Goal: Task Accomplishment & Management: Manage account settings

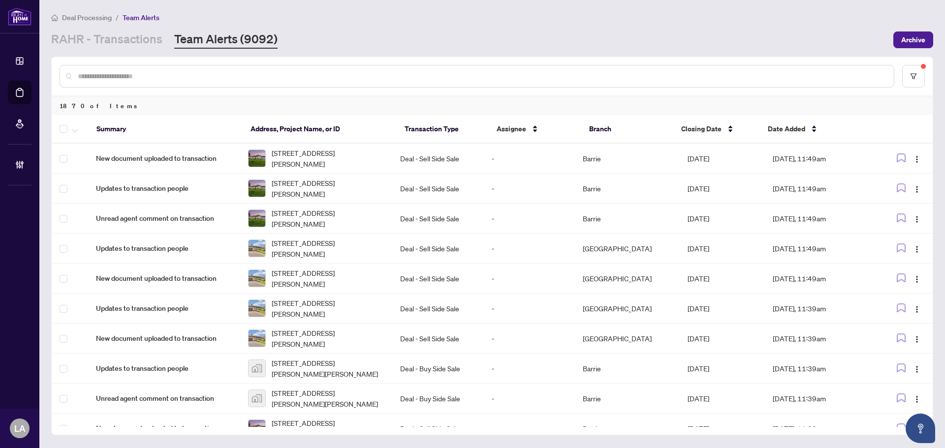
click at [148, 72] on input "text" at bounding box center [482, 76] width 808 height 11
paste input "*******"
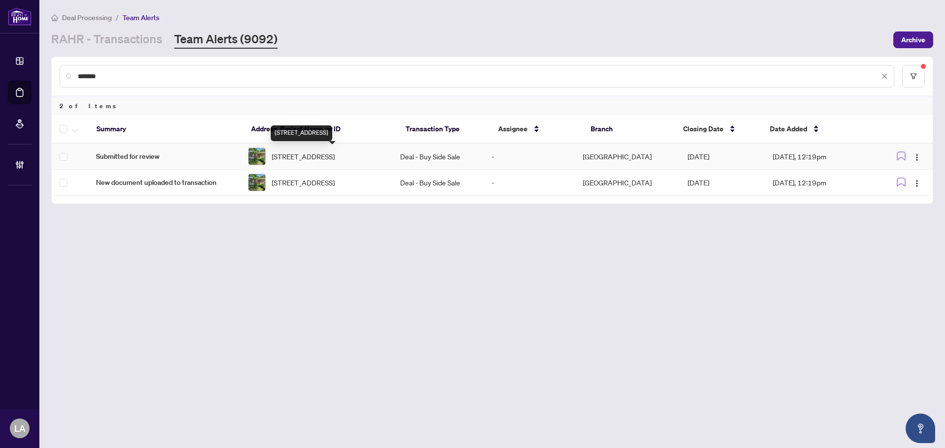
click at [297, 152] on span "245 Silverbirch Dr, Newmarket, Ontario L3Y 2Z6, Canada" at bounding box center [303, 156] width 63 height 11
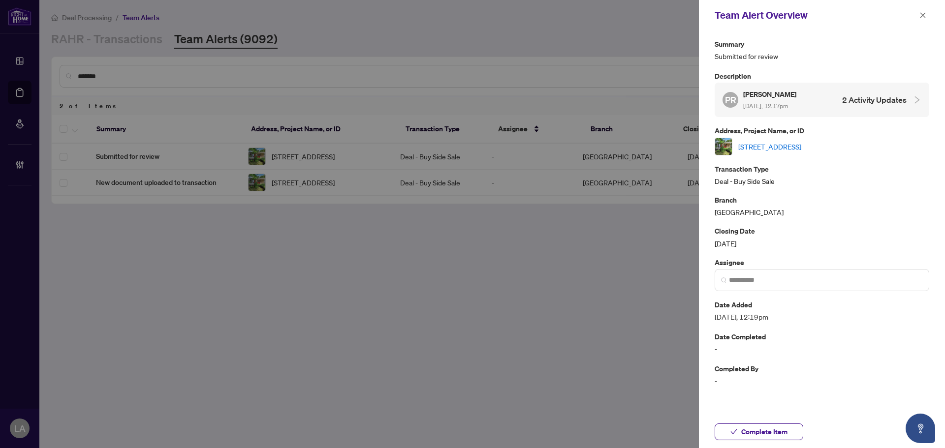
click at [758, 131] on p "Address, Project Name, or ID" at bounding box center [822, 130] width 215 height 11
click at [759, 147] on link "245 Silverbirch Dr, Newmarket, Ontario L3Y 2Z6, Canada" at bounding box center [769, 146] width 63 height 11
drag, startPoint x: 925, startPoint y: 17, endPoint x: 867, endPoint y: 32, distance: 60.7
click at [926, 17] on icon "close" at bounding box center [922, 15] width 7 height 7
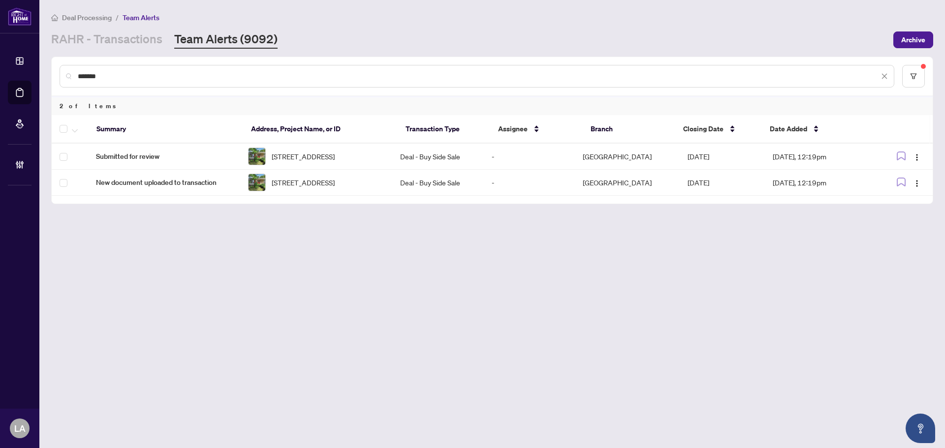
click at [68, 129] on div at bounding box center [72, 129] width 25 height 12
click at [56, 126] on th at bounding box center [70, 129] width 37 height 29
click at [77, 126] on span "button" at bounding box center [75, 129] width 6 height 11
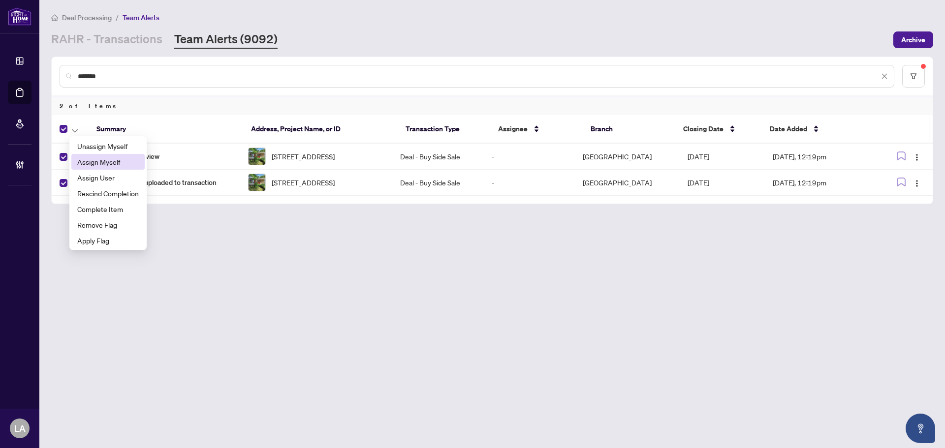
click at [97, 156] on li "Assign Myself" at bounding box center [107, 162] width 73 height 16
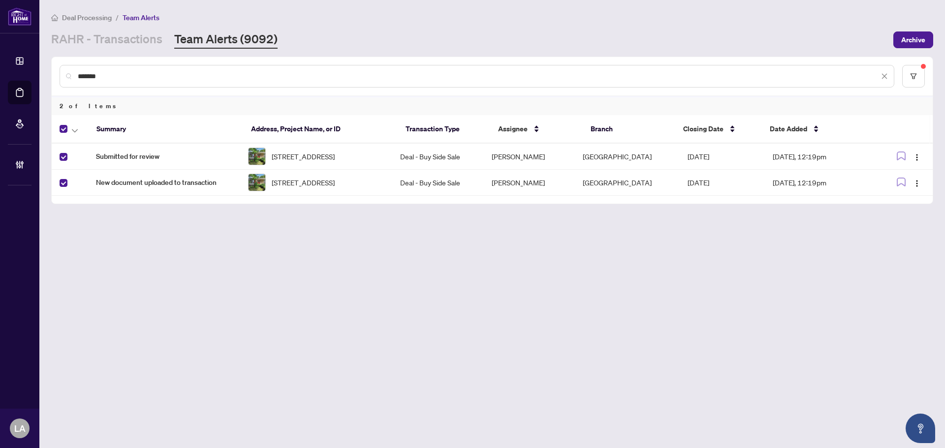
click at [82, 128] on div at bounding box center [72, 129] width 25 height 12
click at [78, 132] on button "button" at bounding box center [74, 129] width 11 height 12
click at [106, 206] on span "Complete Item" at bounding box center [108, 209] width 62 height 11
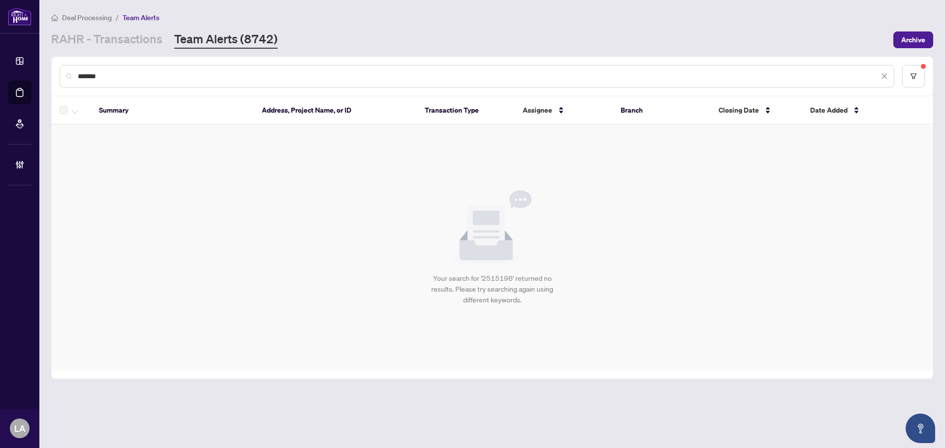
click at [157, 90] on div "*******" at bounding box center [492, 76] width 881 height 38
click at [135, 73] on input "*******" at bounding box center [478, 76] width 801 height 11
click at [188, 81] on div "*******" at bounding box center [477, 76] width 835 height 23
click at [187, 76] on input "*******" at bounding box center [478, 76] width 801 height 11
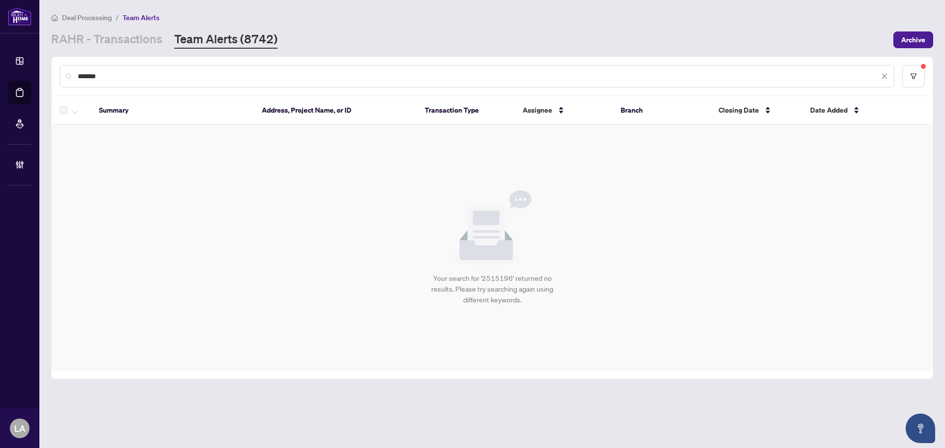
click at [187, 76] on input "*******" at bounding box center [478, 76] width 801 height 11
paste input "text"
type input "*******"
click at [98, 28] on div "Deal Processing / Team Alerts RAHR - Transactions Team Alerts (8742) Archive" at bounding box center [492, 30] width 882 height 37
drag, startPoint x: 100, startPoint y: 40, endPoint x: 119, endPoint y: 53, distance: 22.3
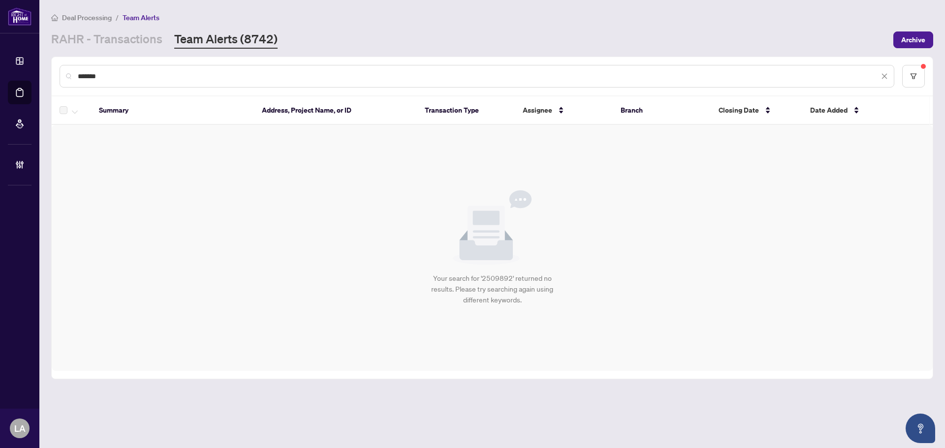
click at [101, 40] on link "RAHR - Transactions" at bounding box center [106, 40] width 111 height 18
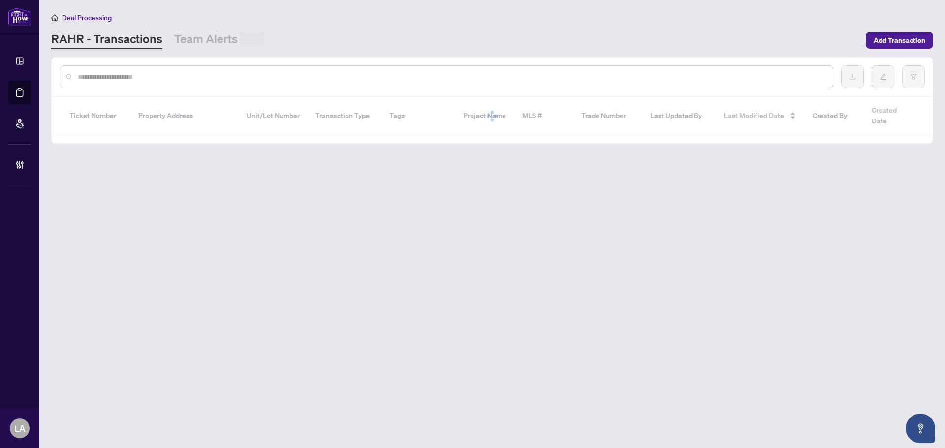
click at [132, 79] on input "text" at bounding box center [451, 76] width 747 height 11
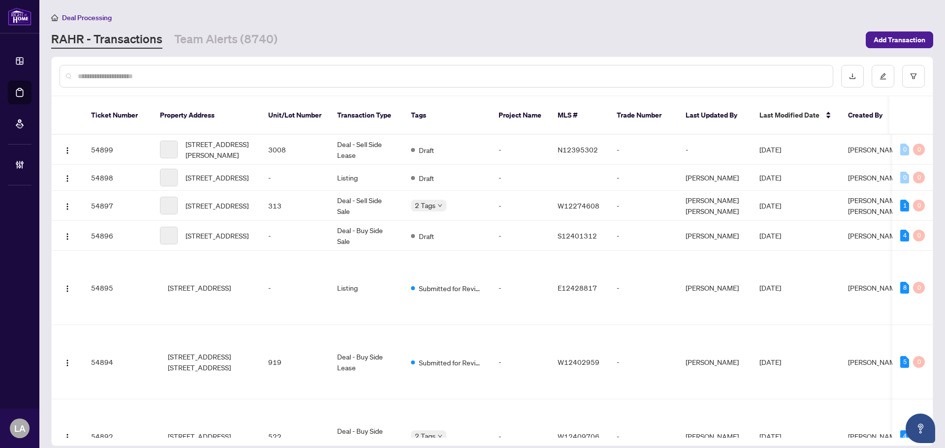
paste input "*******"
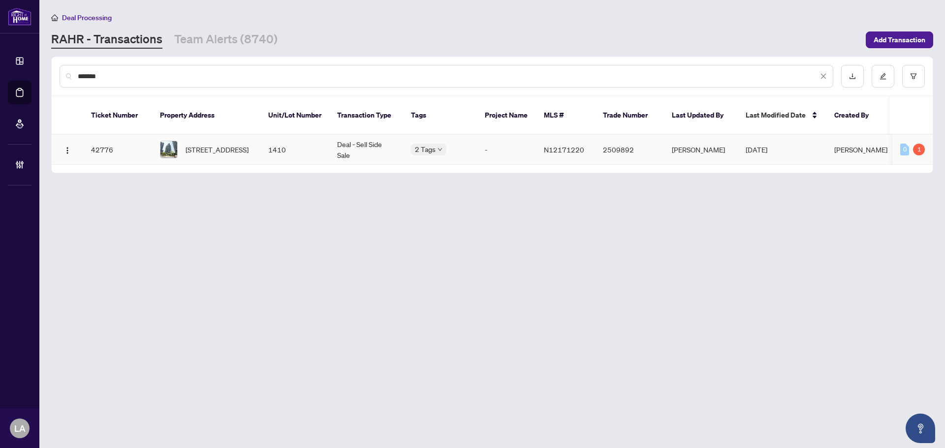
type input "*******"
click at [227, 144] on span "1410-95 Oneida Cres, Richmond Hill, Ontario L4B 0H5, Canada" at bounding box center [217, 149] width 63 height 11
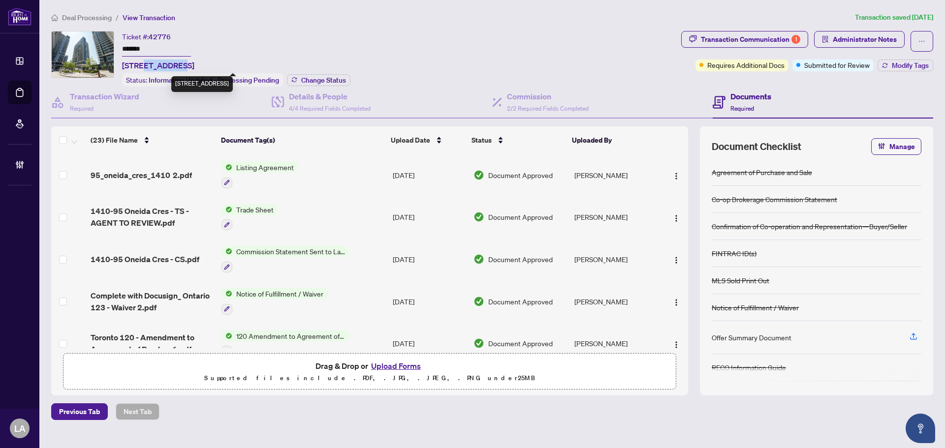
copy span "95 Oneida"
drag, startPoint x: 144, startPoint y: 65, endPoint x: 180, endPoint y: 65, distance: 35.9
click at [180, 65] on span "1410-95 Oneida Cres, Richmond Hill, Ontario L4B 0H5, Canada" at bounding box center [158, 66] width 72 height 12
click at [835, 34] on span "Administrator Notes" at bounding box center [865, 40] width 64 height 16
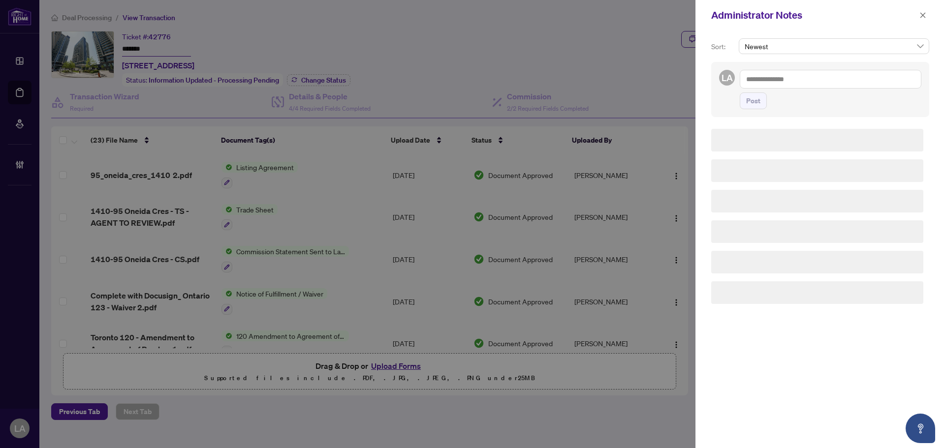
click at [807, 88] on textarea at bounding box center [831, 79] width 182 height 19
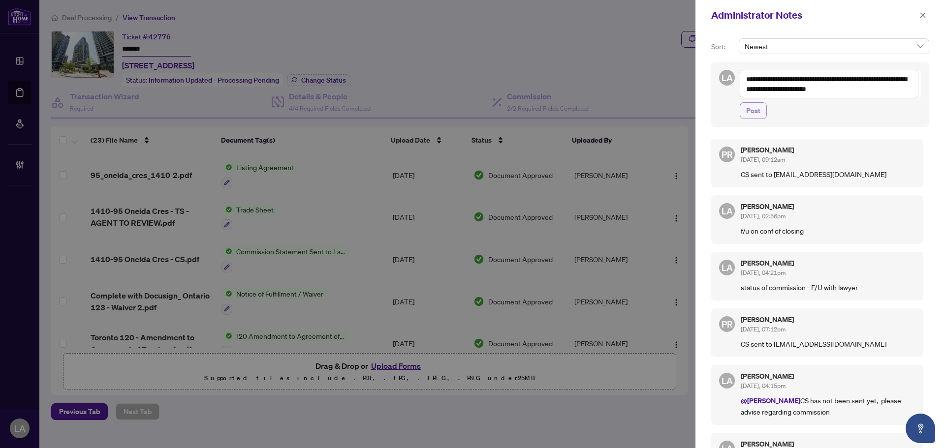
type textarea "**********"
click at [760, 105] on span "Post" at bounding box center [753, 111] width 14 height 16
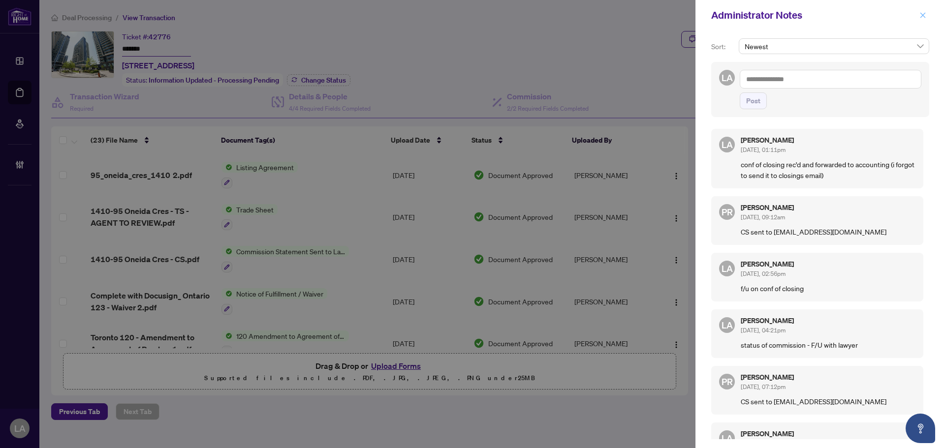
click at [917, 20] on button "button" at bounding box center [923, 15] width 13 height 12
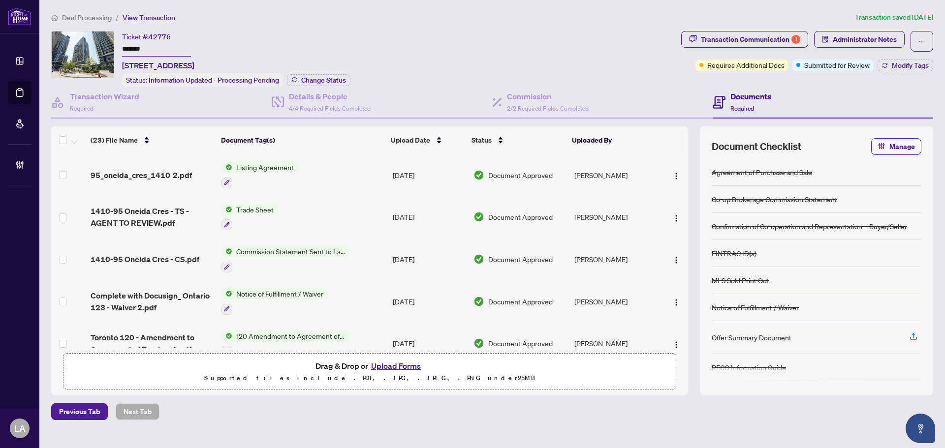
click at [921, 13] on div "Administrator Notes Sort: Newest LA Post LA Luna Almuhanna Sep/26/2025, 01:11pm…" at bounding box center [472, 224] width 945 height 448
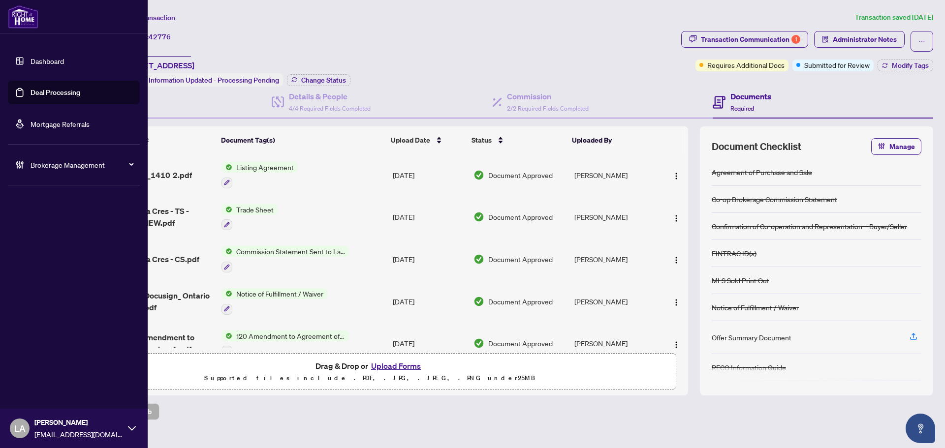
drag, startPoint x: 28, startPoint y: 84, endPoint x: 64, endPoint y: 88, distance: 36.7
click at [31, 88] on link "Deal Processing" at bounding box center [56, 92] width 50 height 9
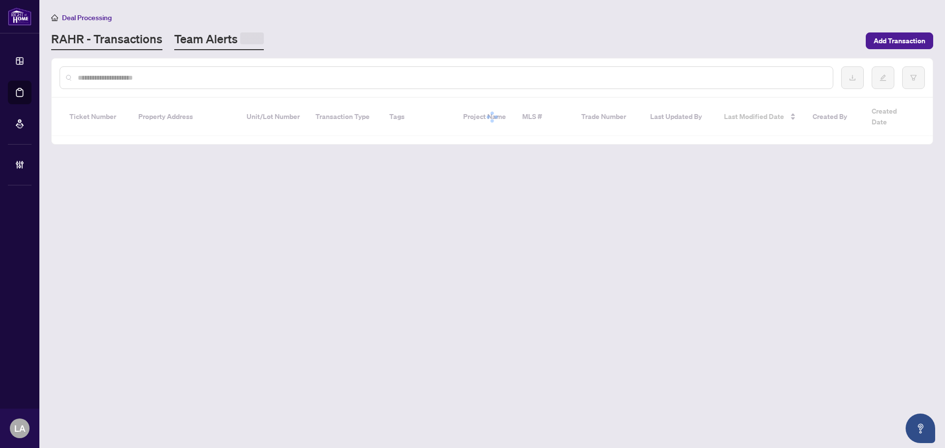
click at [188, 49] on main "Deal Processing RAHR - Transactions Team Alerts Add Transaction Ticket Number P…" at bounding box center [492, 224] width 906 height 448
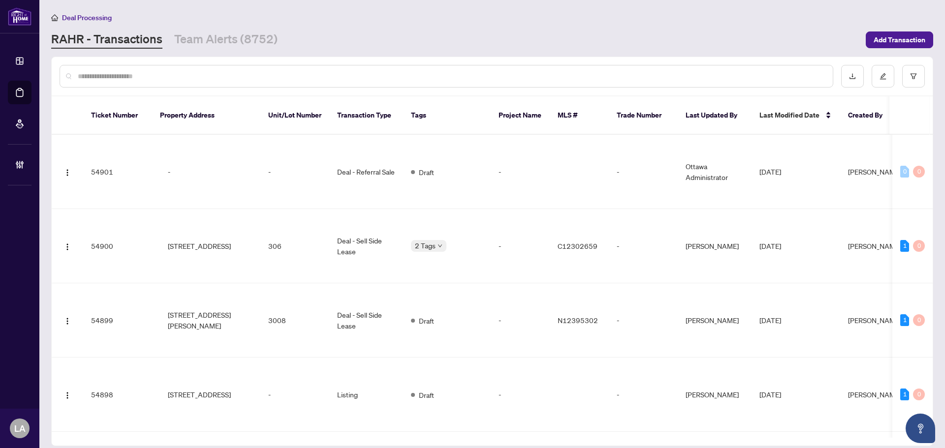
click at [195, 38] on link "Team Alerts (8752)" at bounding box center [225, 40] width 103 height 18
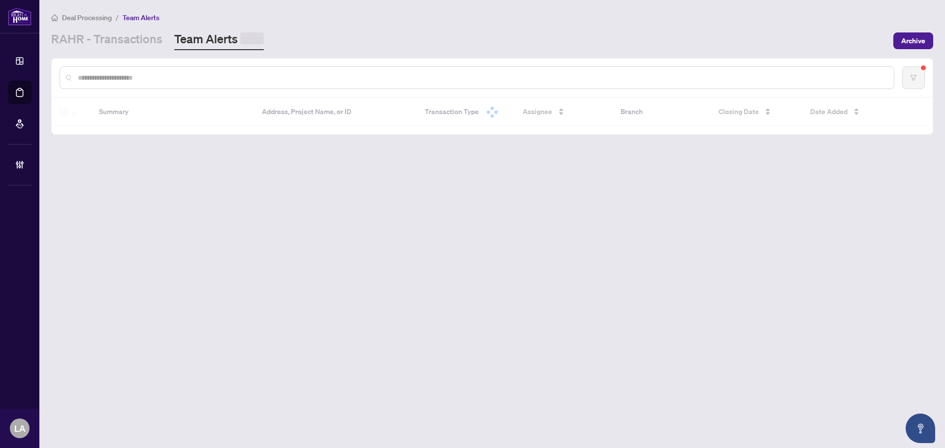
click at [151, 75] on input "text" at bounding box center [482, 77] width 808 height 11
paste input "*******"
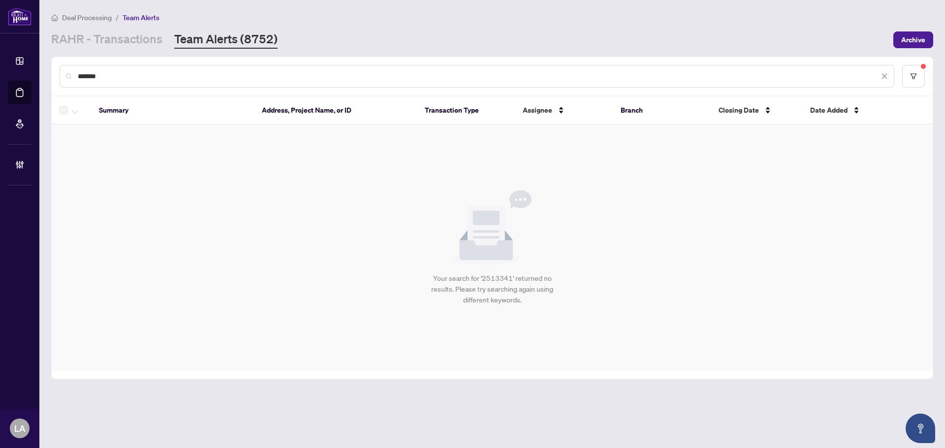
type input "*******"
click at [117, 55] on main "Deal Processing / Team Alerts RAHR - Transactions Team Alerts (8752) Archive **…" at bounding box center [492, 224] width 906 height 448
click at [121, 45] on link "RAHR - Transactions" at bounding box center [106, 40] width 111 height 18
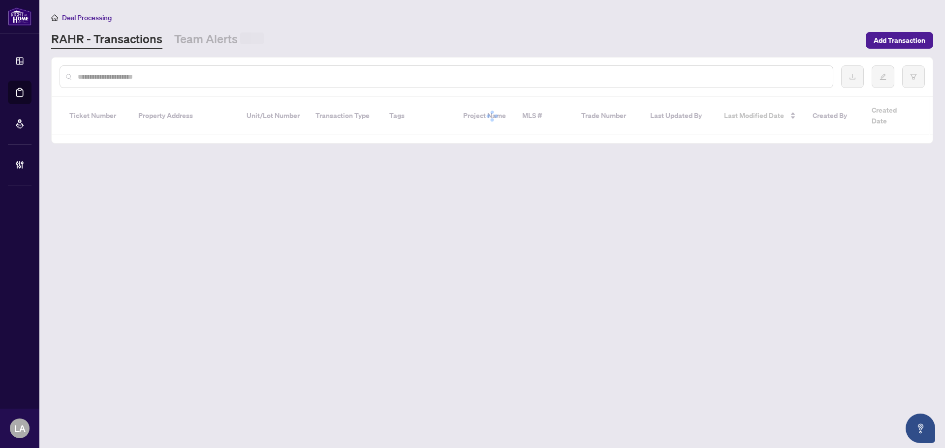
click at [125, 77] on input "text" at bounding box center [451, 76] width 747 height 11
paste input "*******"
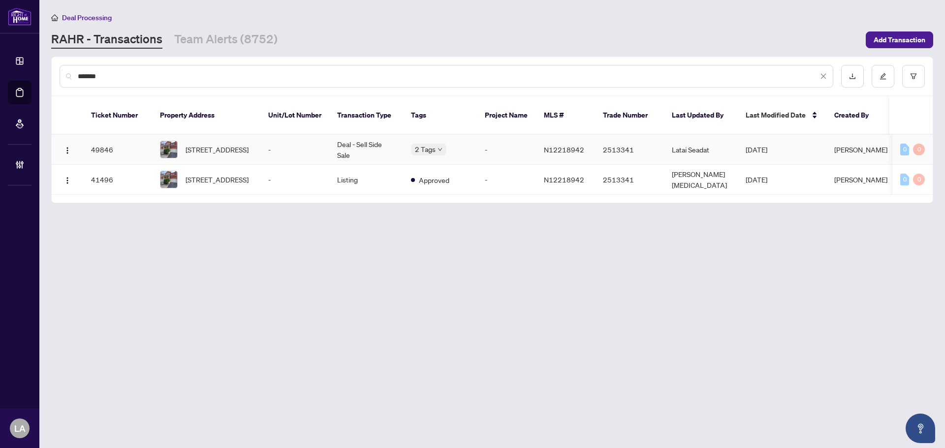
type input "*******"
click at [341, 143] on td "Deal - Sell Side Sale" at bounding box center [366, 150] width 74 height 30
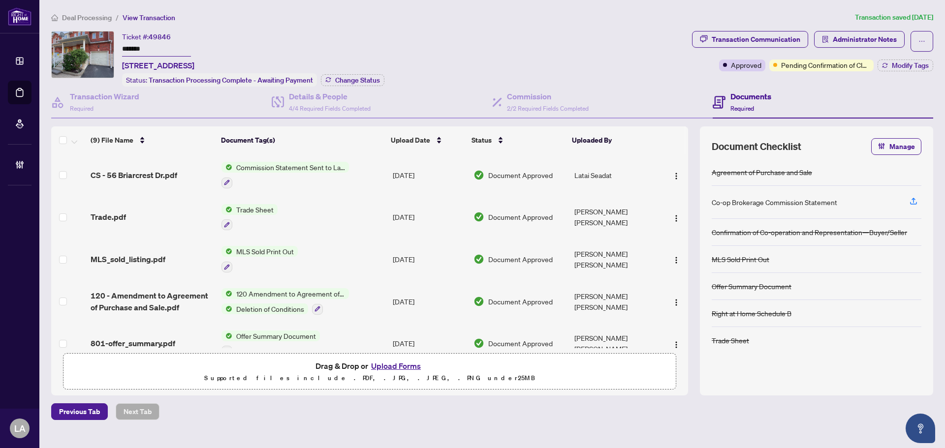
click at [175, 53] on input "*******" at bounding box center [156, 49] width 69 height 14
click at [843, 36] on span "Administrator Notes" at bounding box center [865, 40] width 64 height 16
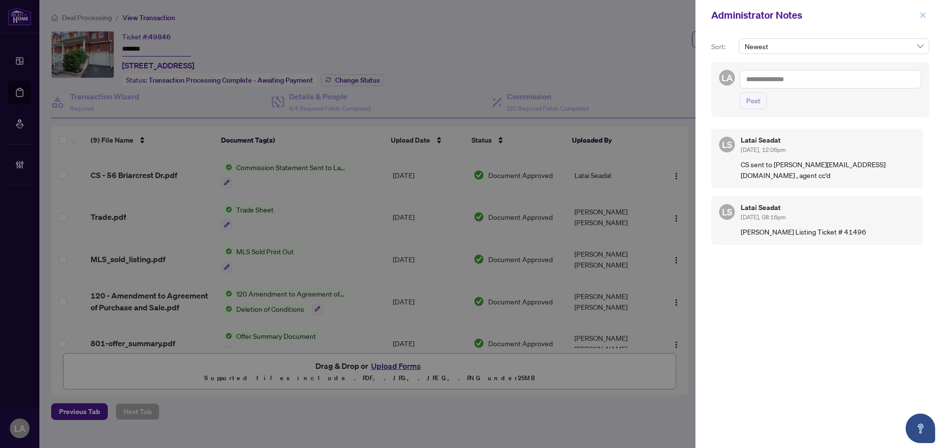
click at [927, 13] on button "button" at bounding box center [923, 15] width 13 height 12
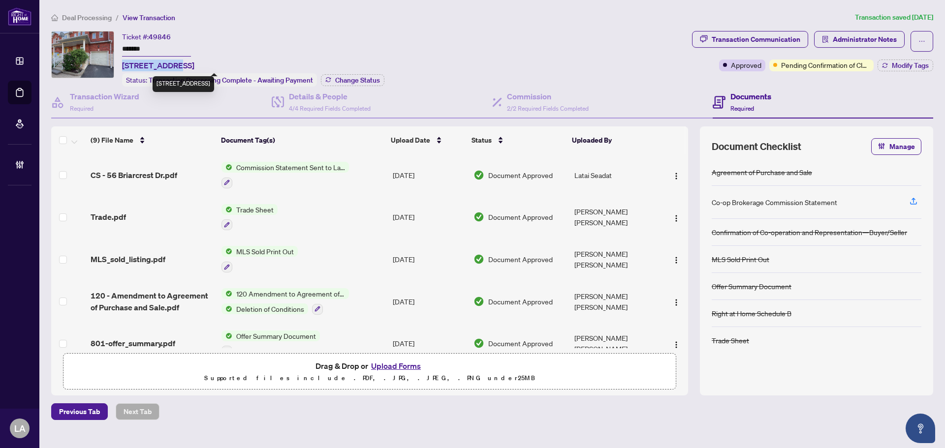
copy span "56 Briarcrest"
drag, startPoint x: 122, startPoint y: 63, endPoint x: 168, endPoint y: 63, distance: 46.3
click at [168, 63] on span "56 Briarcrest Dr, Markham, Ontario L6C 3E7, Canada" at bounding box center [158, 66] width 72 height 12
drag, startPoint x: 354, startPoint y: 50, endPoint x: 341, endPoint y: 130, distance: 81.7
click at [354, 46] on div "Ticket #: 49846 ******* 56 Briarcrest Dr, Markham, Ontario L6C 3E7, Canada Stat…" at bounding box center [253, 59] width 262 height 56
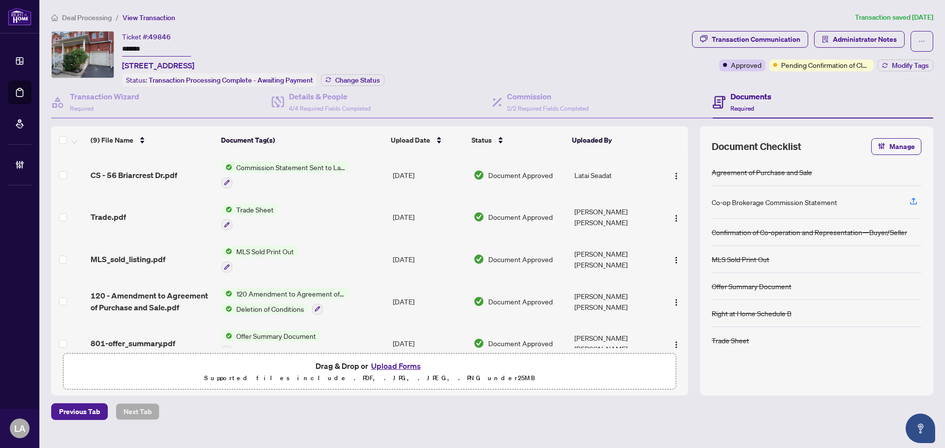
click at [395, 373] on p "Supported files include .PDF, .JPG, .JPEG, .PNG under 25 MB" at bounding box center [369, 379] width 601 height 12
click at [395, 366] on button "Upload Forms" at bounding box center [396, 366] width 56 height 13
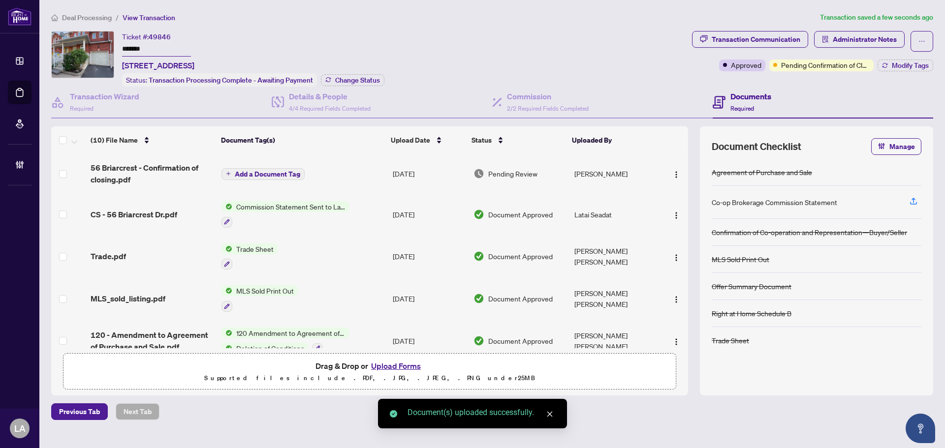
click at [382, 180] on td "Add a Document Tag" at bounding box center [303, 173] width 171 height 39
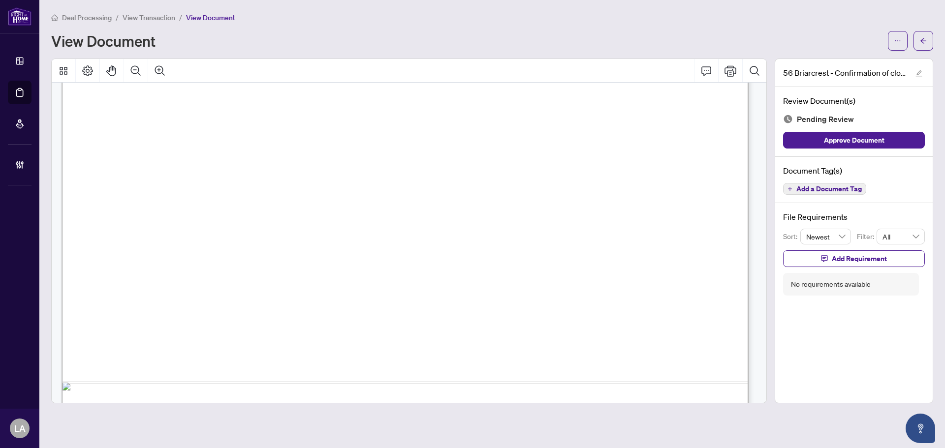
scroll to position [1477, 0]
click at [800, 183] on button "Add a Document Tag" at bounding box center [824, 189] width 83 height 12
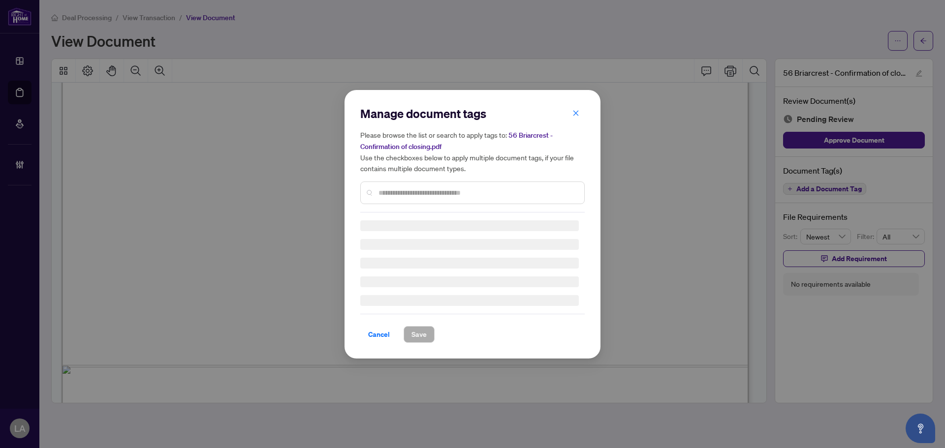
click at [314, 189] on div "Manage document tags Please browse the list or search to apply tags to: 56 Bria…" at bounding box center [472, 224] width 945 height 448
click at [415, 183] on div at bounding box center [472, 193] width 224 height 23
click at [408, 183] on div at bounding box center [472, 193] width 224 height 23
click at [405, 188] on input "text" at bounding box center [478, 193] width 198 height 11
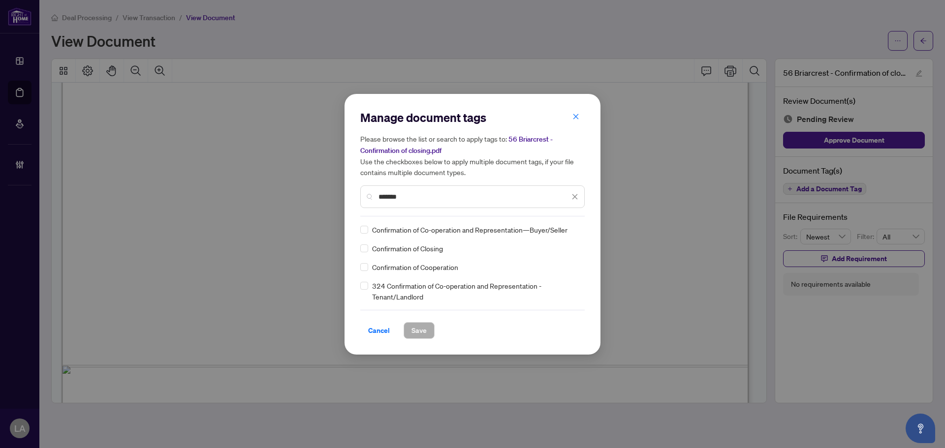
type input "*******"
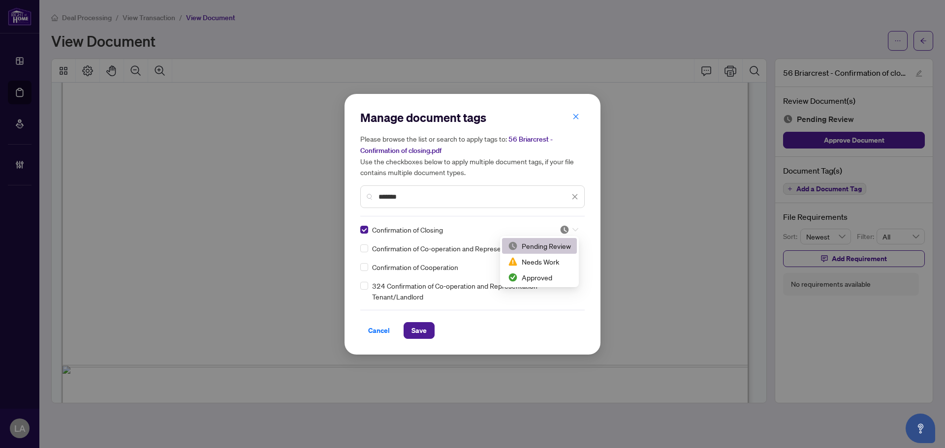
click at [561, 231] on img at bounding box center [565, 230] width 10 height 10
click at [533, 278] on div "Approved" at bounding box center [539, 277] width 63 height 11
drag, startPoint x: 410, startPoint y: 348, endPoint x: 424, endPoint y: 336, distance: 18.2
click at [411, 345] on div "Manage document tags Please browse the list or search to apply tags to: 56 Bria…" at bounding box center [473, 224] width 256 height 261
click at [424, 336] on span "Save" at bounding box center [418, 331] width 15 height 16
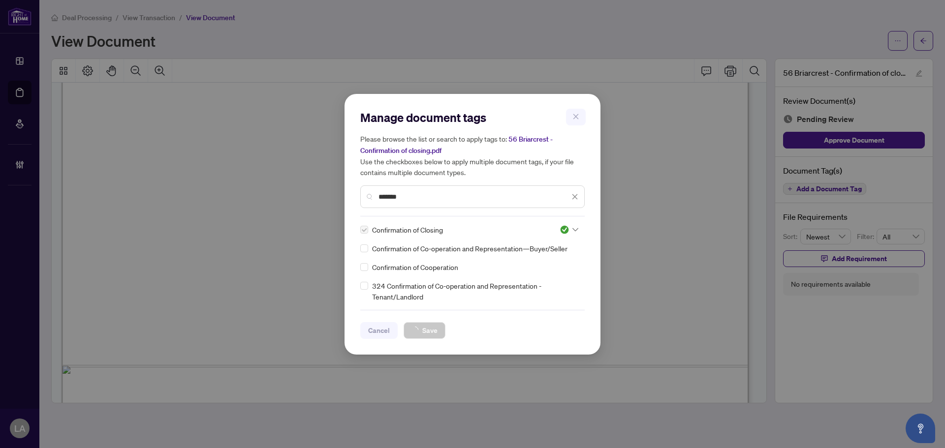
click at [148, 18] on div "Manage document tags Please browse the list or search to apply tags to: 56 Bria…" at bounding box center [472, 224] width 945 height 448
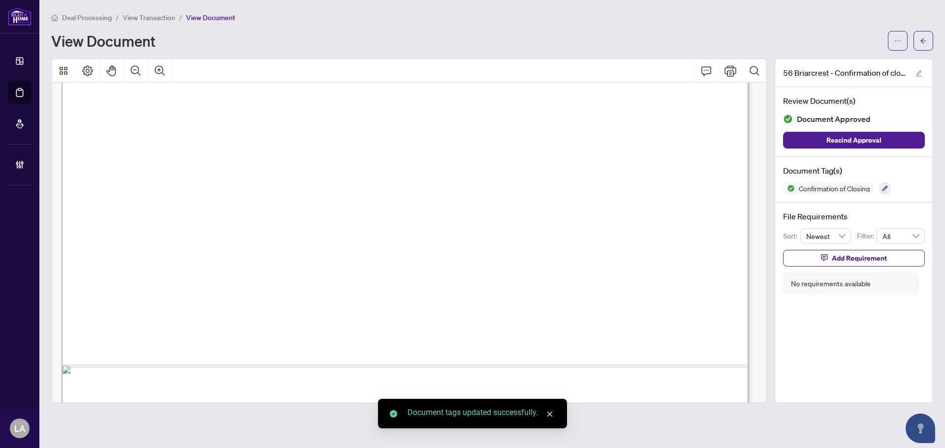
click at [148, 18] on span "View Transaction" at bounding box center [149, 17] width 53 height 9
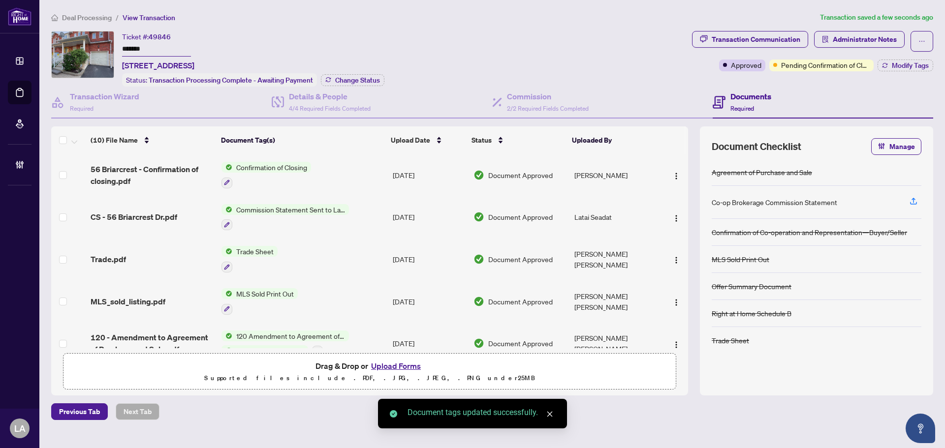
click at [898, 71] on div "Transaction Communication Administrator Notes Approved Pending Confirmation of …" at bounding box center [812, 59] width 245 height 56
click at [897, 67] on span "Modify Tags" at bounding box center [910, 65] width 37 height 7
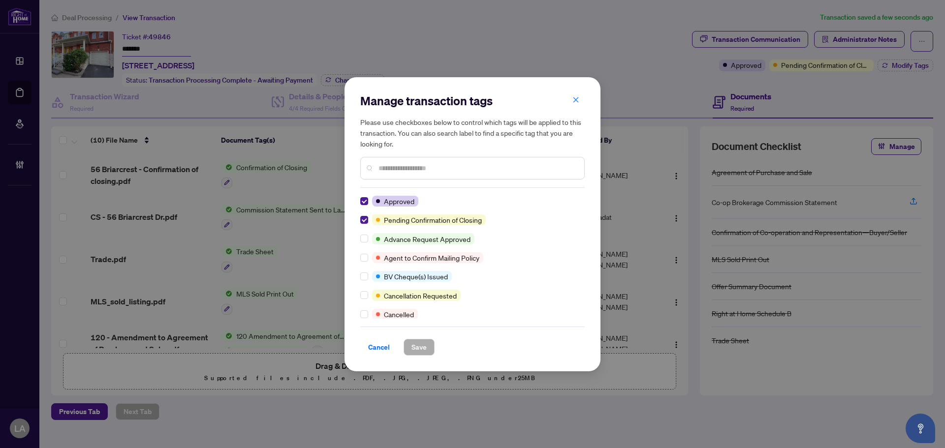
click at [360, 219] on div "Manage transaction tags Please use checkboxes below to control which tags will …" at bounding box center [473, 224] width 256 height 294
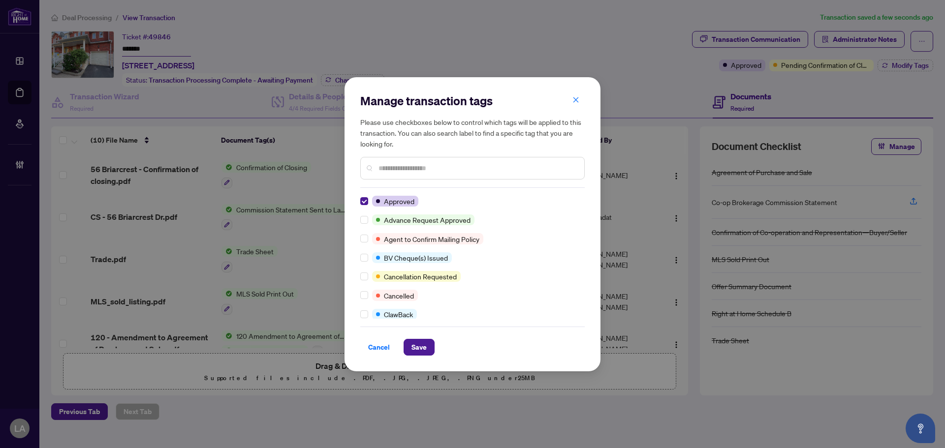
click at [391, 161] on div at bounding box center [472, 168] width 224 height 23
click at [400, 161] on div at bounding box center [472, 168] width 224 height 23
click at [399, 171] on input "text" at bounding box center [478, 168] width 198 height 11
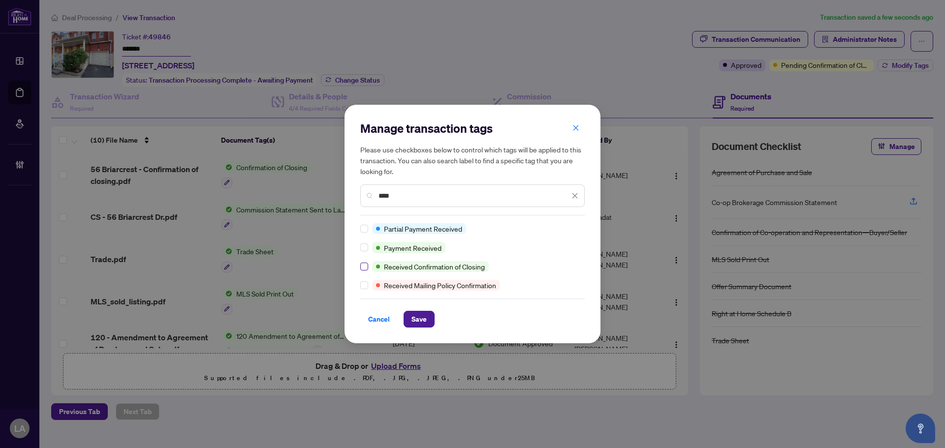
type input "****"
drag, startPoint x: 405, startPoint y: 309, endPoint x: 411, endPoint y: 316, distance: 10.1
click at [405, 309] on div "Cancel Save" at bounding box center [472, 313] width 224 height 29
click at [411, 316] on span "Save" at bounding box center [418, 320] width 15 height 16
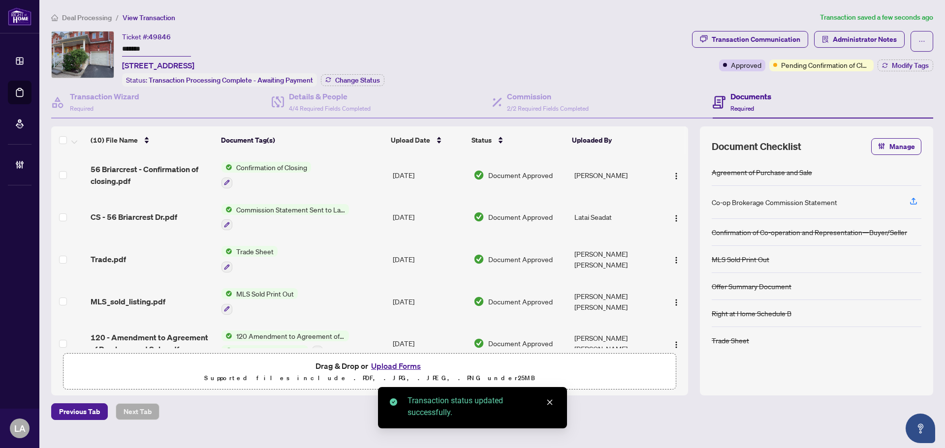
click at [856, 36] on span "Administrator Notes" at bounding box center [865, 40] width 64 height 16
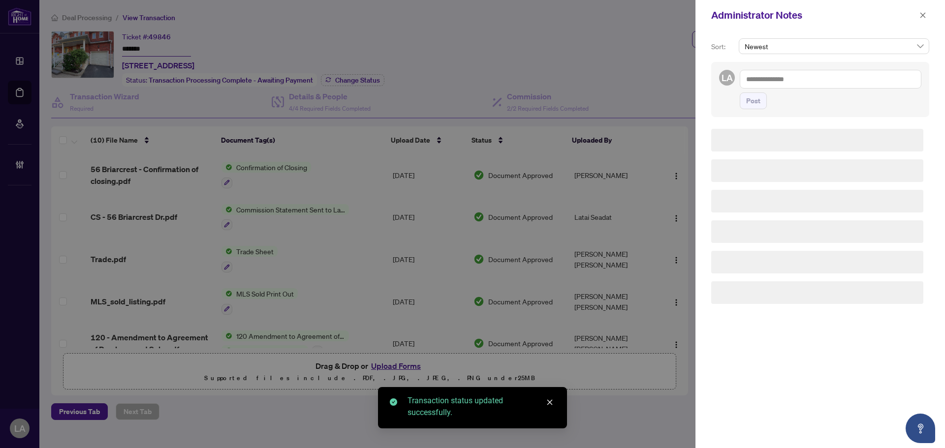
click at [804, 71] on textarea at bounding box center [831, 79] width 182 height 19
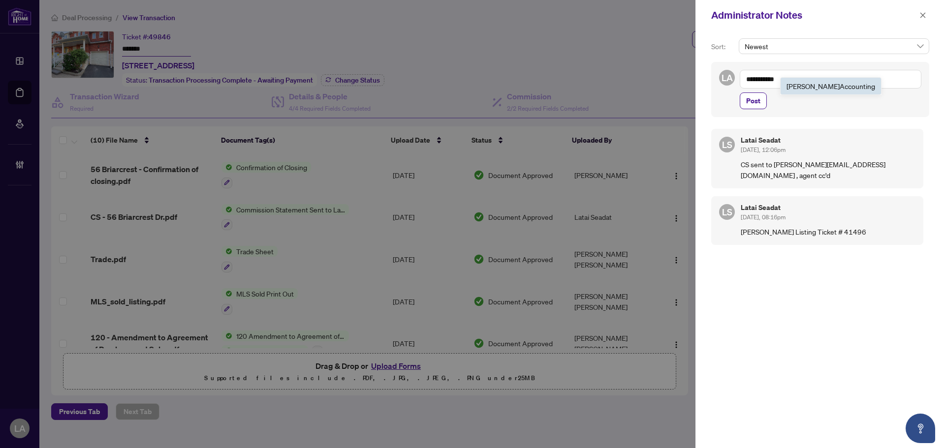
click at [804, 77] on textarea "**********" at bounding box center [831, 79] width 182 height 19
click at [804, 80] on li "RAHR Accounting" at bounding box center [831, 86] width 100 height 17
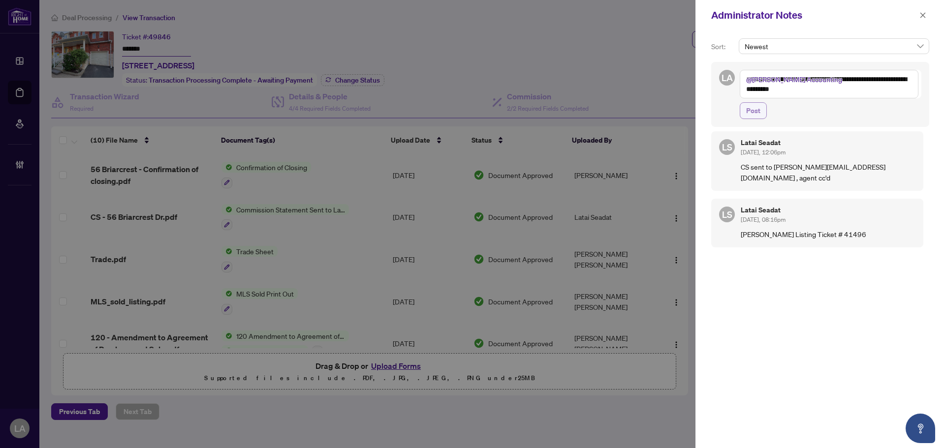
scroll to position [9, 0]
type textarea "**********"
click at [737, 112] on div "**********" at bounding box center [820, 94] width 218 height 65
click at [741, 118] on button "Post" at bounding box center [753, 110] width 27 height 17
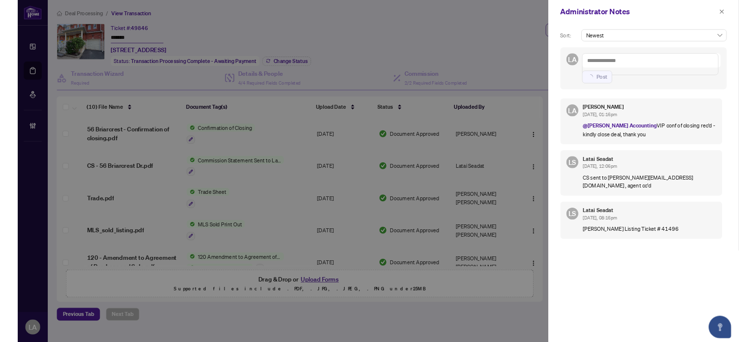
scroll to position [0, 0]
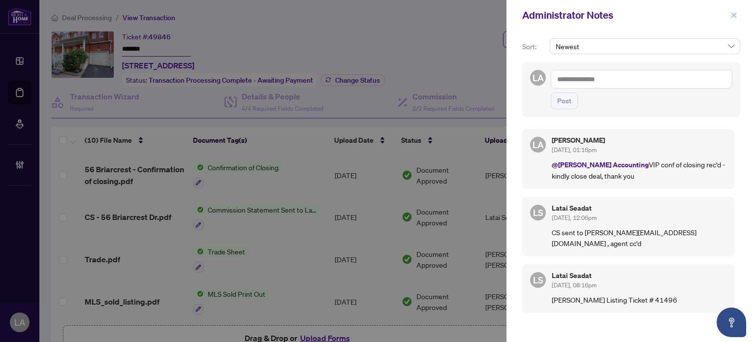
click at [732, 16] on icon "close" at bounding box center [733, 15] width 7 height 7
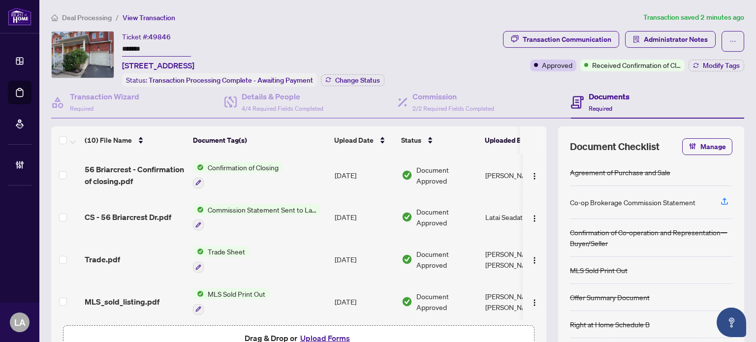
scroll to position [9, 0]
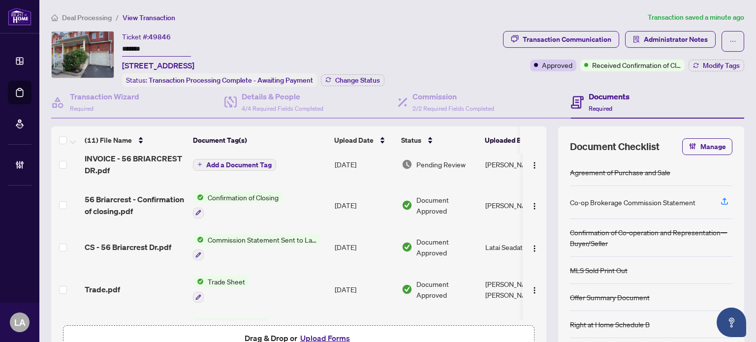
click at [214, 161] on span "Add a Document Tag" at bounding box center [238, 164] width 65 height 7
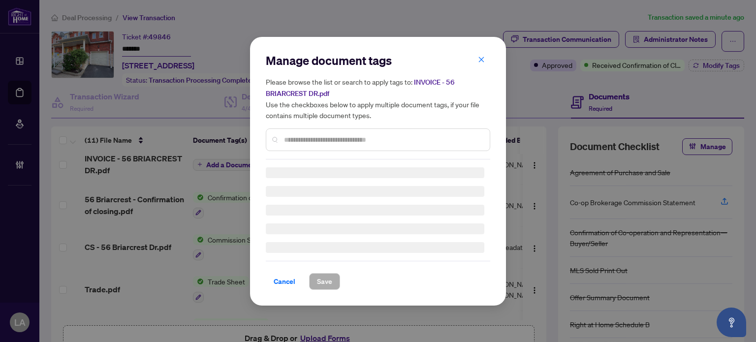
click at [362, 133] on div at bounding box center [378, 139] width 224 height 23
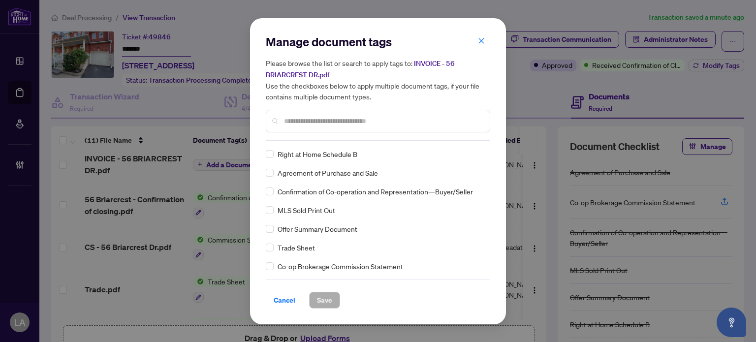
click at [311, 116] on input "text" at bounding box center [383, 121] width 198 height 11
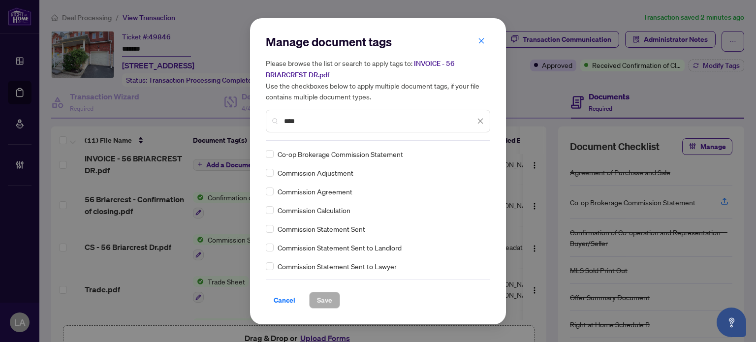
type input "****"
click at [272, 159] on div "Co-op Brokerage Commission Statement Commission Adjustment Commission Agreement…" at bounding box center [378, 210] width 224 height 123
click at [274, 151] on div "Co-op Brokerage Commission Statement" at bounding box center [375, 154] width 219 height 11
click at [250, 156] on div "Manage document tags Please browse the list or search to apply tags to: INVOICE…" at bounding box center [378, 171] width 756 height 342
click at [264, 155] on div "Manage document tags Please browse the list or search to apply tags to: INVOICE…" at bounding box center [378, 171] width 256 height 306
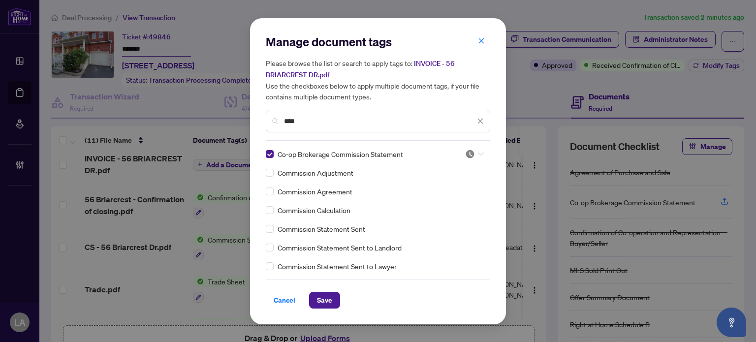
drag, startPoint x: 474, startPoint y: 155, endPoint x: 453, endPoint y: 190, distance: 40.6
click at [473, 155] on div at bounding box center [474, 154] width 19 height 10
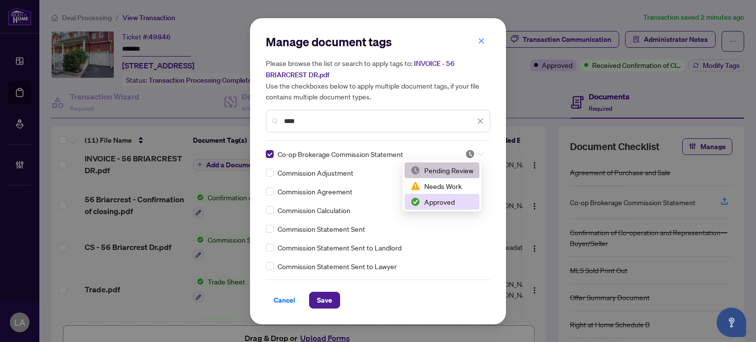
click at [446, 200] on div "Approved" at bounding box center [442, 201] width 63 height 11
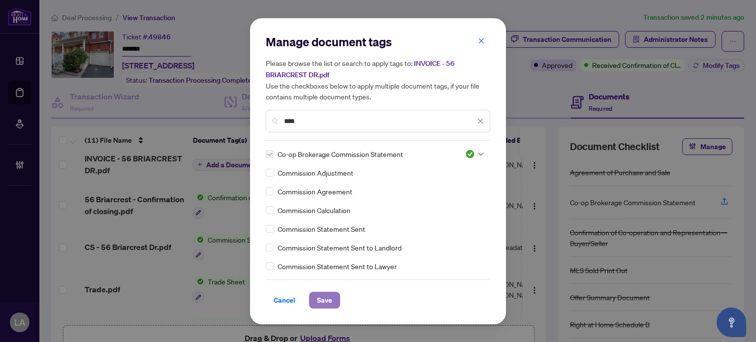
click at [324, 305] on span "Save" at bounding box center [324, 300] width 15 height 16
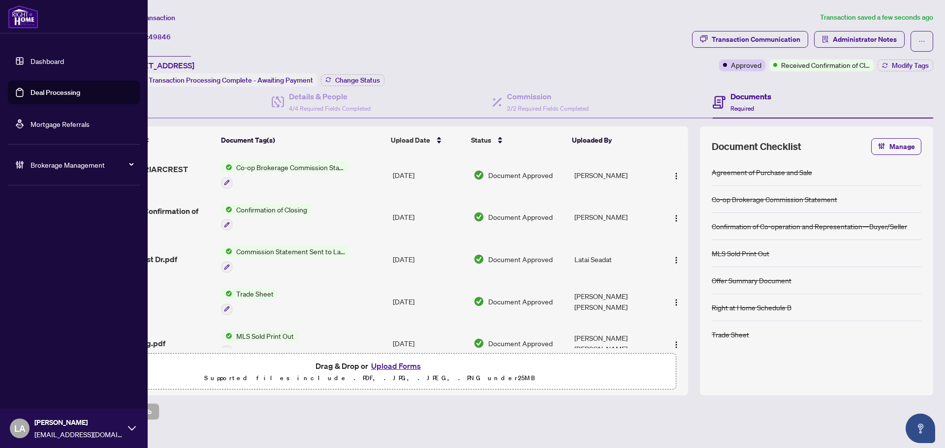
click at [31, 88] on link "Deal Processing" at bounding box center [56, 92] width 50 height 9
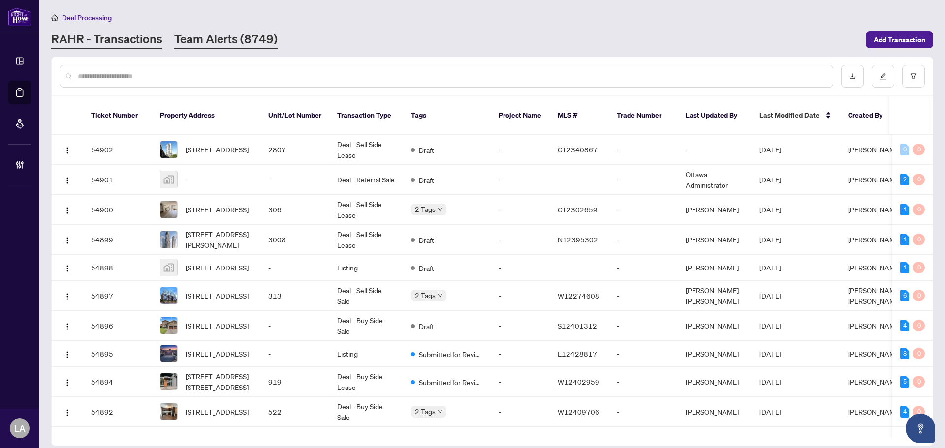
click at [249, 32] on link "Team Alerts (8749)" at bounding box center [225, 40] width 103 height 18
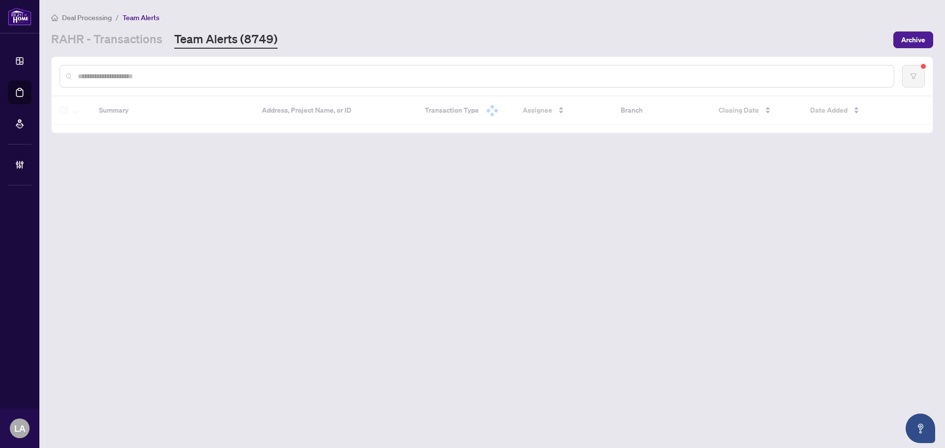
click at [817, 112] on div at bounding box center [492, 110] width 881 height 29
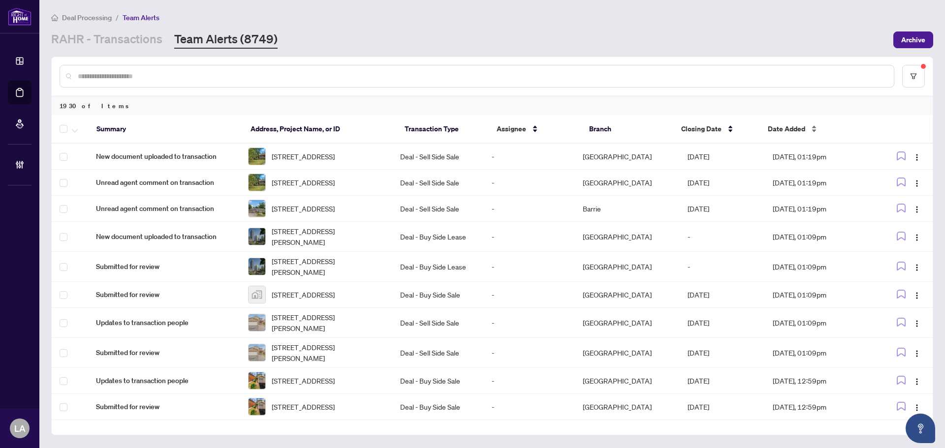
click at [776, 124] on span "Date Added" at bounding box center [786, 129] width 37 height 11
click at [83, 82] on div at bounding box center [477, 76] width 835 height 23
click at [85, 78] on input "text" at bounding box center [482, 76] width 808 height 11
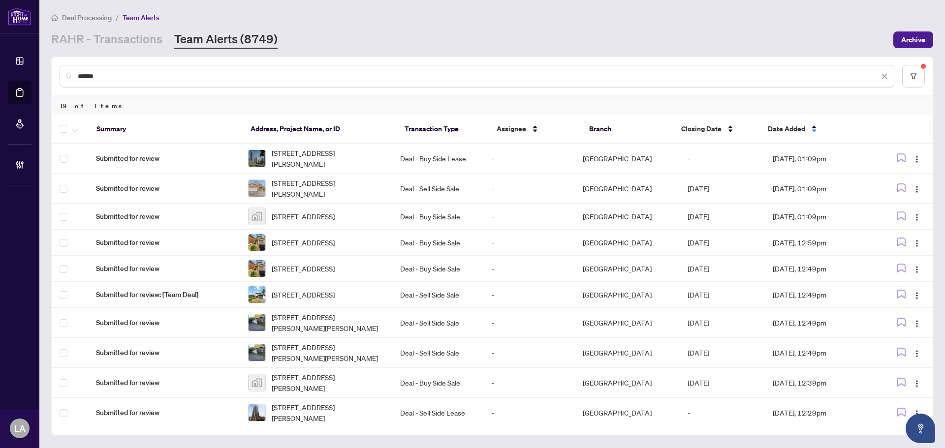
type input "******"
click at [69, 129] on div at bounding box center [72, 129] width 25 height 12
click at [70, 129] on button "button" at bounding box center [74, 129] width 11 height 12
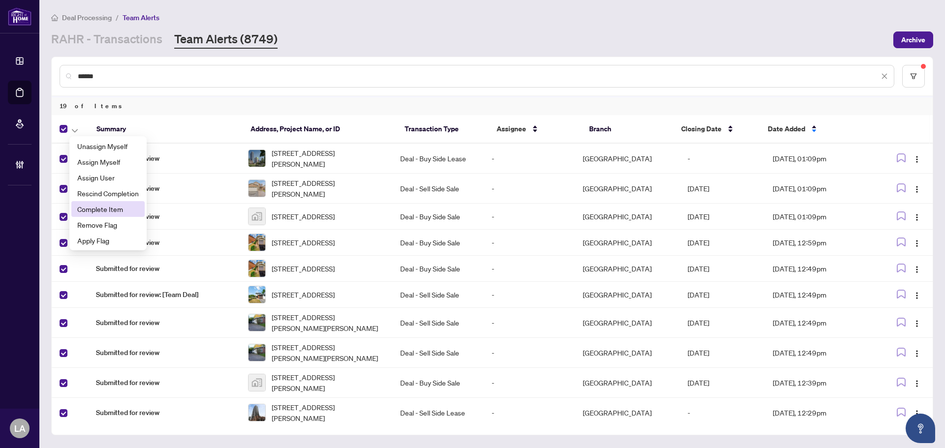
click at [88, 209] on span "Complete Item" at bounding box center [108, 209] width 62 height 11
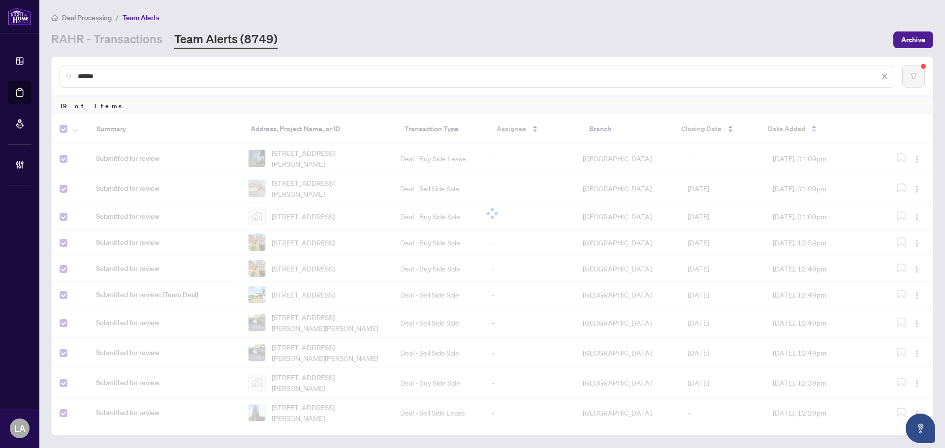
drag, startPoint x: 56, startPoint y: 72, endPoint x: 0, endPoint y: 72, distance: 56.1
click at [1, 72] on div "Dashboard Deal Processing Mortgage Referrals Brokerage Management LA Luna Almuh…" at bounding box center [472, 224] width 945 height 448
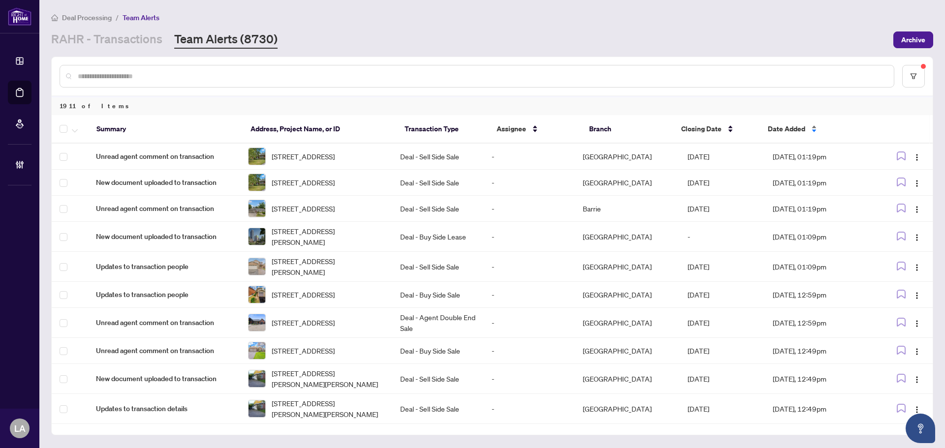
click at [786, 124] on span "Date Added" at bounding box center [786, 129] width 37 height 11
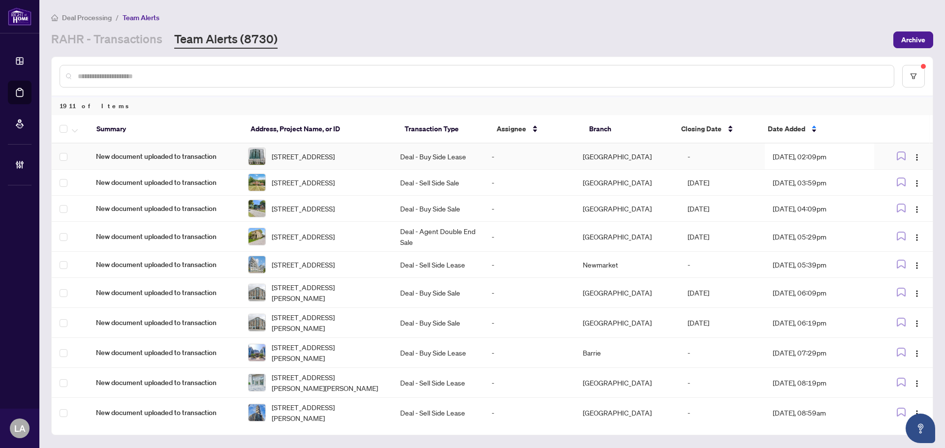
click at [505, 147] on td "-" at bounding box center [529, 157] width 91 height 26
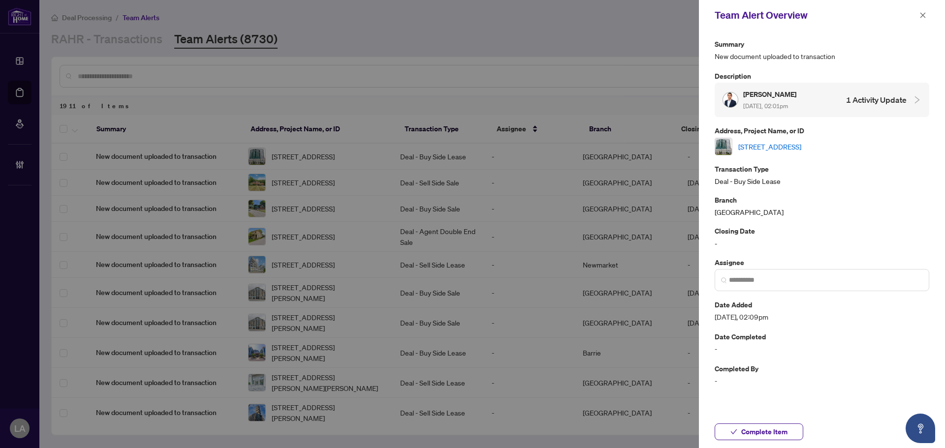
click at [755, 145] on link "2202-15 Greenview Ave, Toronto, Ontario M2M 0A5, Canada" at bounding box center [769, 146] width 63 height 11
click at [764, 442] on div "Complete Item" at bounding box center [822, 432] width 246 height 32
click at [763, 436] on span "Complete Item" at bounding box center [764, 432] width 46 height 16
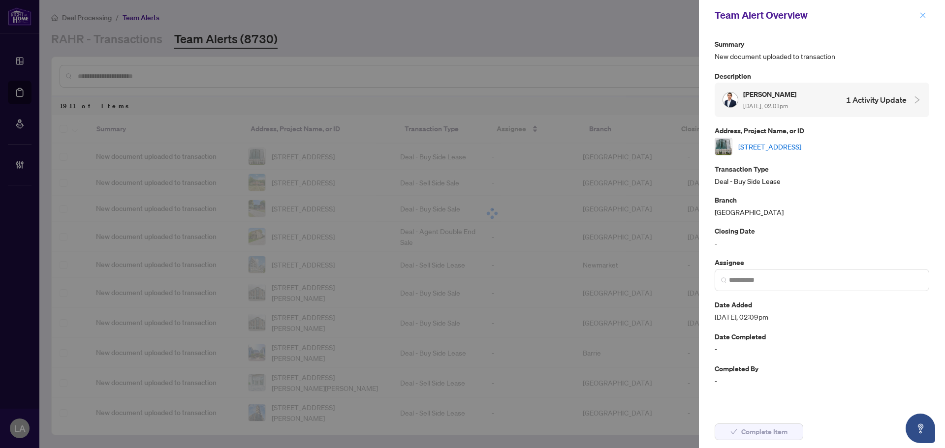
click at [921, 18] on icon "close" at bounding box center [922, 14] width 5 height 5
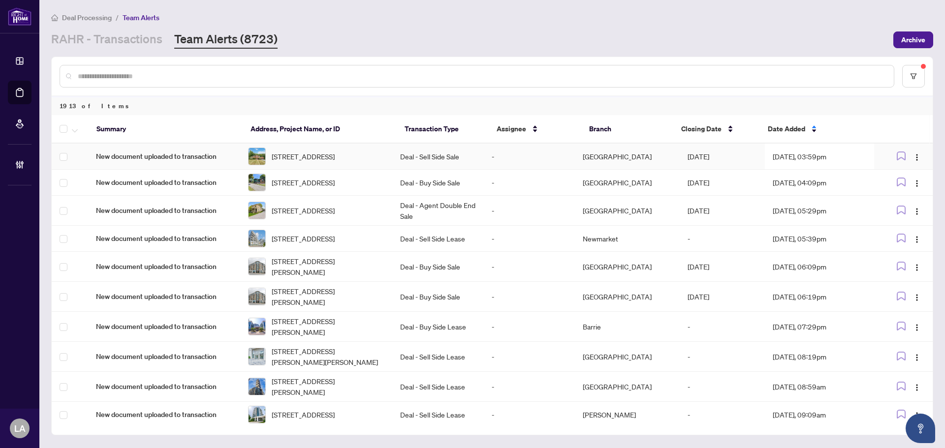
click at [322, 144] on td "730 Canary St, Orleans, Ontario K4B 1H4, Canada" at bounding box center [316, 157] width 152 height 26
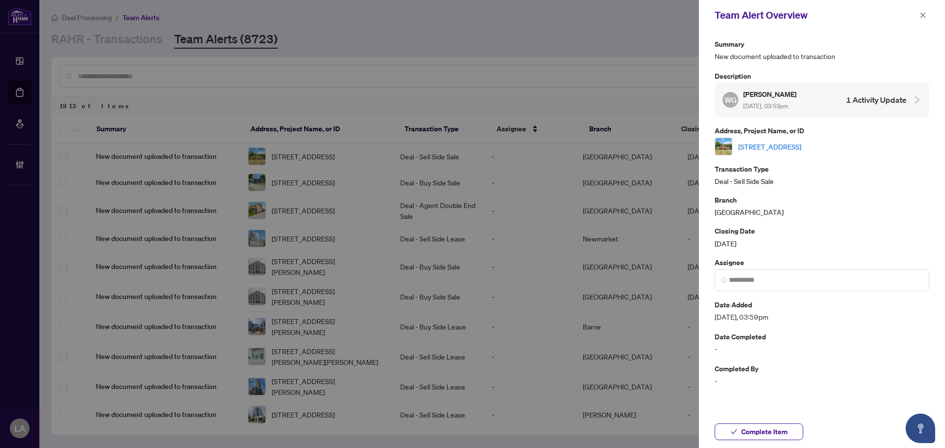
click at [749, 145] on link "730 Canary St, Orleans, Ontario K4B 1H4, Canada" at bounding box center [769, 146] width 63 height 11
drag, startPoint x: 728, startPoint y: 434, endPoint x: 734, endPoint y: 425, distance: 11.1
click at [728, 435] on button "Complete Item" at bounding box center [759, 432] width 89 height 17
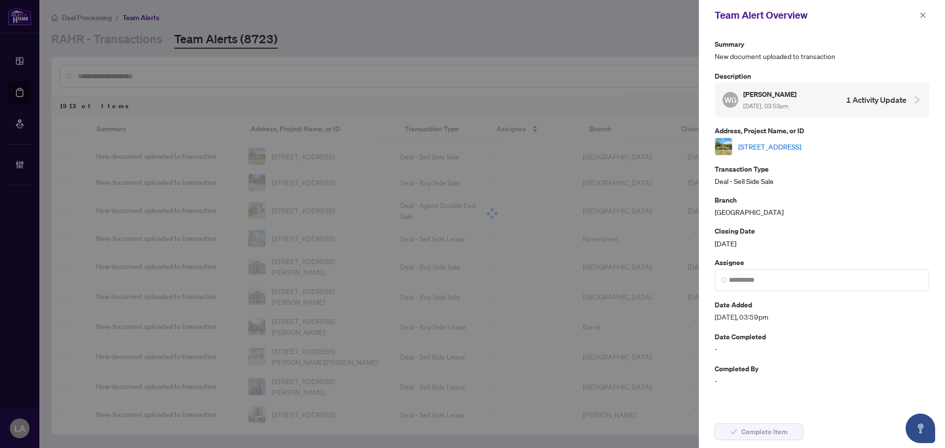
click at [928, 14] on button "button" at bounding box center [923, 15] width 13 height 12
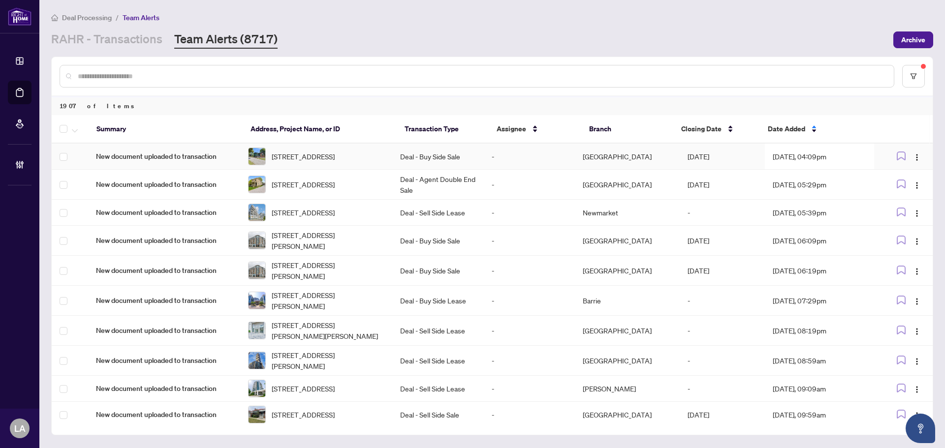
click at [441, 170] on td "Deal - Buy Side Sale" at bounding box center [437, 157] width 91 height 26
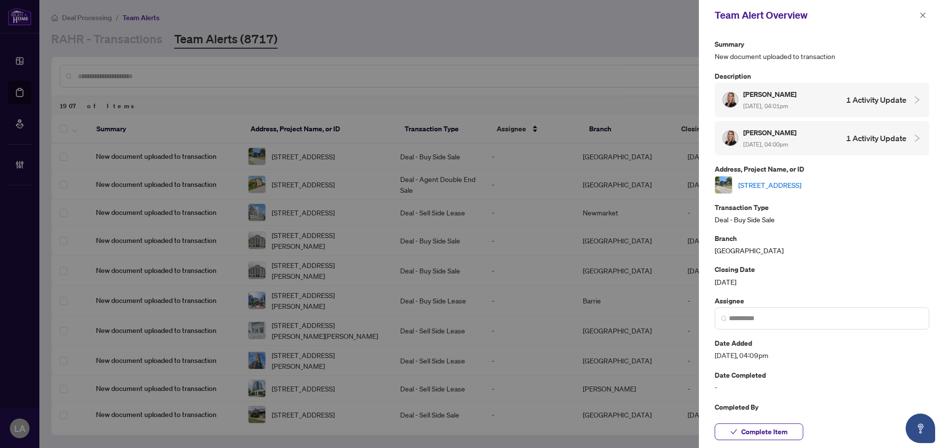
click at [777, 178] on div "530 MINERS POINT Rd, Perth, Ontario K7H 3C5, Canada" at bounding box center [822, 185] width 215 height 18
click at [777, 181] on link "530 MINERS POINT Rd, Perth, Ontario K7H 3C5, Canada" at bounding box center [769, 185] width 63 height 11
drag, startPoint x: 750, startPoint y: 433, endPoint x: 750, endPoint y: 443, distance: 9.8
click at [750, 438] on span "Complete Item" at bounding box center [764, 432] width 46 height 16
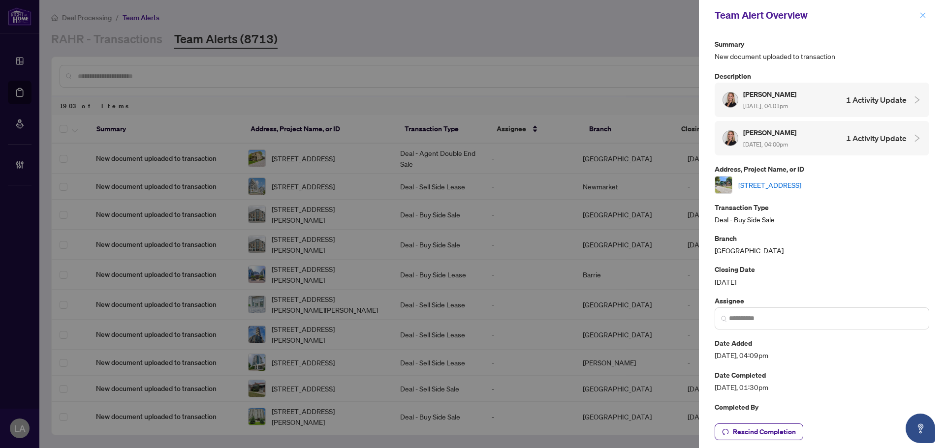
click at [925, 8] on span "button" at bounding box center [922, 15] width 7 height 16
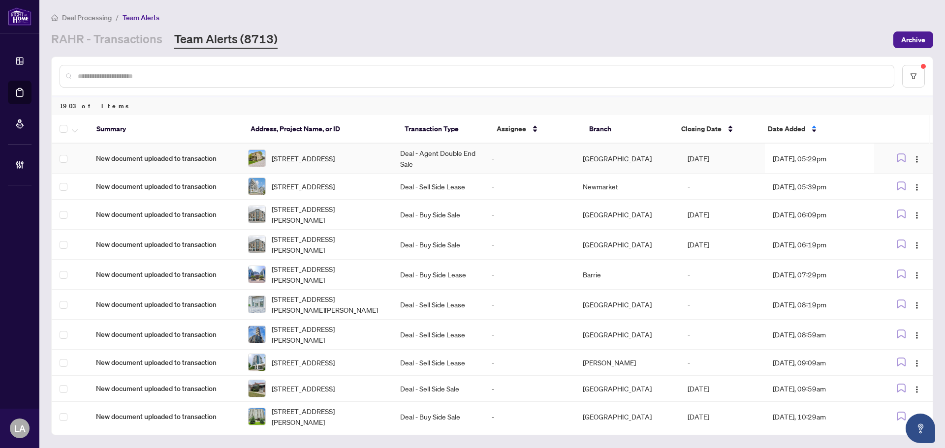
click at [422, 154] on td "Deal - Agent Double End Sale" at bounding box center [437, 159] width 91 height 30
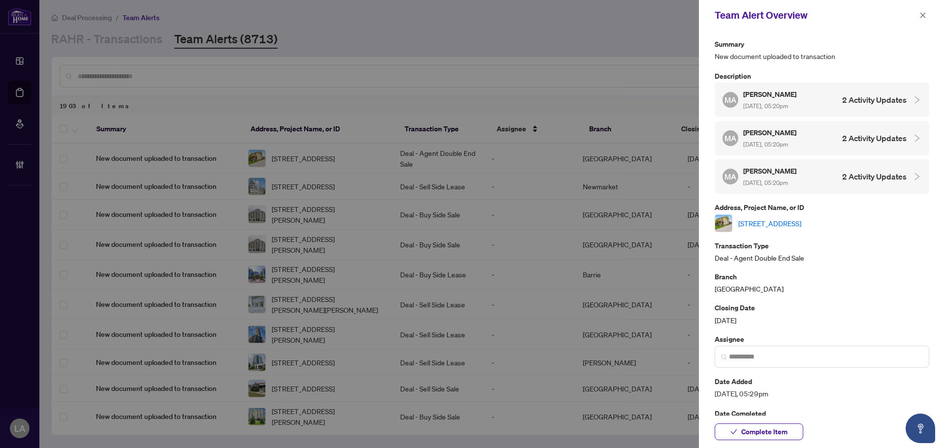
click at [756, 221] on link "29 Regent St, Kawartha Lakes, Ontario K9V 3T9, Canada" at bounding box center [769, 223] width 63 height 11
click at [744, 422] on div "Complete Item" at bounding box center [822, 432] width 246 height 32
click at [742, 428] on span "Complete Item" at bounding box center [764, 432] width 46 height 16
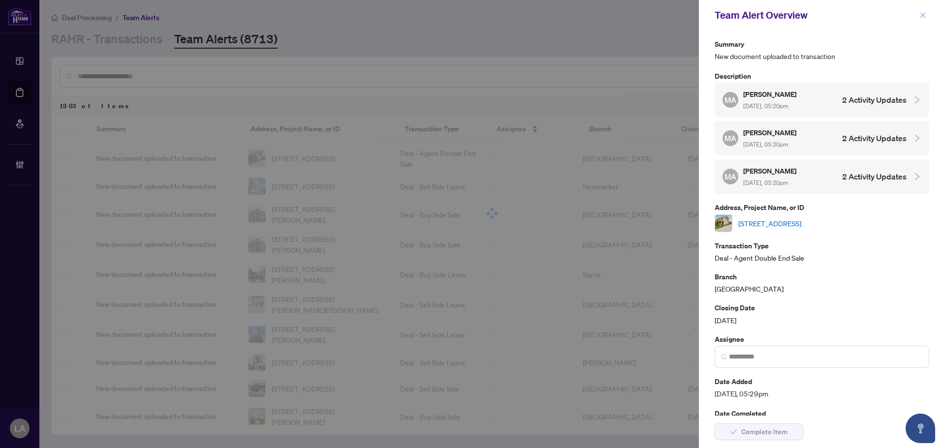
click at [922, 17] on icon "close" at bounding box center [922, 15] width 7 height 7
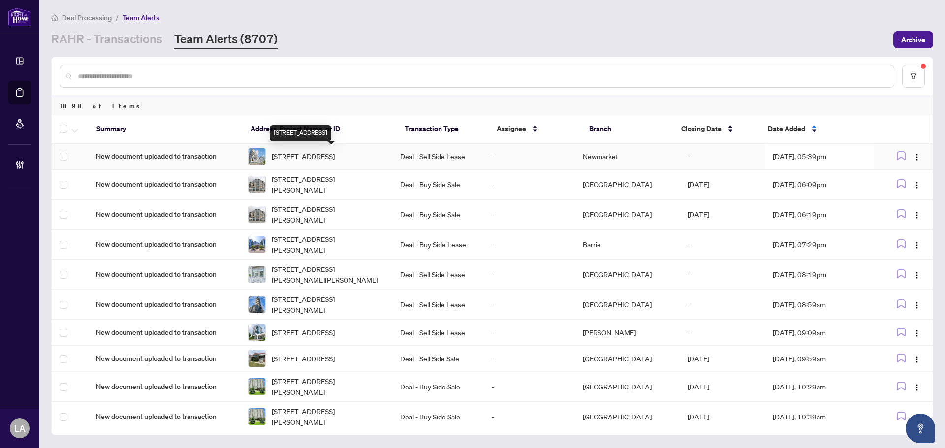
click at [292, 162] on span "613-1050 Eastern Ave, Toronto, Ontario M4L 0B7, Canada" at bounding box center [303, 156] width 63 height 11
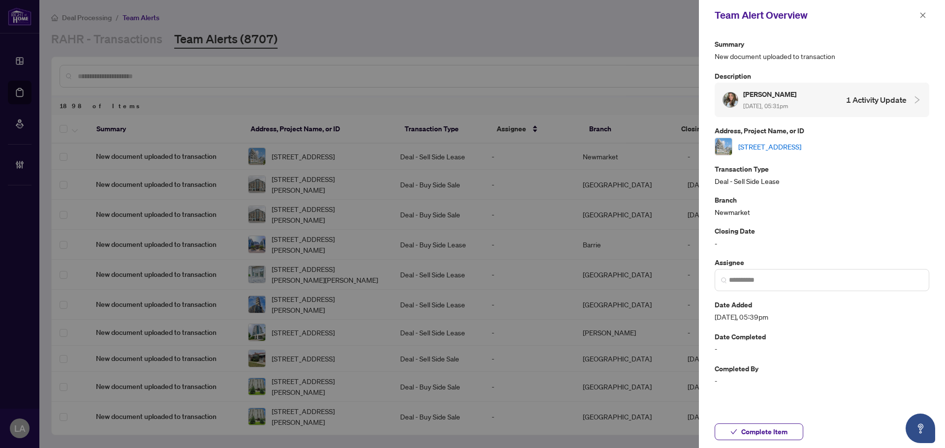
click at [754, 147] on link "613-1050 Eastern Ave, Toronto, Ontario M4L 0B7, Canada" at bounding box center [769, 146] width 63 height 11
click at [767, 149] on link "613-1050 Eastern Ave, Toronto, Ontario M4L 0B7, Canada" at bounding box center [769, 146] width 63 height 11
drag, startPoint x: 825, startPoint y: 197, endPoint x: 758, endPoint y: 157, distance: 79.3
click at [826, 196] on p "Branch" at bounding box center [822, 199] width 215 height 11
click at [749, 429] on span "Complete Item" at bounding box center [764, 432] width 46 height 16
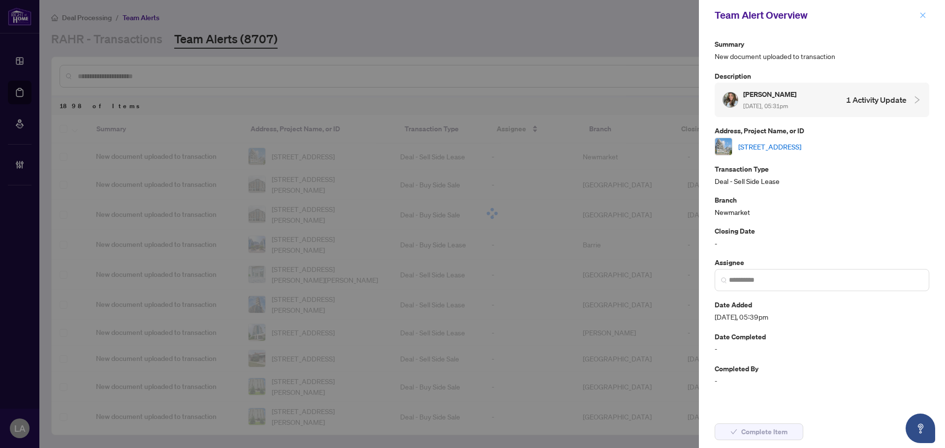
click at [922, 18] on icon "close" at bounding box center [922, 15] width 7 height 7
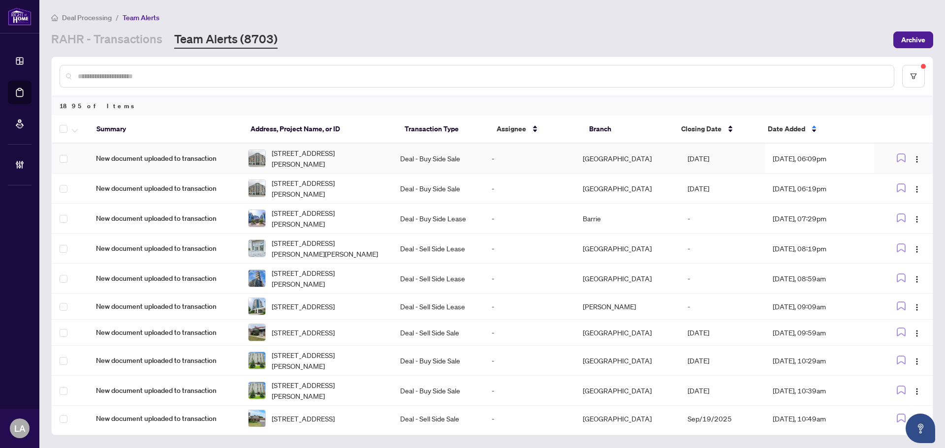
click at [384, 158] on span "815-360 Patricia Ave, Ottawa, Ontario K1Z 0A8, Canada" at bounding box center [328, 159] width 113 height 22
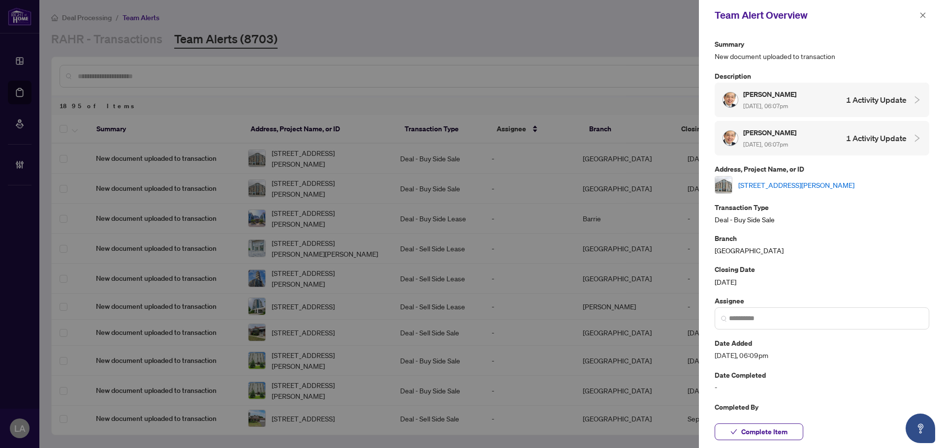
click at [748, 181] on link "815-360 Patricia Ave, Ottawa, Ontario K1Z 0A8, Canada" at bounding box center [796, 185] width 116 height 11
click at [744, 429] on span "Complete Item" at bounding box center [764, 432] width 46 height 16
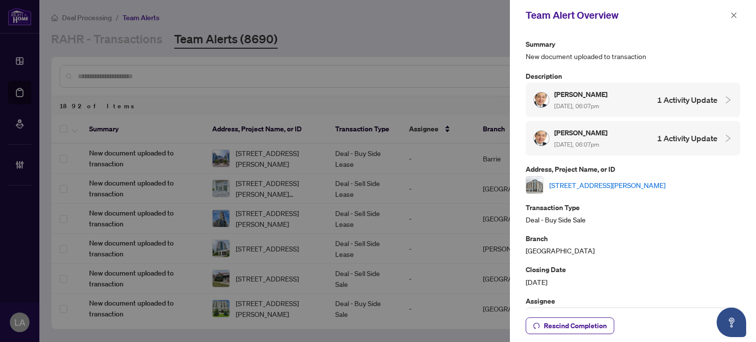
click at [730, 12] on icon "close" at bounding box center [733, 15] width 7 height 7
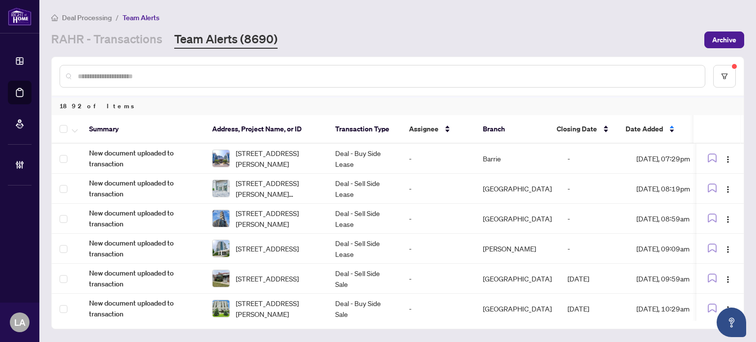
drag, startPoint x: 124, startPoint y: 35, endPoint x: 117, endPoint y: 56, distance: 22.3
click at [124, 35] on link "RAHR - Transactions" at bounding box center [106, 40] width 111 height 18
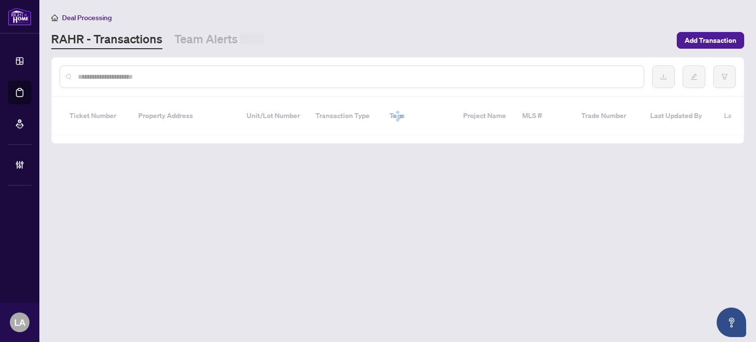
click at [101, 74] on input "text" at bounding box center [357, 76] width 558 height 11
paste input "*******"
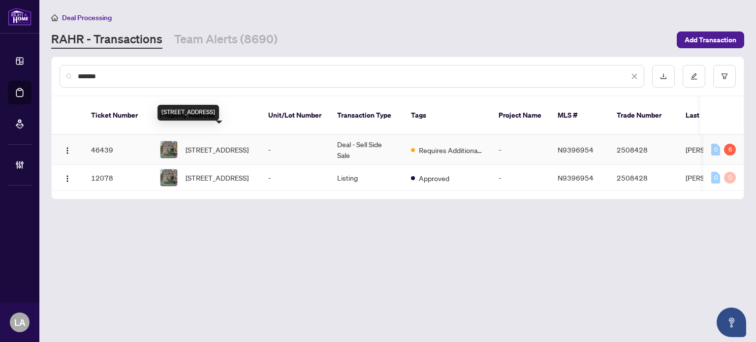
type input "*******"
click at [237, 144] on span "69 Main St, East Gwillimbury, Ontario L0G 1M0, Canada" at bounding box center [217, 149] width 63 height 11
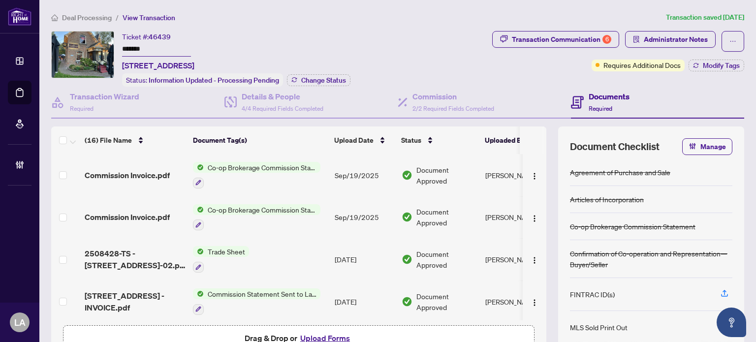
click at [175, 50] on input "*******" at bounding box center [156, 49] width 69 height 14
click at [415, 41] on div "Ticket #: 46439 ******* 69 Main St, East Gwillimbury, Ontario L0G 1M0, Canada S…" at bounding box center [269, 59] width 437 height 56
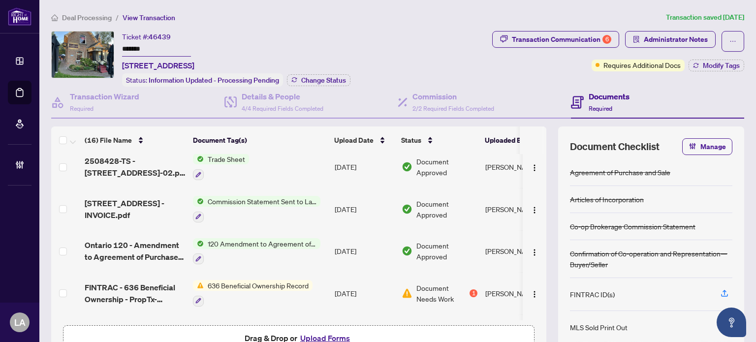
scroll to position [98, 0]
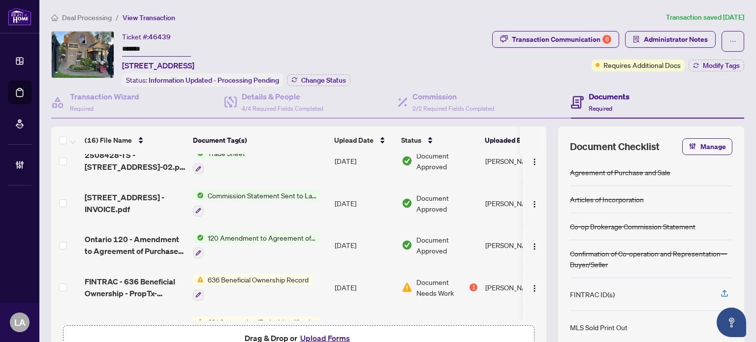
click at [350, 230] on td "[DATE]" at bounding box center [364, 245] width 67 height 42
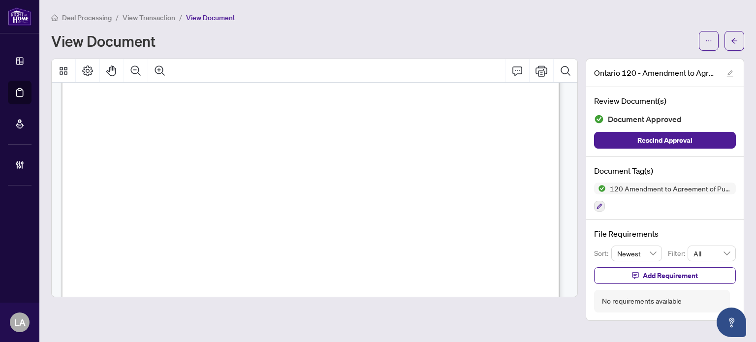
scroll to position [295, 0]
drag, startPoint x: 100, startPoint y: 237, endPoint x: 532, endPoint y: 244, distance: 431.2
click at [519, 247] on div "Form 120 Revised 2020 Page 1 of 2 The trademarks REALTOR®, REALTORS®, MLS®, Mul…" at bounding box center [473, 330] width 823 height 1066
click at [532, 244] on div "Form 120 Revised 2020 Page 1 of 2 The trademarks REALTOR®, REALTORS®, MLS®, Mul…" at bounding box center [473, 330] width 823 height 1066
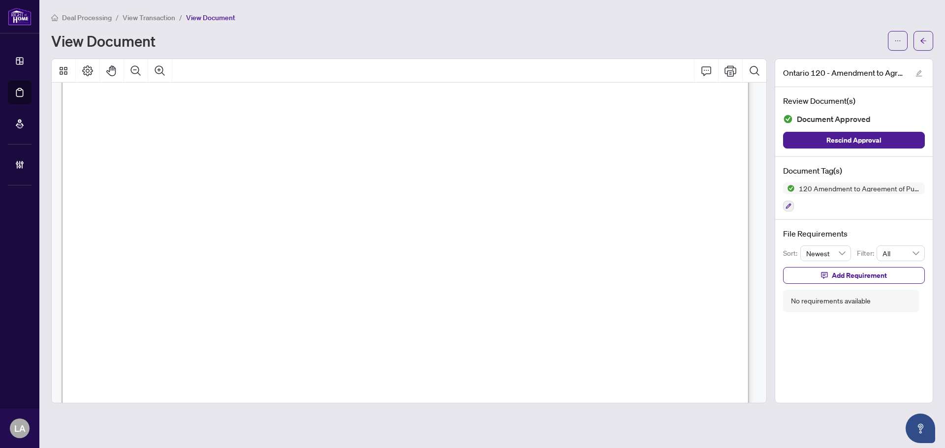
drag, startPoint x: 682, startPoint y: 290, endPoint x: 590, endPoint y: 289, distance: 92.5
click at [590, 289] on span "Section 8 of the Agreement of Purchase and Sale Agreement is hereby amended to …" at bounding box center [370, 287] width 524 height 11
drag, startPoint x: 292, startPoint y: 382, endPoint x: 295, endPoint y: 389, distance: 7.7
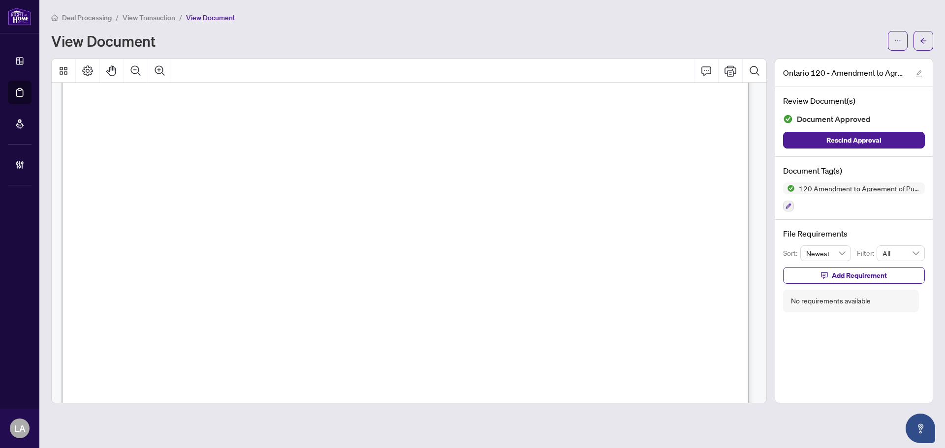
click at [150, 18] on span "View Transaction" at bounding box center [149, 17] width 53 height 9
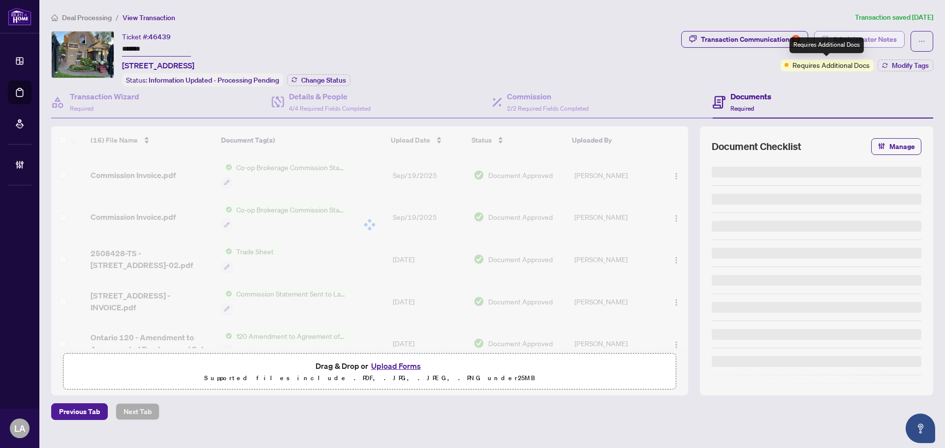
click at [868, 33] on span "Administrator Notes" at bounding box center [865, 40] width 64 height 16
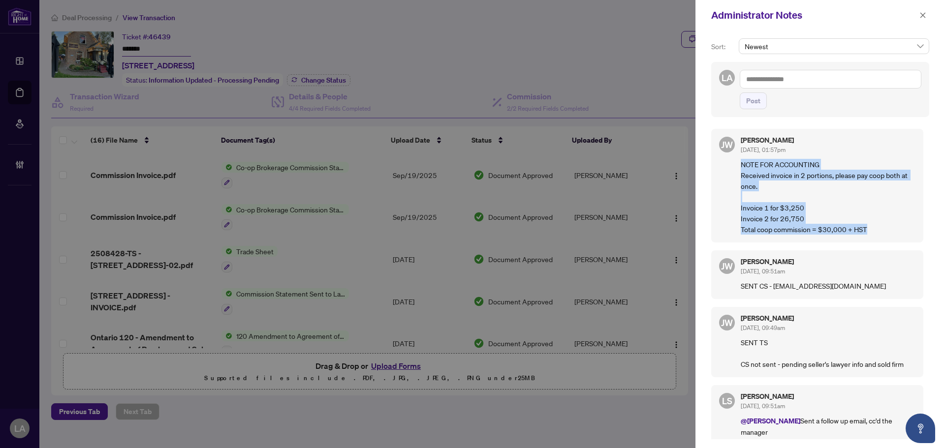
drag, startPoint x: 888, startPoint y: 230, endPoint x: 728, endPoint y: 168, distance: 171.8
click at [728, 168] on div "JW Jackie Wu Sep/19/2025, 01:57pm NOTE FOR ACCOUNTING Received invoice in 2 por…" at bounding box center [817, 186] width 212 height 114
drag, startPoint x: 728, startPoint y: 168, endPoint x: 872, endPoint y: 236, distance: 159.2
click at [871, 236] on div "JW Jackie Wu Sep/19/2025, 01:57pm NOTE FOR ACCOUNTING Received invoice in 2 por…" at bounding box center [817, 186] width 212 height 114
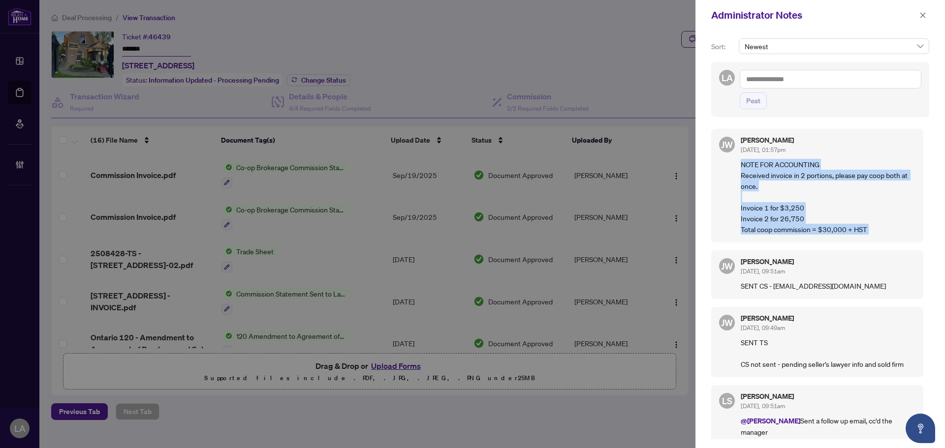
click at [872, 236] on div "JW Jackie Wu Sep/19/2025, 01:57pm NOTE FOR ACCOUNTING Received invoice in 2 por…" at bounding box center [817, 186] width 212 height 114
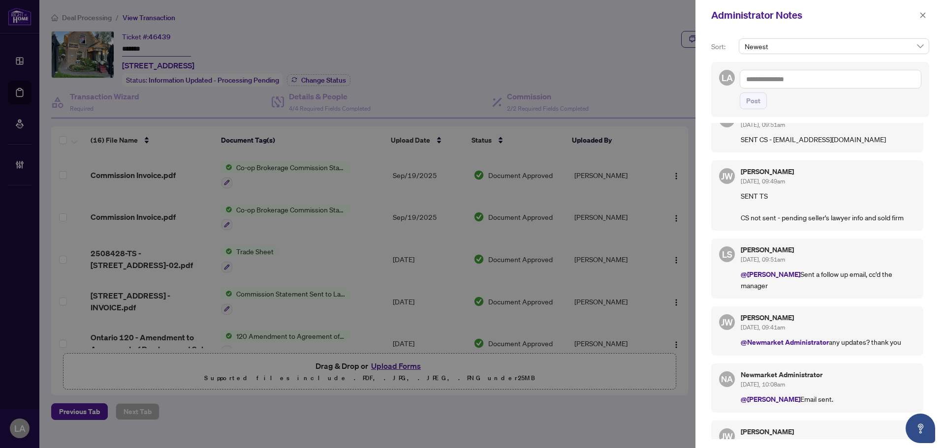
scroll to position [148, 0]
click at [920, 19] on icon "close" at bounding box center [922, 15] width 7 height 7
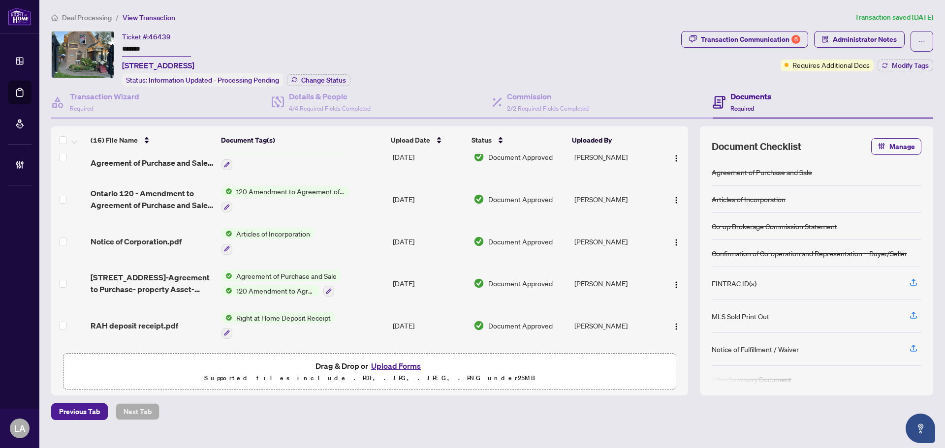
scroll to position [480, 0]
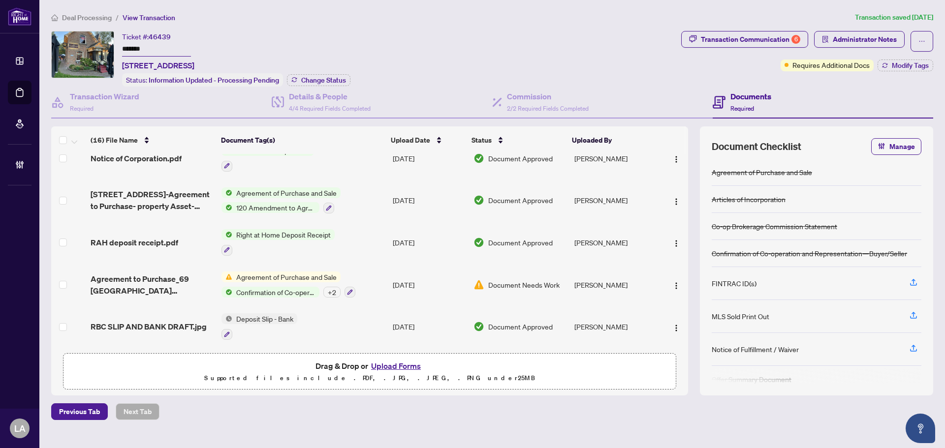
click at [162, 287] on span "Agreement to Purchase_69 Main Street Commercial-052025-03.pdf" at bounding box center [152, 285] width 123 height 24
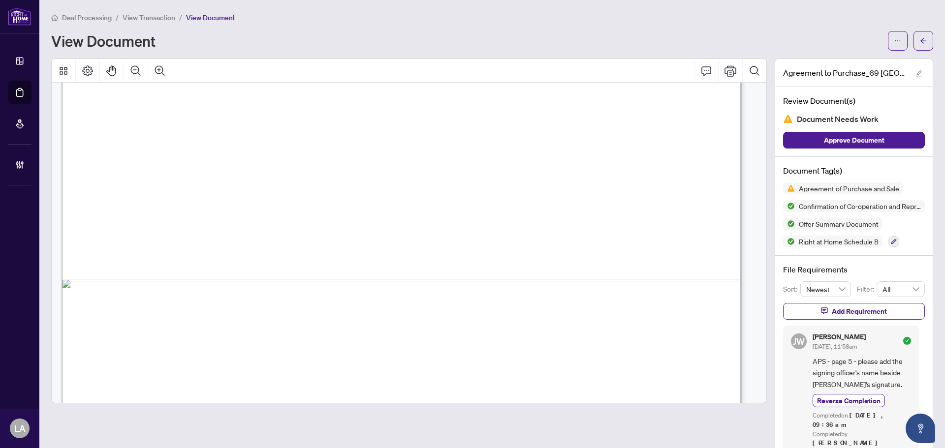
scroll to position [3249, 0]
drag, startPoint x: 550, startPoint y: 277, endPoint x: 405, endPoint y: 277, distance: 145.7
click at [147, 18] on span "View Transaction" at bounding box center [149, 17] width 53 height 9
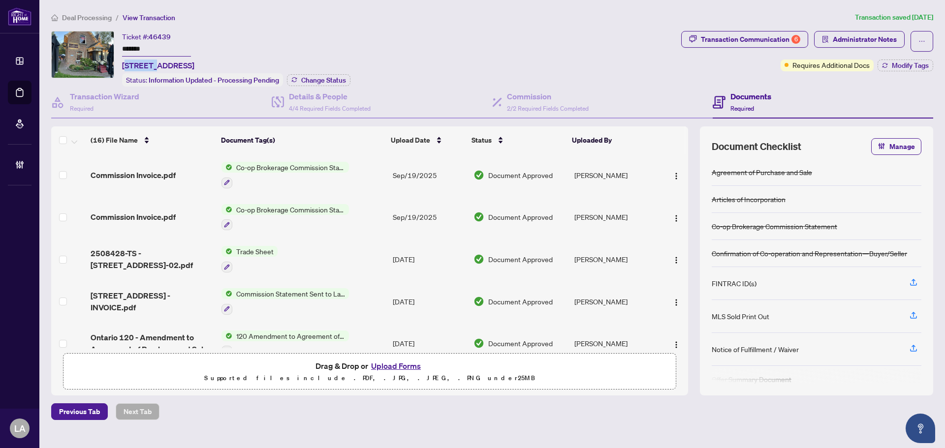
drag, startPoint x: 125, startPoint y: 67, endPoint x: 147, endPoint y: 69, distance: 22.3
click at [151, 70] on div "Ticket #: 46439 ******* 69 Main St, East Gwillimbury, Ontario L0G 1M0, Canada S…" at bounding box center [236, 59] width 228 height 56
click at [129, 65] on span "69 Main St, East Gwillimbury, Ontario L0G 1M0, Canada" at bounding box center [158, 66] width 72 height 12
drag, startPoint x: 125, startPoint y: 65, endPoint x: 144, endPoint y: 65, distance: 19.7
click at [144, 65] on span "69 Main St, East Gwillimbury, Ontario L0G 1M0, Canada" at bounding box center [158, 66] width 72 height 12
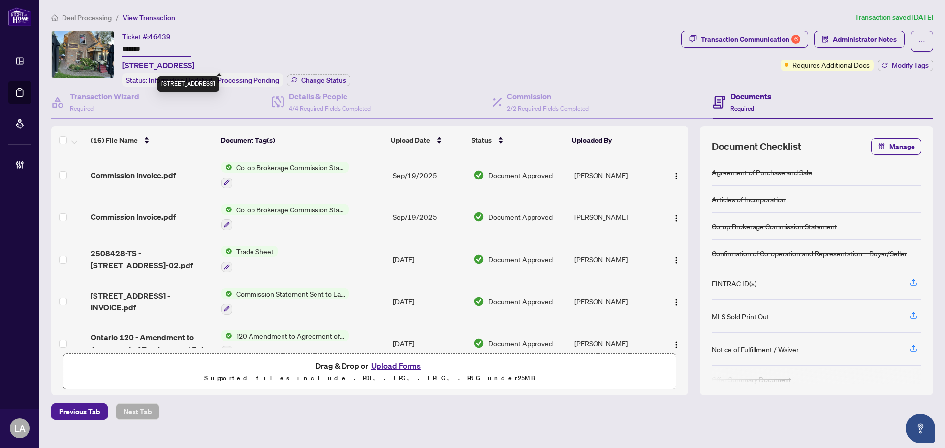
click at [145, 65] on span "69 Main St, East Gwillimbury, Ontario L0G 1M0, Canada" at bounding box center [158, 66] width 72 height 12
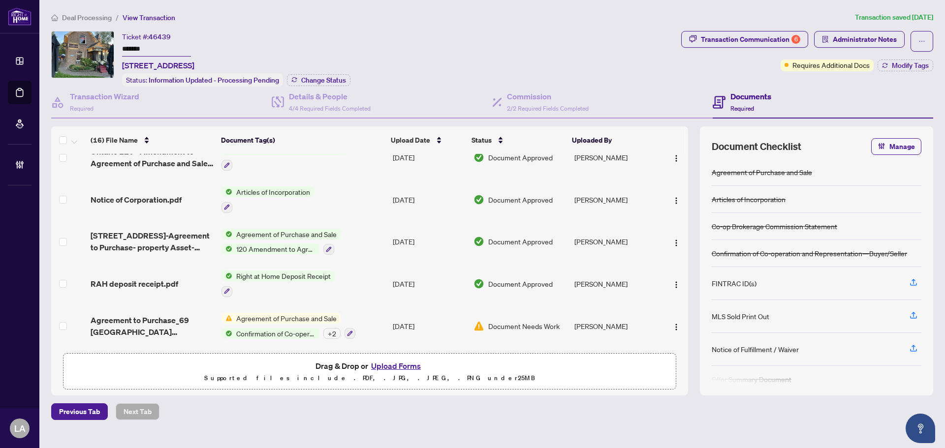
scroll to position [480, 0]
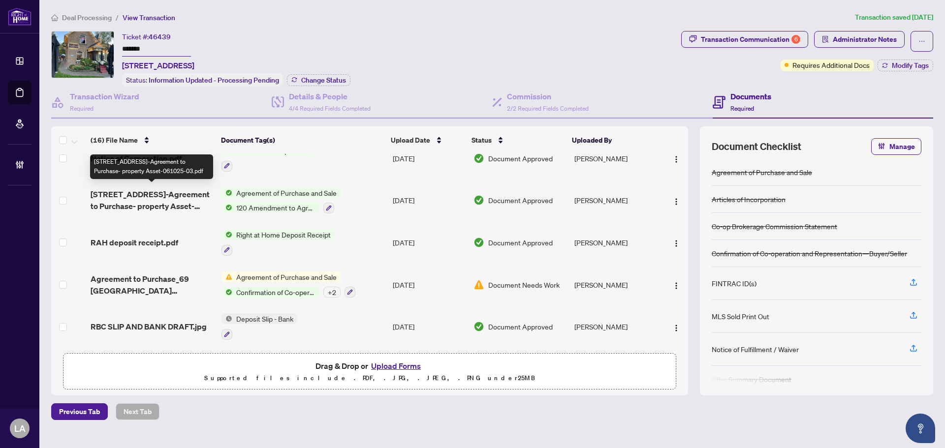
click at [174, 205] on span "69 Main Street-Agreement to Purchase- property Asset-061025-03.pdf" at bounding box center [152, 201] width 123 height 24
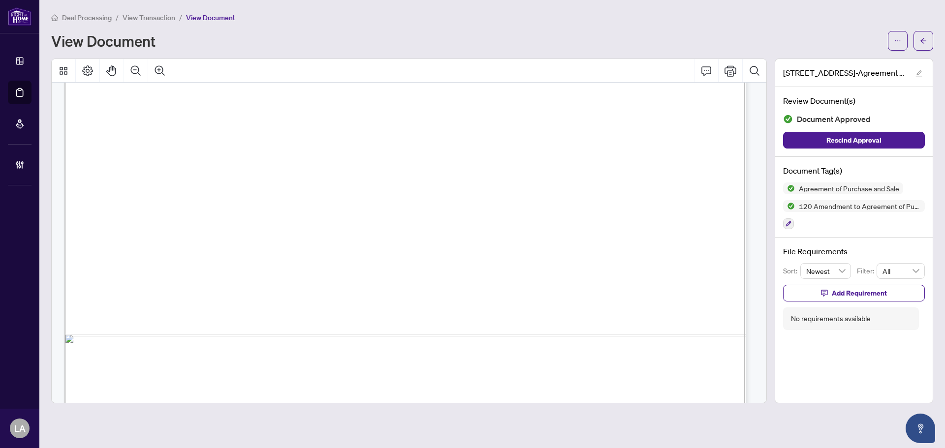
scroll to position [3249, 0]
click at [137, 23] on div "Deal Processing / View Transaction / View Document View Document" at bounding box center [492, 31] width 882 height 39
click at [138, 22] on li "View Transaction" at bounding box center [149, 17] width 53 height 11
click at [139, 18] on span "View Transaction" at bounding box center [149, 17] width 53 height 9
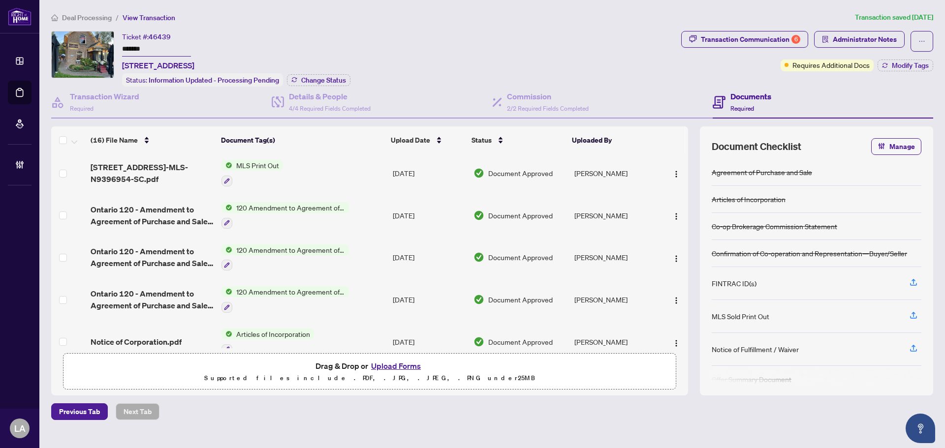
scroll to position [295, 0]
click at [189, 285] on td "Ontario 120 - Amendment to Agreement of Purchase and Sale-081825-03.pdf" at bounding box center [152, 301] width 131 height 42
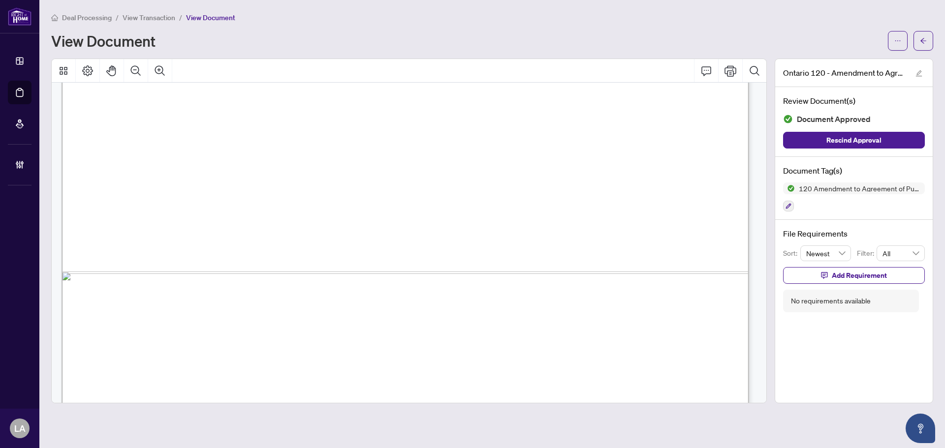
scroll to position [591, 0]
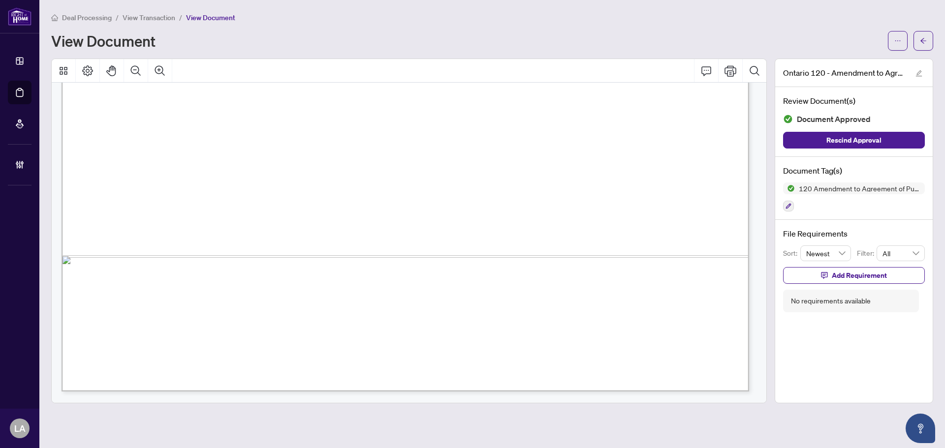
drag, startPoint x: 361, startPoint y: 240, endPoint x: 644, endPoint y: 243, distance: 283.0
click at [136, 243] on span "2025." at bounding box center [122, 246] width 28 height 11
drag, startPoint x: 701, startPoint y: 232, endPoint x: 115, endPoint y: 239, distance: 586.3
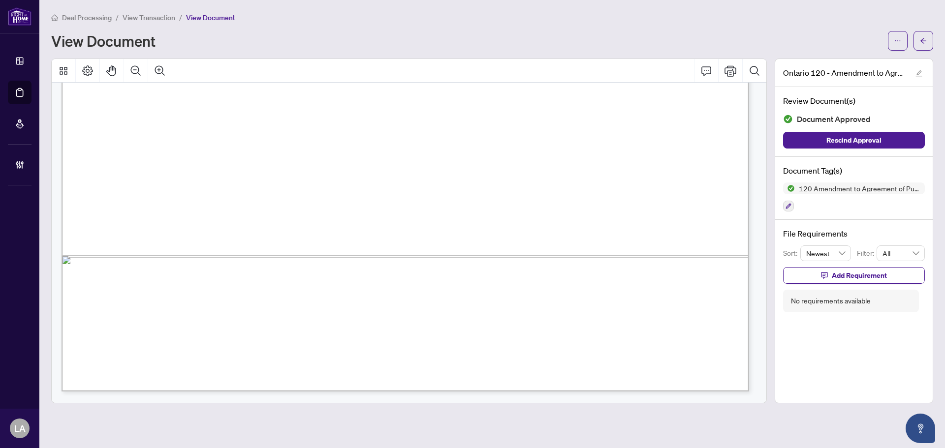
click at [136, 244] on span "2025." at bounding box center [122, 246] width 28 height 11
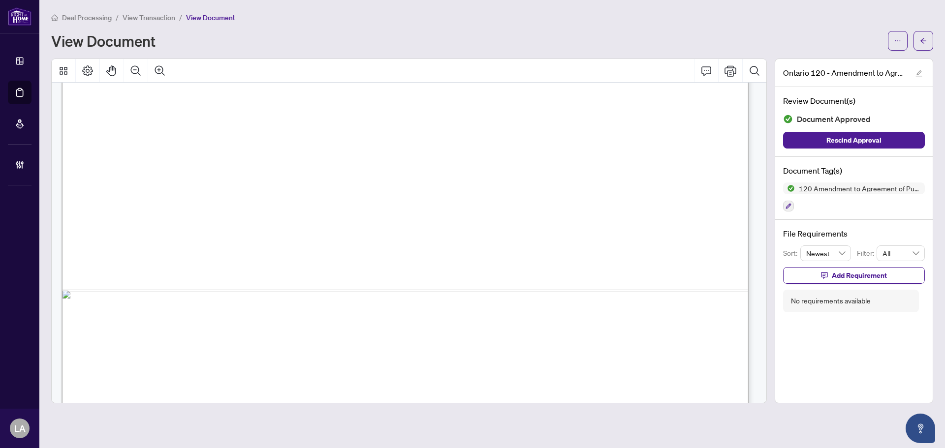
scroll to position [541, 0]
drag, startPoint x: 91, startPoint y: 224, endPoint x: 239, endPoint y: 251, distance: 151.0
click at [155, 251] on span "writing." at bounding box center [130, 256] width 47 height 11
drag, startPoint x: 203, startPoint y: 242, endPoint x: 132, endPoint y: 229, distance: 72.0
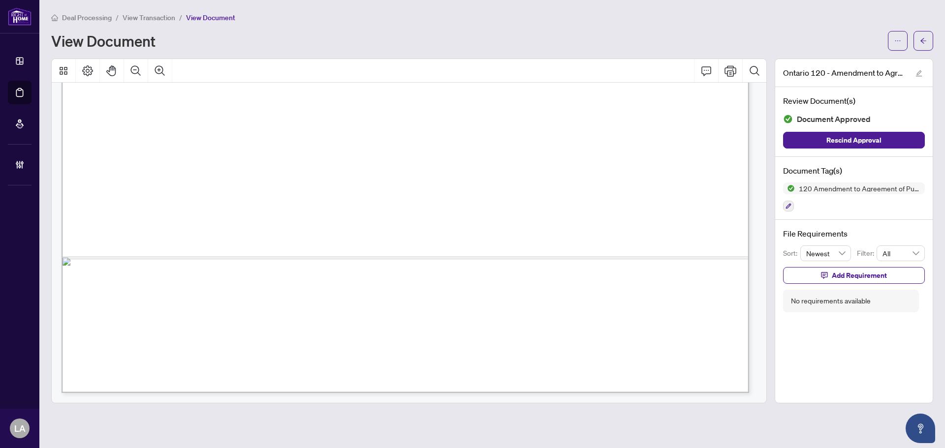
click at [138, 16] on span "View Transaction" at bounding box center [149, 17] width 53 height 9
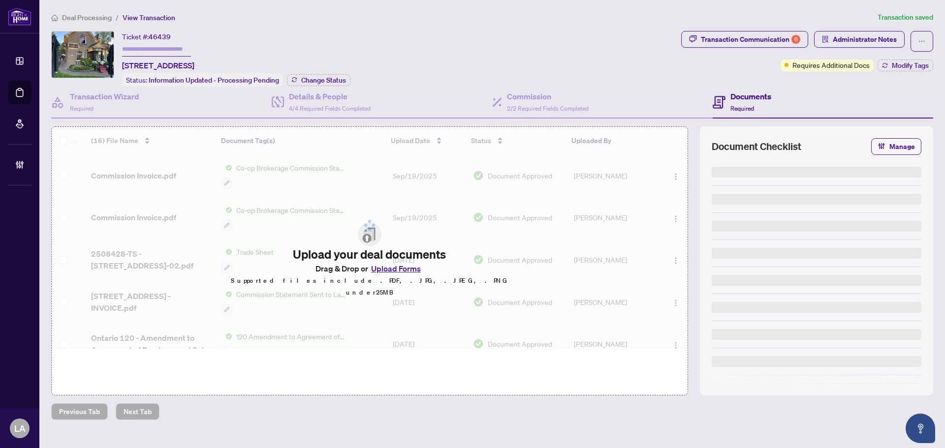
type input "*******"
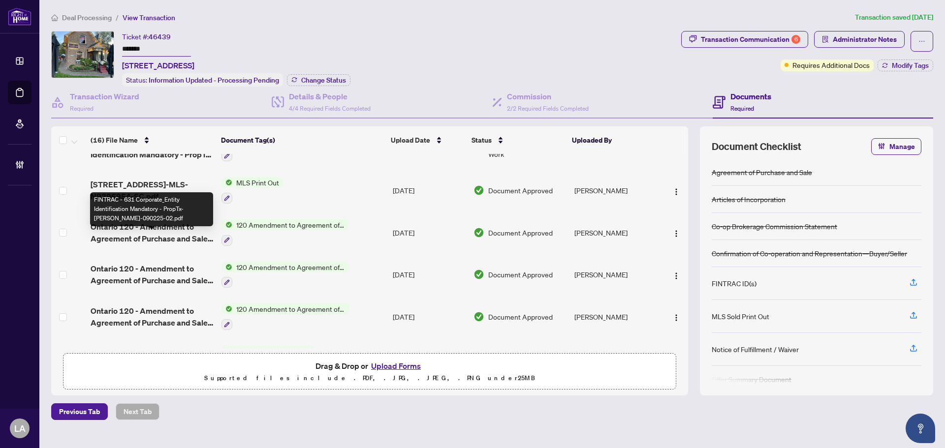
scroll to position [295, 0]
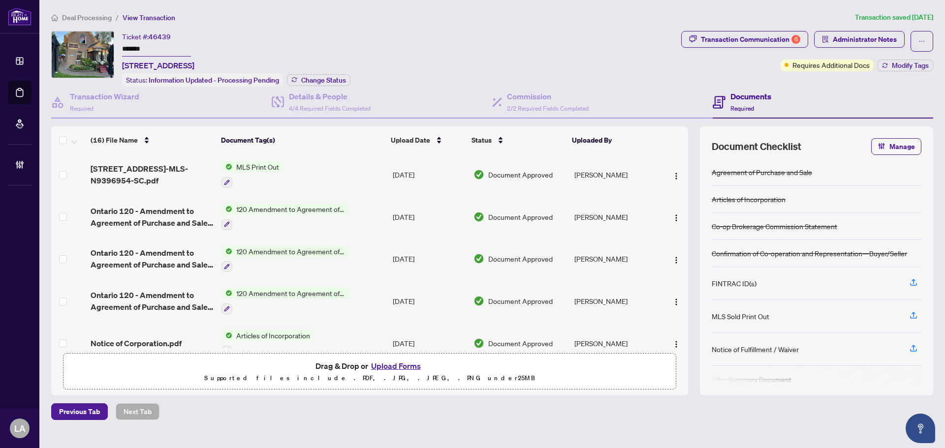
click at [139, 247] on span "Ontario 120 - Amendment to Agreement of Purchase and Sale-061025-03.pdf" at bounding box center [152, 259] width 123 height 24
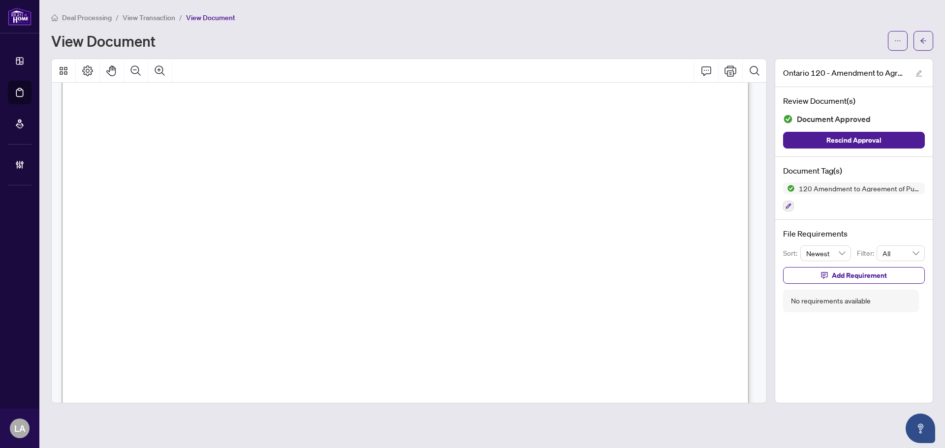
scroll to position [1132, 0]
click at [138, 22] on li "View Transaction" at bounding box center [149, 17] width 53 height 11
click at [138, 17] on span "View Transaction" at bounding box center [149, 17] width 53 height 9
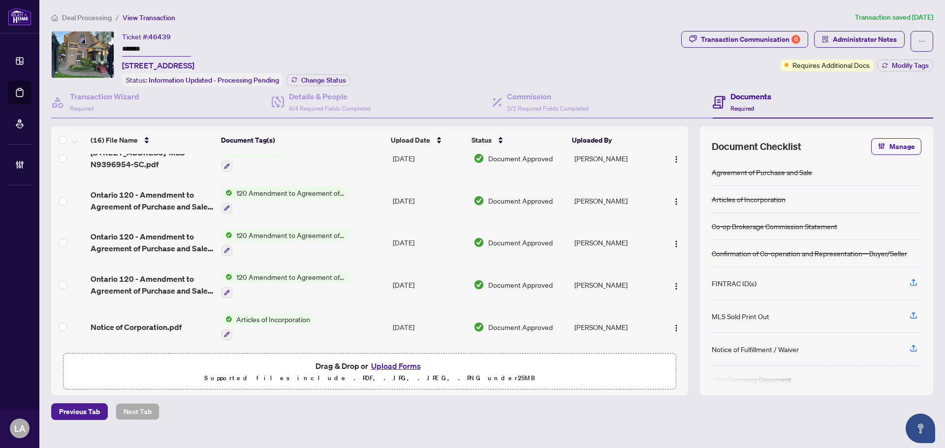
scroll to position [246, 0]
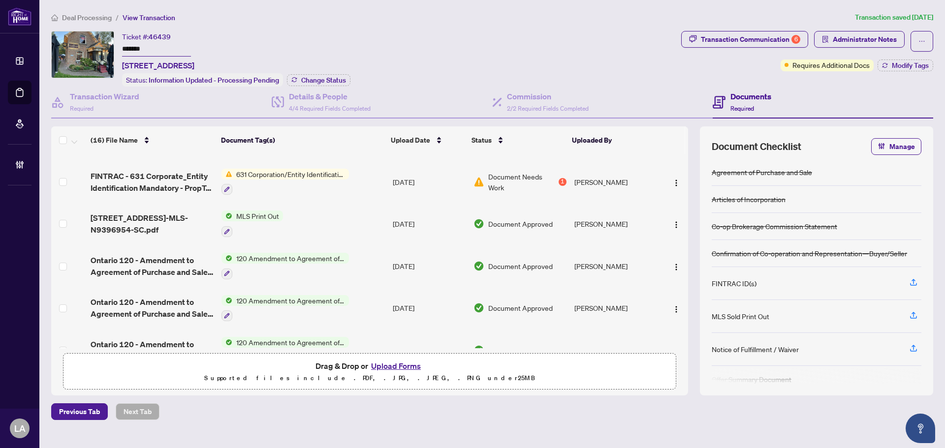
click at [160, 249] on td "Ontario 120 - Amendment to Agreement of Purchase and Sale-071825-03.pdf" at bounding box center [152, 266] width 131 height 42
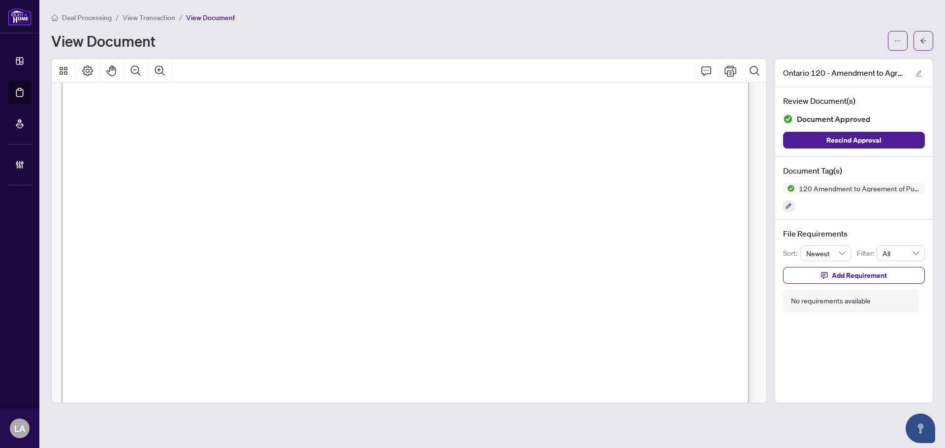
scroll to position [394, 0]
drag, startPoint x: 93, startPoint y: 294, endPoint x: 603, endPoint y: 300, distance: 510.5
click at [521, 292] on span "Section 8 of the Agreement of Purchase and Sale Agreement is hereby amended to …" at bounding box center [315, 289] width 411 height 12
drag, startPoint x: 94, startPoint y: 319, endPoint x: 439, endPoint y: 346, distance: 346.0
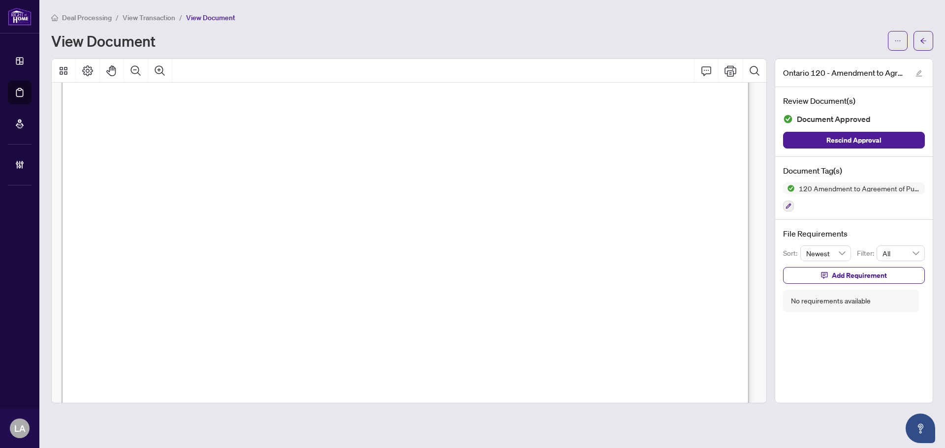
click at [425, 346] on span "(e) The Purchaser shall have received liquor licensing from the AGCO;" at bounding box center [267, 349] width 315 height 12
drag, startPoint x: 186, startPoint y: 249, endPoint x: 472, endPoint y: 223, distance: 287.1
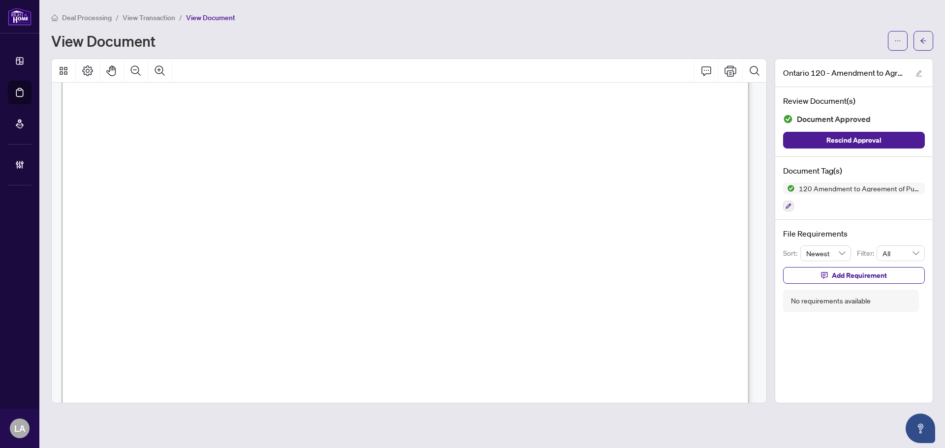
click at [223, 223] on span "time period stated hereto." at bounding box center [167, 229] width 114 height 12
drag, startPoint x: 88, startPoint y: 289, endPoint x: 624, endPoint y: 283, distance: 536.1
click at [521, 283] on span "Section 8 of the Agreement of Purchase and Sale Agreement is hereby amended to …" at bounding box center [315, 280] width 411 height 12
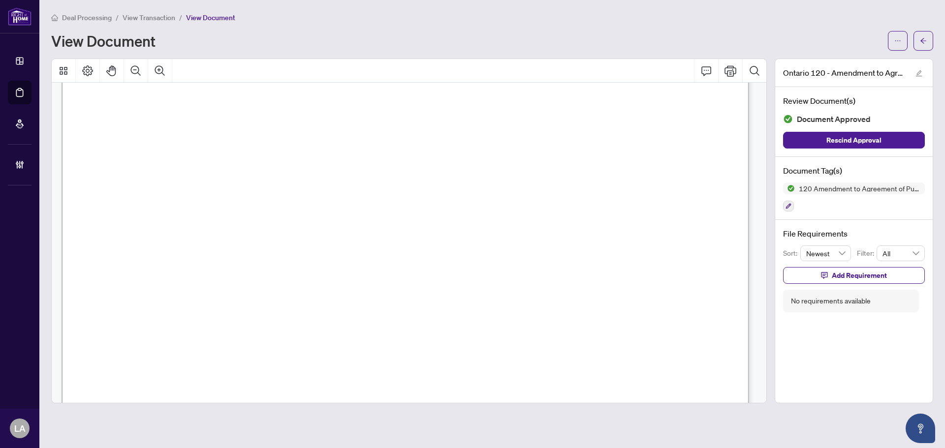
drag, startPoint x: 594, startPoint y: 279, endPoint x: 129, endPoint y: 297, distance: 465.0
click at [159, 282] on span "Section 8 of the Agreement of Purchase and Sale Agreement is hereby amended to …" at bounding box center [315, 280] width 411 height 12
drag, startPoint x: 94, startPoint y: 158, endPoint x: 324, endPoint y: 200, distance: 234.7
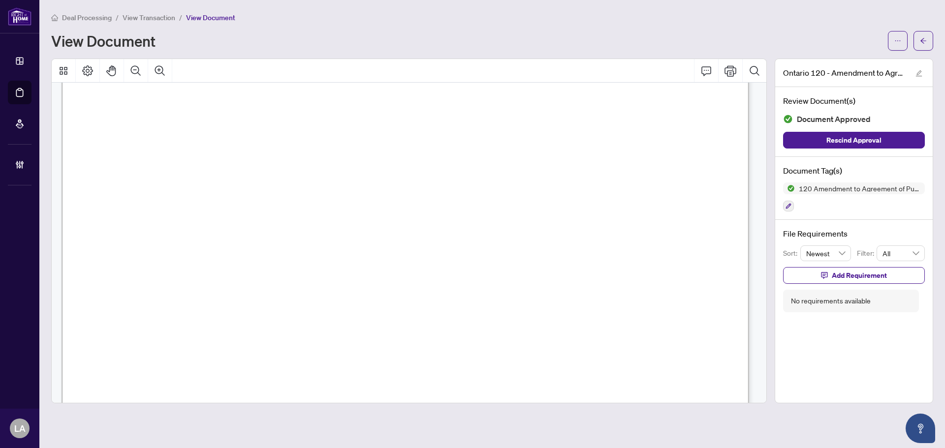
click at [324, 208] on span "Agreement within twenty-four (24) hours of receipt of such notice. If the Buyer…" at bounding box center [319, 205] width 419 height 12
click at [170, 14] on span "View Transaction" at bounding box center [149, 17] width 53 height 9
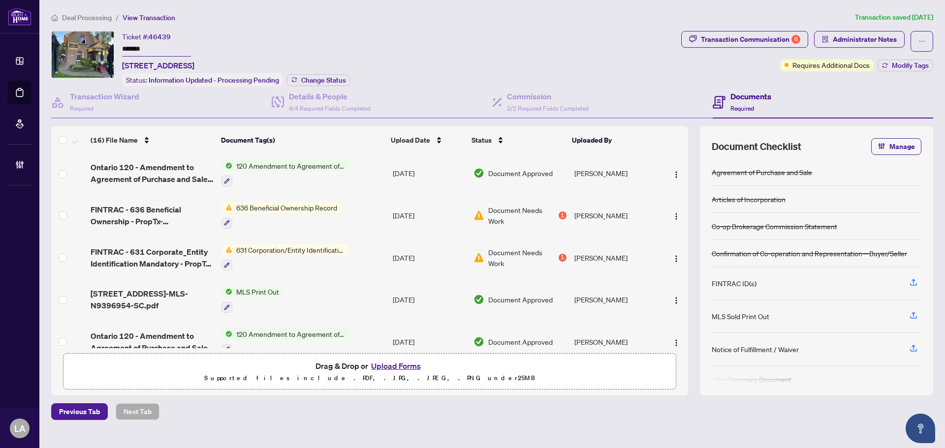
scroll to position [148, 0]
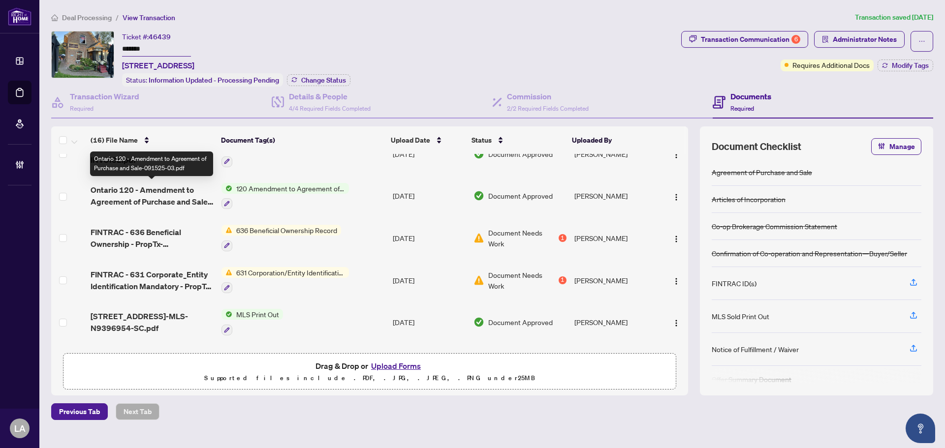
click at [150, 197] on span "Ontario 120 - Amendment to Agreement of Purchase and Sale-091525-03.pdf" at bounding box center [152, 196] width 123 height 24
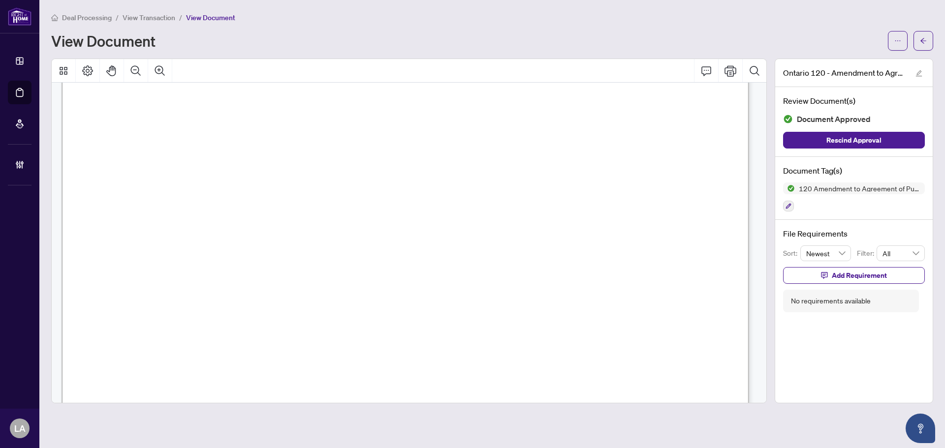
scroll to position [246, 0]
drag, startPoint x: 102, startPoint y: 275, endPoint x: 652, endPoint y: 285, distance: 550.4
click at [645, 285] on span "Section 2 of this Agreement of Purchase and Sale Agreement is hereby amended so…" at bounding box center [376, 282] width 537 height 11
drag, startPoint x: 193, startPoint y: 317, endPoint x: 110, endPoint y: 282, distance: 90.6
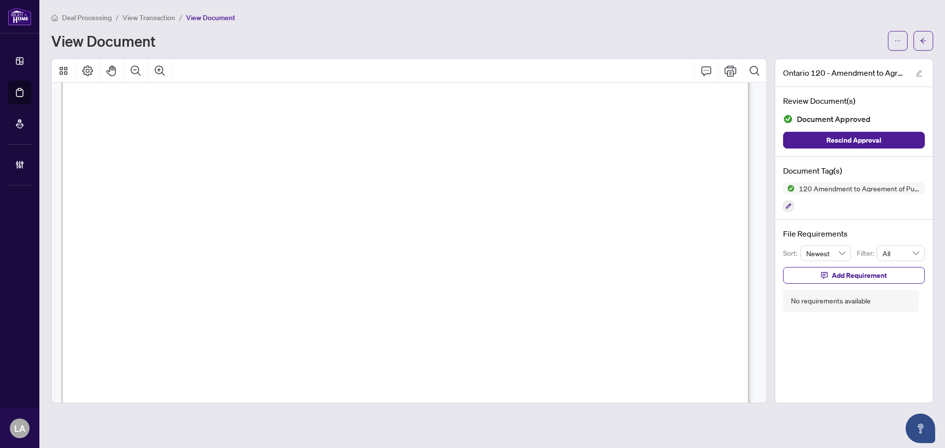
click at [108, 290] on span "completion date shall be 26th of September, 2025 or such earlier date as the pa…" at bounding box center [352, 295] width 489 height 11
drag, startPoint x: 103, startPoint y: 287, endPoint x: 183, endPoint y: 310, distance: 83.0
click at [155, 310] on span "writing." at bounding box center [130, 309] width 47 height 11
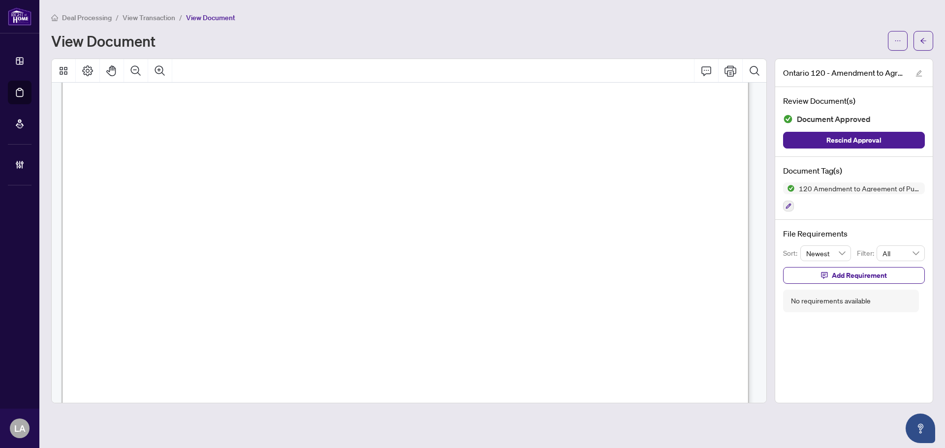
drag, startPoint x: 167, startPoint y: 314, endPoint x: 110, endPoint y: 280, distance: 66.4
click at [110, 280] on span "Section 2 of this Agreement of Purchase and Sale Agreement is hereby amended so…" at bounding box center [376, 282] width 537 height 11
drag, startPoint x: 93, startPoint y: 276, endPoint x: 183, endPoint y: 314, distance: 97.3
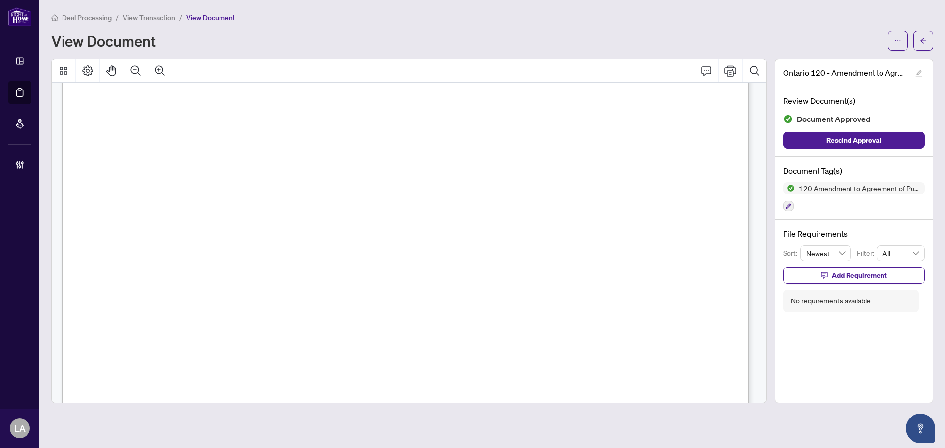
drag, startPoint x: 101, startPoint y: 285, endPoint x: 670, endPoint y: 292, distance: 568.6
click at [645, 292] on span "Section 2 of this Agreement of Purchase and Sale Agreement is hereby amended so…" at bounding box center [376, 295] width 537 height 11
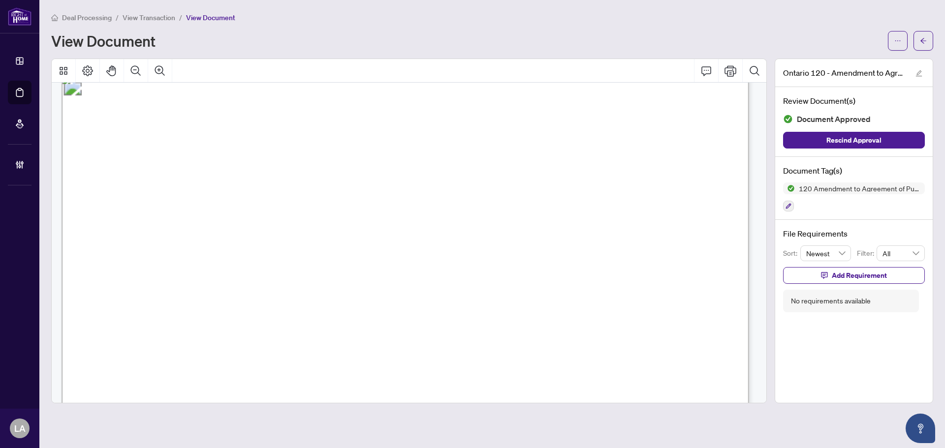
scroll to position [0, 0]
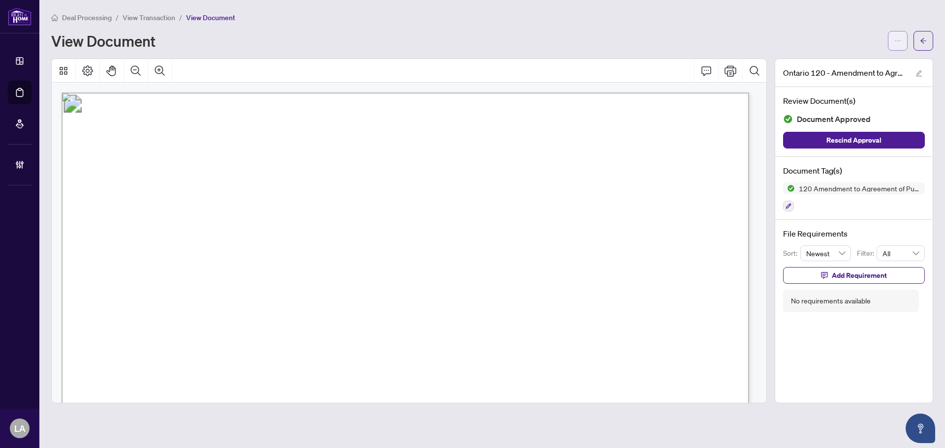
click at [888, 37] on button "button" at bounding box center [898, 41] width 20 height 20
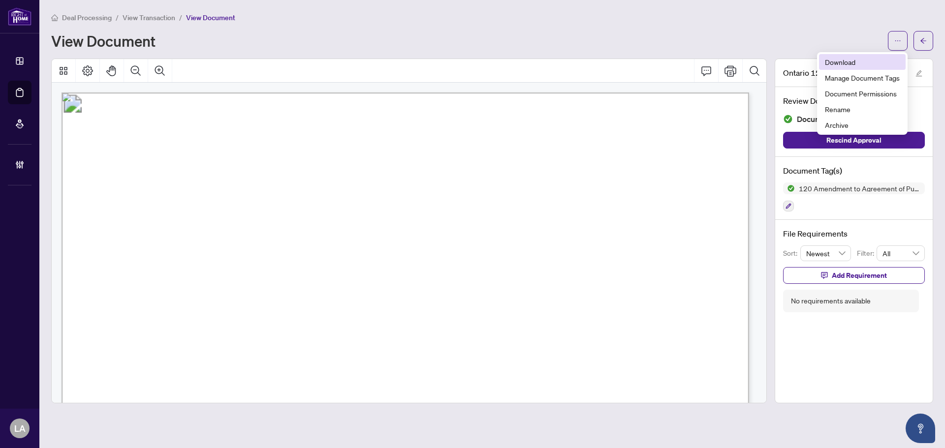
click at [870, 61] on span "Download" at bounding box center [862, 62] width 75 height 11
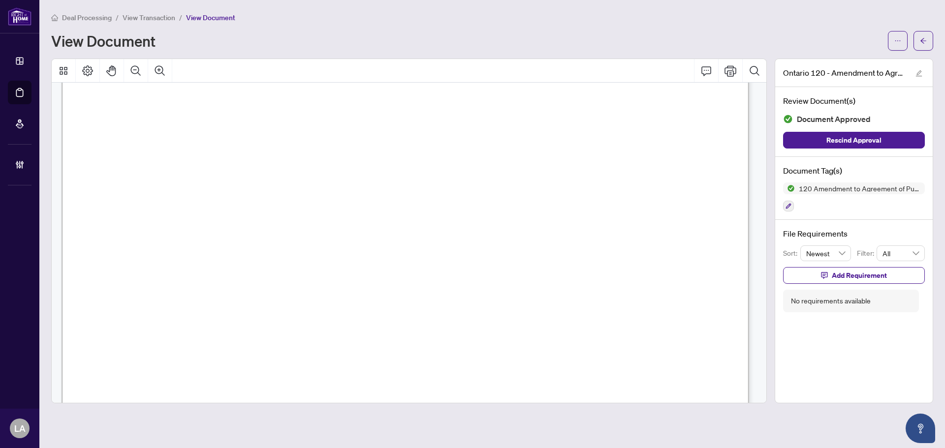
scroll to position [394, 0]
drag, startPoint x: 192, startPoint y: 240, endPoint x: 668, endPoint y: 253, distance: 476.1
click at [597, 254] on span "completion date shall be 17th October, 2025 or such earlier date as the parties…" at bounding box center [352, 259] width 489 height 11
drag, startPoint x: 255, startPoint y: 260, endPoint x: 439, endPoint y: 263, distance: 183.1
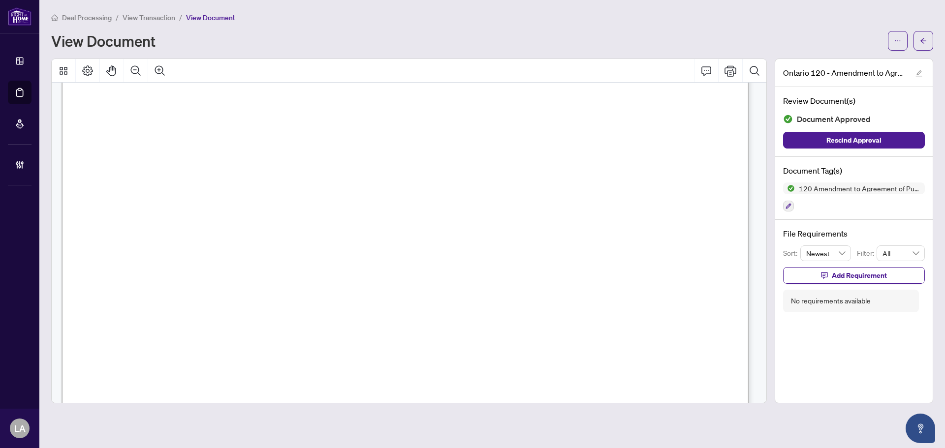
click at [439, 263] on span "completion date shall be 17th October, 2025 or such earlier date as the parties…" at bounding box center [352, 259] width 489 height 11
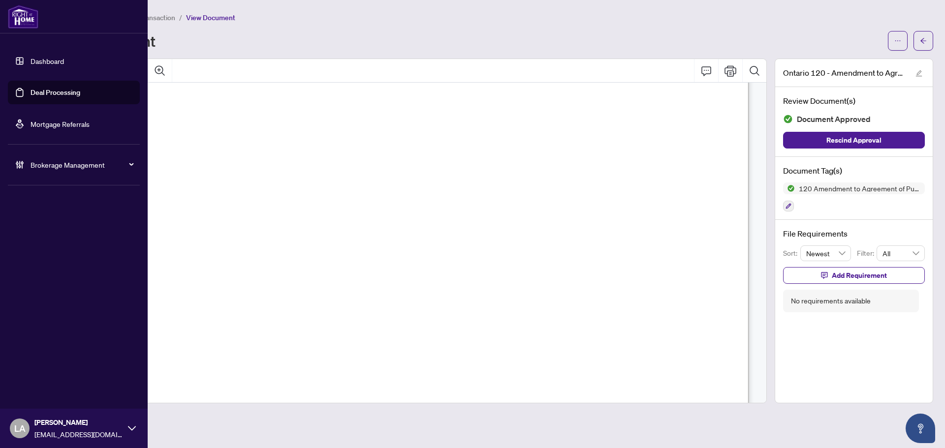
click at [31, 92] on link "Deal Processing" at bounding box center [56, 92] width 50 height 9
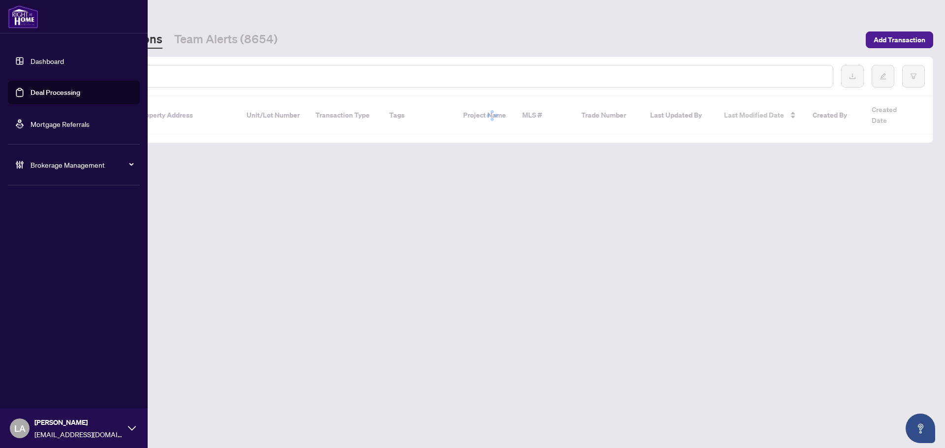
drag, startPoint x: 148, startPoint y: 81, endPoint x: 160, endPoint y: 79, distance: 12.4
click at [148, 81] on input "text" at bounding box center [451, 76] width 747 height 11
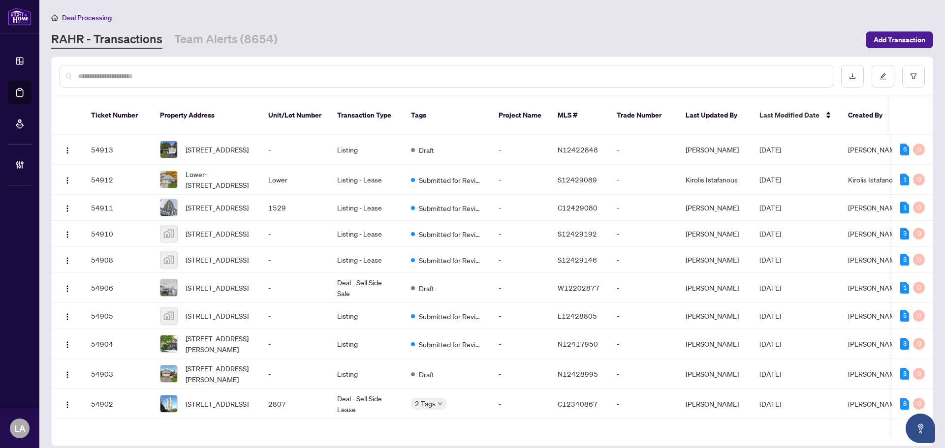
click at [170, 77] on input "text" at bounding box center [451, 76] width 747 height 11
paste input "*******"
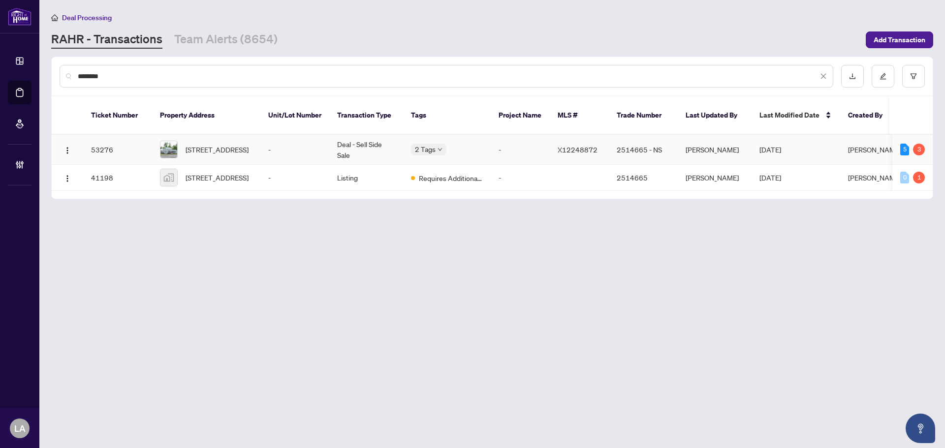
type input "*******"
click at [269, 135] on td "-" at bounding box center [294, 150] width 69 height 30
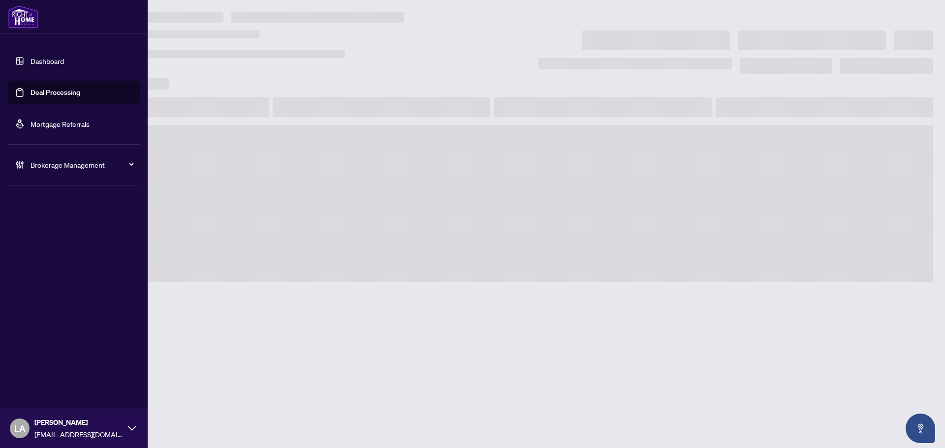
drag, startPoint x: 30, startPoint y: 85, endPoint x: 53, endPoint y: 91, distance: 24.2
click at [31, 88] on link "Deal Processing" at bounding box center [56, 92] width 50 height 9
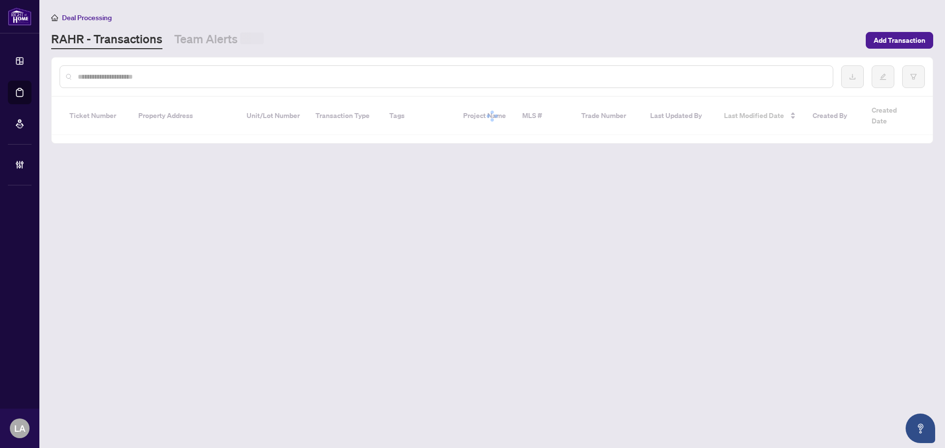
click at [167, 74] on input "text" at bounding box center [451, 76] width 747 height 11
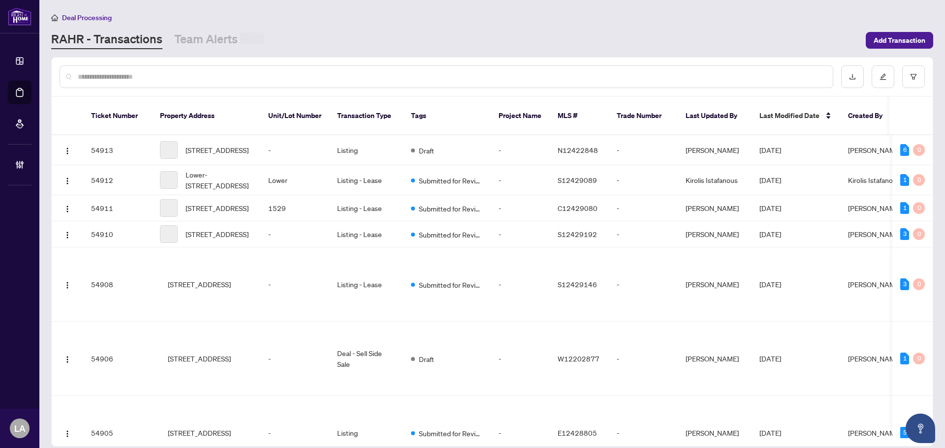
paste input "*******"
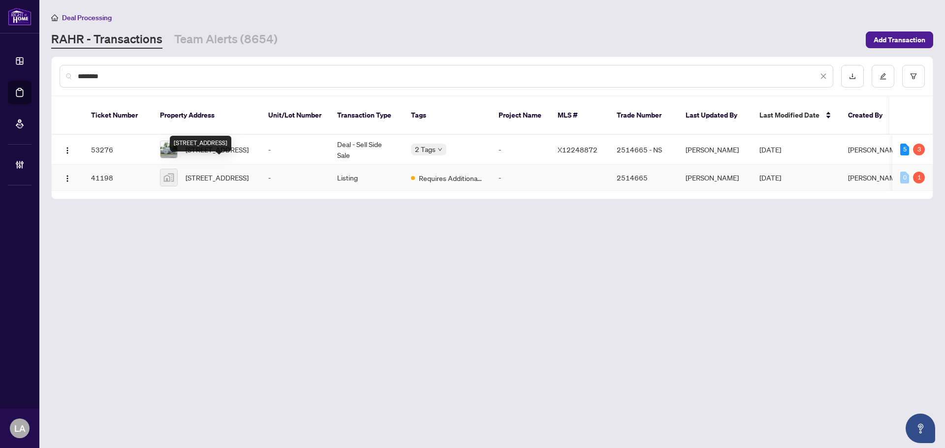
type input "*******"
click at [244, 173] on span "20 Ontario St, Manilla, ON, Canada" at bounding box center [217, 177] width 63 height 11
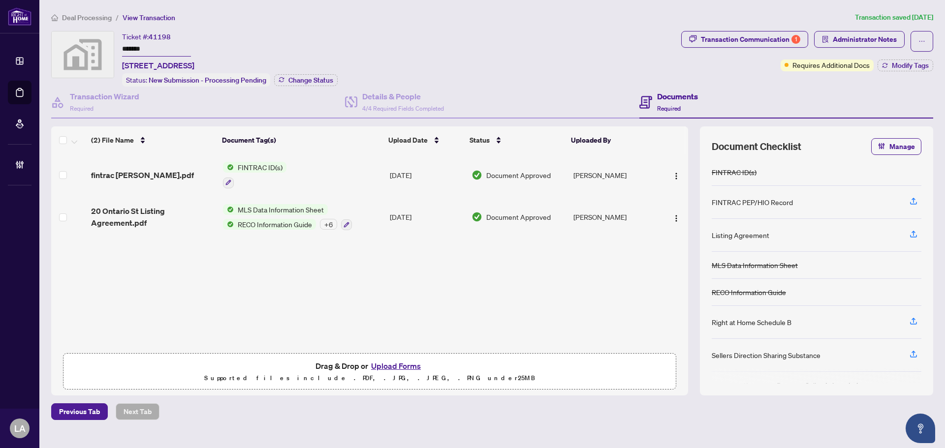
click at [157, 169] on span "fintrac Darlene.pdf" at bounding box center [142, 175] width 103 height 12
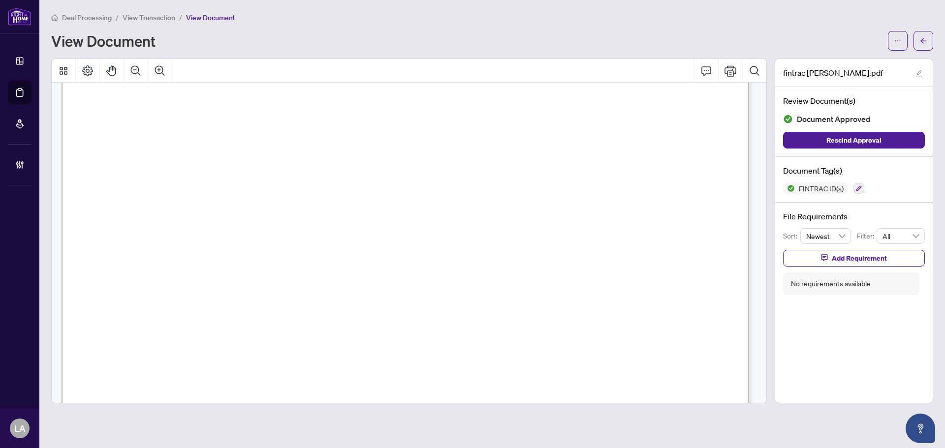
scroll to position [2855, 0]
click at [151, 18] on span "View Transaction" at bounding box center [149, 17] width 53 height 9
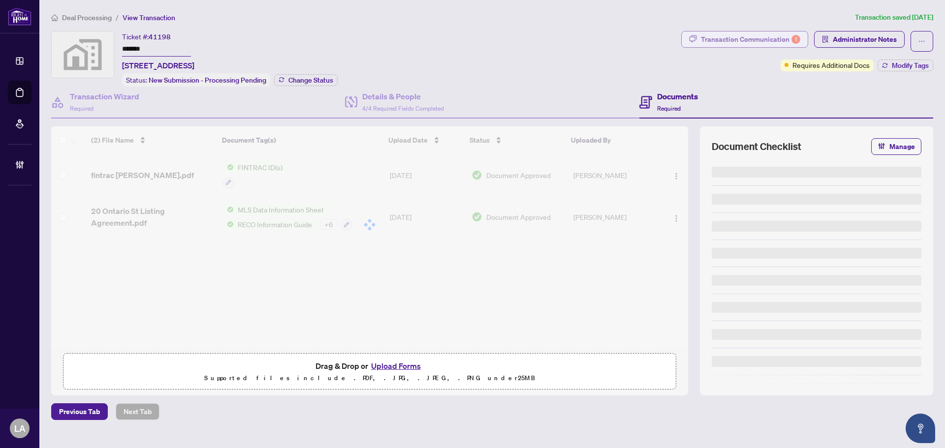
click at [753, 32] on div "Transaction Communication 1" at bounding box center [750, 40] width 99 height 16
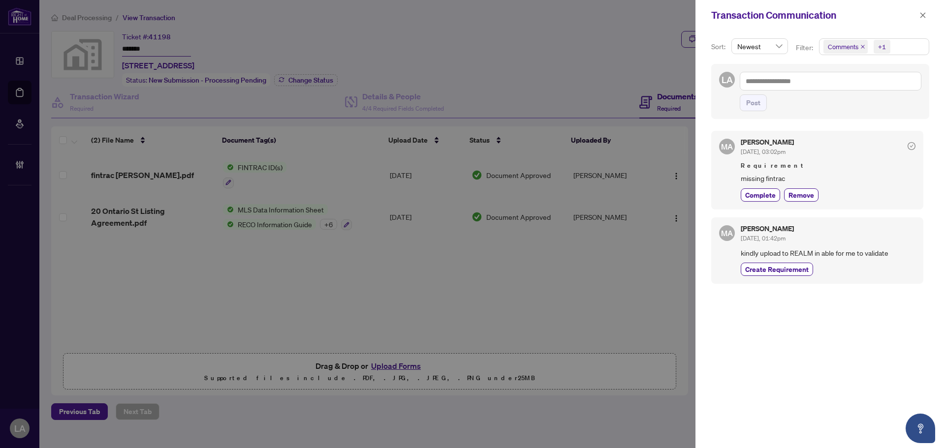
drag, startPoint x: 834, startPoint y: 47, endPoint x: 838, endPoint y: 56, distance: 10.1
click at [835, 47] on span "Comments" at bounding box center [843, 47] width 31 height 10
click at [839, 112] on span "Activity History" at bounding box center [862, 115] width 47 height 9
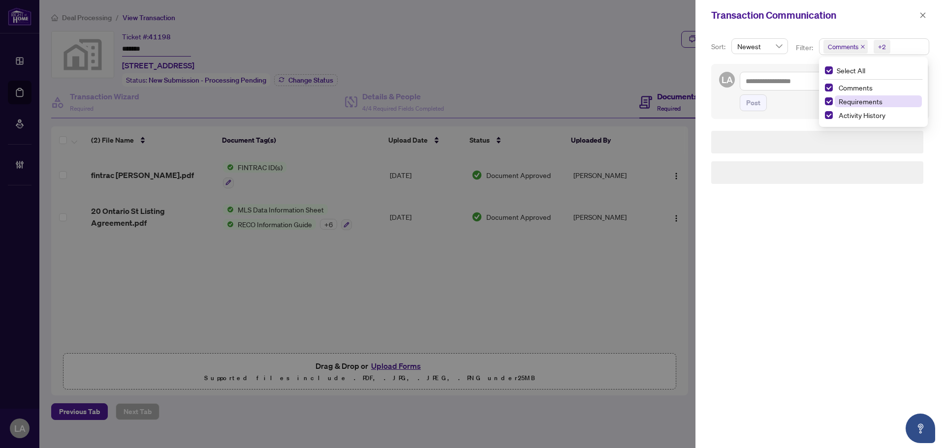
click at [851, 98] on span "Requirements" at bounding box center [861, 101] width 44 height 9
click at [847, 87] on span "Comments" at bounding box center [856, 87] width 34 height 9
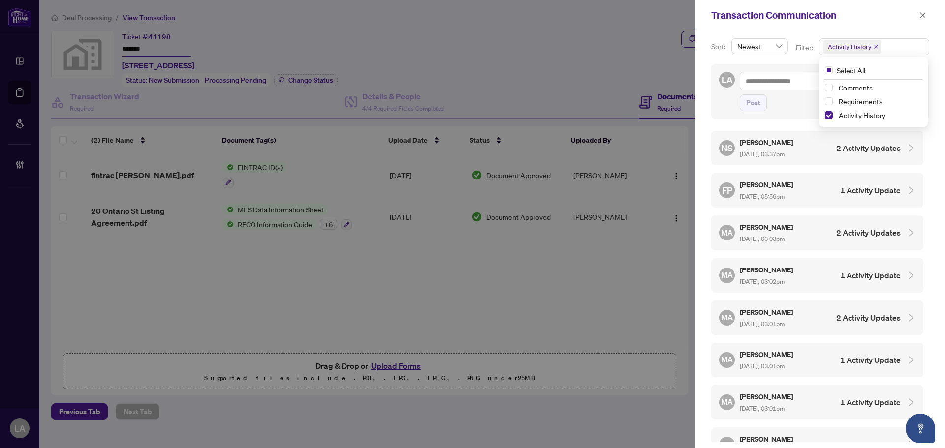
click at [805, 147] on div "NS Neena Sharma Sep/17/2025, 03:37pm 2 Activity Updates" at bounding box center [810, 148] width 182 height 23
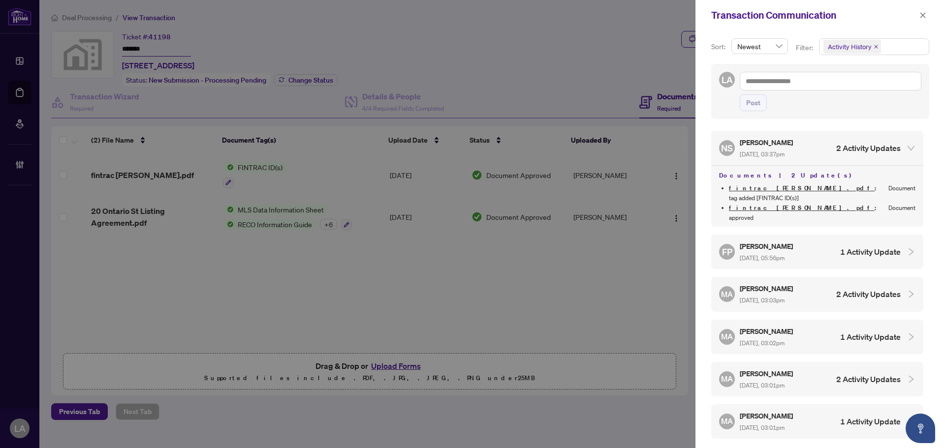
drag, startPoint x: 926, startPoint y: 15, endPoint x: 624, endPoint y: 118, distance: 319.3
click at [926, 15] on button "button" at bounding box center [923, 15] width 13 height 12
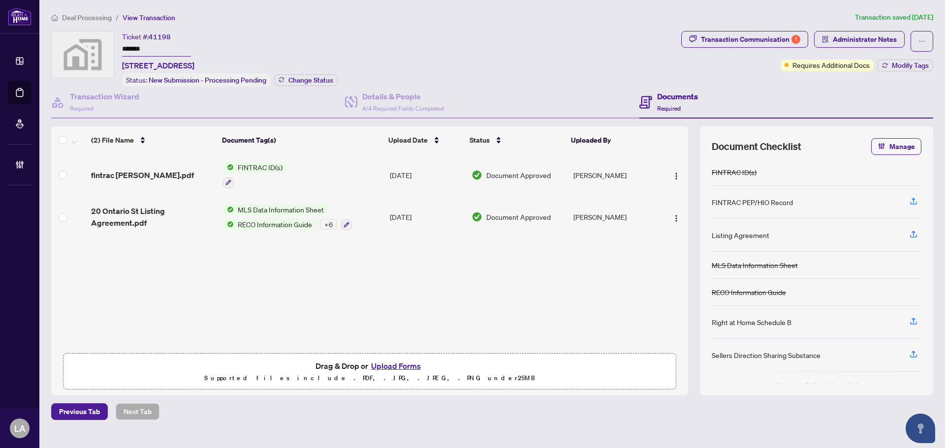
click at [330, 225] on div "+ 6" at bounding box center [328, 224] width 17 height 11
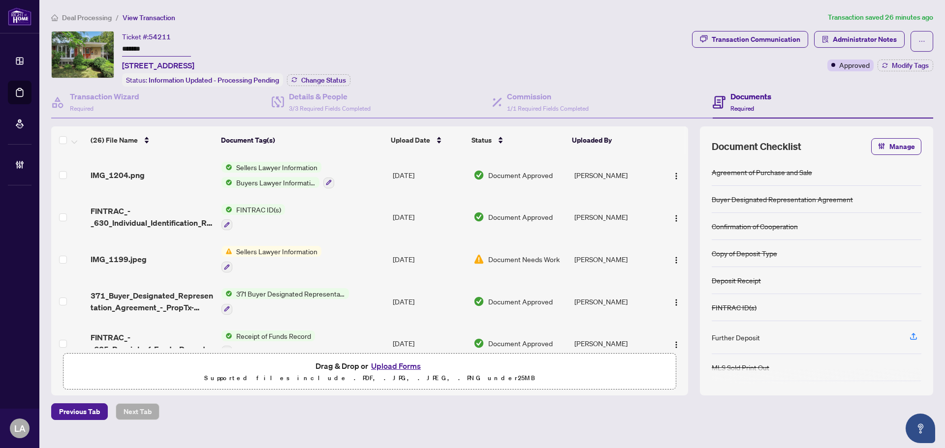
click at [174, 169] on div "IMG_1204.png" at bounding box center [152, 175] width 123 height 12
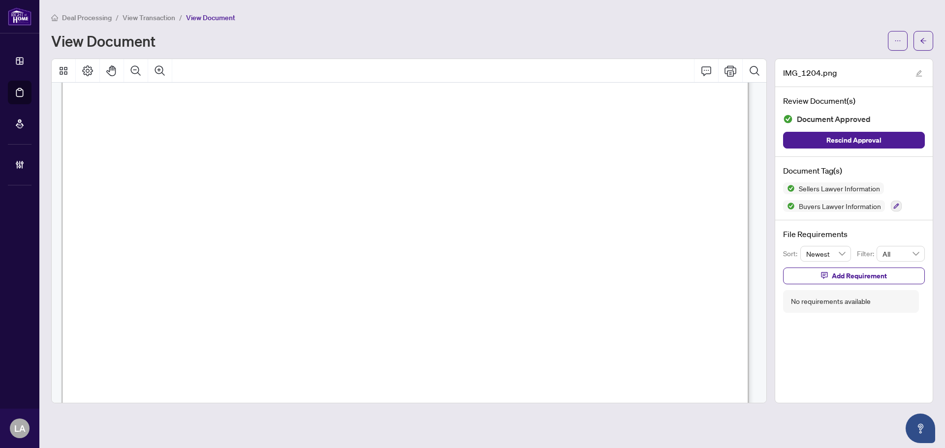
scroll to position [295, 0]
click at [136, 16] on span "View Transaction" at bounding box center [149, 17] width 53 height 9
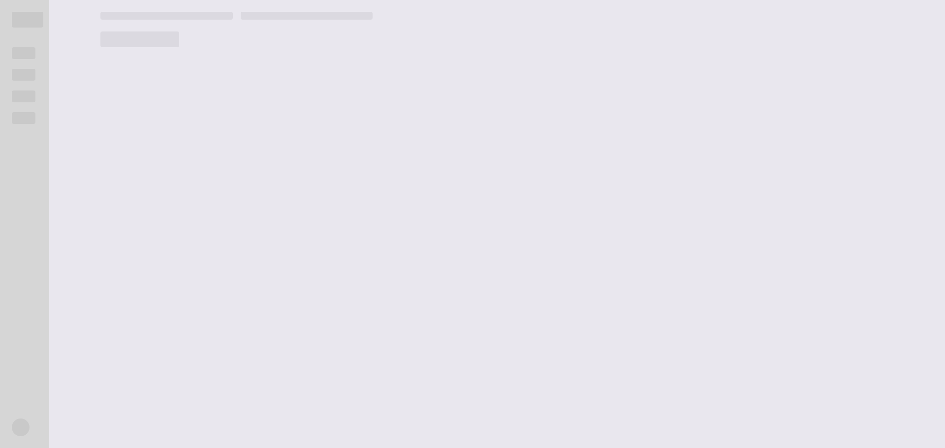
click at [15, 92] on span at bounding box center [24, 97] width 24 height 12
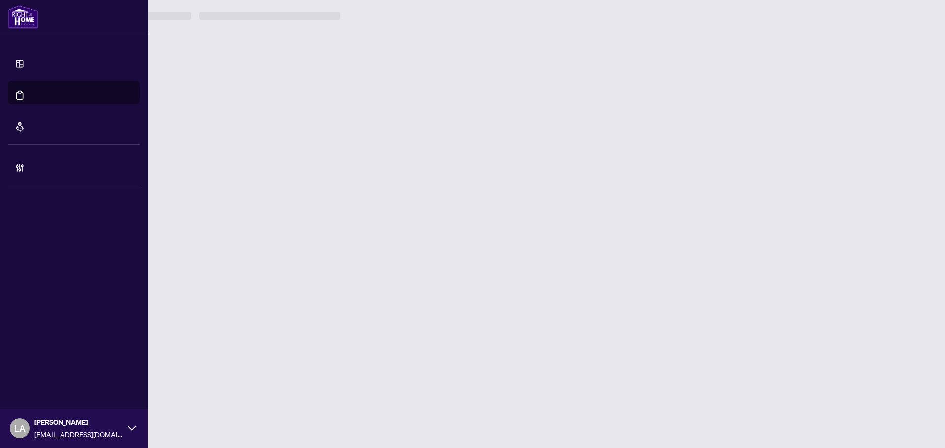
click at [24, 80] on ul "Dashboard Deal Processing Mortgage Referrals" at bounding box center [74, 92] width 132 height 87
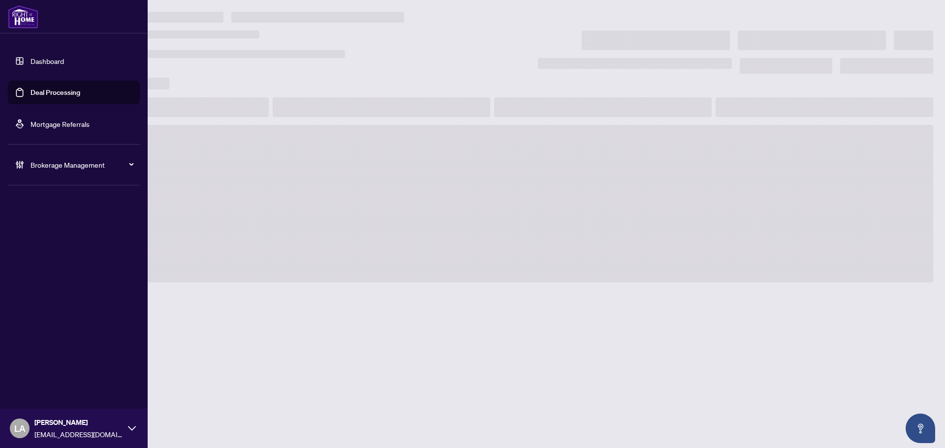
click at [58, 94] on link "Deal Processing" at bounding box center [56, 92] width 50 height 9
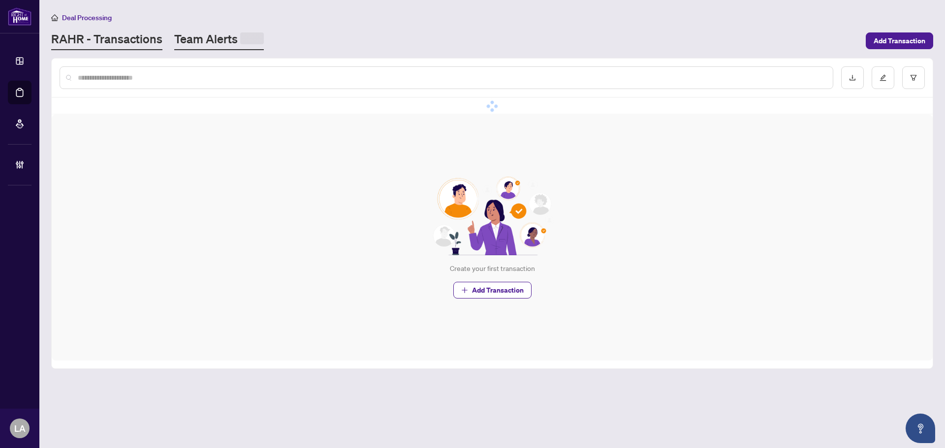
click at [242, 42] on span at bounding box center [252, 38] width 24 height 12
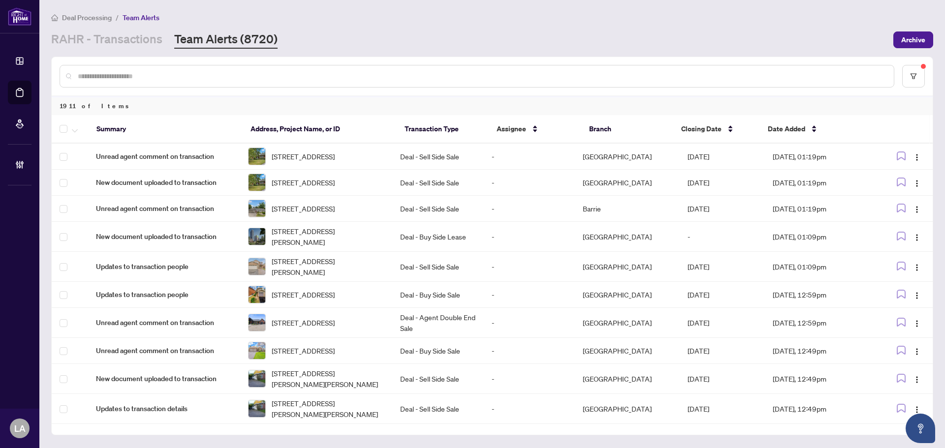
click at [117, 78] on input "text" at bounding box center [482, 76] width 808 height 11
paste input "*******"
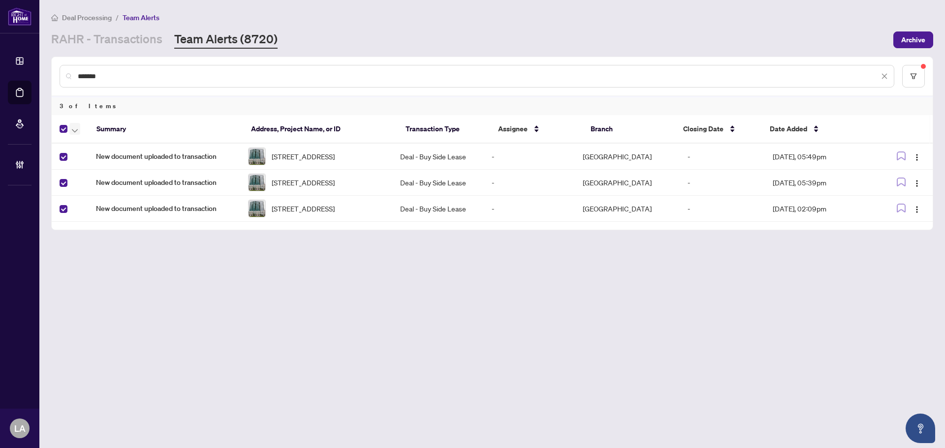
click at [72, 129] on icon "button" at bounding box center [75, 130] width 6 height 3
click at [84, 165] on span "Assign Myself" at bounding box center [108, 162] width 62 height 11
drag, startPoint x: 76, startPoint y: 128, endPoint x: 77, endPoint y: 144, distance: 15.3
click at [76, 129] on icon "button" at bounding box center [75, 131] width 6 height 4
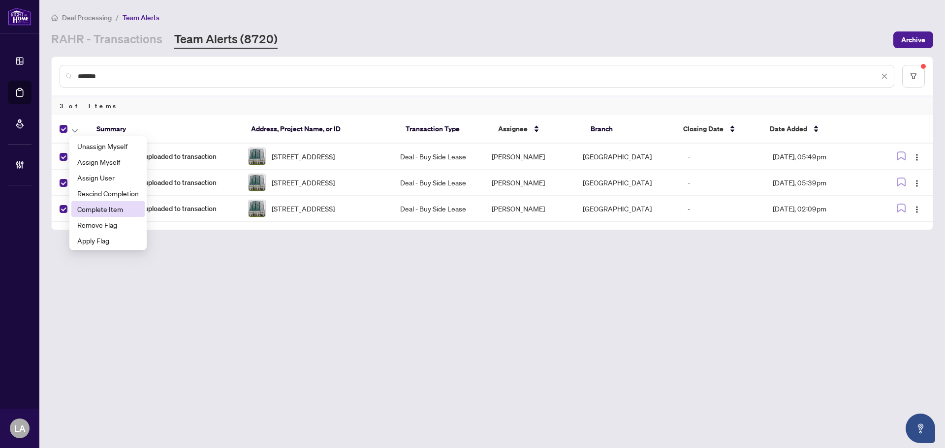
click at [105, 209] on span "Complete Item" at bounding box center [108, 209] width 62 height 11
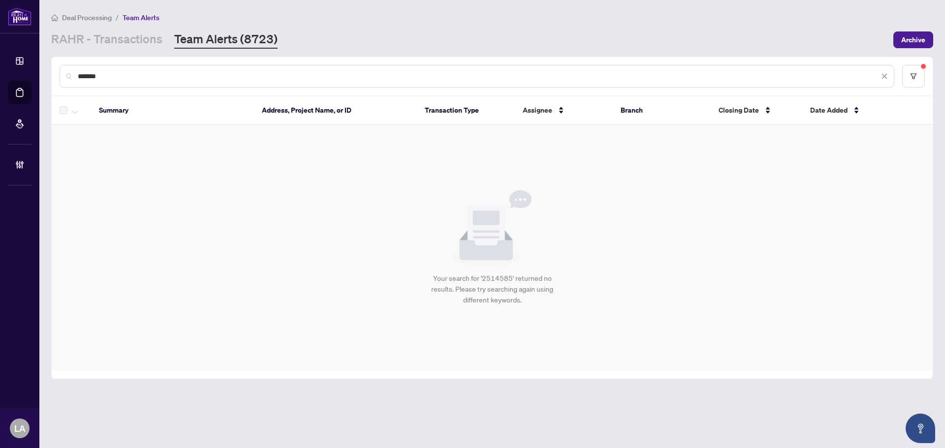
click at [121, 85] on div "*******" at bounding box center [477, 76] width 835 height 23
click at [120, 71] on input "*******" at bounding box center [478, 76] width 801 height 11
paste input "text"
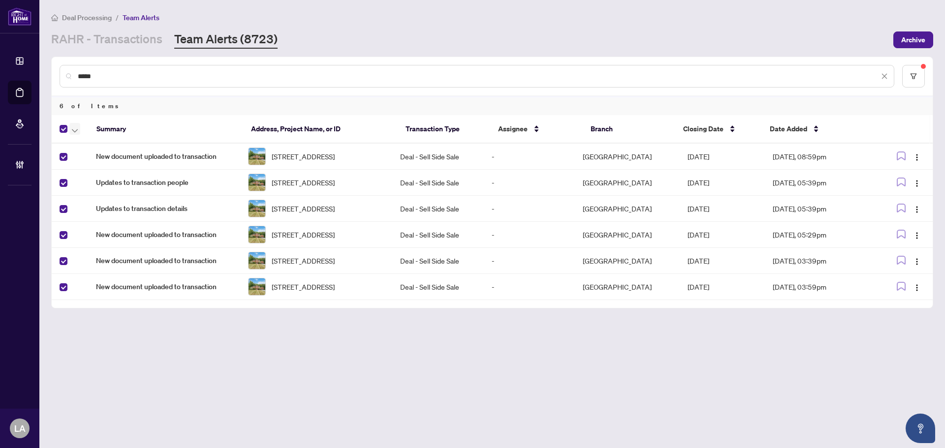
click at [71, 129] on button "button" at bounding box center [74, 129] width 11 height 12
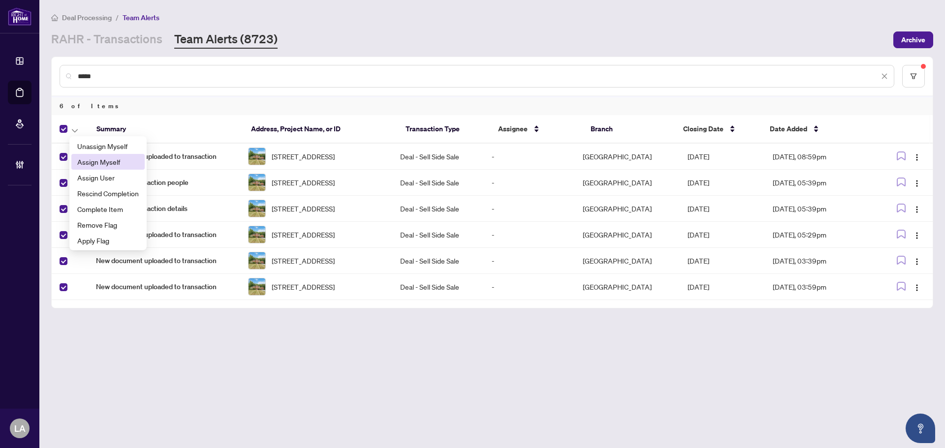
click at [86, 161] on span "Assign Myself" at bounding box center [108, 162] width 62 height 11
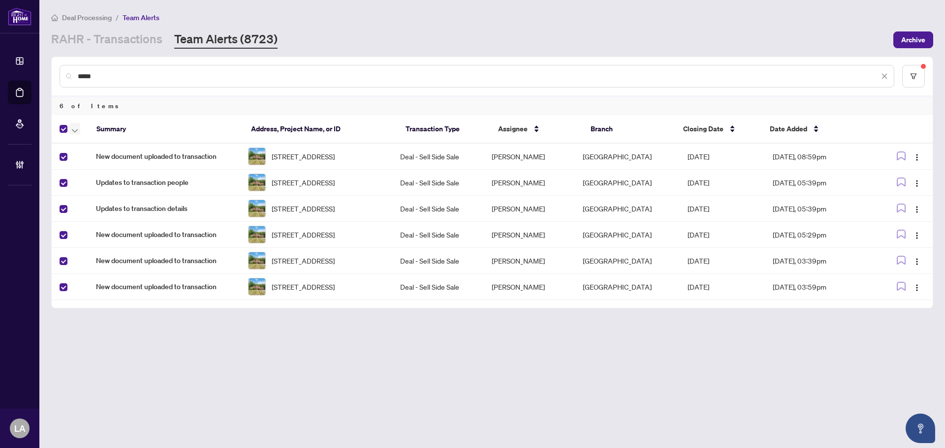
click at [73, 127] on span "button" at bounding box center [75, 129] width 6 height 11
click at [117, 206] on span "Complete Item" at bounding box center [108, 209] width 62 height 11
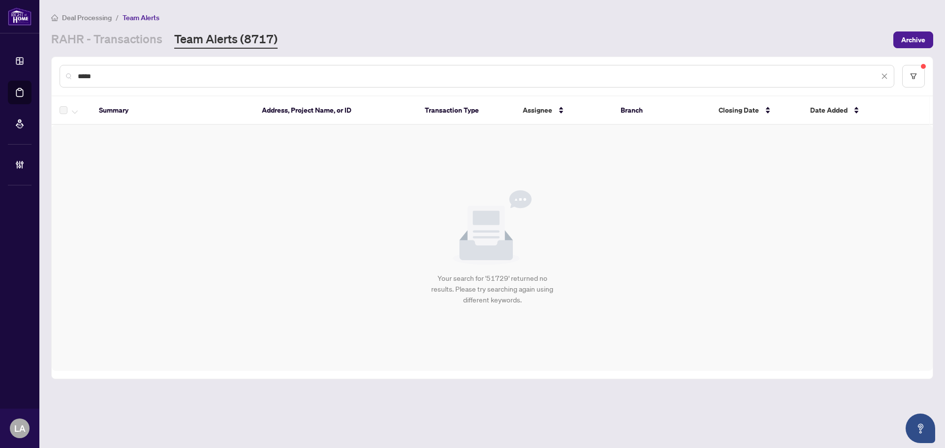
click at [190, 81] on div "*****" at bounding box center [477, 76] width 835 height 23
drag, startPoint x: 190, startPoint y: 80, endPoint x: 191, endPoint y: 73, distance: 7.5
click at [190, 79] on input "*****" at bounding box center [478, 76] width 801 height 11
click at [192, 71] on input "*****" at bounding box center [478, 76] width 801 height 11
paste input "*****"
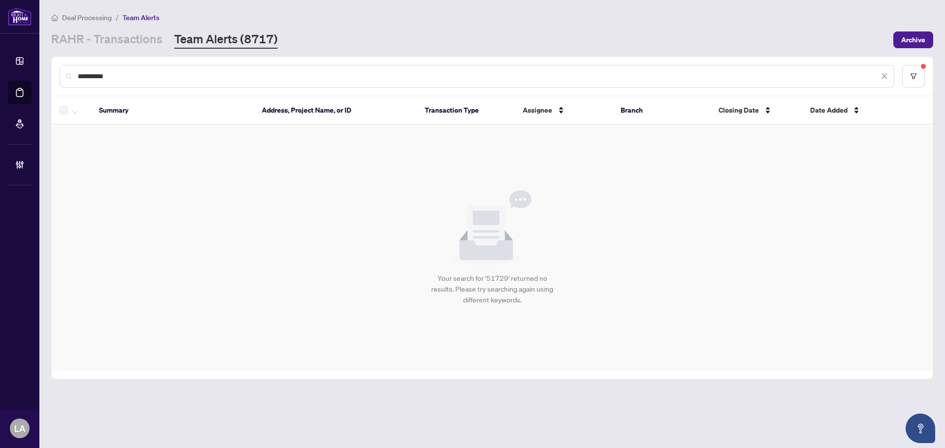
drag, startPoint x: 190, startPoint y: 77, endPoint x: -38, endPoint y: 71, distance: 229.0
click at [0, 71] on html "**********" at bounding box center [472, 224] width 945 height 448
paste input "text"
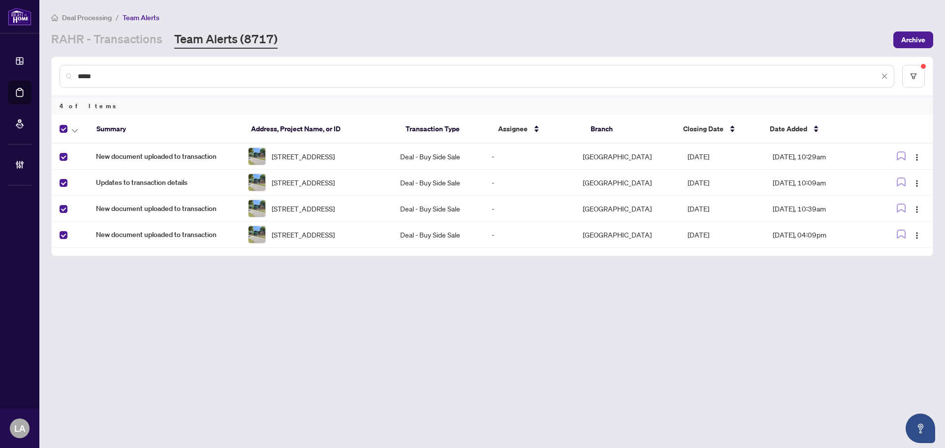
drag, startPoint x: 75, startPoint y: 128, endPoint x: 81, endPoint y: 146, distance: 18.5
click at [76, 129] on icon "button" at bounding box center [75, 131] width 6 height 4
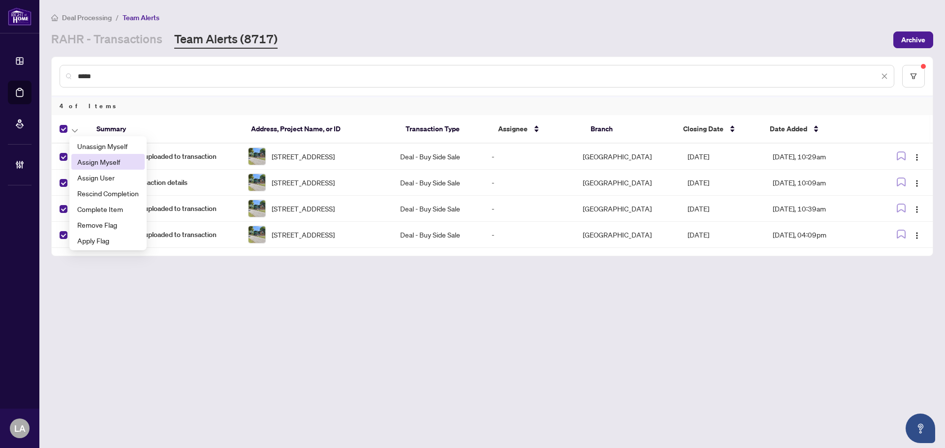
click at [87, 160] on span "Assign Myself" at bounding box center [108, 162] width 62 height 11
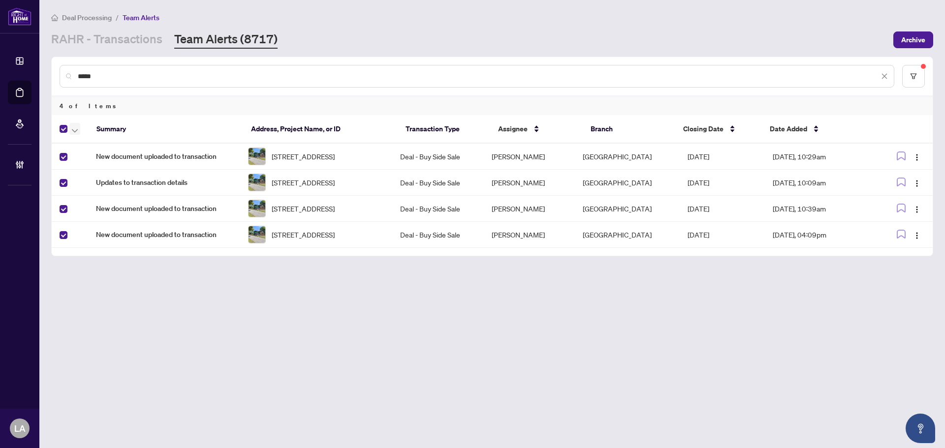
click at [70, 129] on button "button" at bounding box center [74, 129] width 11 height 12
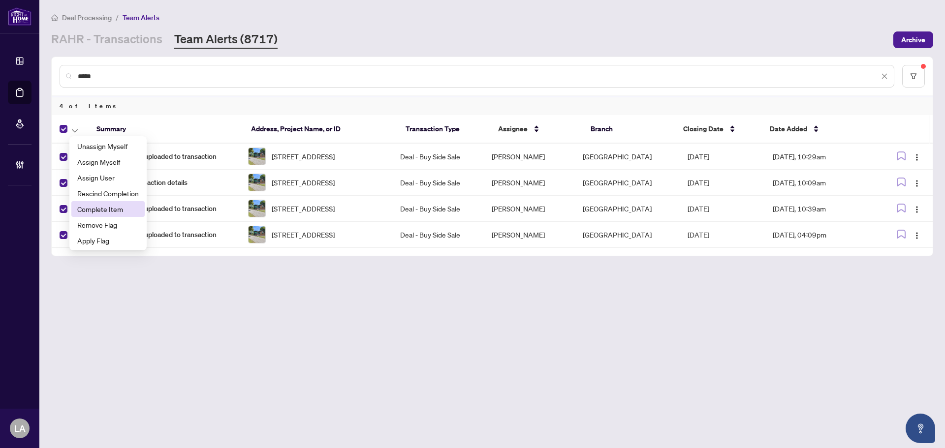
click at [98, 204] on span "Complete Item" at bounding box center [108, 209] width 62 height 11
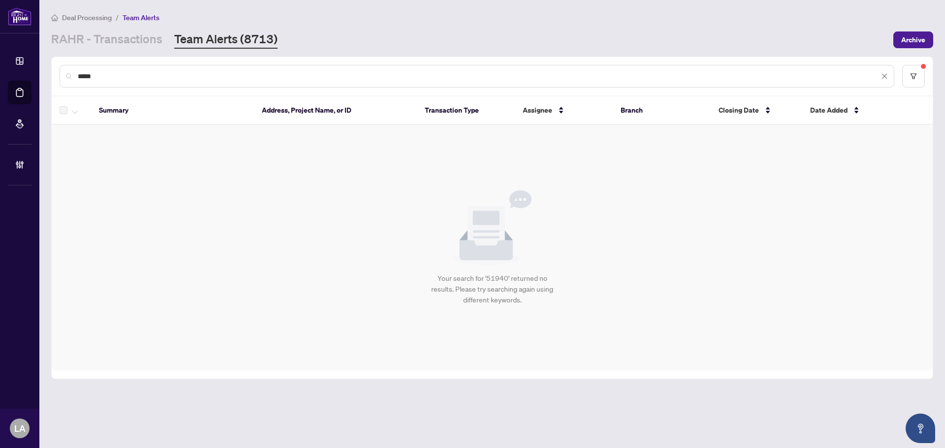
click at [141, 77] on input "*****" at bounding box center [478, 76] width 801 height 11
paste input "**"
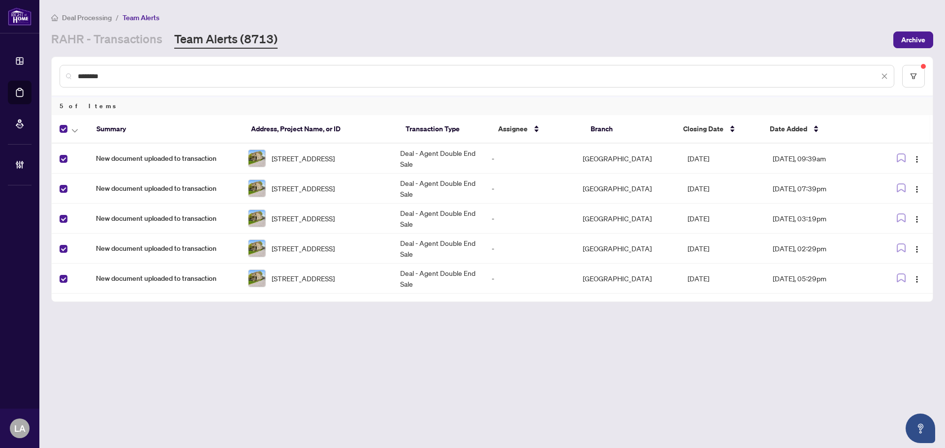
click at [81, 128] on div at bounding box center [72, 129] width 25 height 12
click at [71, 129] on button "button" at bounding box center [74, 129] width 11 height 12
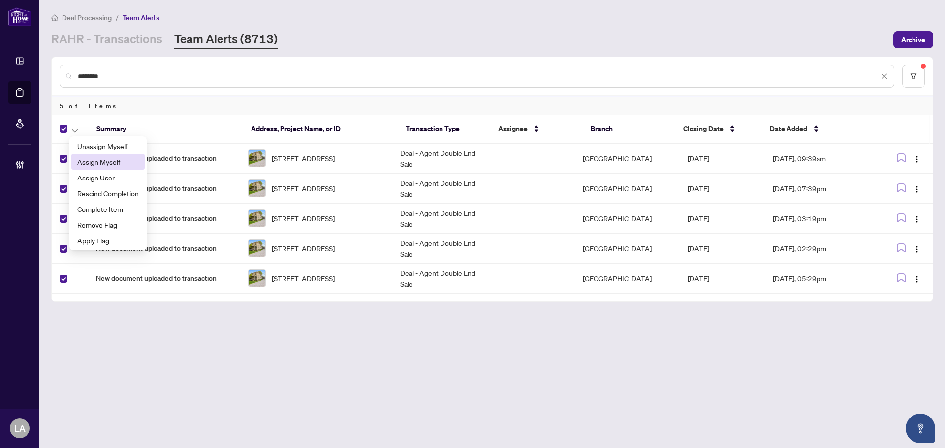
click at [89, 161] on span "Assign Myself" at bounding box center [108, 162] width 62 height 11
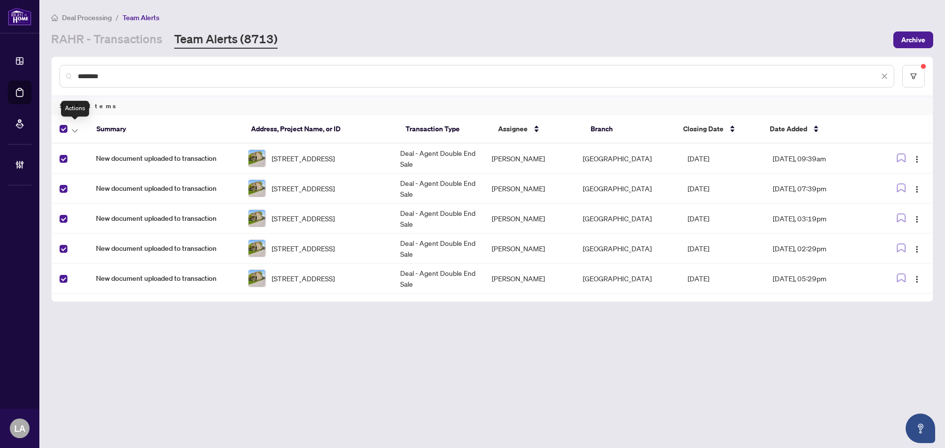
drag, startPoint x: 77, startPoint y: 127, endPoint x: 84, endPoint y: 162, distance: 35.5
click at [78, 127] on button "button" at bounding box center [74, 129] width 11 height 12
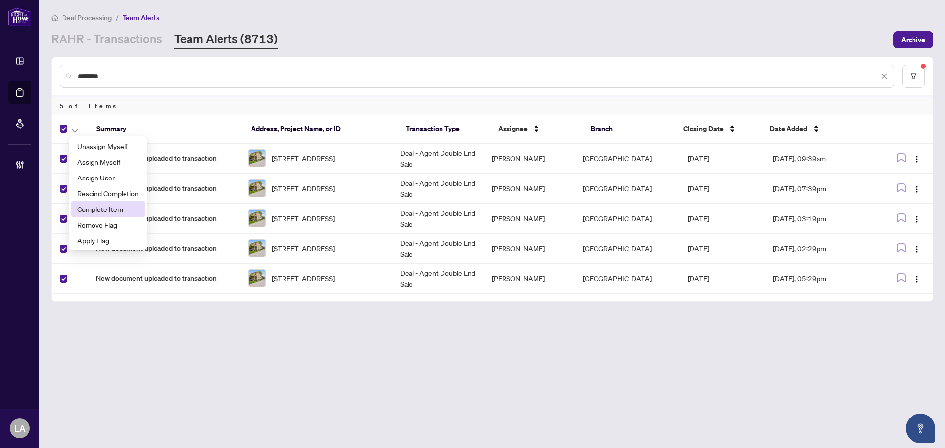
click at [108, 211] on span "Complete Item" at bounding box center [108, 209] width 62 height 11
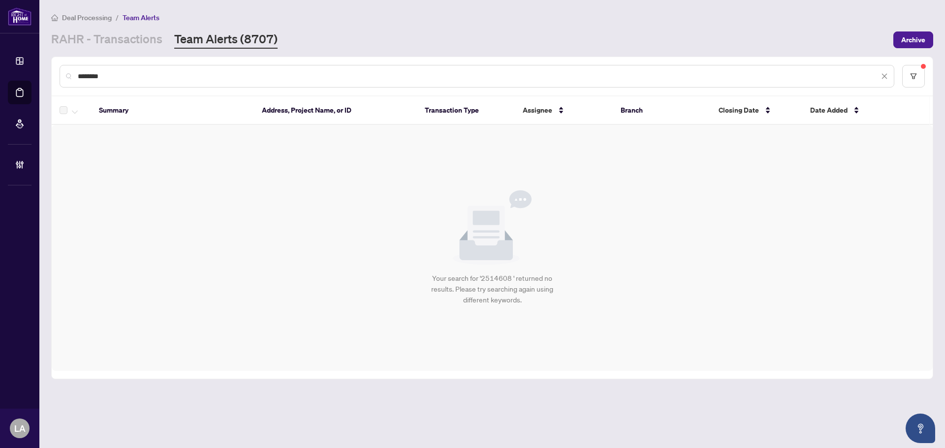
drag, startPoint x: 142, startPoint y: 66, endPoint x: 137, endPoint y: 75, distance: 9.7
click at [142, 66] on div "*******" at bounding box center [477, 76] width 835 height 23
click at [135, 78] on input "*******" at bounding box center [478, 76] width 801 height 11
paste input "*******"
click at [135, 78] on input "**********" at bounding box center [478, 76] width 801 height 11
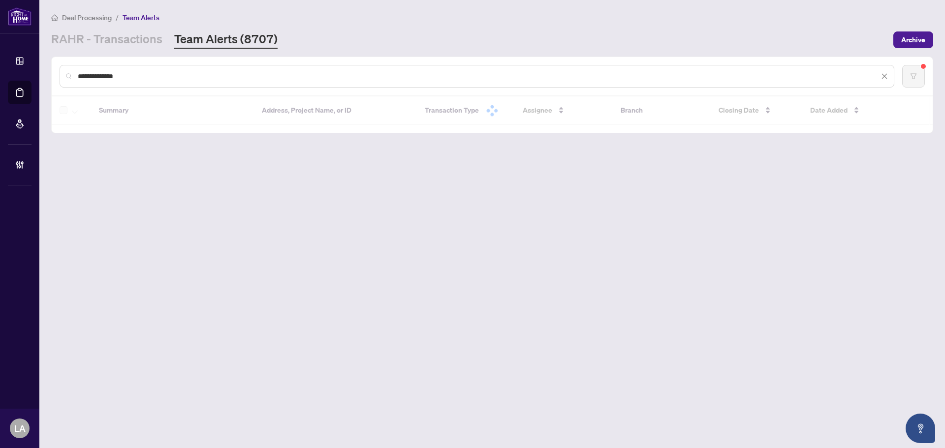
paste input "text"
drag, startPoint x: 167, startPoint y: 75, endPoint x: 36, endPoint y: 76, distance: 130.9
click at [37, 76] on div "**********" at bounding box center [472, 224] width 945 height 448
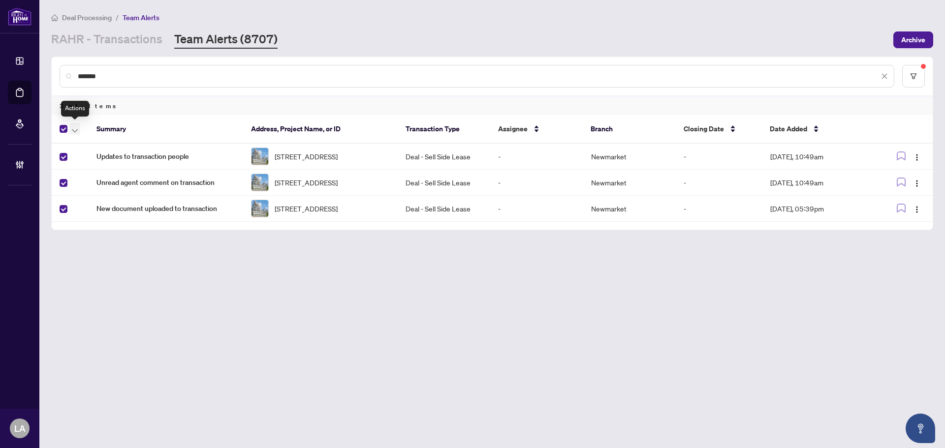
click at [74, 130] on icon "button" at bounding box center [75, 131] width 6 height 4
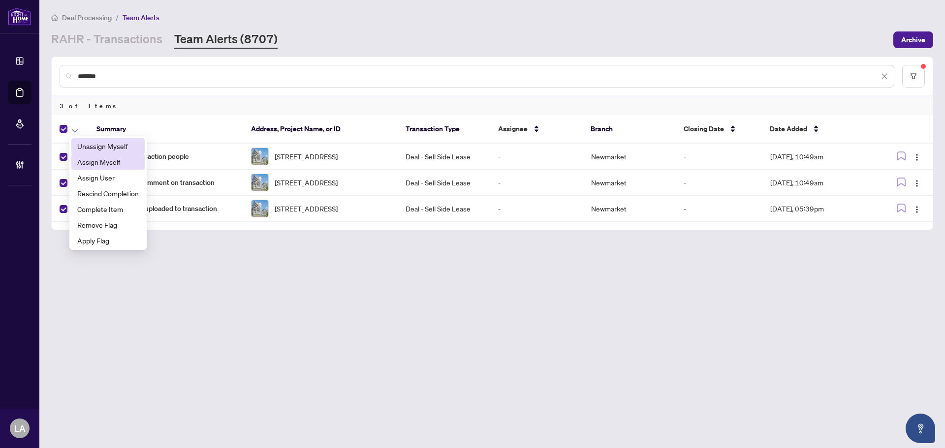
click at [81, 156] on li "Assign Myself" at bounding box center [107, 162] width 73 height 16
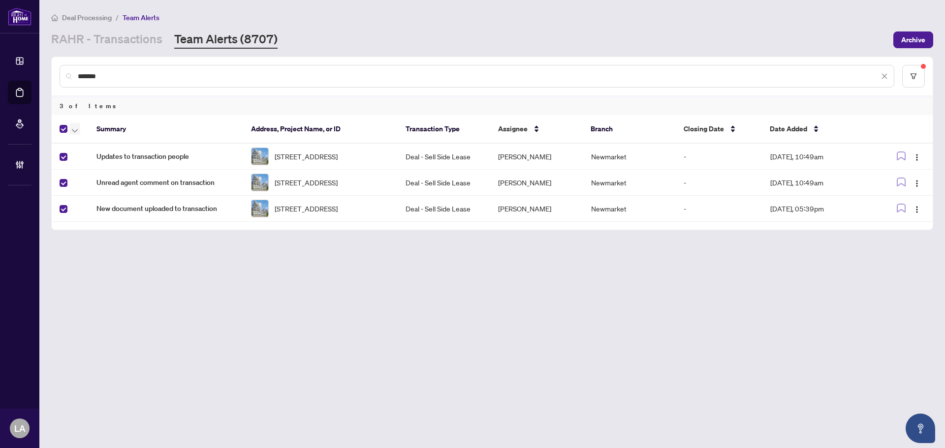
click at [72, 129] on icon "button" at bounding box center [75, 130] width 6 height 3
click at [99, 207] on span "Complete Item" at bounding box center [108, 209] width 62 height 11
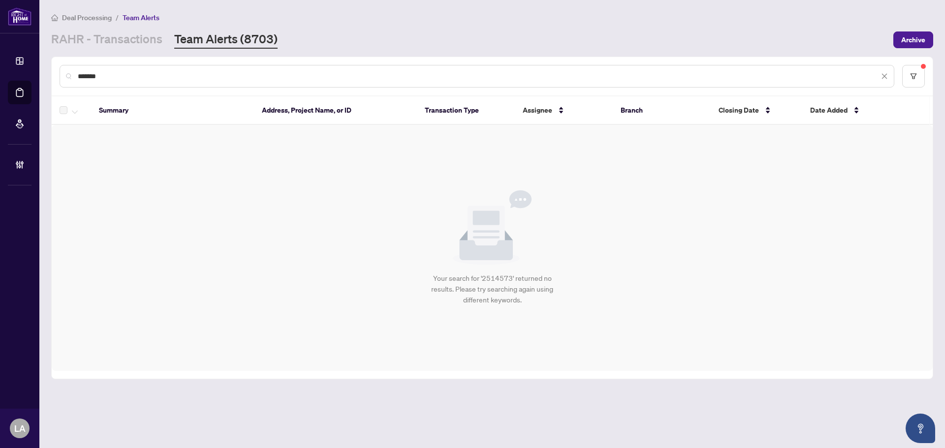
click at [110, 79] on input "*******" at bounding box center [478, 76] width 801 height 11
paste input "*******"
click at [110, 79] on input "**********" at bounding box center [478, 76] width 801 height 11
paste input "text"
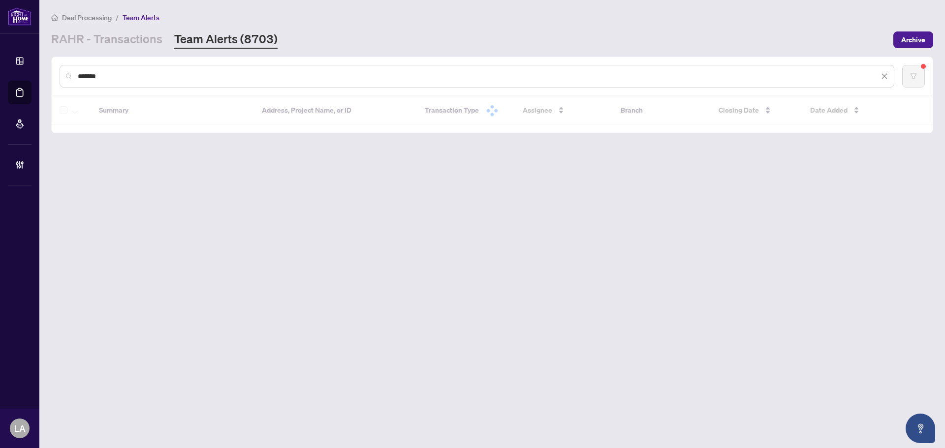
type input "*******"
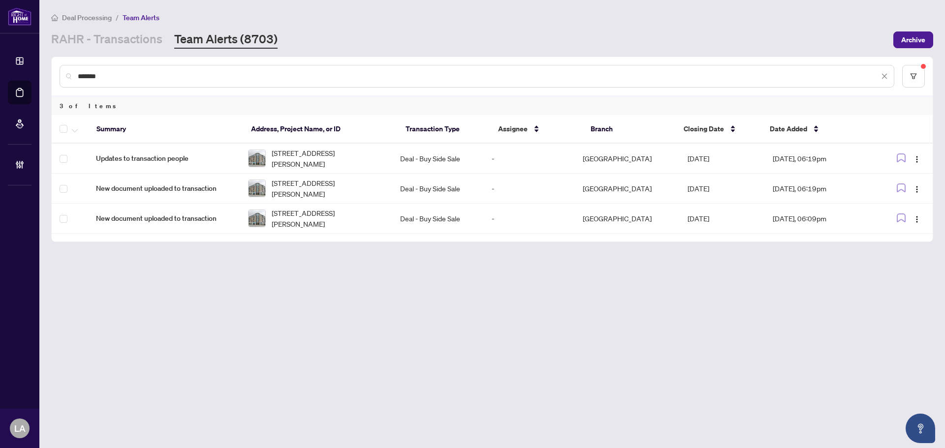
click at [67, 128] on div at bounding box center [72, 129] width 25 height 12
click at [75, 129] on icon "button" at bounding box center [75, 131] width 6 height 4
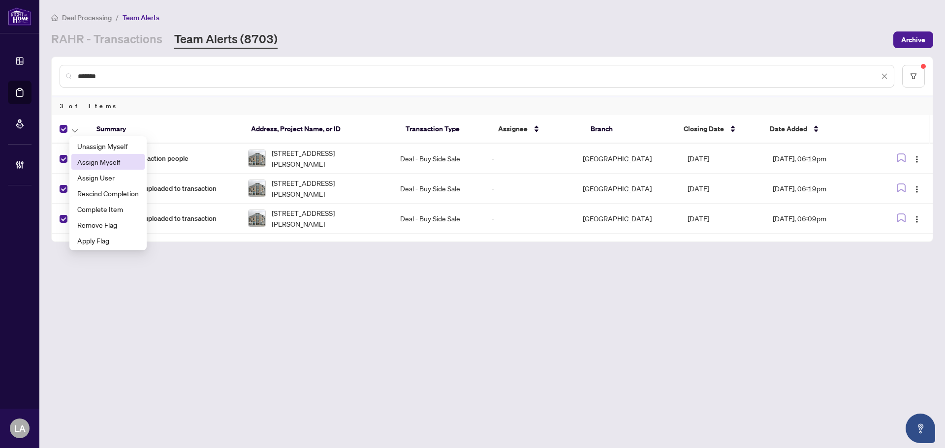
click at [95, 167] on li "Assign Myself" at bounding box center [107, 162] width 73 height 16
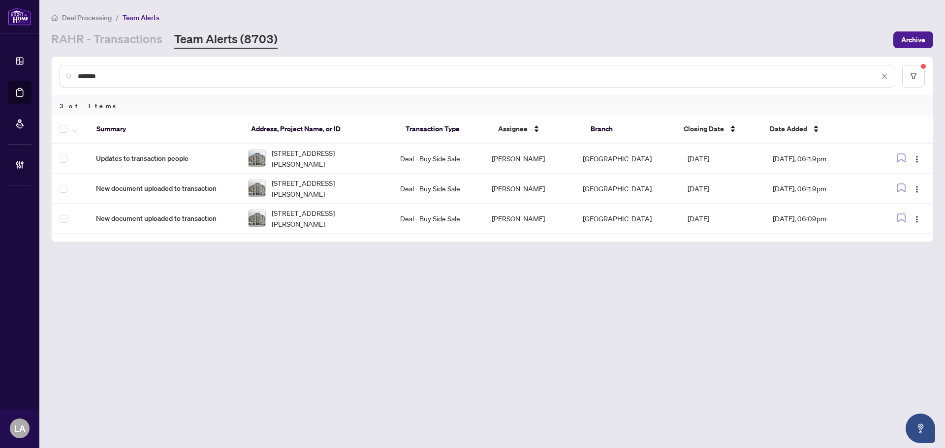
click at [67, 130] on div at bounding box center [72, 129] width 25 height 12
drag, startPoint x: 75, startPoint y: 128, endPoint x: 78, endPoint y: 135, distance: 7.5
click at [76, 129] on icon "button" at bounding box center [75, 131] width 6 height 4
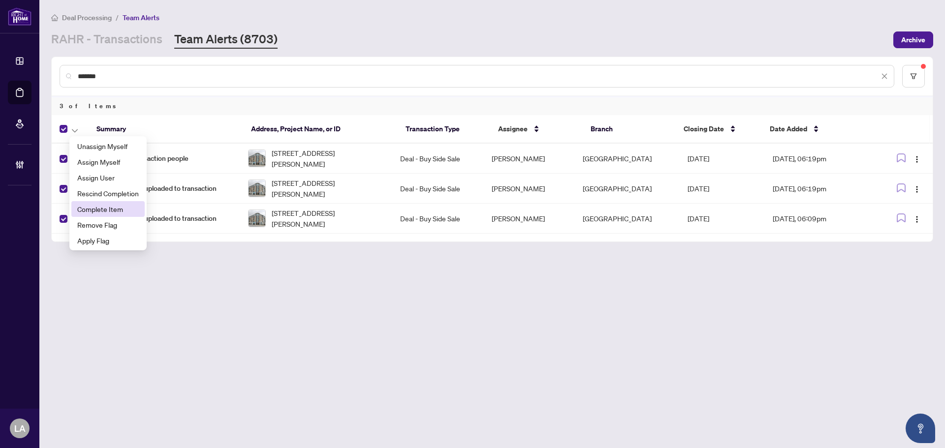
click at [100, 213] on span "Complete Item" at bounding box center [108, 209] width 62 height 11
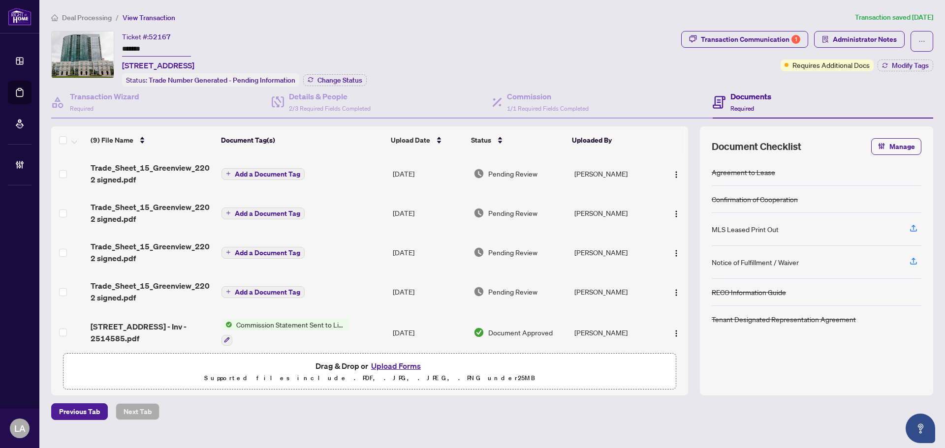
click at [169, 45] on input "*******" at bounding box center [156, 49] width 69 height 14
click at [185, 283] on span "Trade_Sheet_15_Greenview_2202 signed.pdf" at bounding box center [152, 292] width 123 height 24
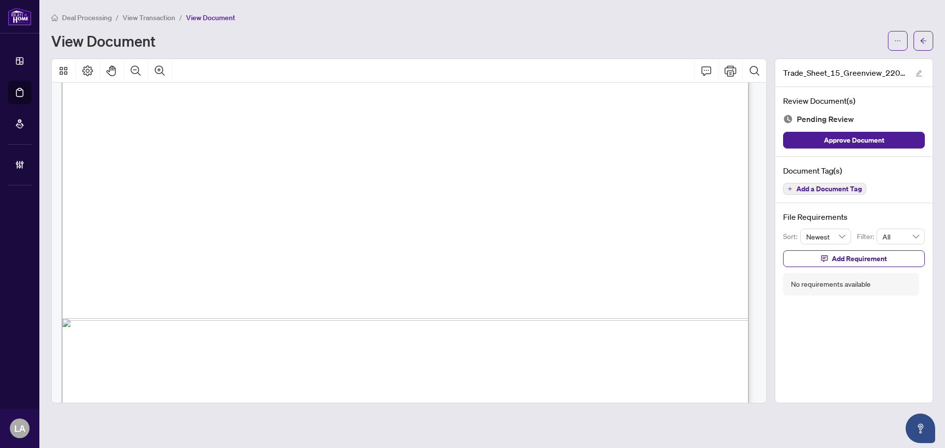
scroll to position [589, 0]
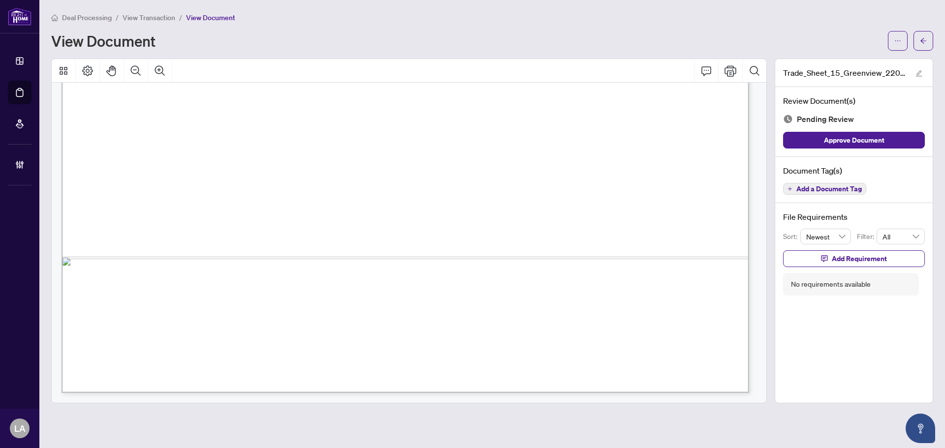
click at [851, 188] on span "Add a Document Tag" at bounding box center [828, 189] width 65 height 7
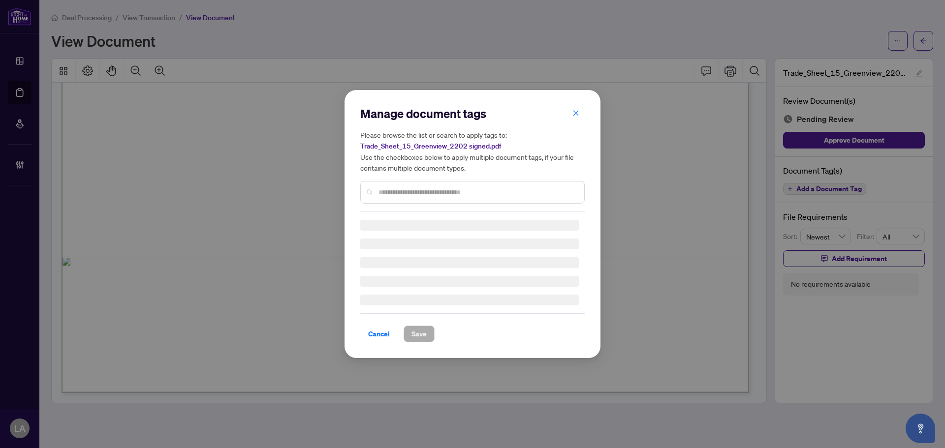
click at [415, 203] on div at bounding box center [472, 192] width 224 height 23
click at [412, 199] on div "Manage document tags Please browse the list or search to apply tags to: Trade_S…" at bounding box center [472, 224] width 224 height 237
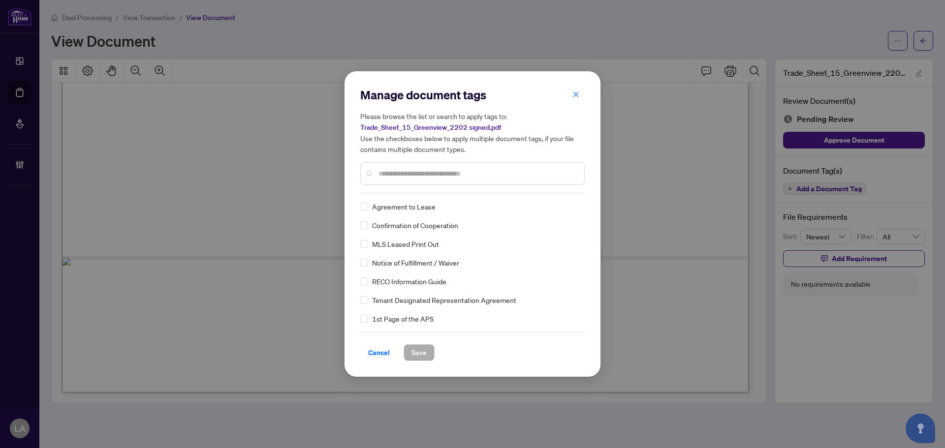
click at [411, 192] on div "Manage document tags Please browse the list or search to apply tags to: Trade_S…" at bounding box center [472, 140] width 224 height 106
click at [401, 174] on input "text" at bounding box center [478, 173] width 198 height 11
type input "*"
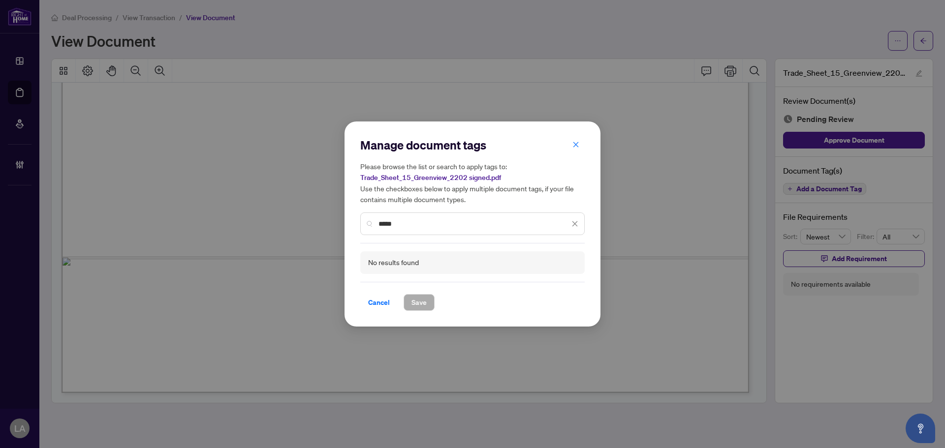
drag, startPoint x: 399, startPoint y: 220, endPoint x: 348, endPoint y: 220, distance: 50.7
click at [348, 220] on div "Manage document tags Please browse the list or search to apply tags to: Trade_S…" at bounding box center [473, 224] width 256 height 205
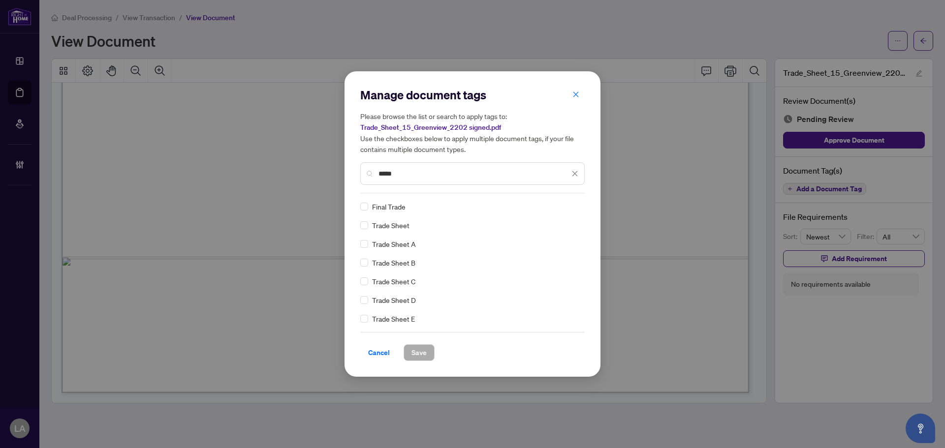
type input "*****"
click at [556, 208] on div at bounding box center [566, 207] width 25 height 10
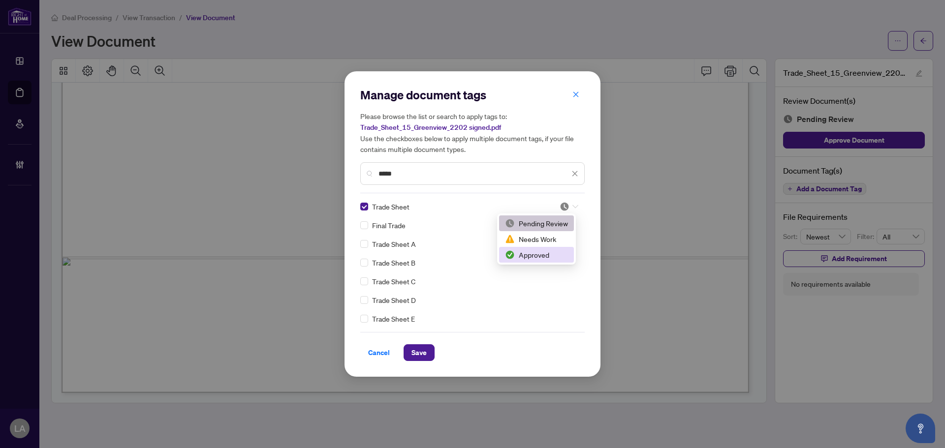
click at [533, 258] on div "Approved" at bounding box center [536, 255] width 63 height 11
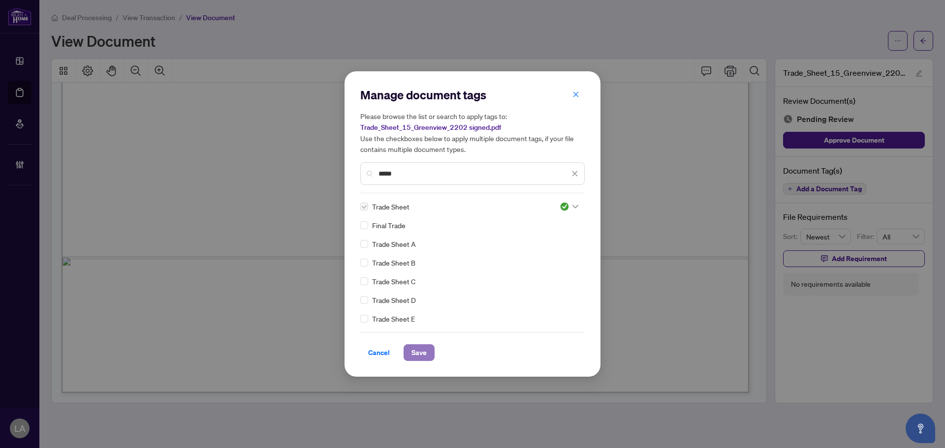
click at [427, 351] on button "Save" at bounding box center [419, 353] width 31 height 17
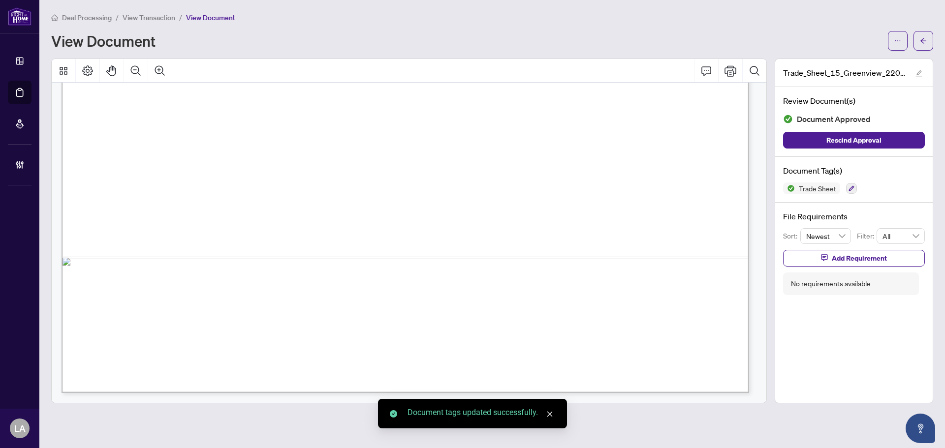
click at [151, 17] on span "View Transaction" at bounding box center [149, 17] width 53 height 9
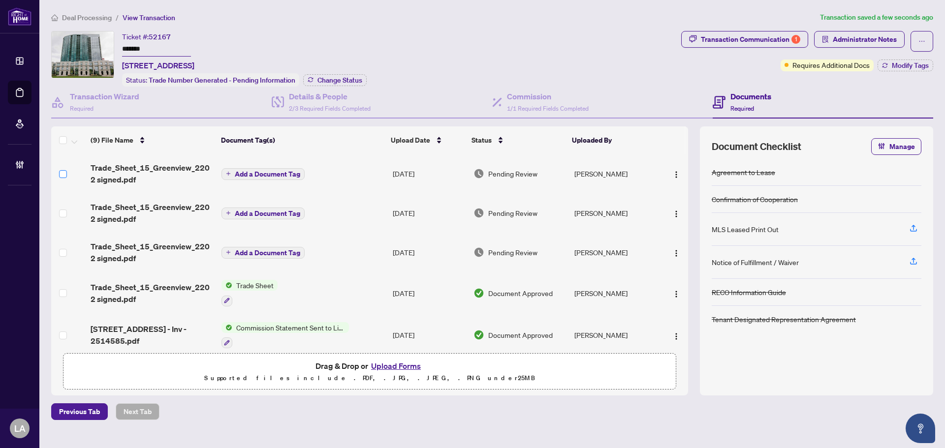
click at [62, 177] on label at bounding box center [63, 174] width 8 height 11
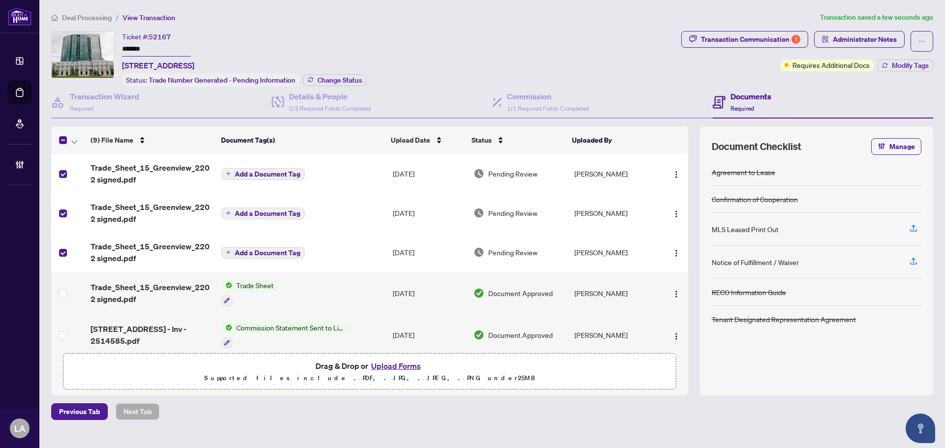
click at [77, 132] on th at bounding box center [68, 141] width 35 height 28
click at [71, 138] on button "button" at bounding box center [74, 140] width 11 height 12
click at [94, 158] on span "Open Selected in New Tab(s)" at bounding box center [121, 156] width 88 height 11
click at [74, 138] on span "button" at bounding box center [74, 140] width 6 height 11
click at [143, 193] on li "Archive Selected" at bounding box center [120, 188] width 99 height 16
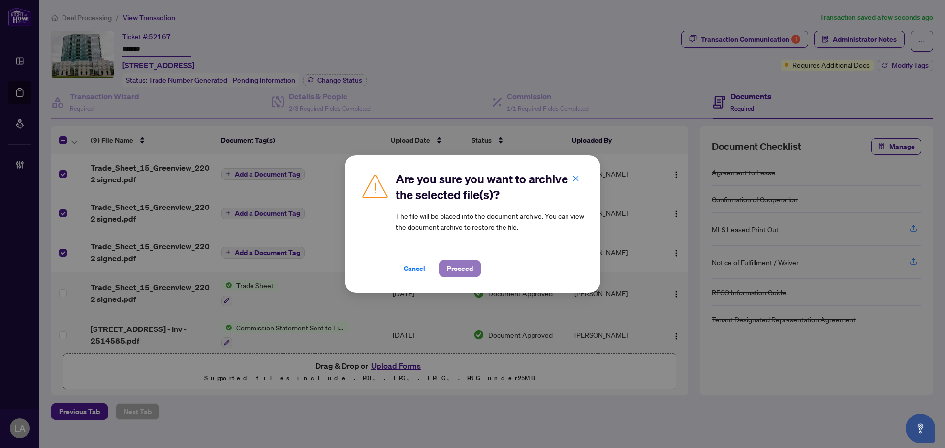
click at [467, 264] on span "Proceed" at bounding box center [460, 269] width 26 height 16
click at [746, 45] on div "Are you sure you want to archive the selected file(s)? The file will be placed …" at bounding box center [472, 224] width 945 height 448
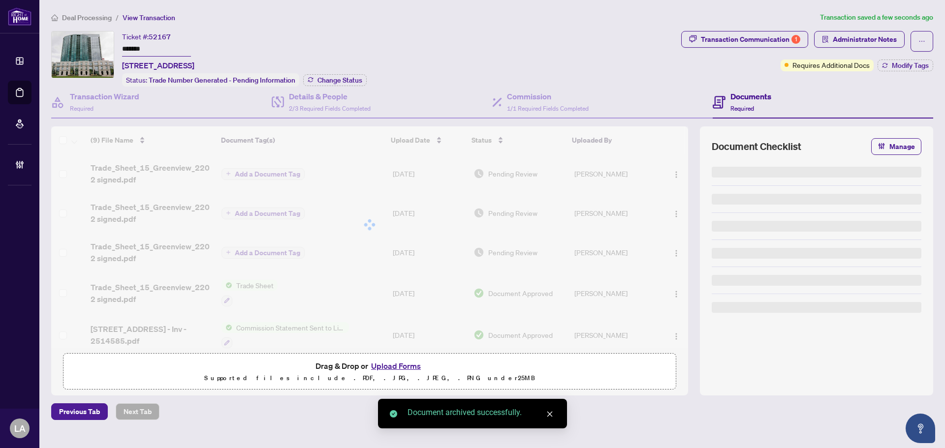
click at [746, 44] on div "Transaction Communication 1" at bounding box center [750, 40] width 99 height 16
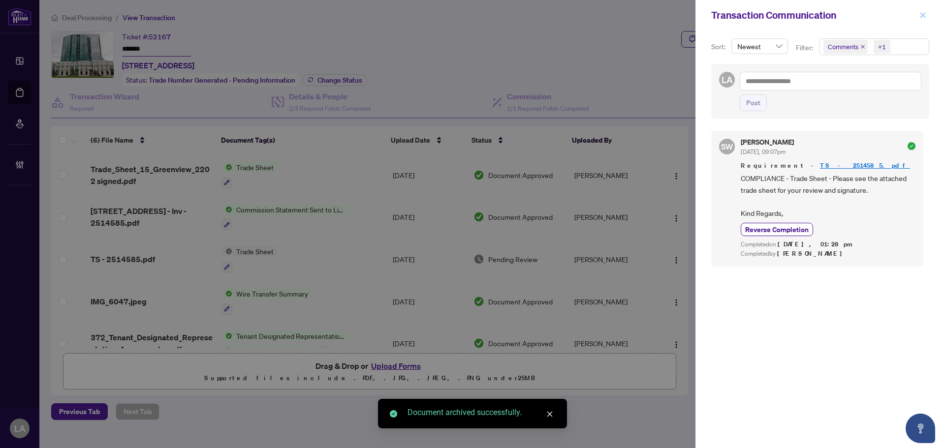
click at [919, 16] on button "button" at bounding box center [923, 15] width 13 height 12
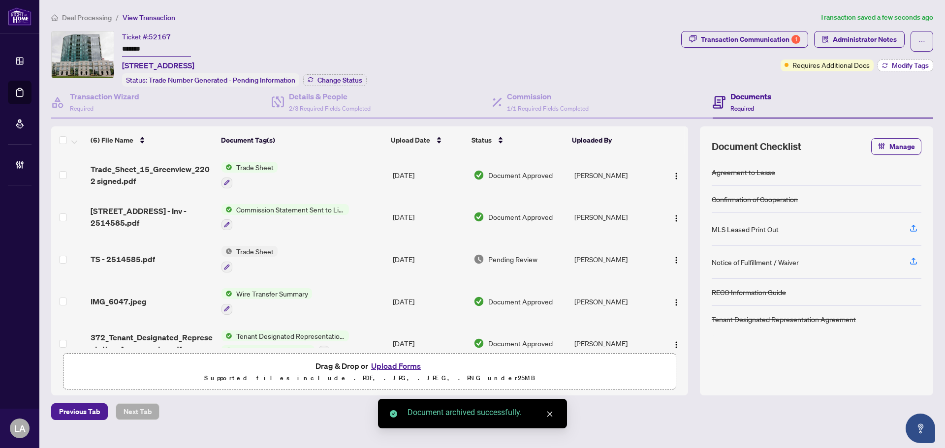
click at [892, 64] on span "Modify Tags" at bounding box center [910, 65] width 37 height 7
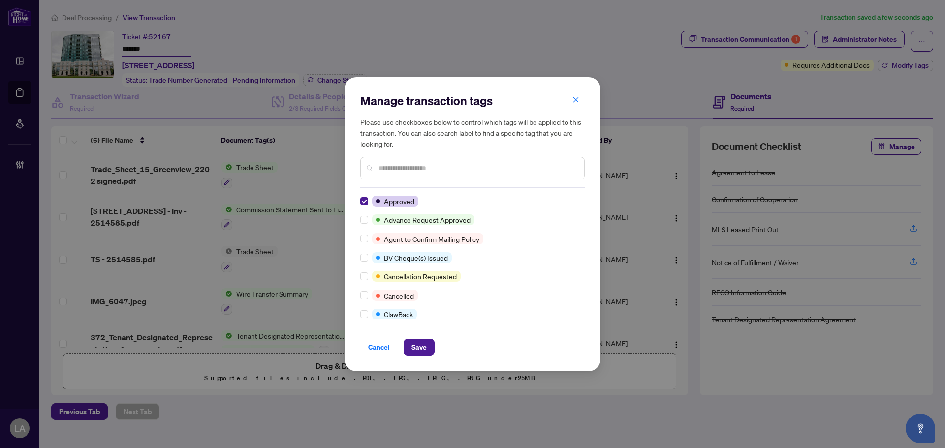
click at [393, 174] on div at bounding box center [472, 168] width 224 height 23
click at [397, 164] on input "text" at bounding box center [478, 168] width 198 height 11
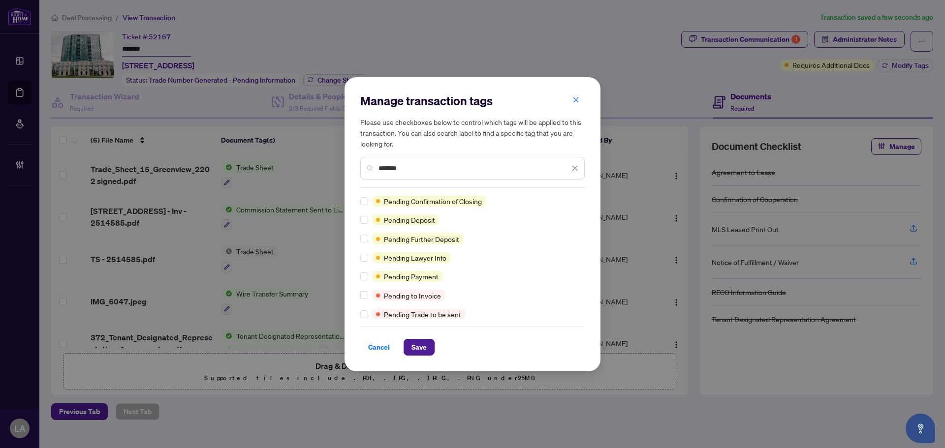
type input "*******"
click at [411, 349] on button "Save" at bounding box center [419, 347] width 31 height 17
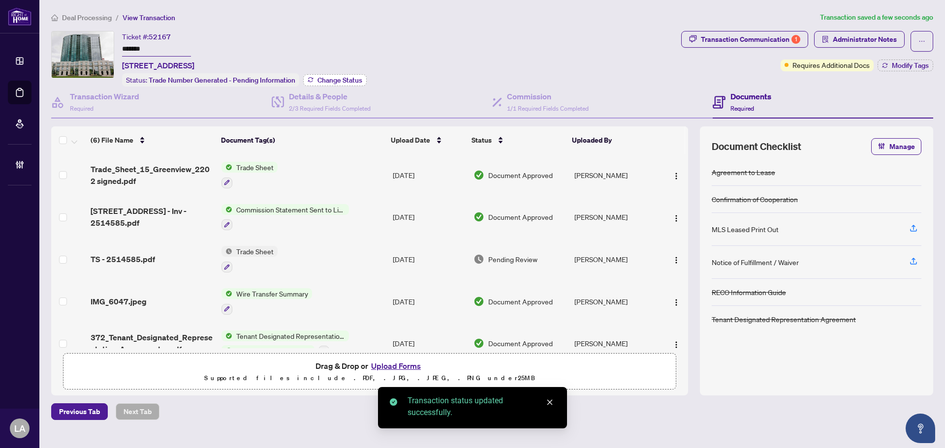
click at [331, 80] on span "Change Status" at bounding box center [339, 80] width 45 height 7
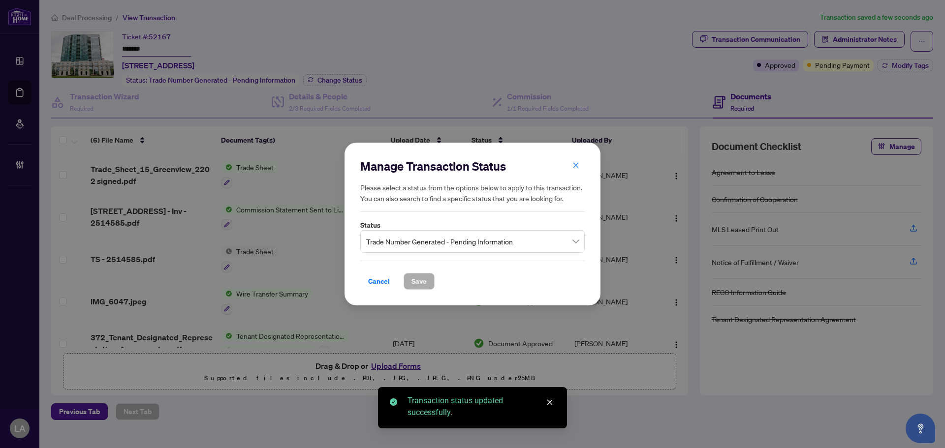
drag, startPoint x: 384, startPoint y: 237, endPoint x: 384, endPoint y: 249, distance: 11.8
click at [384, 237] on span "Trade Number Generated - Pending Information" at bounding box center [472, 241] width 213 height 19
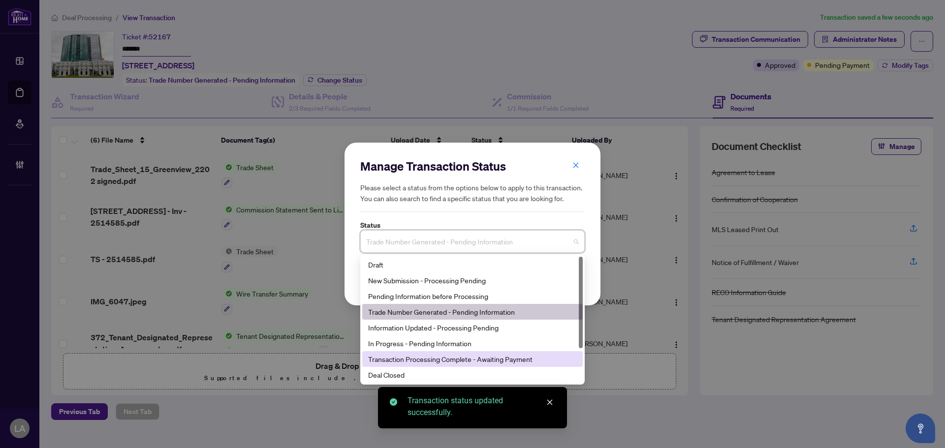
click at [417, 359] on div "Transaction Processing Complete - Awaiting Payment" at bounding box center [472, 359] width 209 height 11
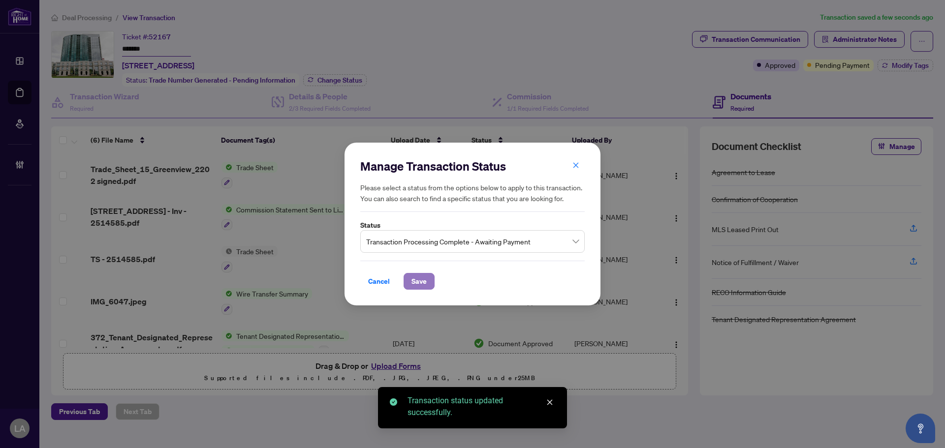
click at [423, 285] on span "Save" at bounding box center [418, 282] width 15 height 16
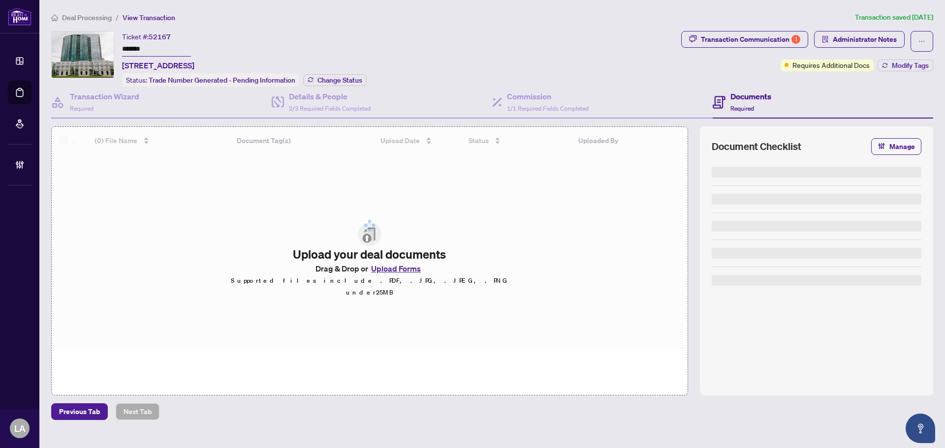
click at [143, 47] on input "*******" at bounding box center [156, 49] width 69 height 14
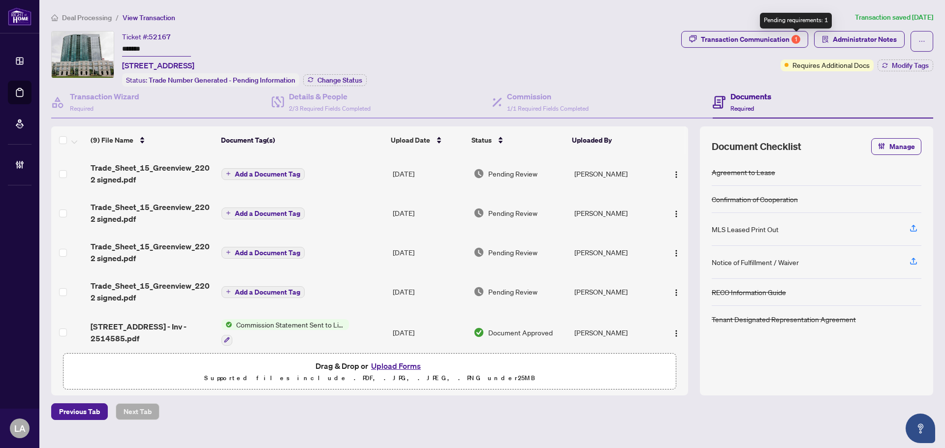
click at [638, 38] on div "Ticket #: 52167 ******* [STREET_ADDRESS] Status: Trade Number Generated - Pendi…" at bounding box center [364, 59] width 626 height 56
click at [740, 42] on div "Transaction Communication 1" at bounding box center [750, 40] width 99 height 16
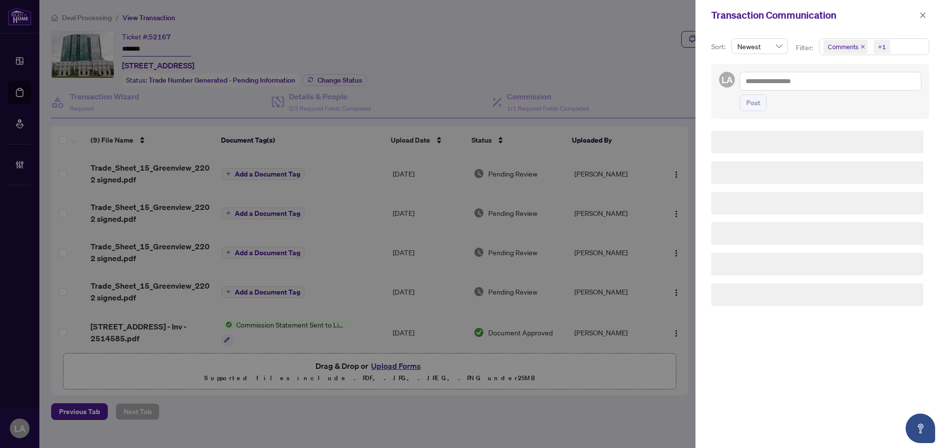
click at [837, 46] on span "Comments" at bounding box center [843, 47] width 31 height 10
click at [825, 86] on span "Select Comments" at bounding box center [829, 88] width 8 height 8
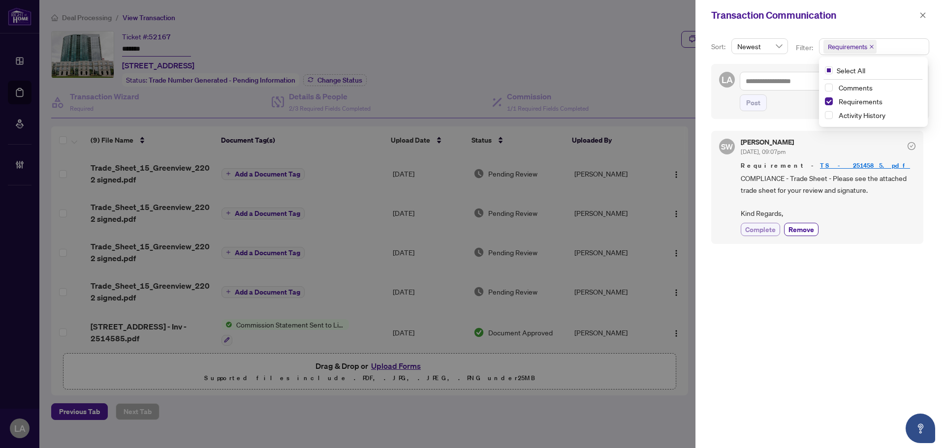
click at [761, 234] on span "Complete" at bounding box center [760, 229] width 31 height 10
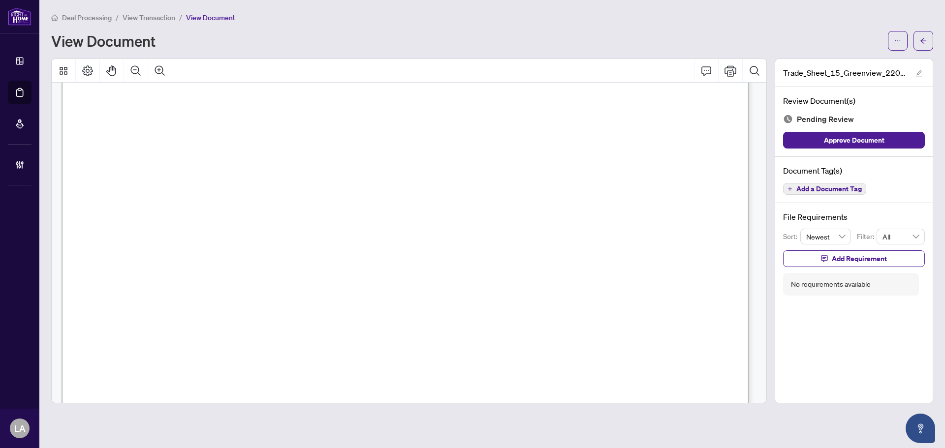
scroll to position [295, 0]
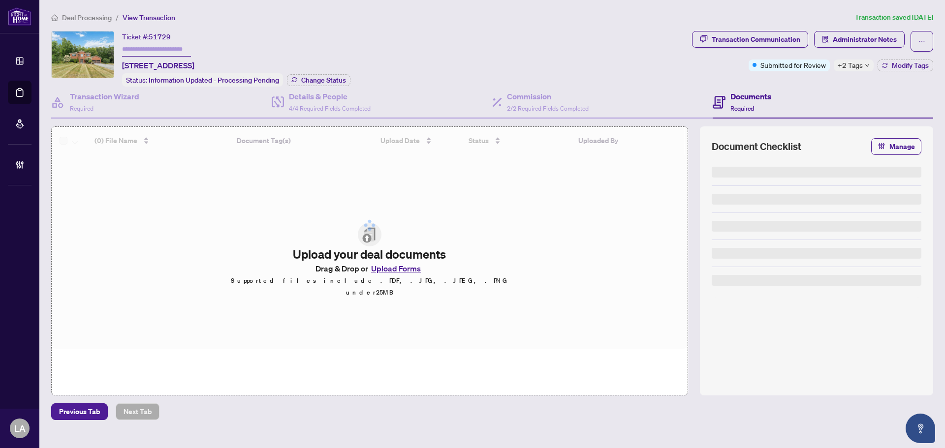
click at [143, 53] on input "text" at bounding box center [156, 49] width 69 height 14
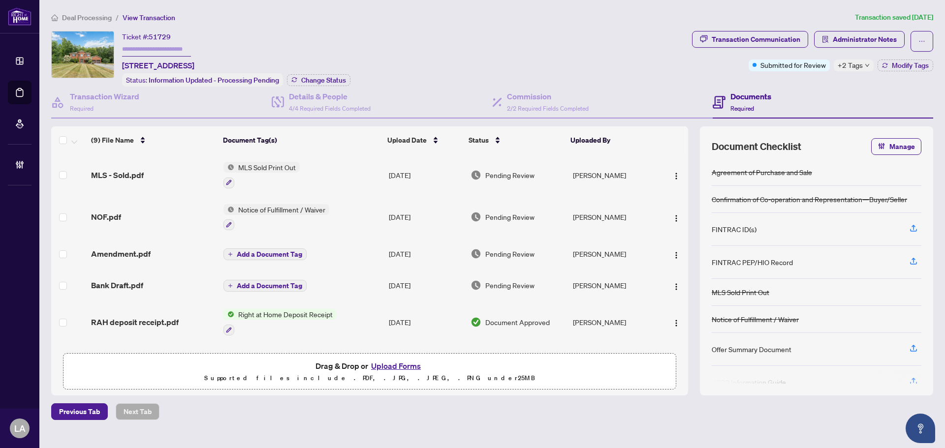
click at [170, 34] on span "51729" at bounding box center [160, 36] width 22 height 9
copy div "Ticket #: 51729"
click at [164, 36] on span "51729" at bounding box center [160, 36] width 22 height 9
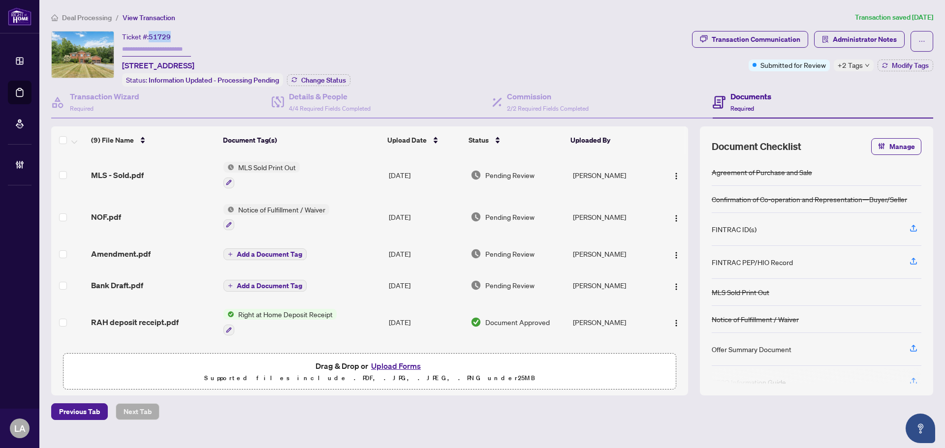
copy span "51729"
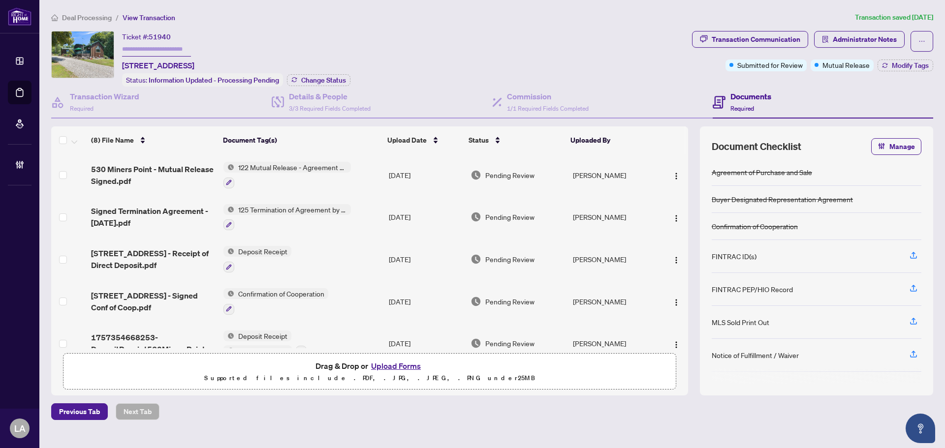
click at [163, 34] on span "51940" at bounding box center [160, 36] width 22 height 9
copy span "51940"
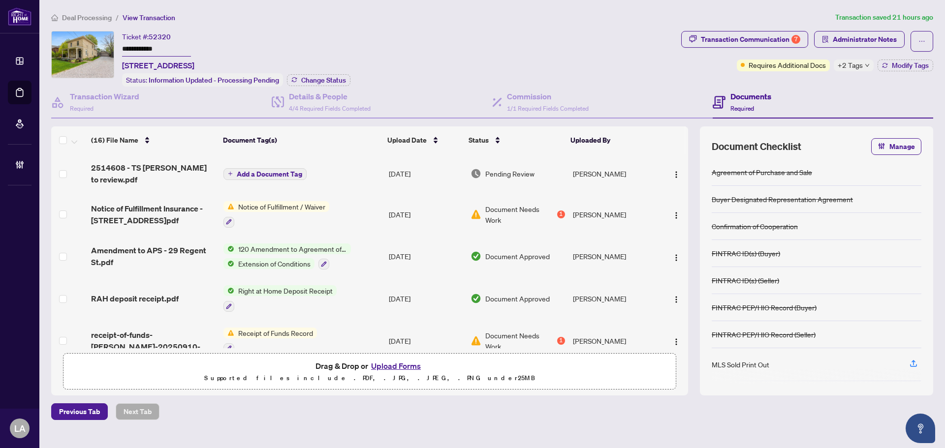
click at [133, 52] on input "**********" at bounding box center [156, 49] width 69 height 14
click at [459, 26] on div "**********" at bounding box center [492, 216] width 890 height 409
click at [700, 38] on button "Transaction Communication 7" at bounding box center [744, 39] width 127 height 17
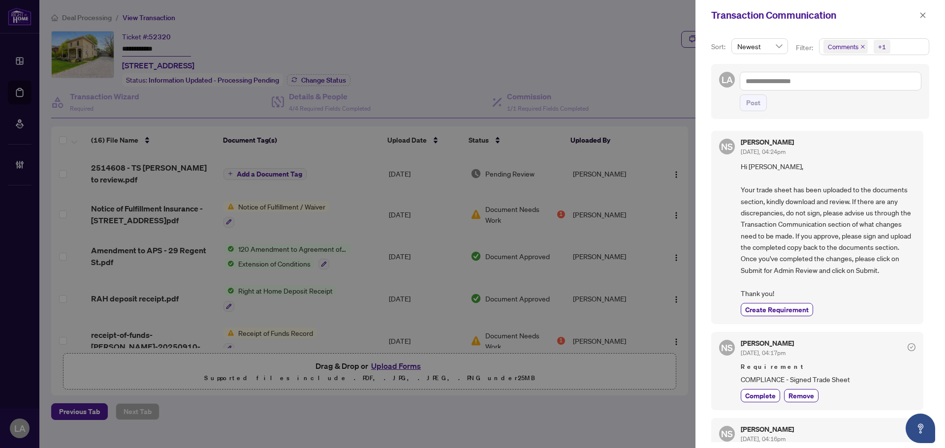
click at [829, 53] on span "Comments" at bounding box center [845, 47] width 44 height 14
click at [825, 88] on span "Select Comments" at bounding box center [829, 88] width 8 height 8
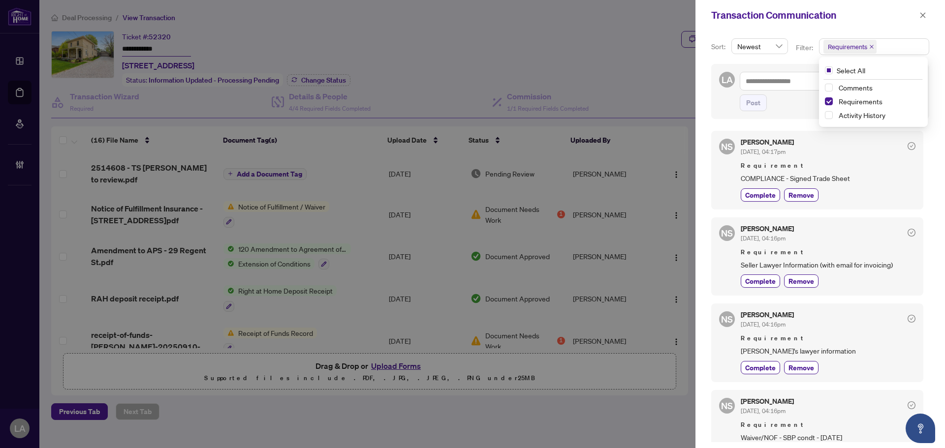
click at [835, 184] on span "COMPLIANCE - Signed Trade Sheet" at bounding box center [828, 178] width 175 height 11
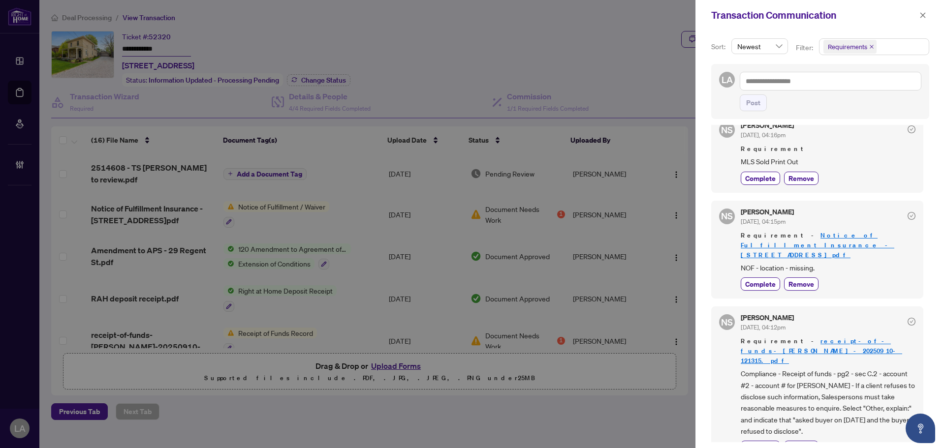
scroll to position [2, 0]
click at [874, 45] on span "Requirements" at bounding box center [849, 47] width 53 height 14
click at [854, 112] on span "Activity History" at bounding box center [862, 115] width 47 height 9
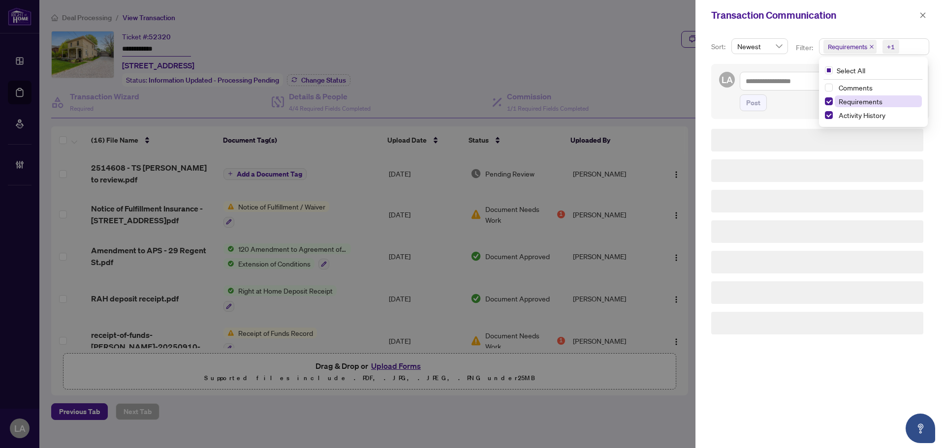
scroll to position [0, 0]
click at [854, 104] on span "Requirements" at bounding box center [861, 101] width 44 height 9
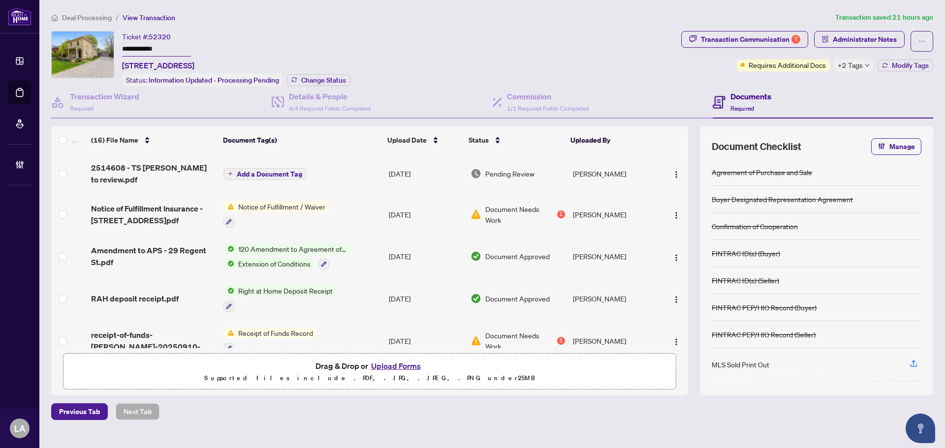
click at [135, 54] on input "**********" at bounding box center [156, 49] width 69 height 14
click at [306, 98] on h4 "Details & People" at bounding box center [330, 97] width 82 height 12
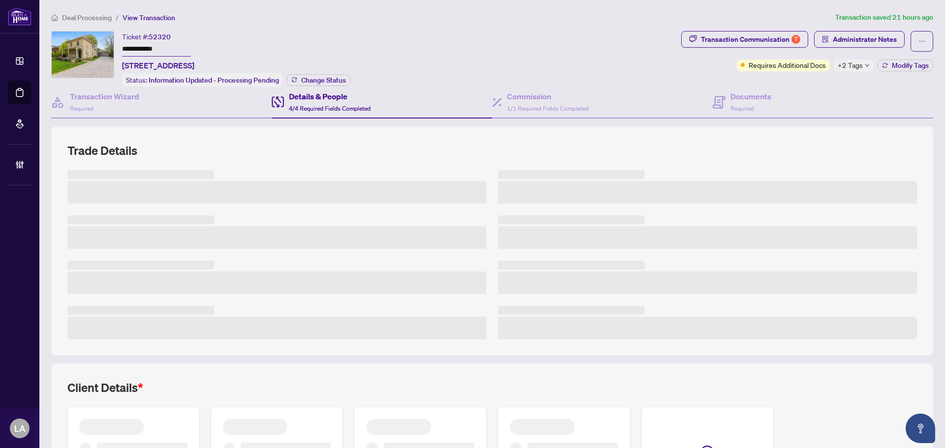
drag, startPoint x: 291, startPoint y: 33, endPoint x: 312, endPoint y: 104, distance: 73.7
click at [194, 33] on div "**********" at bounding box center [158, 51] width 72 height 40
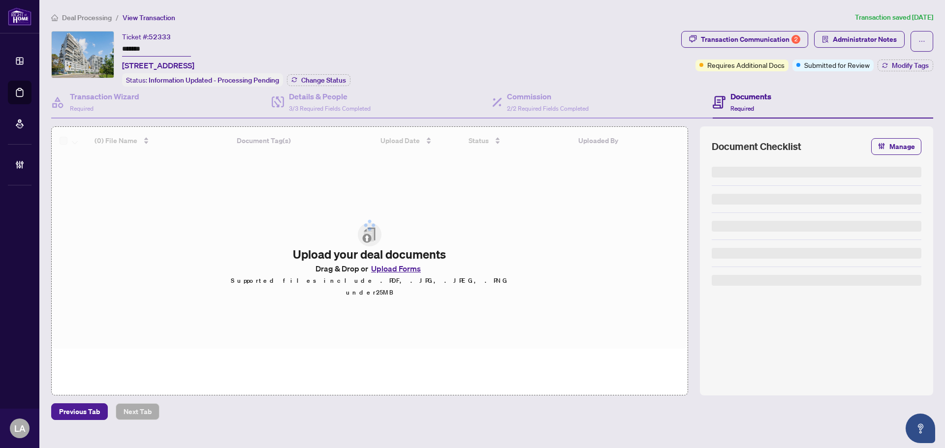
click at [138, 54] on input "*******" at bounding box center [156, 49] width 69 height 14
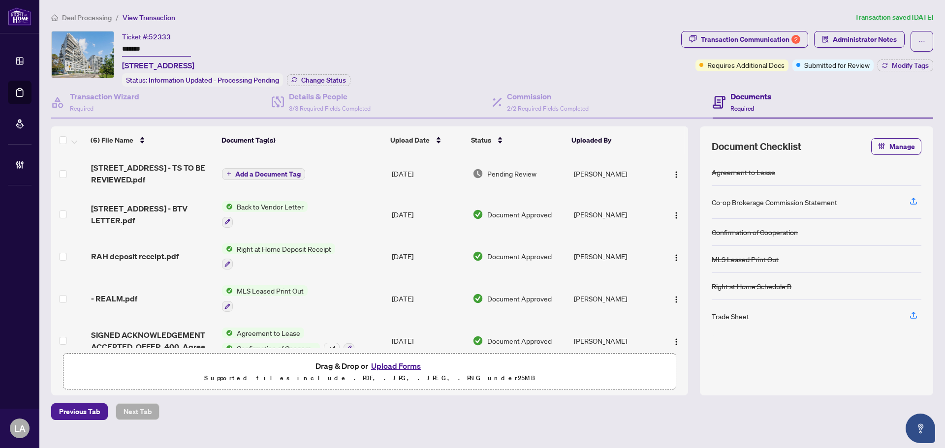
click at [374, 27] on div "Deal Processing / View Transaction Transaction saved [DATE] Ticket #: 52333 ***…" at bounding box center [492, 216] width 890 height 409
click at [725, 42] on div "Transaction Communication 2" at bounding box center [750, 40] width 99 height 16
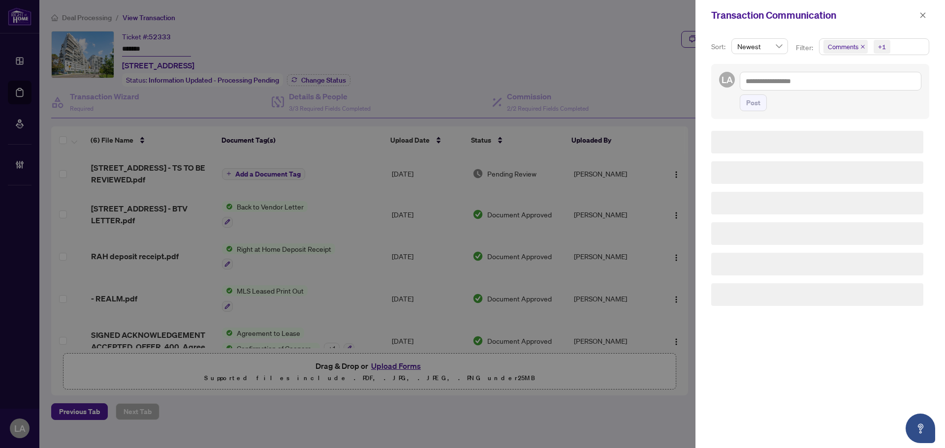
click at [838, 43] on span "Comments" at bounding box center [843, 47] width 31 height 10
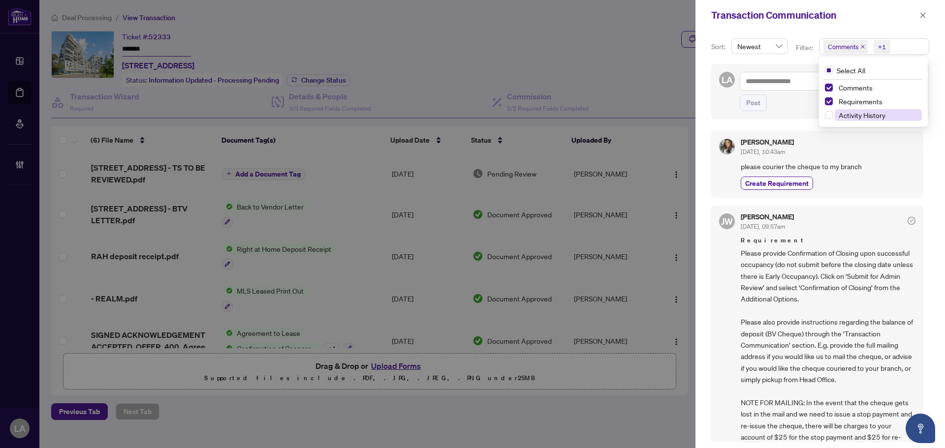
click at [846, 113] on span "Activity History" at bounding box center [862, 115] width 47 height 9
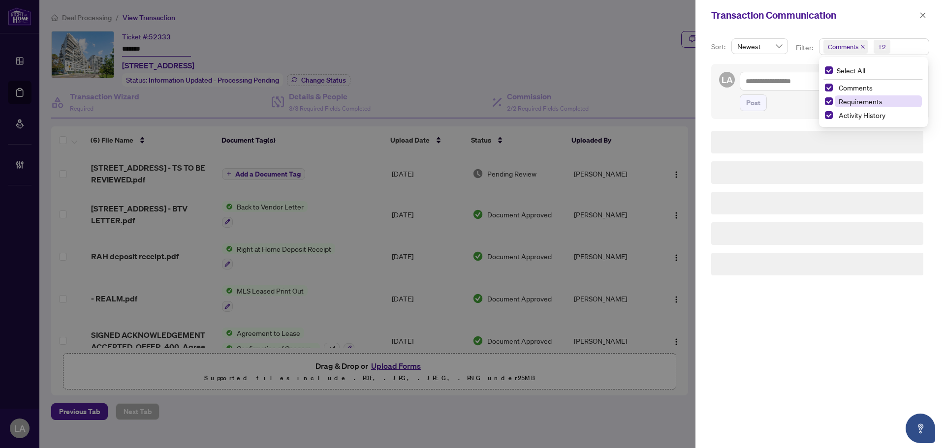
click at [846, 99] on span "Requirements" at bounding box center [861, 101] width 44 height 9
click at [846, 90] on span "Comments" at bounding box center [856, 87] width 34 height 9
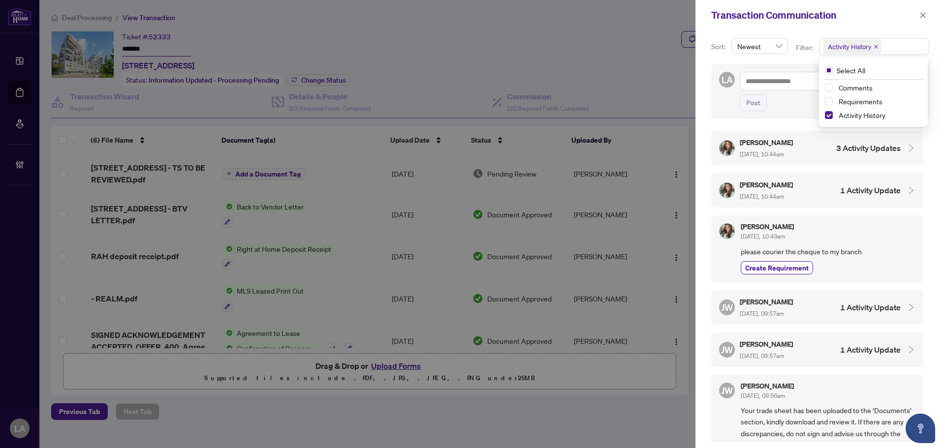
click at [788, 144] on h5 "[PERSON_NAME]" at bounding box center [767, 142] width 55 height 11
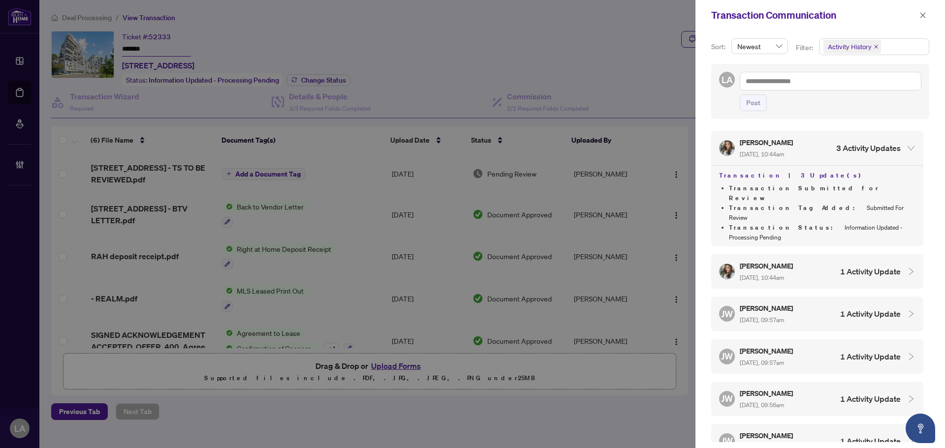
click at [784, 274] on span "[DATE], 10:44am" at bounding box center [762, 277] width 44 height 7
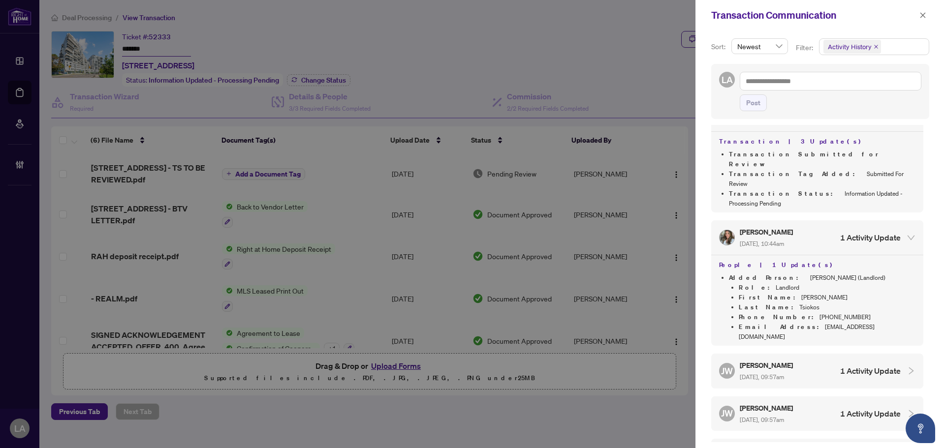
scroll to position [98, 0]
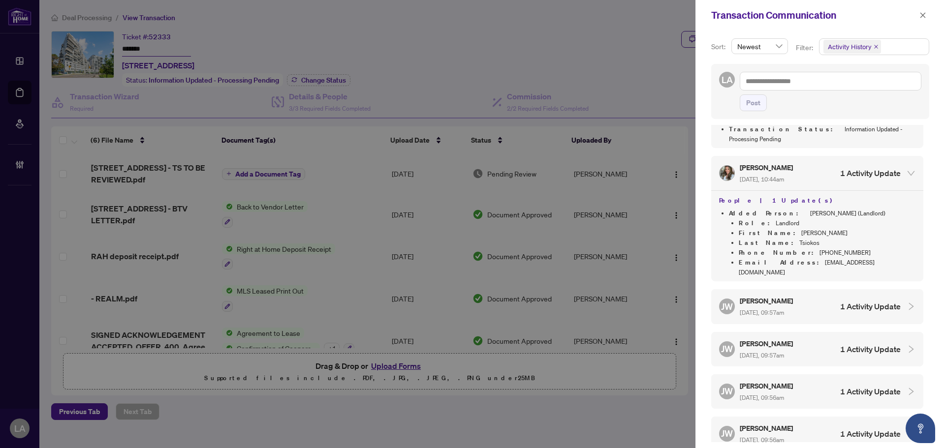
click at [787, 289] on div "[PERSON_NAME] [DATE], 09:57am 1 Activity Update" at bounding box center [817, 306] width 212 height 34
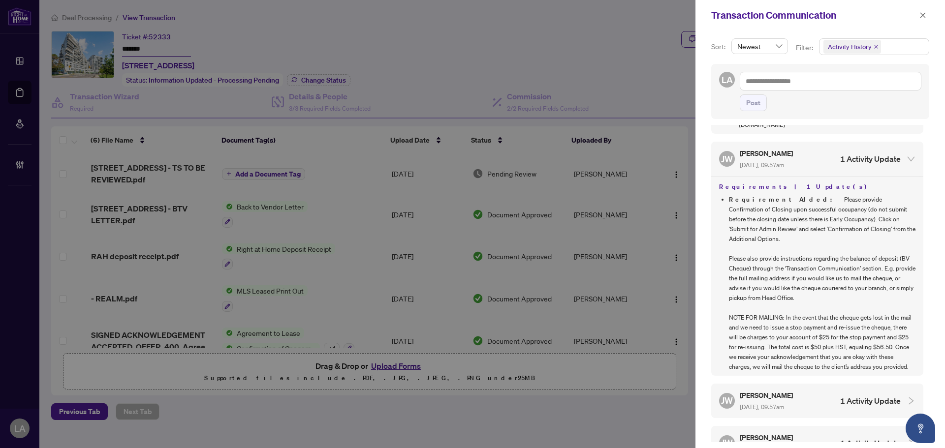
scroll to position [0, 0]
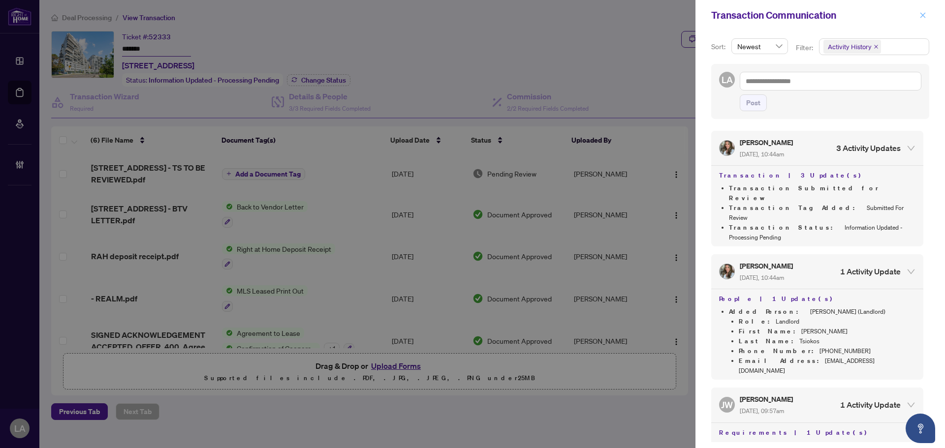
click at [920, 15] on icon "close" at bounding box center [922, 15] width 7 height 7
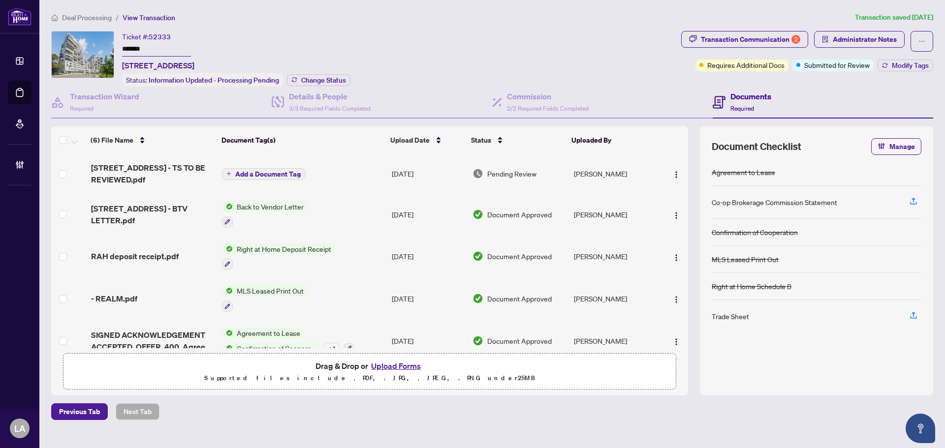
click at [909, 56] on div "Transaction Communication 2 Administrator Notes Requires Additional Docs Submit…" at bounding box center [807, 51] width 252 height 40
click at [900, 69] on button "Modify Tags" at bounding box center [906, 66] width 56 height 12
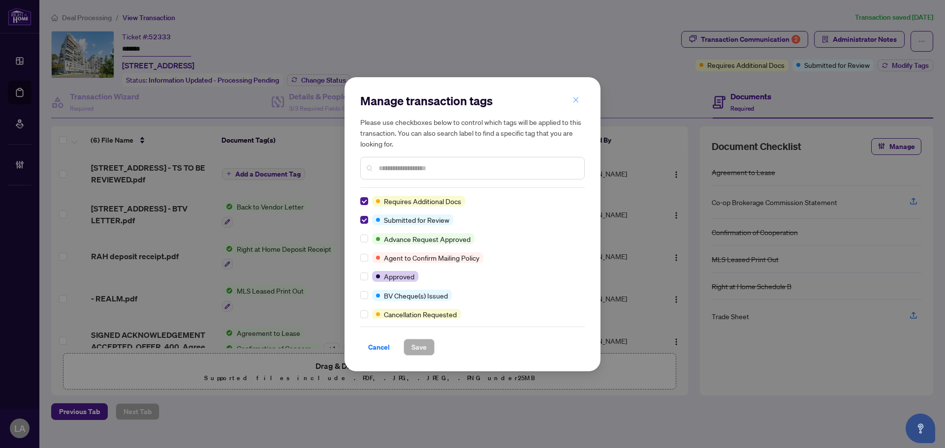
click at [572, 95] on span "button" at bounding box center [575, 101] width 7 height 16
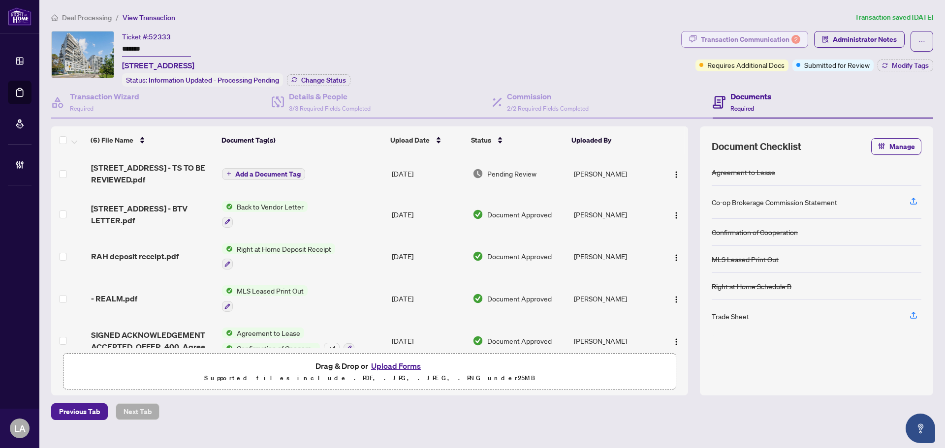
click at [764, 46] on div "Transaction Communication 2" at bounding box center [750, 40] width 99 height 16
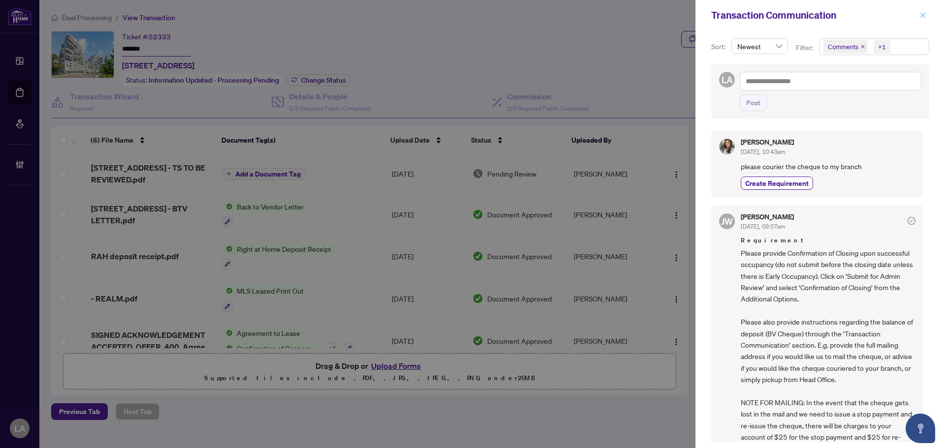
click at [924, 17] on icon "close" at bounding box center [922, 15] width 7 height 7
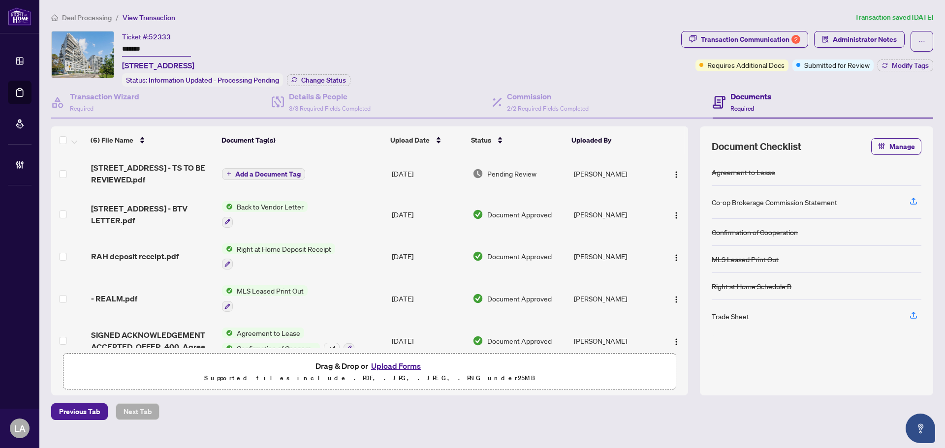
click at [160, 48] on input "*******" at bounding box center [156, 49] width 69 height 14
drag, startPoint x: 160, startPoint y: 48, endPoint x: 152, endPoint y: 76, distance: 29.9
click at [159, 48] on input "*******" at bounding box center [156, 49] width 69 height 14
click at [783, 43] on div "Transaction Communication 2" at bounding box center [750, 40] width 99 height 16
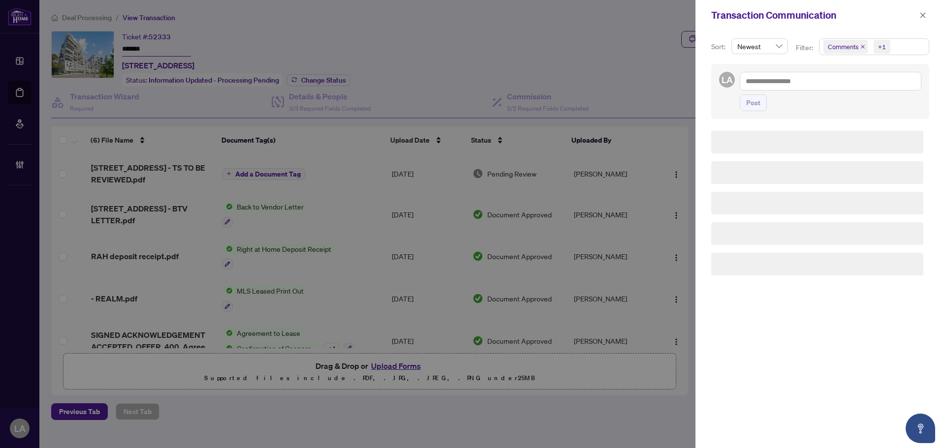
click at [833, 53] on span "Comments" at bounding box center [845, 47] width 44 height 14
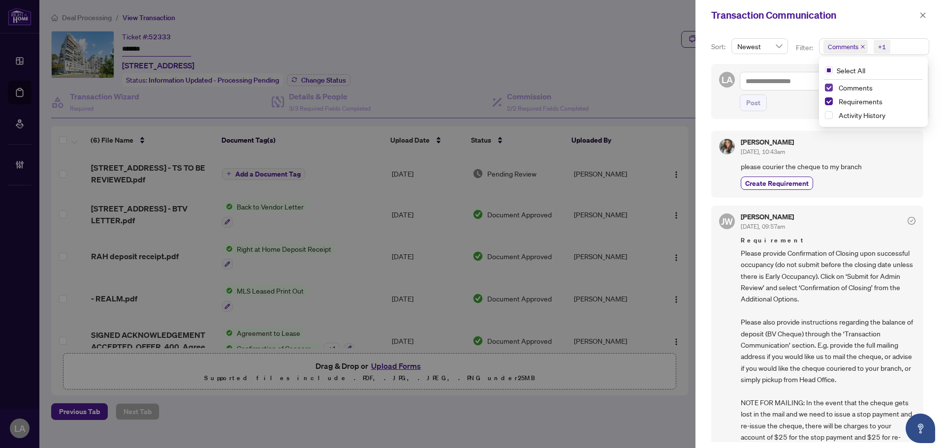
click at [827, 88] on span "Select Comments" at bounding box center [829, 88] width 8 height 8
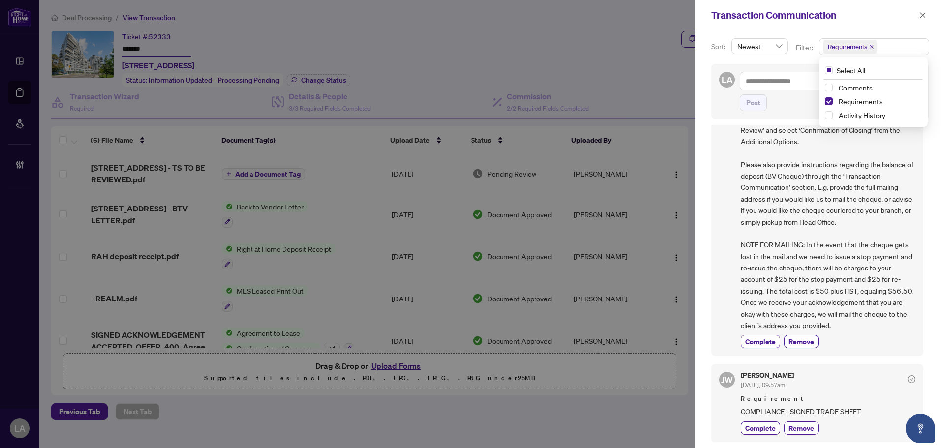
scroll to position [2, 0]
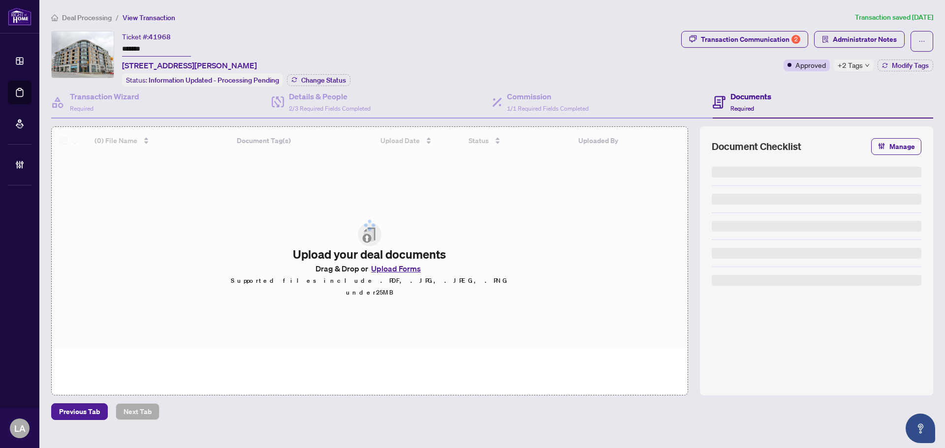
click at [158, 49] on input "*******" at bounding box center [156, 49] width 69 height 14
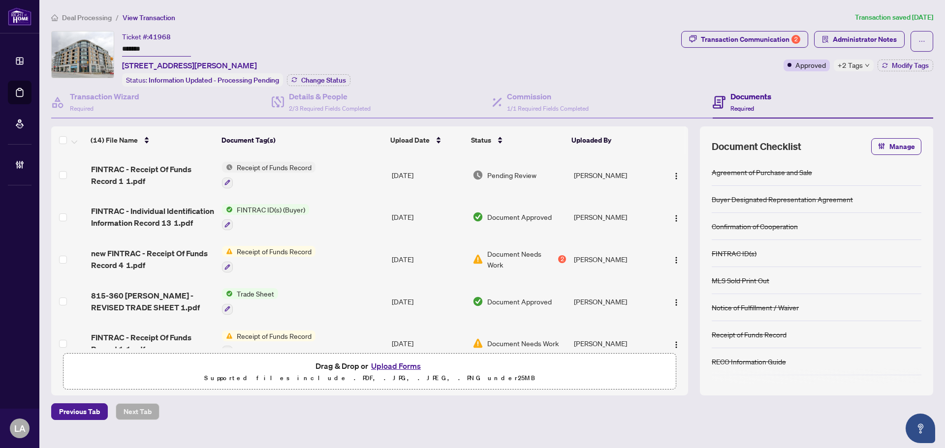
click at [525, 61] on div "Ticket #: 41968 ******* [STREET_ADDRESS][PERSON_NAME] Status: Information Updat…" at bounding box center [364, 59] width 626 height 56
click at [786, 40] on div "Transaction Communication 2" at bounding box center [750, 40] width 99 height 16
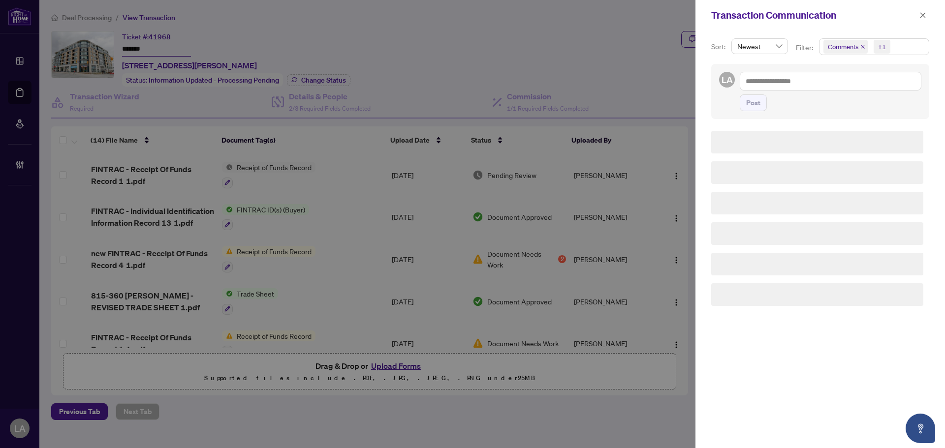
click at [837, 52] on span "Comments" at bounding box center [845, 47] width 44 height 14
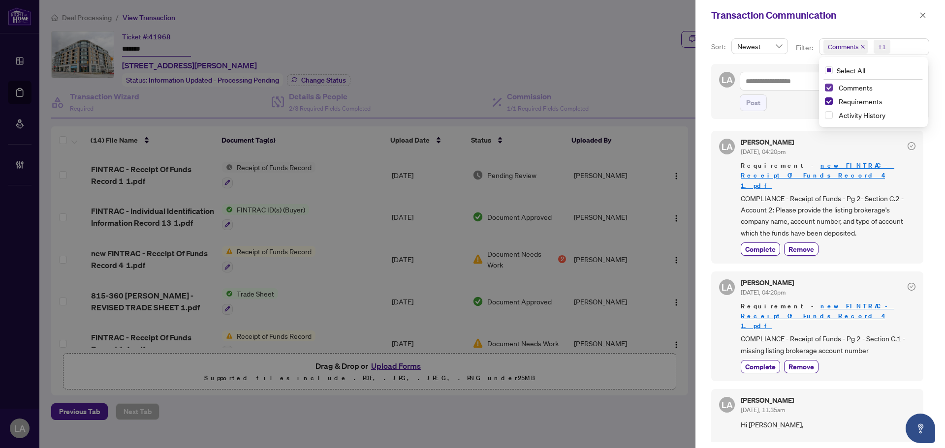
click at [828, 87] on span "Select Comments" at bounding box center [829, 88] width 8 height 8
click at [856, 196] on span "COMPLIANCE - Receipt of Funds - Pg 2- Section C.2 - Account 2: Please provide t…" at bounding box center [828, 216] width 175 height 46
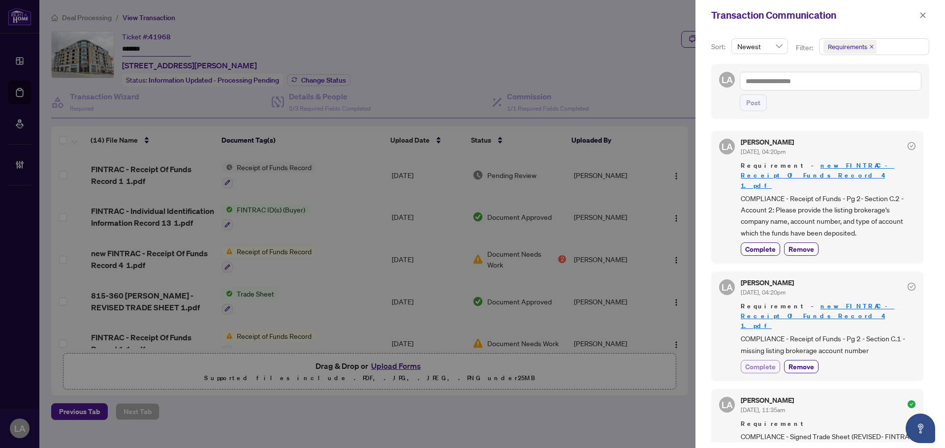
click at [760, 362] on span "Complete" at bounding box center [760, 367] width 31 height 10
click at [748, 221] on div "[PERSON_NAME] [DATE], 04:20pm Requirement - new FINTRAC - Receipt Of Funds Reco…" at bounding box center [828, 197] width 175 height 117
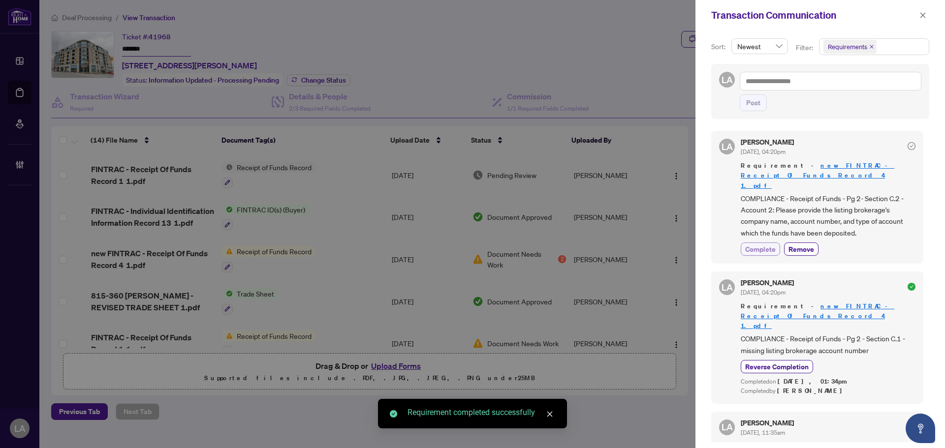
click at [749, 244] on span "Complete" at bounding box center [760, 249] width 31 height 10
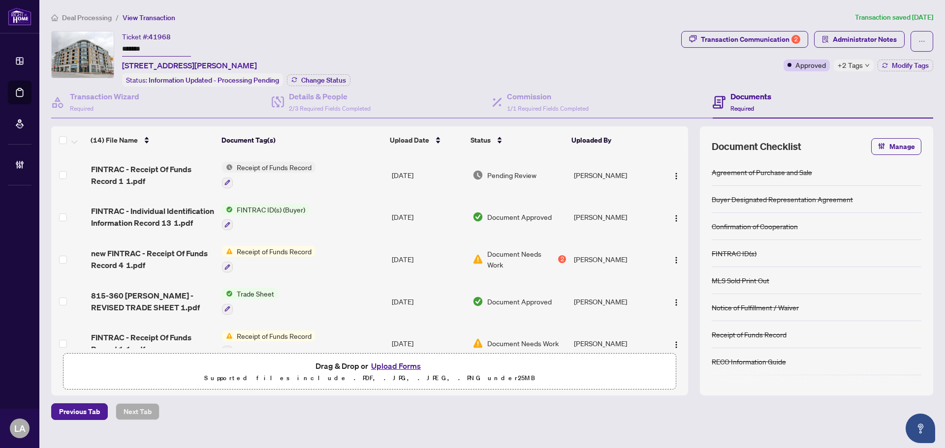
click at [138, 56] on div "Ticket #: 41968 ******* [STREET_ADDRESS][PERSON_NAME]" at bounding box center [189, 51] width 135 height 40
click at [140, 48] on input "*******" at bounding box center [156, 49] width 69 height 14
click at [144, 165] on span "FINTRAC - Receipt Of Funds Record 1 1.pdf" at bounding box center [152, 175] width 123 height 24
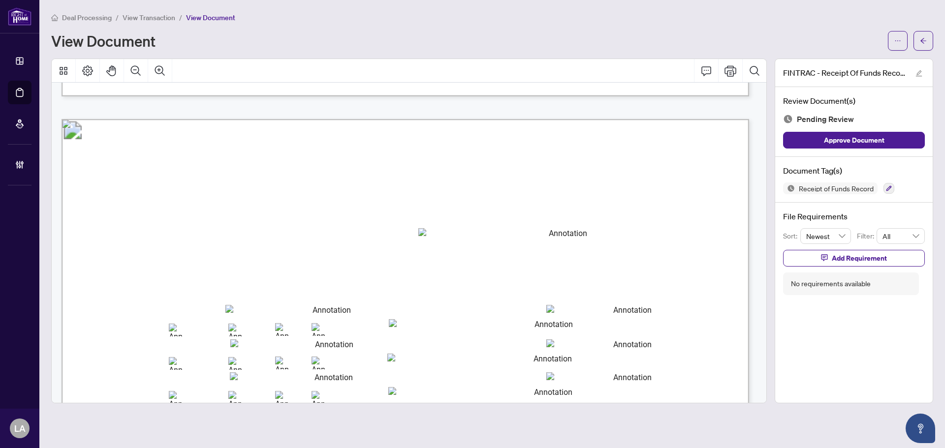
scroll to position [935, 0]
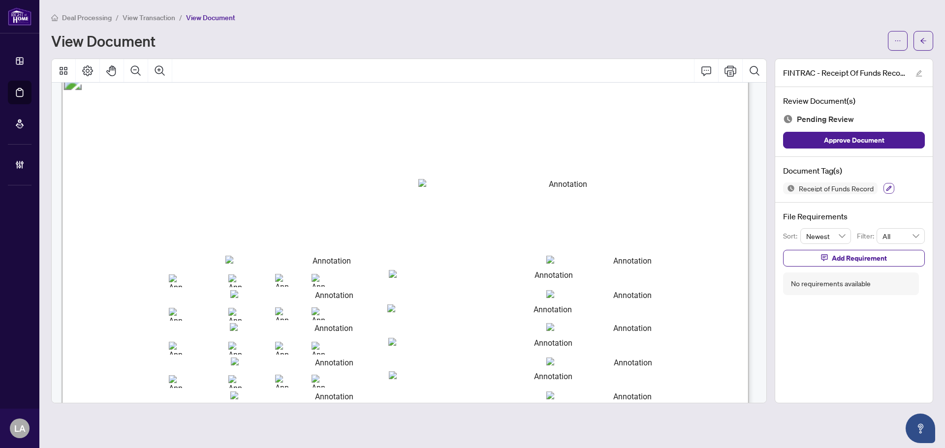
click at [889, 193] on button "button" at bounding box center [889, 188] width 11 height 11
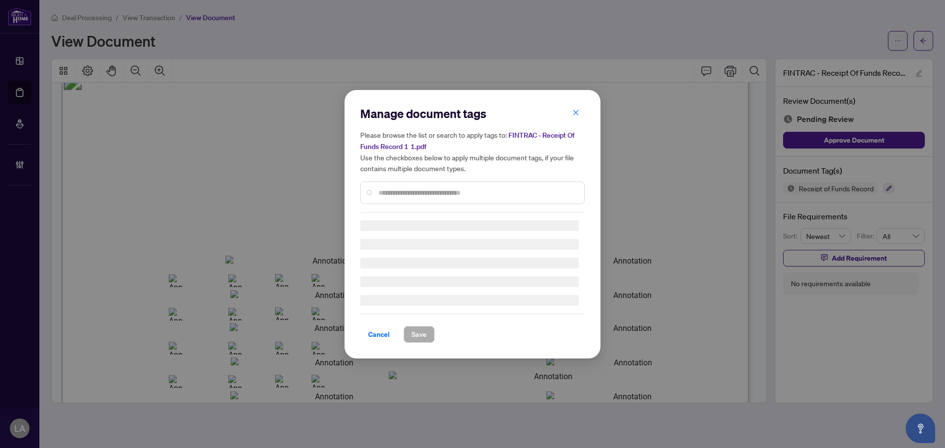
click at [452, 193] on input "text" at bounding box center [478, 193] width 198 height 11
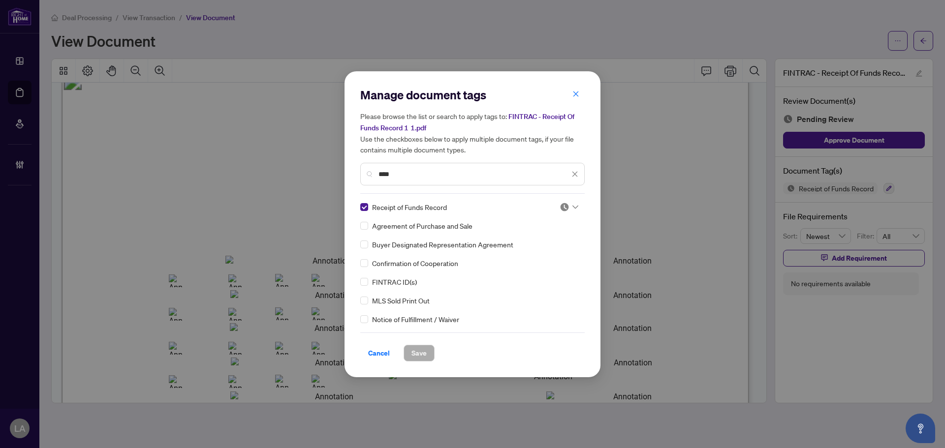
type input "****"
click at [561, 186] on div "****" at bounding box center [472, 174] width 224 height 23
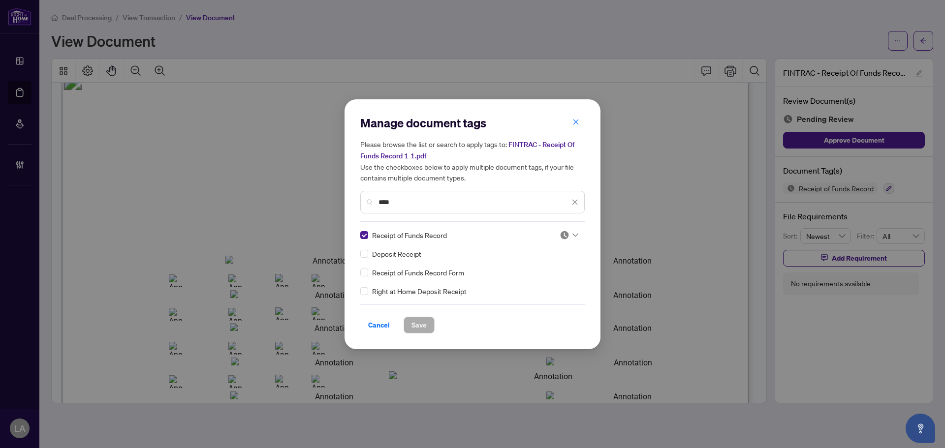
click at [555, 235] on div at bounding box center [566, 235] width 25 height 10
click at [513, 282] on img at bounding box center [513, 283] width 10 height 10
click at [418, 326] on span "Save" at bounding box center [418, 325] width 15 height 16
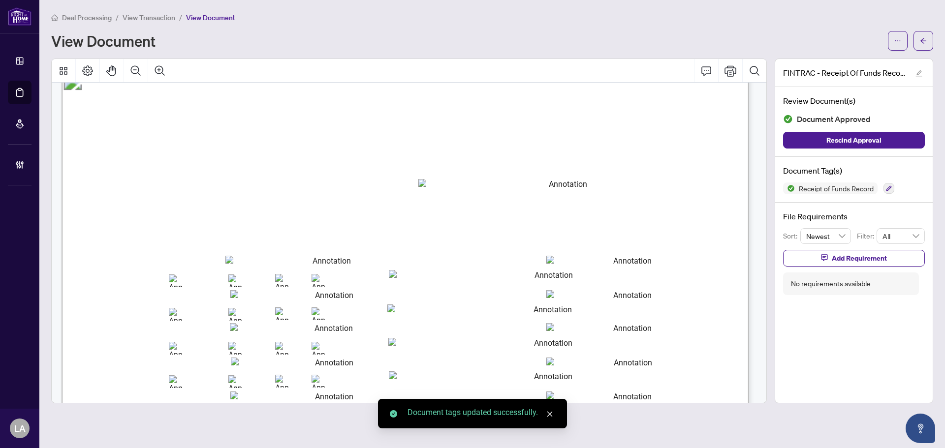
click at [165, 14] on span "View Transaction" at bounding box center [149, 17] width 53 height 9
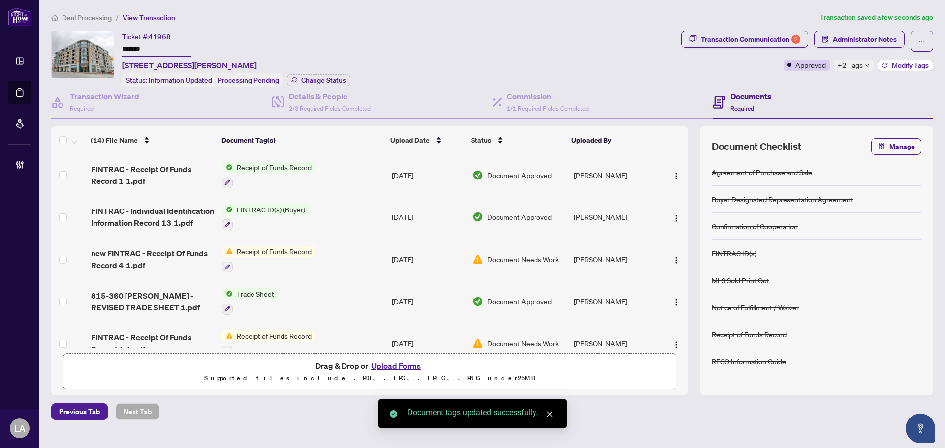
click at [914, 67] on span "Modify Tags" at bounding box center [910, 65] width 37 height 7
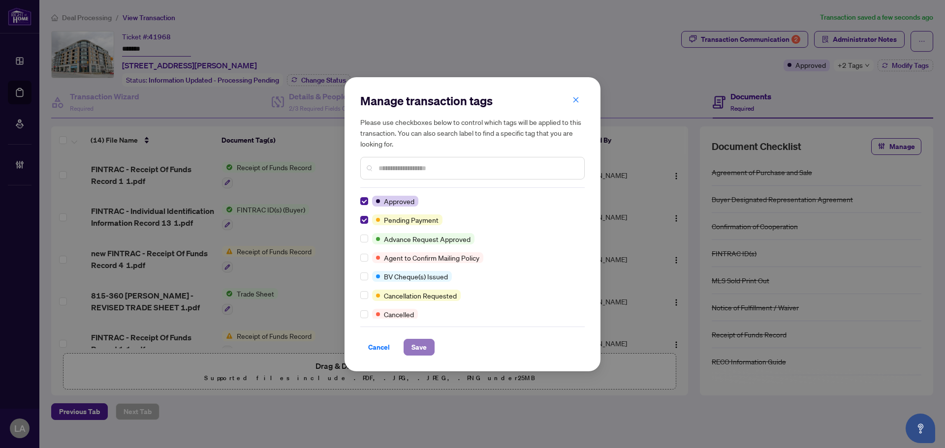
click at [424, 352] on span "Save" at bounding box center [418, 348] width 15 height 16
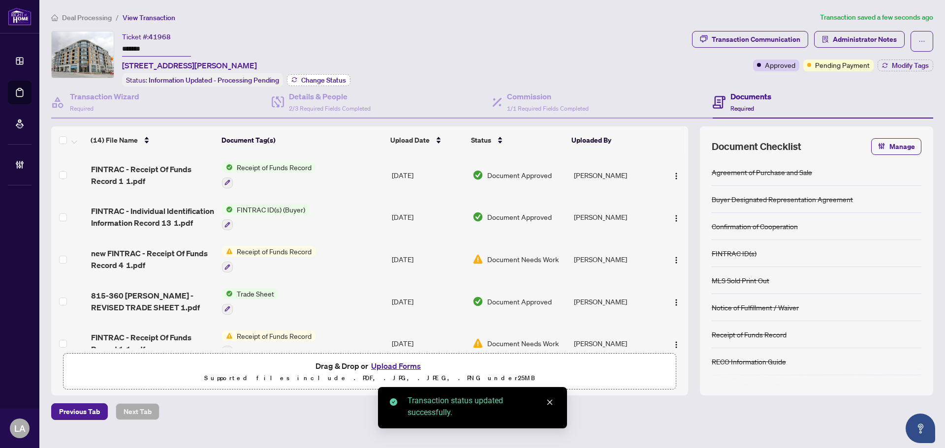
click at [326, 77] on span "Change Status" at bounding box center [323, 80] width 45 height 7
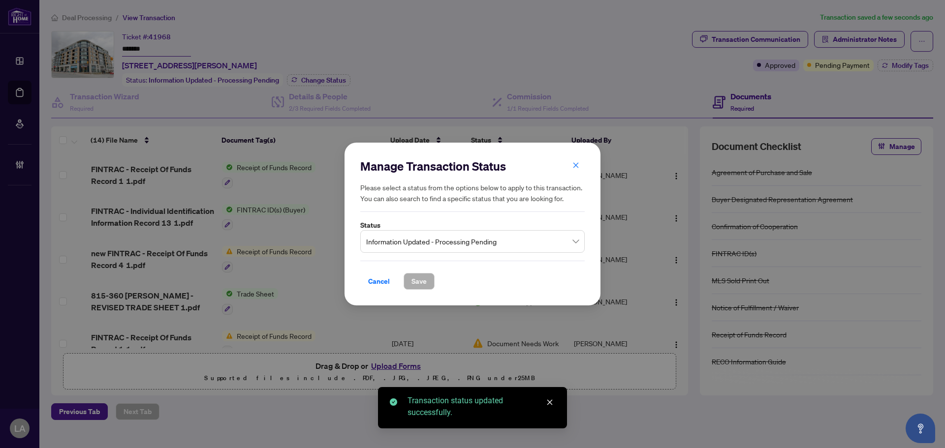
click at [380, 236] on span "Information Updated - Processing Pending" at bounding box center [472, 241] width 213 height 19
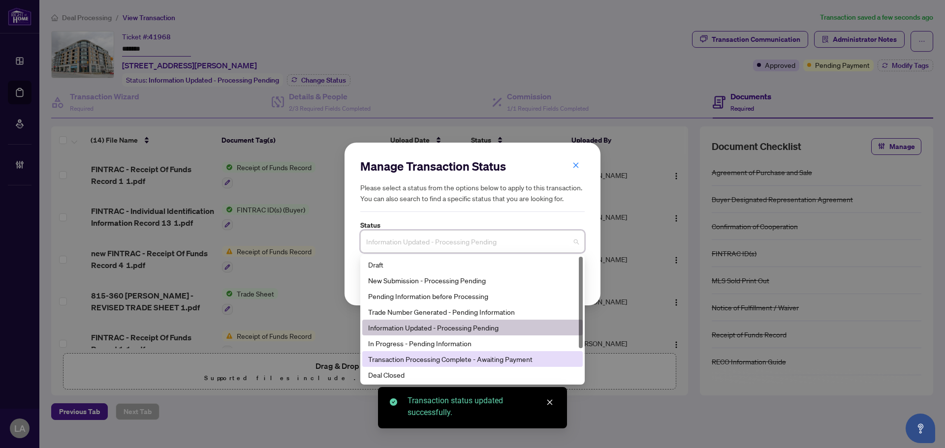
click at [408, 357] on div "Transaction Processing Complete - Awaiting Payment" at bounding box center [472, 359] width 209 height 11
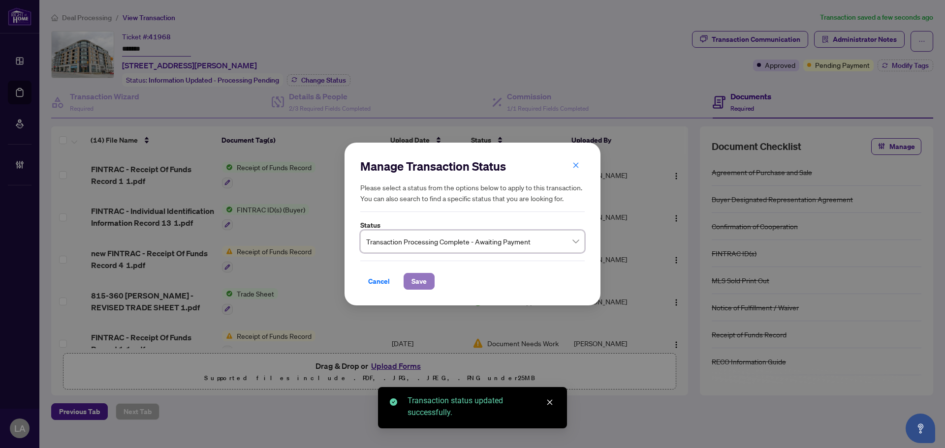
click at [419, 279] on span "Save" at bounding box center [418, 282] width 15 height 16
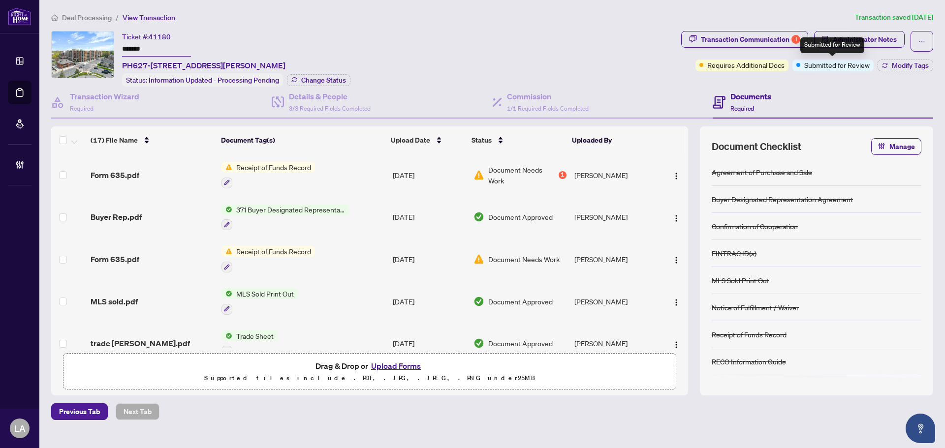
click at [863, 38] on div "Submitted for Review" at bounding box center [832, 45] width 64 height 16
click at [886, 40] on span "Administrator Notes" at bounding box center [865, 40] width 64 height 16
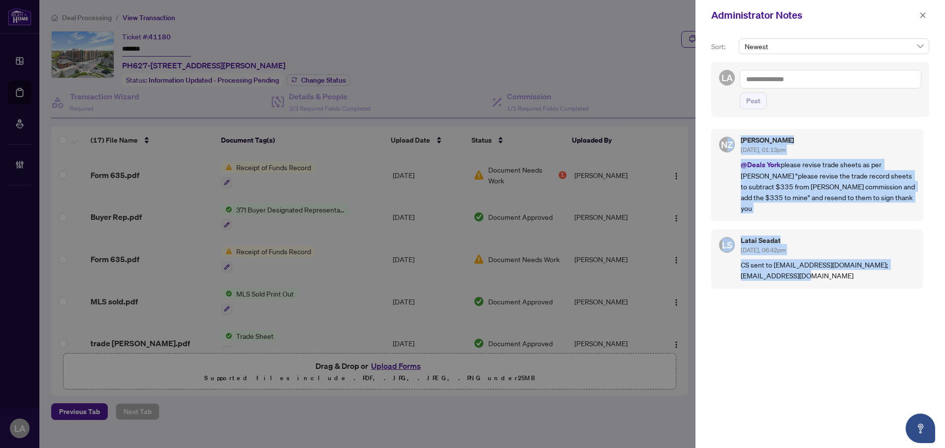
drag, startPoint x: 827, startPoint y: 269, endPoint x: 727, endPoint y: 135, distance: 166.7
click at [727, 135] on div "NZ [PERSON_NAME] [DATE], 01:13pm @Deals York please revise trade sheets as per …" at bounding box center [820, 281] width 218 height 316
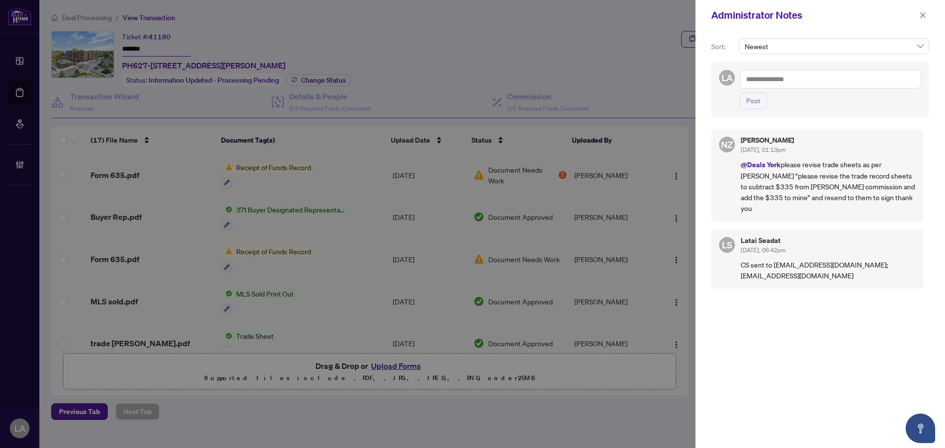
click at [724, 135] on div "NZ [PERSON_NAME] [DATE], 01:13pm @Deals York please revise trade sheets as per …" at bounding box center [817, 175] width 212 height 93
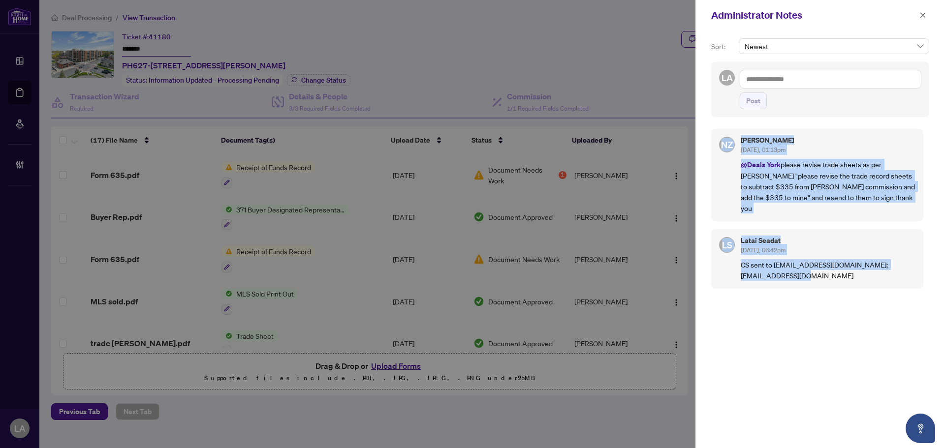
drag, startPoint x: 714, startPoint y: 135, endPoint x: 839, endPoint y: 262, distance: 178.6
click at [839, 262] on div "NZ [PERSON_NAME] [DATE], 01:13pm @Deals York please revise trade sheets as per …" at bounding box center [820, 281] width 218 height 316
click at [857, 272] on div "[PERSON_NAME] Seadat [DATE], 06:42pm CS sent to [EMAIL_ADDRESS][DOMAIN_NAME]; […" at bounding box center [817, 259] width 212 height 60
drag, startPoint x: 857, startPoint y: 272, endPoint x: 718, endPoint y: 141, distance: 190.5
click at [718, 141] on div "NZ [PERSON_NAME] [DATE], 01:13pm @Deals York please revise trade sheets as per …" at bounding box center [820, 281] width 218 height 316
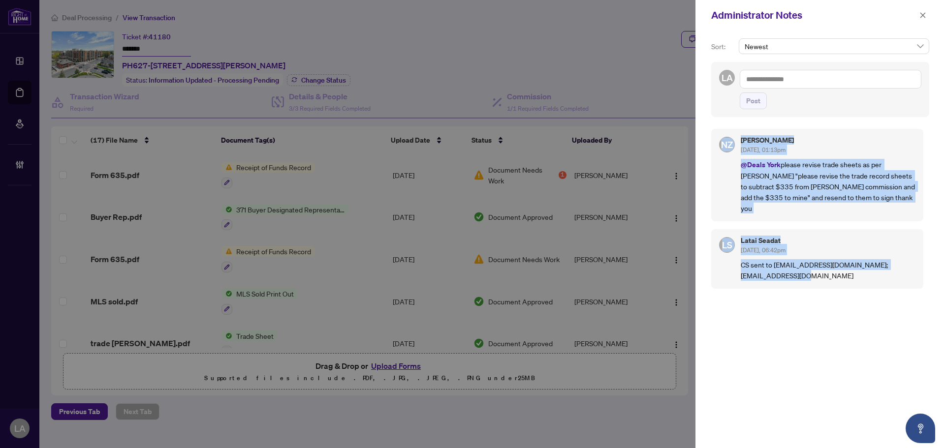
click at [718, 141] on div "NZ [PERSON_NAME] [DATE], 01:13pm @Deals York please revise trade sheets as per …" at bounding box center [817, 175] width 212 height 93
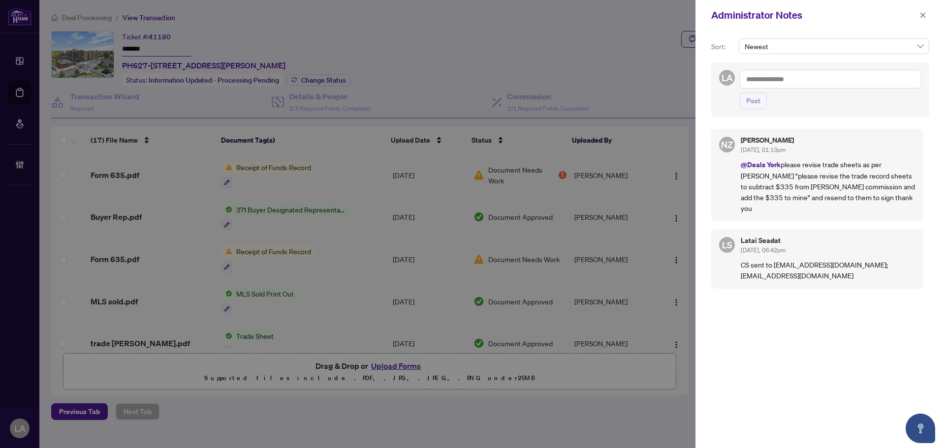
click at [832, 84] on textarea at bounding box center [831, 79] width 182 height 19
click at [789, 84] on b "[PERSON_NAME]" at bounding box center [799, 86] width 53 height 9
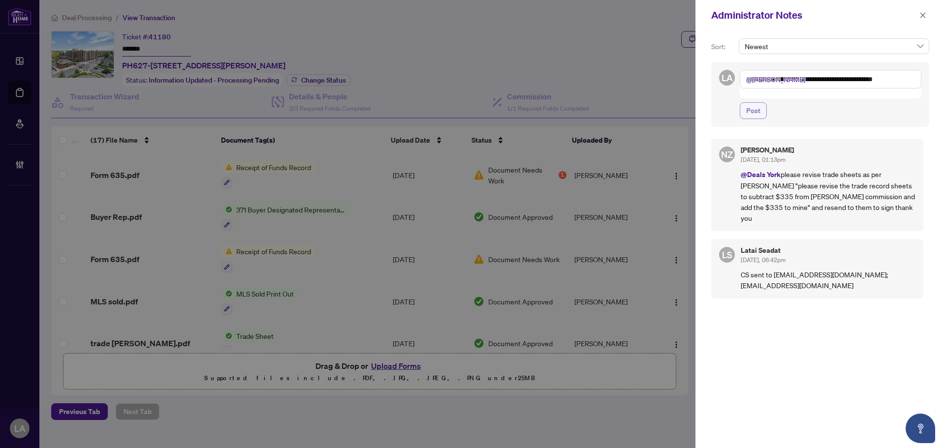
type textarea "**********"
click at [750, 103] on span "Post" at bounding box center [753, 111] width 14 height 16
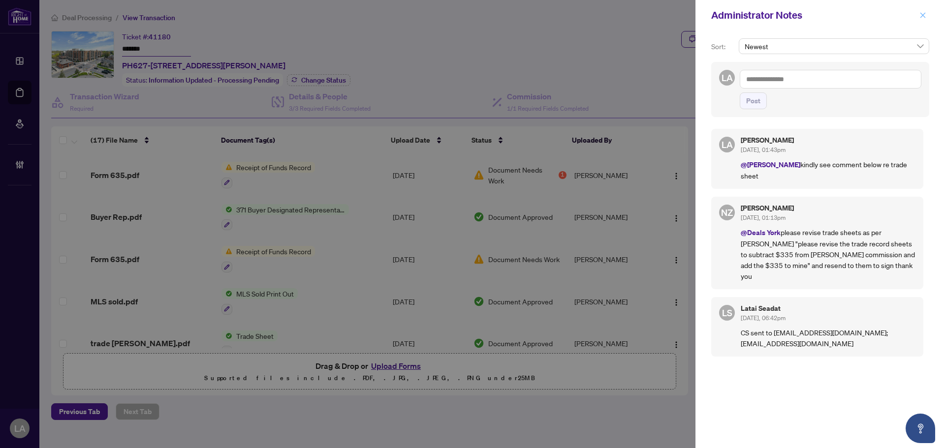
click at [925, 15] on icon "close" at bounding box center [922, 15] width 7 height 7
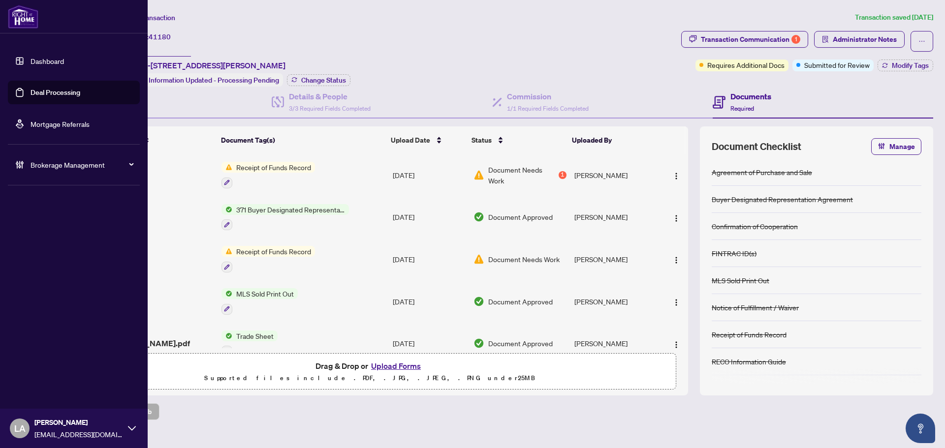
click at [31, 89] on link "Deal Processing" at bounding box center [56, 92] width 50 height 9
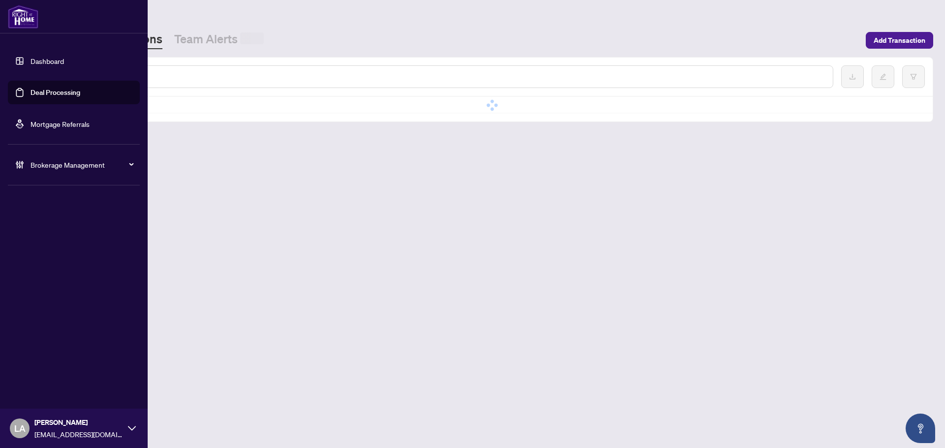
drag, startPoint x: 167, startPoint y: 95, endPoint x: 171, endPoint y: 91, distance: 5.6
click at [167, 95] on div "No data No data" at bounding box center [492, 90] width 881 height 64
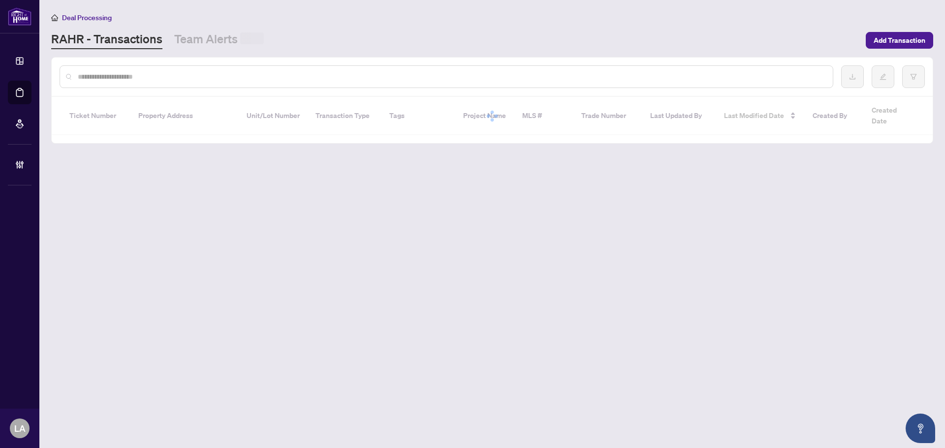
click at [165, 76] on input "text" at bounding box center [451, 76] width 747 height 11
paste input "**********"
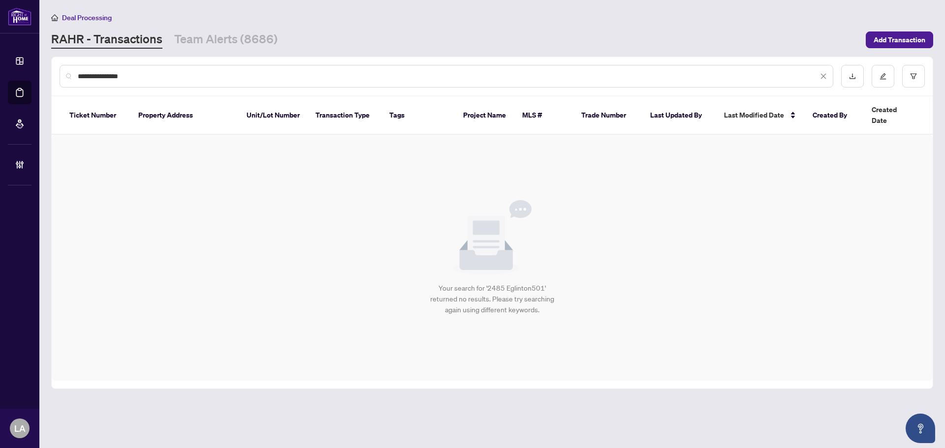
drag, startPoint x: 157, startPoint y: 68, endPoint x: 152, endPoint y: 82, distance: 14.6
click at [150, 78] on div "**********" at bounding box center [447, 76] width 774 height 23
drag, startPoint x: 5, startPoint y: 81, endPoint x: 53, endPoint y: 81, distance: 47.3
click at [6, 81] on div "**********" at bounding box center [472, 224] width 945 height 448
click at [213, 80] on input "**********" at bounding box center [448, 76] width 740 height 11
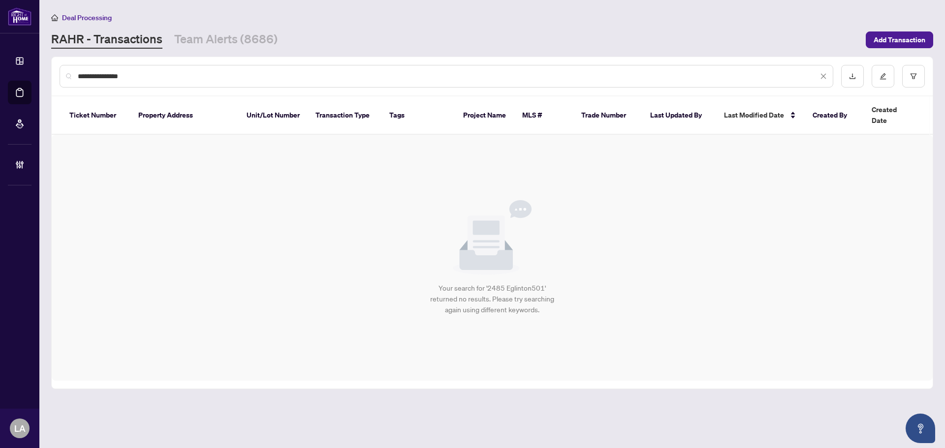
click at [212, 80] on input "**********" at bounding box center [448, 76] width 740 height 11
type input "*"
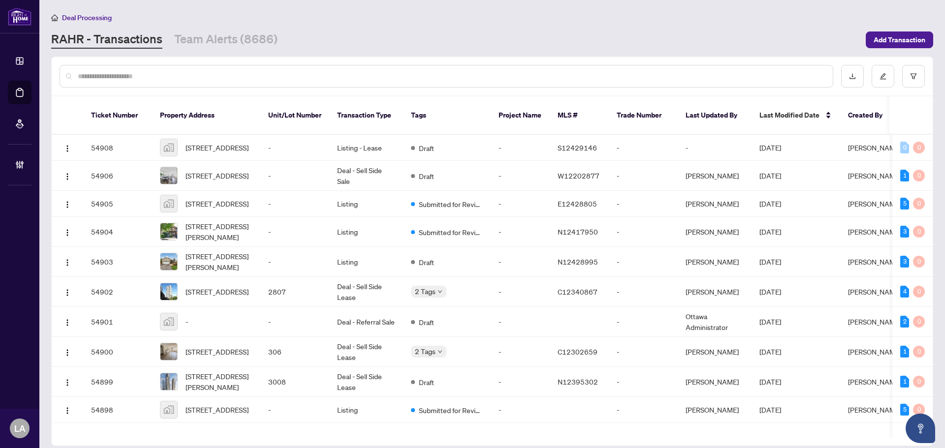
click at [158, 68] on div at bounding box center [447, 76] width 774 height 23
click at [155, 77] on input "text" at bounding box center [451, 76] width 747 height 11
paste input "*******"
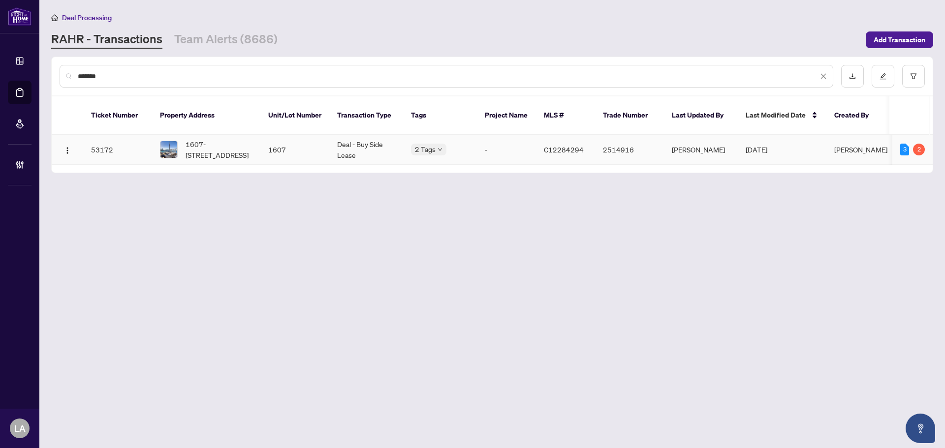
type input "*******"
click at [237, 139] on span "1607-88 Blue Jays Way, Toronto, Ontario M5V 2G3, Canada" at bounding box center [219, 150] width 67 height 22
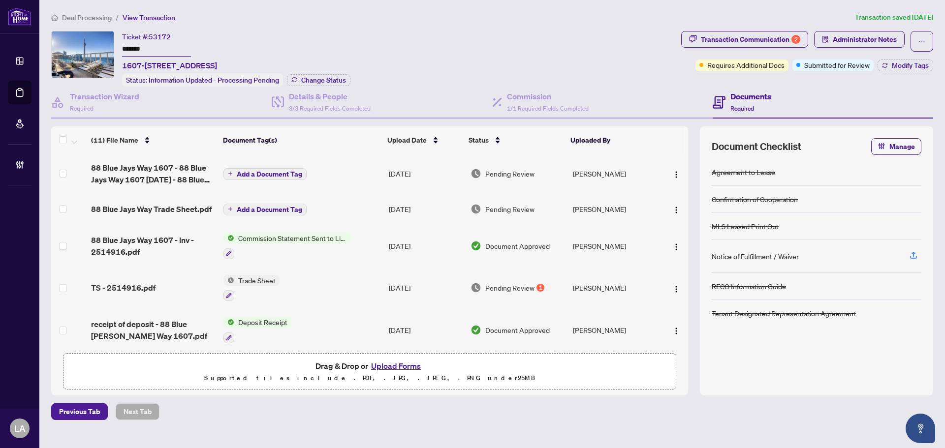
click at [153, 49] on input "*******" at bounding box center [156, 49] width 69 height 14
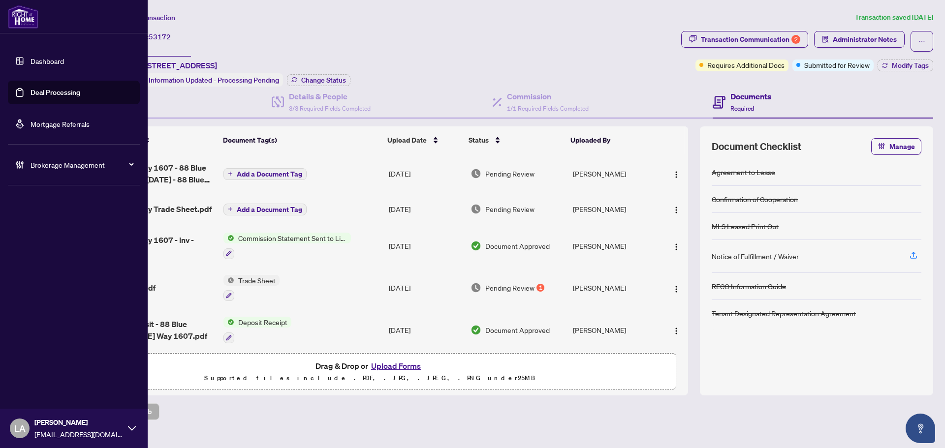
click at [31, 91] on link "Deal Processing" at bounding box center [56, 92] width 50 height 9
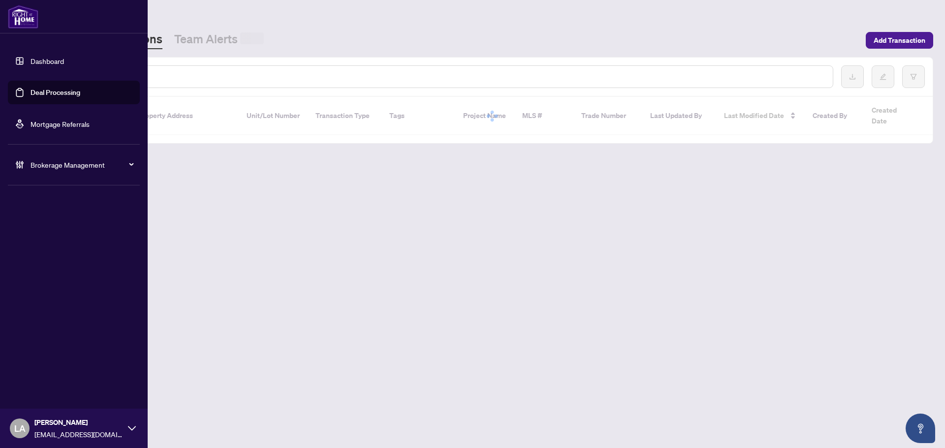
click at [161, 85] on div at bounding box center [447, 76] width 774 height 23
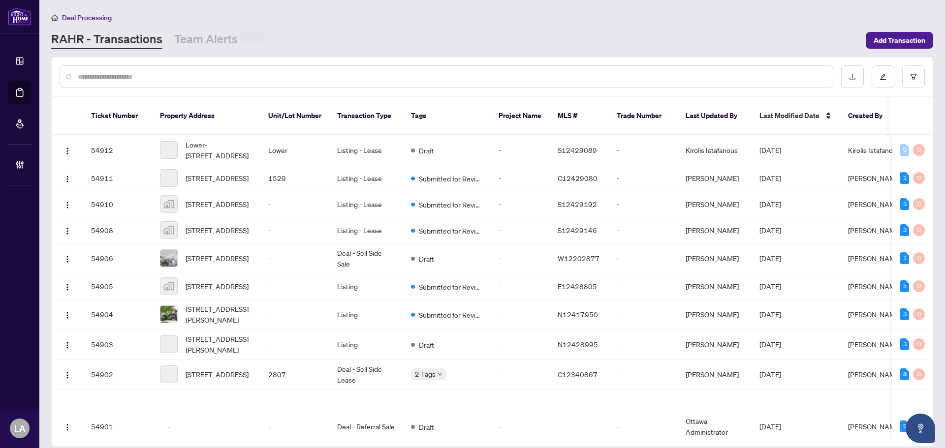
click at [172, 75] on input "text" at bounding box center [451, 76] width 747 height 11
paste input "**********"
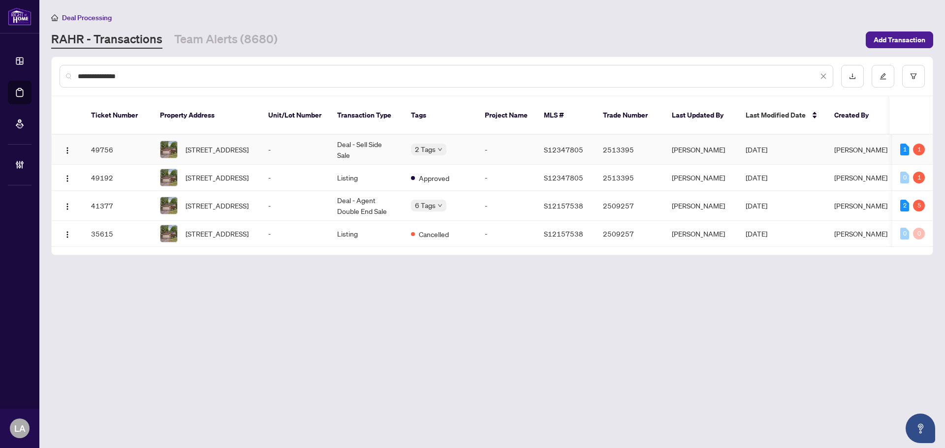
type input "**********"
click at [264, 135] on td "-" at bounding box center [294, 150] width 69 height 30
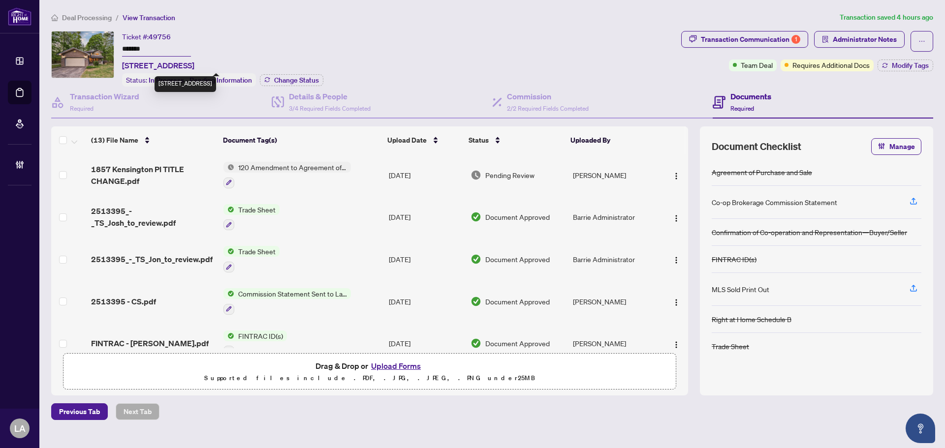
click at [144, 50] on input "*******" at bounding box center [156, 49] width 69 height 14
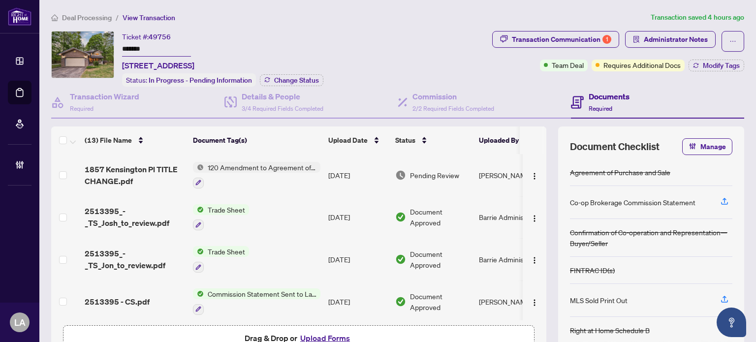
click at [142, 47] on input "*******" at bounding box center [156, 49] width 69 height 14
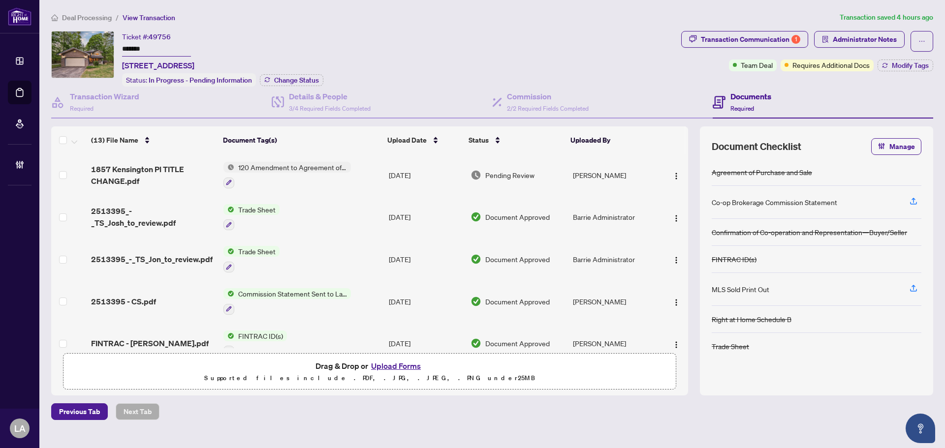
click at [163, 53] on input "*******" at bounding box center [156, 49] width 69 height 14
click at [187, 170] on span "1857 Kensington Pl TITLE CHANGE.pdf" at bounding box center [153, 175] width 125 height 24
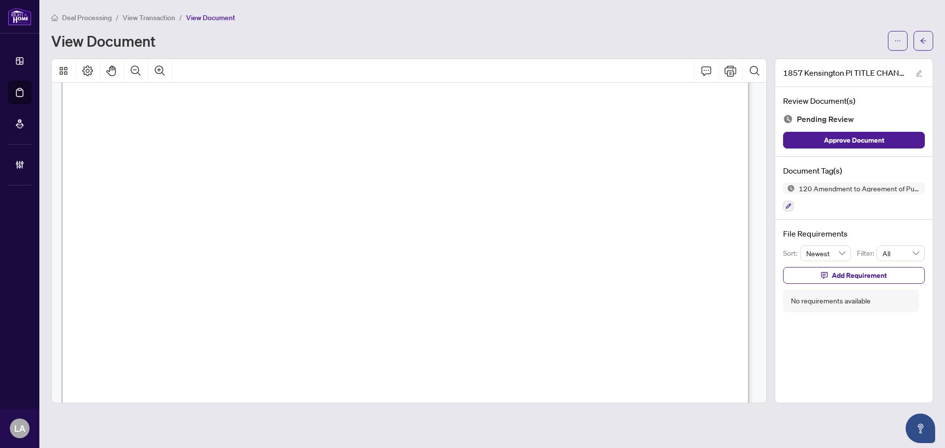
scroll to position [295, 0]
click at [138, 21] on span "View Transaction" at bounding box center [149, 17] width 53 height 9
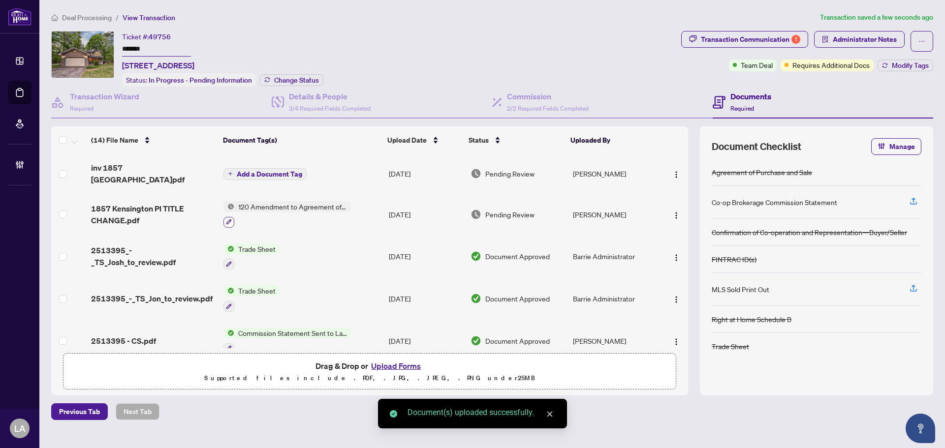
click at [228, 218] on button "button" at bounding box center [228, 222] width 11 height 11
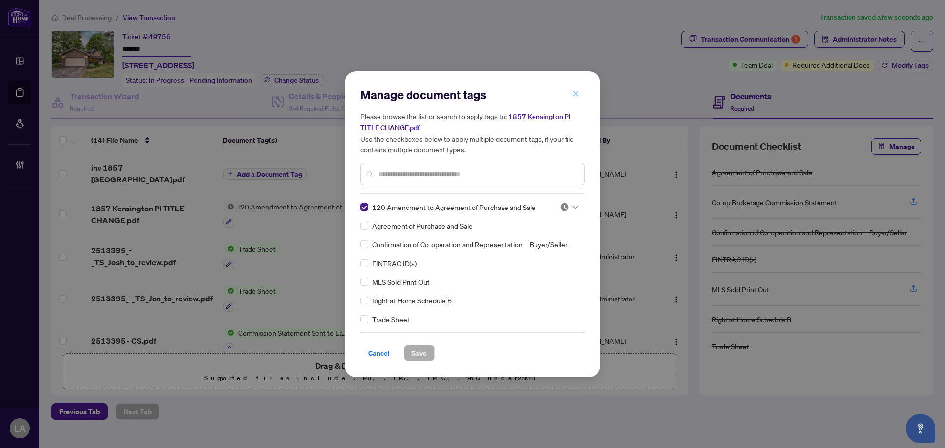
click at [582, 93] on button "button" at bounding box center [576, 94] width 20 height 17
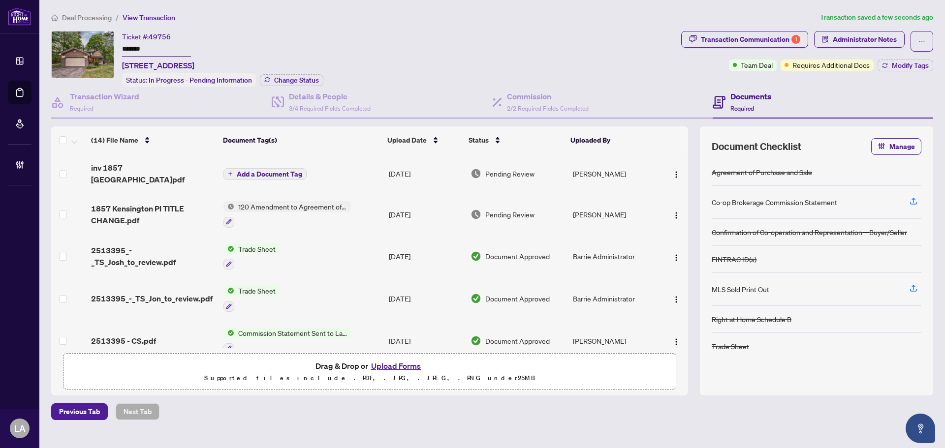
click at [416, 200] on td "Sep/26/2025" at bounding box center [426, 214] width 82 height 42
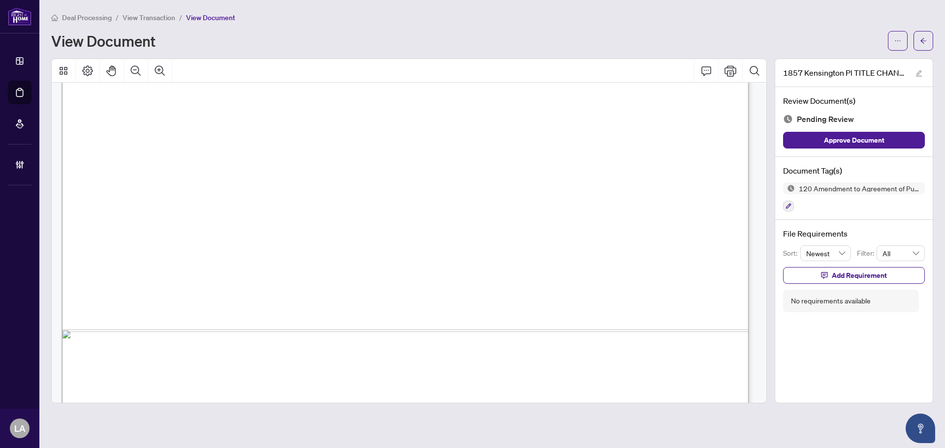
scroll to position [1501, 0]
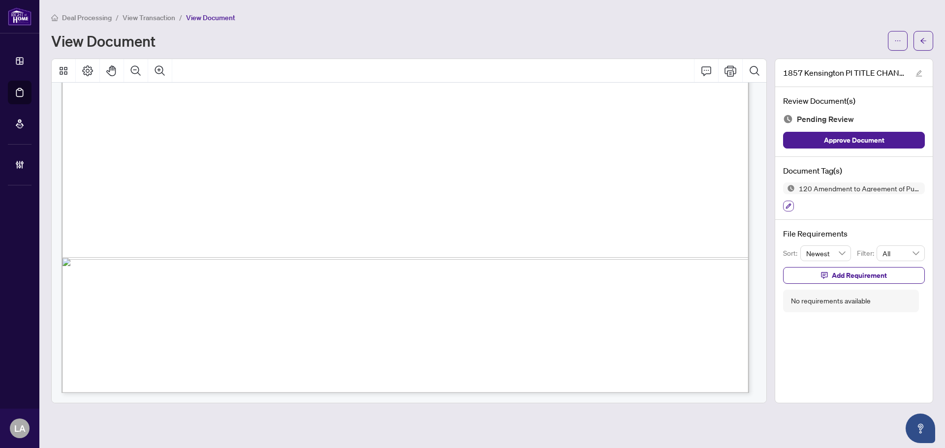
click at [788, 201] on button "button" at bounding box center [788, 206] width 11 height 11
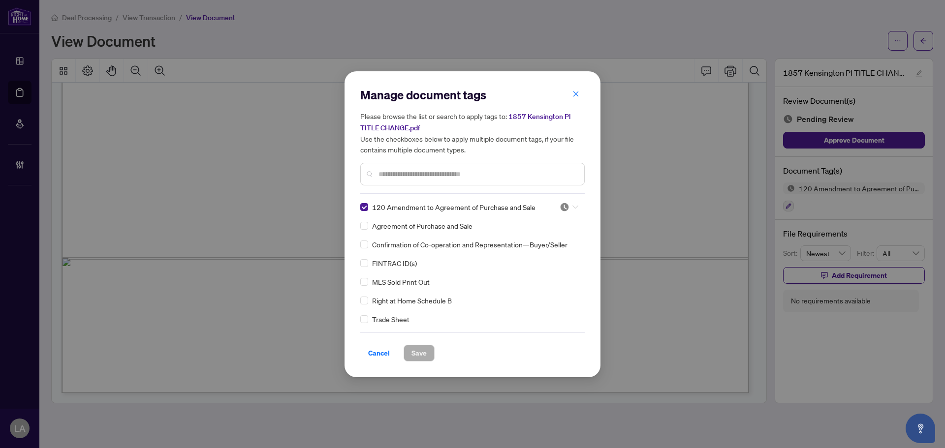
click at [555, 208] on div at bounding box center [566, 207] width 25 height 10
click at [513, 259] on img at bounding box center [510, 255] width 10 height 10
click at [416, 354] on span "Save" at bounding box center [418, 354] width 15 height 16
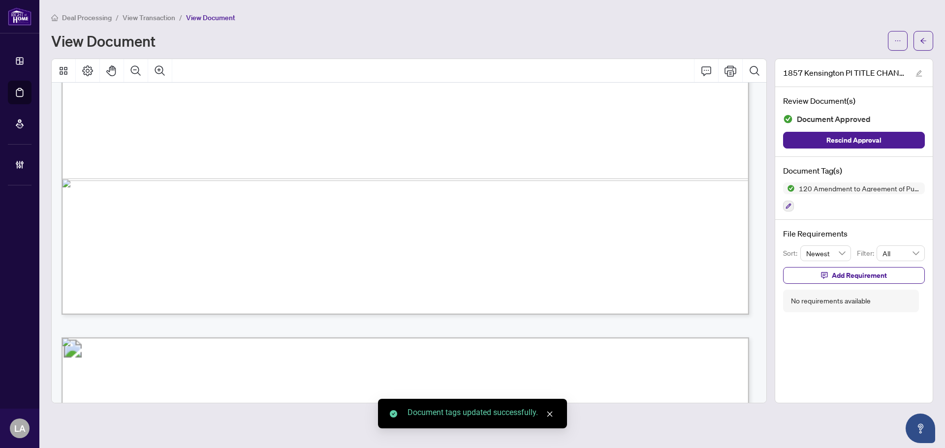
scroll to position [615, 0]
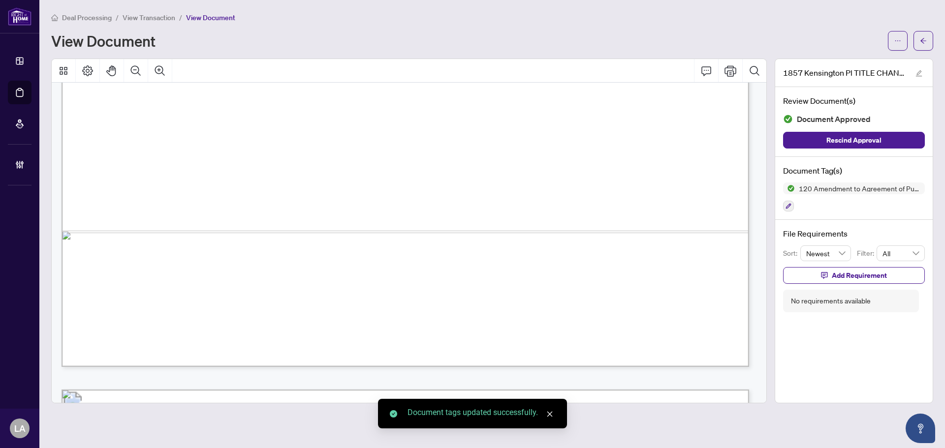
click at [131, 13] on span "View Transaction" at bounding box center [149, 17] width 53 height 9
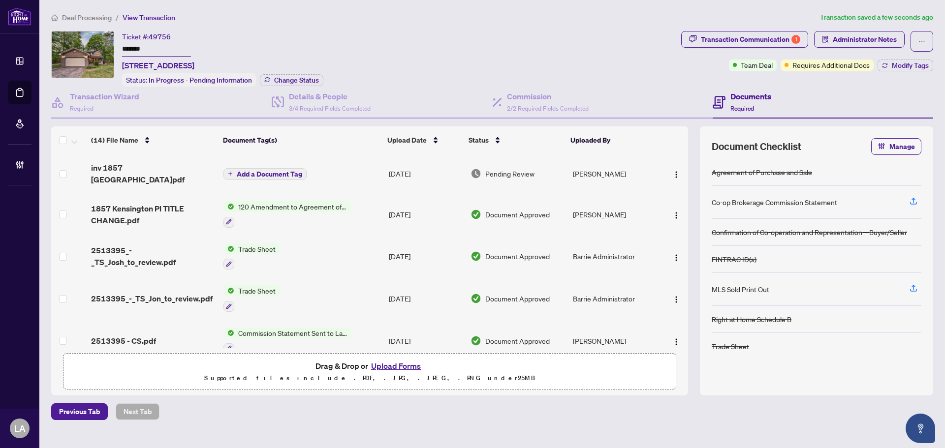
click at [266, 171] on span "Add a Document Tag" at bounding box center [269, 174] width 65 height 7
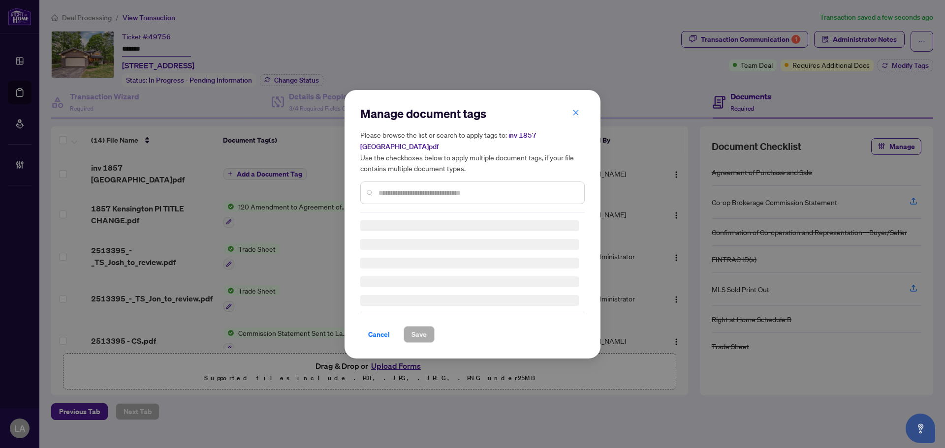
click at [479, 182] on div at bounding box center [472, 193] width 224 height 23
click at [429, 182] on div at bounding box center [472, 193] width 224 height 23
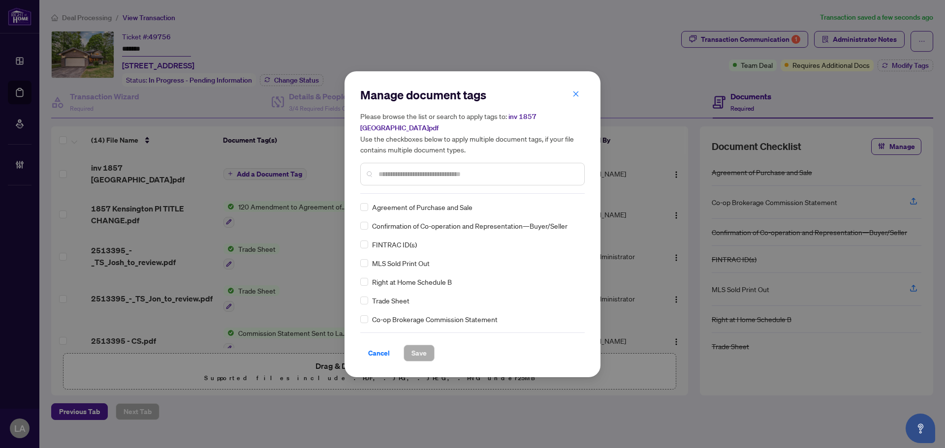
click at [400, 169] on input "text" at bounding box center [478, 174] width 198 height 11
type input "****"
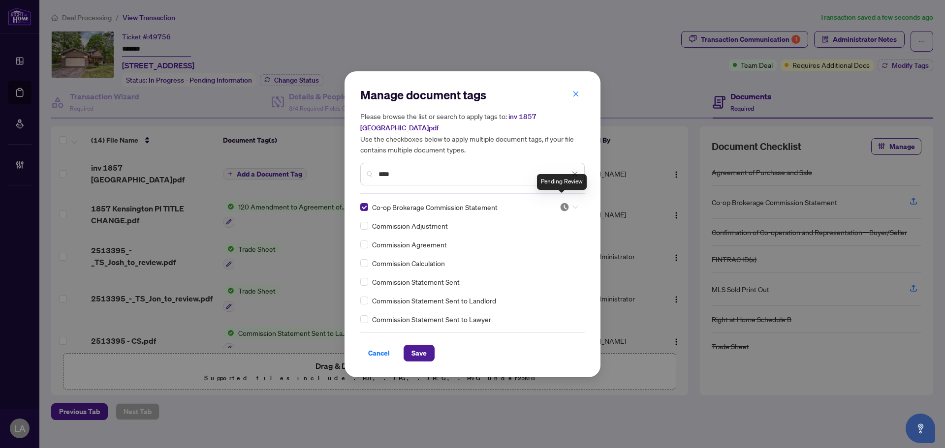
drag, startPoint x: 561, startPoint y: 202, endPoint x: 550, endPoint y: 235, distance: 35.2
click at [562, 202] on img at bounding box center [565, 207] width 10 height 10
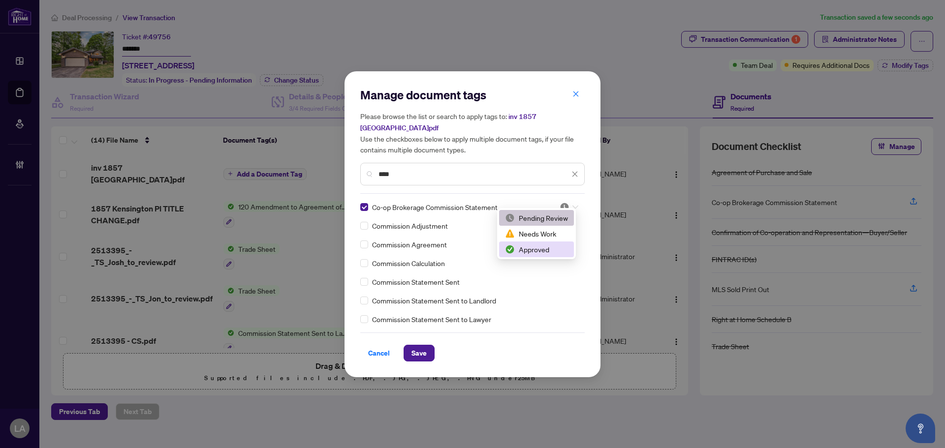
click at [518, 255] on div "Approved" at bounding box center [536, 250] width 75 height 16
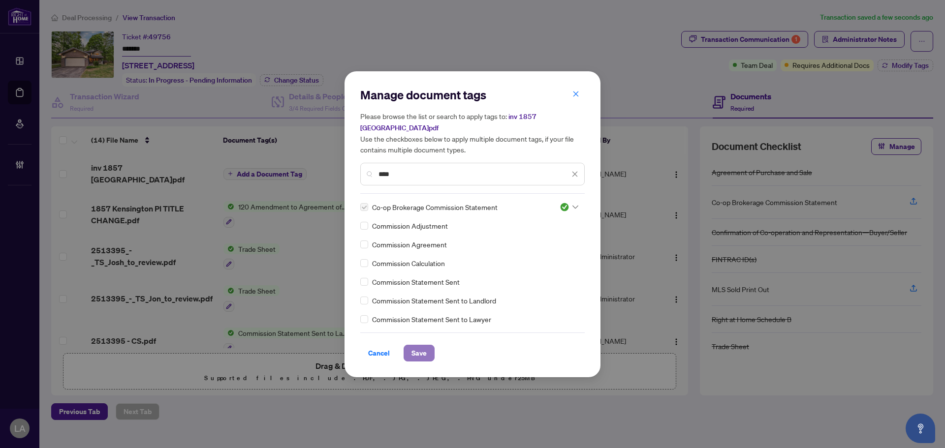
click at [423, 346] on span "Save" at bounding box center [418, 354] width 15 height 16
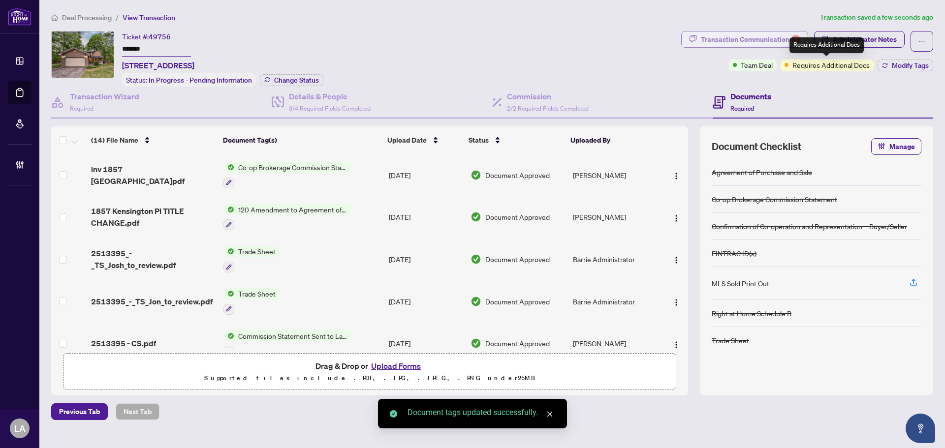
click at [713, 40] on div "Transaction Communication 1" at bounding box center [750, 40] width 99 height 16
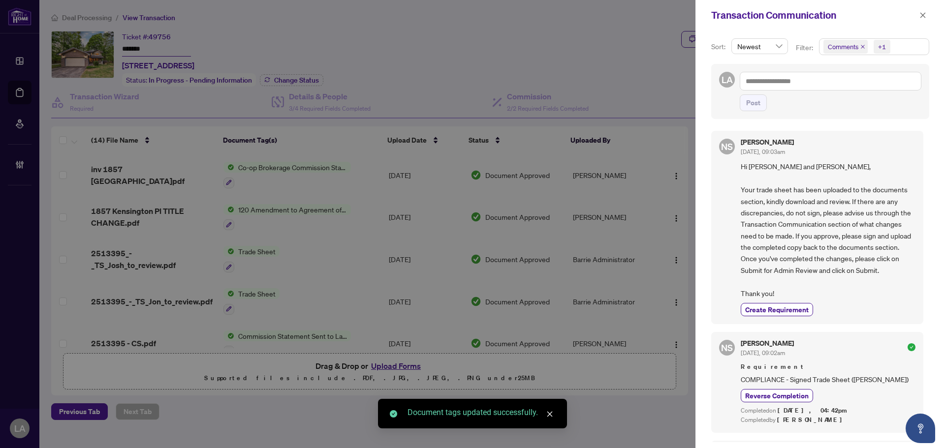
click at [844, 45] on span "Comments" at bounding box center [843, 47] width 31 height 10
click at [842, 89] on span "Comments" at bounding box center [856, 87] width 34 height 9
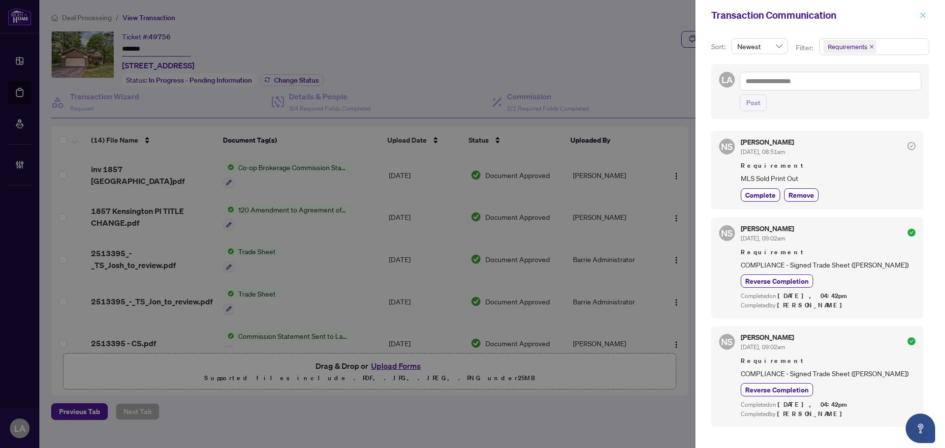
click at [927, 16] on button "button" at bounding box center [923, 15] width 13 height 12
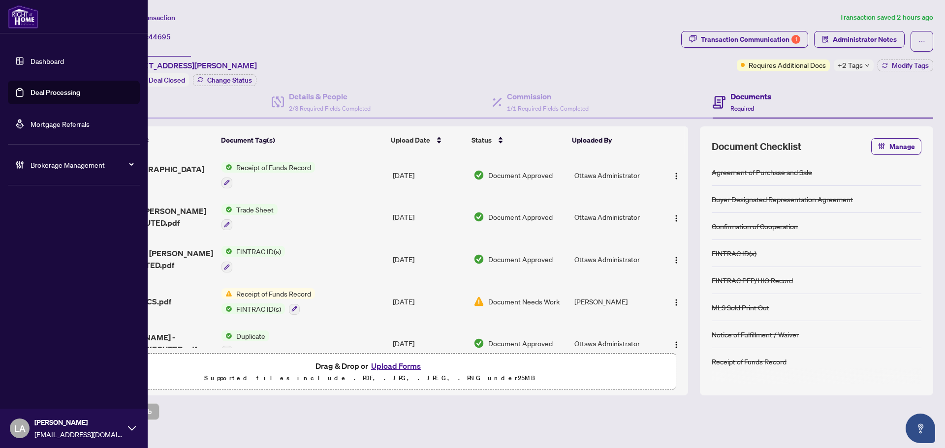
drag, startPoint x: 30, startPoint y: 90, endPoint x: 61, endPoint y: 89, distance: 31.5
click at [31, 90] on link "Deal Processing" at bounding box center [56, 92] width 50 height 9
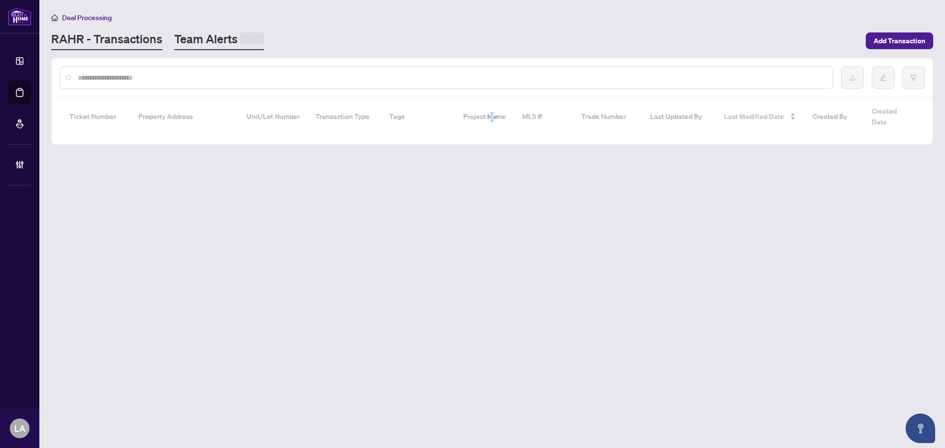
click at [209, 35] on link "Team Alerts" at bounding box center [219, 40] width 90 height 19
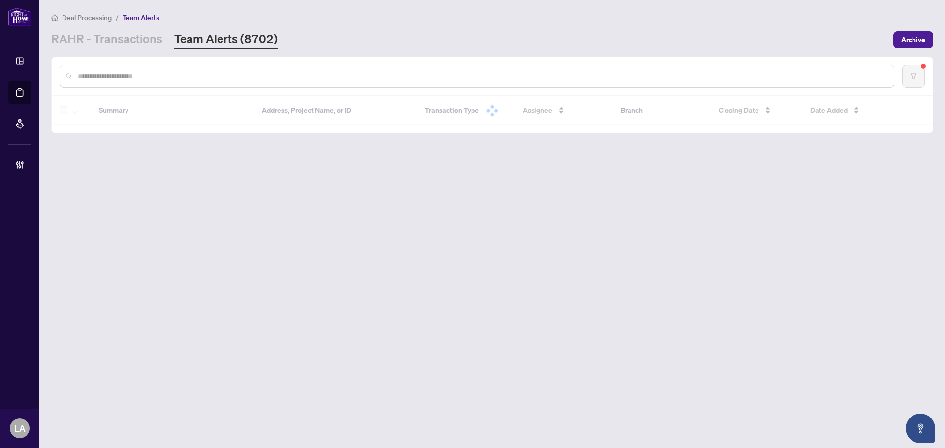
paste input "*******"
click at [138, 80] on input "text" at bounding box center [482, 76] width 808 height 11
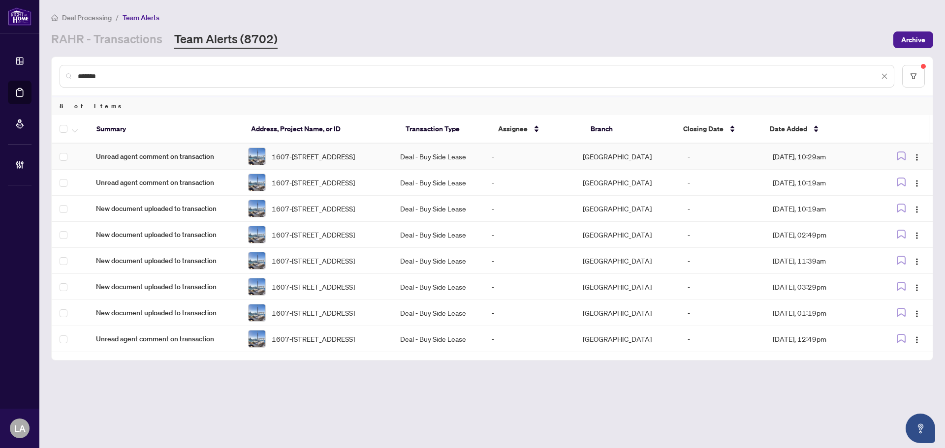
click at [257, 160] on img at bounding box center [257, 156] width 17 height 17
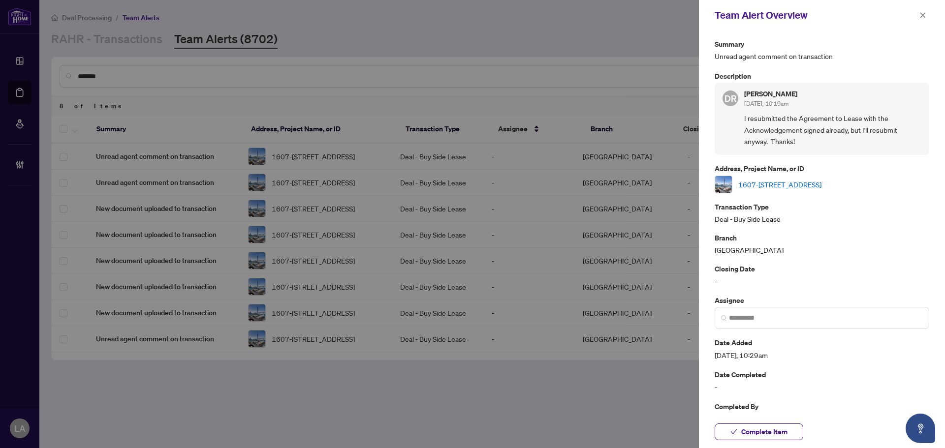
click at [784, 184] on link "1607-[STREET_ADDRESS]" at bounding box center [779, 184] width 83 height 11
click at [921, 15] on icon "close" at bounding box center [922, 15] width 7 height 7
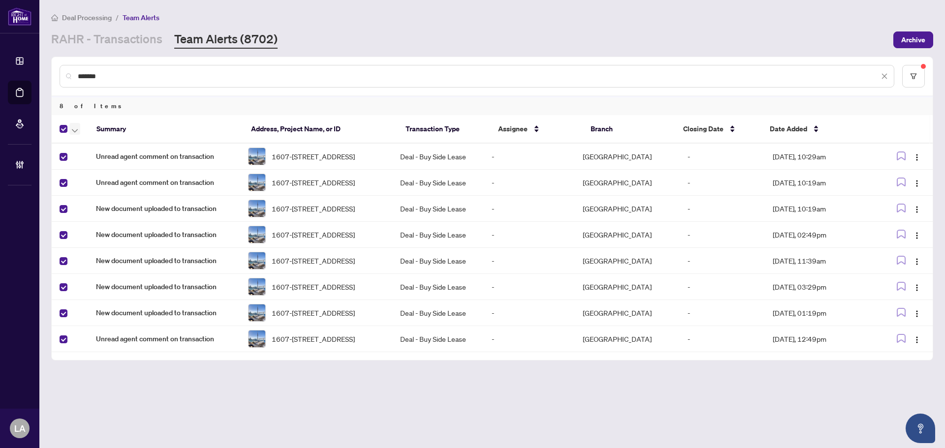
click at [74, 129] on icon "button" at bounding box center [75, 131] width 6 height 4
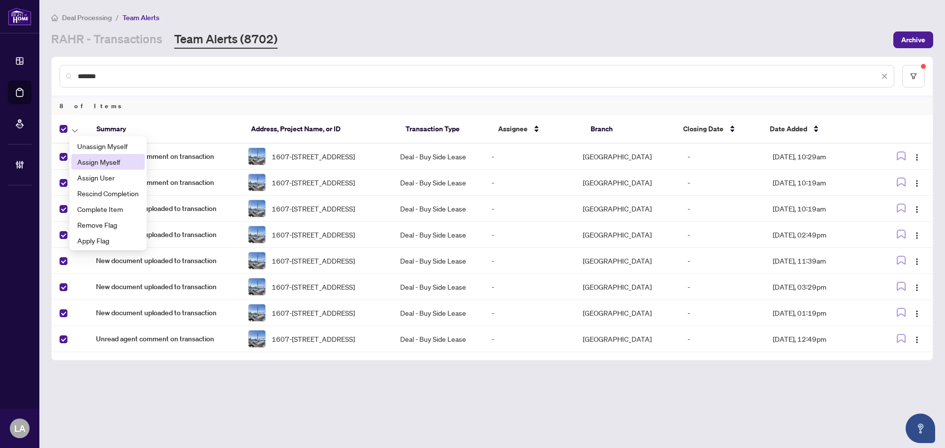
click at [87, 159] on span "Assign Myself" at bounding box center [108, 162] width 62 height 11
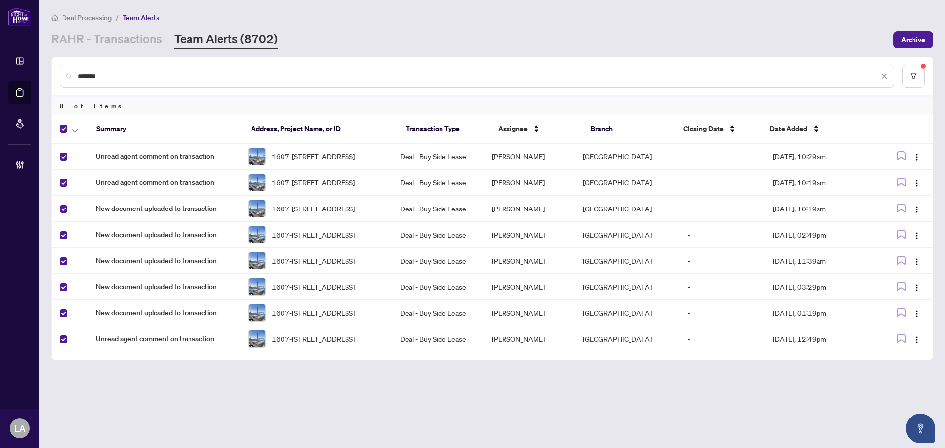
click at [69, 130] on div at bounding box center [72, 129] width 25 height 12
click at [72, 127] on span "button" at bounding box center [75, 129] width 6 height 11
click at [103, 210] on span "Complete Item" at bounding box center [108, 209] width 62 height 11
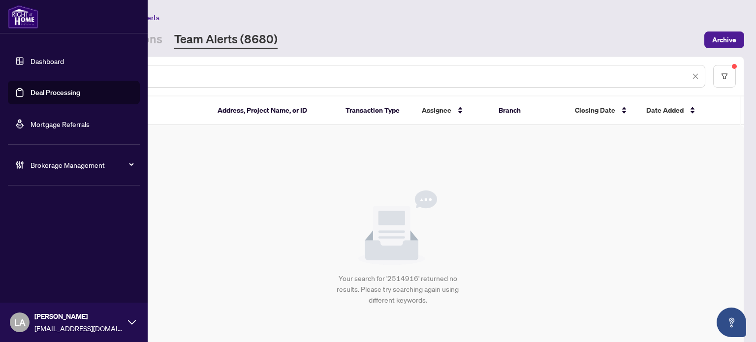
click at [177, 68] on div "*******" at bounding box center [383, 76] width 646 height 23
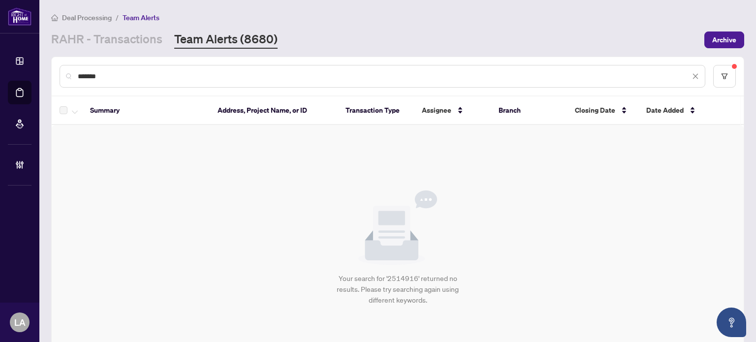
click at [176, 71] on input "*******" at bounding box center [384, 76] width 612 height 11
paste input "text"
type input "*******"
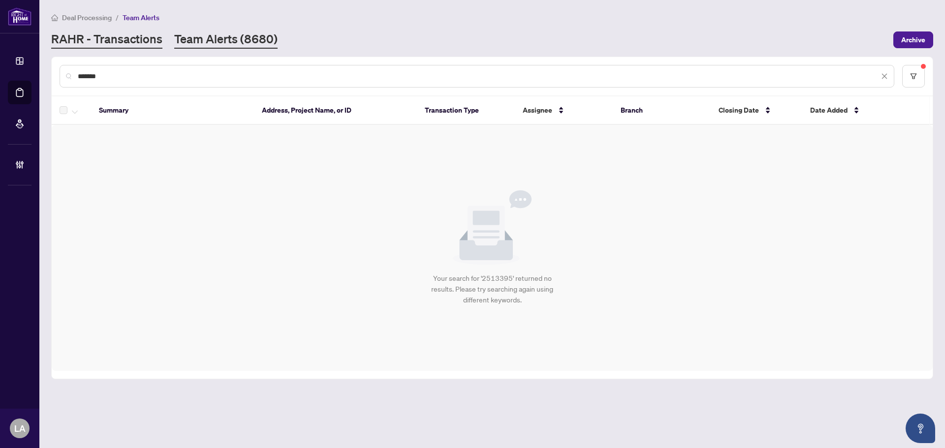
click at [141, 46] on link "RAHR - Transactions" at bounding box center [106, 40] width 111 height 18
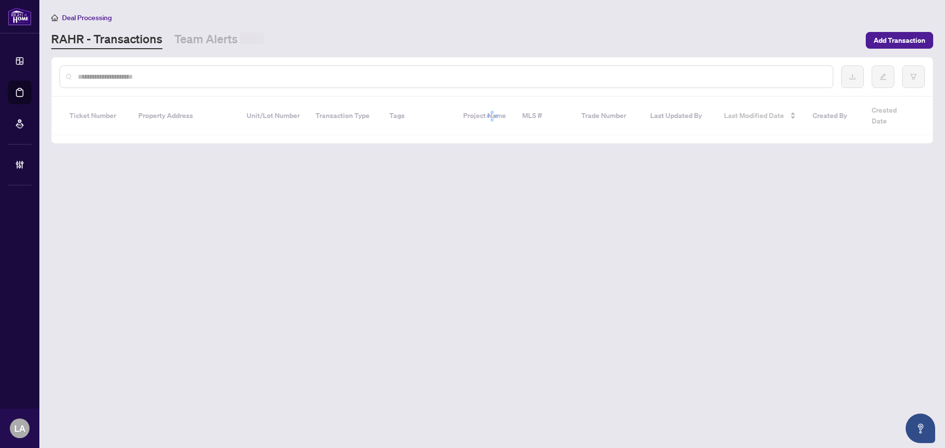
drag, startPoint x: 138, startPoint y: 55, endPoint x: 127, endPoint y: 81, distance: 28.6
click at [118, 95] on div at bounding box center [492, 77] width 881 height 38
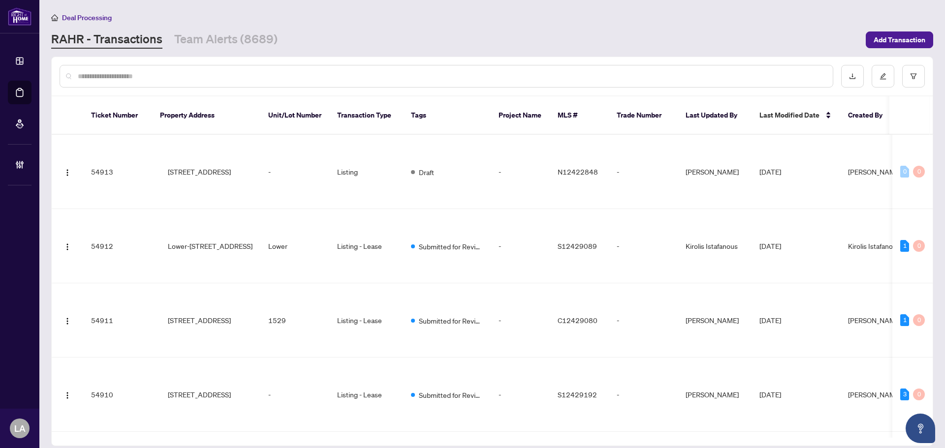
click at [127, 81] on div at bounding box center [447, 76] width 774 height 23
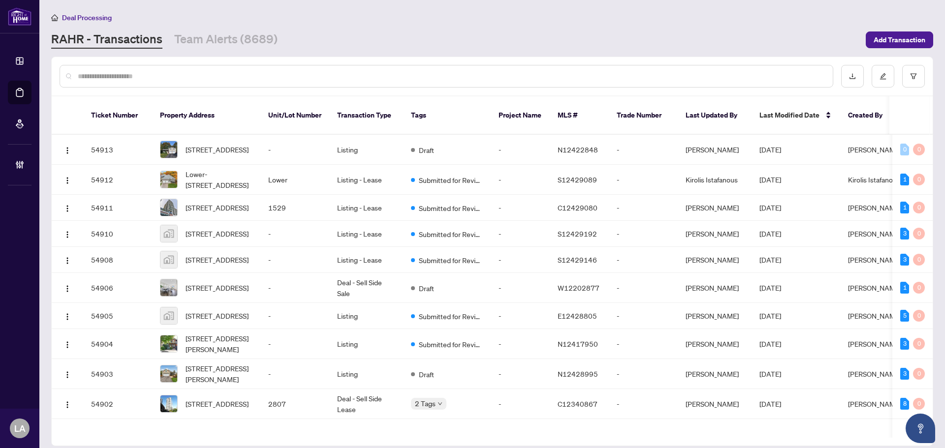
click at [130, 75] on input "text" at bounding box center [451, 76] width 747 height 11
paste input "**********"
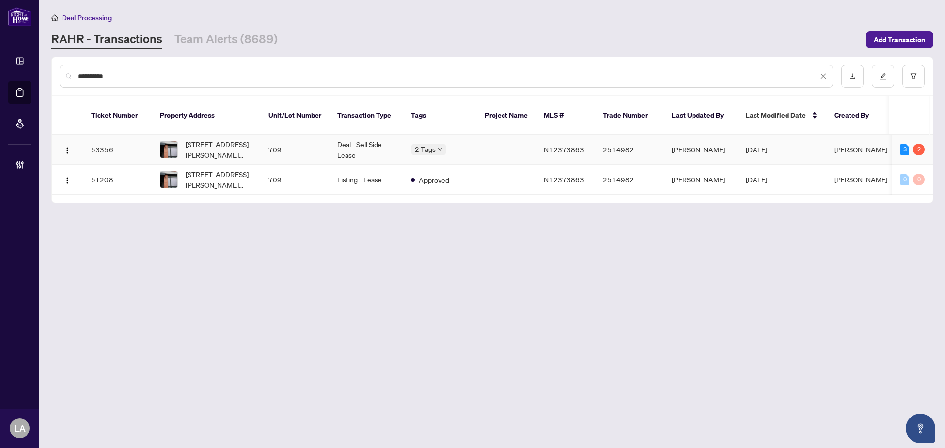
type input "**********"
click at [324, 135] on td "709" at bounding box center [294, 150] width 69 height 30
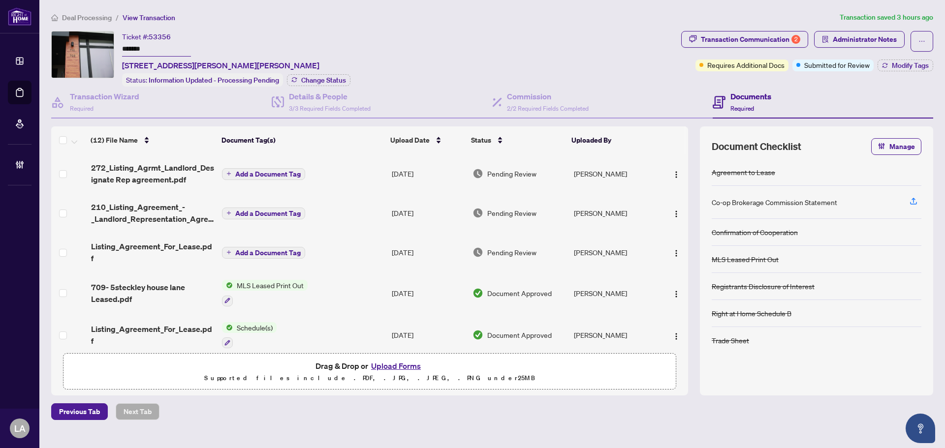
click at [160, 44] on input "*******" at bounding box center [156, 49] width 69 height 14
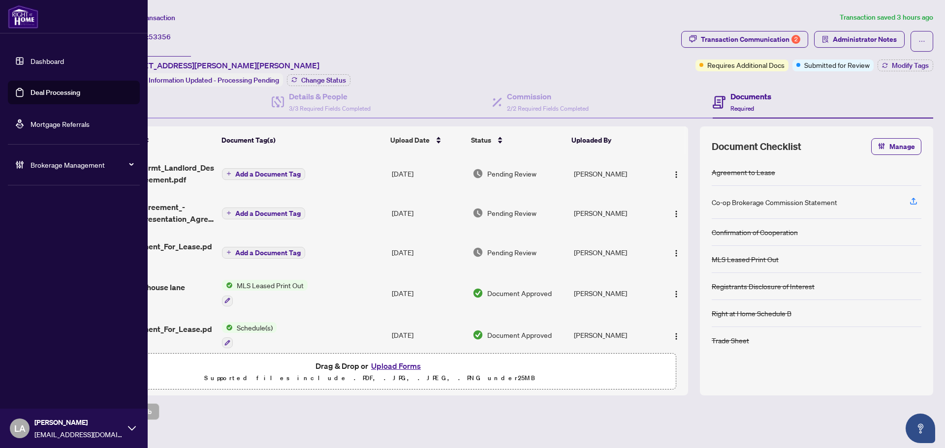
click at [31, 91] on link "Deal Processing" at bounding box center [56, 92] width 50 height 9
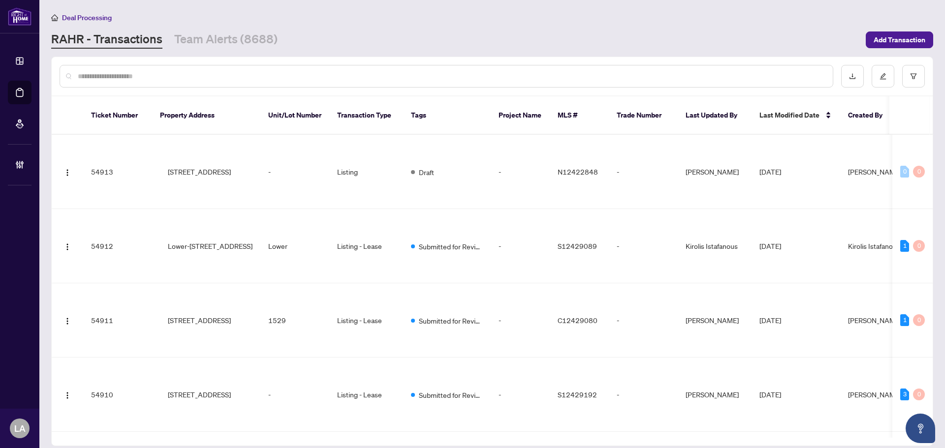
click at [242, 23] on div "Deal Processing RAHR - Transactions Team Alerts (8688) Add Transaction" at bounding box center [492, 30] width 882 height 37
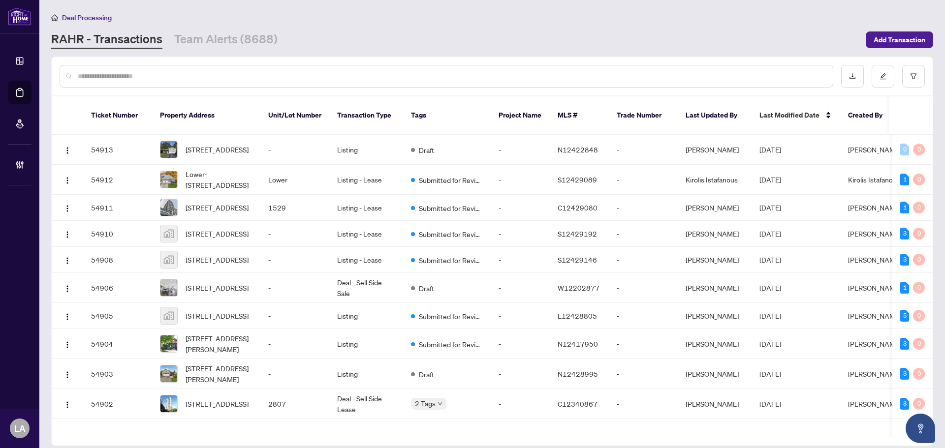
click at [183, 71] on input "text" at bounding box center [451, 76] width 747 height 11
paste input "*******"
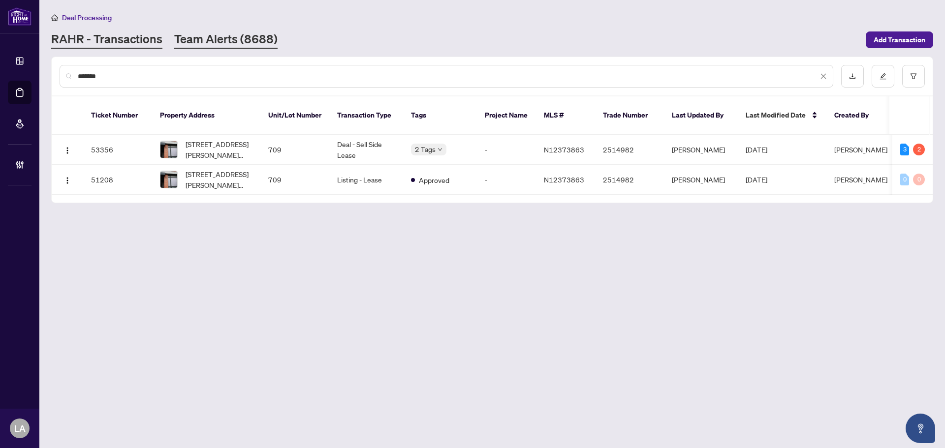
type input "*******"
click at [213, 35] on link "Team Alerts (8688)" at bounding box center [225, 40] width 103 height 18
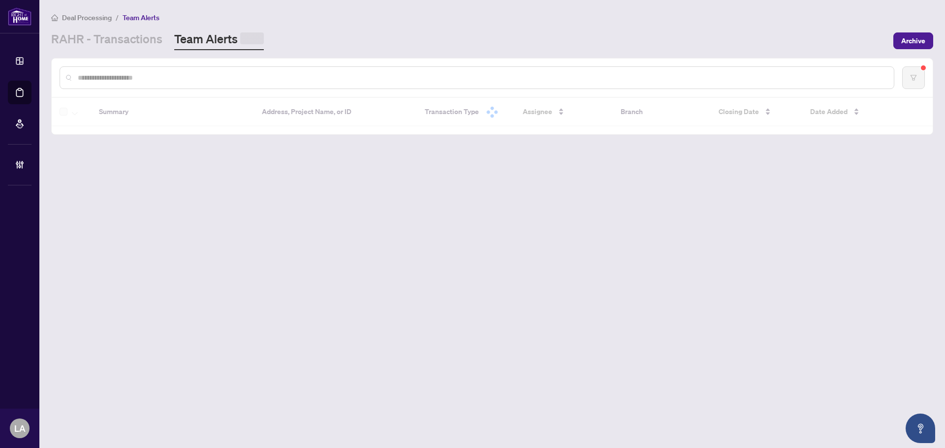
click at [182, 76] on input "text" at bounding box center [482, 77] width 808 height 11
paste input "*******"
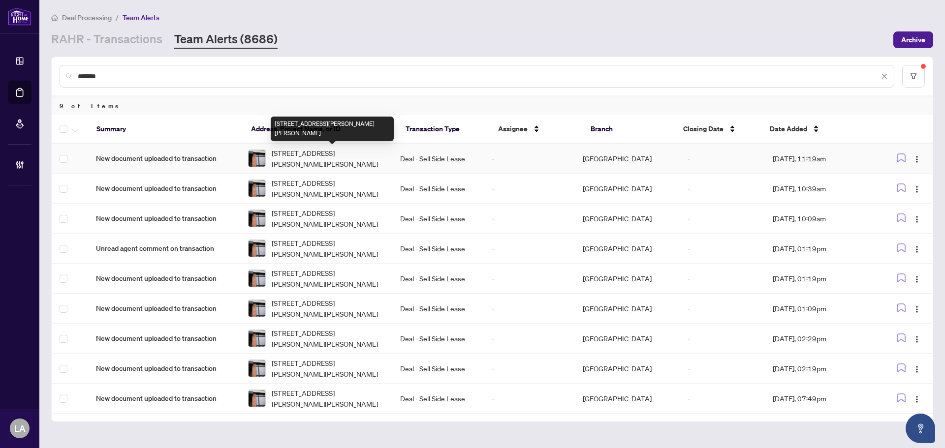
click at [280, 159] on span "709-5 Steckley House Lane, Richmond Hill, Ontario L4S 0N2, Canada" at bounding box center [328, 159] width 113 height 22
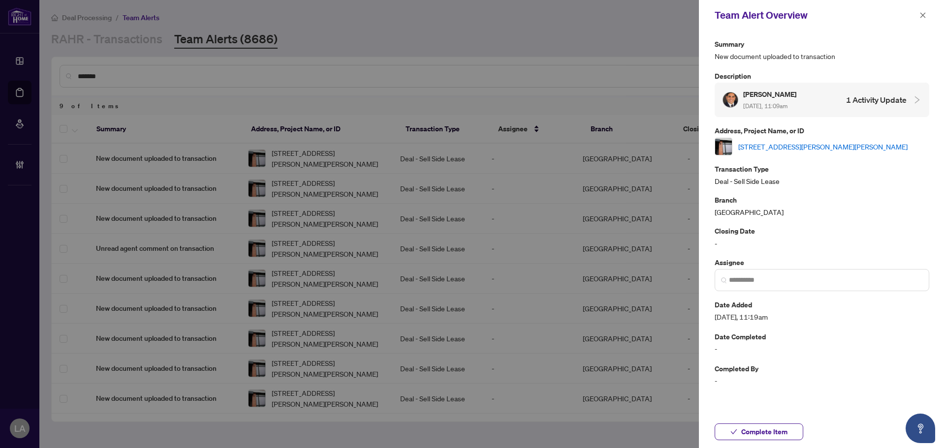
click at [794, 141] on link "709-5 Steckley House Lane, Richmond Hill, Ontario L4S 0N2, Canada" at bounding box center [822, 146] width 169 height 11
click at [925, 15] on icon "close" at bounding box center [922, 15] width 7 height 7
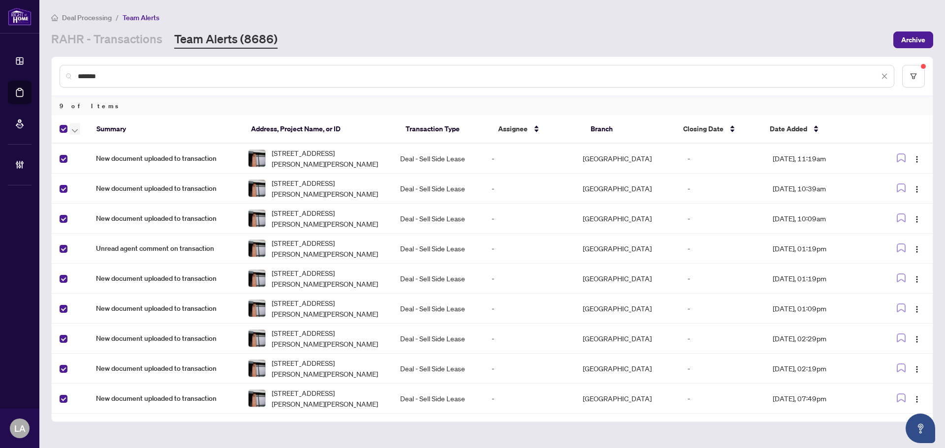
click at [74, 129] on icon "button" at bounding box center [75, 131] width 6 height 4
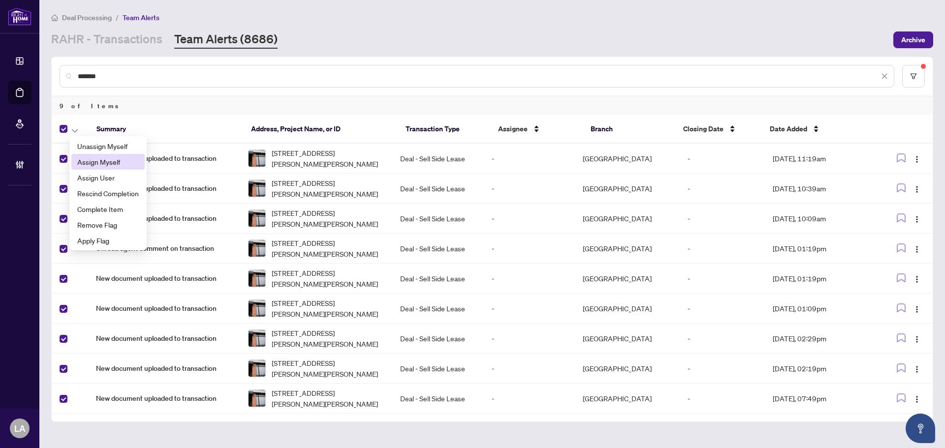
click at [98, 159] on span "Assign Myself" at bounding box center [108, 162] width 62 height 11
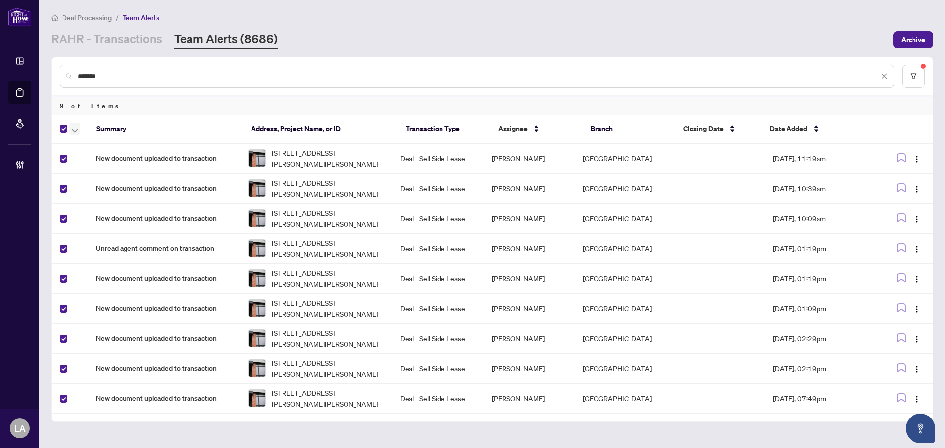
click at [76, 127] on span "button" at bounding box center [75, 129] width 6 height 11
click at [107, 209] on span "Complete Item" at bounding box center [108, 209] width 62 height 11
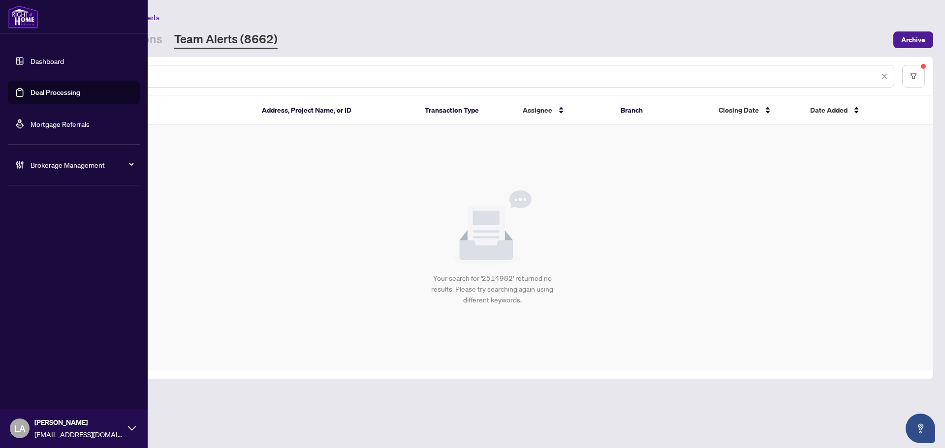
drag, startPoint x: 136, startPoint y: 75, endPoint x: 35, endPoint y: 73, distance: 101.4
click at [35, 73] on div "Dashboard Deal Processing Mortgage Referrals Brokerage Management LA Luna Almuh…" at bounding box center [472, 224] width 945 height 448
paste input "***"
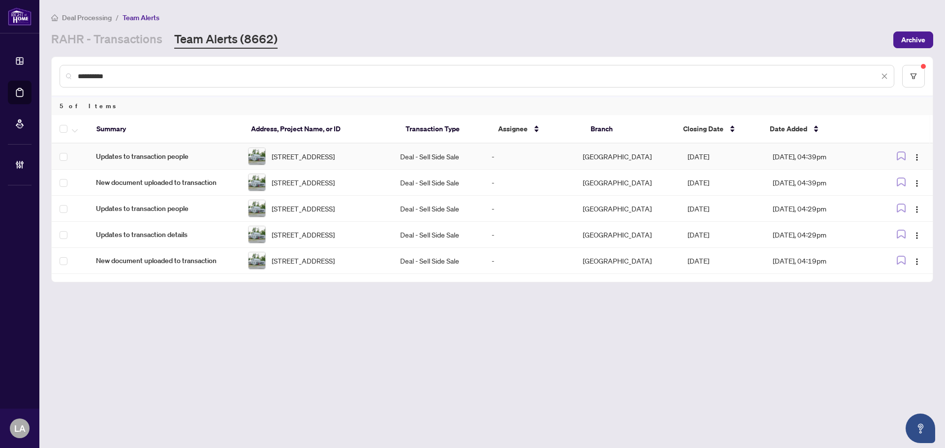
type input "**********"
click at [195, 162] on span "Updates to transaction people" at bounding box center [164, 156] width 136 height 11
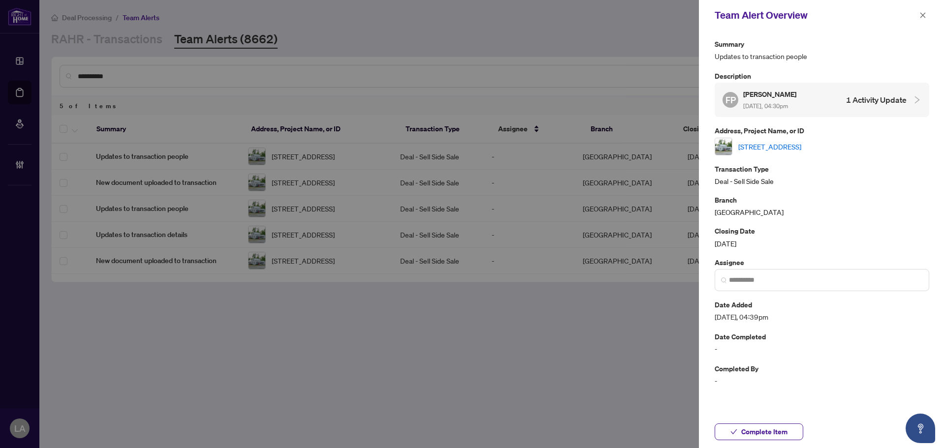
click at [774, 146] on link "20 Ontario St, Kawartha Lakes, Ontario K0M 2J0, Canada" at bounding box center [769, 146] width 63 height 11
click at [927, 16] on button "button" at bounding box center [923, 15] width 13 height 12
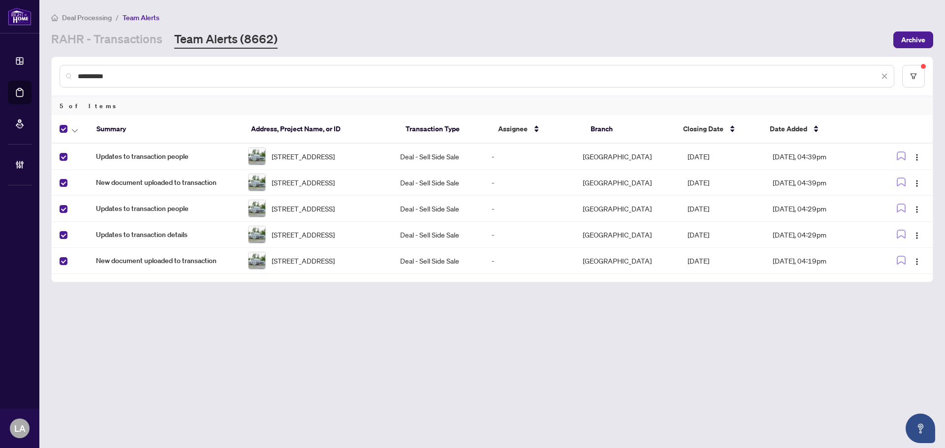
drag, startPoint x: 73, startPoint y: 127, endPoint x: 75, endPoint y: 136, distance: 8.7
click at [73, 129] on span "button" at bounding box center [75, 129] width 6 height 11
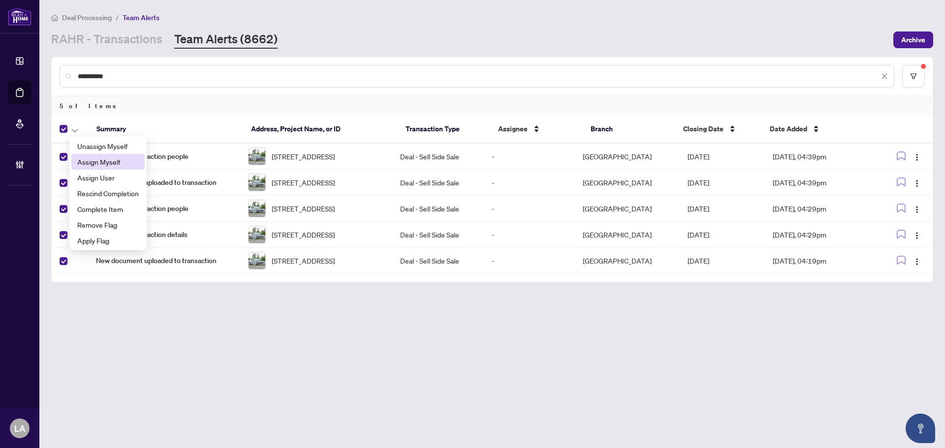
click at [82, 157] on span "Assign Myself" at bounding box center [108, 162] width 62 height 11
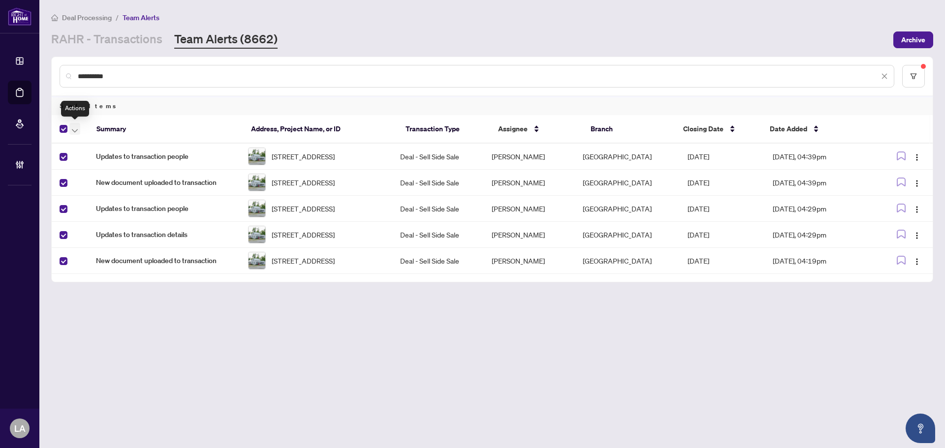
click at [74, 131] on icon "button" at bounding box center [75, 130] width 6 height 3
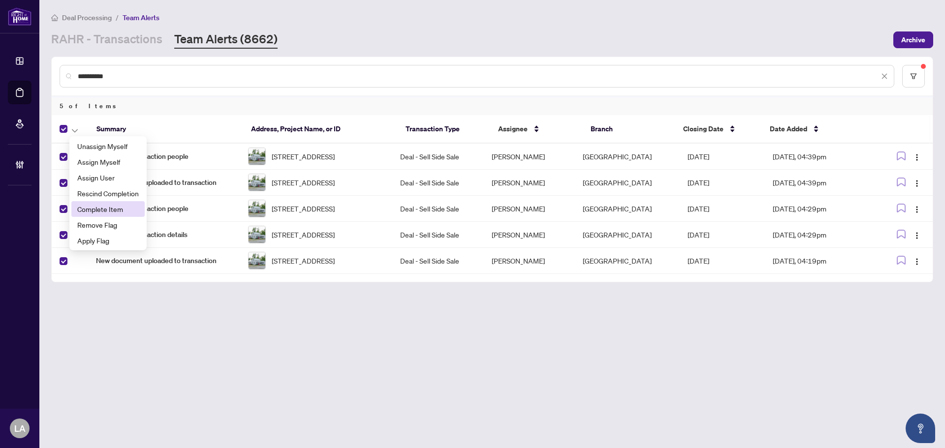
click at [93, 207] on span "Complete Item" at bounding box center [108, 209] width 62 height 11
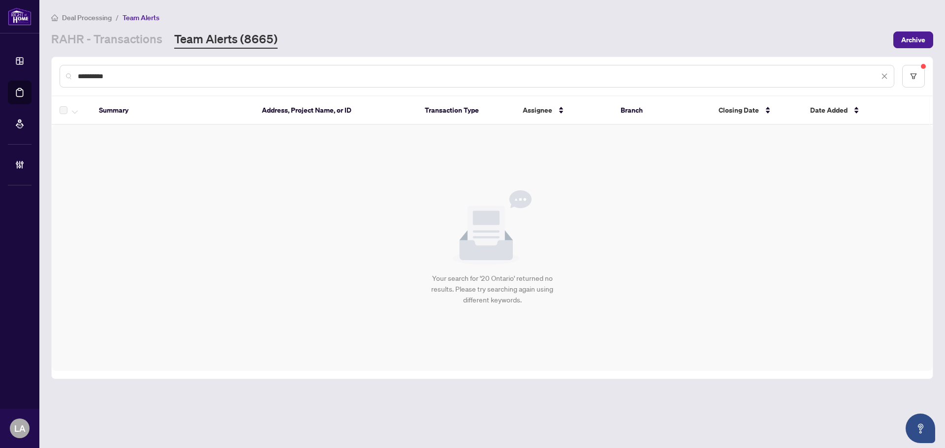
click at [117, 38] on link "RAHR - Transactions" at bounding box center [106, 40] width 111 height 18
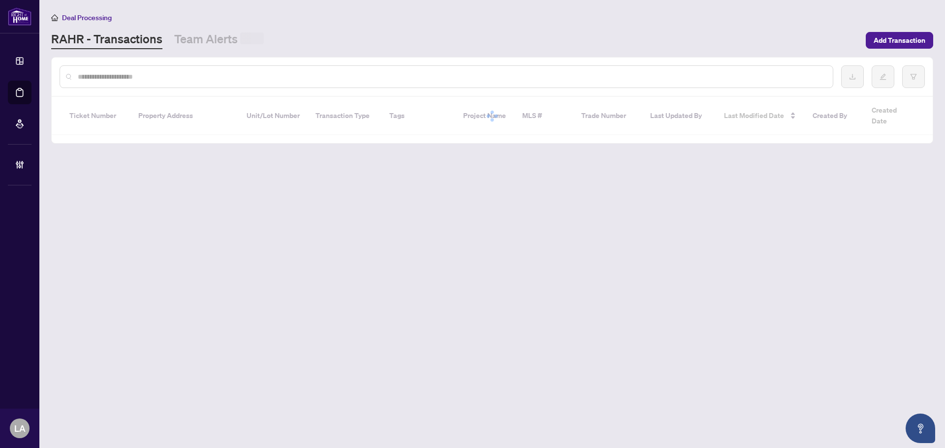
click at [118, 73] on input "text" at bounding box center [451, 76] width 747 height 11
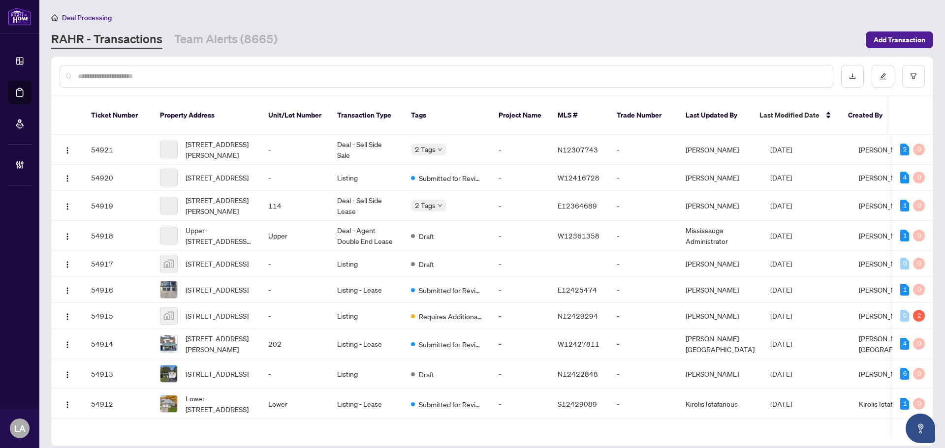
paste input "**********"
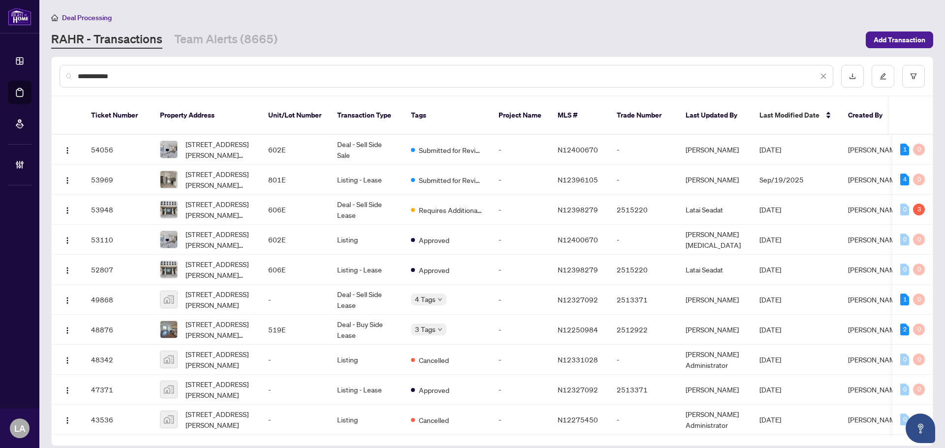
click at [172, 79] on input "**********" at bounding box center [448, 76] width 740 height 11
type input "**********"
click at [225, 199] on span "606E-278 Buchanan Dr, Markham, Ontario L3R 6J1, Canada" at bounding box center [219, 210] width 67 height 22
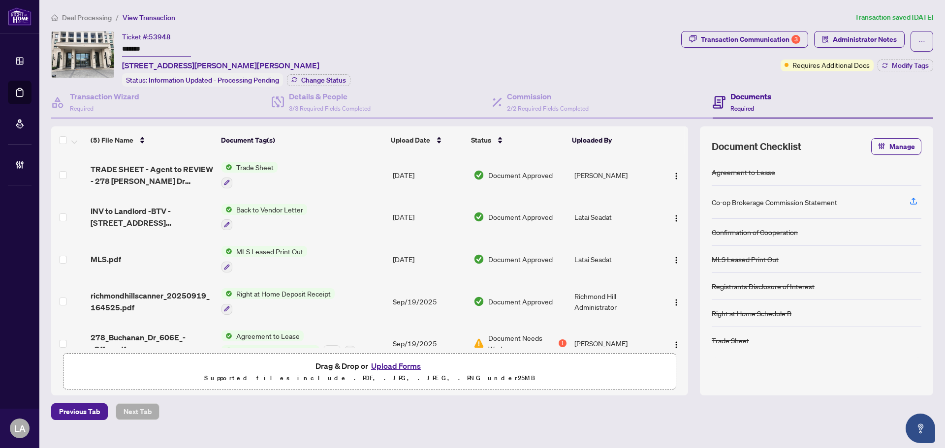
click at [130, 42] on input "*******" at bounding box center [156, 49] width 69 height 14
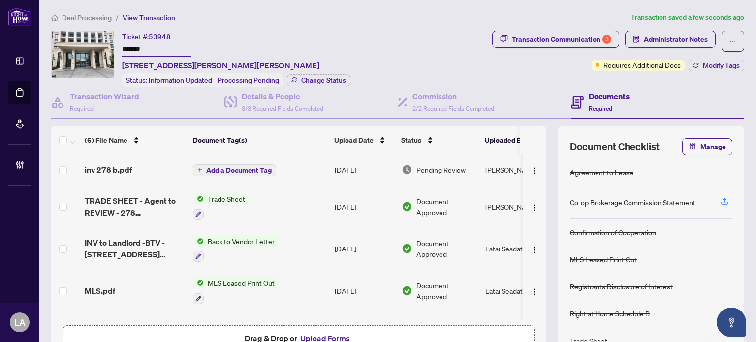
click at [257, 168] on span "Add a Document Tag" at bounding box center [238, 170] width 65 height 7
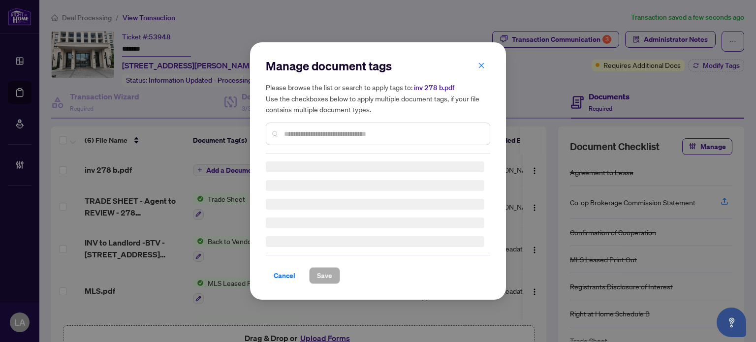
click at [361, 137] on div "Manage document tags Please browse the list or search to apply tags to: inv 278…" at bounding box center [378, 171] width 224 height 226
click at [364, 127] on div "Manage document tags Please browse the list or search to apply tags to: inv 278…" at bounding box center [378, 105] width 224 height 95
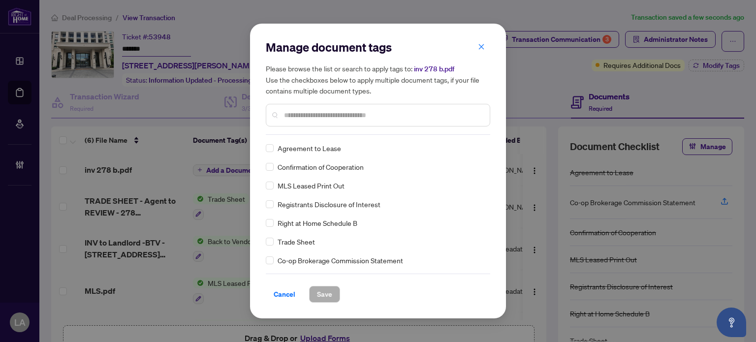
click at [357, 119] on input "text" at bounding box center [383, 115] width 198 height 11
type input "****"
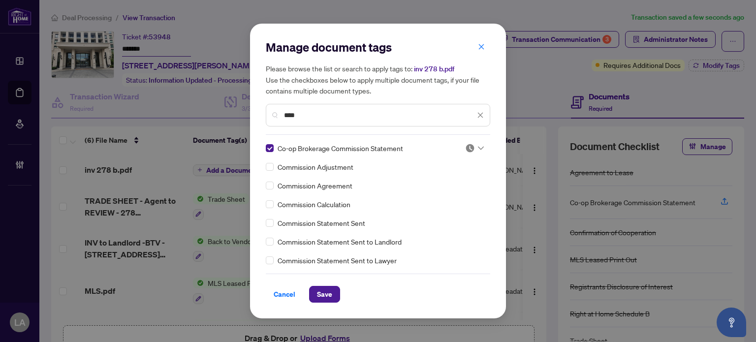
click at [467, 149] on img at bounding box center [470, 148] width 10 height 10
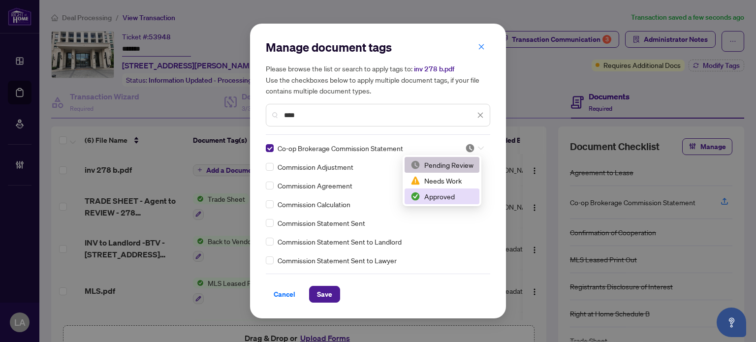
click at [446, 202] on div "Approved" at bounding box center [442, 197] width 75 height 16
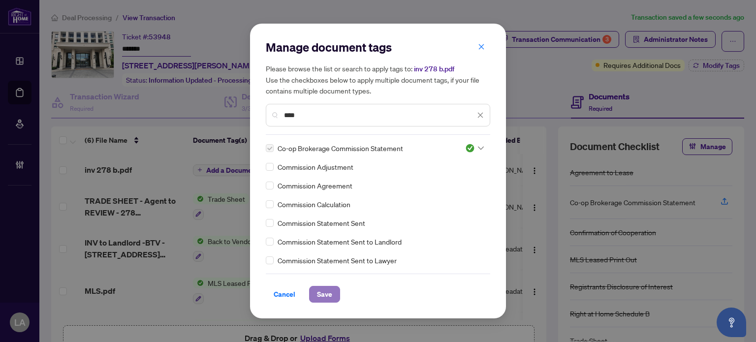
click at [321, 295] on span "Save" at bounding box center [324, 294] width 15 height 16
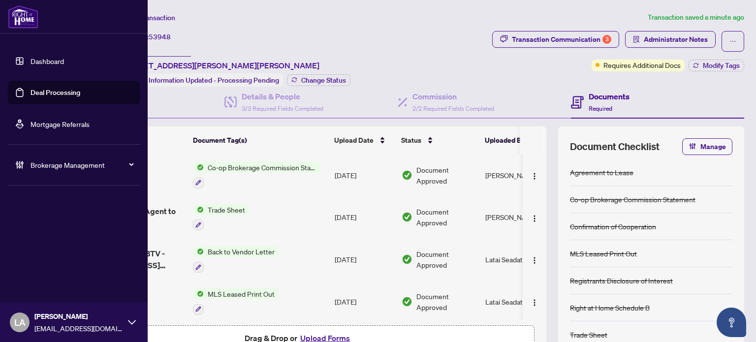
click at [33, 91] on link "Deal Processing" at bounding box center [56, 92] width 50 height 9
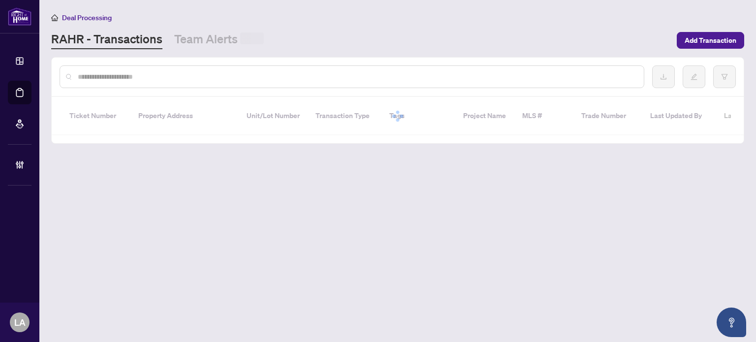
click at [147, 78] on input "text" at bounding box center [357, 76] width 558 height 11
paste input "********"
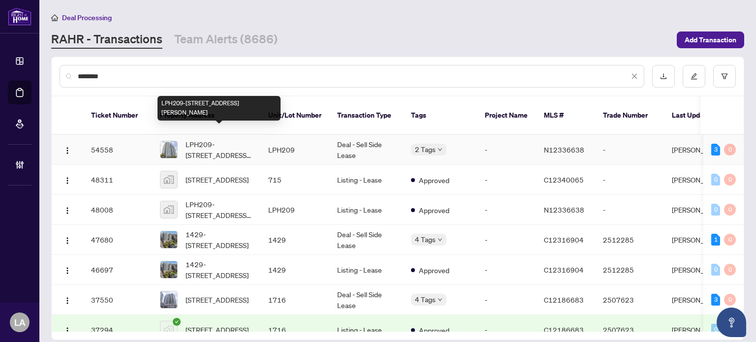
type input "********"
click at [241, 141] on span "LPH209-15 North Park Rd, Vaughan, Ontario L4J 0A1, Canada" at bounding box center [219, 150] width 67 height 22
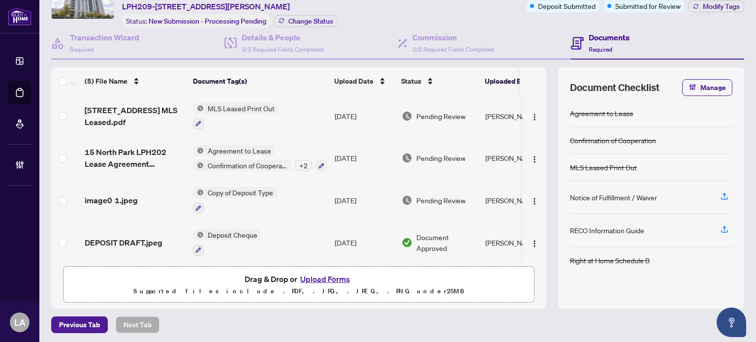
click at [124, 150] on span "15 North Park LPH202 Lease Agreement Documents Sep 12 2025.pdf" at bounding box center [135, 158] width 100 height 24
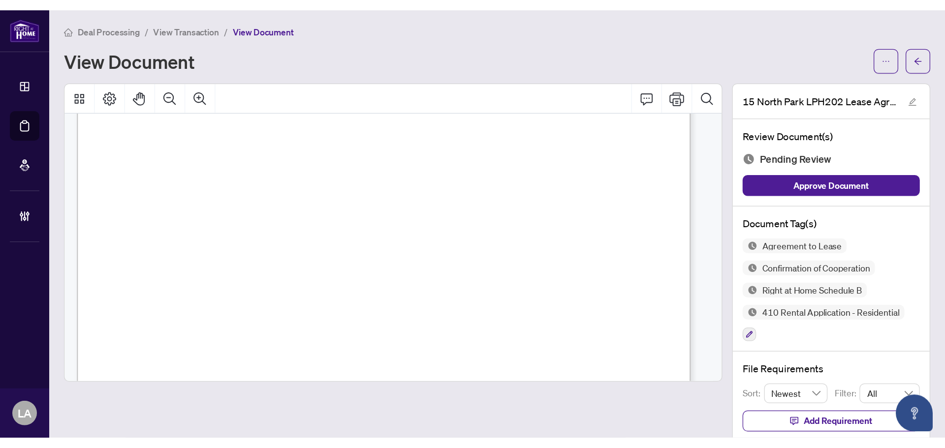
scroll to position [10632, 0]
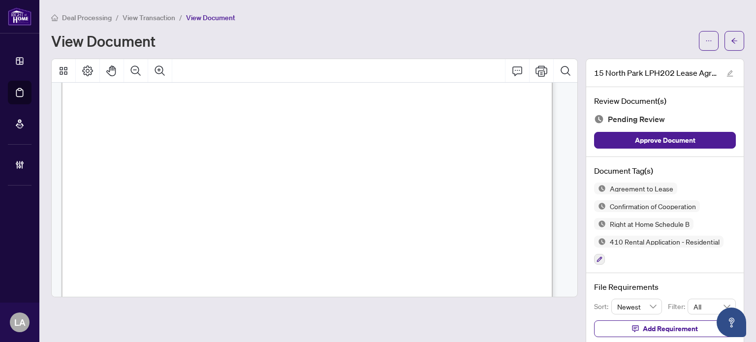
click at [152, 18] on span "View Transaction" at bounding box center [149, 17] width 53 height 9
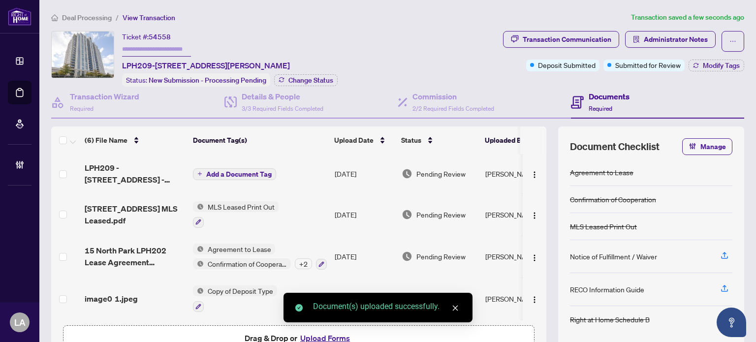
click at [225, 173] on span "Add a Document Tag" at bounding box center [238, 174] width 65 height 7
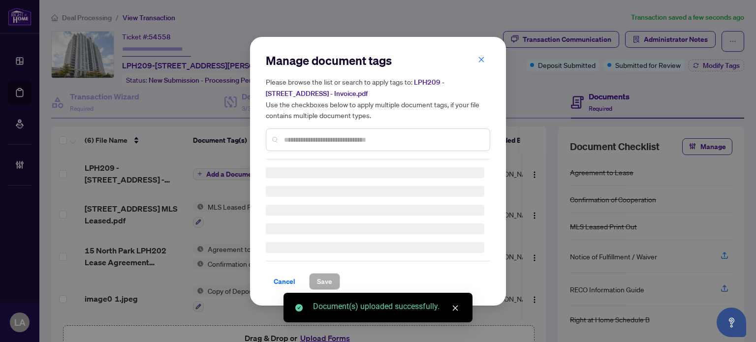
click at [400, 141] on input "text" at bounding box center [383, 139] width 198 height 11
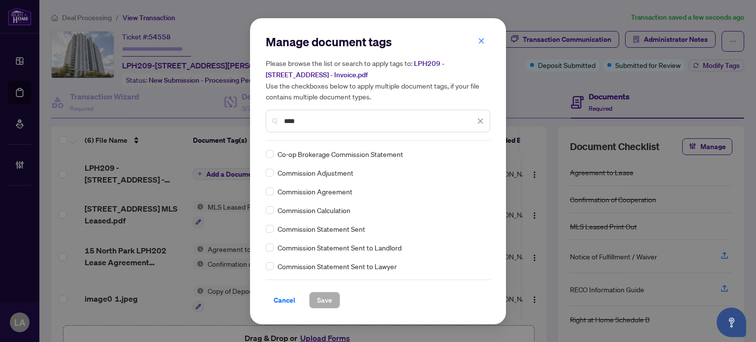
type input "****"
click at [274, 157] on div "Co-op Brokerage Commission Statement" at bounding box center [375, 154] width 219 height 11
click at [325, 299] on span "Save" at bounding box center [324, 300] width 15 height 16
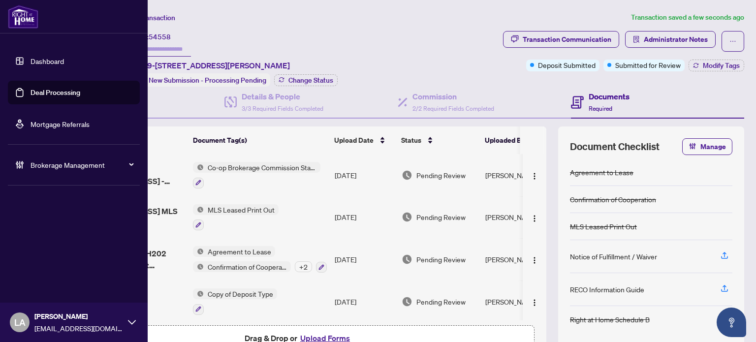
click at [31, 89] on link "Deal Processing" at bounding box center [56, 92] width 50 height 9
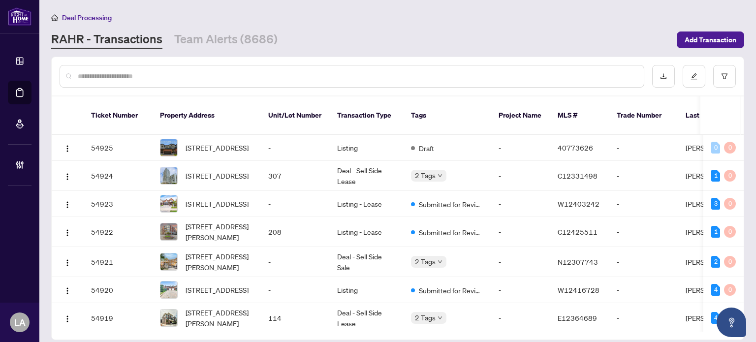
click at [208, 48] on link "Team Alerts (8686)" at bounding box center [225, 40] width 103 height 18
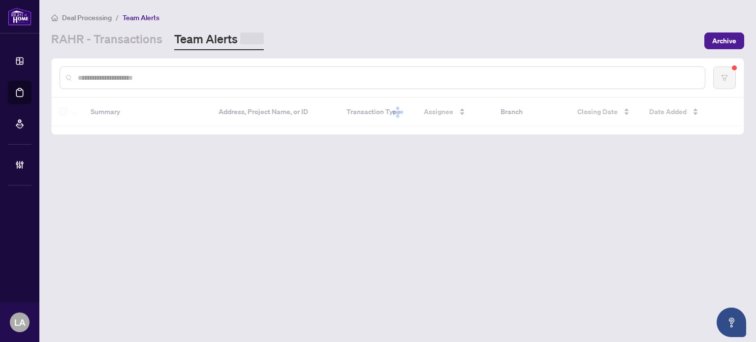
click at [127, 72] on input "text" at bounding box center [387, 77] width 619 height 11
paste input "**********"
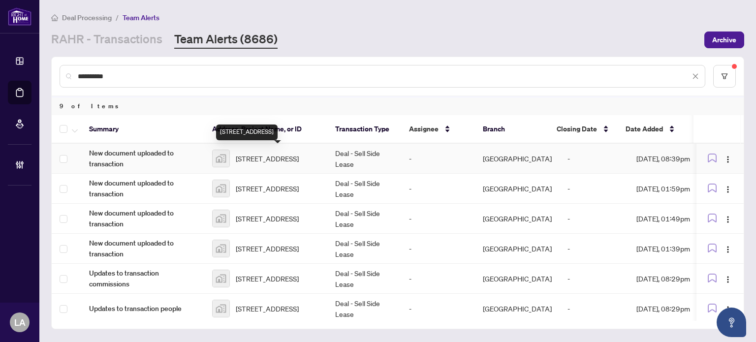
type input "**********"
click at [281, 161] on span "200-9994 Keele Street suite 200, Maple, ON, Canada" at bounding box center [267, 158] width 63 height 11
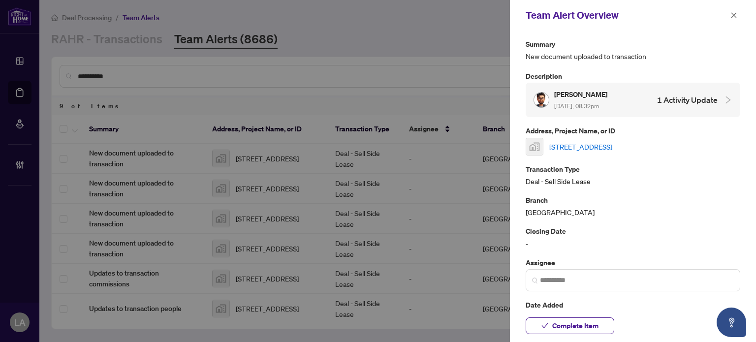
click at [569, 144] on link "200-9994 Keele Street suite 200, Maple, ON, Canada" at bounding box center [580, 146] width 63 height 11
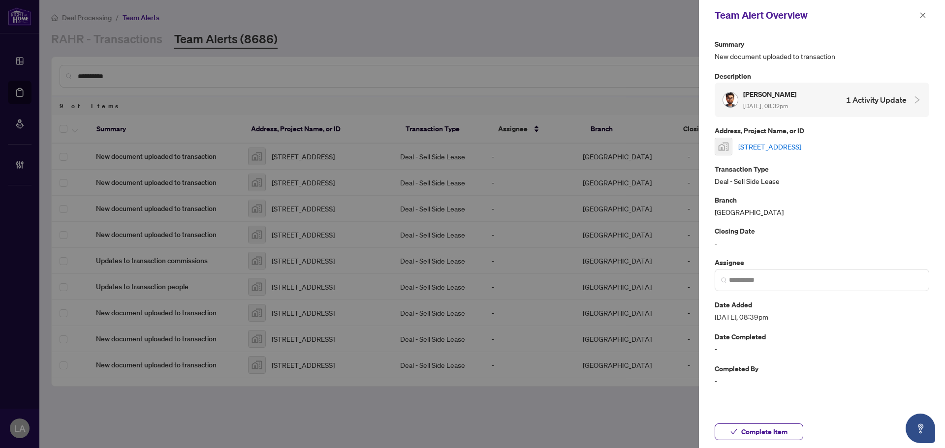
drag, startPoint x: 792, startPoint y: 139, endPoint x: 792, endPoint y: 149, distance: 9.4
click at [792, 145] on div "200-9994 Keele Street suite 200, Maple, ON, Canada" at bounding box center [822, 147] width 215 height 18
click at [792, 151] on link "200-9994 Keele Street suite 200, Maple, ON, Canada" at bounding box center [769, 146] width 63 height 11
click at [919, 17] on icon "close" at bounding box center [922, 15] width 7 height 7
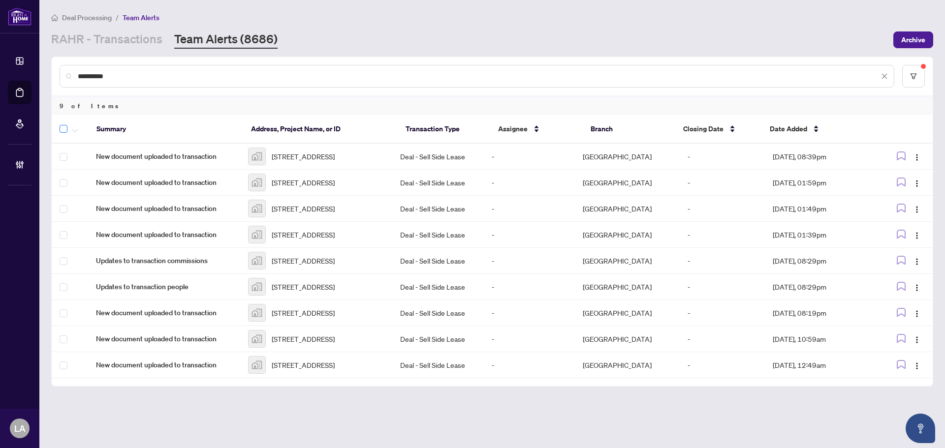
click at [60, 133] on label at bounding box center [64, 129] width 8 height 12
click at [75, 129] on icon "button" at bounding box center [75, 131] width 6 height 4
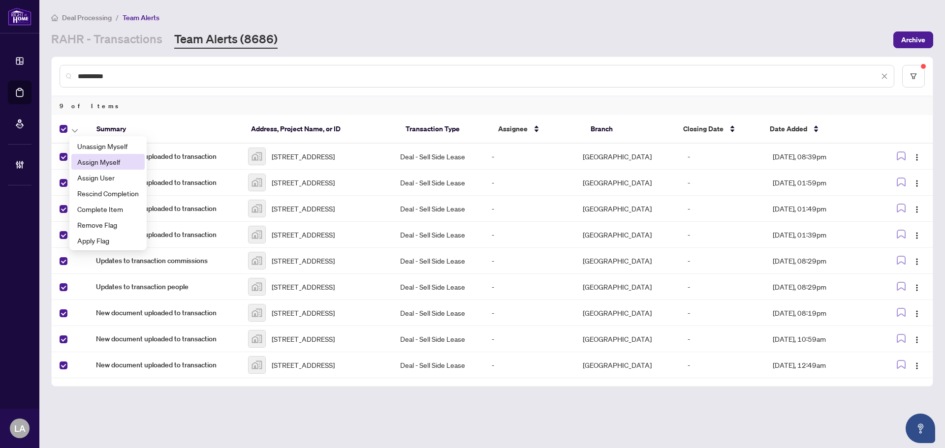
click at [84, 156] on li "Assign Myself" at bounding box center [107, 162] width 73 height 16
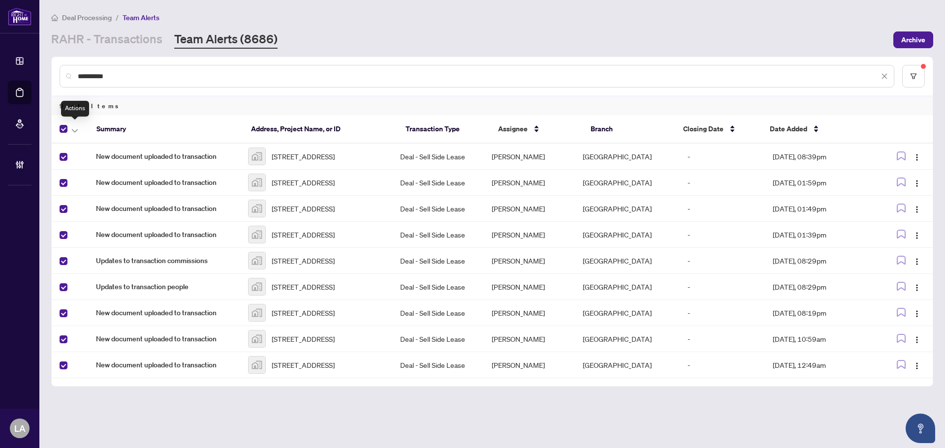
drag, startPoint x: 77, startPoint y: 129, endPoint x: 73, endPoint y: 157, distance: 27.9
click at [78, 129] on button "button" at bounding box center [74, 129] width 11 height 12
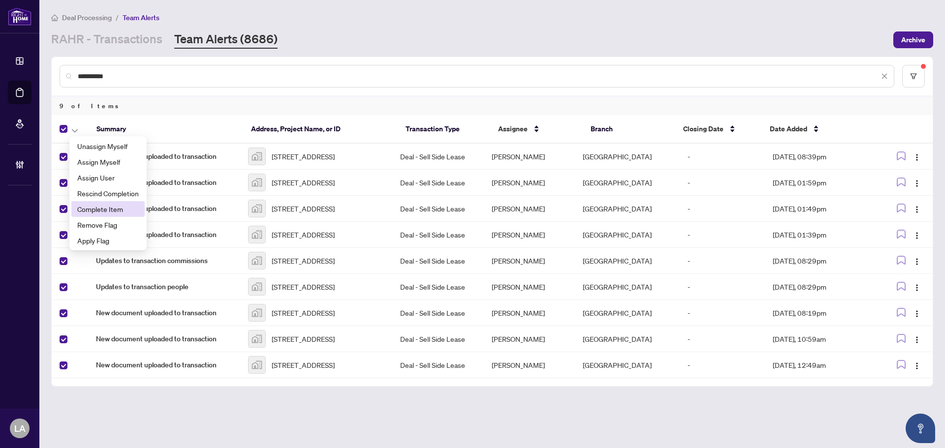
click at [97, 212] on span "Complete Item" at bounding box center [108, 209] width 62 height 11
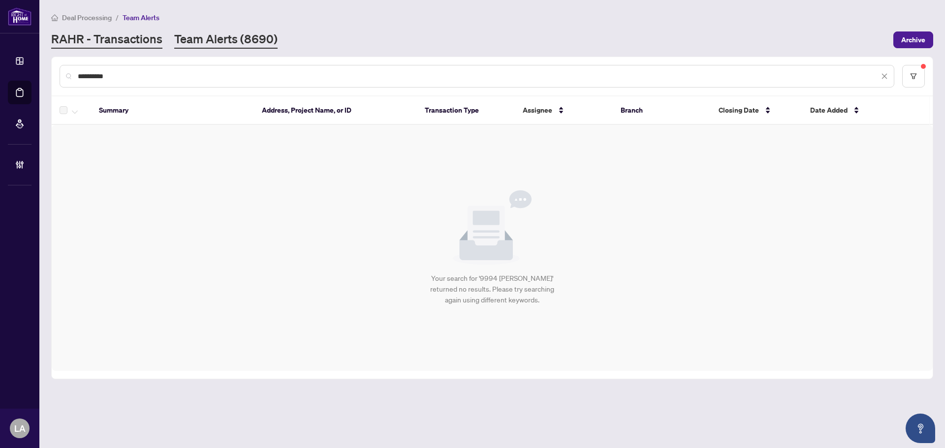
click at [104, 41] on link "RAHR - Transactions" at bounding box center [106, 40] width 111 height 18
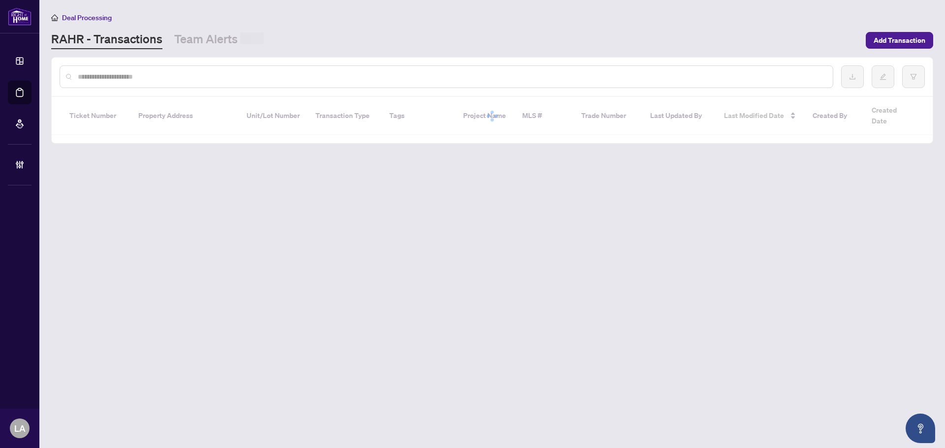
click at [134, 82] on div at bounding box center [447, 76] width 774 height 23
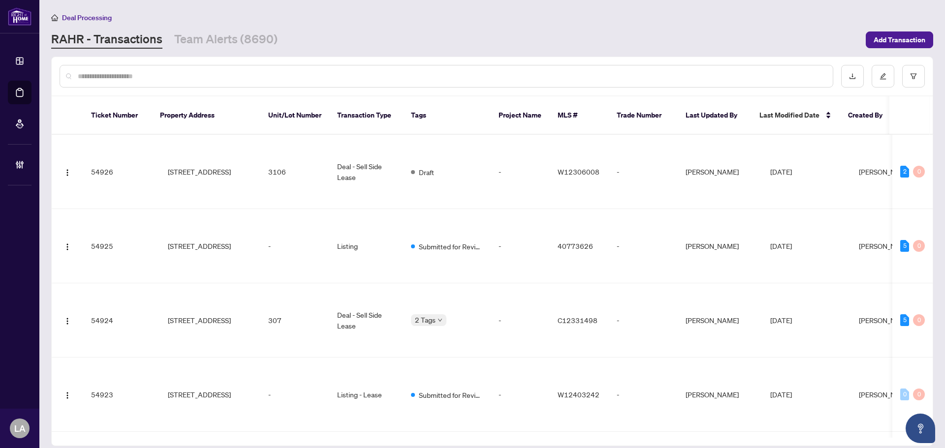
click at [135, 82] on div at bounding box center [447, 76] width 774 height 23
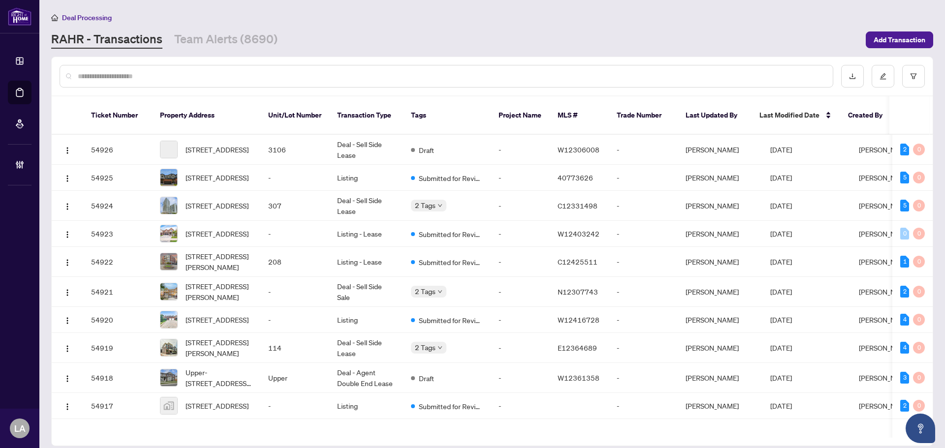
click at [141, 73] on input "text" at bounding box center [451, 76] width 747 height 11
paste input "*******"
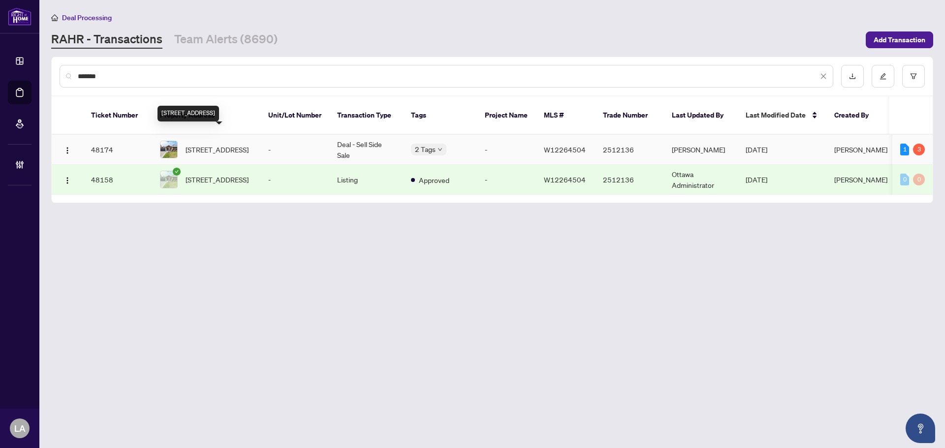
type input "*******"
click at [229, 144] on span "3602 Logmoss Cres, Mississauga, Ontario L4Y 3S9, Canada" at bounding box center [217, 149] width 63 height 11
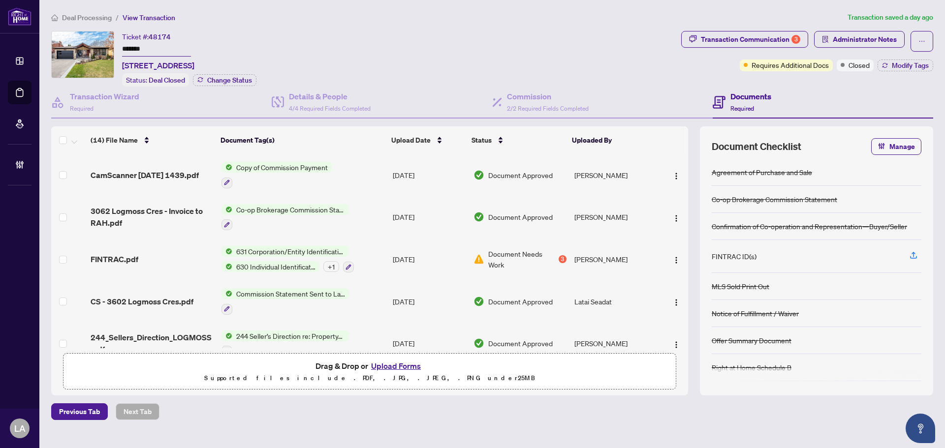
click at [725, 29] on div "Deal Processing / View Transaction Transaction saved a day ago Ticket #: 48174 …" at bounding box center [492, 216] width 890 height 409
click at [781, 44] on div "Transaction Communication 3" at bounding box center [750, 40] width 99 height 16
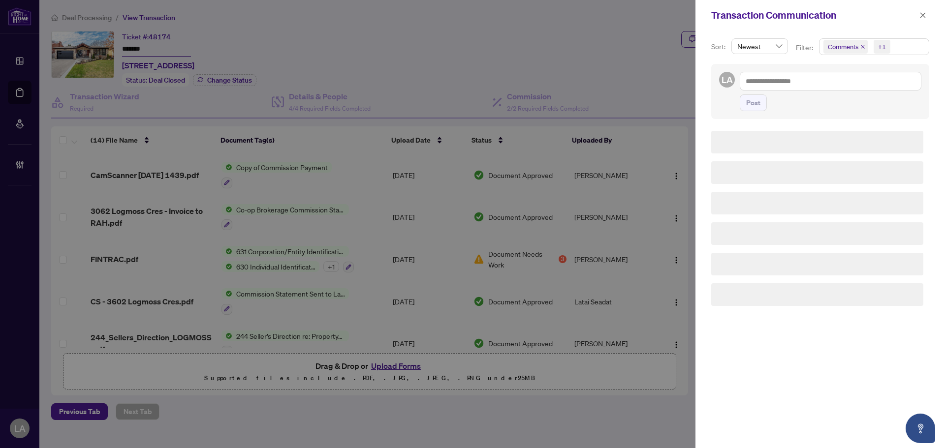
click at [814, 49] on div "Filter:" at bounding box center [805, 51] width 23 height 18
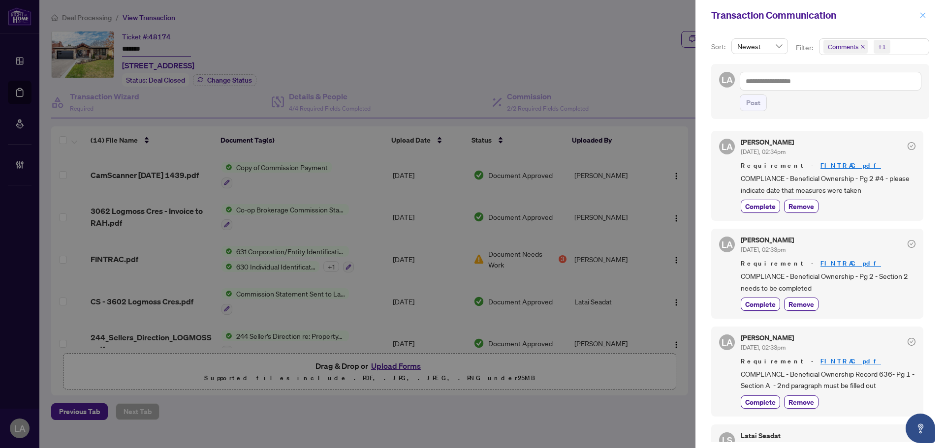
click at [920, 13] on icon "close" at bounding box center [922, 15] width 7 height 7
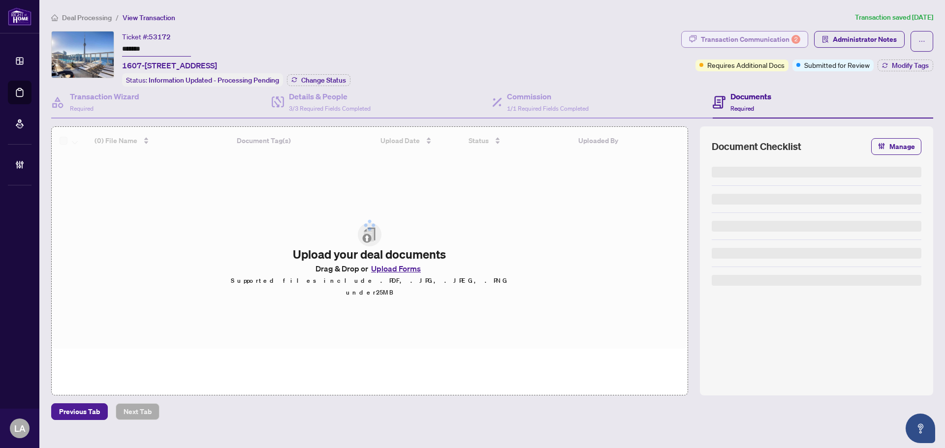
click at [749, 41] on div "Transaction Communication 2" at bounding box center [750, 40] width 99 height 16
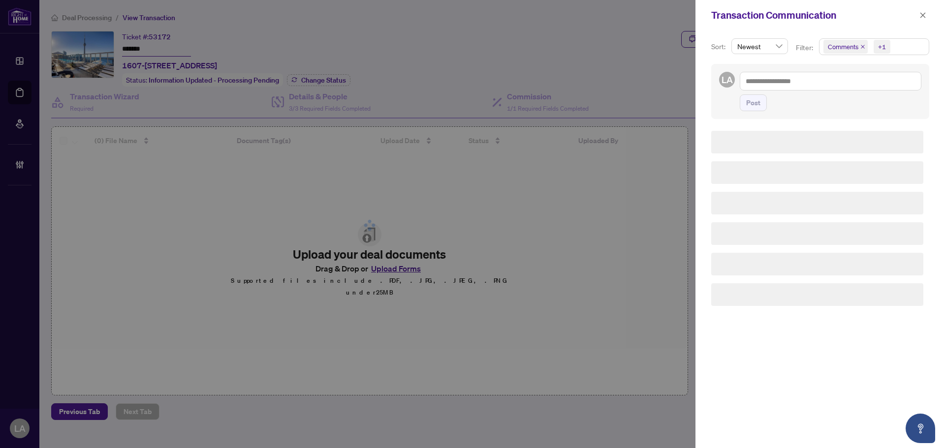
click at [836, 42] on span "Comments" at bounding box center [843, 47] width 31 height 10
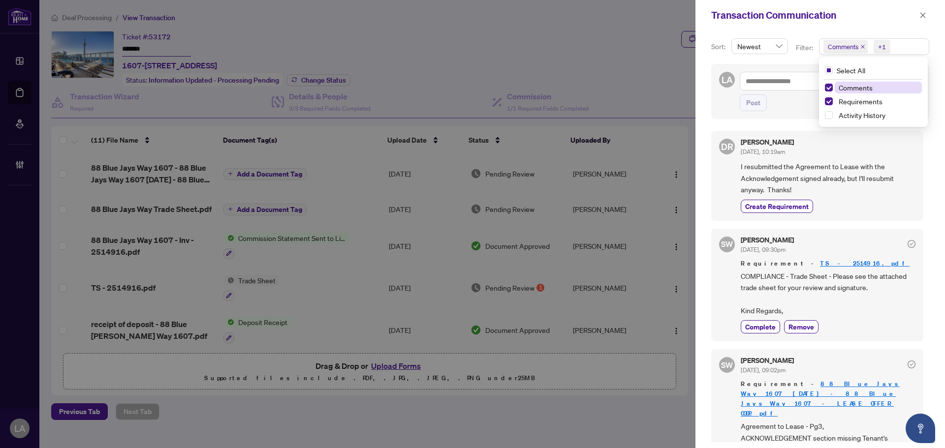
click at [847, 85] on span "Comments" at bounding box center [856, 87] width 34 height 9
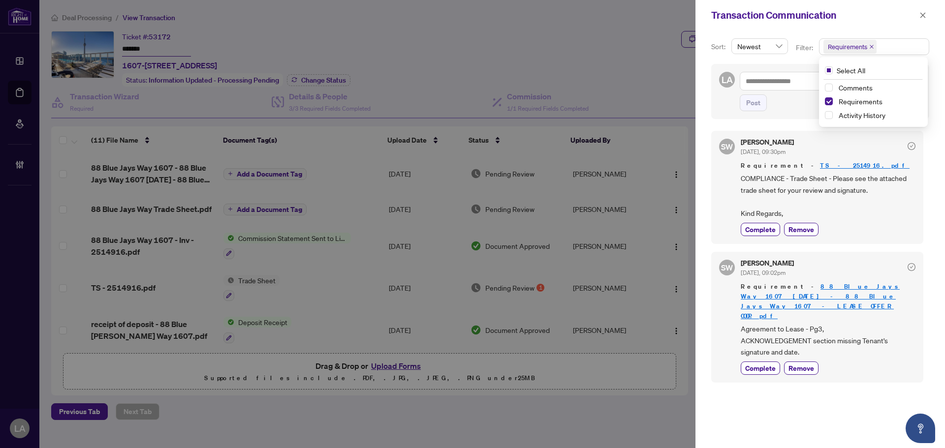
click at [755, 237] on div "SW [PERSON_NAME] [DATE], 09:30pm Requirement - TS - 2514916.pdf COMPLIANCE - Tr…" at bounding box center [817, 187] width 212 height 113
click at [768, 233] on span "Complete" at bounding box center [760, 229] width 31 height 10
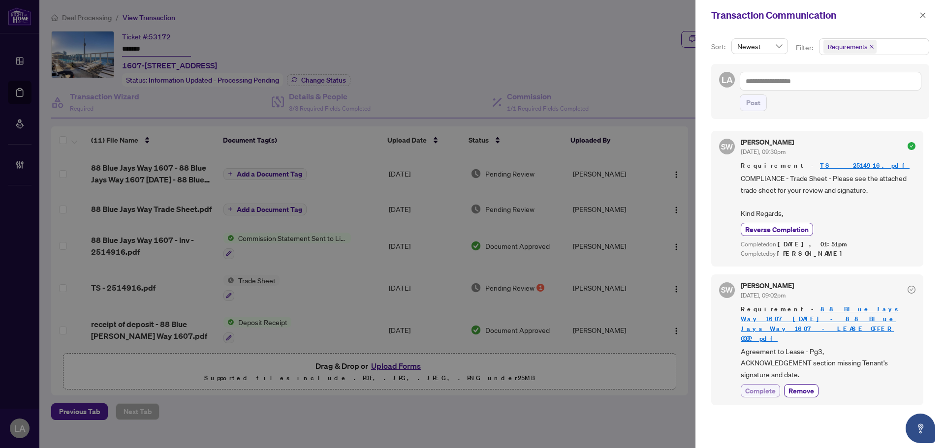
click at [754, 386] on span "Complete" at bounding box center [760, 391] width 31 height 10
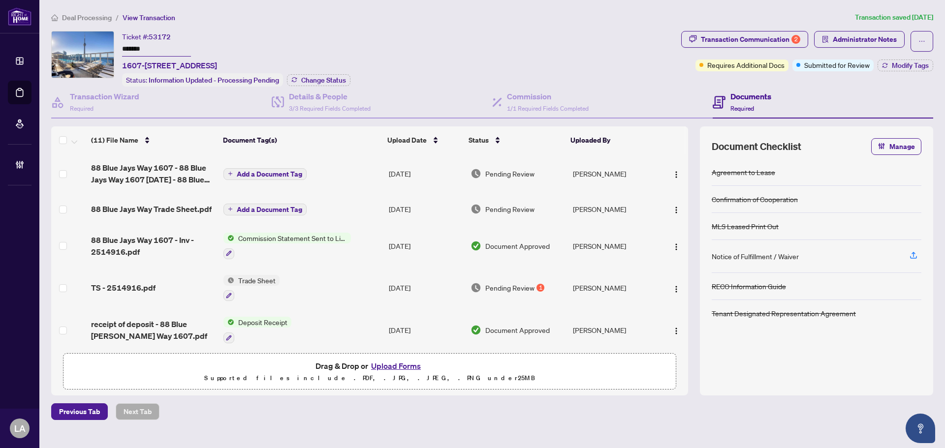
click at [151, 54] on input "*******" at bounding box center [156, 49] width 69 height 14
click at [153, 52] on input "*******" at bounding box center [156, 49] width 69 height 14
type input "*******"
click at [140, 203] on span "88 Blue Jays Way Trade Sheet.pdf" at bounding box center [151, 209] width 121 height 12
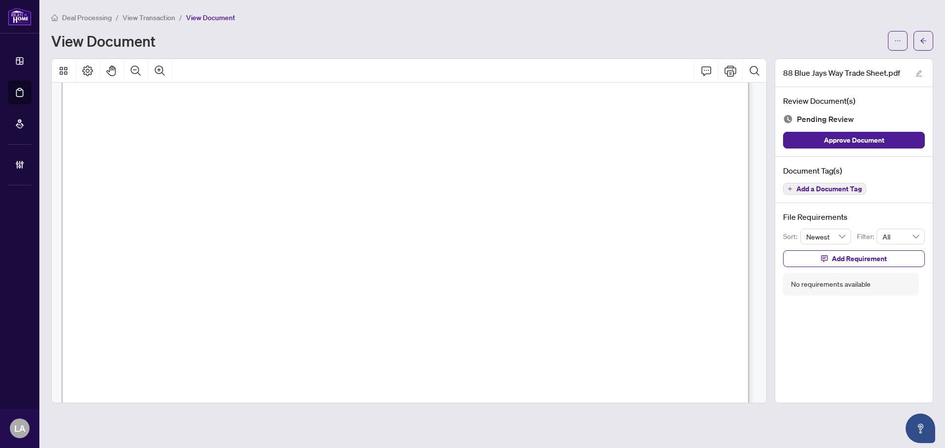
scroll to position [394, 0]
click at [823, 187] on span "Add a Document Tag" at bounding box center [828, 189] width 65 height 7
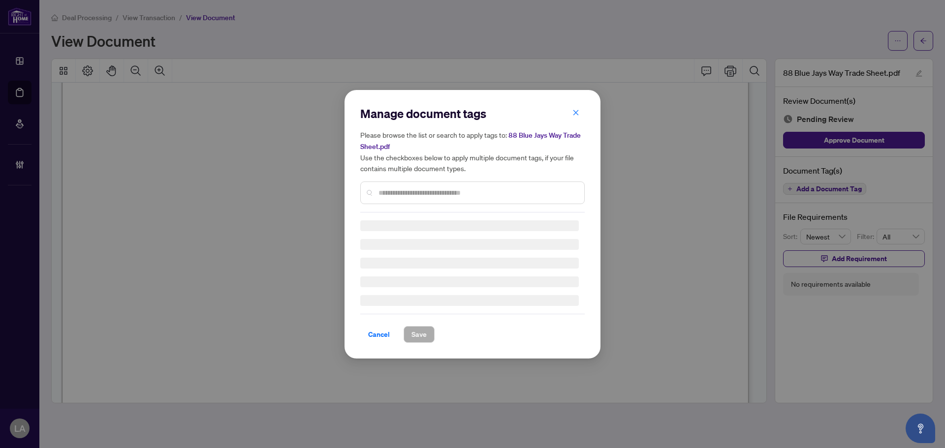
click at [425, 192] on div "Manage document tags Please browse the list or search to apply tags to: 88 Blue…" at bounding box center [472, 159] width 224 height 107
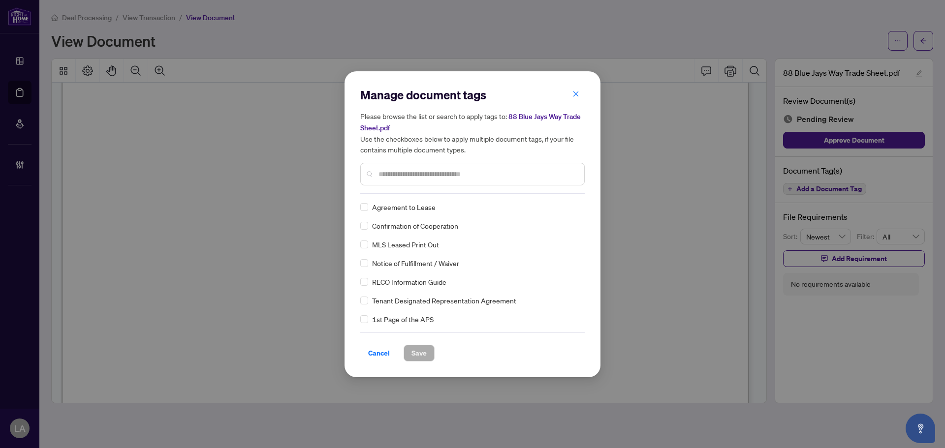
click at [395, 182] on div at bounding box center [472, 174] width 224 height 23
click at [391, 169] on input "text" at bounding box center [478, 174] width 198 height 11
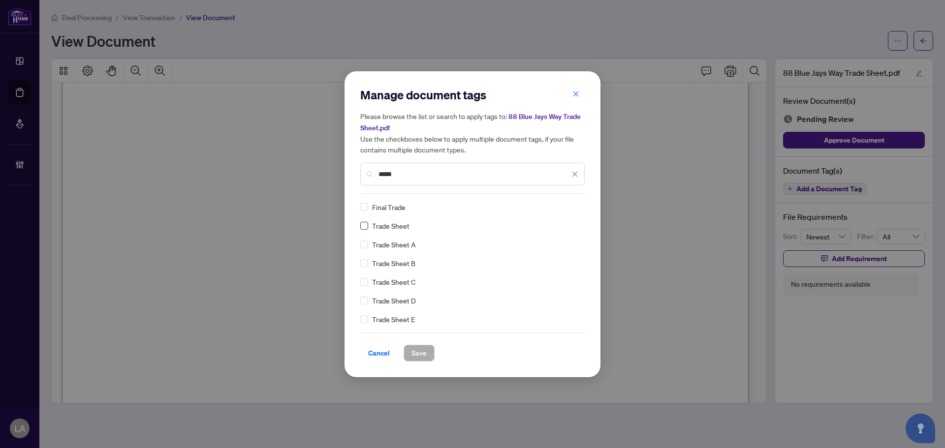
type input "*****"
click at [364, 221] on label at bounding box center [364, 226] width 8 height 11
click at [563, 208] on img at bounding box center [565, 207] width 10 height 10
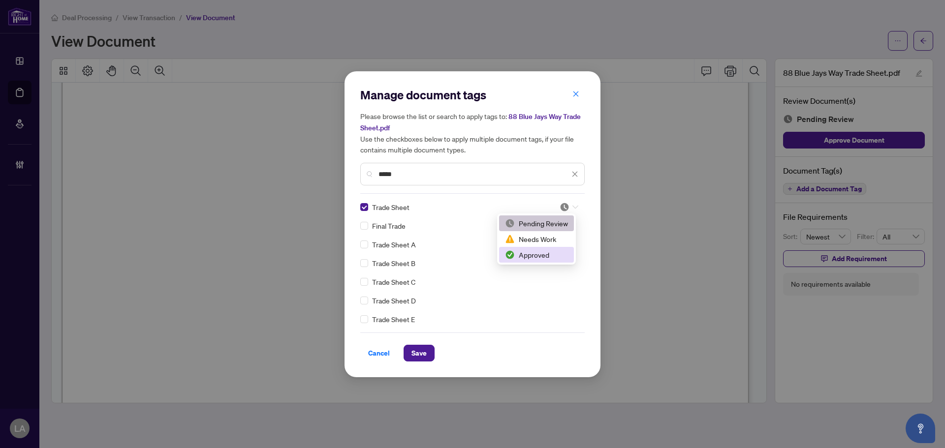
click at [507, 253] on img at bounding box center [510, 255] width 10 height 10
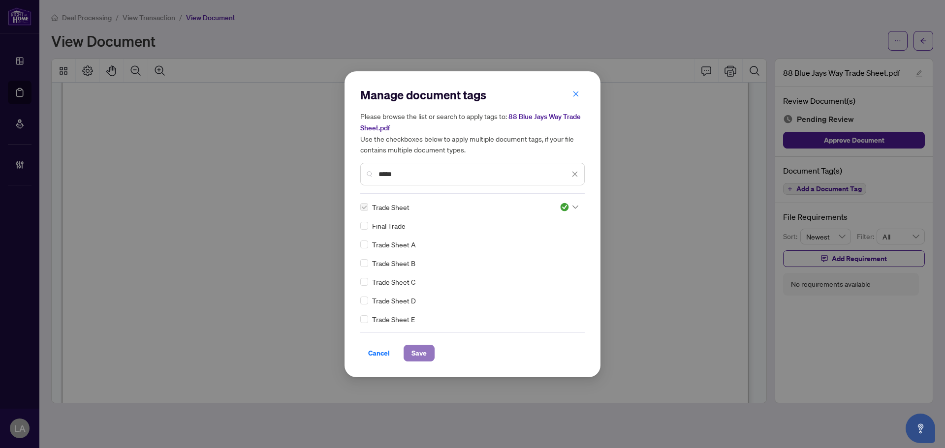
click at [428, 348] on button "Save" at bounding box center [419, 353] width 31 height 17
click at [137, 19] on div "Manage document tags Please browse the list or search to apply tags to: 88 Blue…" at bounding box center [472, 224] width 945 height 448
click at [138, 16] on div "Manage document tags Please browse the list or search to apply tags to: 88 Blue…" at bounding box center [472, 224] width 945 height 448
click at [140, 16] on div "Manage document tags Please browse the list or search to apply tags to: 88 Blue…" at bounding box center [472, 224] width 945 height 448
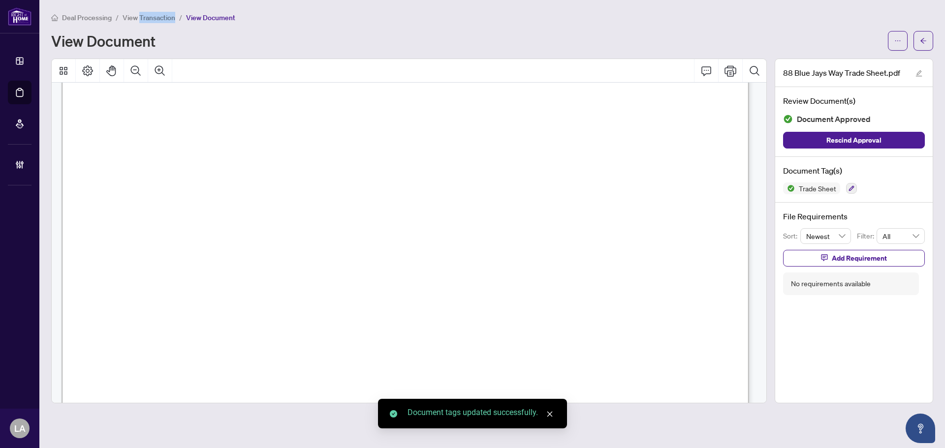
click at [140, 16] on span "View Transaction" at bounding box center [149, 17] width 53 height 9
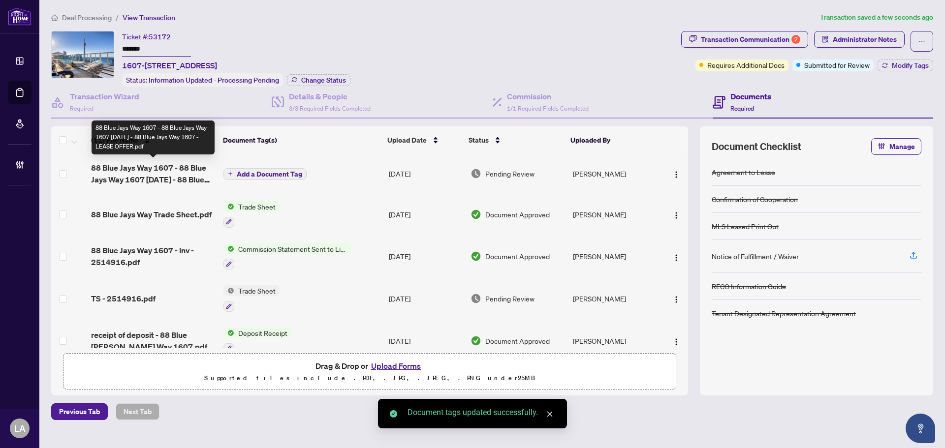
click at [156, 177] on span "88 Blue Jays Way 1607 - 88 Blue Jays Way 1607 SEPTEMBER 2025 - 88 Blue Jays Way…" at bounding box center [153, 174] width 125 height 24
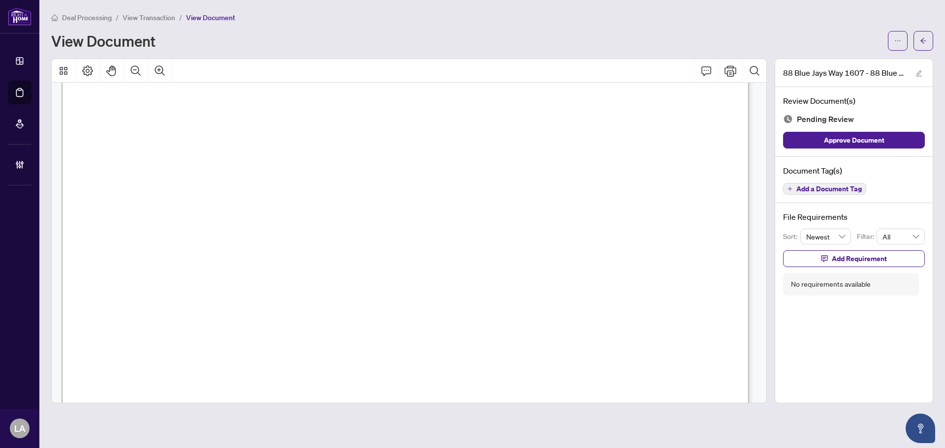
scroll to position [4085, 0]
click at [794, 190] on button "Add a Document Tag" at bounding box center [824, 189] width 83 height 12
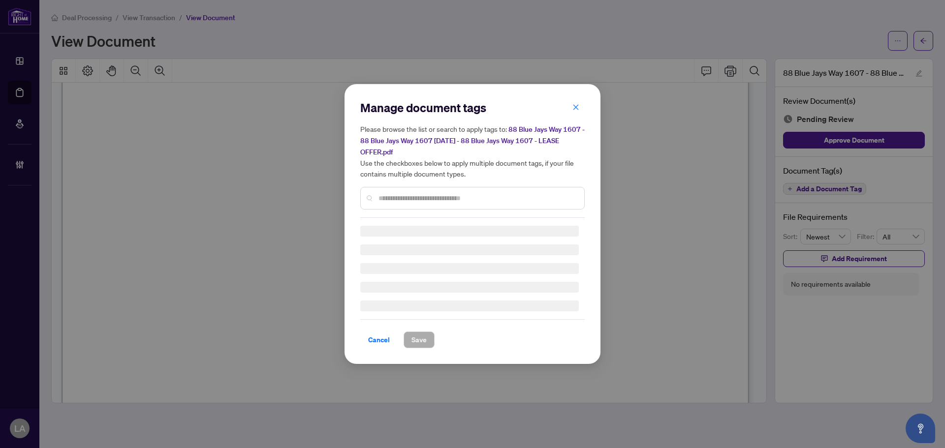
click at [465, 187] on div at bounding box center [472, 198] width 224 height 23
click at [443, 195] on input "text" at bounding box center [478, 198] width 198 height 11
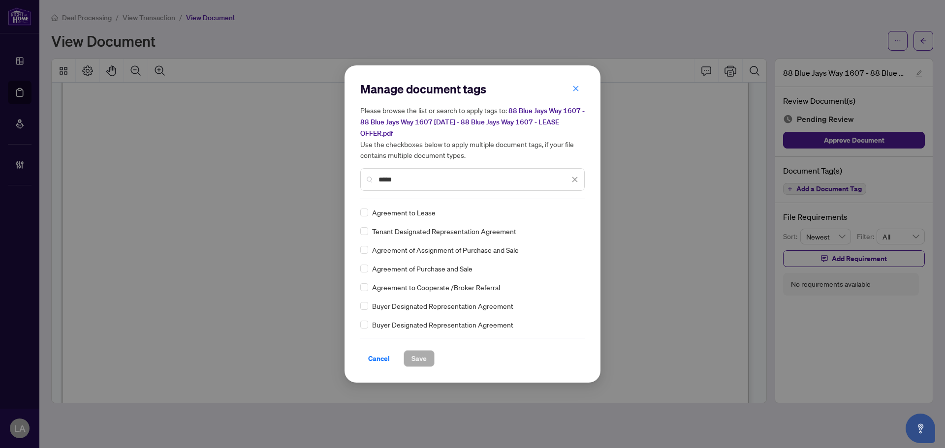
type input "*****"
click at [568, 211] on div at bounding box center [569, 213] width 19 height 10
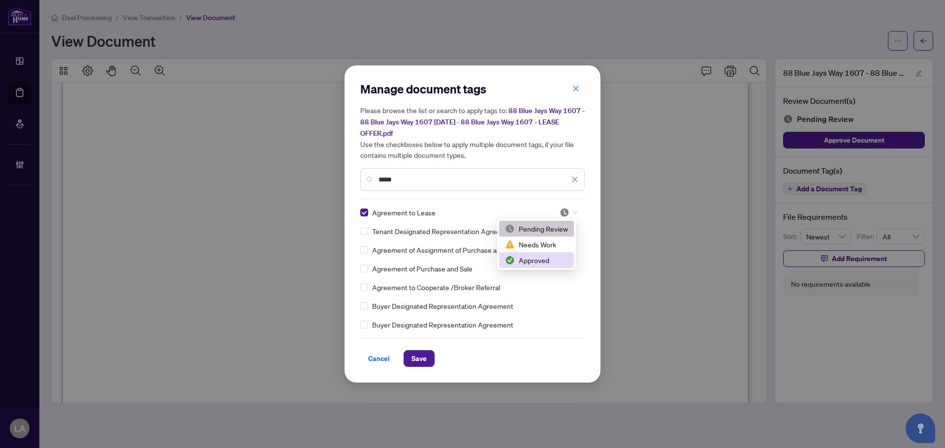
click at [535, 257] on div "Approved" at bounding box center [536, 260] width 63 height 11
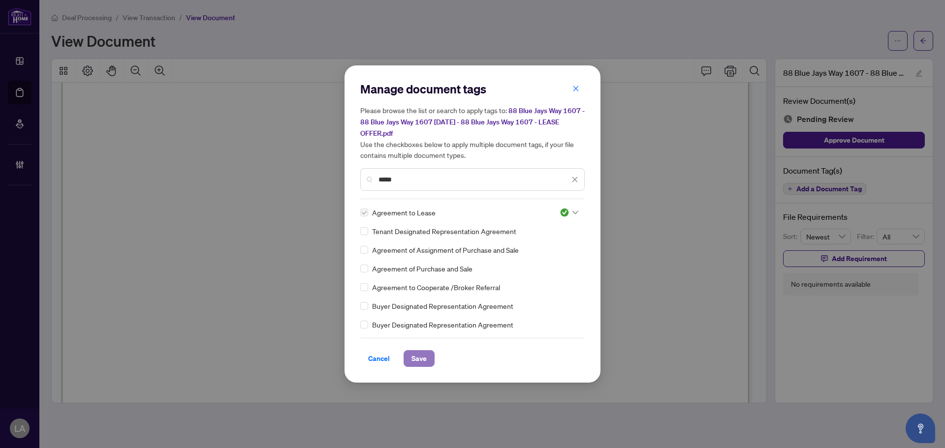
drag, startPoint x: 422, startPoint y: 360, endPoint x: 428, endPoint y: 354, distance: 8.4
click at [423, 359] on span "Save" at bounding box center [418, 359] width 15 height 16
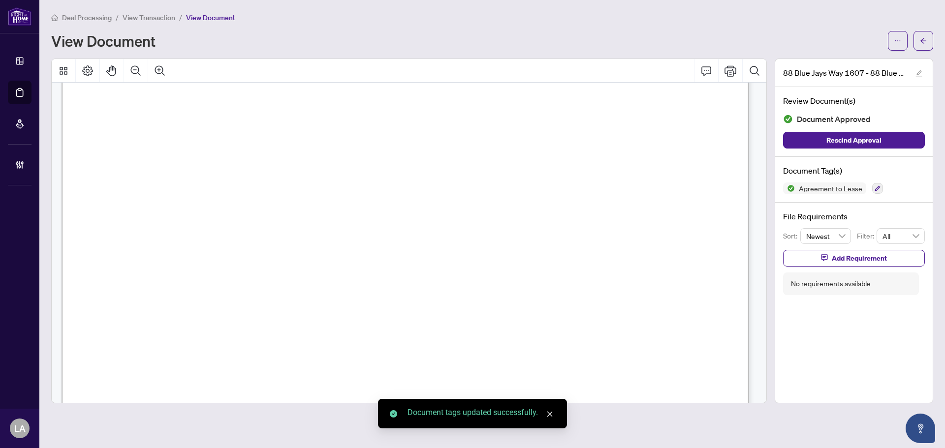
scroll to position [3889, 0]
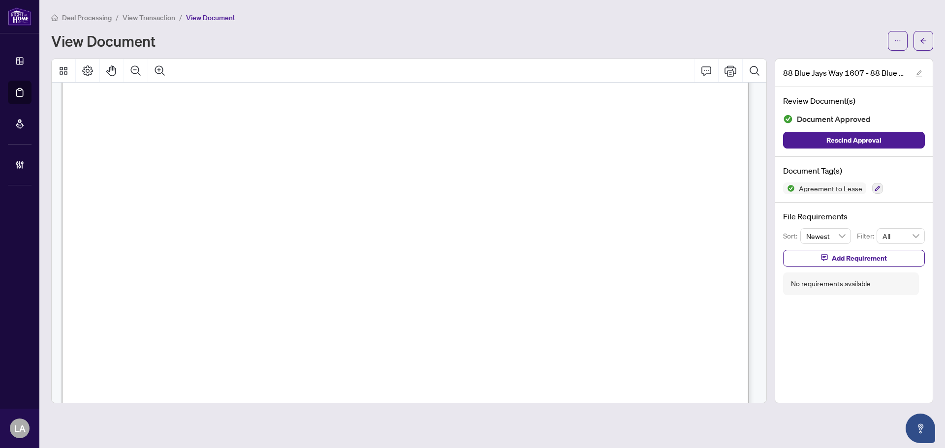
click at [149, 17] on span "View Transaction" at bounding box center [149, 17] width 53 height 9
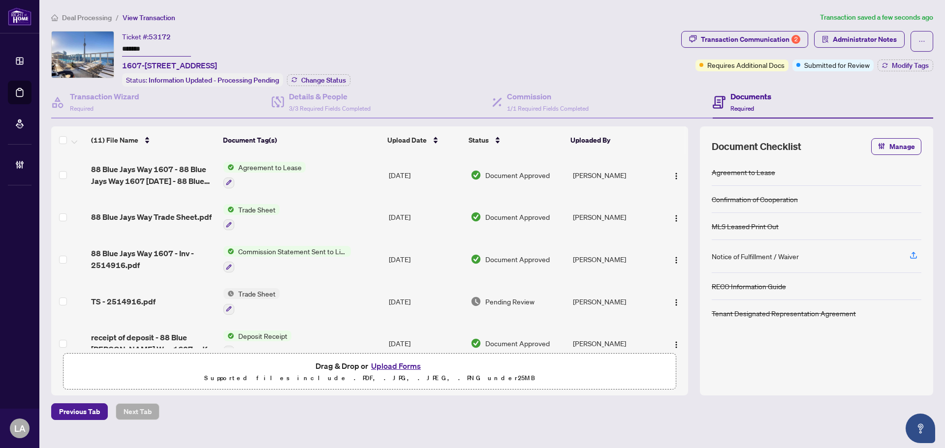
click at [398, 245] on td "[DATE]" at bounding box center [426, 259] width 82 height 42
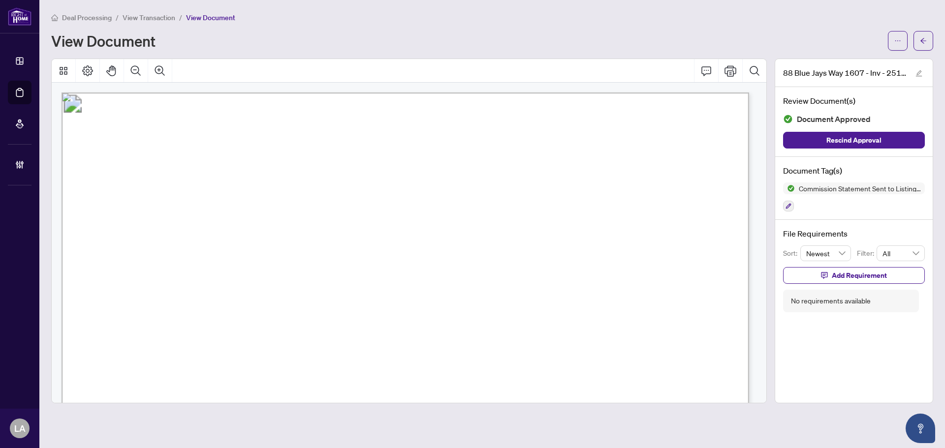
drag, startPoint x: 112, startPoint y: 296, endPoint x: 322, endPoint y: 309, distance: 210.6
drag, startPoint x: 330, startPoint y: 301, endPoint x: 18, endPoint y: 301, distance: 312.1
click at [18, 301] on div "Dashboard Deal Processing Mortgage Referrals Brokerage Management LA Luna Almuh…" at bounding box center [472, 224] width 945 height 448
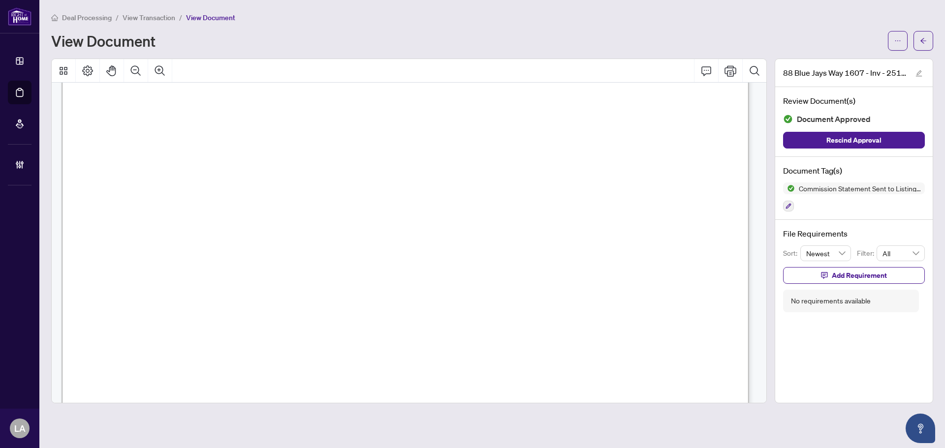
scroll to position [294, 0]
click at [894, 39] on icon "ellipsis" at bounding box center [897, 40] width 7 height 7
click at [831, 60] on span "Download" at bounding box center [862, 62] width 75 height 11
click at [141, 19] on span "View Transaction" at bounding box center [149, 17] width 53 height 9
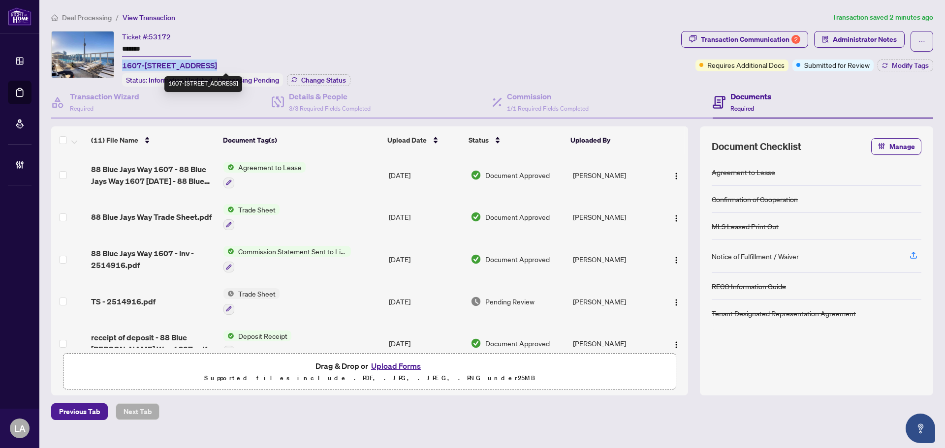
drag, startPoint x: 123, startPoint y: 63, endPoint x: 203, endPoint y: 61, distance: 80.3
click at [203, 61] on span "1607-88 Blue Jays Way, Toronto, Ontario M5V 2G3, Canada" at bounding box center [169, 66] width 95 height 12
copy span "1607-88 Blue Jays Way"
click at [909, 36] on div "Transaction Communication 2 Administrator Notes" at bounding box center [807, 41] width 252 height 21
click at [927, 33] on button "button" at bounding box center [922, 41] width 23 height 21
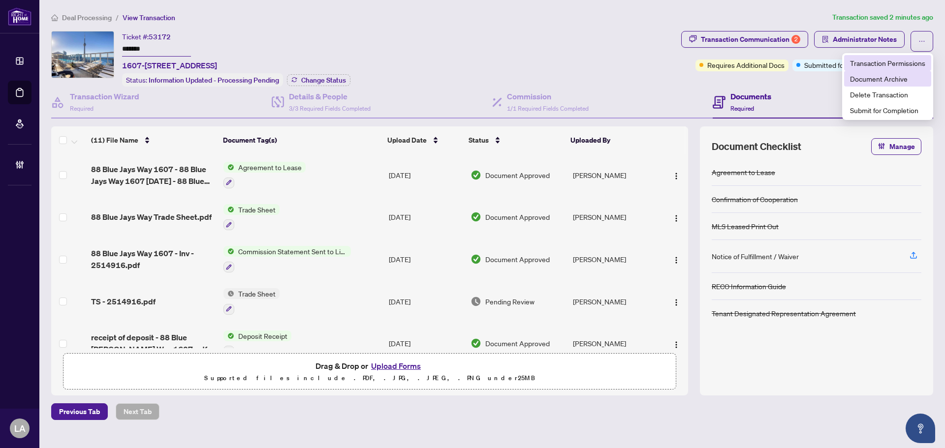
click at [887, 71] on li "Document Archive" at bounding box center [887, 79] width 87 height 16
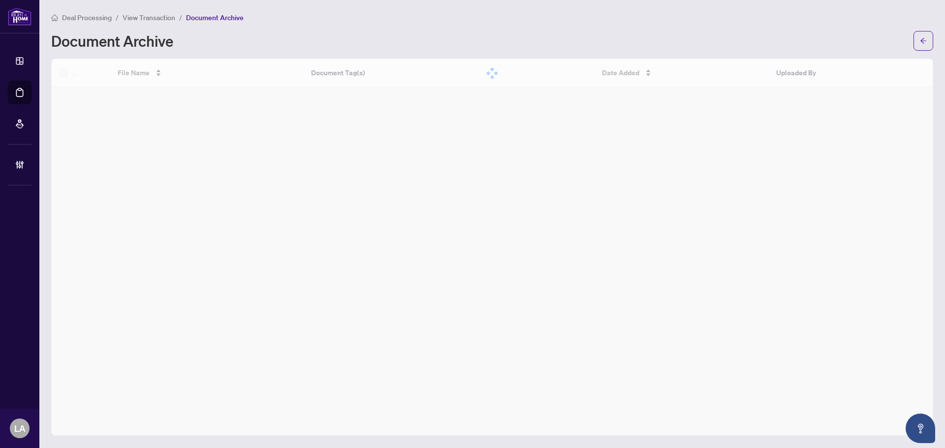
click at [937, 29] on main "Deal Processing / View Transaction / Document Archive Document Archive File Nam…" at bounding box center [492, 224] width 906 height 448
click at [928, 37] on button "button" at bounding box center [924, 41] width 20 height 20
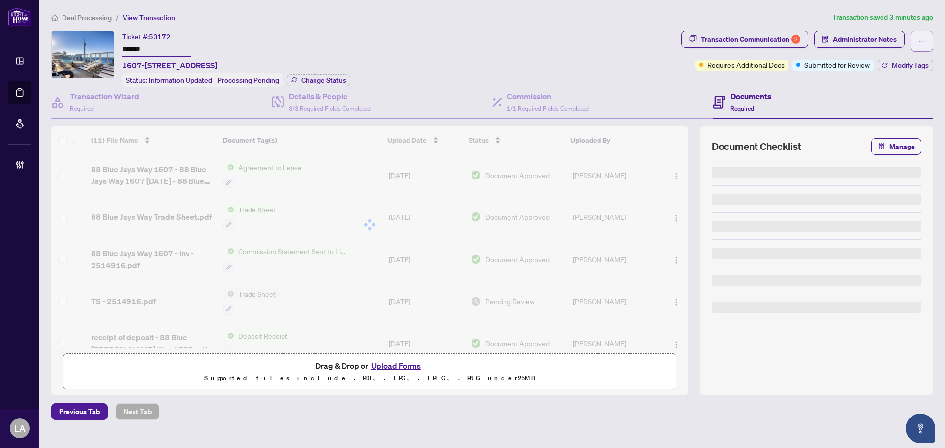
click at [923, 49] on button "button" at bounding box center [922, 41] width 23 height 21
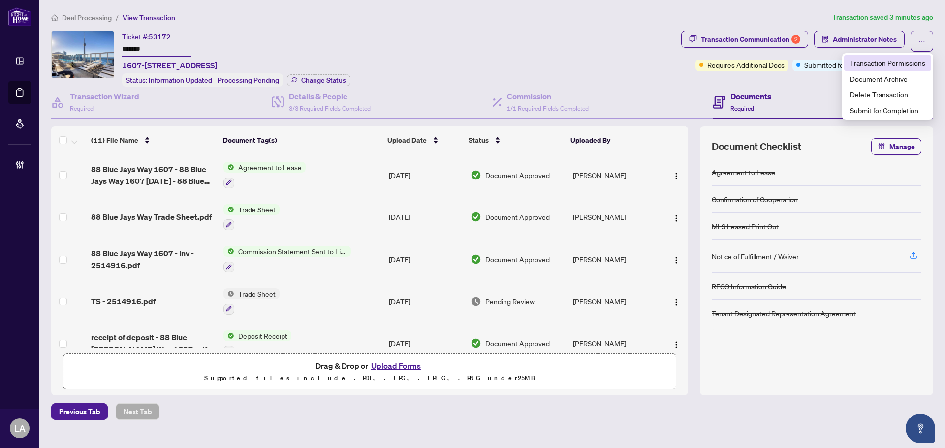
click at [890, 59] on span "Transaction Permissions" at bounding box center [887, 63] width 75 height 11
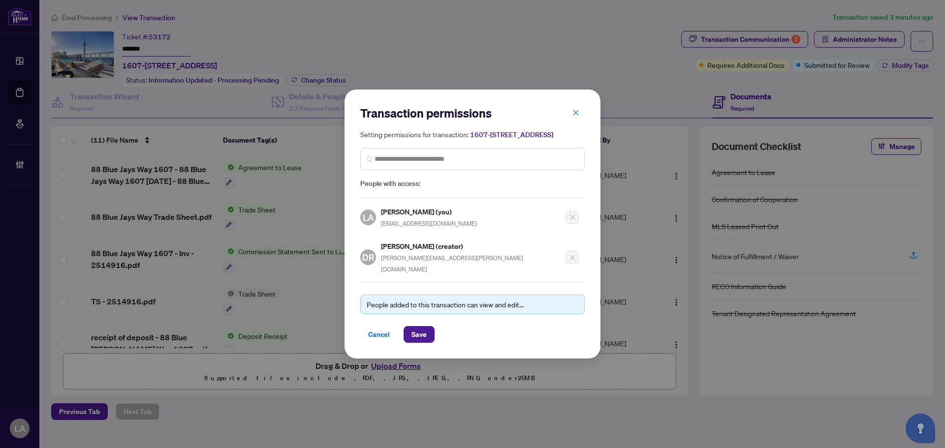
click at [412, 272] on span "dori.romantini@gmail.com" at bounding box center [452, 263] width 142 height 19
copy div "dori.romantini@gmail.com"
drag, startPoint x: 571, startPoint y: 106, endPoint x: 556, endPoint y: 142, distance: 38.8
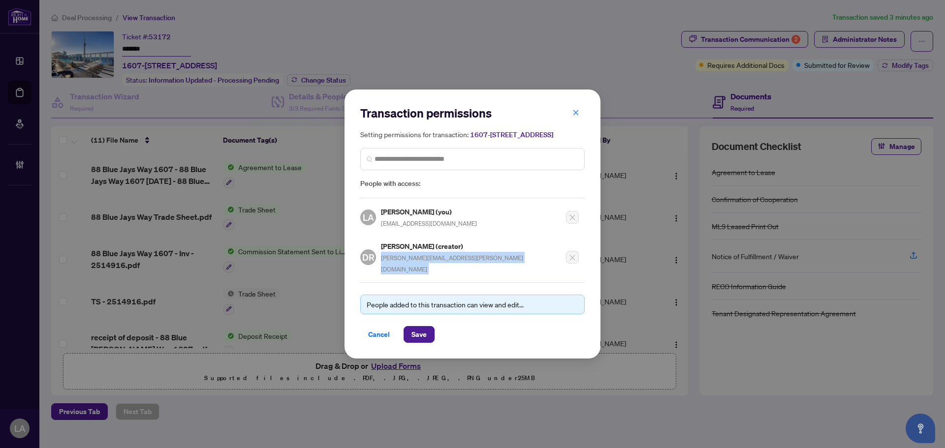
click at [571, 107] on button "button" at bounding box center [576, 112] width 20 height 17
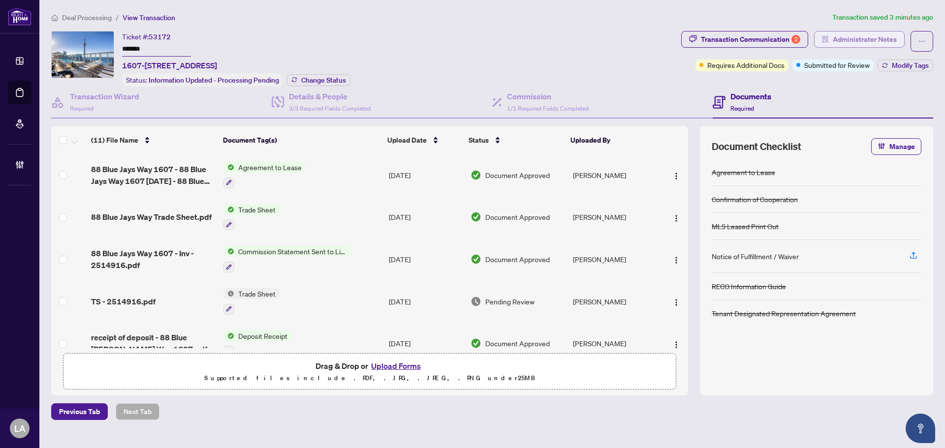
drag, startPoint x: 856, startPoint y: 24, endPoint x: 860, endPoint y: 34, distance: 10.6
click at [857, 24] on div "Deal Processing / View Transaction Transaction saved 3 minutes ago Ticket #: 53…" at bounding box center [492, 216] width 890 height 409
click at [860, 40] on span "Administrator Notes" at bounding box center [865, 40] width 64 height 16
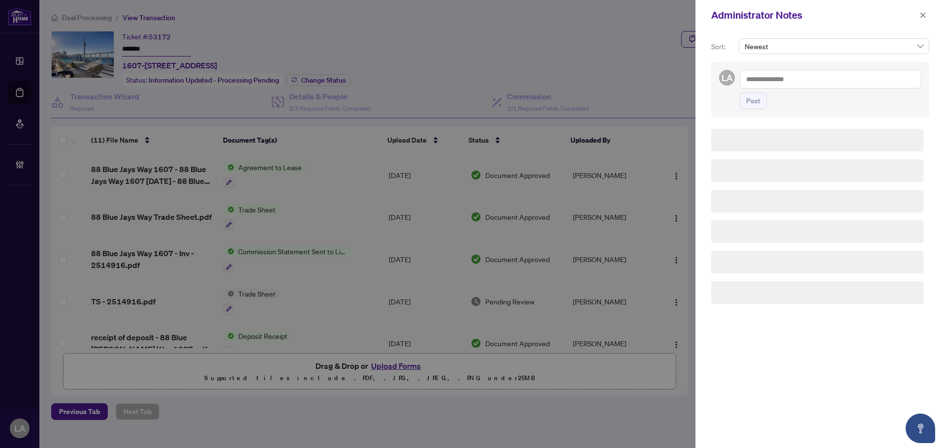
click at [816, 62] on div "Newest" at bounding box center [834, 50] width 194 height 24
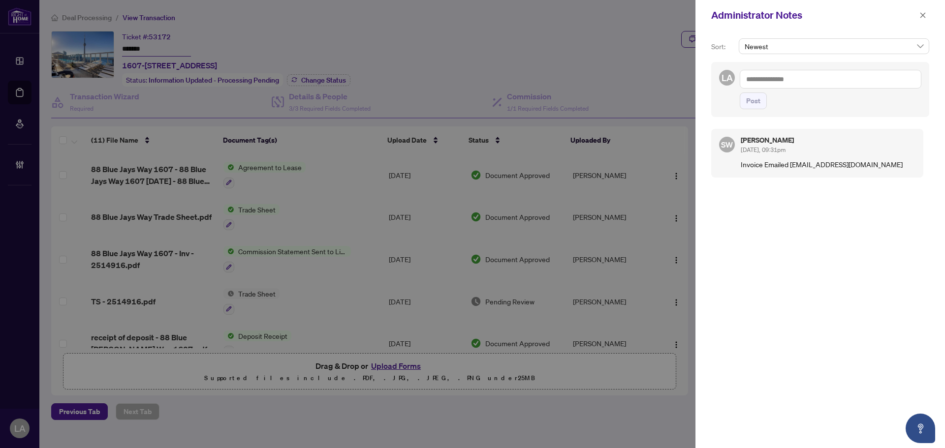
click at [794, 80] on textarea at bounding box center [831, 79] width 182 height 19
click at [784, 75] on textarea at bounding box center [831, 79] width 182 height 19
paste textarea "**********"
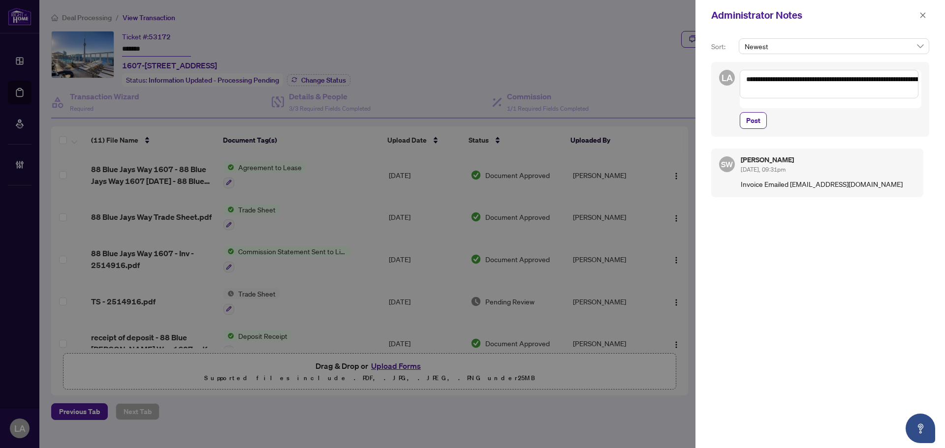
type textarea "**********"
click at [749, 121] on div "**********" at bounding box center [820, 99] width 218 height 75
click at [752, 114] on span "Post" at bounding box center [753, 121] width 14 height 16
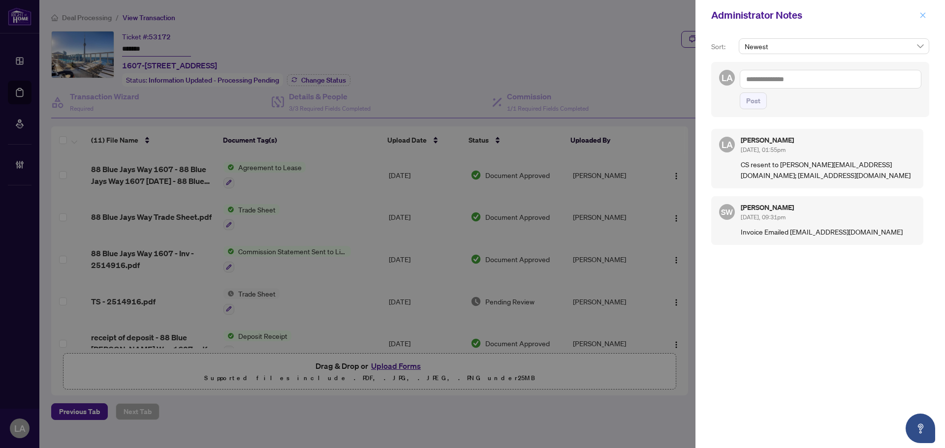
click at [927, 14] on button "button" at bounding box center [923, 15] width 13 height 12
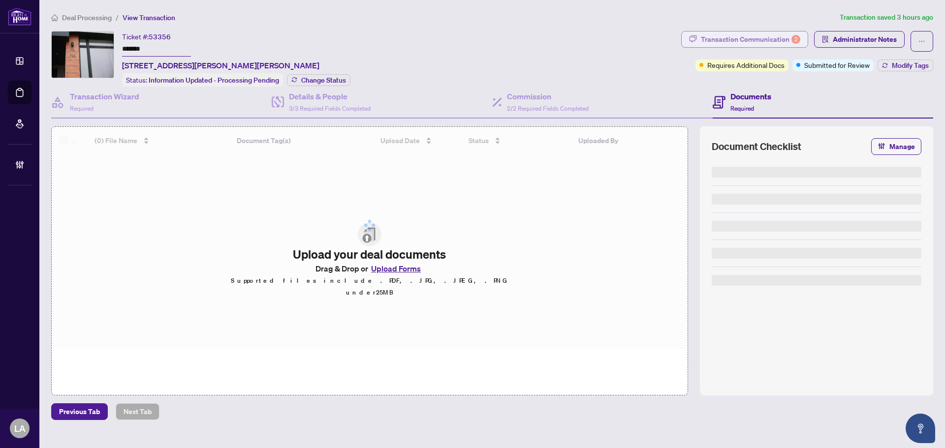
click at [732, 43] on div "Transaction Communication 2" at bounding box center [750, 40] width 99 height 16
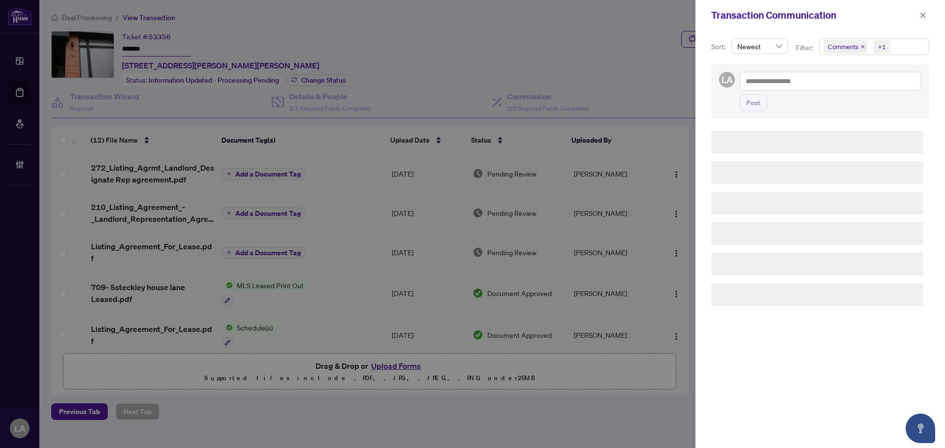
click at [842, 45] on span "Comments" at bounding box center [843, 47] width 31 height 10
click at [846, 86] on span "Comments" at bounding box center [856, 87] width 34 height 9
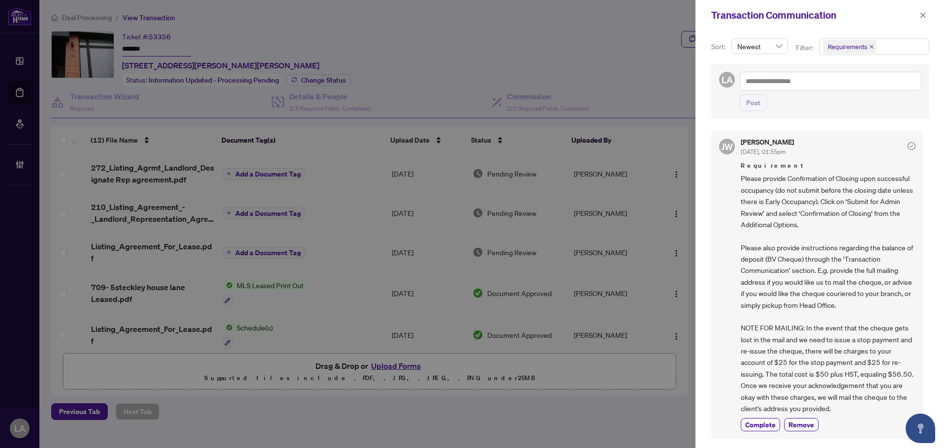
click at [765, 197] on span "Please provide Confirmation of Closing upon successful occupancy (do not submit…" at bounding box center [828, 294] width 175 height 242
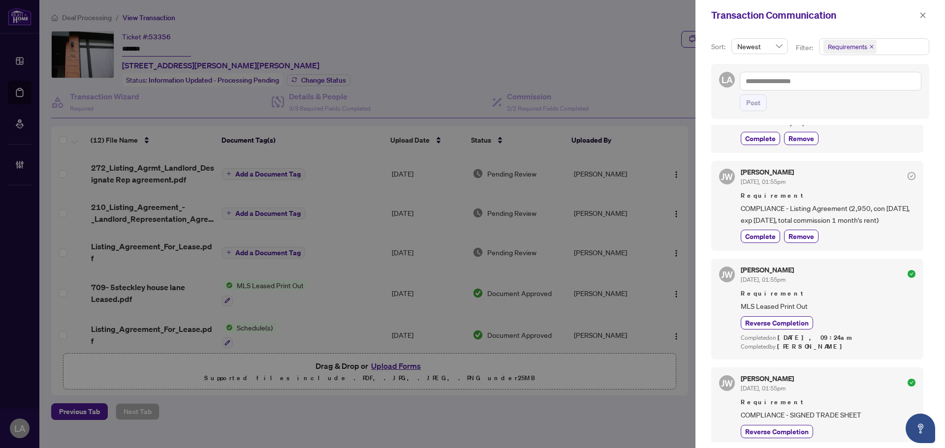
scroll to position [275, 0]
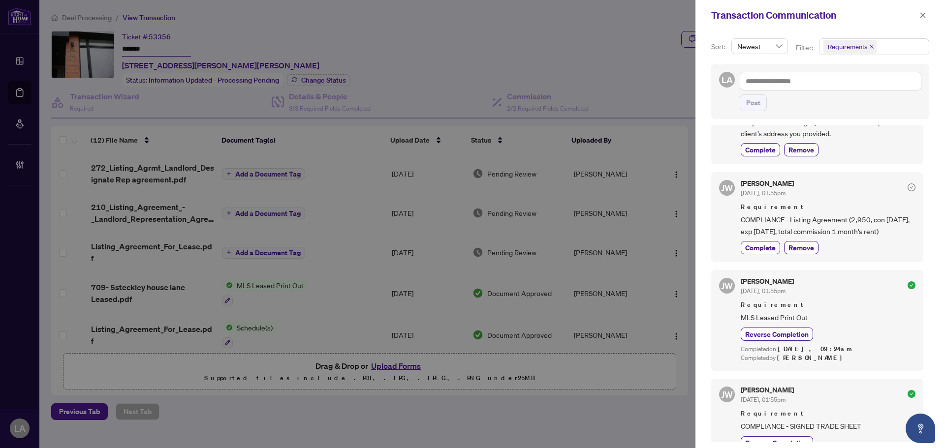
click at [758, 262] on div "[PERSON_NAME] [DATE], 01:55pm Requirement COMPLIANCE - Listing Agreement (2,950…" at bounding box center [817, 217] width 212 height 90
click at [760, 253] on span "Complete" at bounding box center [760, 248] width 31 height 10
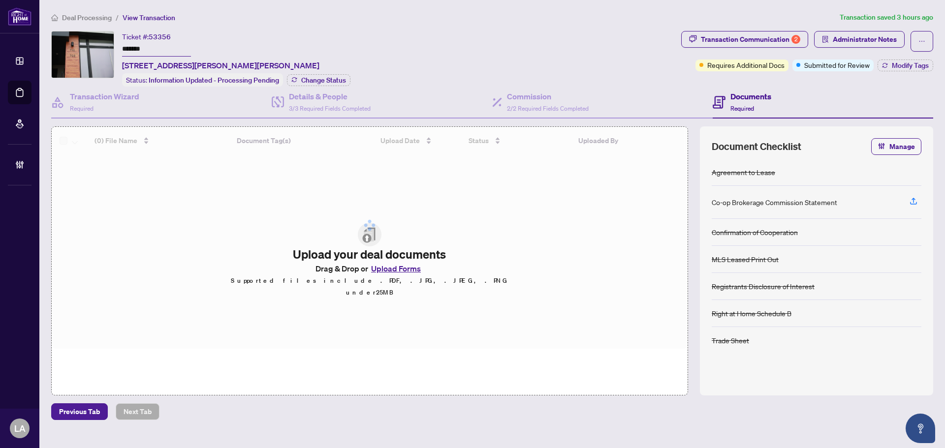
click at [177, 52] on input "*******" at bounding box center [156, 49] width 69 height 14
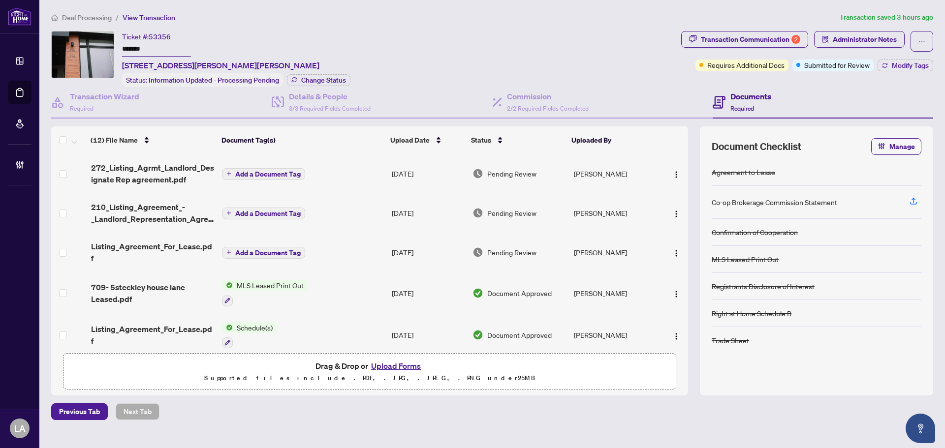
drag, startPoint x: 177, startPoint y: 52, endPoint x: 189, endPoint y: 51, distance: 11.9
click at [177, 52] on input "*******" at bounding box center [156, 49] width 69 height 14
click at [146, 244] on span "Listing_Agreement_For_Lease.pdf" at bounding box center [152, 253] width 123 height 24
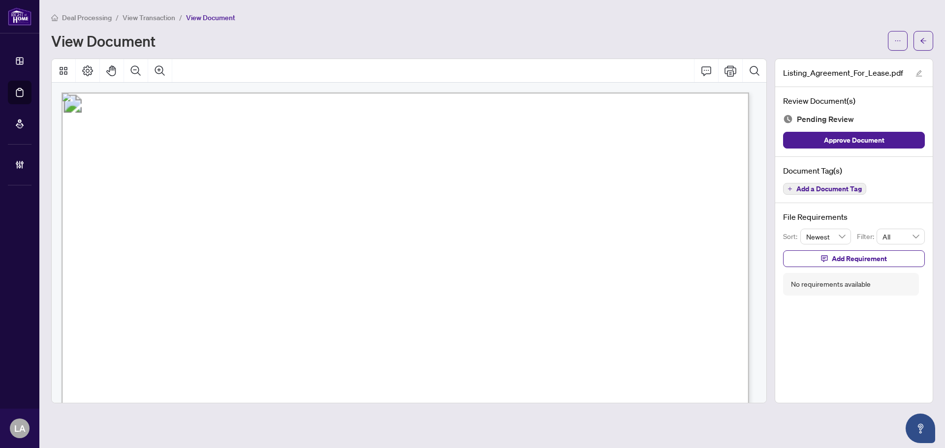
click at [154, 12] on li "View Transaction" at bounding box center [149, 17] width 53 height 11
click at [155, 18] on span "View Transaction" at bounding box center [149, 17] width 53 height 9
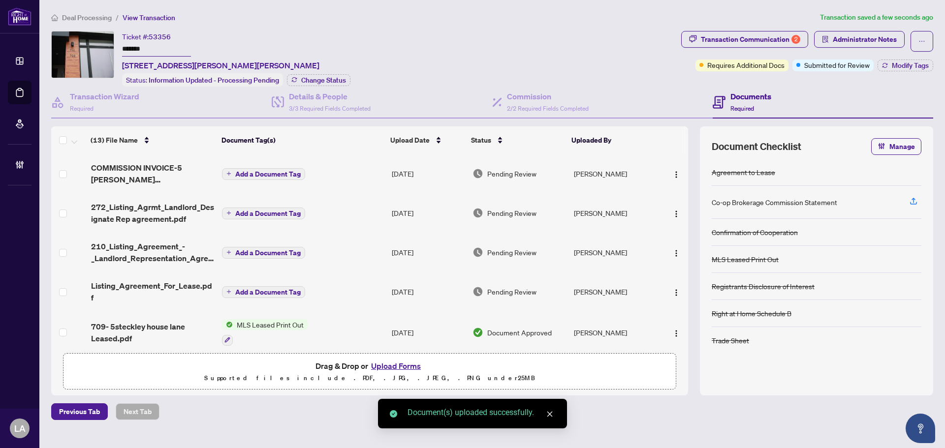
click at [262, 171] on span "Add a Document Tag" at bounding box center [267, 174] width 65 height 7
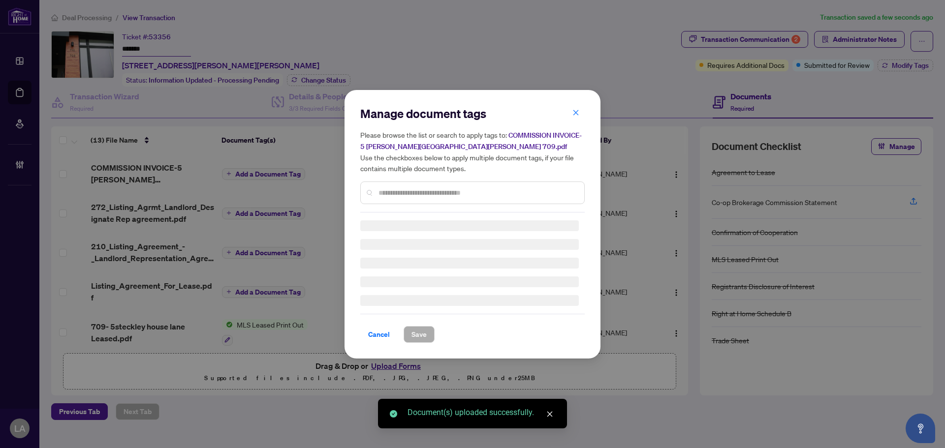
click at [371, 193] on div at bounding box center [472, 193] width 224 height 23
click at [390, 193] on input "text" at bounding box center [478, 193] width 198 height 11
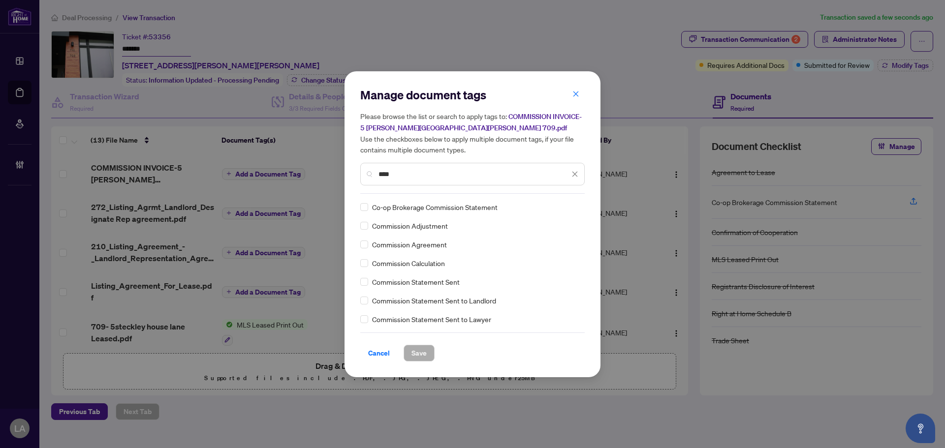
type input "****"
drag, startPoint x: 558, startPoint y: 201, endPoint x: 555, endPoint y: 209, distance: 8.4
click at [560, 203] on img at bounding box center [565, 207] width 10 height 10
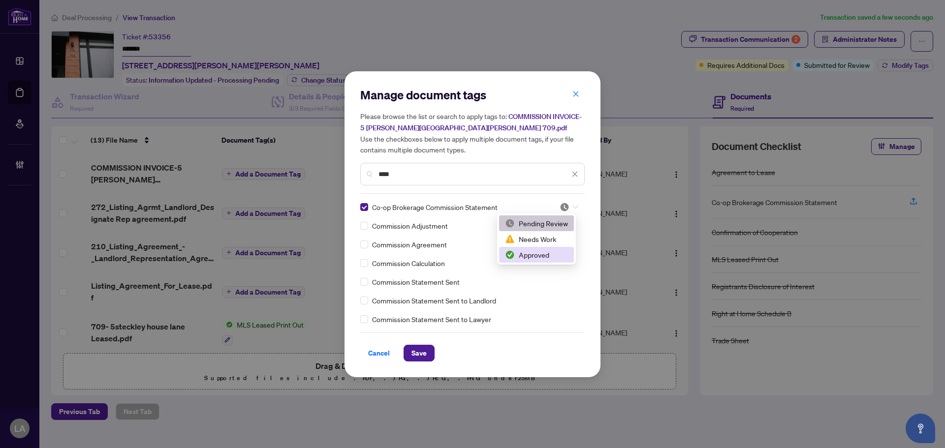
click at [519, 259] on div "Approved" at bounding box center [536, 255] width 63 height 11
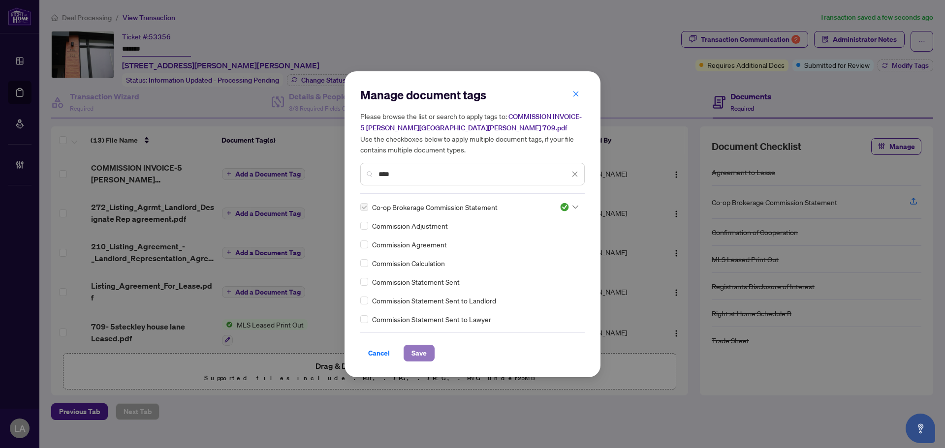
click at [417, 351] on span "Save" at bounding box center [418, 354] width 15 height 16
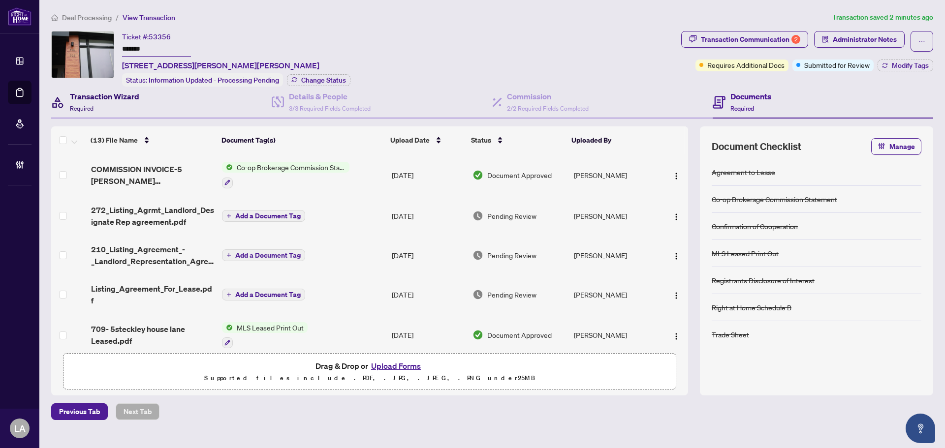
click at [100, 99] on h4 "Transaction Wizard" at bounding box center [104, 97] width 69 height 12
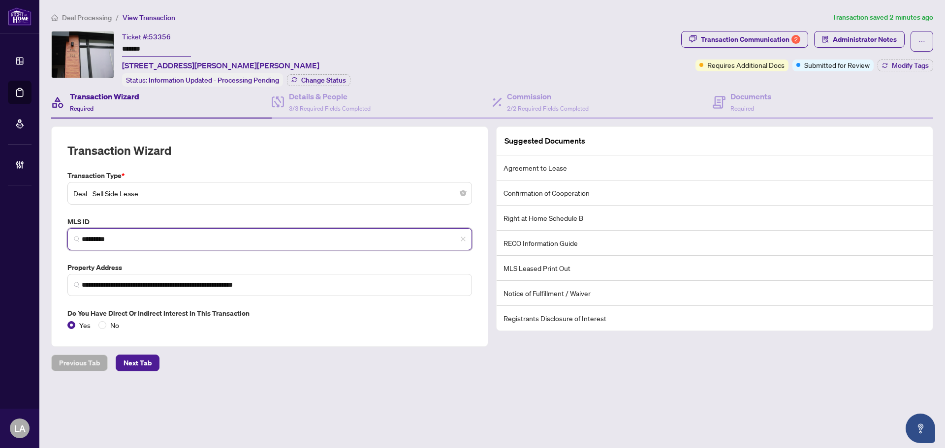
click at [119, 240] on input "*********" at bounding box center [274, 239] width 384 height 10
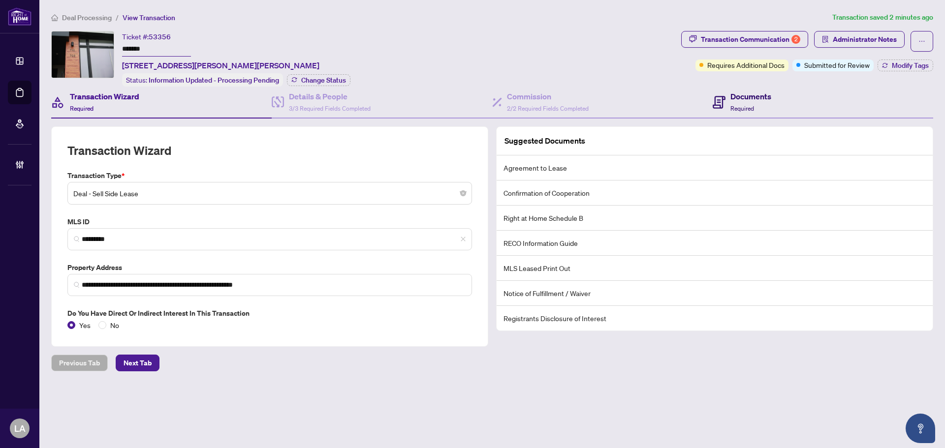
click at [724, 102] on icon at bounding box center [719, 102] width 13 height 13
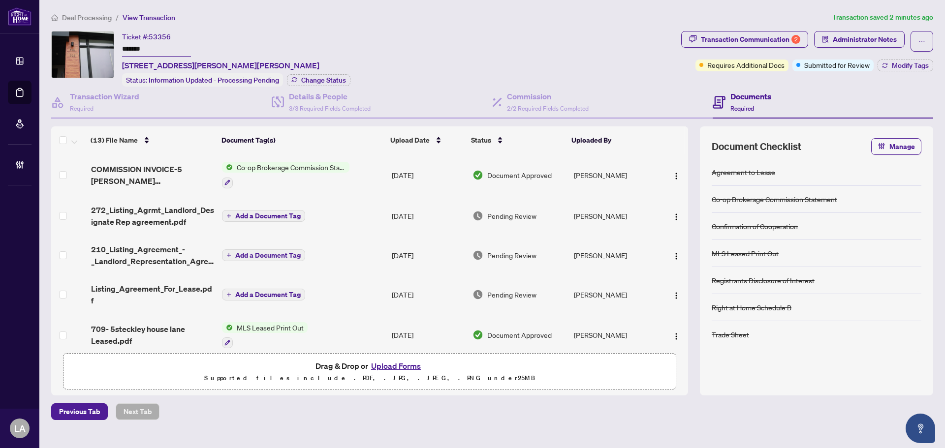
click at [171, 280] on td "Listing_Agreement_For_Lease.pdf" at bounding box center [152, 294] width 131 height 39
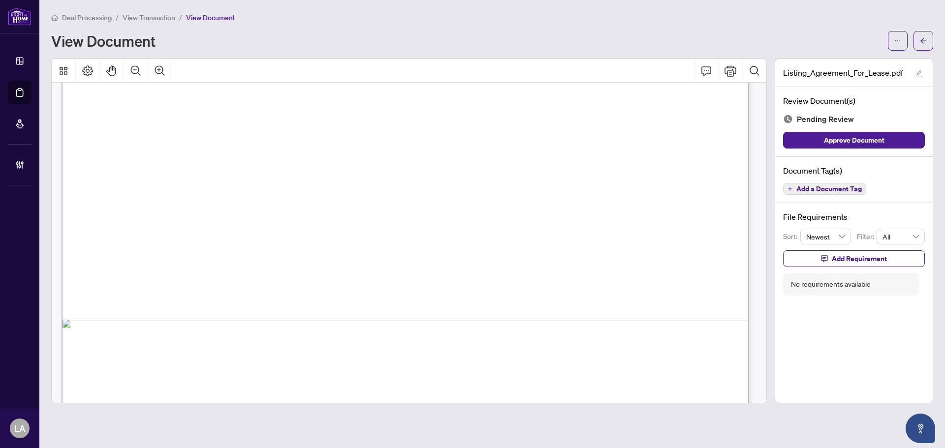
scroll to position [1501, 0]
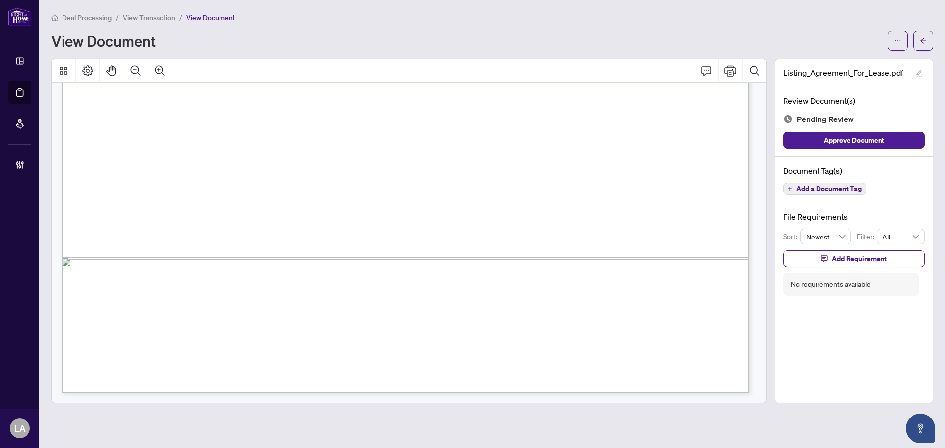
click at [800, 192] on span "Add a Document Tag" at bounding box center [828, 189] width 65 height 7
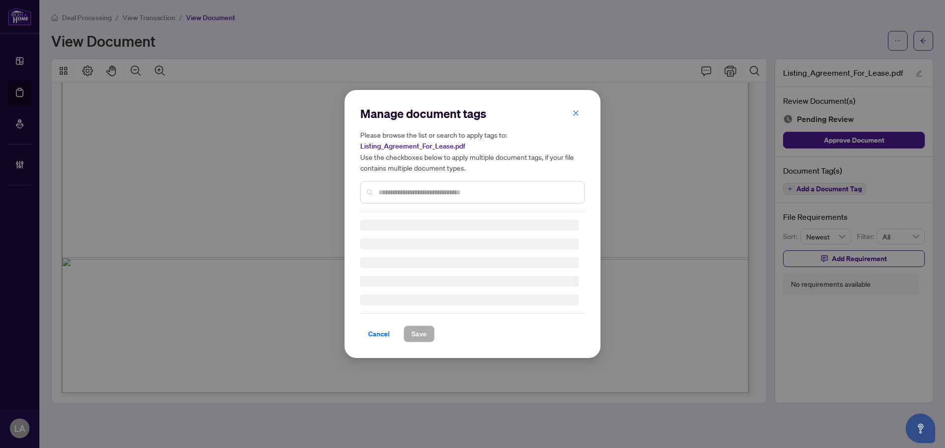
click at [392, 183] on div at bounding box center [472, 192] width 224 height 23
click at [388, 188] on input "text" at bounding box center [478, 192] width 198 height 11
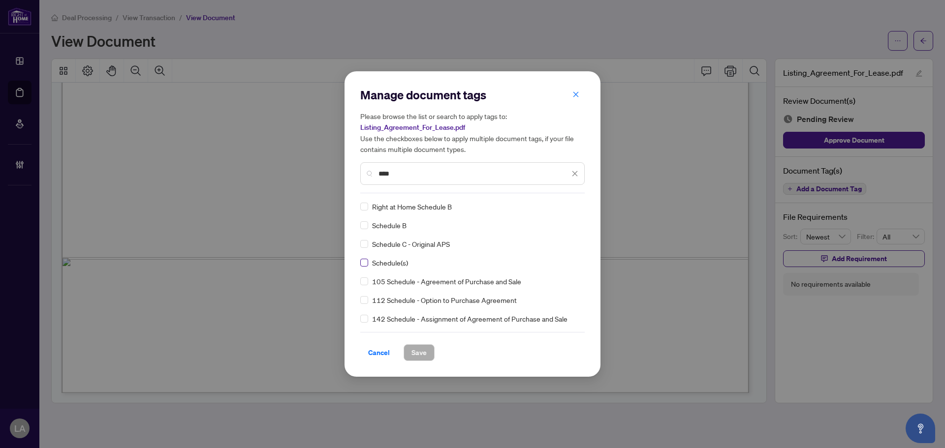
type input "****"
click at [560, 203] on div "Manage document tags Please browse the list or search to apply tags to: Listing…" at bounding box center [472, 224] width 224 height 274
click at [562, 209] on img at bounding box center [565, 207] width 10 height 10
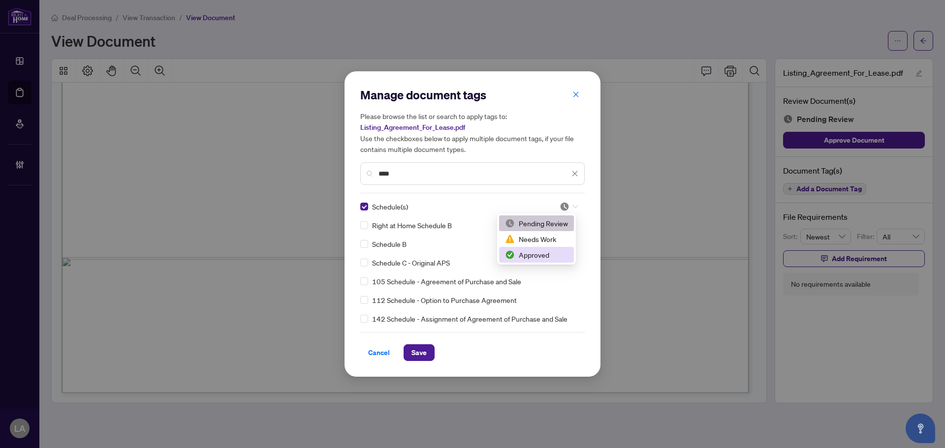
drag, startPoint x: 506, startPoint y: 256, endPoint x: 511, endPoint y: 263, distance: 8.4
click at [506, 257] on img at bounding box center [510, 255] width 10 height 10
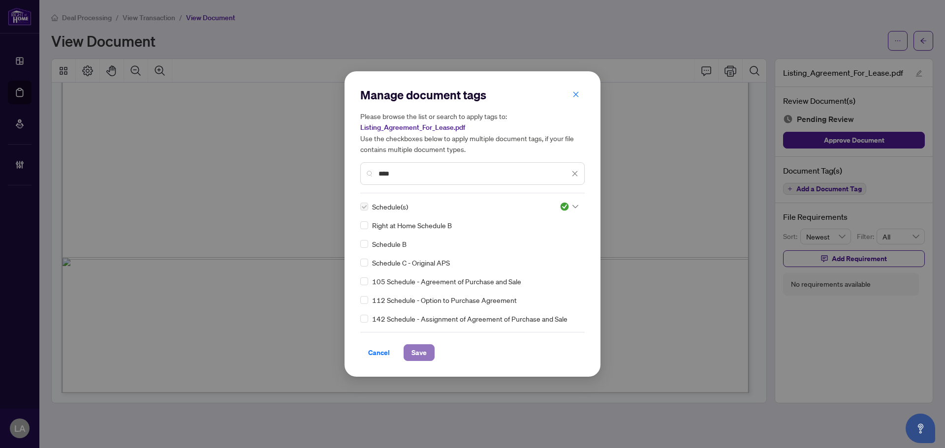
click at [421, 349] on span "Save" at bounding box center [418, 353] width 15 height 16
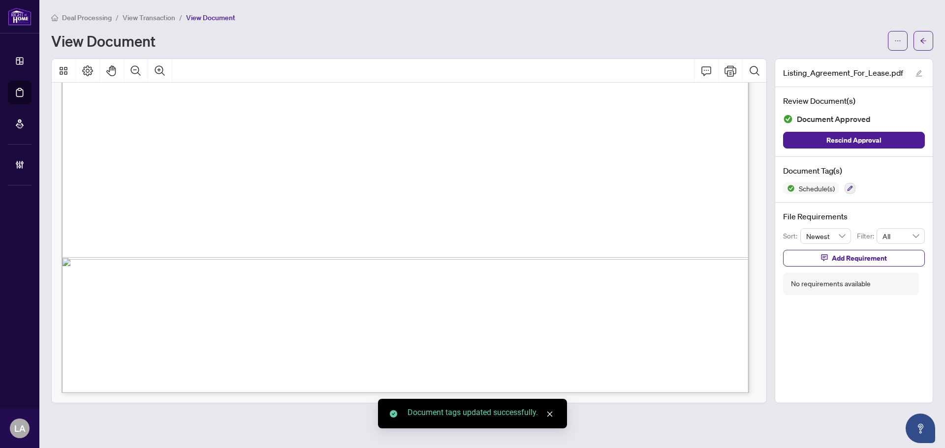
click at [148, 10] on main "Deal Processing / View Transaction / View Document View Document Listing_Agreem…" at bounding box center [492, 224] width 906 height 448
click at [140, 16] on span "View Transaction" at bounding box center [149, 17] width 53 height 9
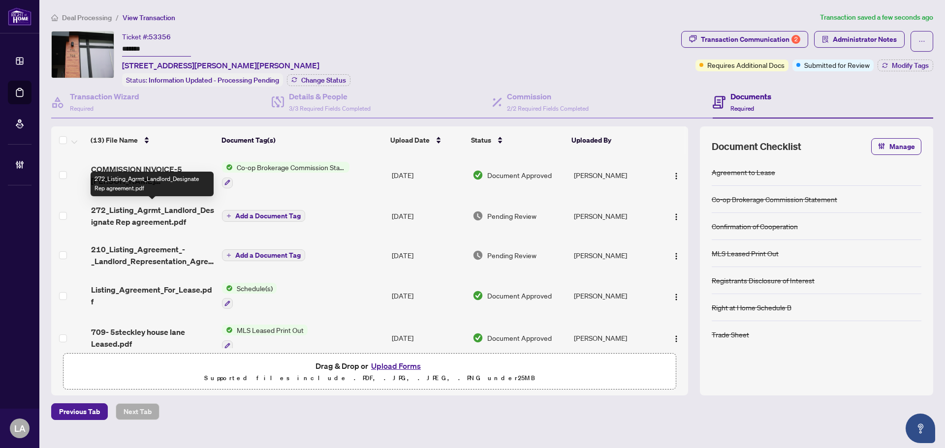
click at [184, 215] on span "272_Listing_Agrmt_Landlord_Designate Rep agreement.pdf" at bounding box center [152, 216] width 123 height 24
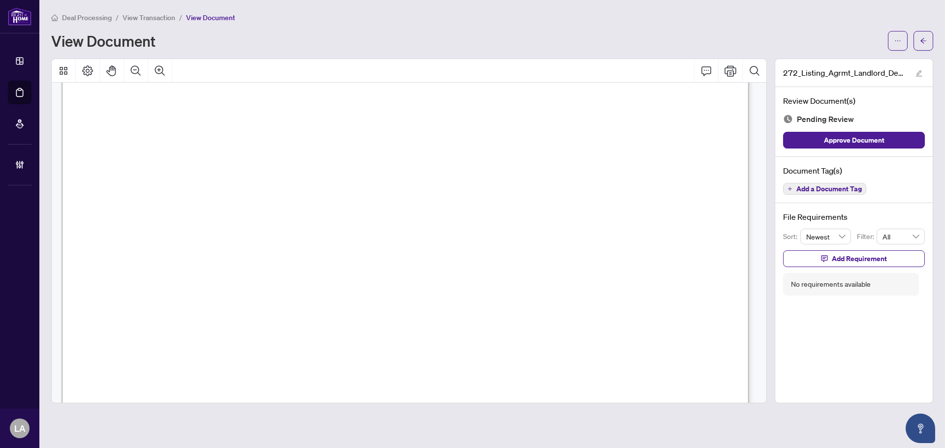
scroll to position [148, 0]
click at [832, 251] on span "Add Requirement" at bounding box center [859, 259] width 55 height 16
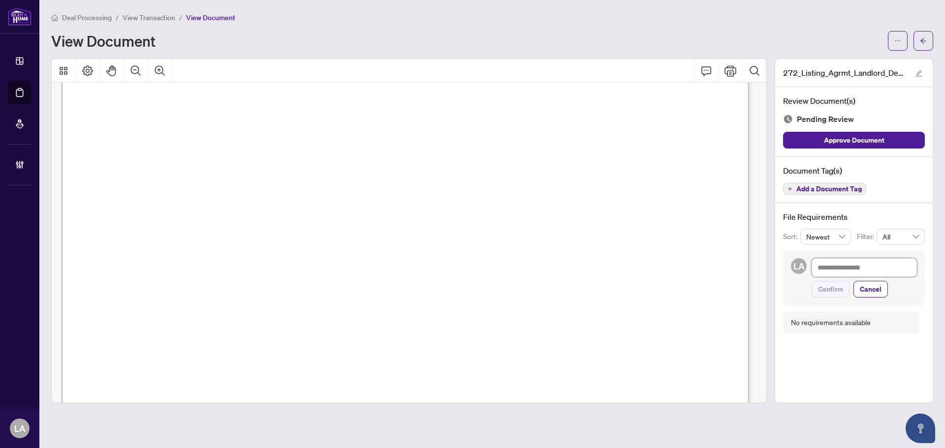
click at [847, 268] on textarea at bounding box center [864, 267] width 105 height 19
type textarea "*"
type textarea "**"
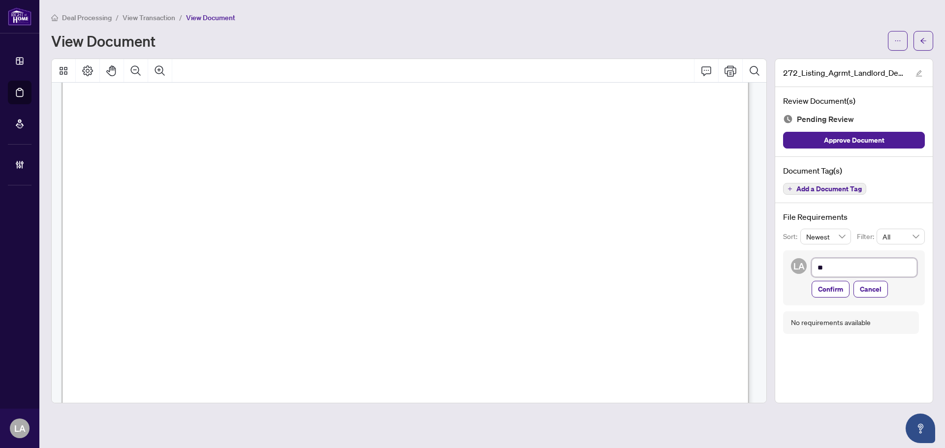
type textarea "***"
type textarea "****"
type textarea "*****"
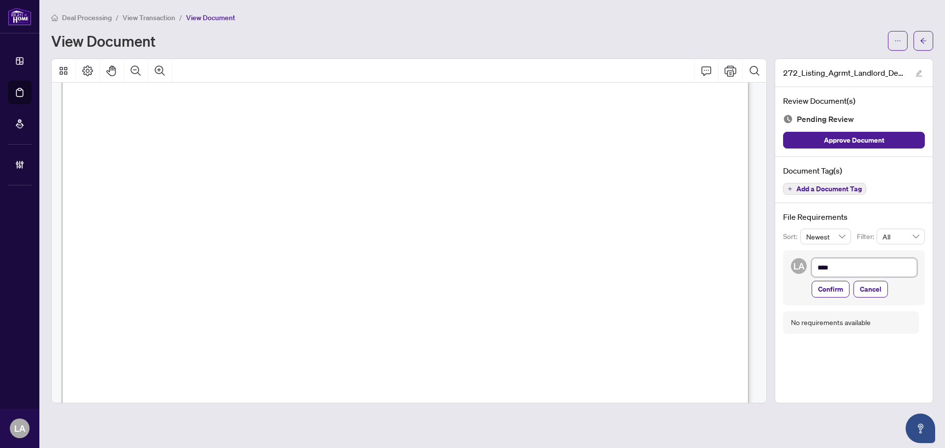
type textarea "*****"
type textarea "******"
type textarea "*******"
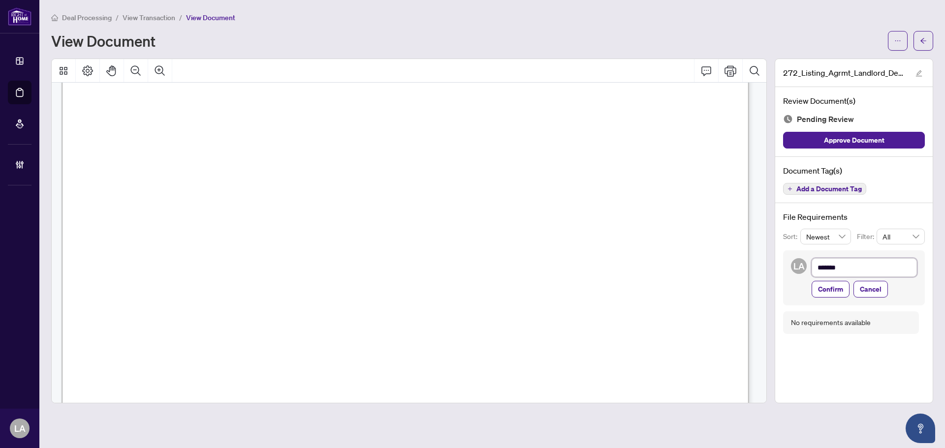
type textarea "*******"
type textarea "*********"
type textarea "**********"
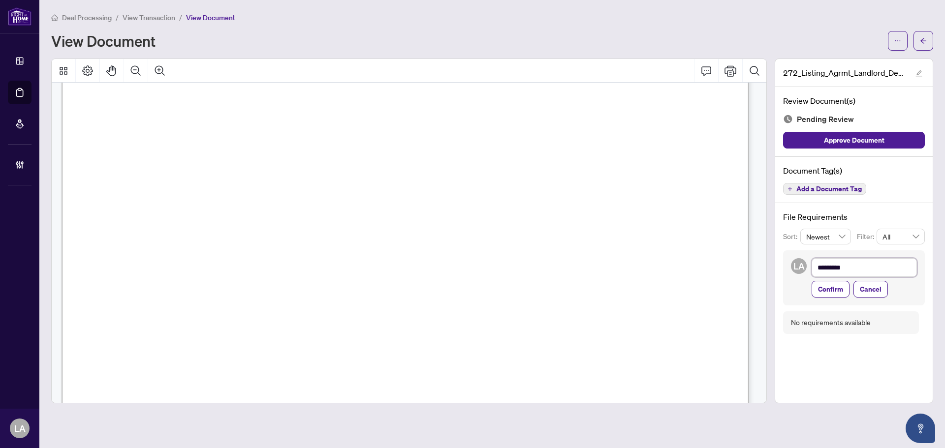
type textarea "**********"
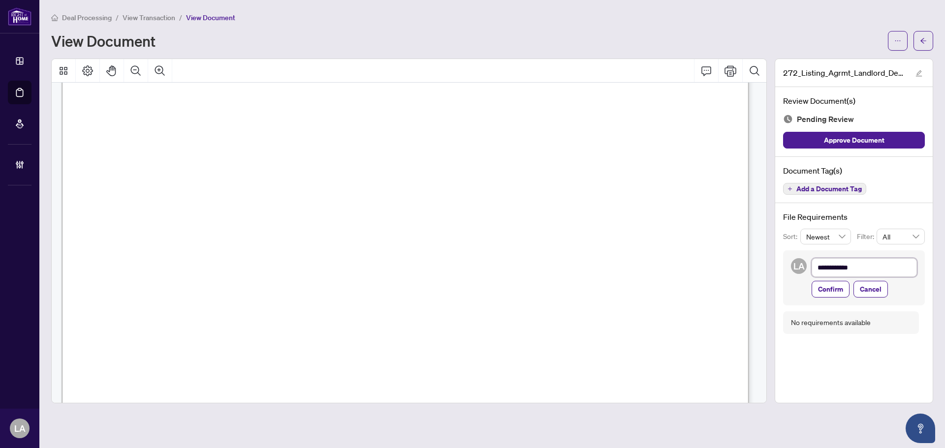
type textarea "**********"
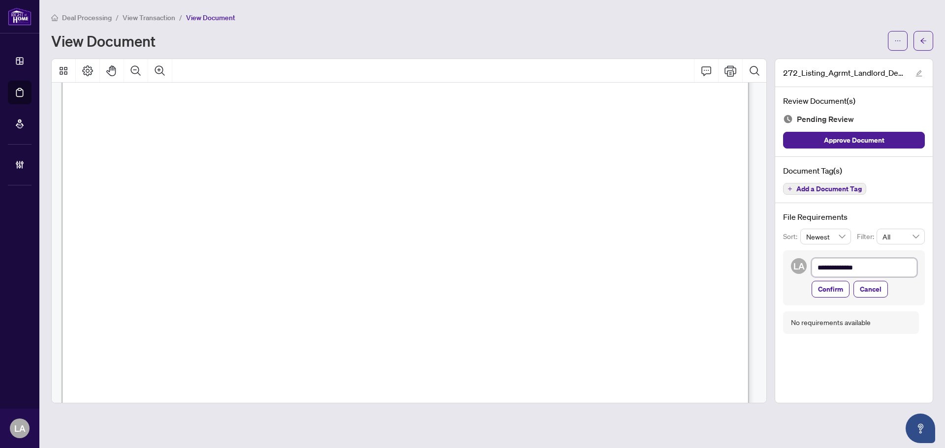
type textarea "**********"
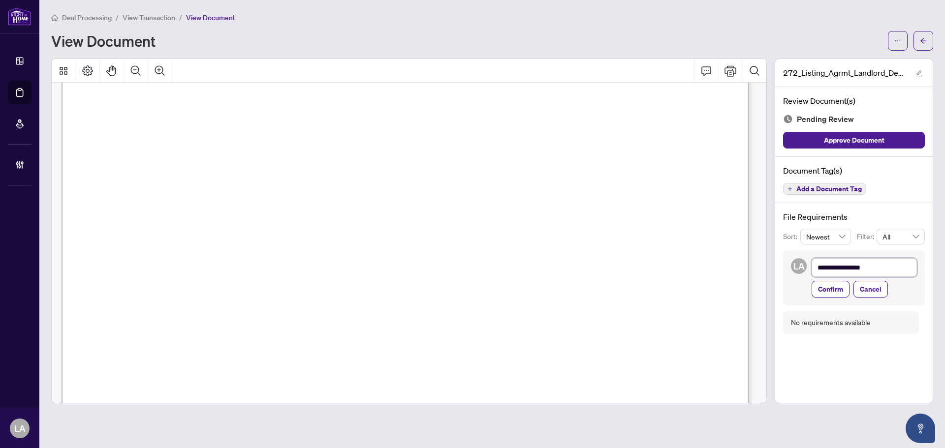
type textarea "**********"
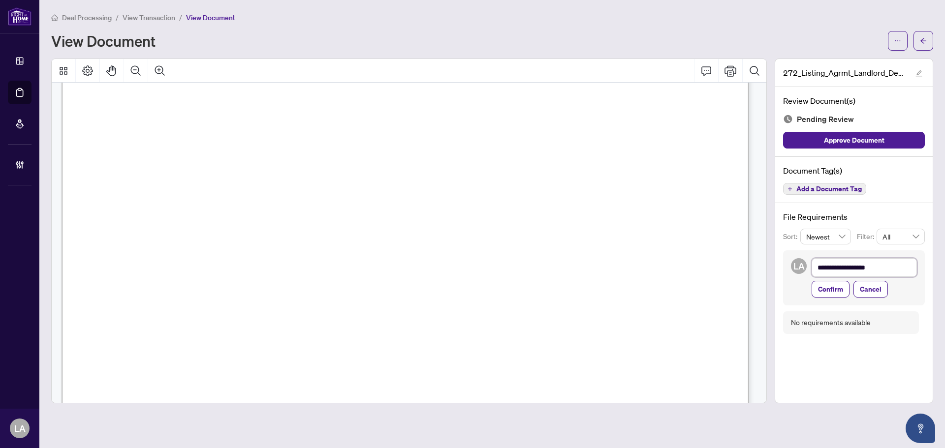
type textarea "**********"
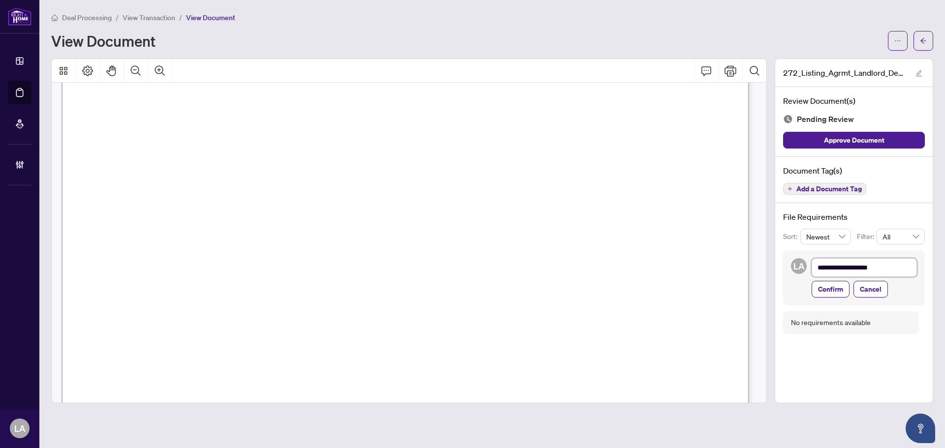
type textarea "**********"
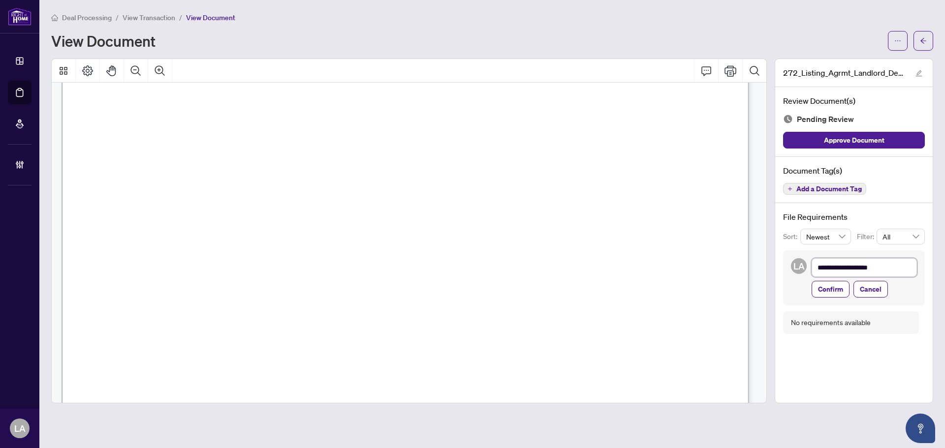
type textarea "**********"
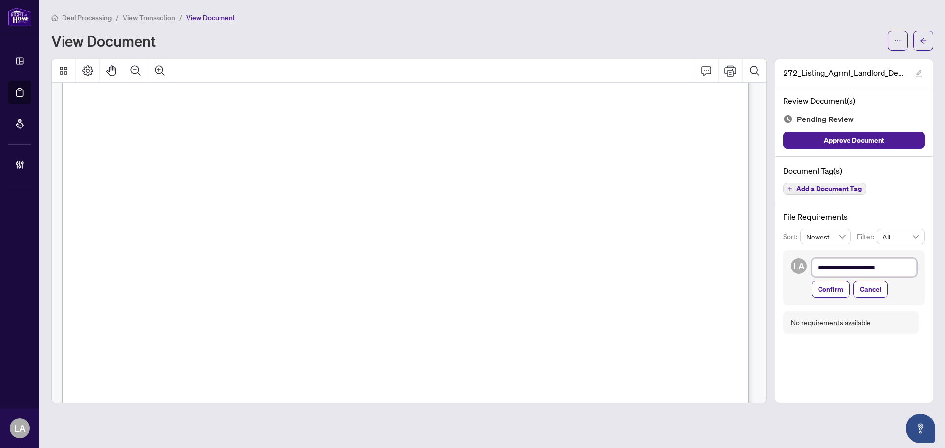
type textarea "**********"
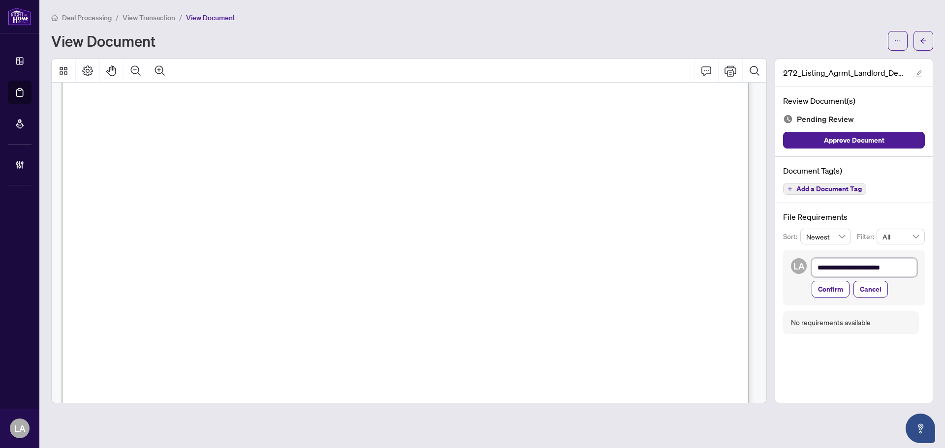
type textarea "**********"
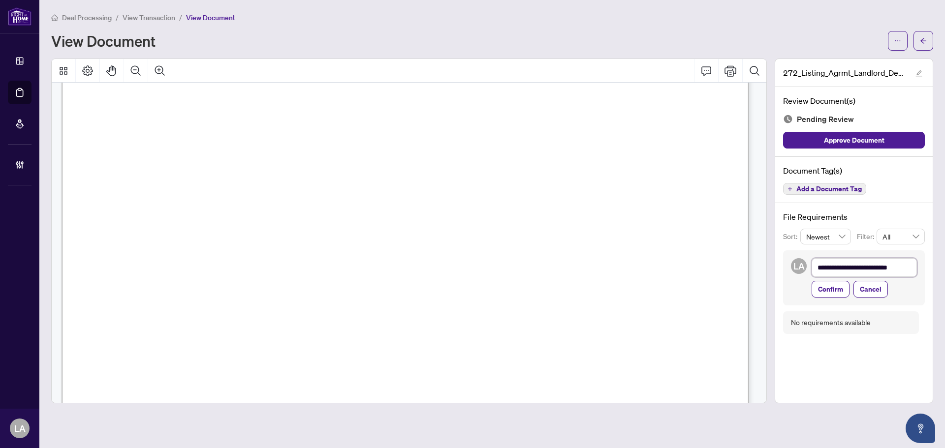
type textarea "**********"
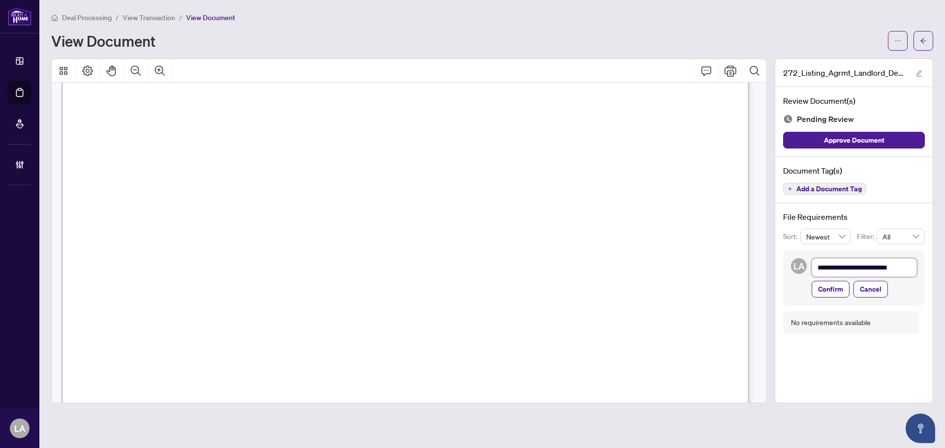
type textarea "**********"
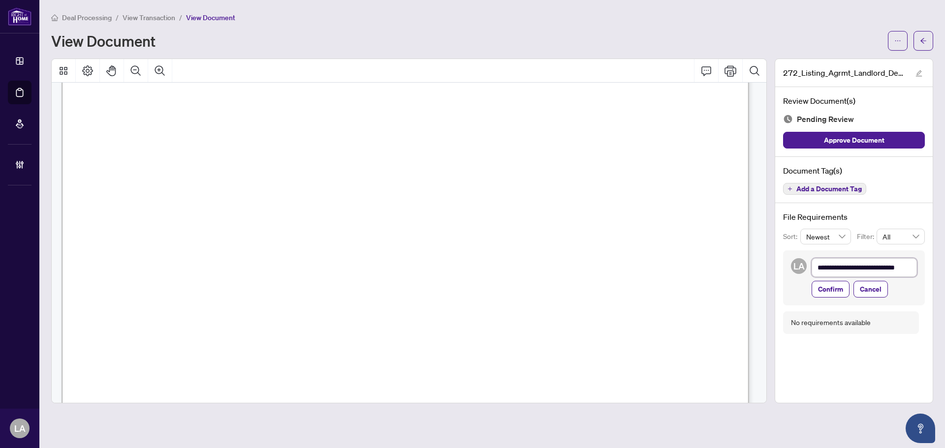
scroll to position [1, 0]
type textarea "**********"
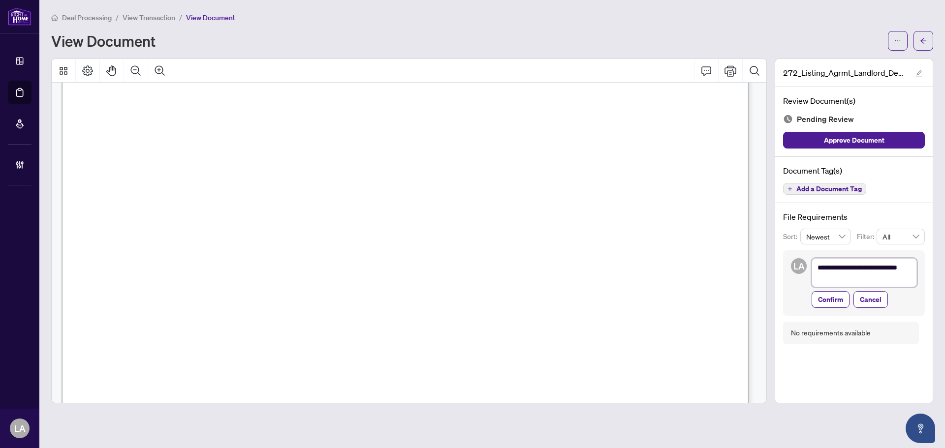
type textarea "**********"
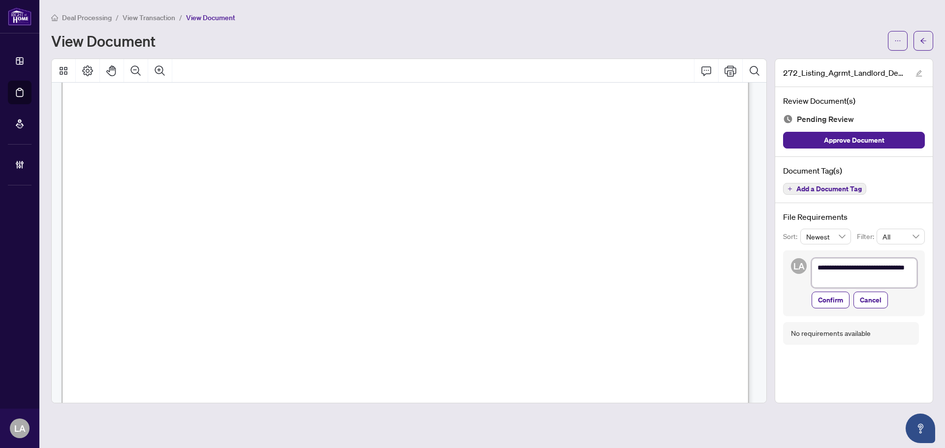
type textarea "**********"
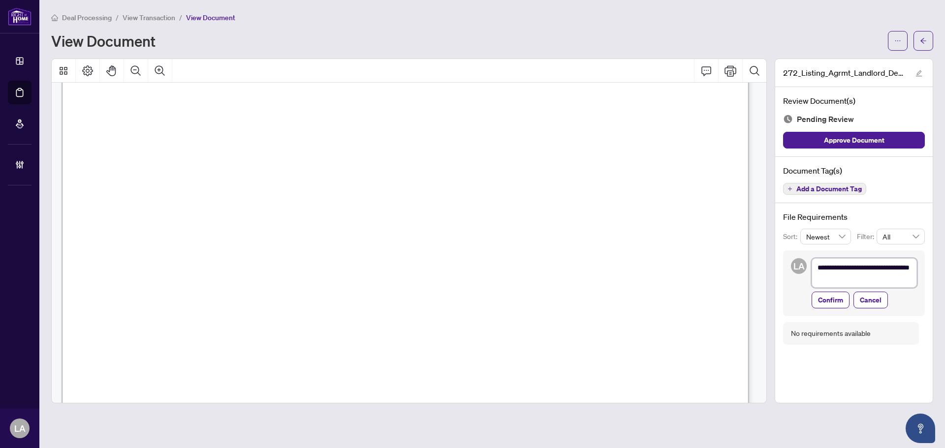
type textarea "**********"
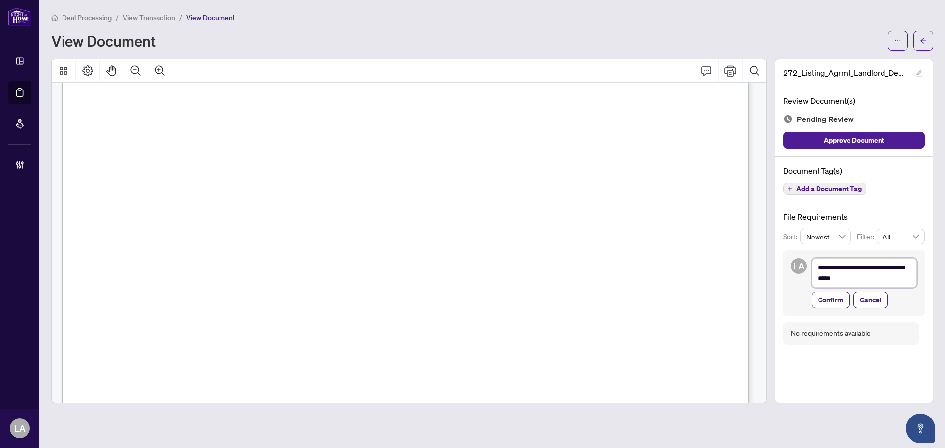
type textarea "**********"
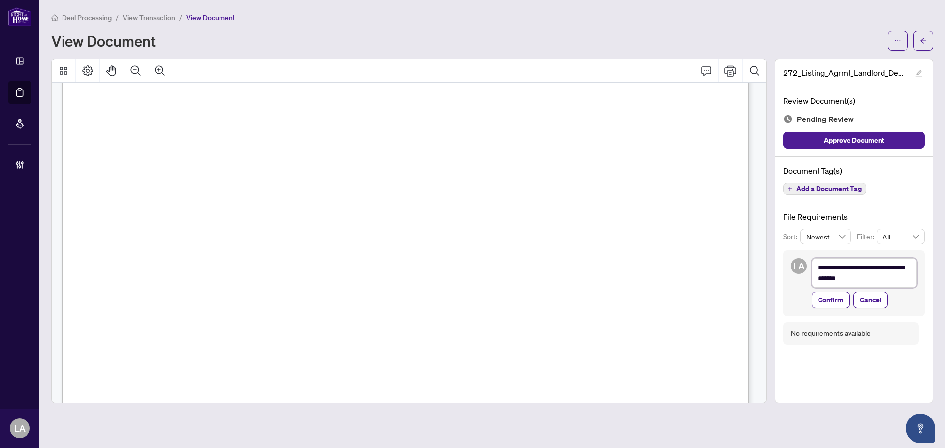
type textarea "**********"
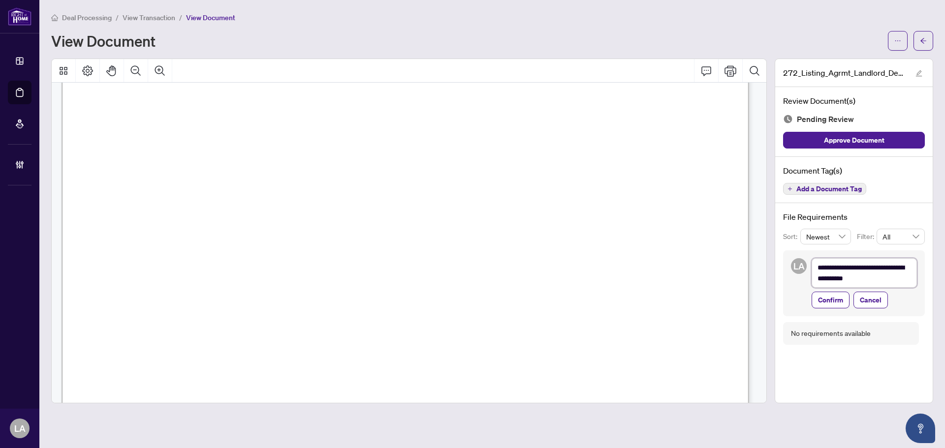
type textarea "**********"
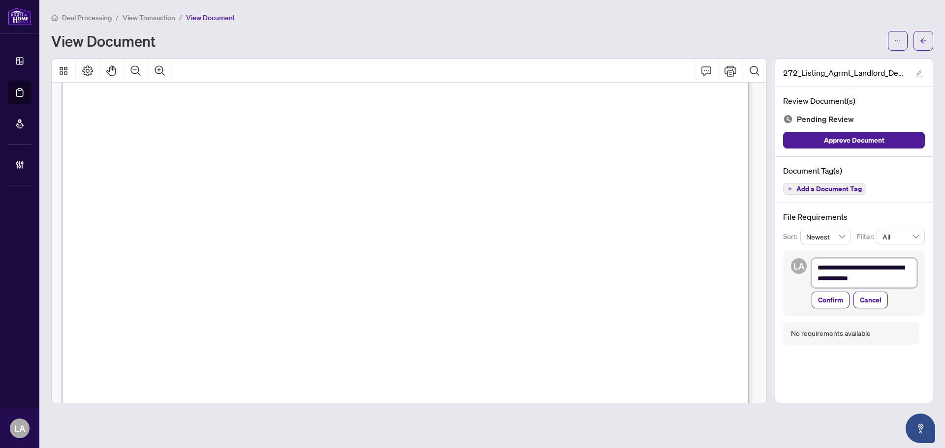
type textarea "**********"
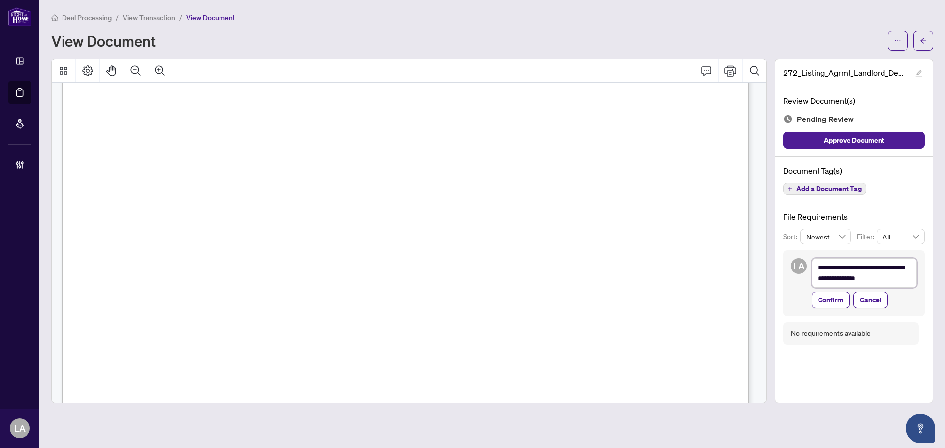
type textarea "**********"
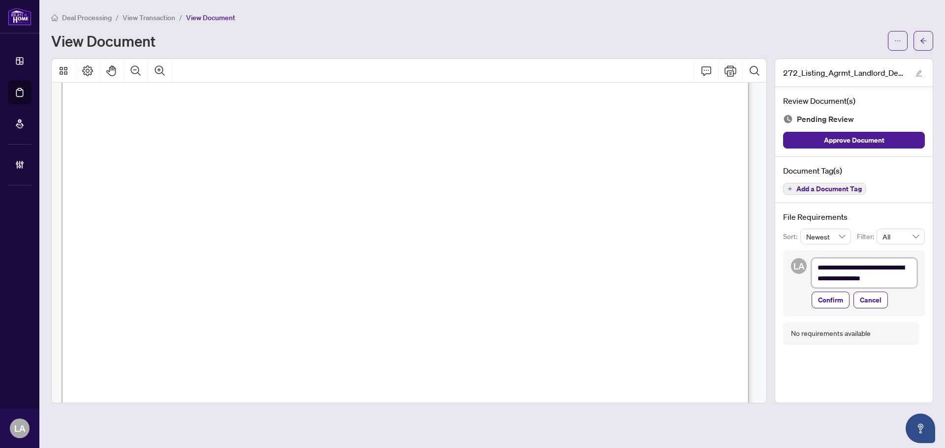
type textarea "**********"
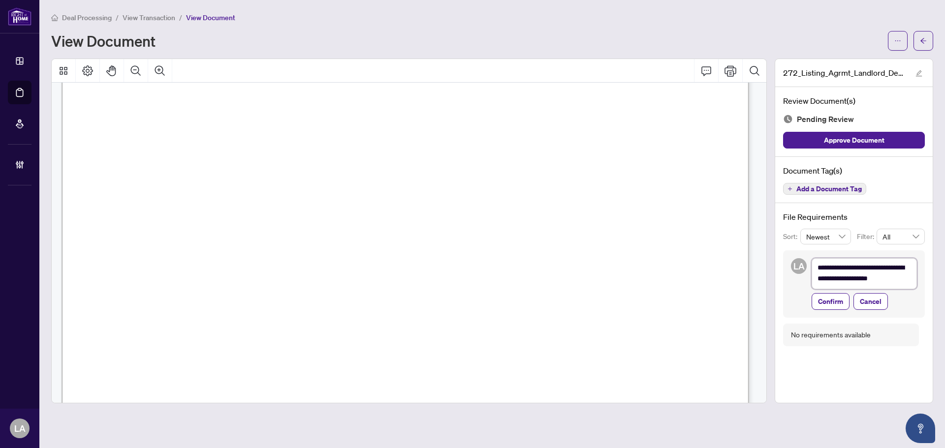
type textarea "**********"
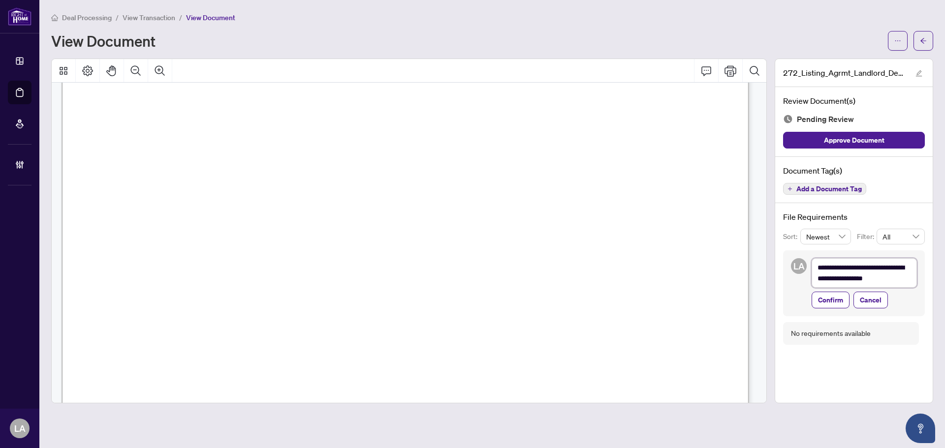
type textarea "**********"
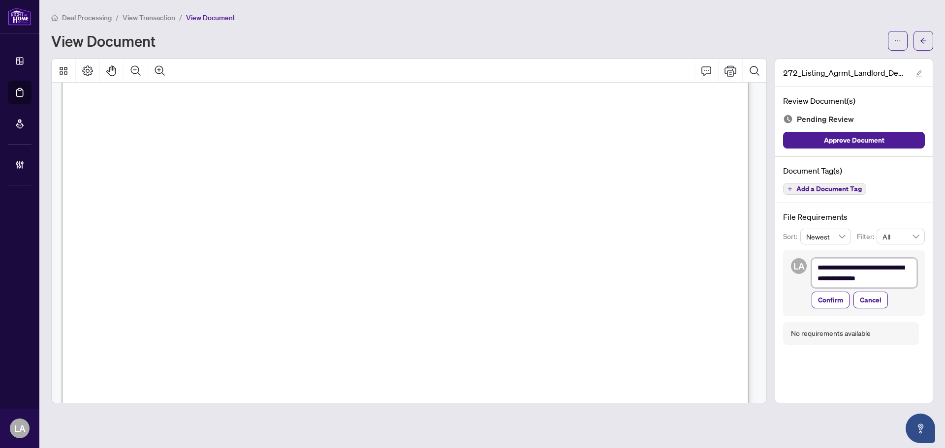
type textarea "**********"
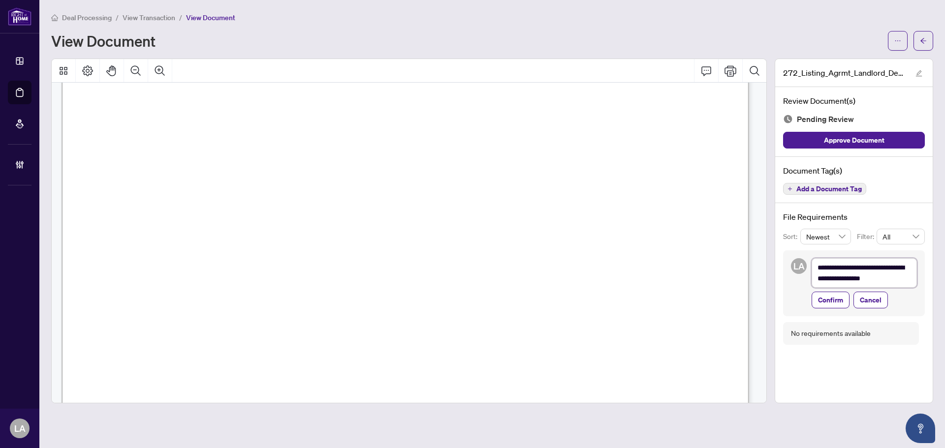
type textarea "**********"
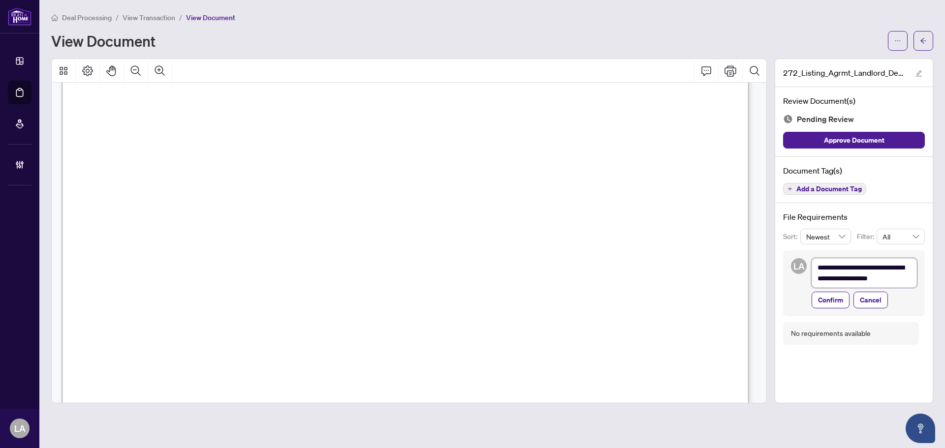
scroll to position [1, 0]
type textarea "**********"
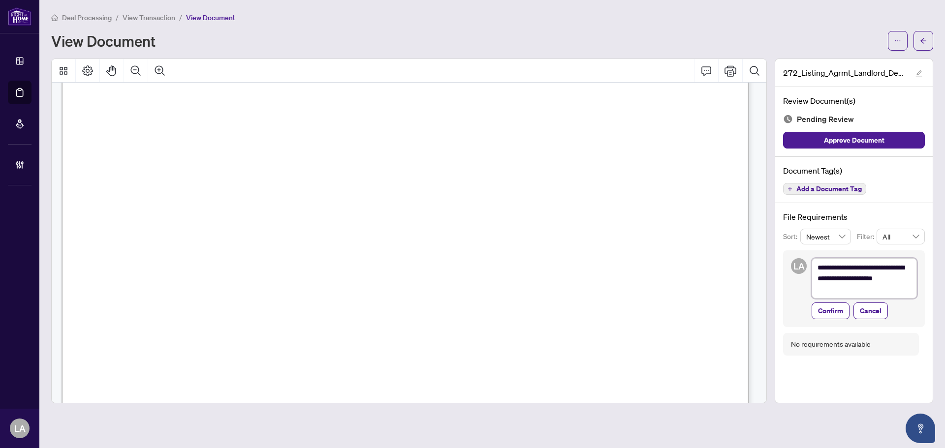
scroll to position [0, 0]
type textarea "**********"
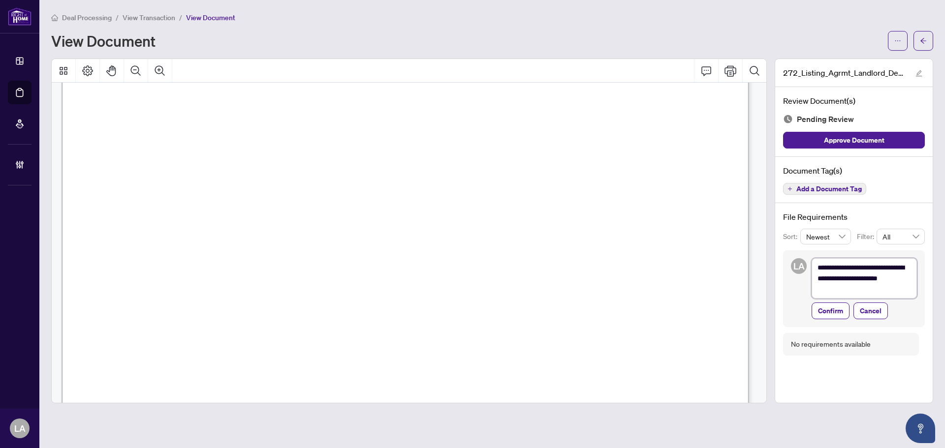
type textarea "**********"
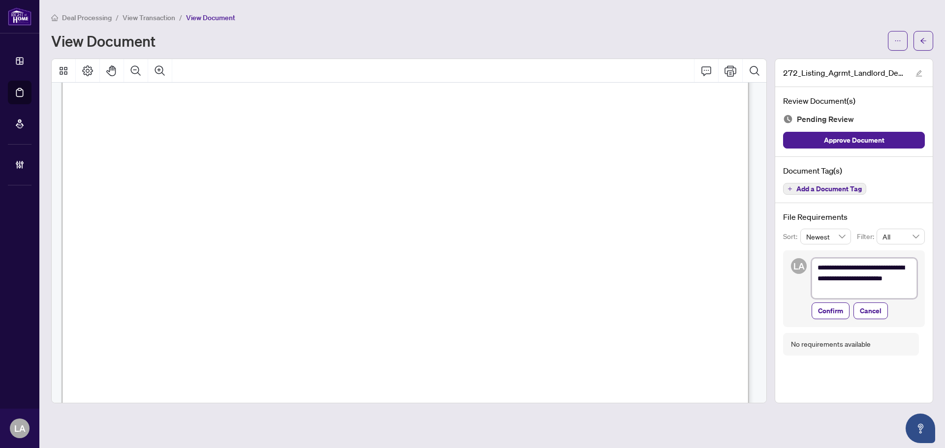
type textarea "**********"
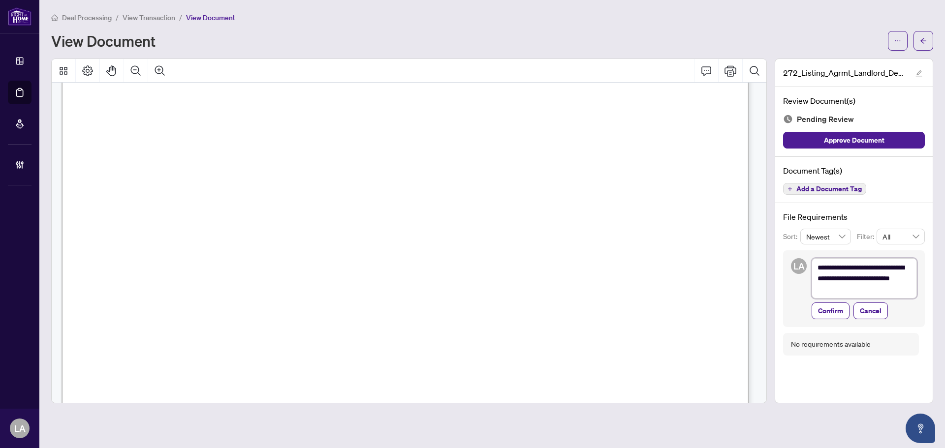
type textarea "**********"
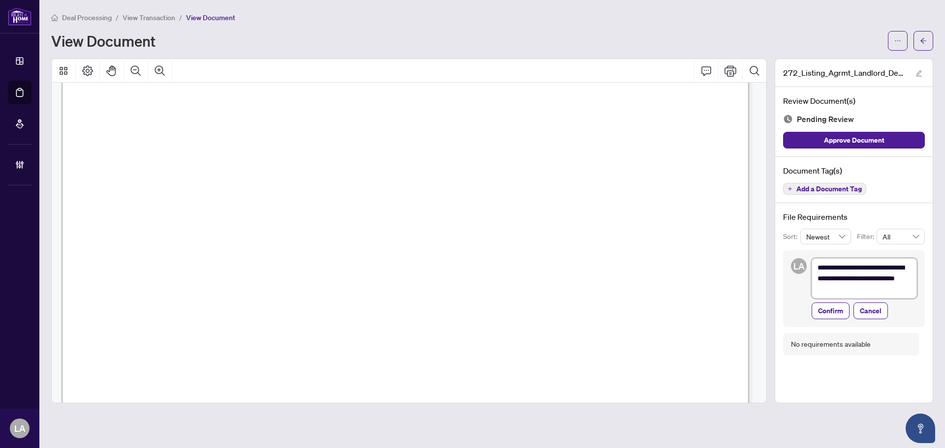
type textarea "**********"
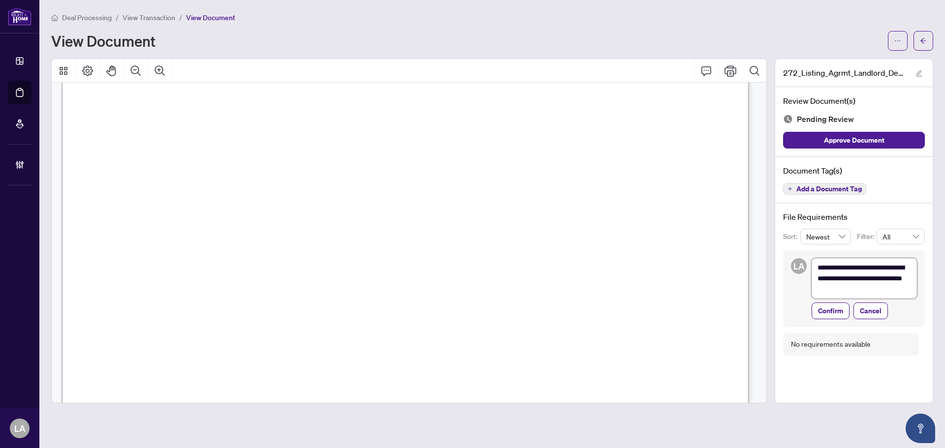
type textarea "**********"
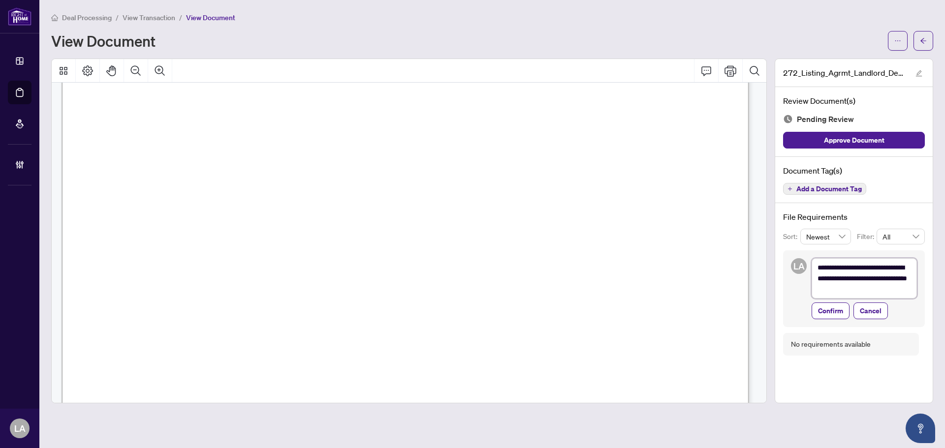
type textarea "**********"
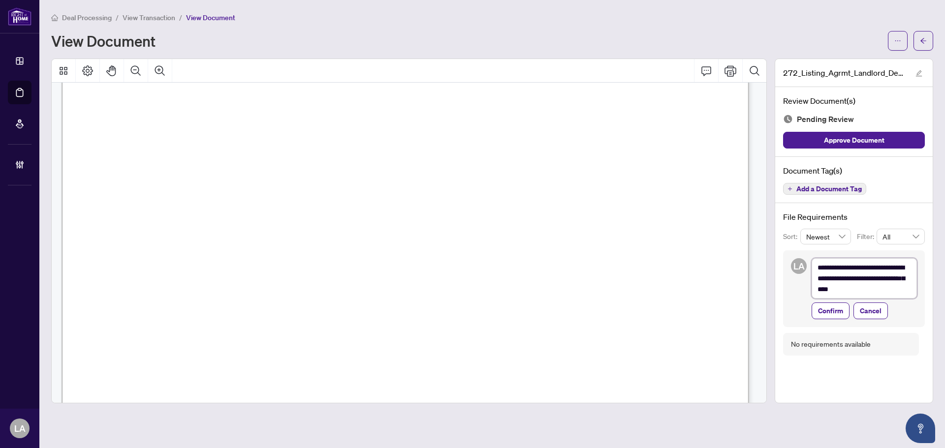
type textarea "**********"
drag, startPoint x: 820, startPoint y: 314, endPoint x: 833, endPoint y: 297, distance: 21.0
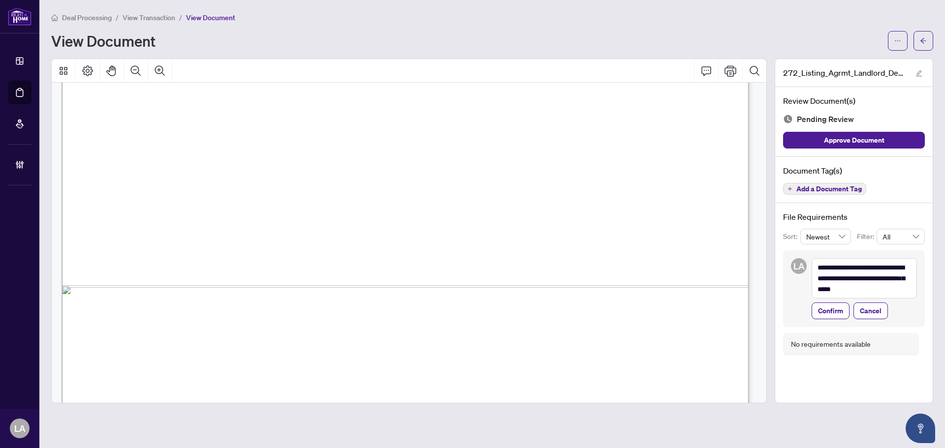
click at [820, 313] on span "Confirm" at bounding box center [830, 311] width 25 height 16
click at [805, 192] on span "Add a Document Tag" at bounding box center [828, 189] width 65 height 7
type textarea "**********"
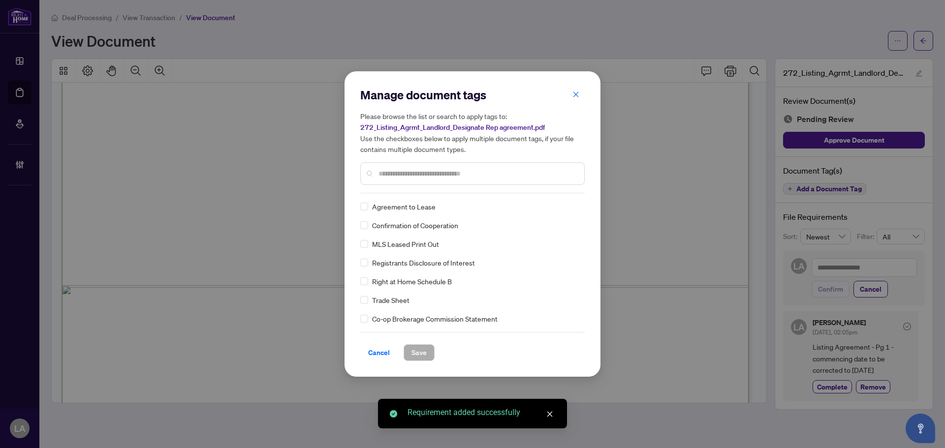
click at [406, 182] on div at bounding box center [472, 173] width 224 height 23
click at [406, 181] on div at bounding box center [472, 173] width 224 height 23
click at [408, 175] on input "text" at bounding box center [478, 173] width 198 height 11
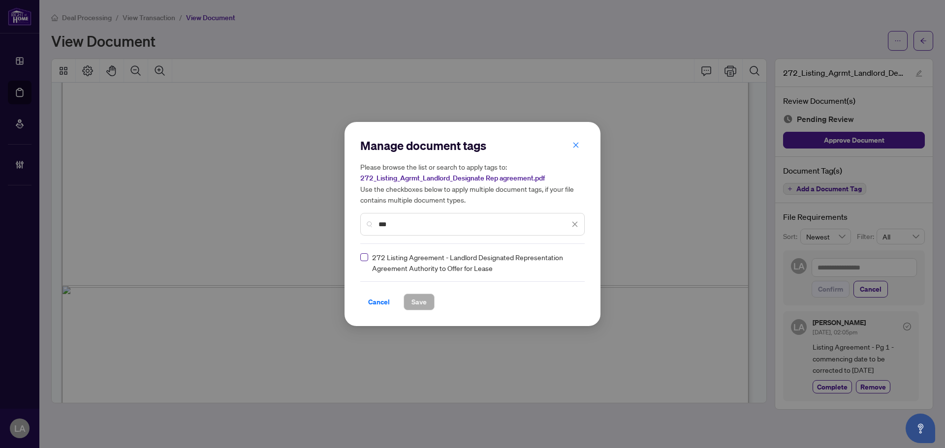
type input "***"
drag, startPoint x: 561, startPoint y: 257, endPoint x: 562, endPoint y: 264, distance: 7.0
click at [562, 257] on input "search" at bounding box center [565, 262] width 10 height 15
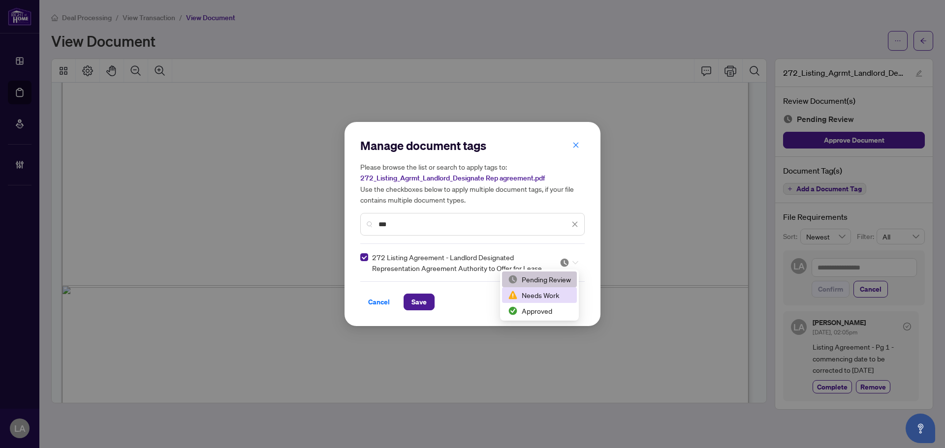
drag, startPoint x: 534, startPoint y: 288, endPoint x: 502, endPoint y: 297, distance: 32.7
click at [533, 289] on div "Needs Work" at bounding box center [539, 295] width 75 height 16
click at [425, 299] on span "Save" at bounding box center [418, 302] width 15 height 16
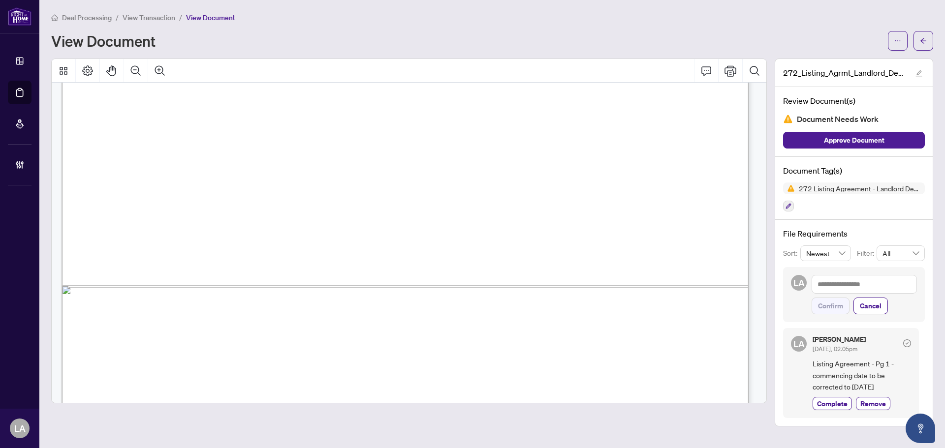
click at [155, 16] on span "View Transaction" at bounding box center [149, 17] width 53 height 9
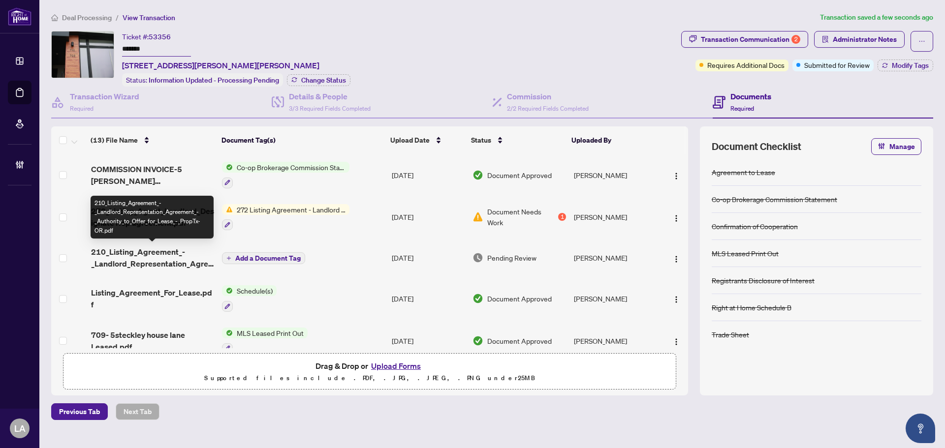
click at [147, 259] on span "210_Listing_Agreement_-_Landlord_Representation_Agreement_-_Authority_to_Offer_…" at bounding box center [152, 258] width 123 height 24
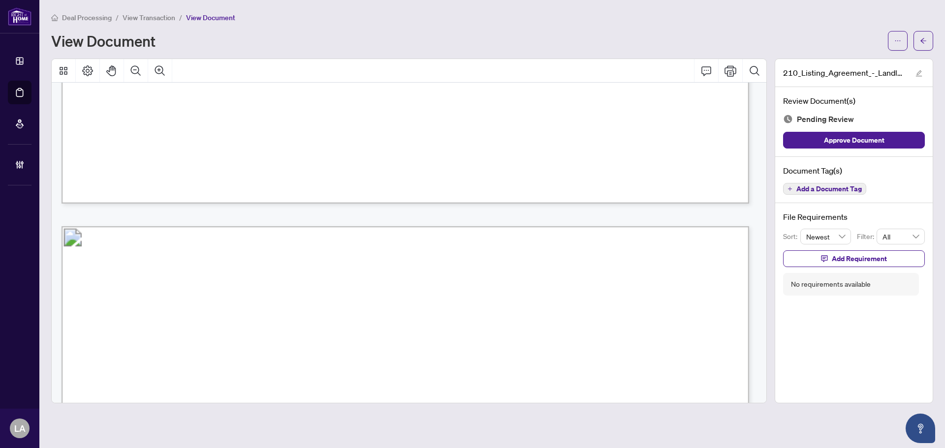
scroll to position [837, 0]
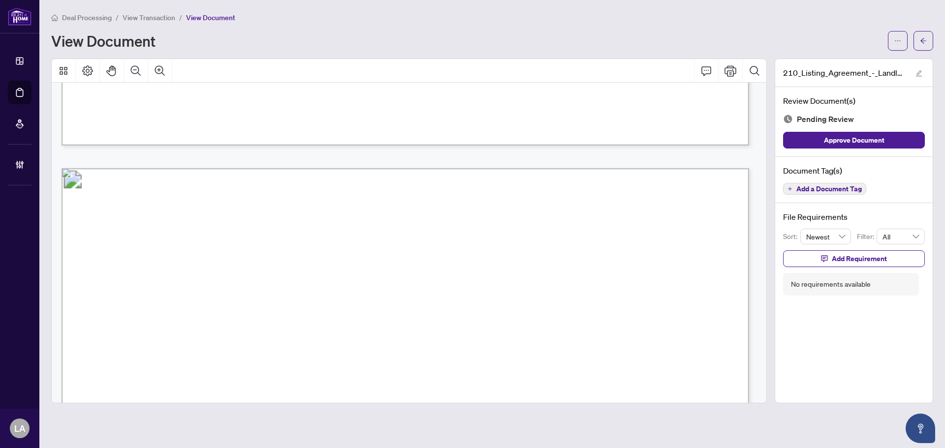
click at [833, 195] on div "Document Tag(s) Add a Document Tag" at bounding box center [854, 180] width 158 height 47
click at [801, 188] on span "Add a Document Tag" at bounding box center [828, 189] width 65 height 7
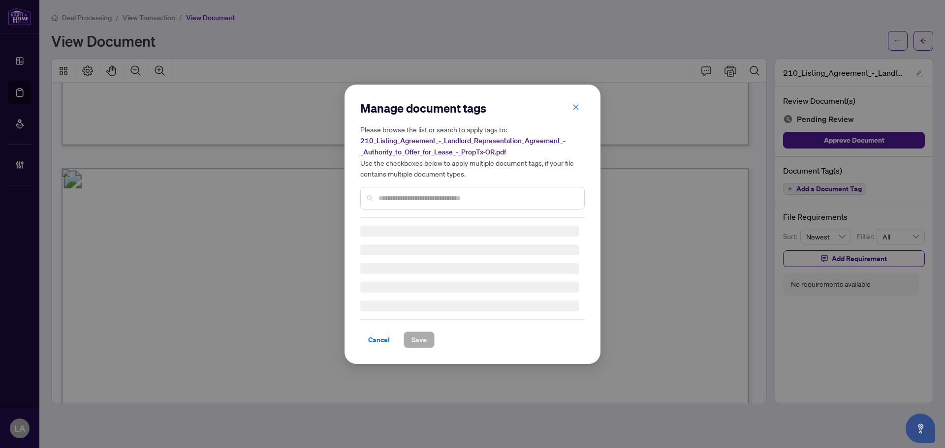
drag, startPoint x: 464, startPoint y: 192, endPoint x: 400, endPoint y: 198, distance: 64.7
click at [463, 193] on input "text" at bounding box center [478, 198] width 198 height 11
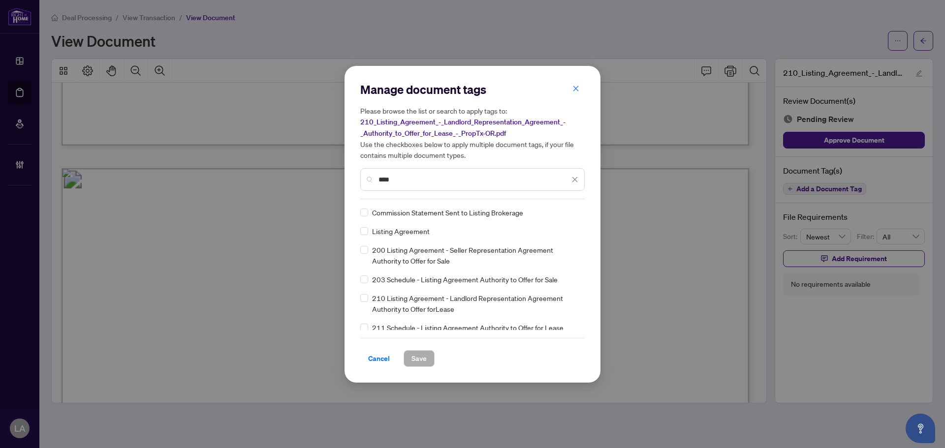
type input "****"
click at [567, 209] on div at bounding box center [569, 213] width 19 height 10
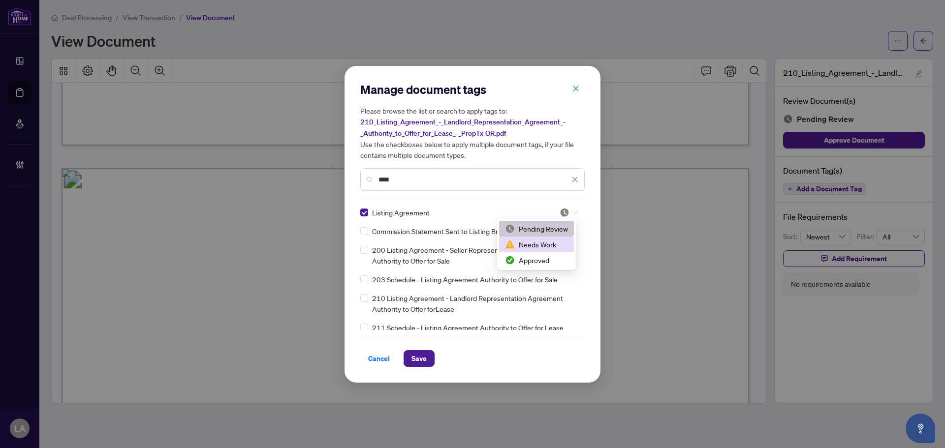
click at [537, 242] on div "Needs Work" at bounding box center [536, 244] width 63 height 11
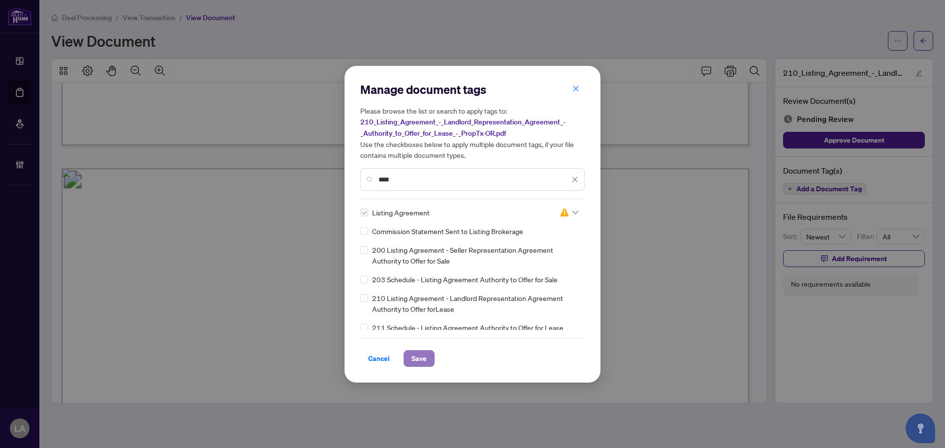
click at [418, 360] on span "Save" at bounding box center [418, 359] width 15 height 16
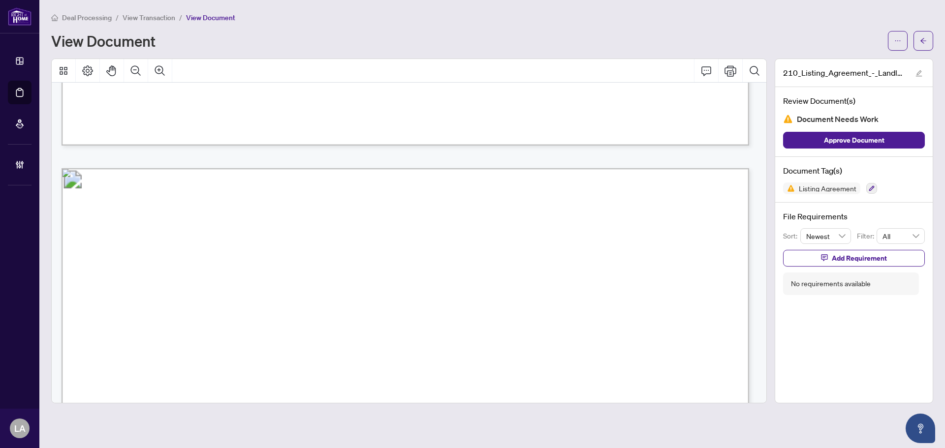
drag, startPoint x: 122, startPoint y: 9, endPoint x: 133, endPoint y: 16, distance: 12.6
click at [122, 9] on main "Deal Processing / View Transaction / View Document View Document 210_Listing_Ag…" at bounding box center [492, 224] width 906 height 448
click at [134, 17] on span "View Transaction" at bounding box center [149, 17] width 53 height 9
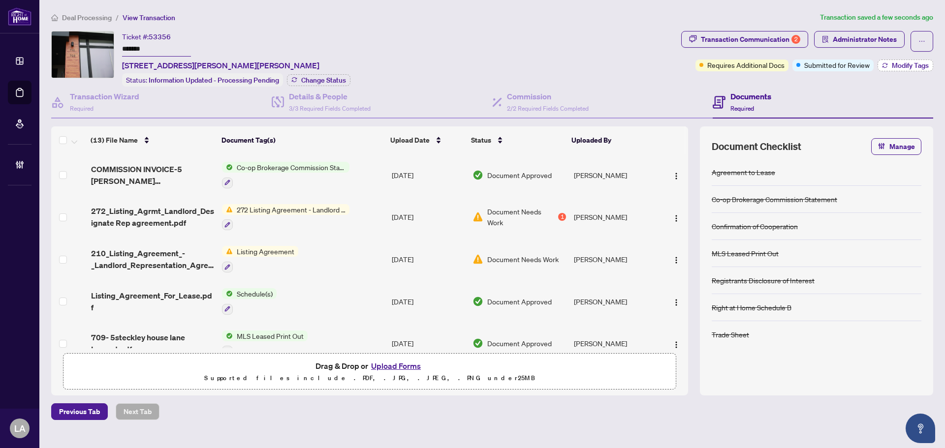
click at [886, 63] on icon "button" at bounding box center [885, 66] width 6 height 6
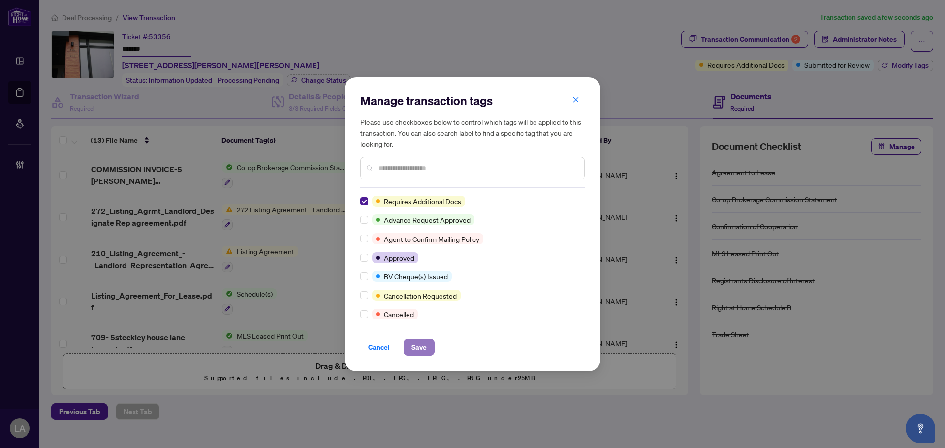
click at [429, 354] on button "Save" at bounding box center [419, 347] width 31 height 17
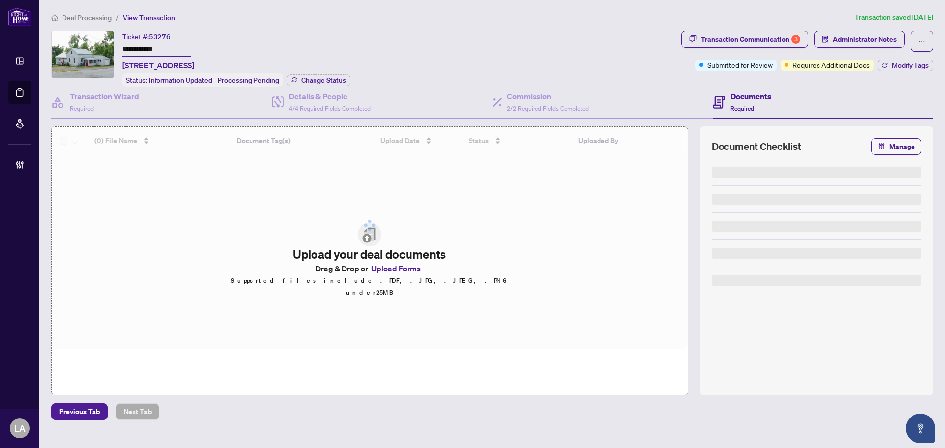
click at [847, 41] on span "Administrator Notes" at bounding box center [865, 40] width 64 height 16
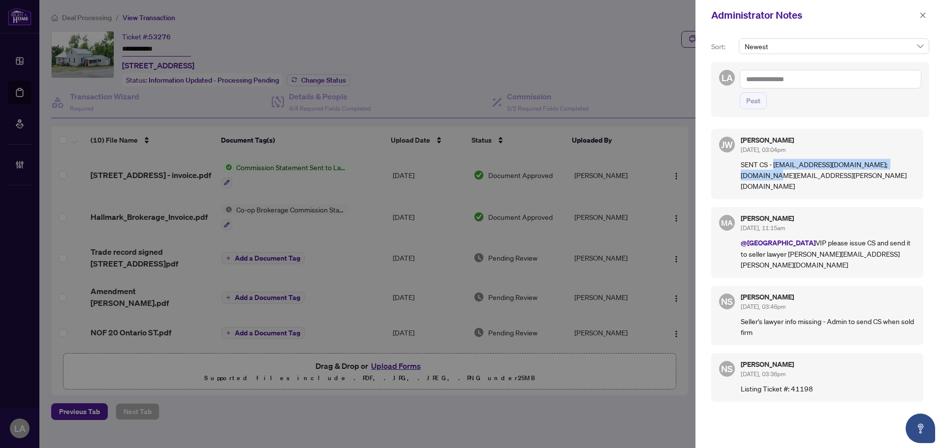
drag, startPoint x: 913, startPoint y: 164, endPoint x: 772, endPoint y: 165, distance: 140.3
click at [772, 165] on p "SENT CS - [EMAIL_ADDRESS][DOMAIN_NAME]; [DOMAIN_NAME][EMAIL_ADDRESS][PERSON_NAM…" at bounding box center [828, 175] width 175 height 32
click at [745, 166] on p "SENT CS - [EMAIL_ADDRESS][DOMAIN_NAME]; [DOMAIN_NAME][EMAIL_ADDRESS][PERSON_NAM…" at bounding box center [828, 175] width 175 height 32
drag, startPoint x: 728, startPoint y: 166, endPoint x: 816, endPoint y: 166, distance: 87.6
click at [816, 166] on div "[PERSON_NAME] [DATE], 03:04pm SENT CS - [EMAIL_ADDRESS][DOMAIN_NAME]; [DOMAIN_N…" at bounding box center [817, 164] width 212 height 70
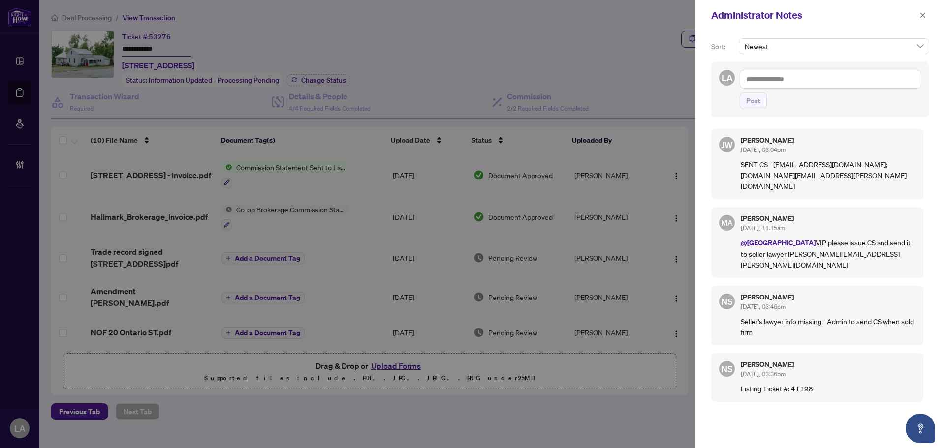
click at [861, 137] on h5 "[PERSON_NAME]" at bounding box center [828, 140] width 175 height 7
click at [920, 13] on icon "close" at bounding box center [922, 14] width 5 height 5
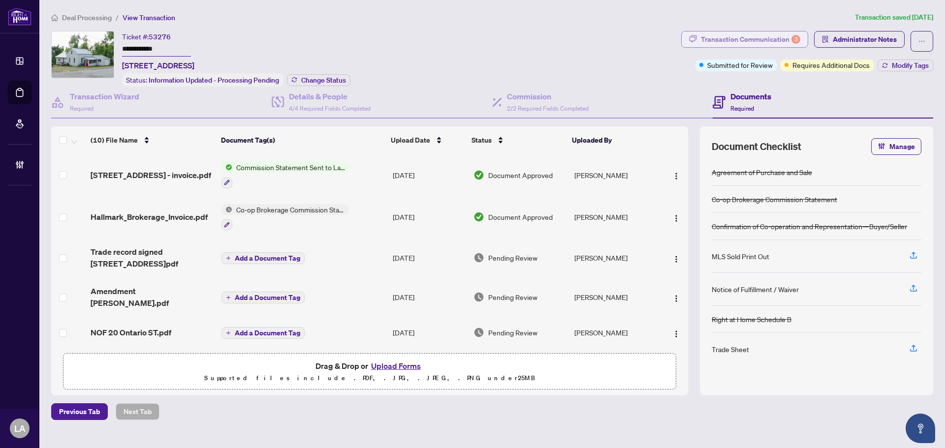
click at [770, 37] on div "Transaction Communication 3" at bounding box center [750, 40] width 99 height 16
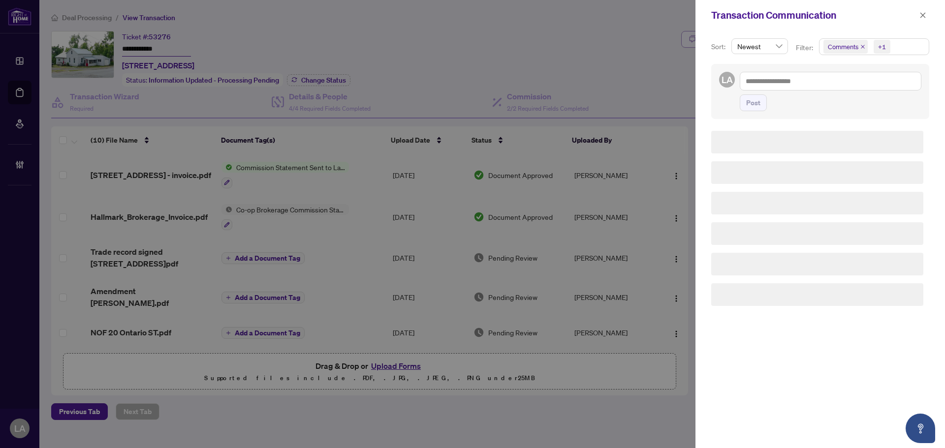
click at [860, 45] on icon "close" at bounding box center [862, 46] width 5 height 5
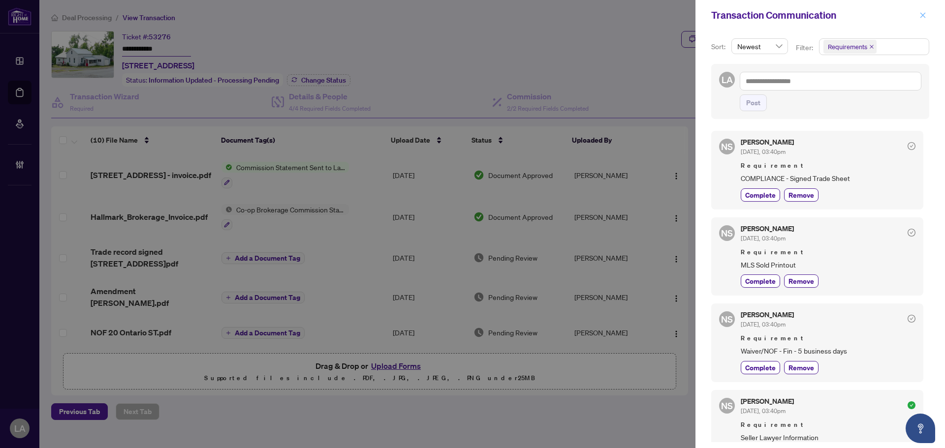
click at [922, 8] on span "button" at bounding box center [922, 15] width 7 height 16
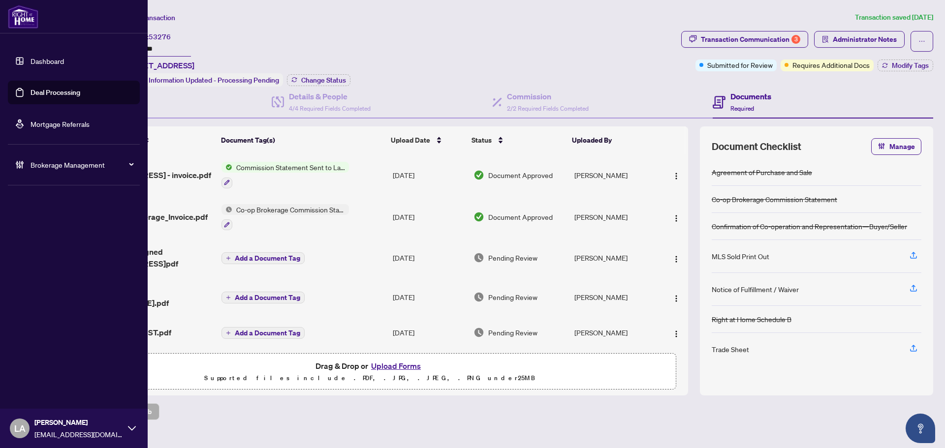
click at [31, 97] on link "Deal Processing" at bounding box center [56, 92] width 50 height 9
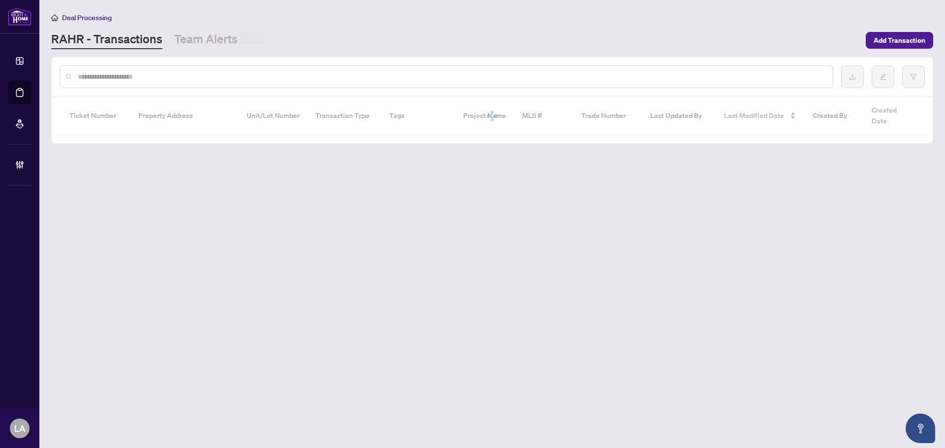
click at [151, 85] on div at bounding box center [447, 76] width 774 height 23
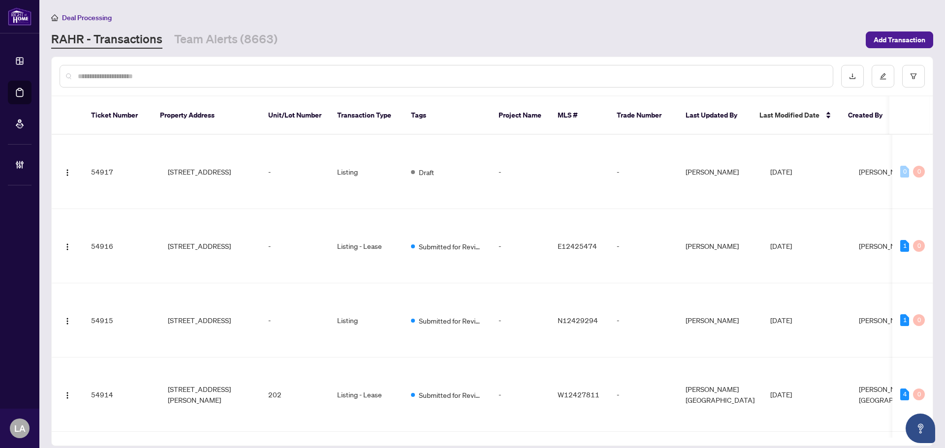
click at [126, 73] on input "text" at bounding box center [451, 76] width 747 height 11
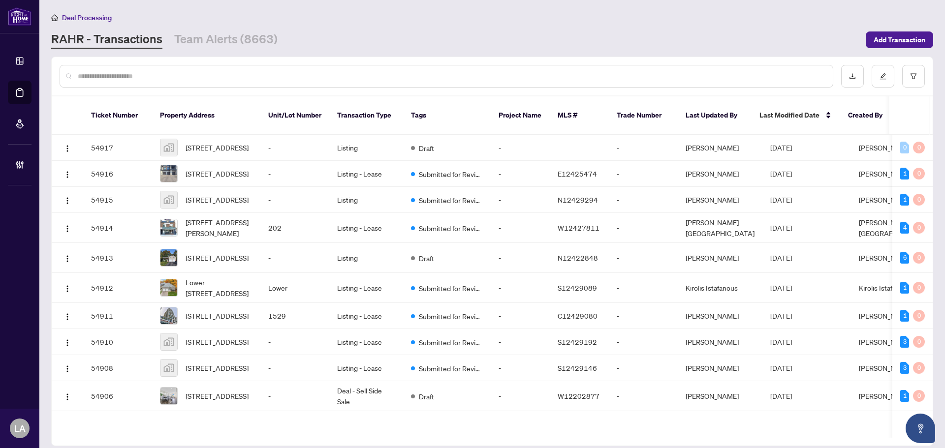
click at [160, 84] on div at bounding box center [447, 76] width 774 height 23
click at [153, 84] on div at bounding box center [447, 76] width 774 height 23
click at [152, 78] on input "text" at bounding box center [451, 76] width 747 height 11
click at [118, 84] on div at bounding box center [447, 76] width 774 height 23
click at [117, 76] on input "text" at bounding box center [451, 76] width 747 height 11
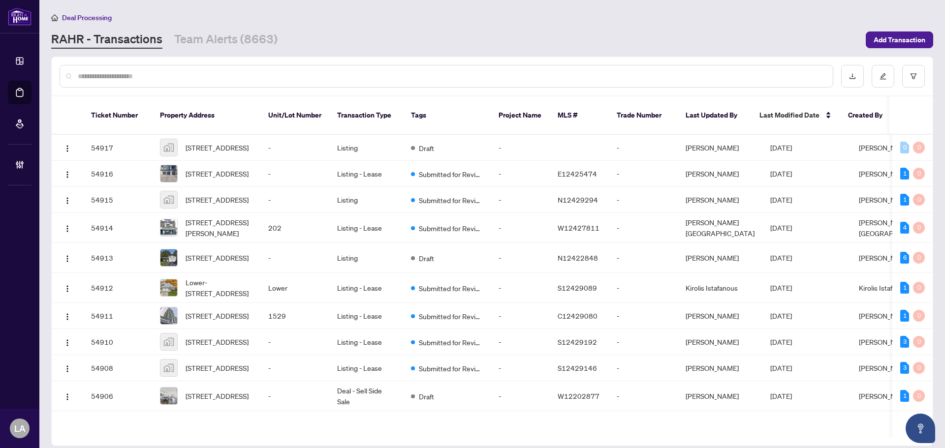
click at [133, 84] on div at bounding box center [447, 76] width 774 height 23
click at [134, 81] on div at bounding box center [447, 76] width 774 height 23
click at [136, 79] on input "text" at bounding box center [451, 76] width 747 height 11
click at [119, 61] on div at bounding box center [492, 76] width 881 height 38
click at [122, 71] on input "text" at bounding box center [451, 76] width 747 height 11
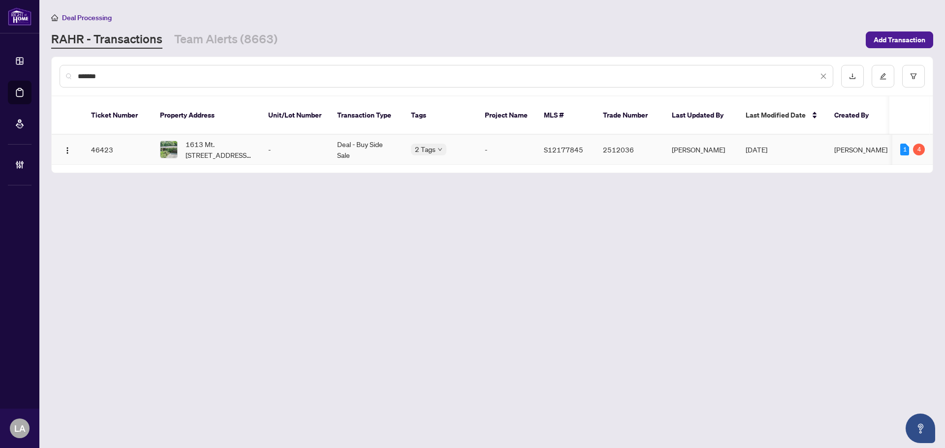
type input "*******"
click at [208, 144] on span "1613 Mt. [STREET_ADDRESS][PERSON_NAME]" at bounding box center [219, 150] width 67 height 22
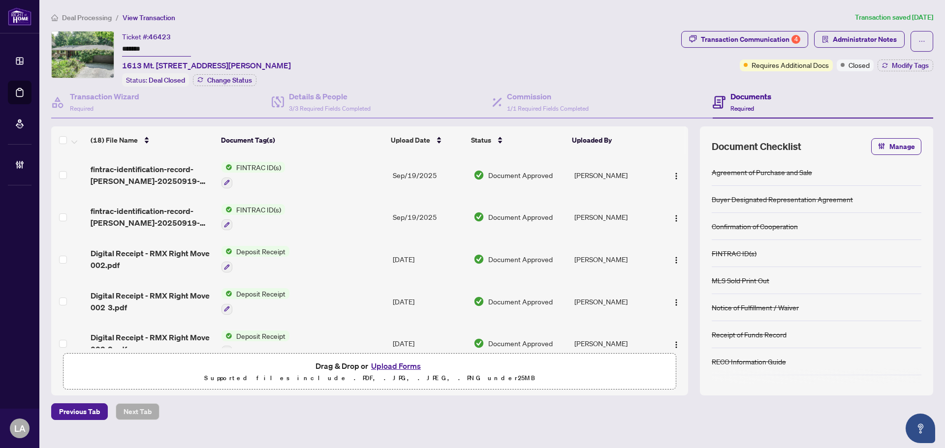
click at [168, 49] on input "*******" at bounding box center [156, 49] width 69 height 14
click at [740, 40] on div "Transaction Communication 4" at bounding box center [750, 40] width 99 height 16
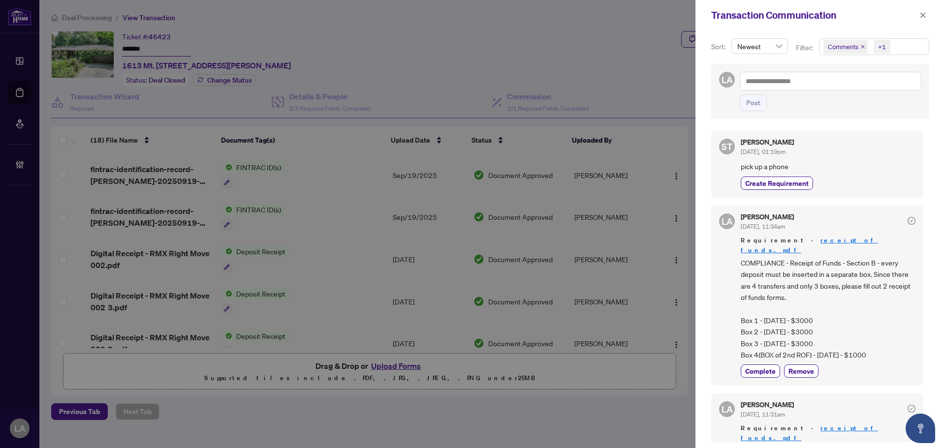
click at [857, 43] on span "Comments" at bounding box center [843, 47] width 31 height 10
click at [852, 114] on span "Activity History" at bounding box center [862, 115] width 47 height 9
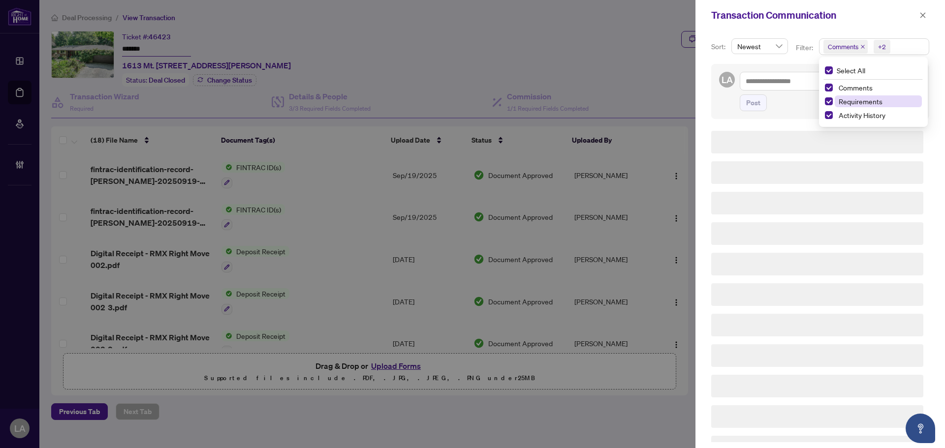
click at [856, 101] on span "Requirements" at bounding box center [861, 101] width 44 height 9
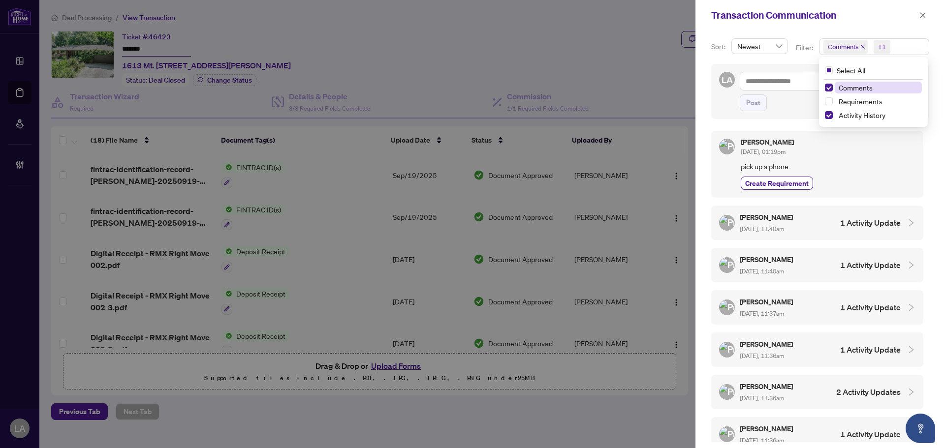
click at [858, 87] on span "Comments" at bounding box center [856, 87] width 34 height 9
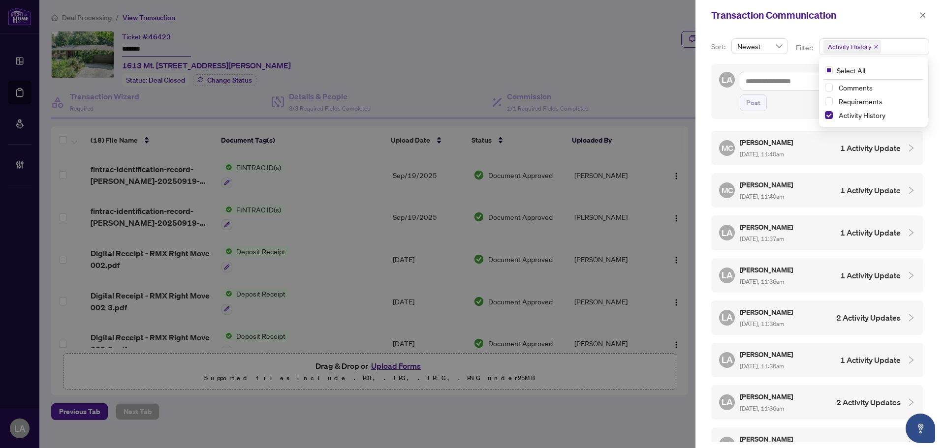
drag, startPoint x: 790, startPoint y: 149, endPoint x: 790, endPoint y: 161, distance: 12.8
click at [790, 150] on div "[PERSON_NAME] [DATE], 11:40am" at bounding box center [767, 148] width 55 height 23
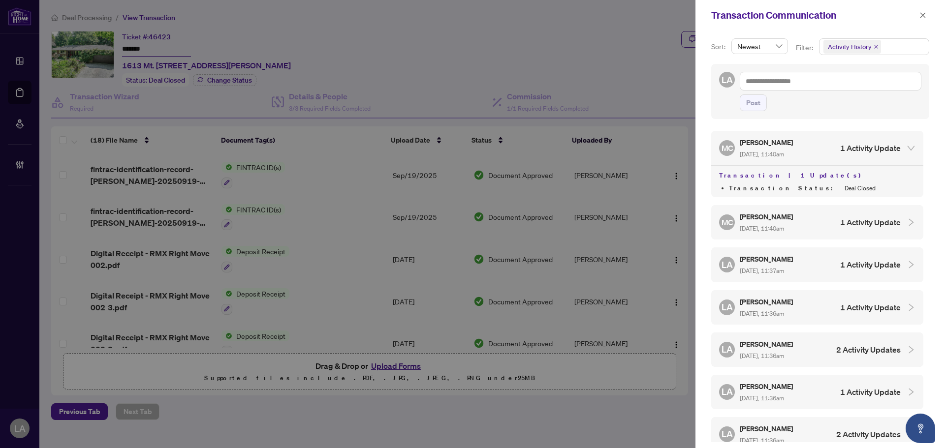
click at [784, 225] on span "[DATE], 11:40am" at bounding box center [762, 228] width 44 height 7
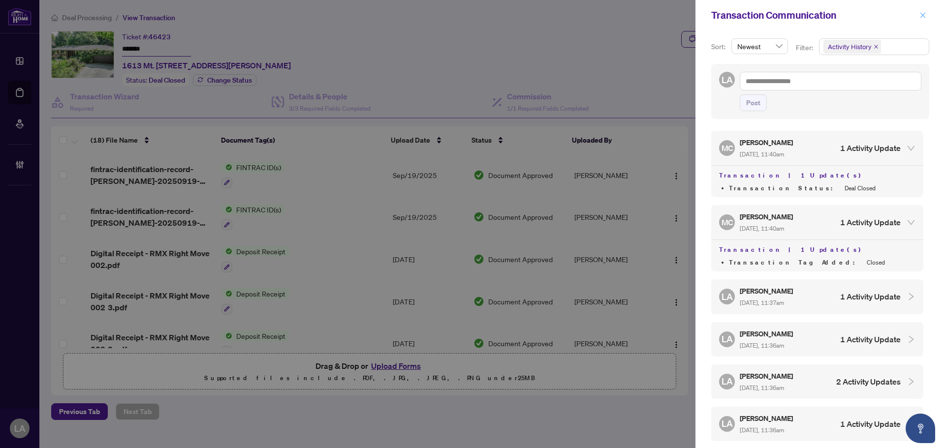
click at [920, 12] on icon "close" at bounding box center [922, 15] width 7 height 7
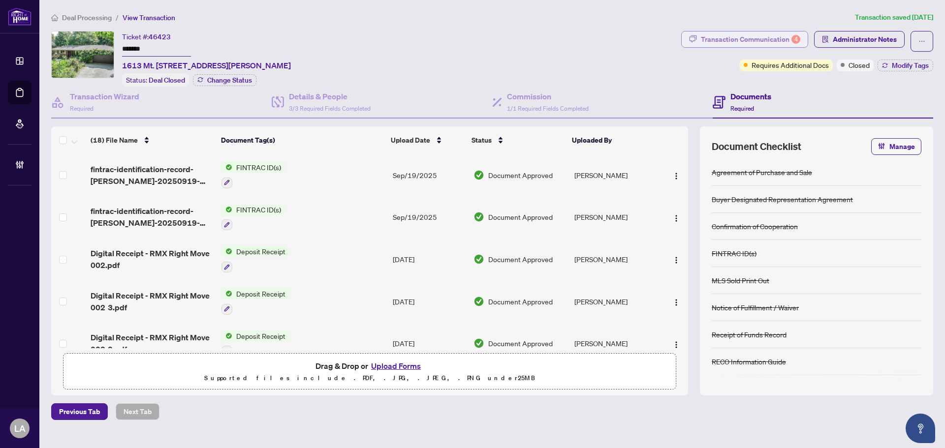
click at [721, 34] on div "Transaction Communication 4" at bounding box center [750, 40] width 99 height 16
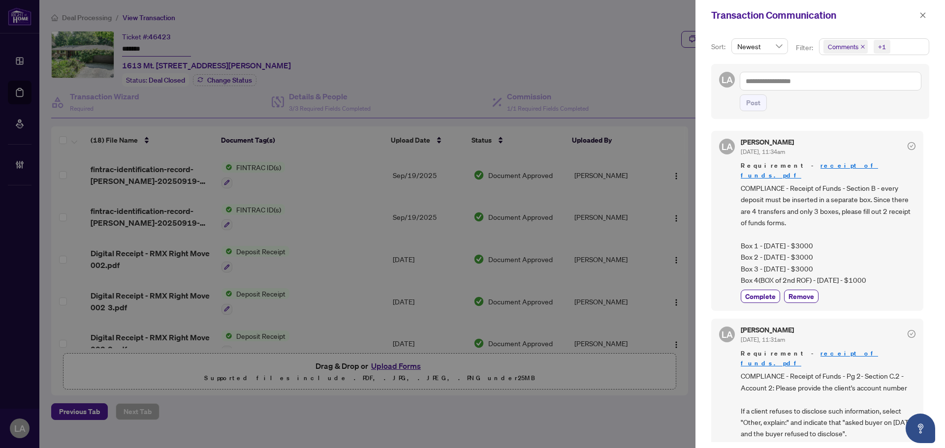
scroll to position [98, 0]
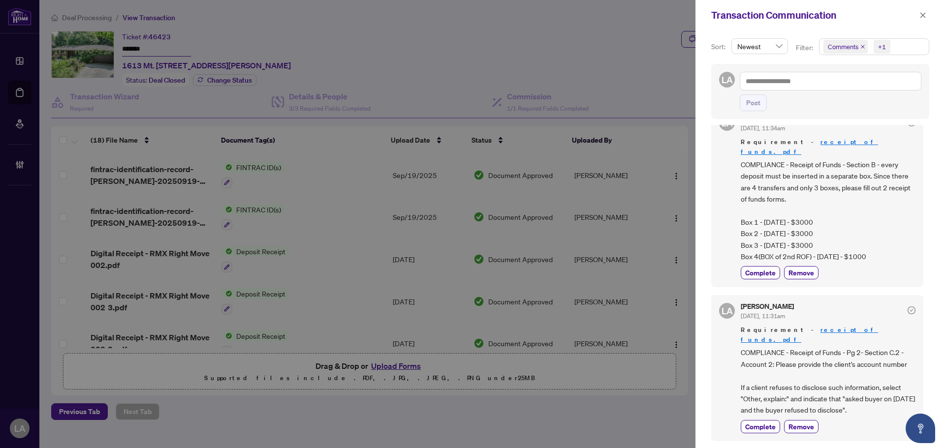
click at [929, 14] on div "Transaction Communication" at bounding box center [821, 15] width 250 height 31
click at [921, 14] on icon "close" at bounding box center [922, 15] width 7 height 7
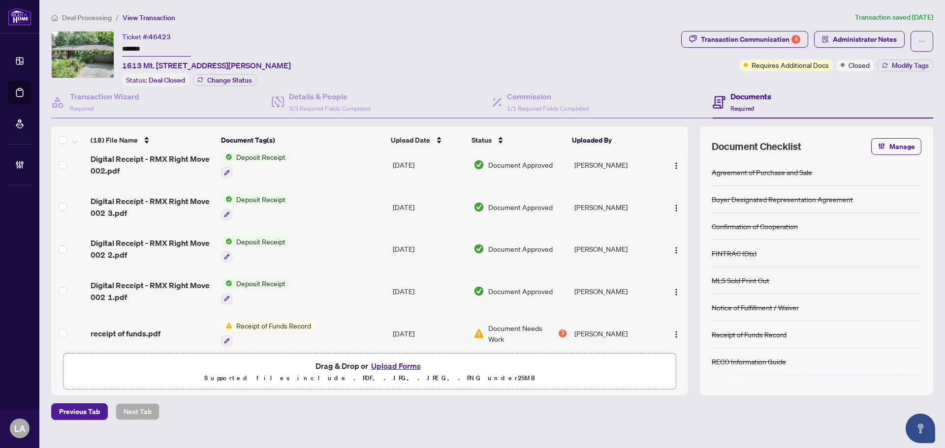
scroll to position [0, 0]
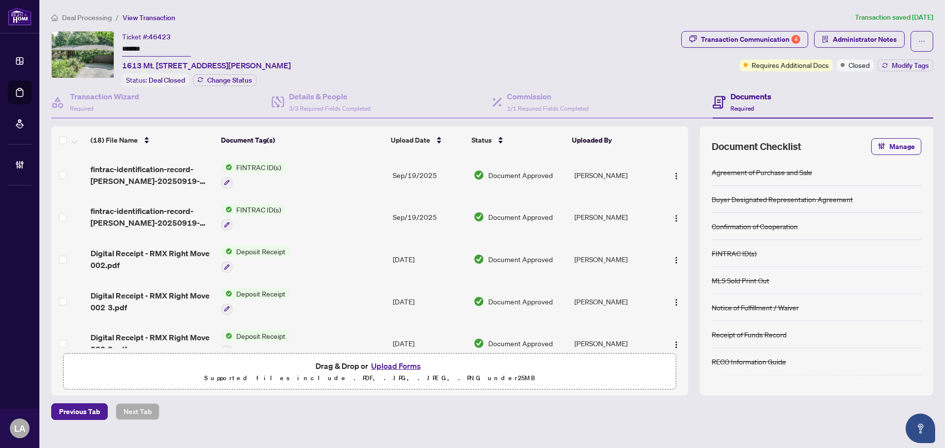
drag, startPoint x: 716, startPoint y: 16, endPoint x: 716, endPoint y: 27, distance: 10.8
click at [716, 16] on ol "Deal Processing / View Transaction" at bounding box center [451, 17] width 800 height 11
click at [716, 37] on div "Transaction Communication 4" at bounding box center [750, 40] width 99 height 16
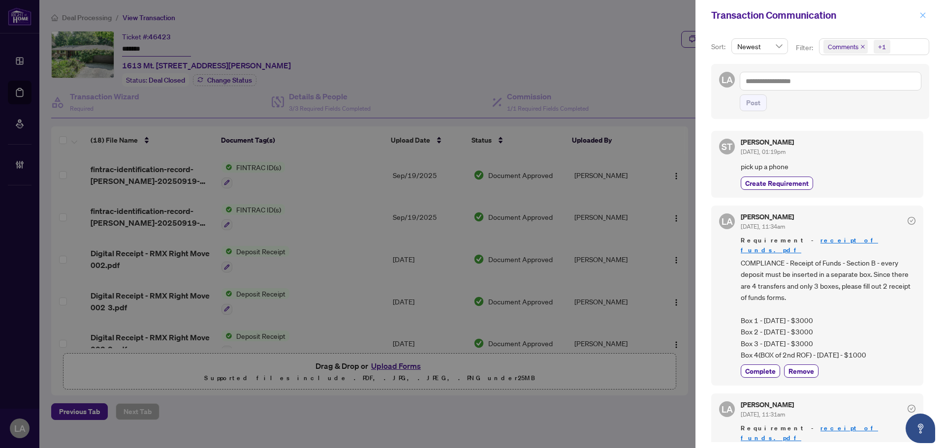
click at [921, 20] on span "button" at bounding box center [922, 15] width 7 height 16
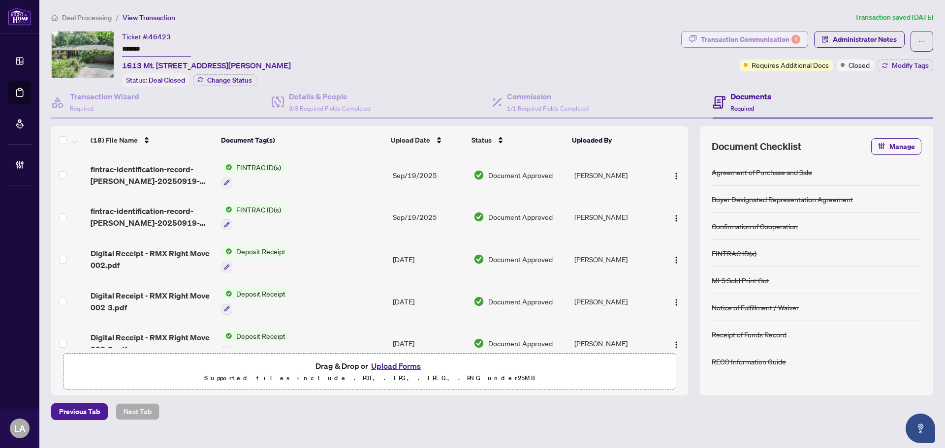
drag, startPoint x: 718, startPoint y: 39, endPoint x: 712, endPoint y: 39, distance: 6.4
click at [712, 39] on div "Transaction Communication 4" at bounding box center [750, 40] width 99 height 16
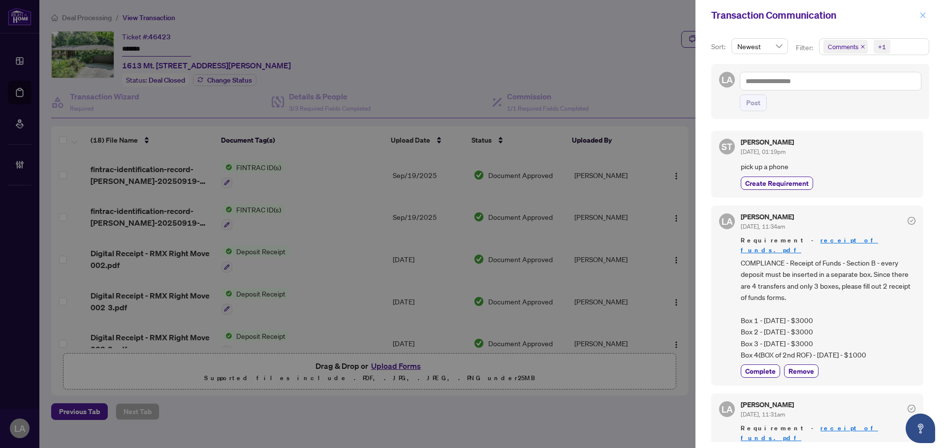
click at [924, 12] on icon "close" at bounding box center [922, 15] width 7 height 7
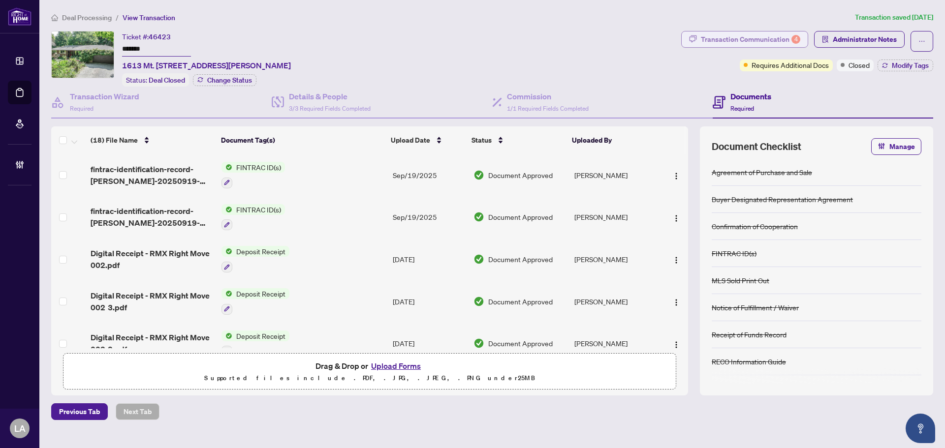
click at [733, 47] on button "Transaction Communication 4" at bounding box center [744, 39] width 127 height 17
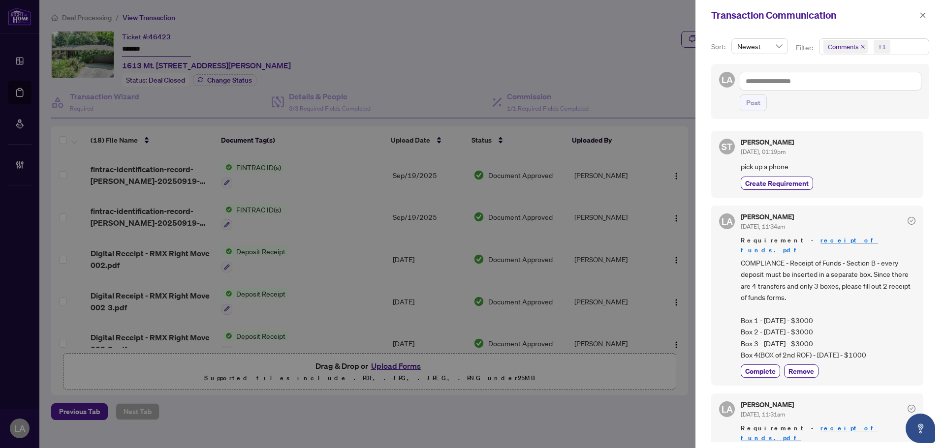
drag, startPoint x: 926, startPoint y: 14, endPoint x: 910, endPoint y: 14, distance: 15.8
click at [925, 14] on icon "close" at bounding box center [922, 15] width 7 height 7
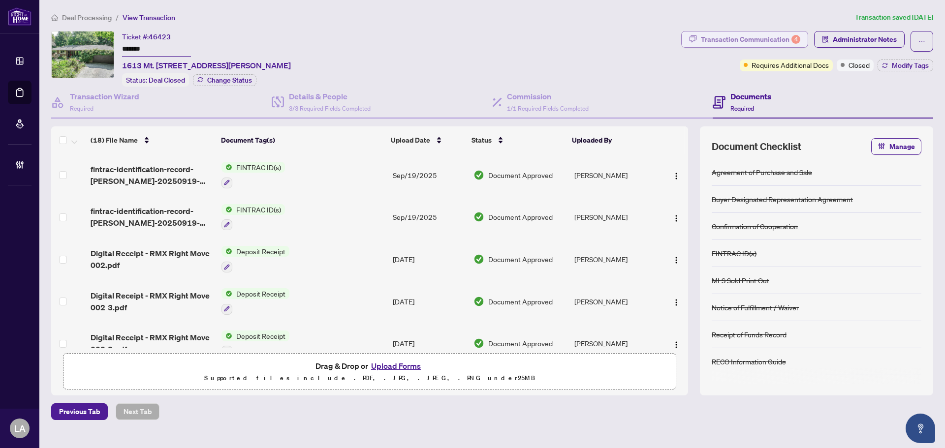
drag, startPoint x: 731, startPoint y: 30, endPoint x: 731, endPoint y: 45, distance: 15.3
click at [731, 31] on div "Deal Processing / View Transaction Transaction saved [DATE] Ticket #: 46423 ***…" at bounding box center [492, 216] width 890 height 409
click at [731, 45] on div "Transaction Communication 4" at bounding box center [750, 40] width 99 height 16
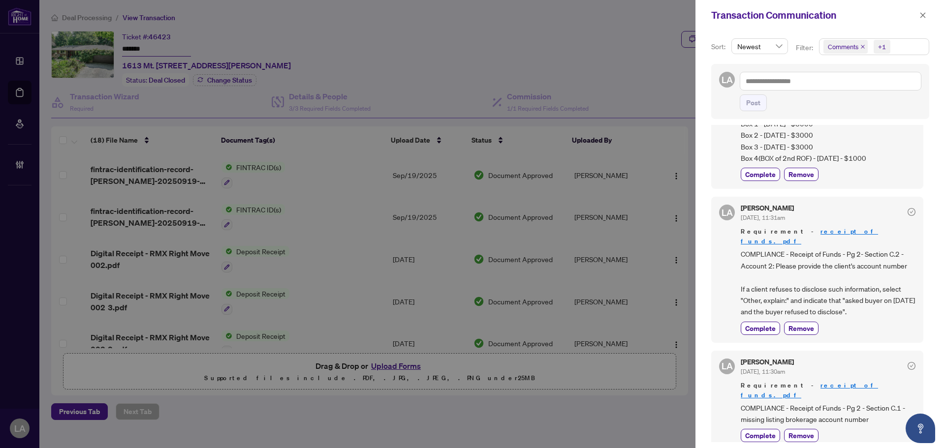
scroll to position [295, 0]
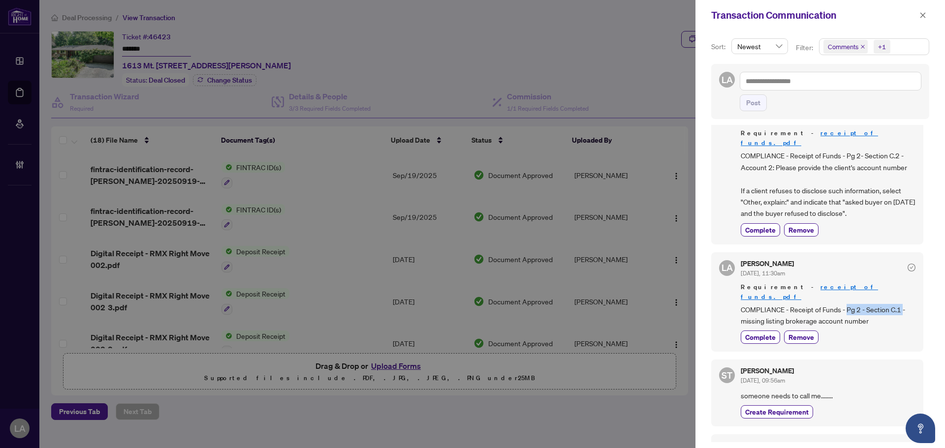
drag, startPoint x: 849, startPoint y: 278, endPoint x: 903, endPoint y: 275, distance: 54.2
click at [903, 304] on span "COMPLIANCE - Receipt of Funds - Pg 2 - Section C.1 - missing listing brokerage …" at bounding box center [828, 315] width 175 height 23
drag, startPoint x: 735, startPoint y: 294, endPoint x: 932, endPoint y: 286, distance: 196.5
click at [932, 286] on div "Sort: Newest Filter: Comments +1 Select All Comments Requirements Activity Hist…" at bounding box center [821, 240] width 250 height 418
click at [879, 304] on span "COMPLIANCE - Receipt of Funds - Pg 2 - Section C.1 - missing listing brokerage …" at bounding box center [828, 315] width 175 height 23
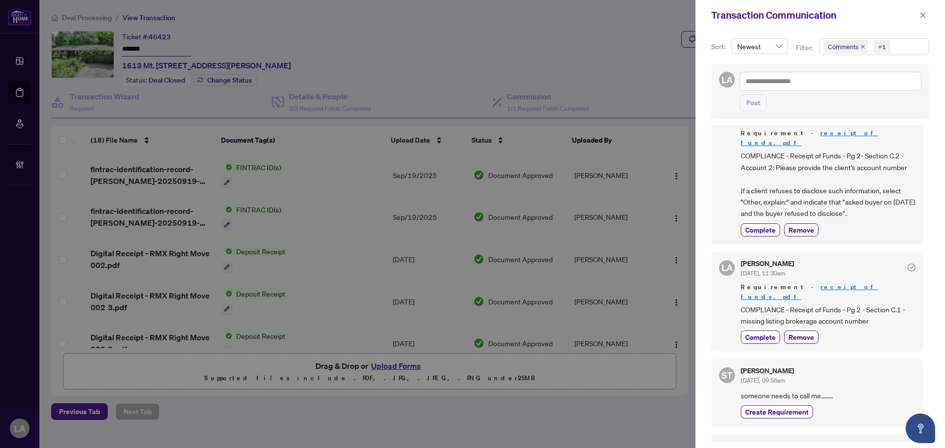
click at [858, 300] on div "[PERSON_NAME] [DATE], 11:30am Requirement - receipt of funds.pdf COMPLIANCE - R…" at bounding box center [828, 302] width 175 height 84
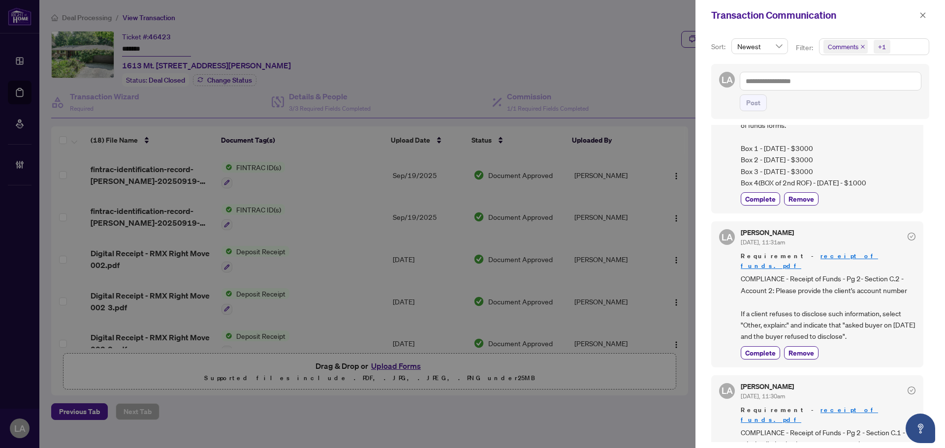
scroll to position [148, 0]
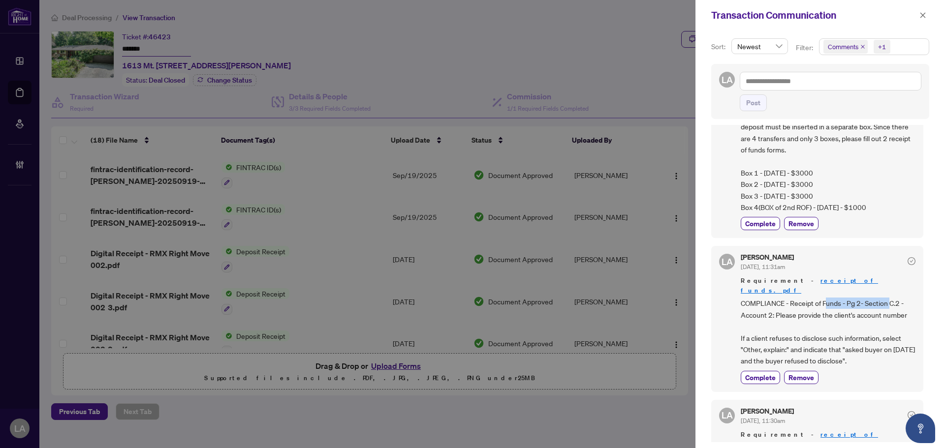
drag, startPoint x: 826, startPoint y: 284, endPoint x: 862, endPoint y: 306, distance: 42.2
click at [889, 298] on span "COMPLIANCE - Receipt of Funds - Pg 2- Section C.2 - Account 2: Please provide t…" at bounding box center [828, 332] width 175 height 69
click at [829, 310] on span "COMPLIANCE - Receipt of Funds - Pg 2- Section C.2 - Account 2: Please provide t…" at bounding box center [828, 332] width 175 height 69
drag, startPoint x: 735, startPoint y: 336, endPoint x: 799, endPoint y: 337, distance: 64.0
click at [799, 337] on div "[PERSON_NAME] Almuhanna [DATE], 11:31am Requirement - receipt of funds.pdf COMP…" at bounding box center [817, 319] width 212 height 146
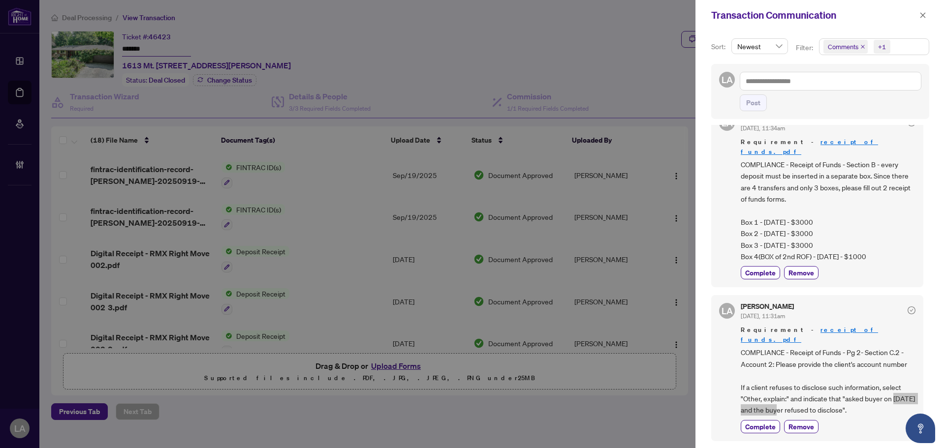
scroll to position [197, 0]
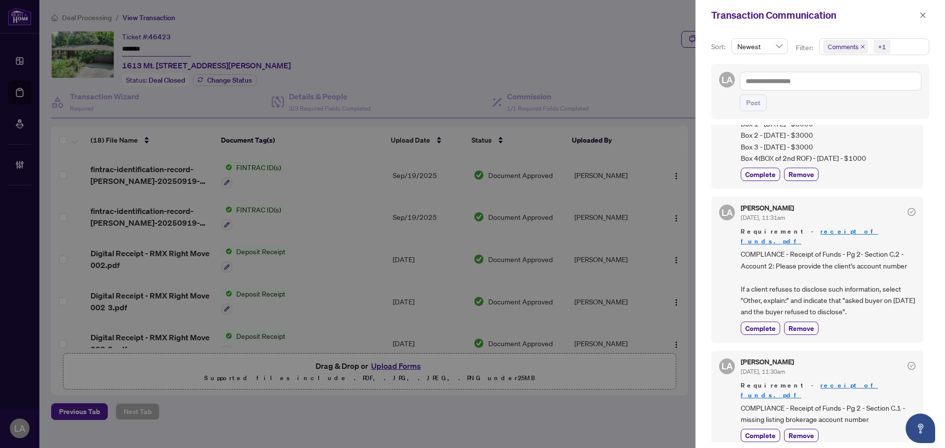
drag, startPoint x: 865, startPoint y: 303, endPoint x: 865, endPoint y: 296, distance: 7.4
click at [865, 322] on div "Complete Remove" at bounding box center [828, 328] width 175 height 13
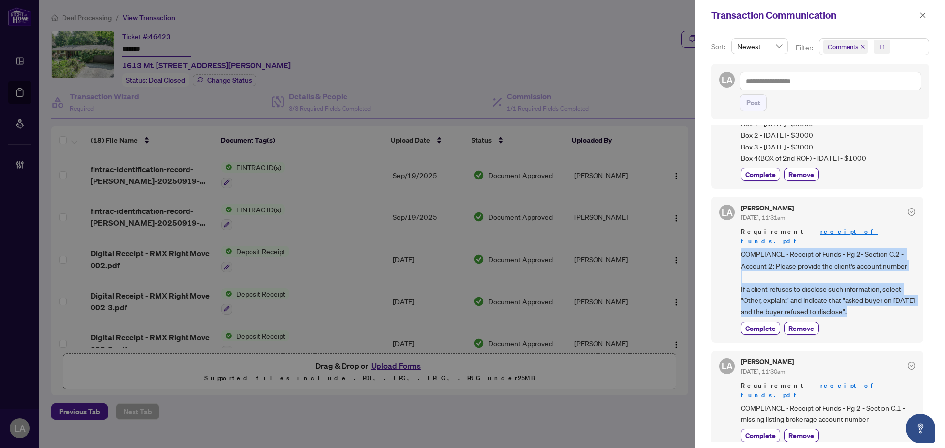
drag, startPoint x: 869, startPoint y: 293, endPoint x: 732, endPoint y: 230, distance: 150.6
click at [730, 232] on div "[PERSON_NAME] Almuhanna [DATE], 11:31am Requirement - receipt of funds.pdf COMP…" at bounding box center [817, 270] width 212 height 146
click at [743, 228] on div "Requirement - receipt of funds.pdf COMPLIANCE - Receipt of Funds - Pg 2- Sectio…" at bounding box center [828, 272] width 175 height 91
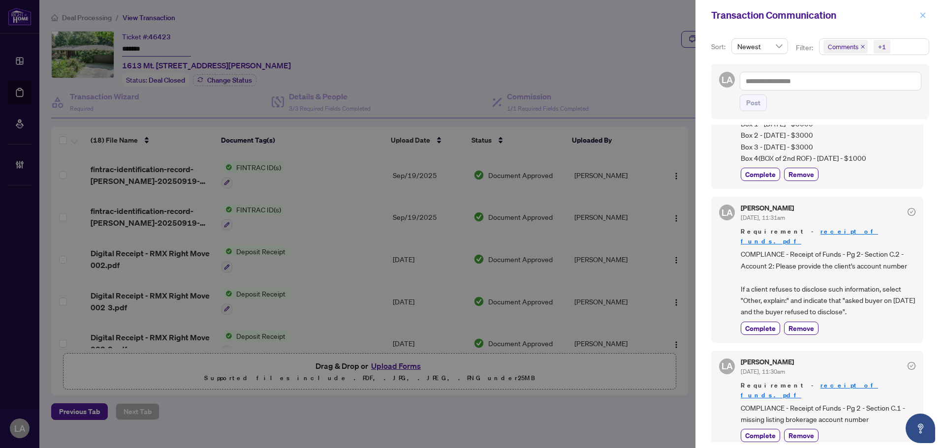
click at [917, 18] on button "button" at bounding box center [923, 15] width 13 height 12
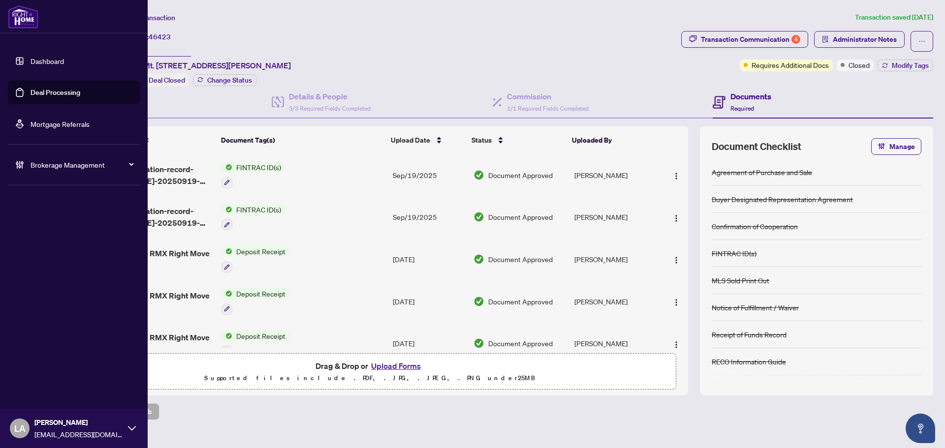
click at [147, 48] on ul "Dashboard Deal Processing Mortgage Referrals Brokerage Management" at bounding box center [74, 112] width 148 height 143
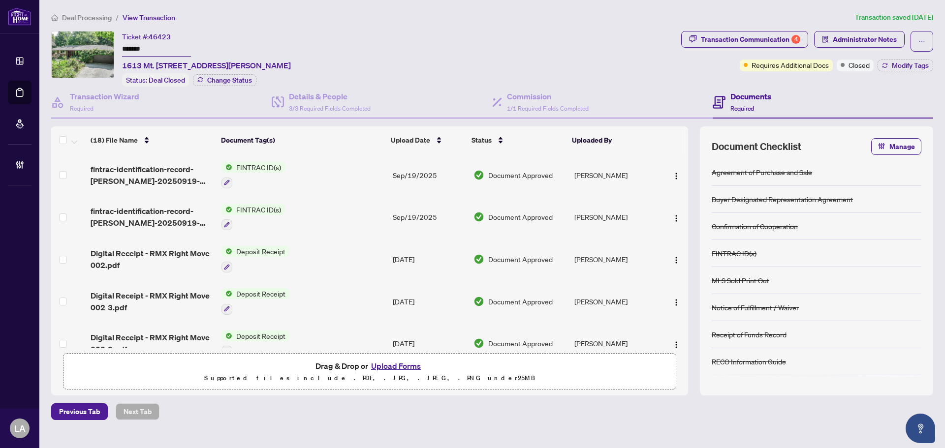
click at [152, 44] on input "*******" at bounding box center [156, 49] width 69 height 14
drag, startPoint x: 180, startPoint y: 23, endPoint x: 168, endPoint y: 55, distance: 33.6
click at [175, 30] on div "Deal Processing / View Transaction Transaction saved [DATE] Ticket #: 46423 ***…" at bounding box center [492, 216] width 890 height 409
click at [168, 55] on input "*******" at bounding box center [156, 49] width 69 height 14
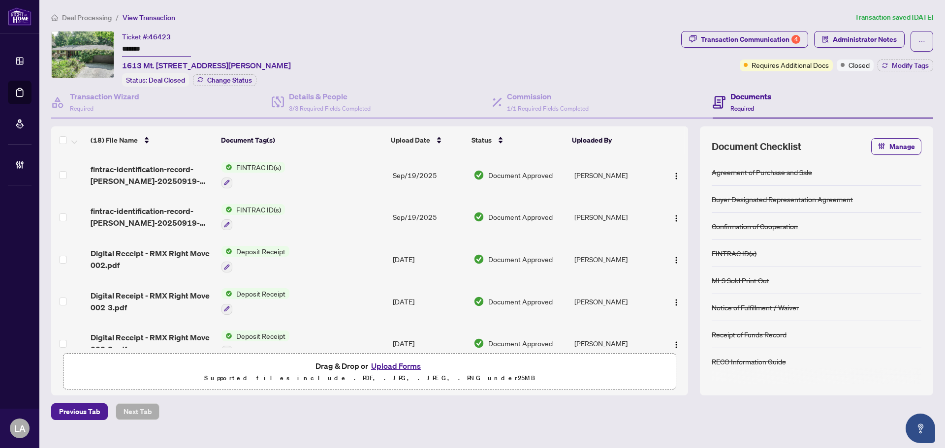
click at [168, 55] on input "*******" at bounding box center [156, 49] width 69 height 14
click at [845, 37] on span "Administrator Notes" at bounding box center [865, 40] width 64 height 16
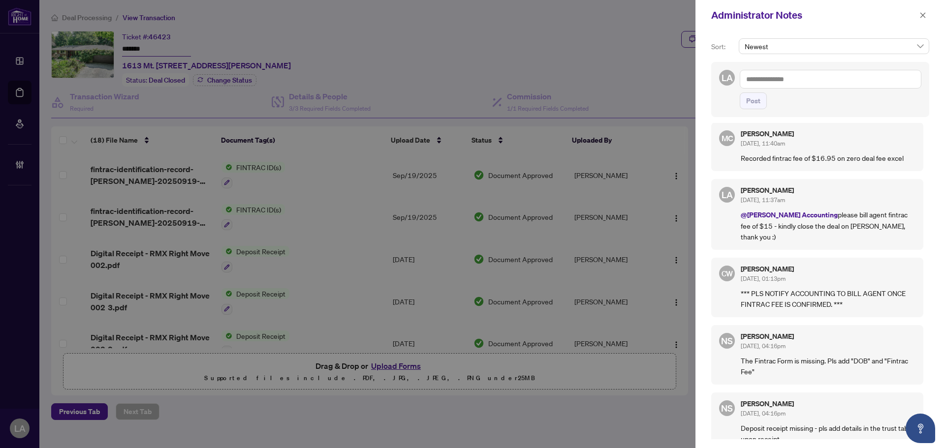
scroll to position [8, 0]
click at [926, 14] on button "button" at bounding box center [923, 15] width 13 height 12
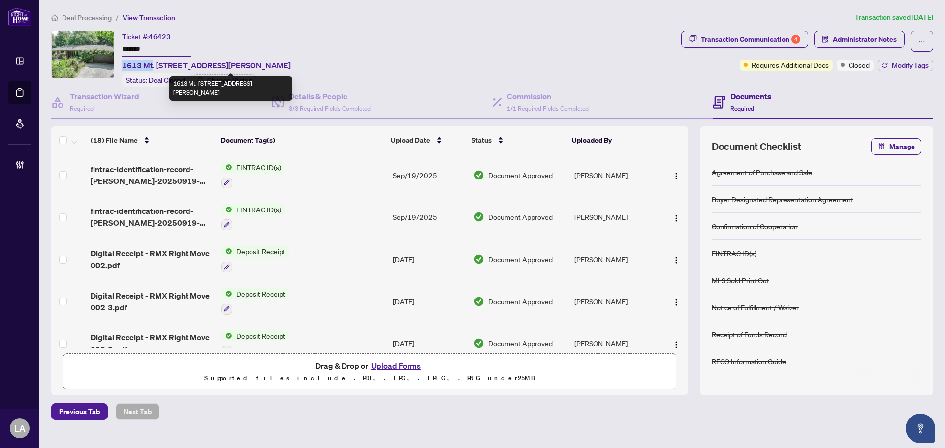
drag, startPoint x: 120, startPoint y: 65, endPoint x: 153, endPoint y: 63, distance: 33.0
click at [153, 63] on div "Ticket #: 46423 ******* 1613 Mt. [STREET_ADDRESS][PERSON_NAME] Status: Deal Clo…" at bounding box center [364, 59] width 626 height 56
copy span "1613 Mt"
click at [594, 4] on main "Deal Processing / View Transaction Transaction saved [DATE] Ticket #: 46423 ***…" at bounding box center [492, 224] width 906 height 448
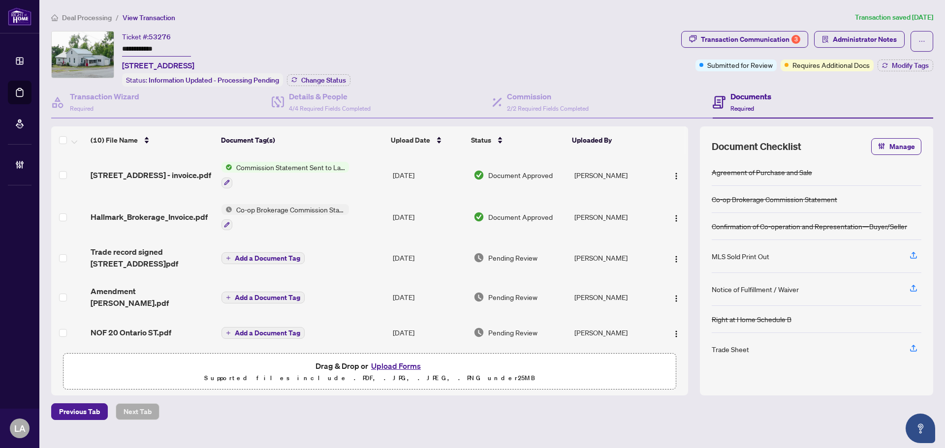
click at [138, 44] on input "**********" at bounding box center [156, 49] width 69 height 14
click at [318, 105] on span "4/4 Required Fields Completed" at bounding box center [330, 108] width 82 height 7
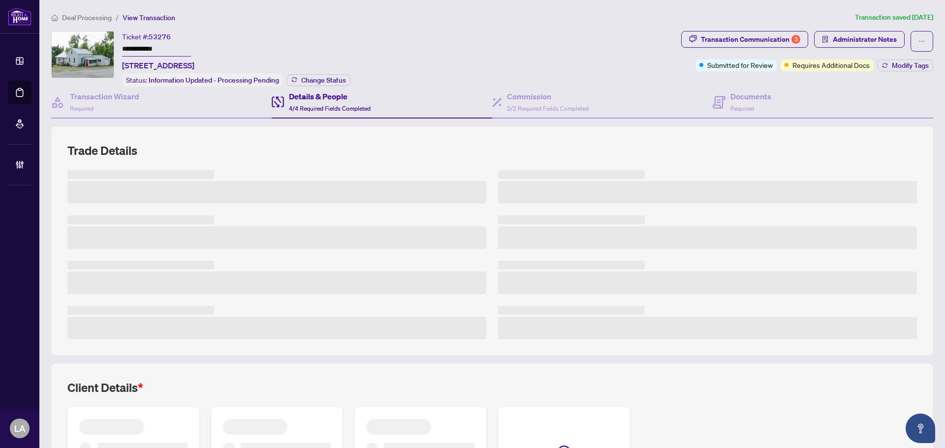
scroll to position [124, 0]
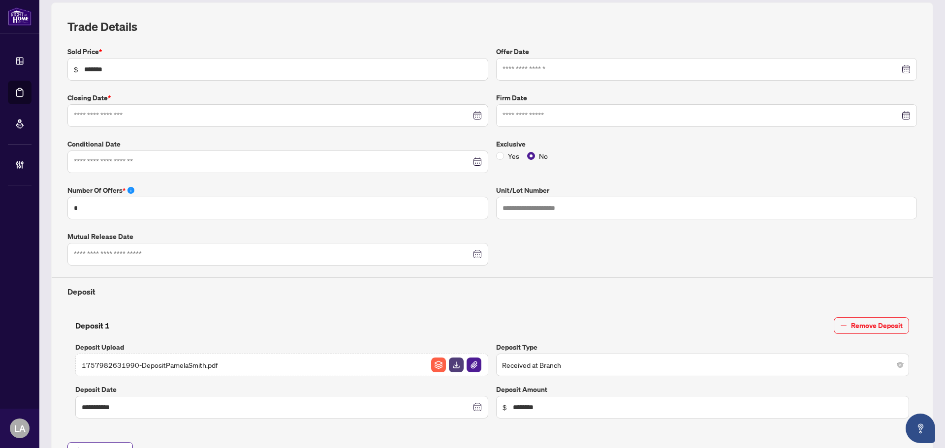
type input "**********"
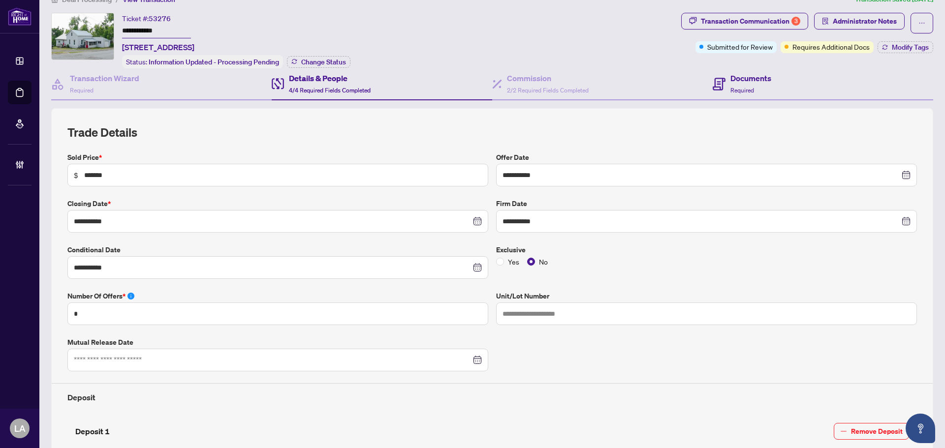
scroll to position [0, 0]
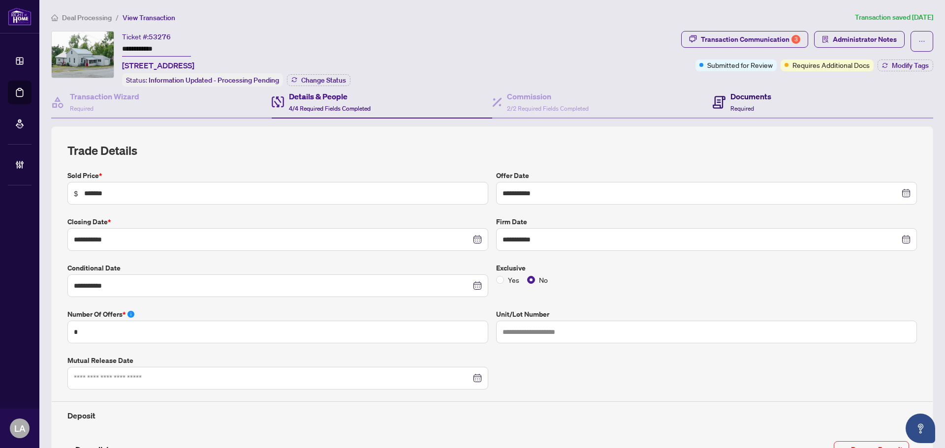
click at [730, 97] on h4 "Documents" at bounding box center [750, 97] width 41 height 12
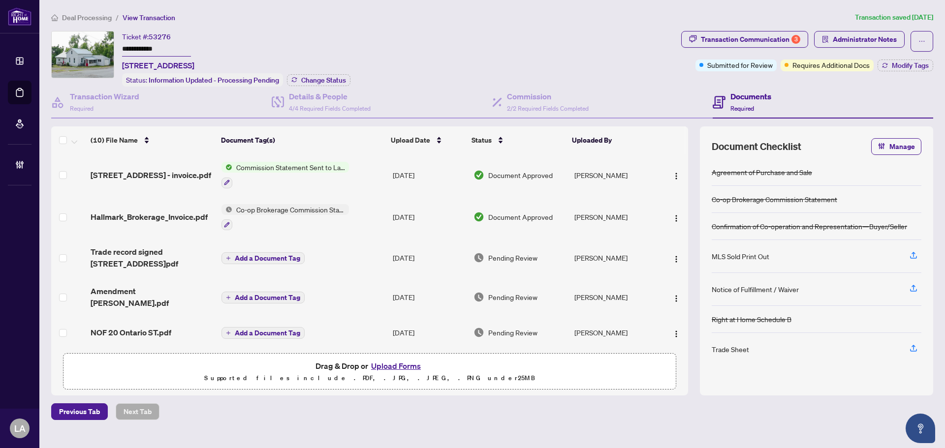
click at [142, 51] on input "**********" at bounding box center [156, 49] width 69 height 14
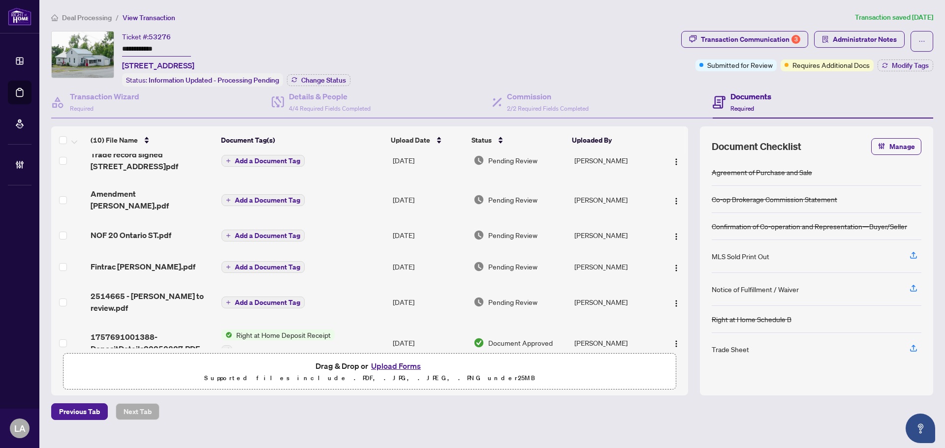
scroll to position [98, 0]
click at [126, 260] on span "Fintrac [PERSON_NAME].pdf" at bounding box center [143, 266] width 105 height 12
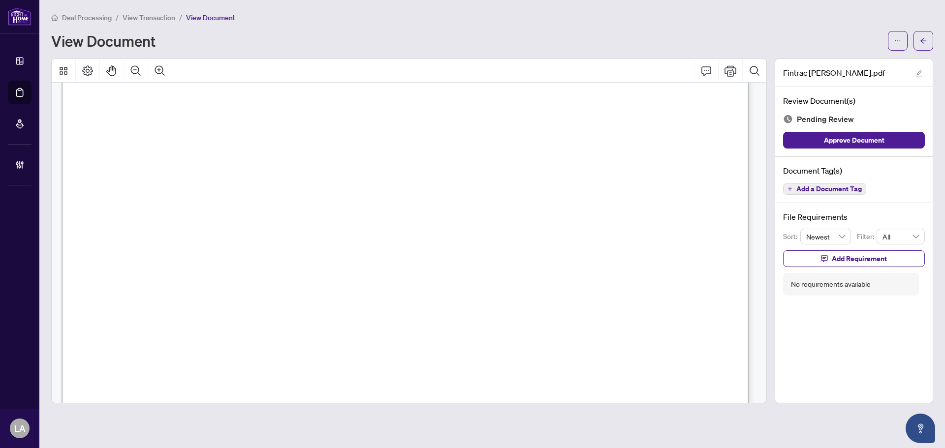
scroll to position [148, 0]
click at [143, 15] on span "View Transaction" at bounding box center [149, 17] width 53 height 9
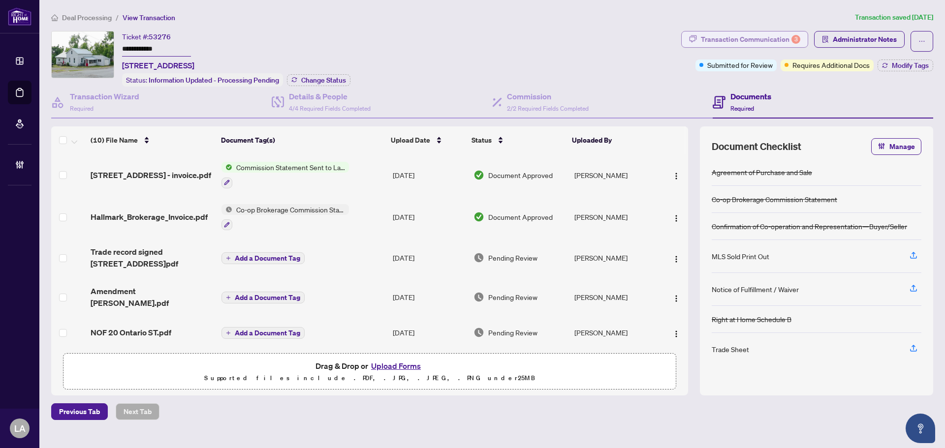
click at [776, 35] on div "Transaction Communication 3" at bounding box center [750, 40] width 99 height 16
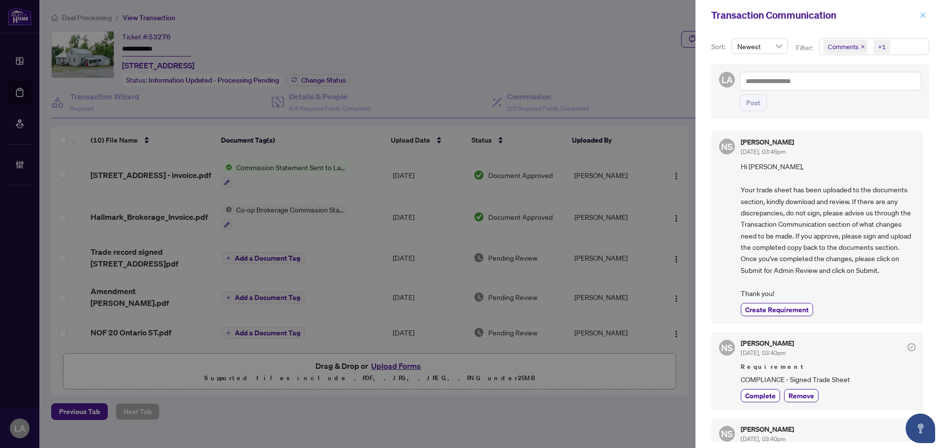
click at [922, 14] on icon "close" at bounding box center [922, 15] width 7 height 7
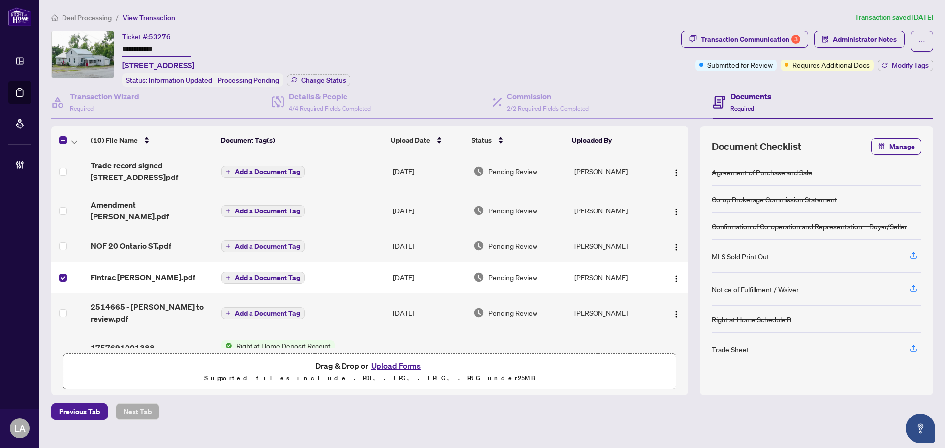
scroll to position [86, 0]
click at [672, 273] on span "button" at bounding box center [676, 278] width 8 height 11
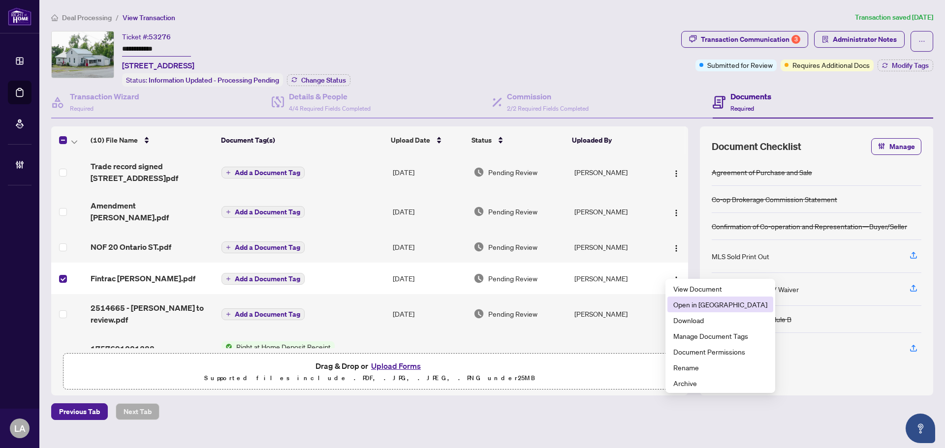
click at [688, 308] on span "Open in [GEOGRAPHIC_DATA]" at bounding box center [720, 304] width 94 height 11
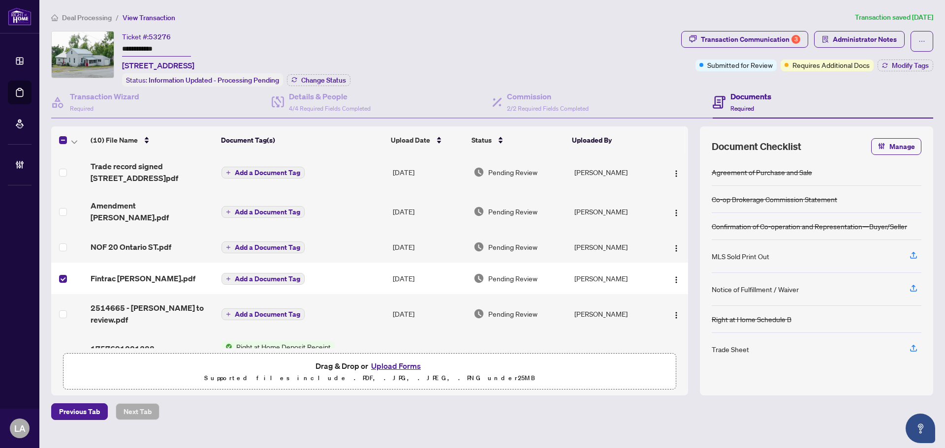
click at [137, 50] on input "**********" at bounding box center [156, 49] width 69 height 14
click at [770, 35] on div "Transaction Communication 3" at bounding box center [750, 40] width 99 height 16
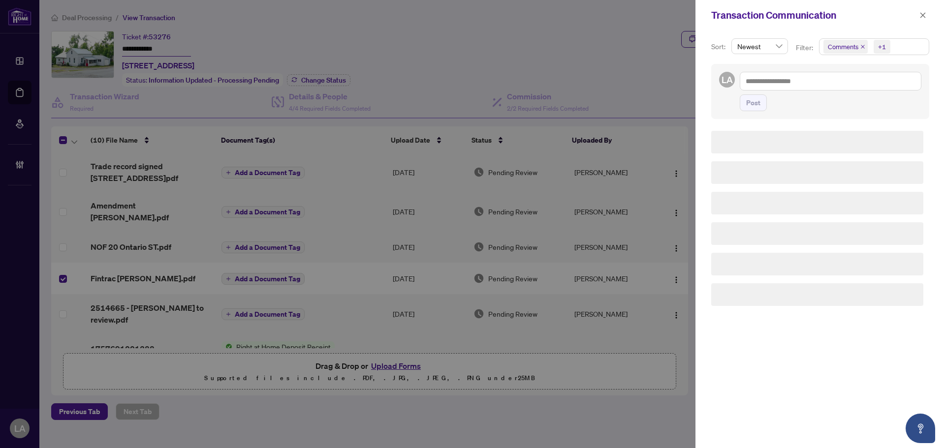
click at [851, 44] on span "Comments" at bounding box center [843, 47] width 31 height 10
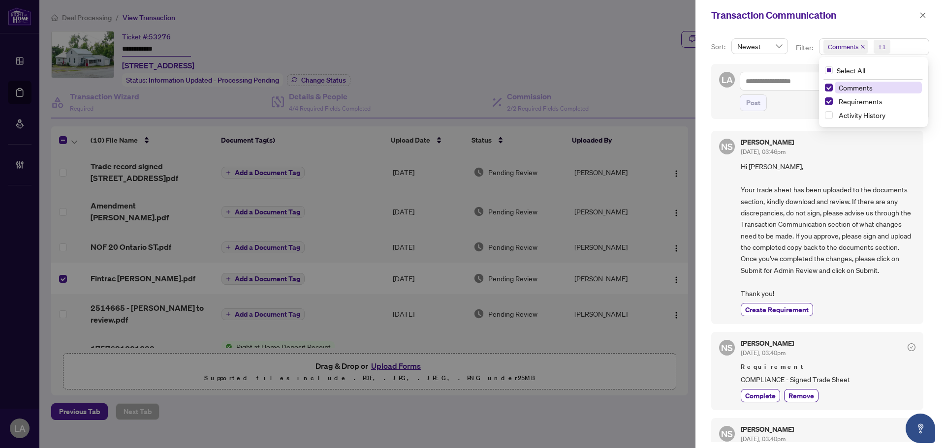
click at [853, 88] on span "Comments" at bounding box center [856, 87] width 34 height 9
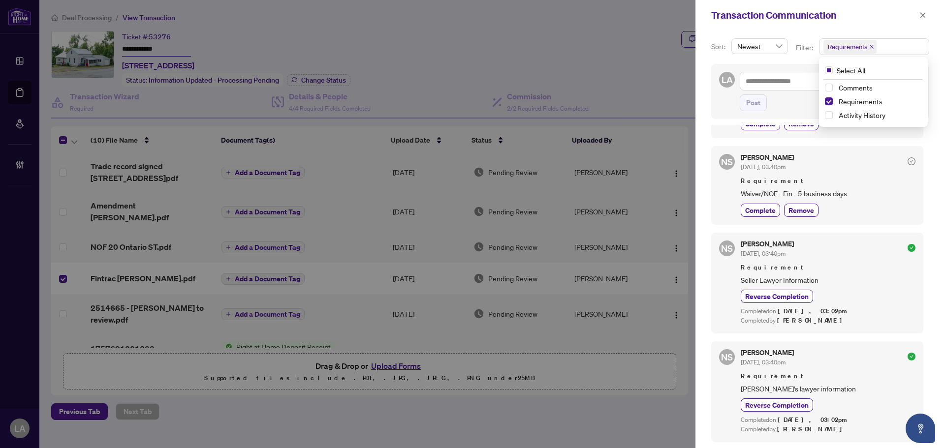
scroll to position [2, 0]
click at [925, 7] on div "Transaction Communication" at bounding box center [821, 15] width 250 height 31
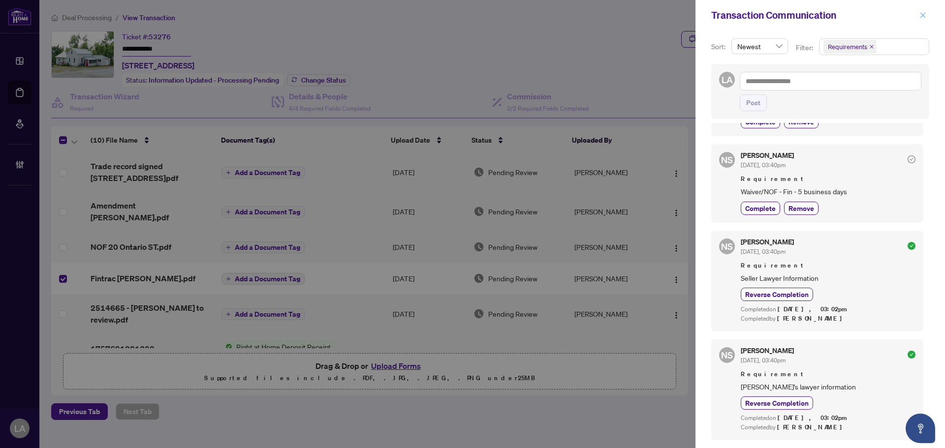
click at [927, 11] on button "button" at bounding box center [923, 15] width 13 height 12
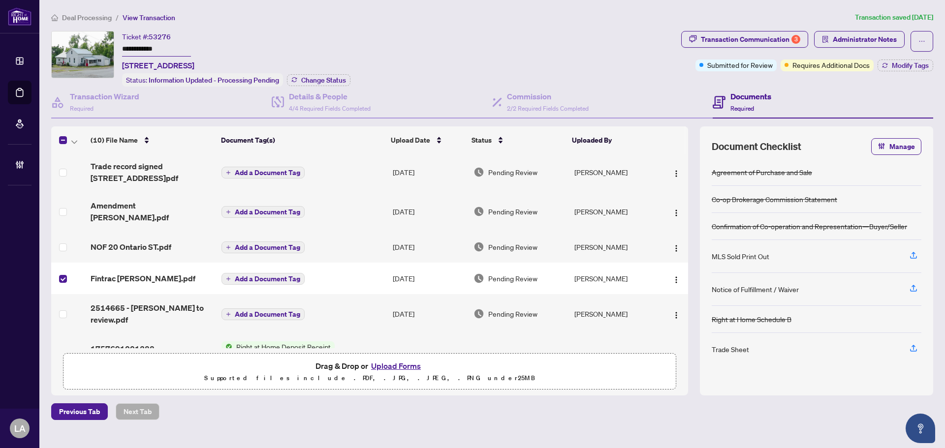
click at [257, 276] on span "Add a Document Tag" at bounding box center [267, 279] width 65 height 7
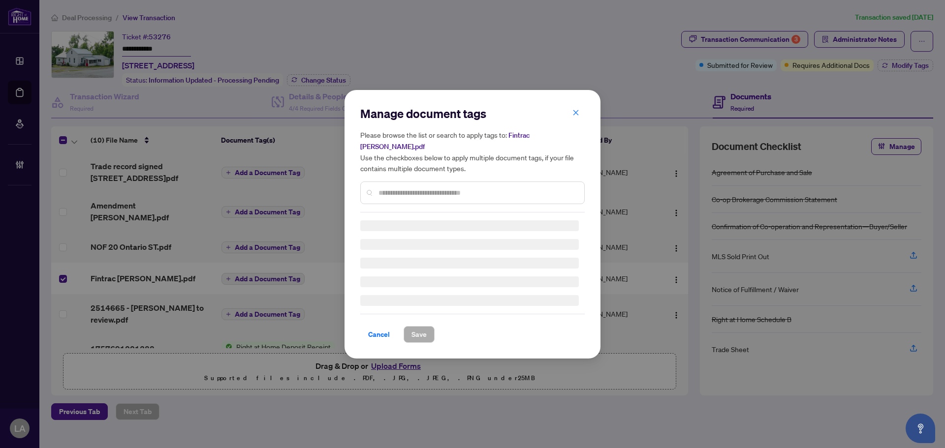
click at [413, 182] on div at bounding box center [472, 193] width 224 height 23
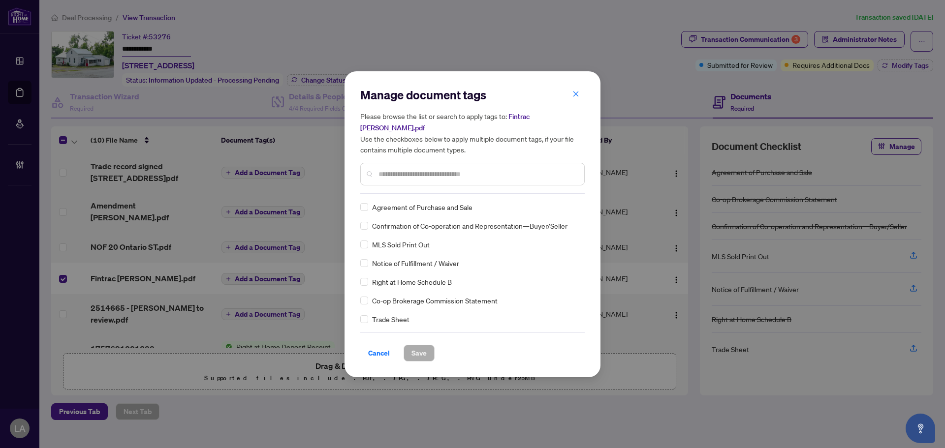
click at [411, 185] on div "Manage document tags Please browse the list or search to apply tags to: Fintrac…" at bounding box center [472, 140] width 224 height 107
click at [402, 169] on input "text" at bounding box center [478, 174] width 198 height 11
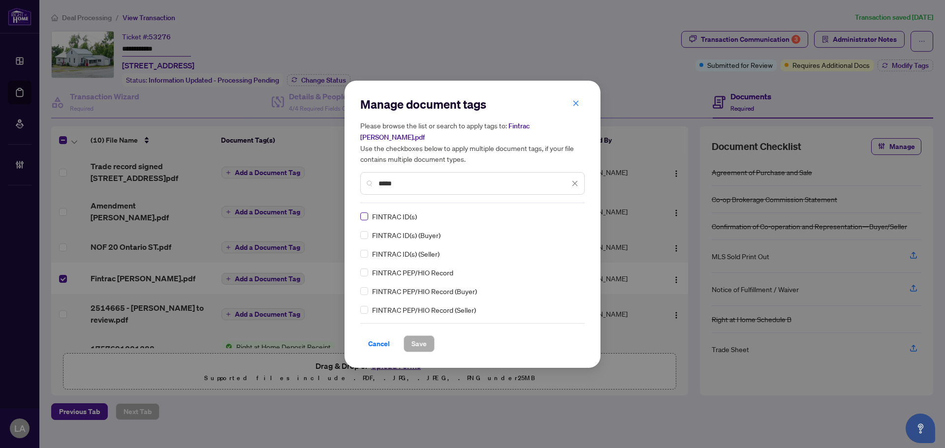
type input "*****"
drag, startPoint x: 561, startPoint y: 208, endPoint x: 549, endPoint y: 242, distance: 35.8
click at [561, 212] on img at bounding box center [565, 217] width 10 height 10
click at [547, 245] on div "Needs Work" at bounding box center [539, 243] width 63 height 11
click at [410, 341] on button "Save" at bounding box center [419, 344] width 31 height 17
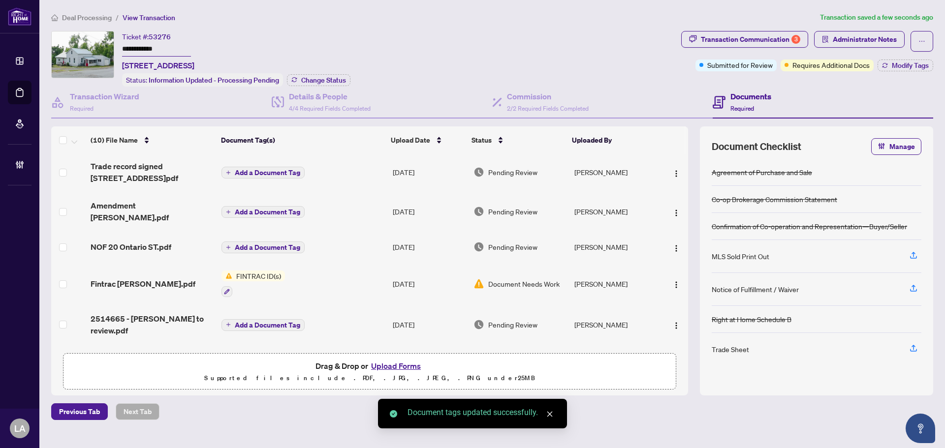
click at [156, 247] on td "NOF 20 Ontario ST.pdf" at bounding box center [152, 247] width 131 height 32
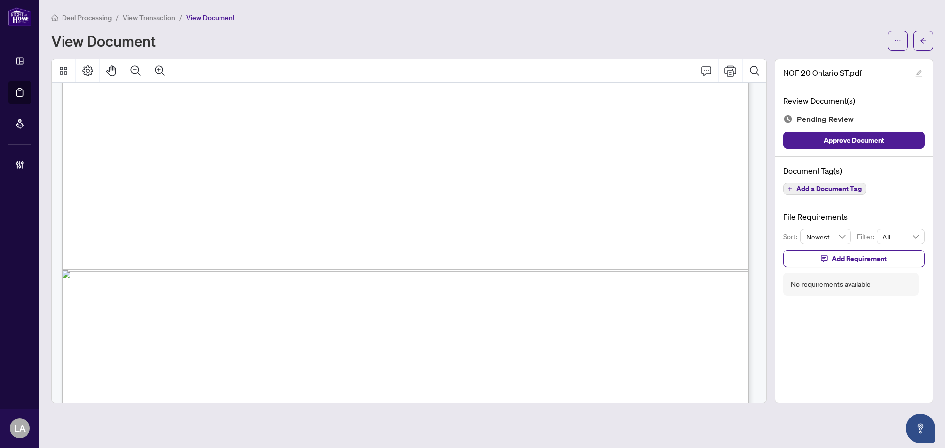
scroll to position [589, 0]
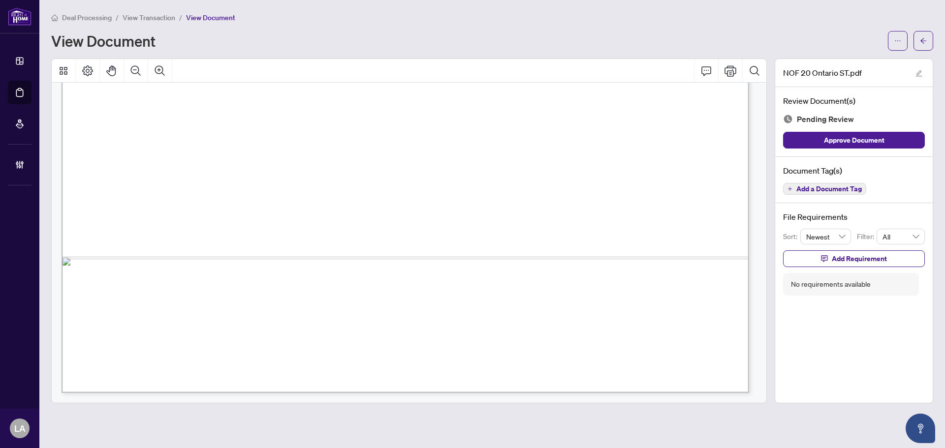
click at [842, 186] on span "Add a Document Tag" at bounding box center [828, 189] width 65 height 7
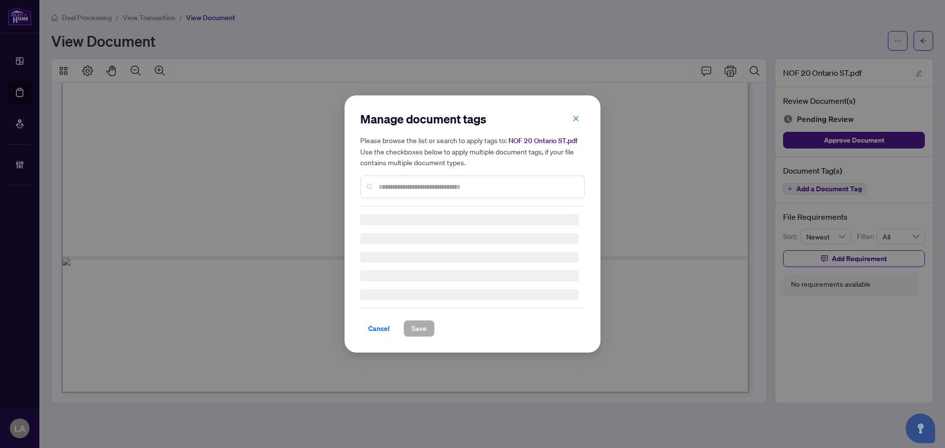
click at [434, 195] on div at bounding box center [472, 187] width 224 height 23
click at [413, 182] on input "text" at bounding box center [478, 187] width 198 height 11
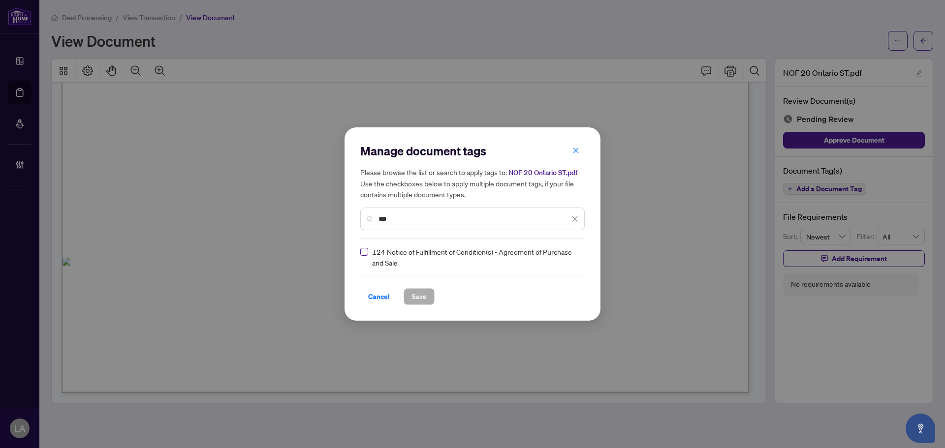
type input "***"
drag, startPoint x: 556, startPoint y: 253, endPoint x: 547, endPoint y: 273, distance: 22.0
click at [557, 253] on div at bounding box center [566, 258] width 25 height 10
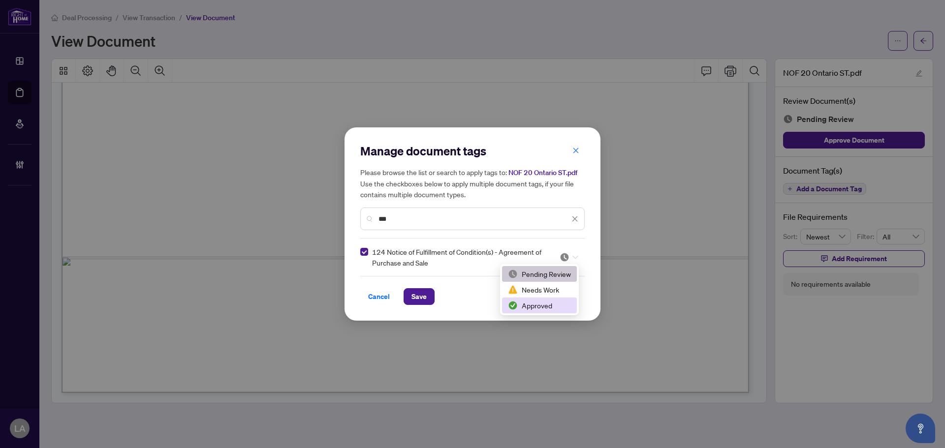
click at [523, 302] on div "Approved" at bounding box center [539, 305] width 63 height 11
click at [415, 299] on span "Save" at bounding box center [418, 297] width 15 height 16
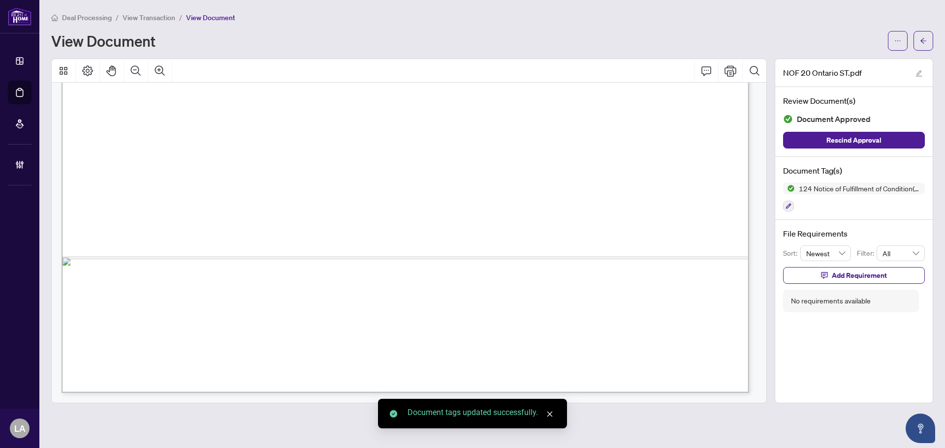
click at [164, 14] on span "View Transaction" at bounding box center [149, 17] width 53 height 9
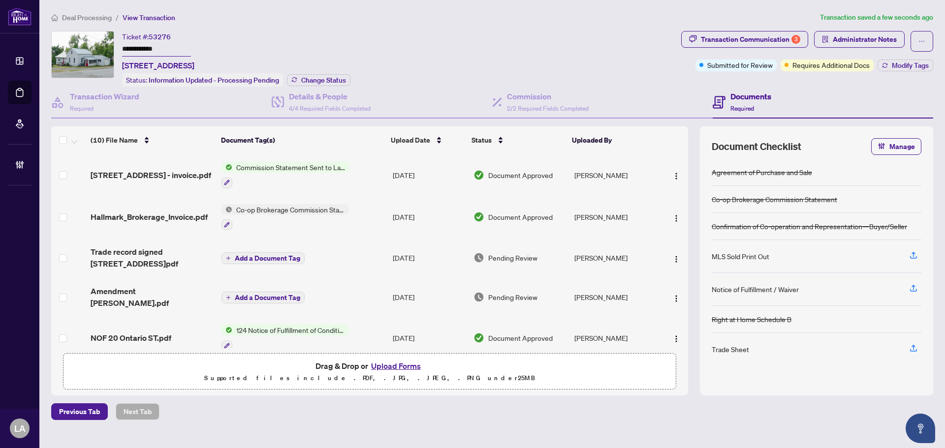
click at [186, 285] on td "Amendment [PERSON_NAME].pdf" at bounding box center [152, 297] width 131 height 39
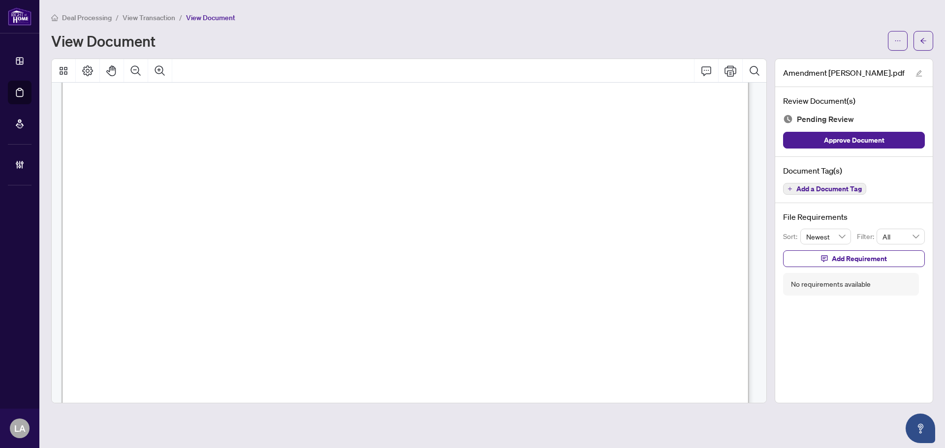
scroll to position [246, 0]
drag, startPoint x: 97, startPoint y: 144, endPoint x: 379, endPoint y: 179, distance: 283.6
click at [330, 179] on span "Cooperation dated [DATE] as follows:" at bounding box center [219, 172] width 222 height 16
drag, startPoint x: 439, startPoint y: 190, endPoint x: 246, endPoint y: 175, distance: 194.1
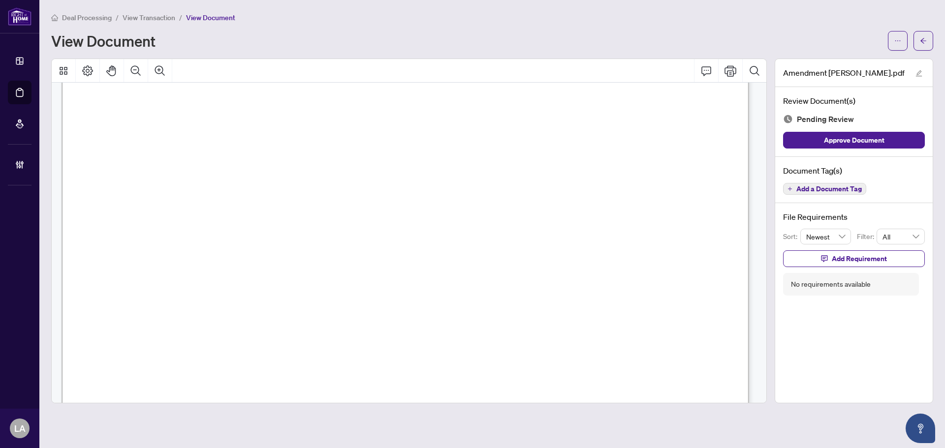
drag, startPoint x: 404, startPoint y: 179, endPoint x: 165, endPoint y: 153, distance: 240.1
click at [115, 150] on span "The parties hereby agree to amend the Agreement of Purchase and Sale and the Co…" at bounding box center [396, 157] width 579 height 16
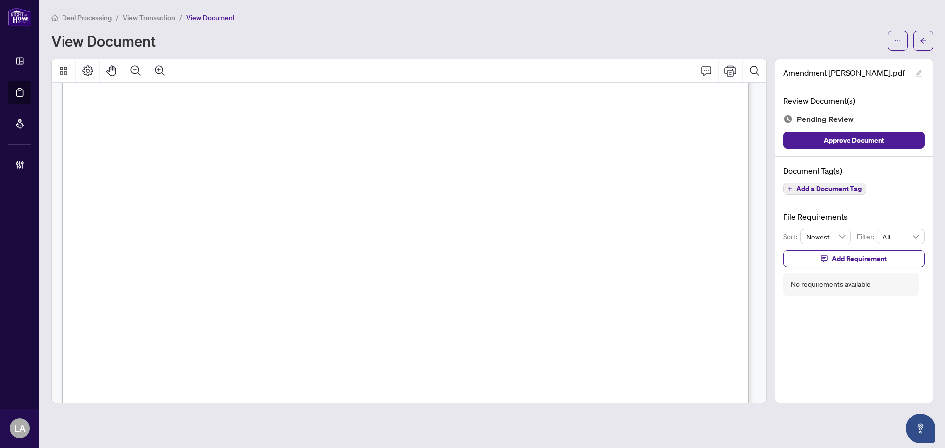
drag, startPoint x: 97, startPoint y: 151, endPoint x: 508, endPoint y: 159, distance: 410.6
drag, startPoint x: 438, startPoint y: 300, endPoint x: 542, endPoint y: 303, distance: 104.9
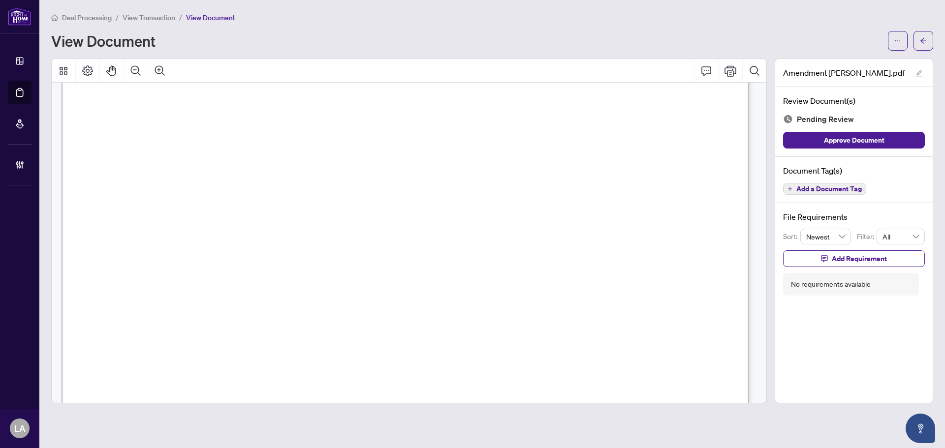
click at [542, 303] on span "The address of the property shall be corrected to read: 20 Ontario Street, Mani…" at bounding box center [339, 302] width 465 height 16
click at [833, 257] on span "Add Requirement" at bounding box center [859, 259] width 55 height 16
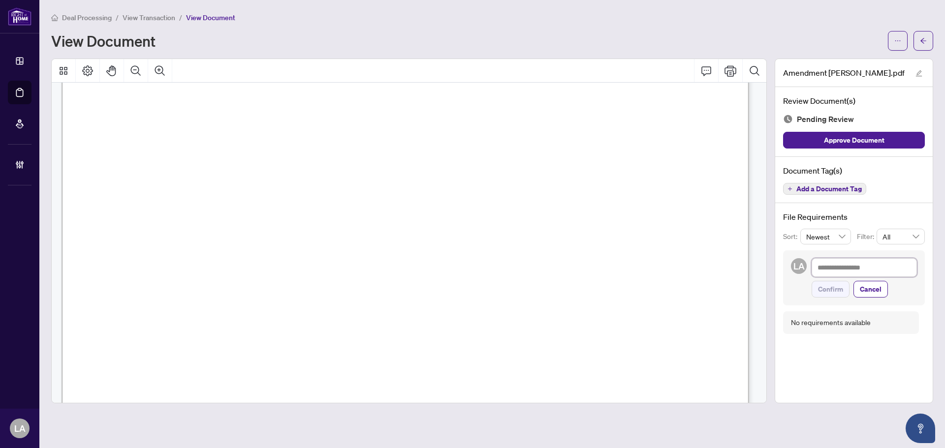
click at [833, 258] on textarea at bounding box center [864, 267] width 105 height 19
click at [867, 252] on div "LA Confirm Cancel" at bounding box center [854, 278] width 142 height 55
click at [860, 262] on textarea at bounding box center [864, 267] width 105 height 19
click at [854, 271] on textarea at bounding box center [864, 267] width 105 height 19
type textarea "*"
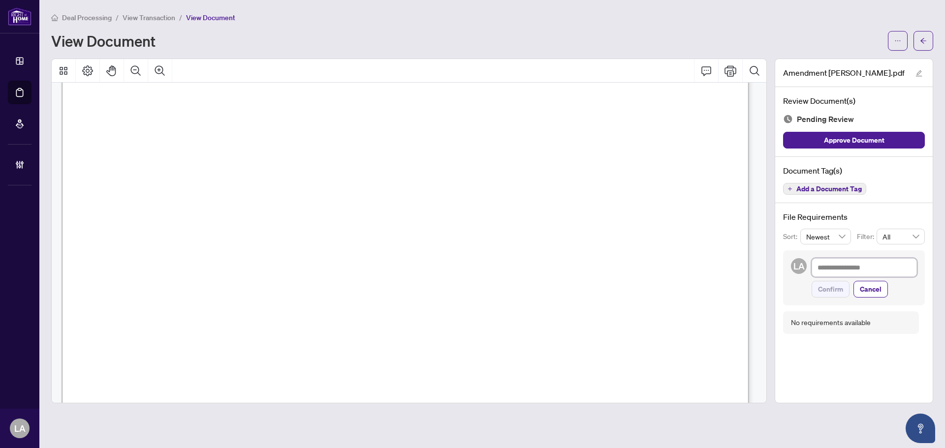
type textarea "*"
type textarea "**"
type textarea "***"
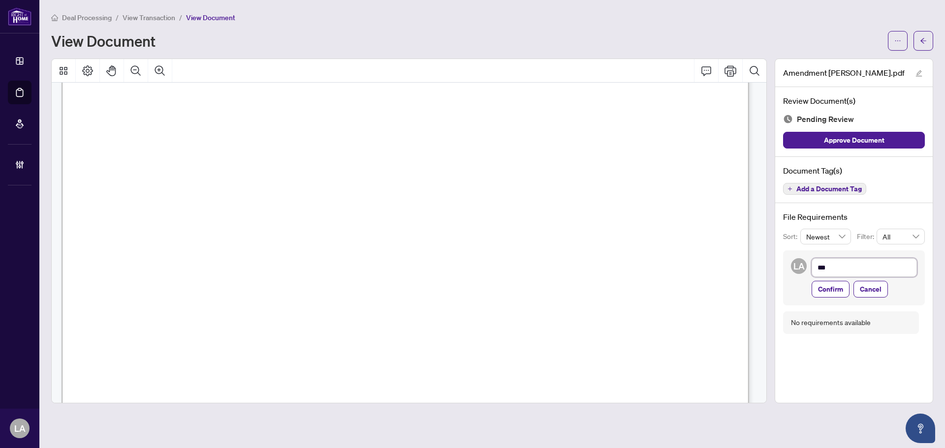
type textarea "****"
type textarea "*****"
type textarea "******"
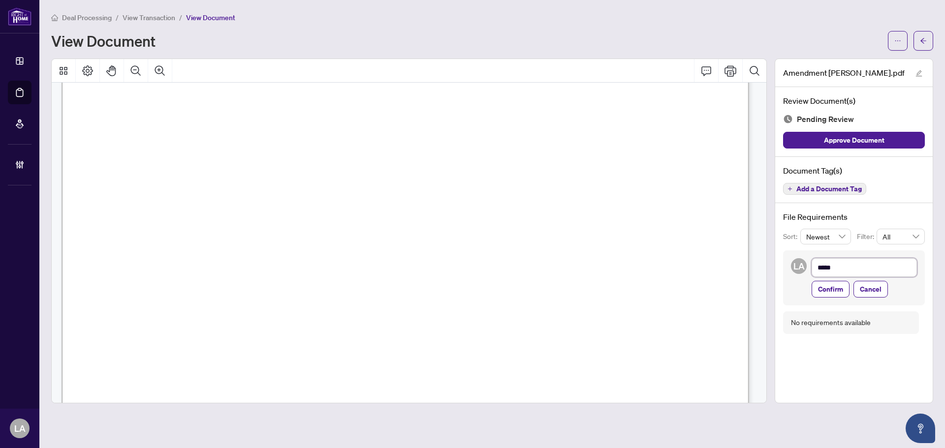
type textarea "******"
type textarea "*******"
type textarea "********"
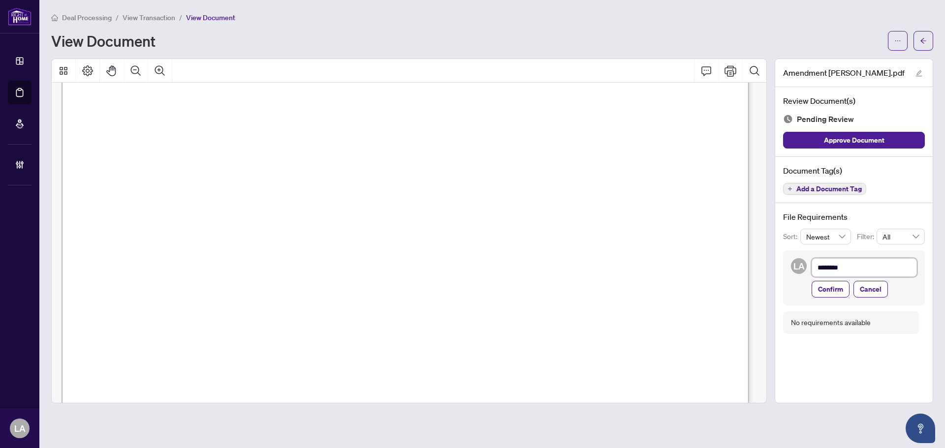
type textarea "*********"
type textarea "**********"
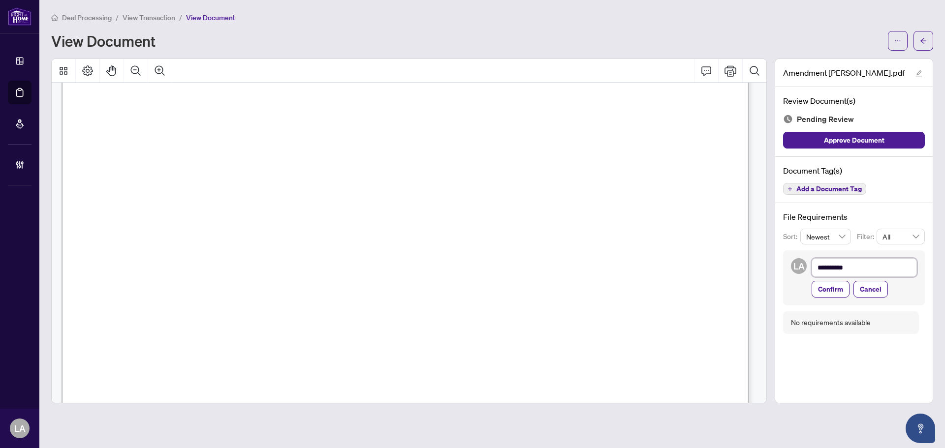
type textarea "**********"
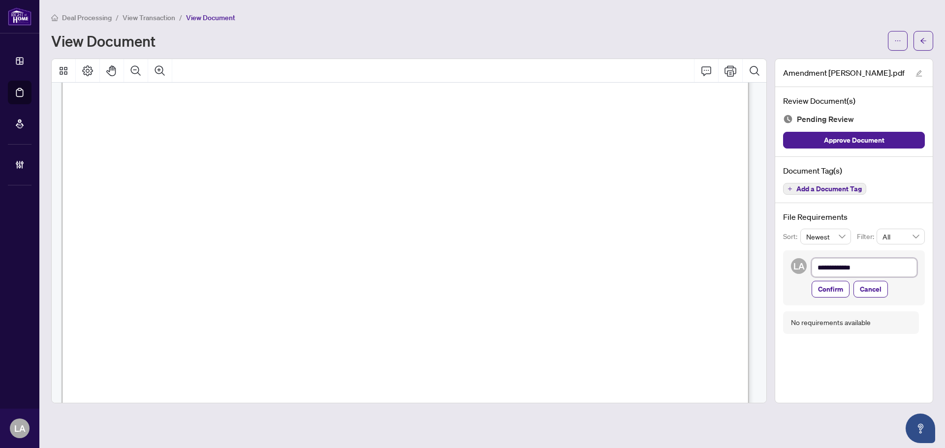
type textarea "**********"
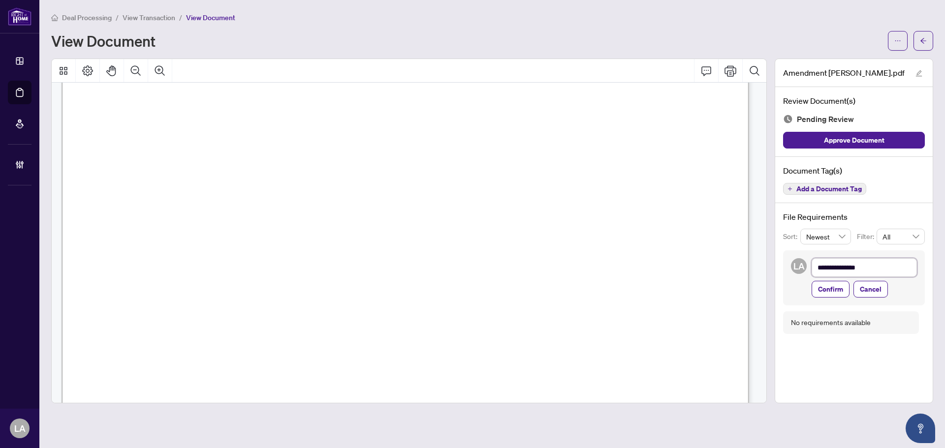
type textarea "**********"
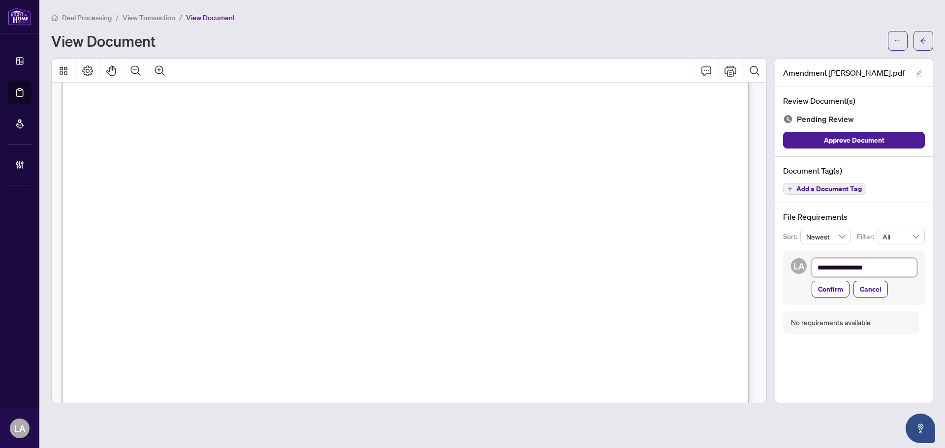
type textarea "**********"
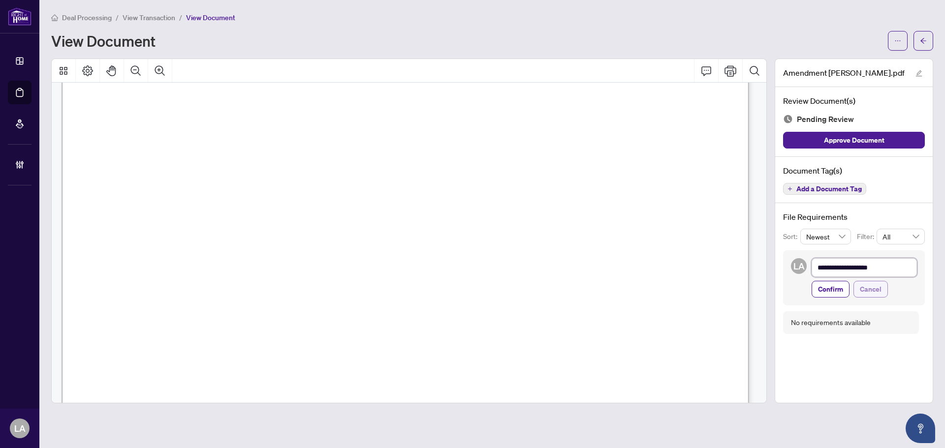
type textarea "**********"
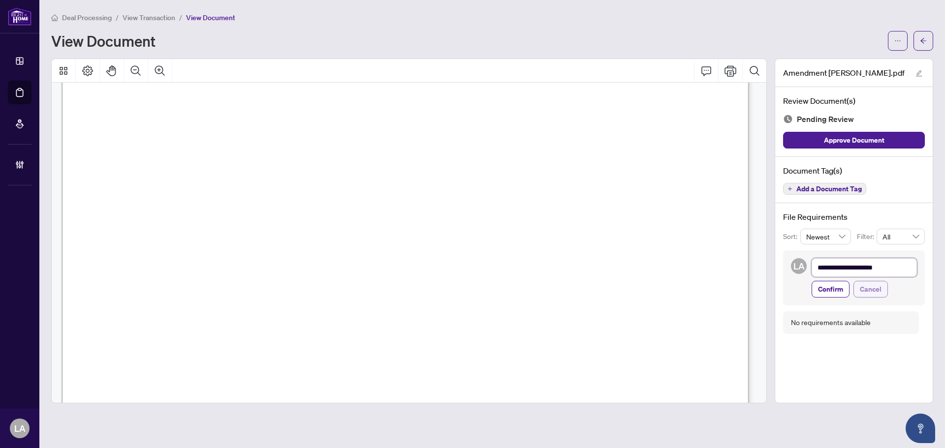
type textarea "**********"
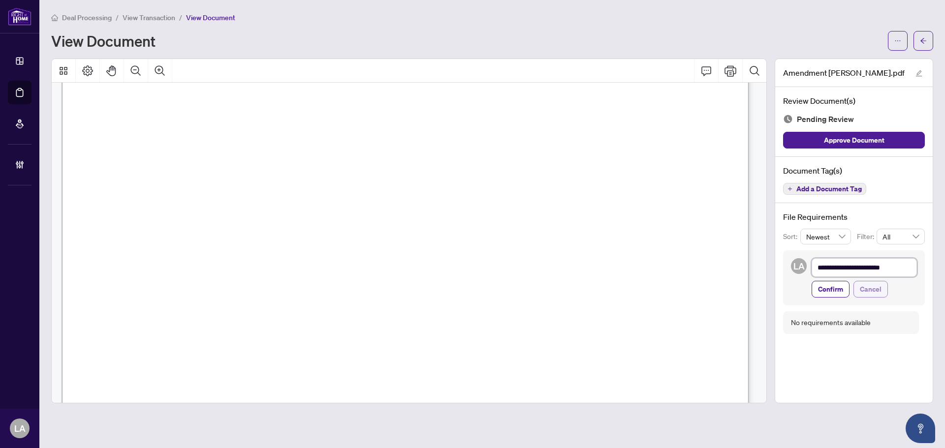
type textarea "**********"
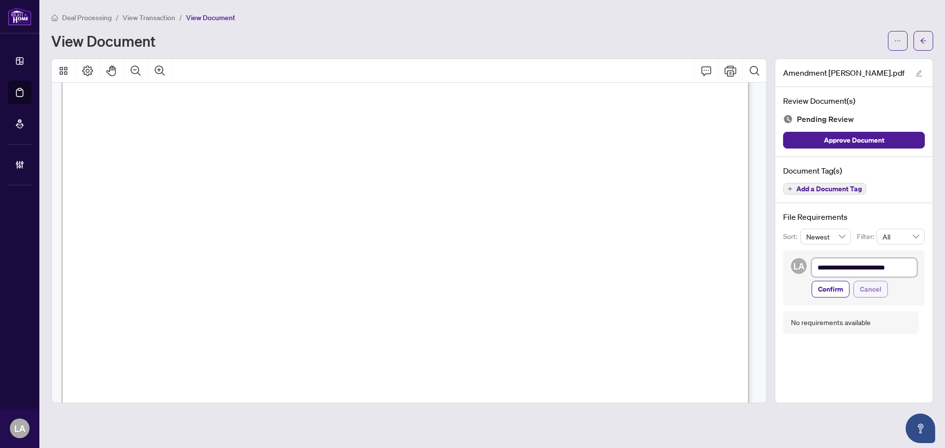
type textarea "**********"
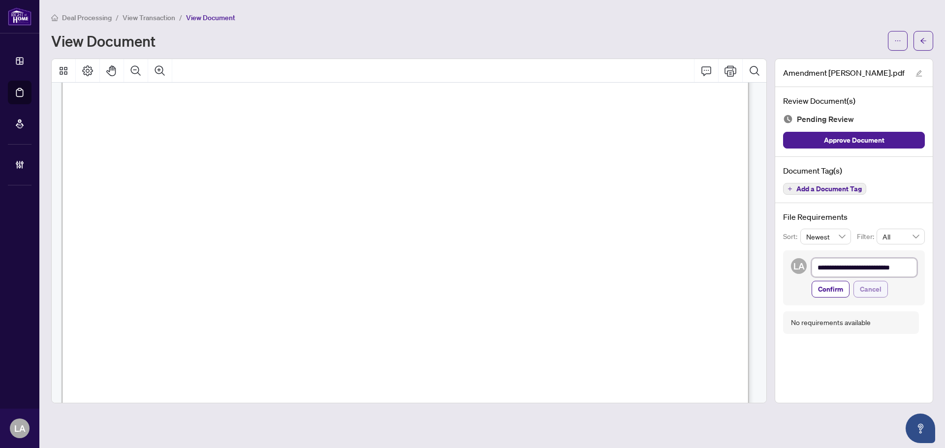
type textarea "**********"
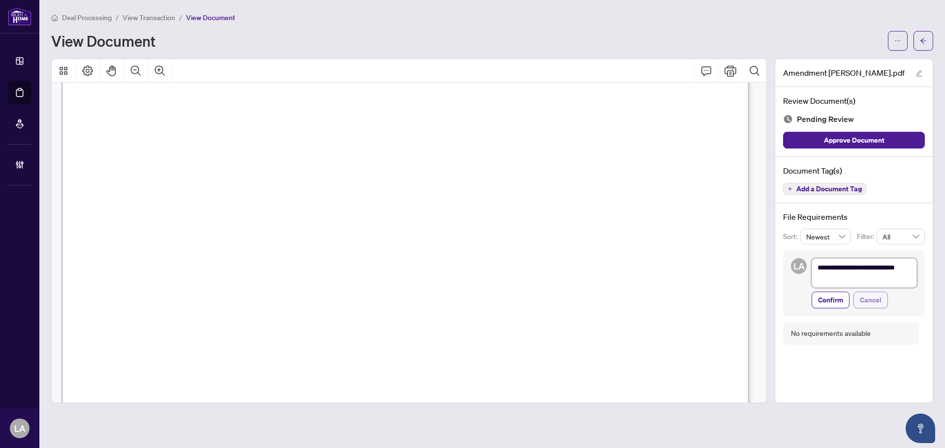
type textarea "**********"
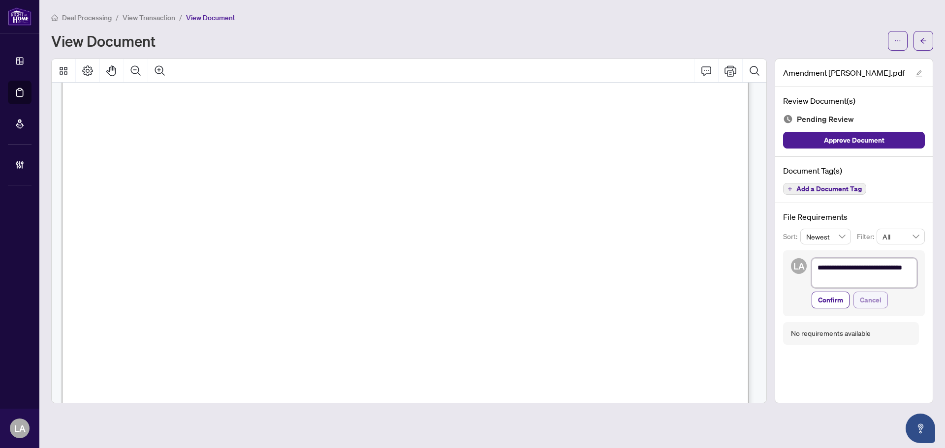
type textarea "**********"
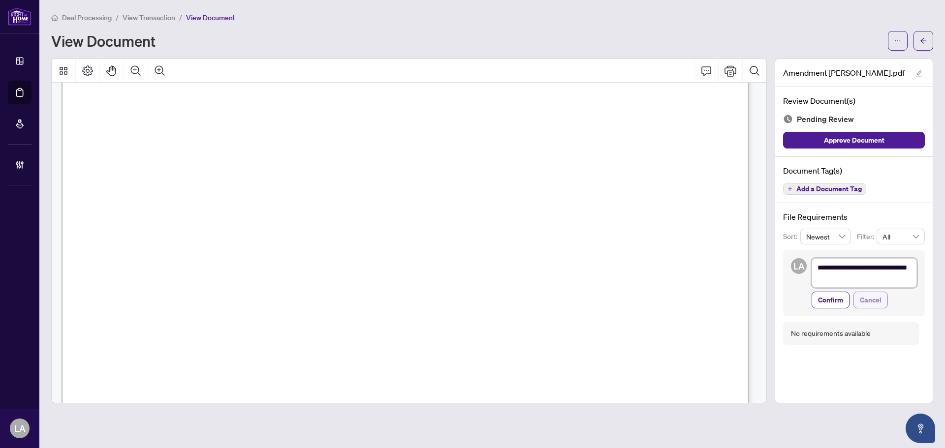
type textarea "**********"
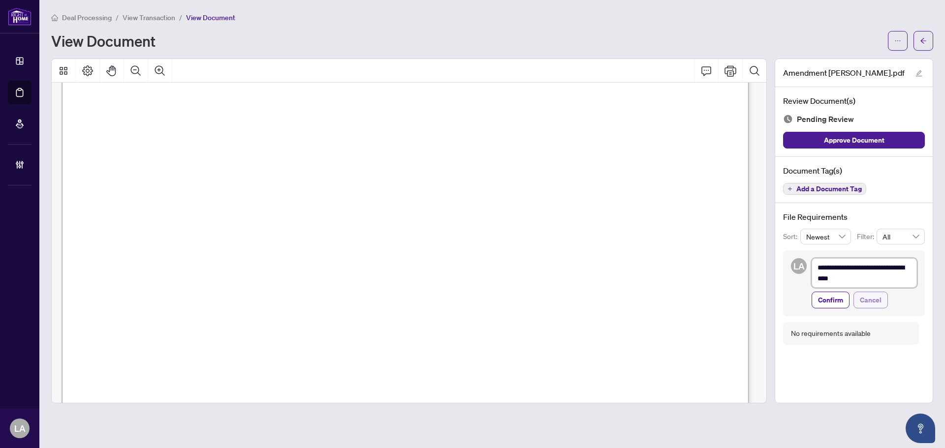
type textarea "**********"
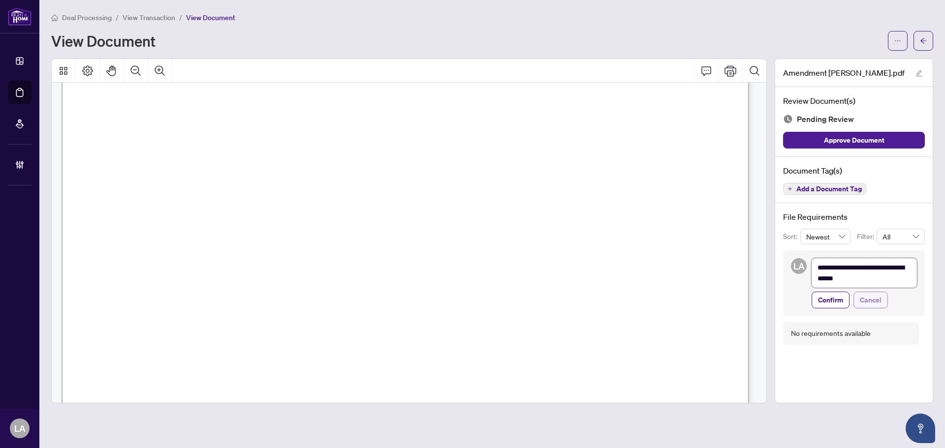
type textarea "**********"
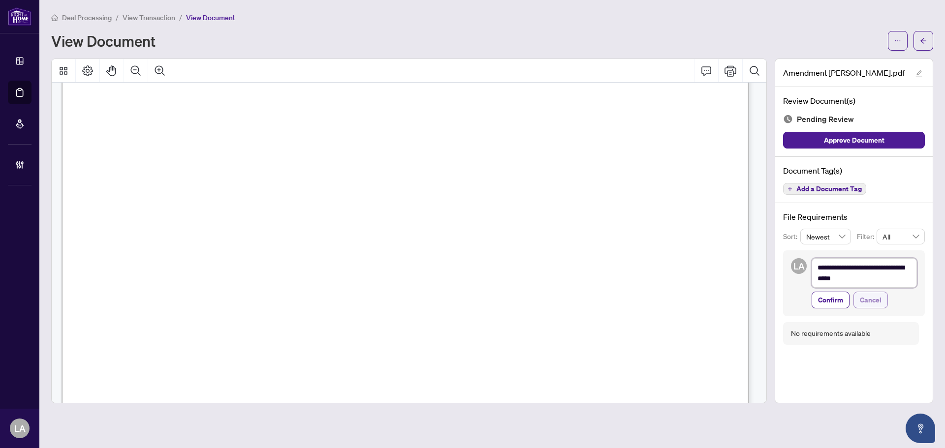
type textarea "**********"
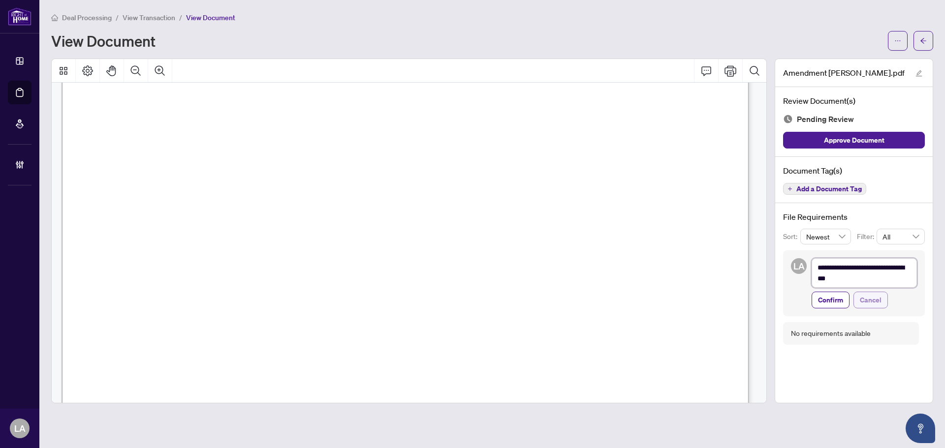
type textarea "**********"
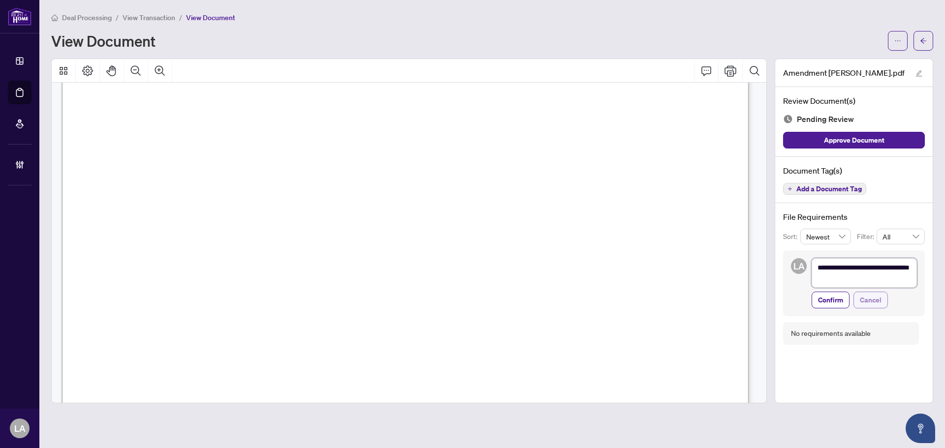
type textarea "**********"
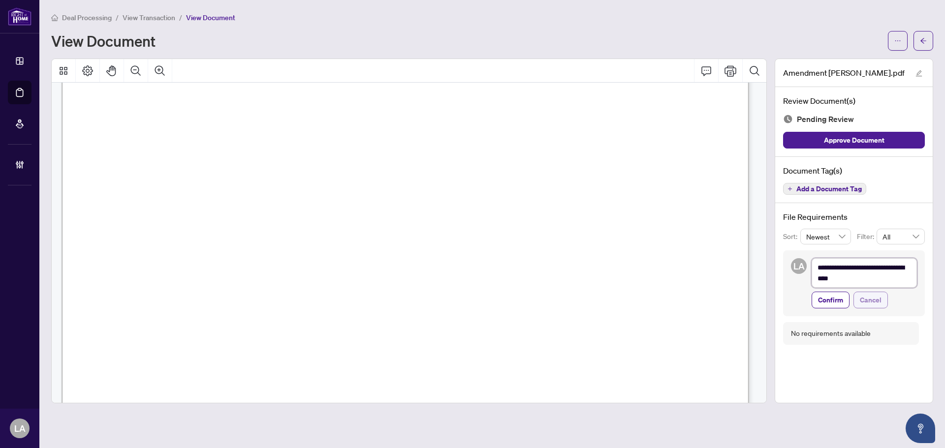
type textarea "**********"
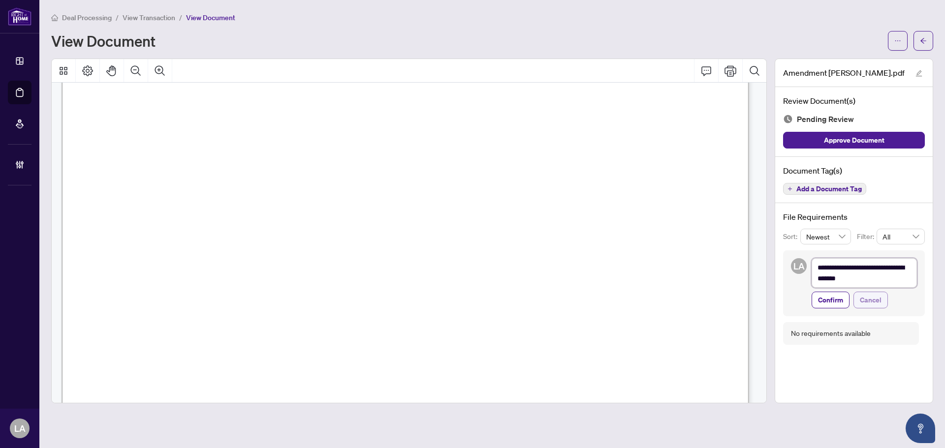
type textarea "**********"
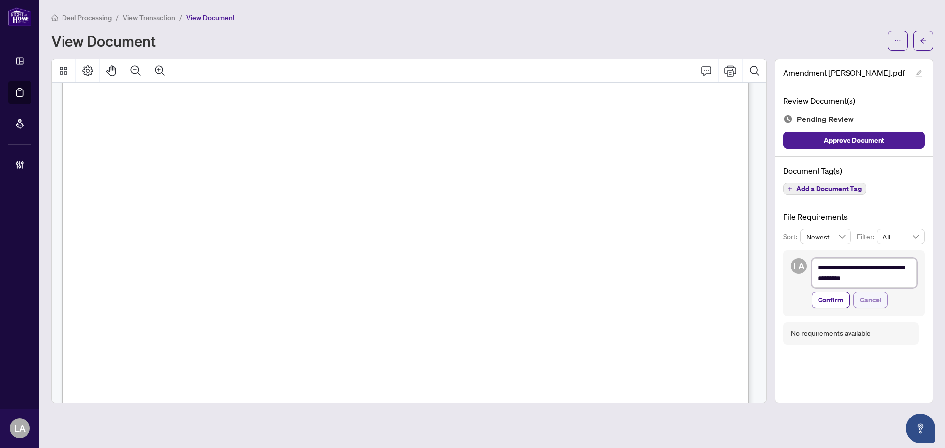
type textarea "**********"
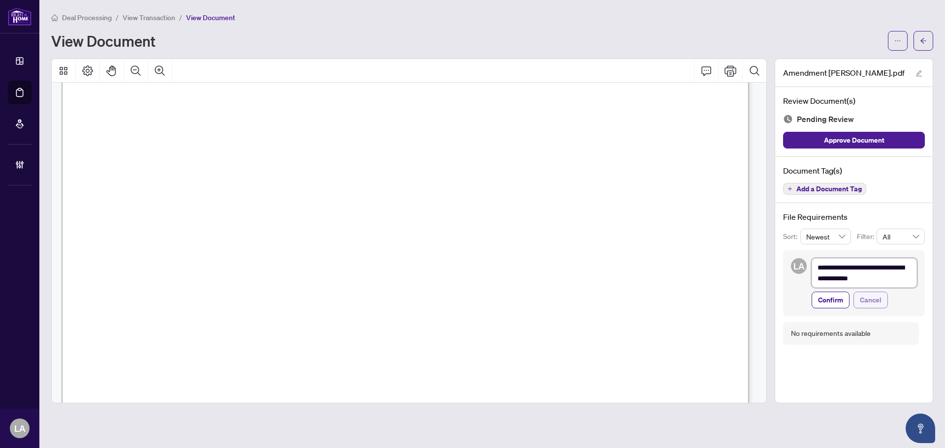
type textarea "**********"
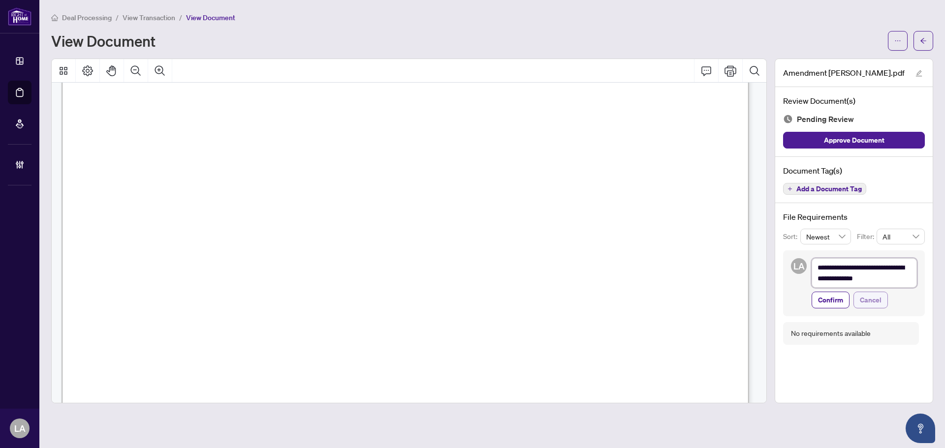
type textarea "**********"
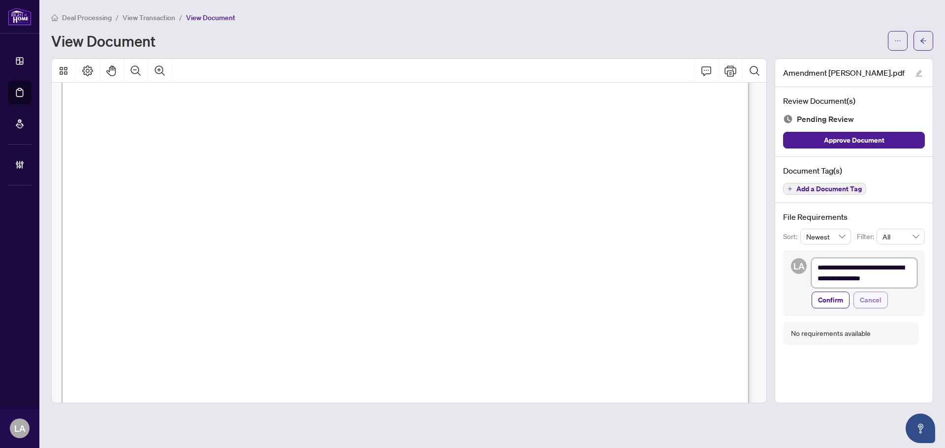
type textarea "**********"
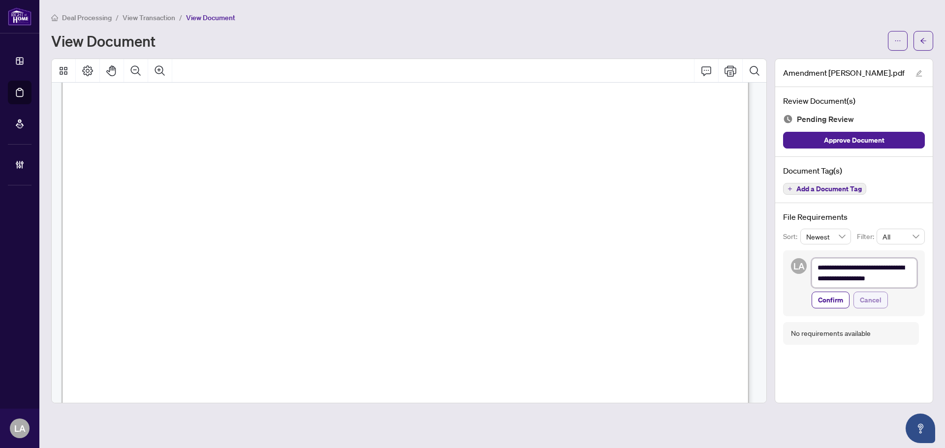
type textarea "**********"
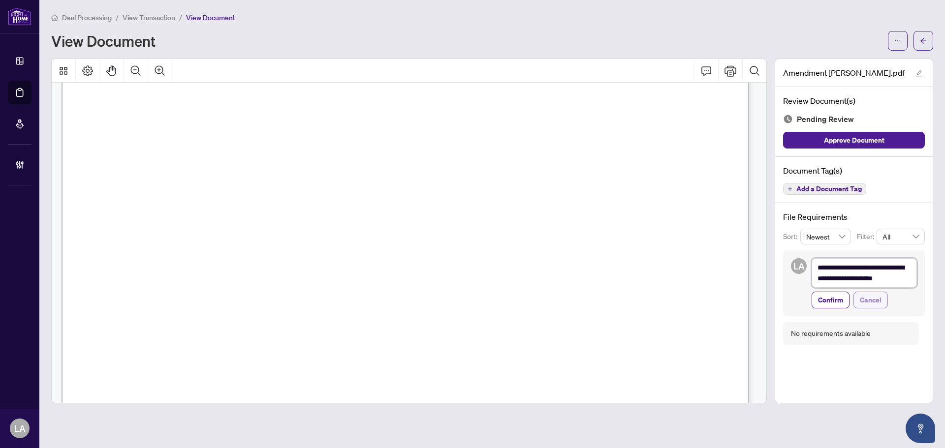
type textarea "**********"
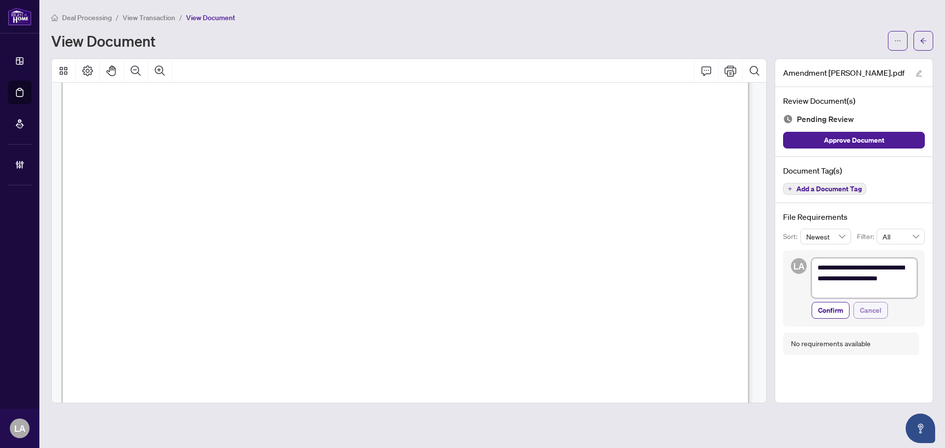
type textarea "**********"
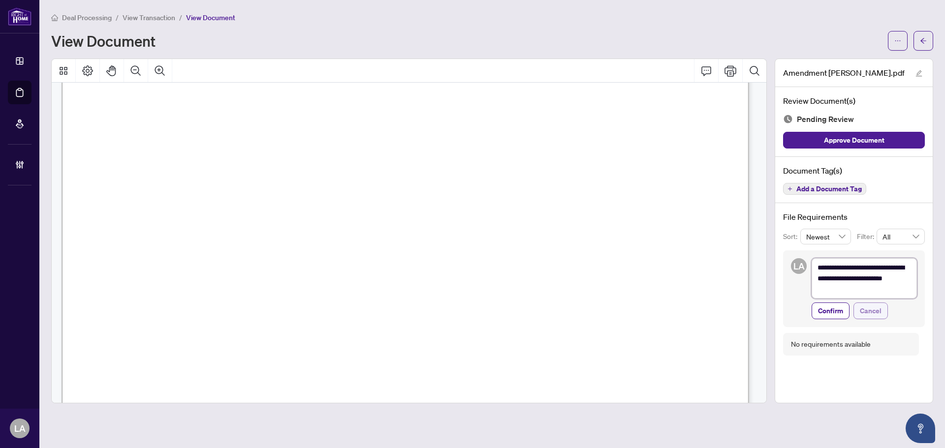
type textarea "**********"
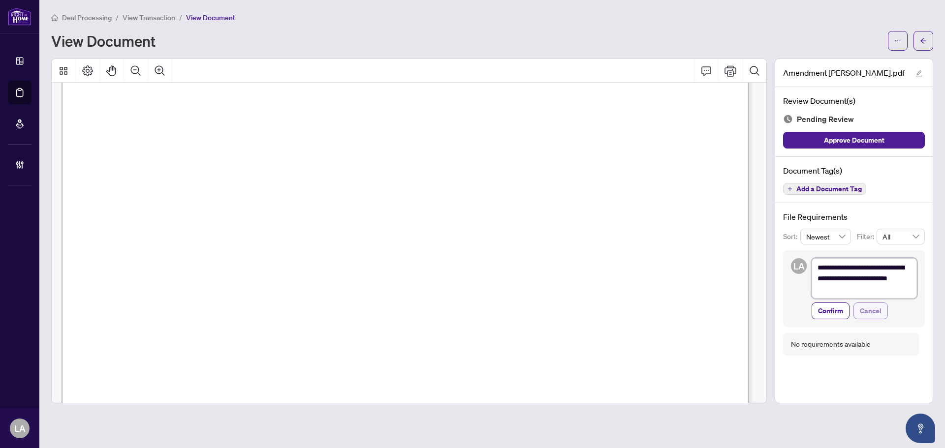
type textarea "**********"
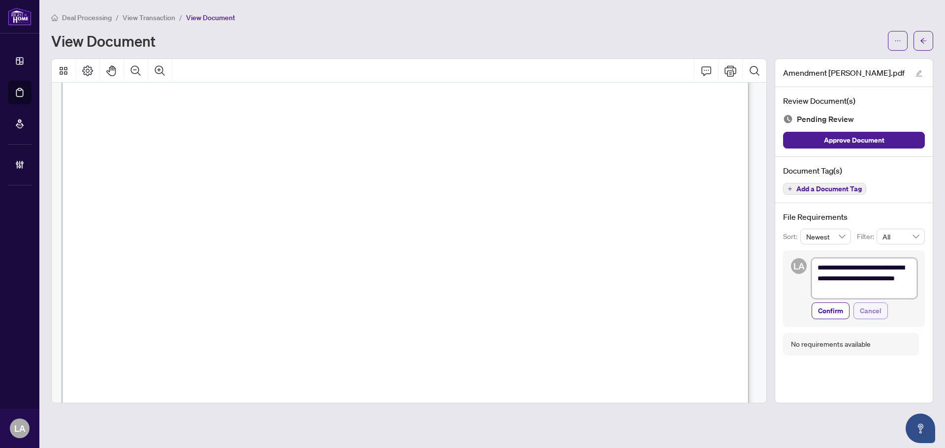
type textarea "**********"
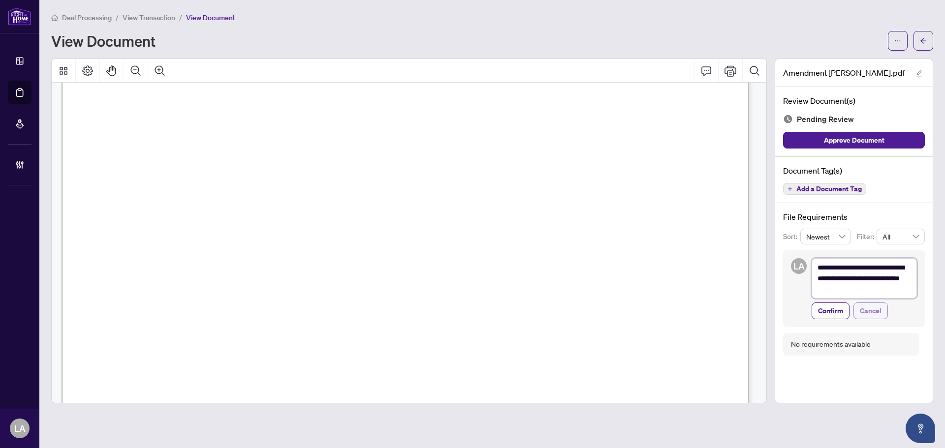
type textarea "**********"
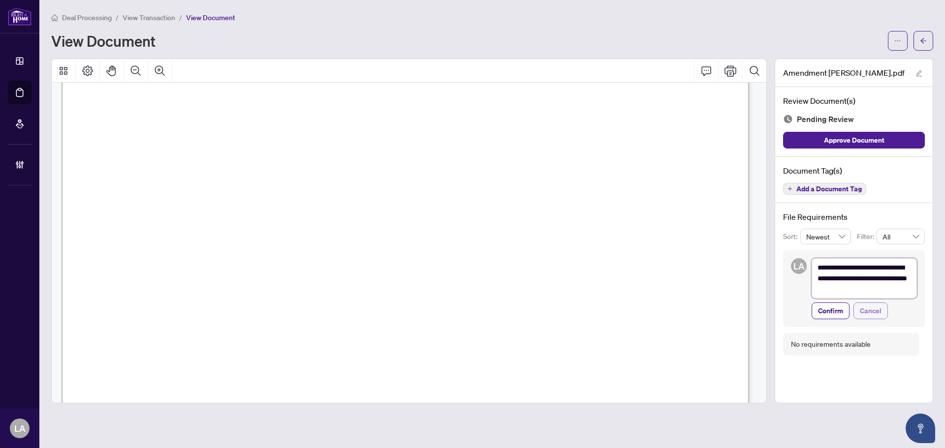
type textarea "**********"
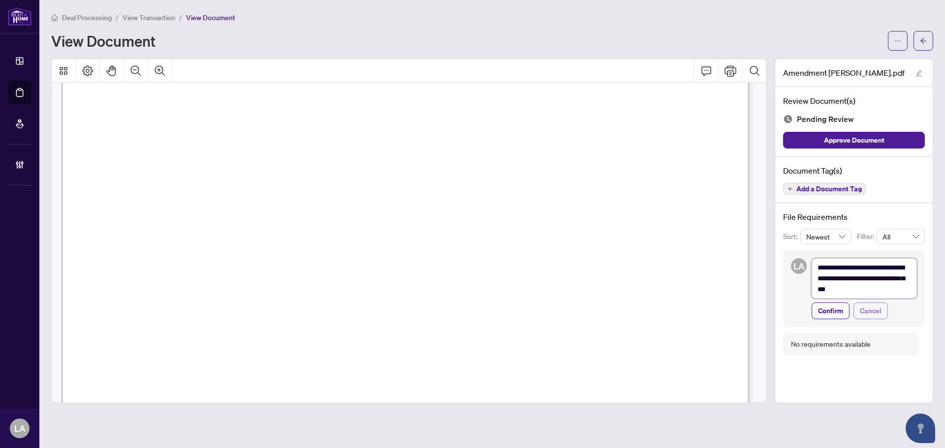
type textarea "**********"
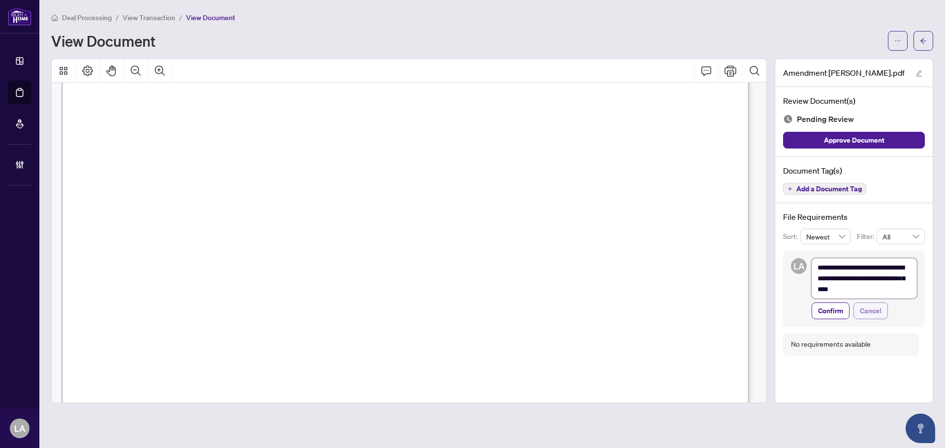
type textarea "**********"
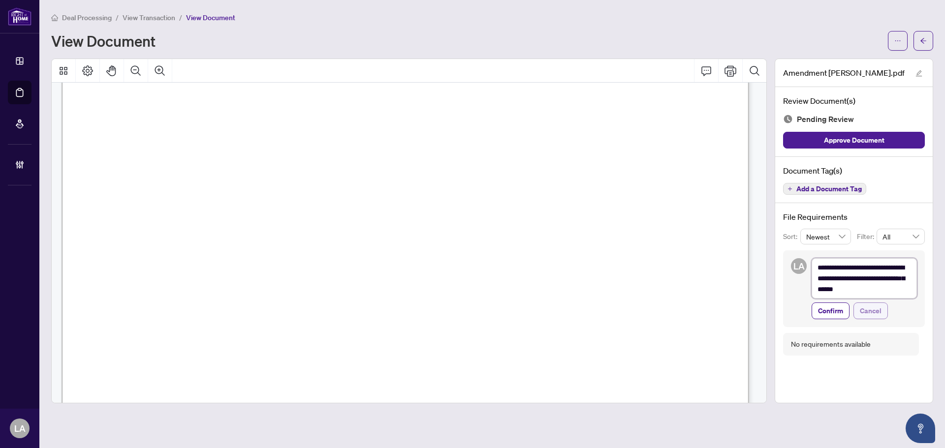
type textarea "**********"
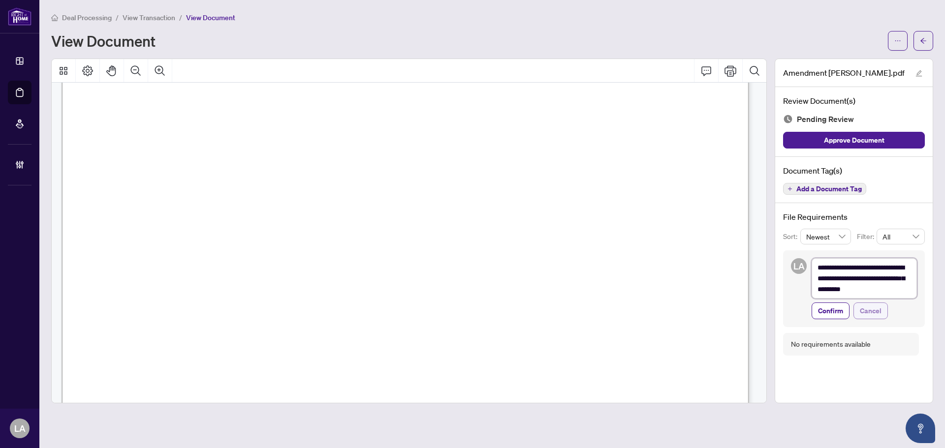
type textarea "**********"
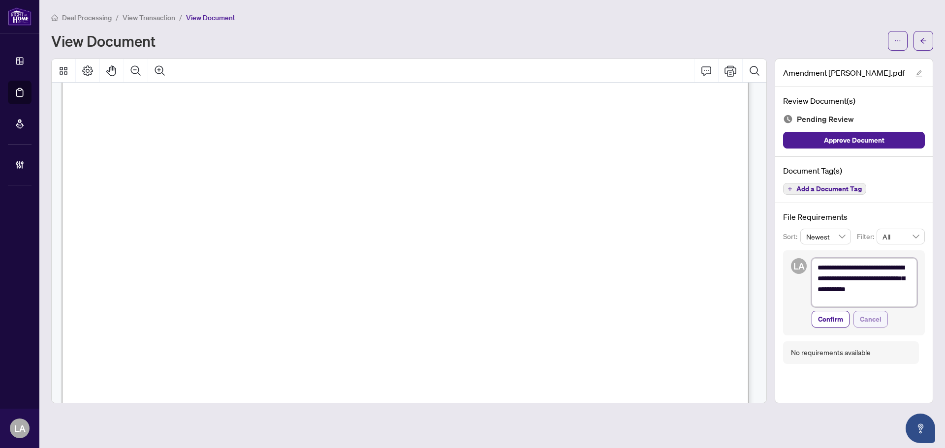
type textarea "**********"
drag, startPoint x: 831, startPoint y: 332, endPoint x: 830, endPoint y: 322, distance: 9.9
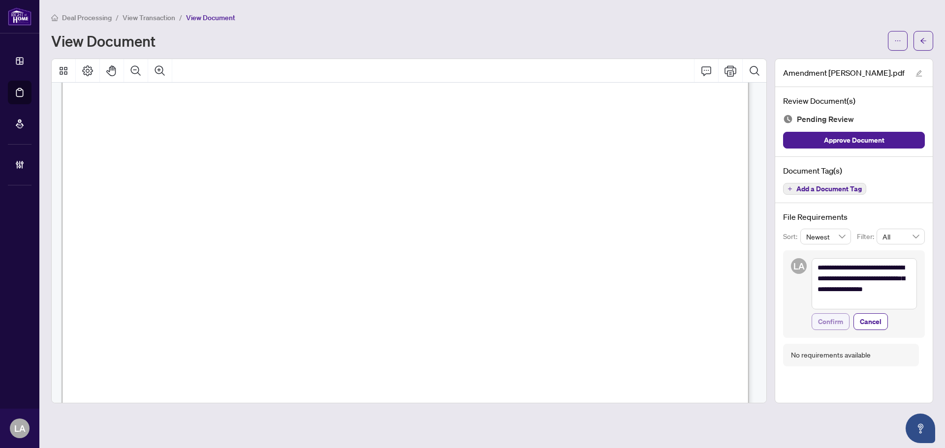
click at [830, 331] on div "**********" at bounding box center [854, 295] width 142 height 88
click at [827, 318] on span "Confirm" at bounding box center [830, 322] width 25 height 16
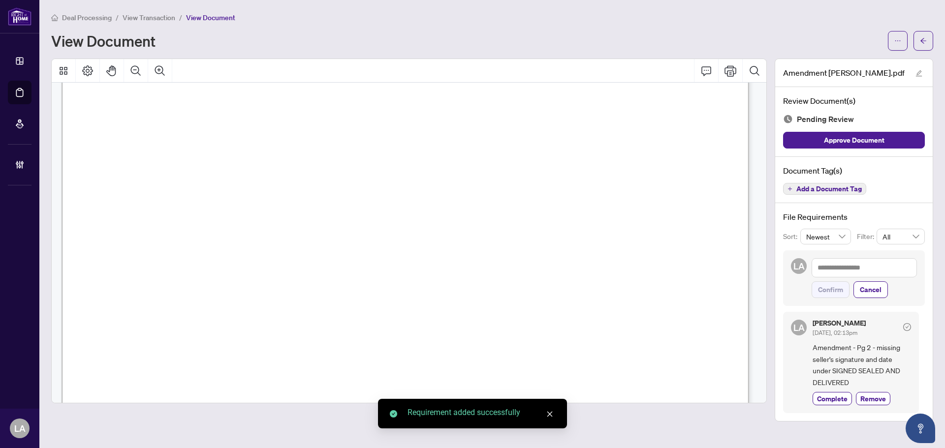
click at [811, 187] on span "Add a Document Tag" at bounding box center [828, 189] width 65 height 7
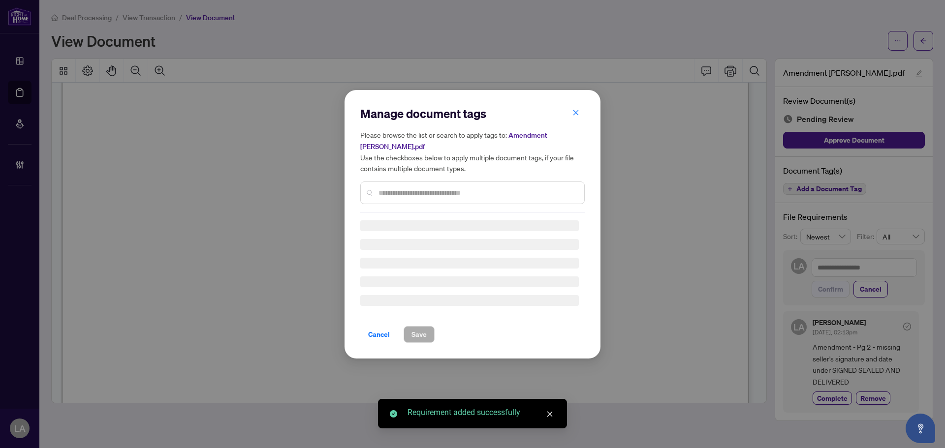
click at [395, 190] on input "text" at bounding box center [478, 193] width 198 height 11
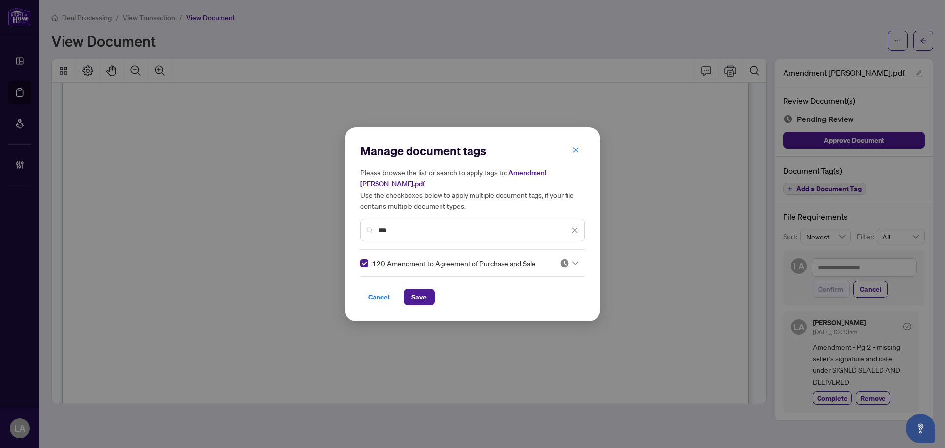
drag, startPoint x: 560, startPoint y: 259, endPoint x: 554, endPoint y: 269, distance: 11.9
click at [560, 261] on img at bounding box center [565, 263] width 10 height 10
drag, startPoint x: 508, startPoint y: 292, endPoint x: 478, endPoint y: 296, distance: 30.4
click at [508, 292] on img at bounding box center [510, 295] width 10 height 10
click at [421, 299] on span "Save" at bounding box center [418, 297] width 15 height 16
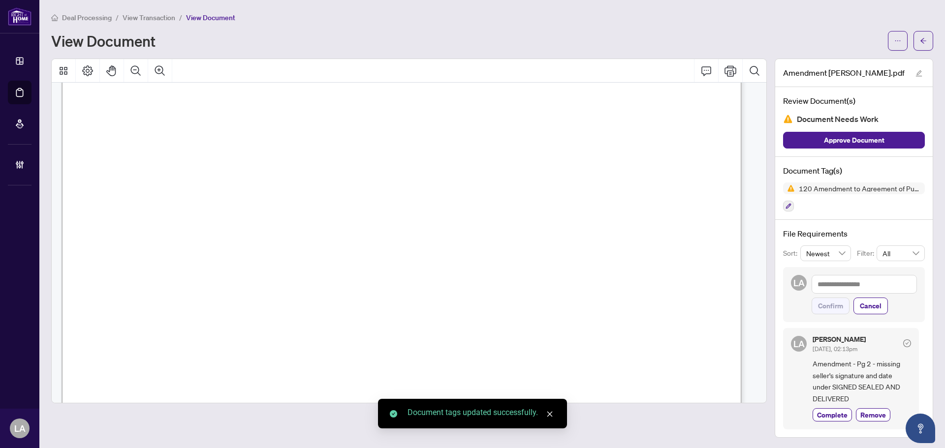
scroll to position [1088, 0]
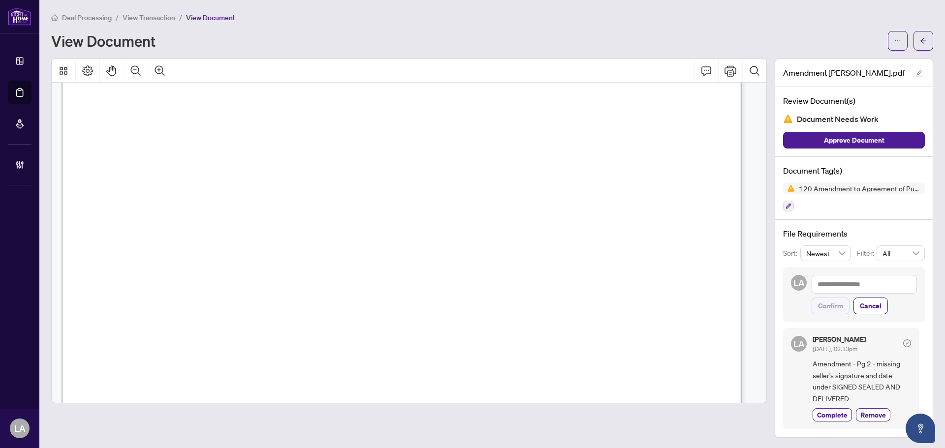
click at [151, 15] on span "View Transaction" at bounding box center [149, 17] width 53 height 9
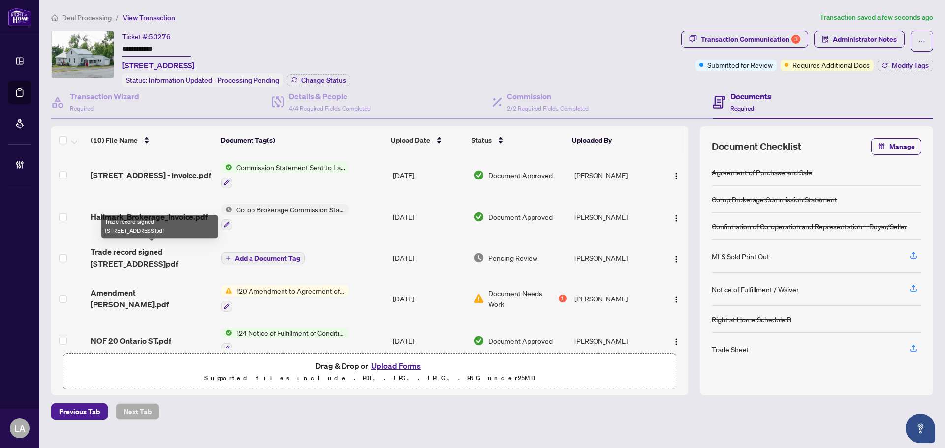
click at [155, 252] on span "Trade record signed 20 Ontario St.pdf" at bounding box center [152, 258] width 123 height 24
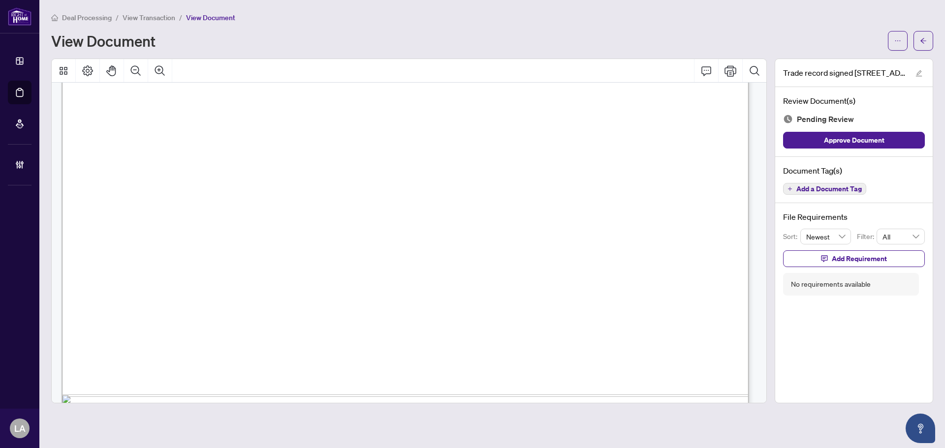
scroll to position [589, 0]
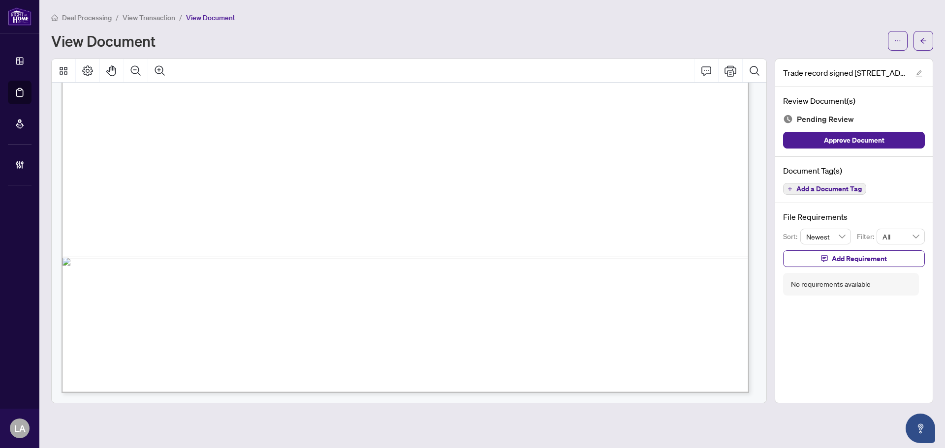
click at [799, 184] on button "Add a Document Tag" at bounding box center [824, 189] width 83 height 12
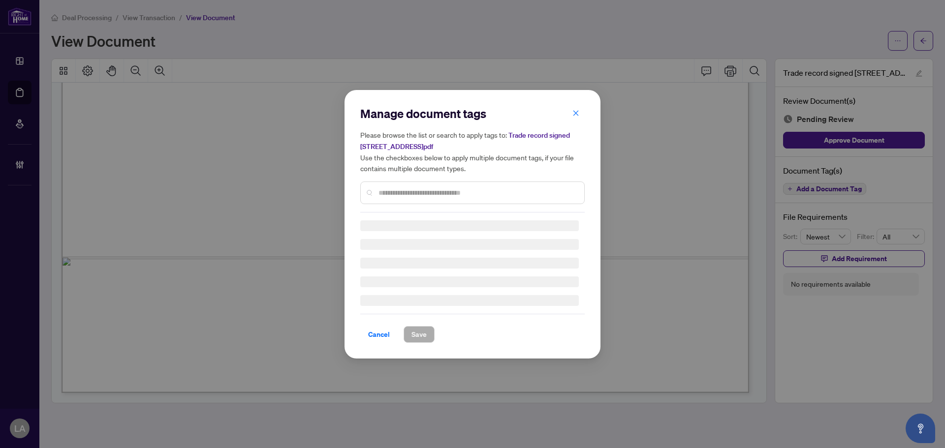
click at [491, 209] on div "Manage document tags Please browse the list or search to apply tags to: Trade r…" at bounding box center [472, 159] width 224 height 107
click at [413, 191] on div "Manage document tags Please browse the list or search to apply tags to: Trade r…" at bounding box center [472, 159] width 224 height 107
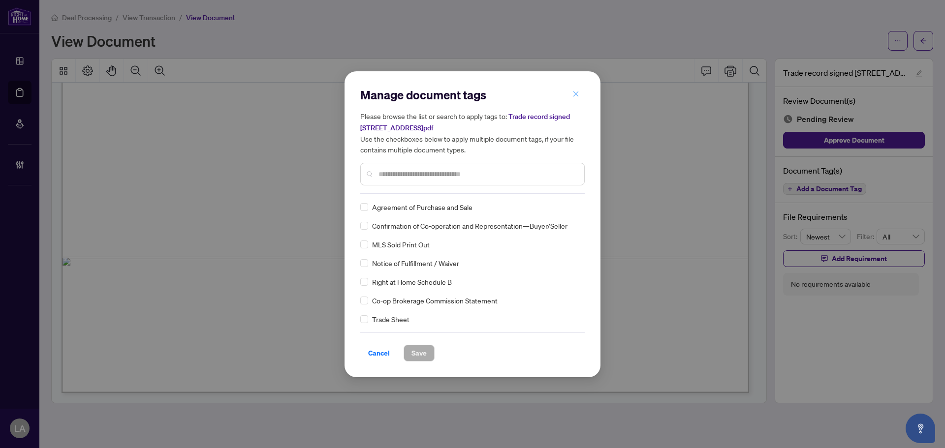
click at [581, 94] on button "button" at bounding box center [576, 94] width 20 height 17
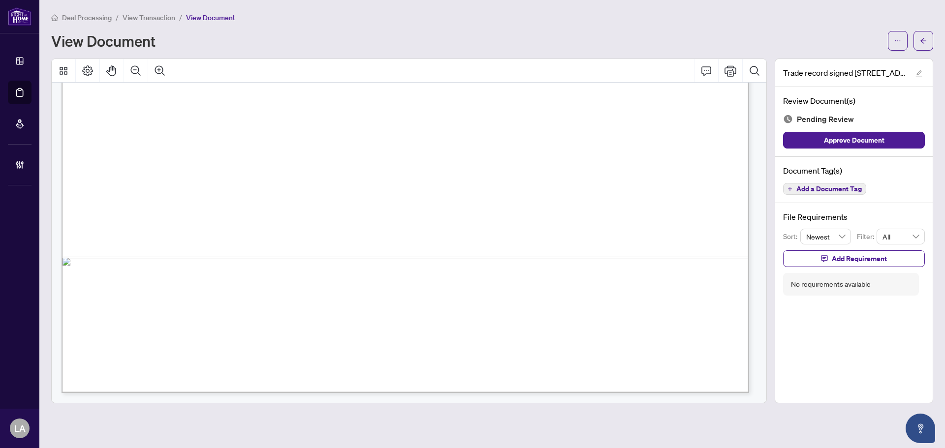
click at [136, 18] on span "View Transaction" at bounding box center [149, 17] width 53 height 9
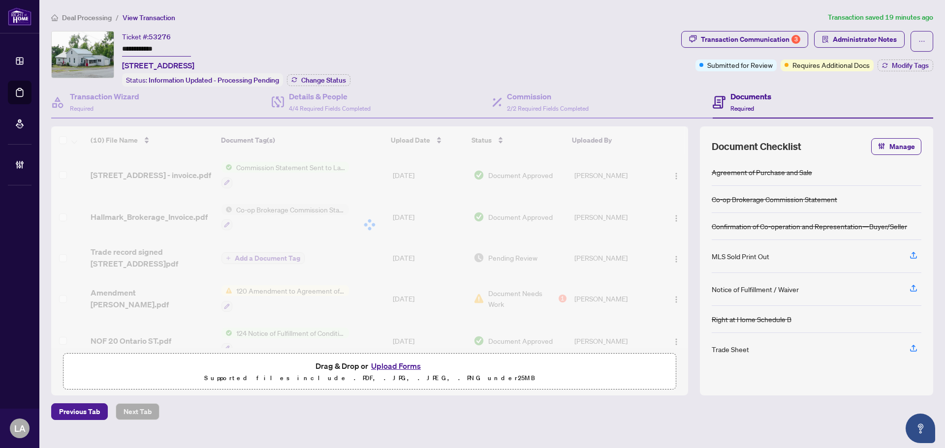
click at [135, 44] on input "**********" at bounding box center [156, 49] width 69 height 14
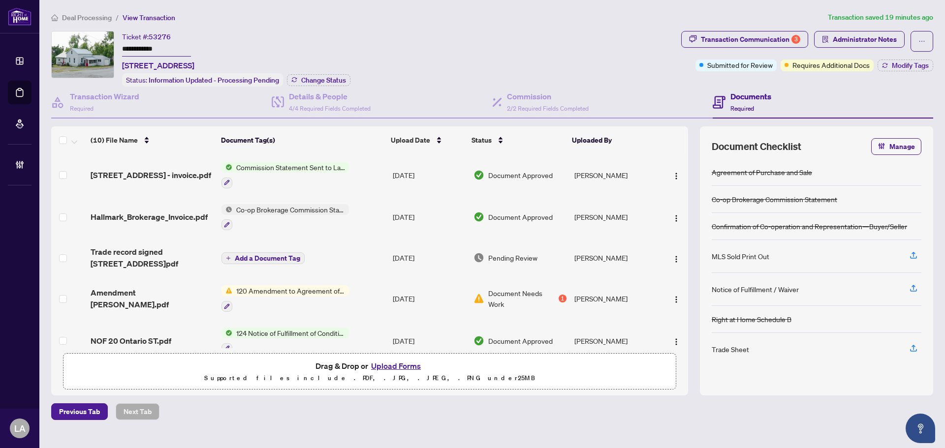
click at [135, 44] on input "**********" at bounding box center [156, 49] width 69 height 14
click at [159, 251] on span "Trade record signed 20 Ontario St.pdf" at bounding box center [152, 258] width 123 height 24
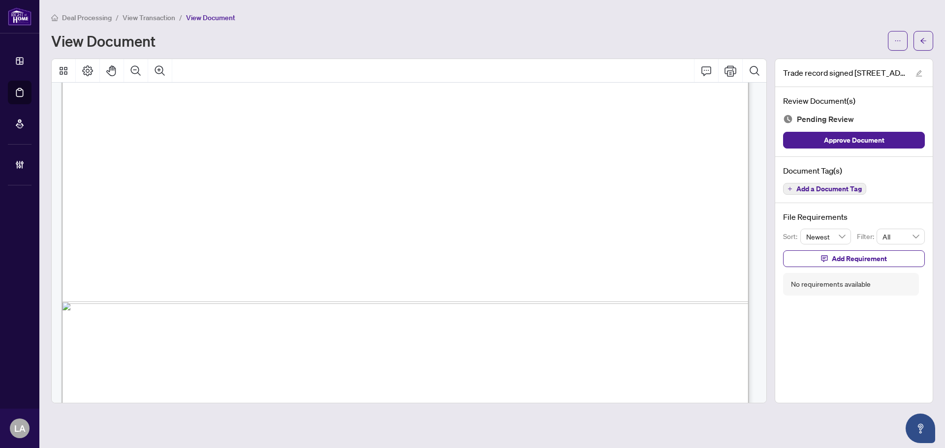
scroll to position [589, 0]
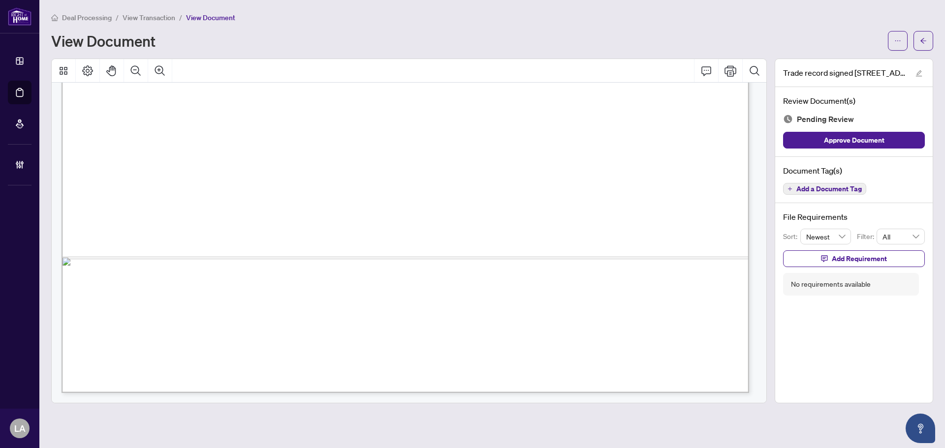
click at [793, 187] on button "Add a Document Tag" at bounding box center [824, 189] width 83 height 12
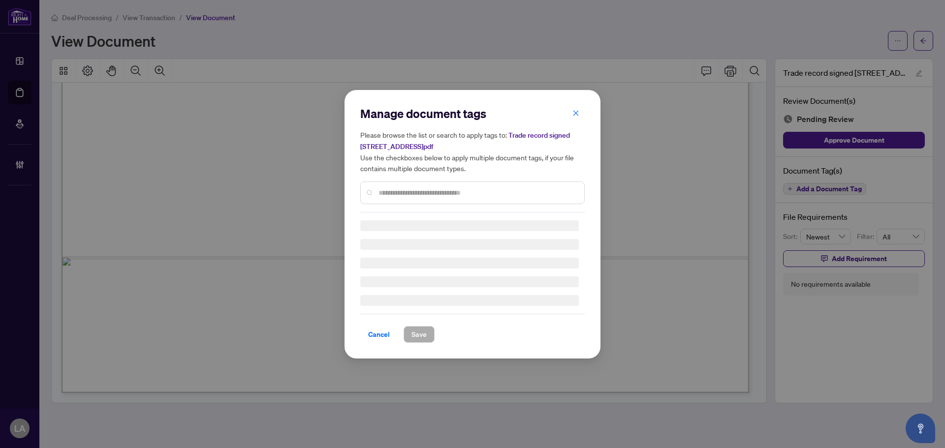
click at [442, 186] on div at bounding box center [472, 193] width 224 height 23
click at [398, 184] on div at bounding box center [472, 193] width 224 height 23
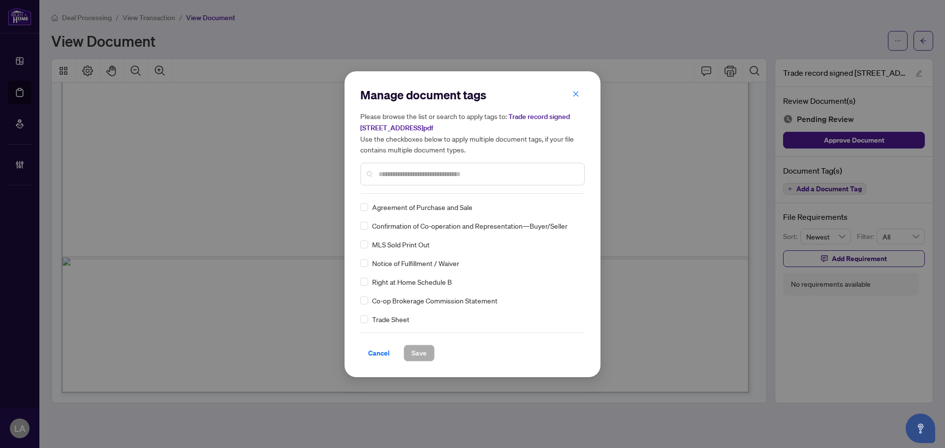
click at [396, 184] on div at bounding box center [472, 174] width 224 height 23
click at [396, 171] on input "text" at bounding box center [478, 174] width 198 height 11
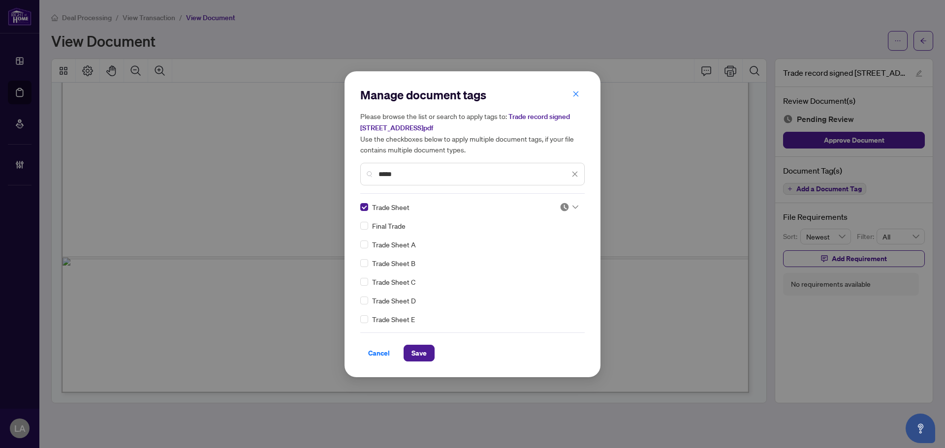
click at [566, 205] on img at bounding box center [565, 207] width 10 height 10
click at [520, 259] on div "Approved" at bounding box center [536, 255] width 63 height 11
click at [420, 348] on span "Save" at bounding box center [418, 354] width 15 height 16
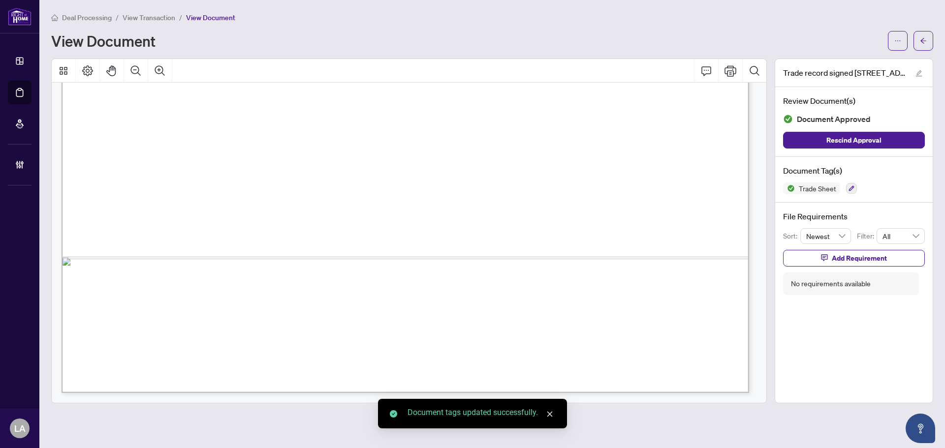
click at [129, 17] on span "View Transaction" at bounding box center [149, 17] width 53 height 9
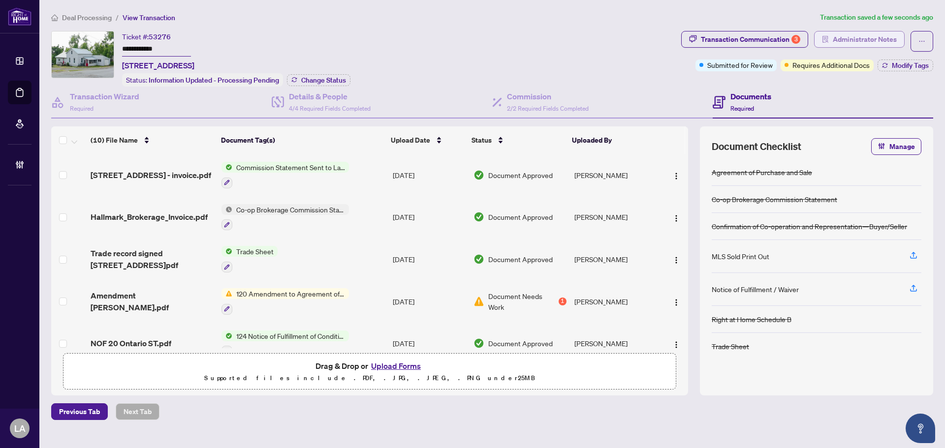
click at [854, 38] on span "Administrator Notes" at bounding box center [865, 40] width 64 height 16
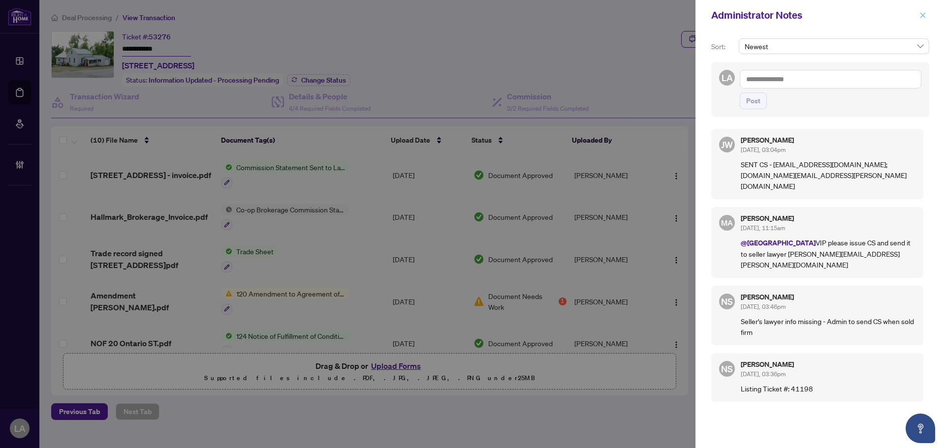
click at [921, 13] on icon "close" at bounding box center [922, 14] width 5 height 5
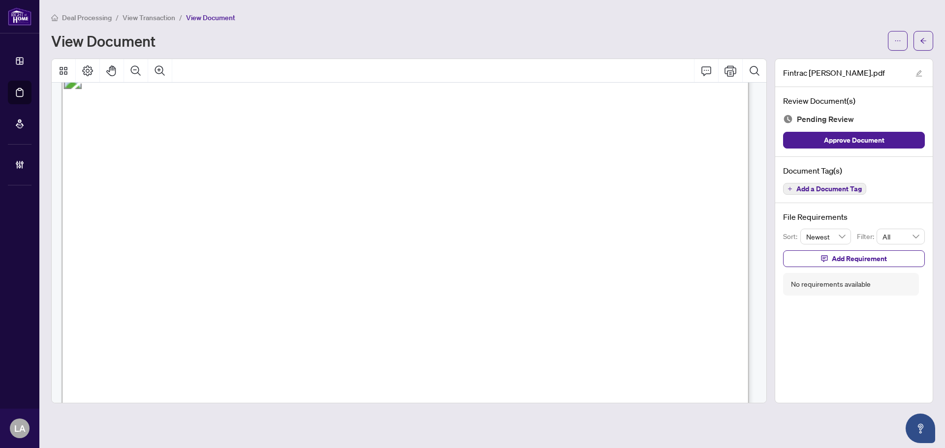
scroll to position [935, 0]
click at [142, 18] on span "View Transaction" at bounding box center [149, 17] width 53 height 9
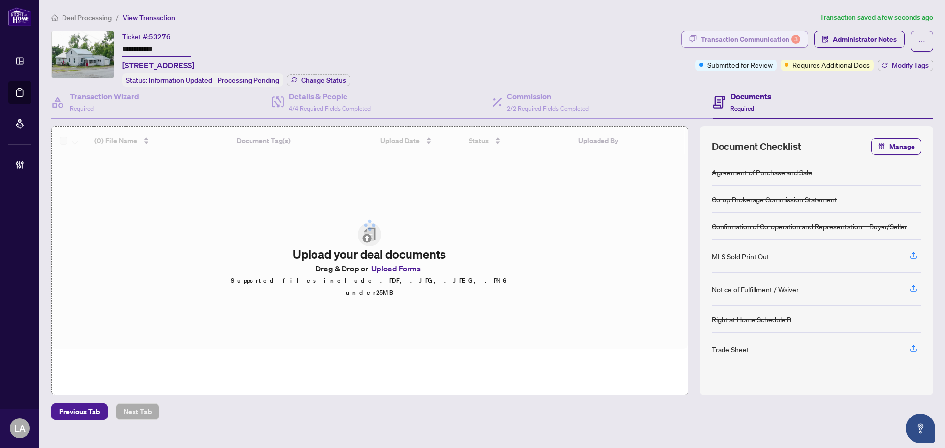
click at [745, 36] on div "Transaction Communication 3" at bounding box center [750, 40] width 99 height 16
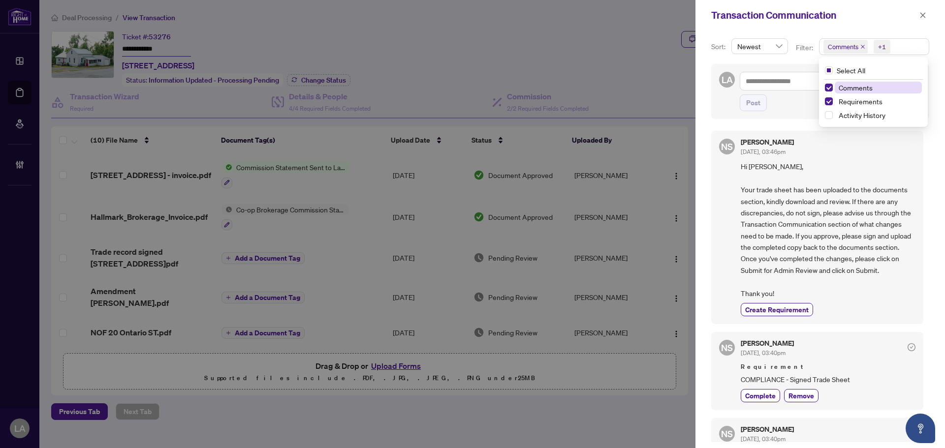
click at [848, 53] on span "Comments" at bounding box center [845, 47] width 44 height 14
click at [825, 90] on span "Select Comments" at bounding box center [829, 88] width 8 height 8
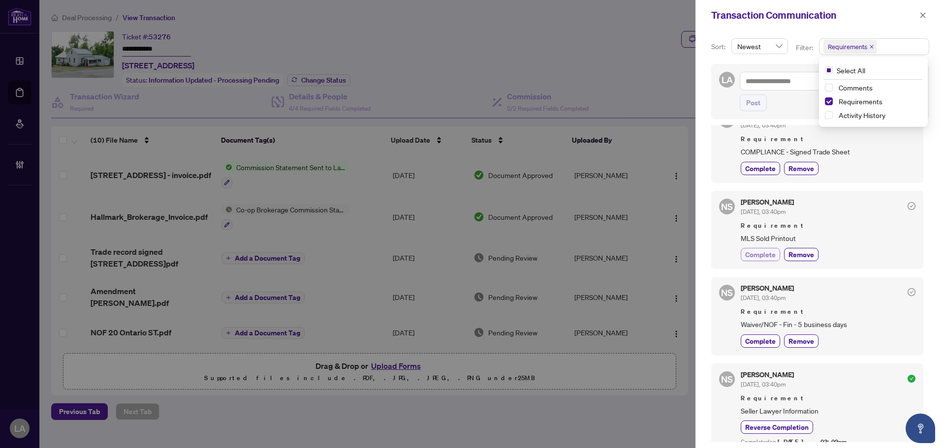
scroll to position [49, 0]
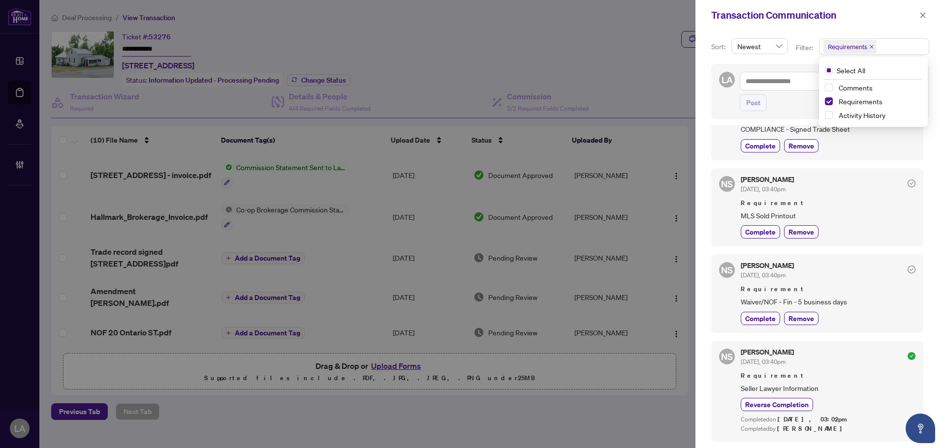
drag, startPoint x: 757, startPoint y: 314, endPoint x: 740, endPoint y: 292, distance: 27.0
click at [757, 314] on span "Complete" at bounding box center [760, 319] width 31 height 10
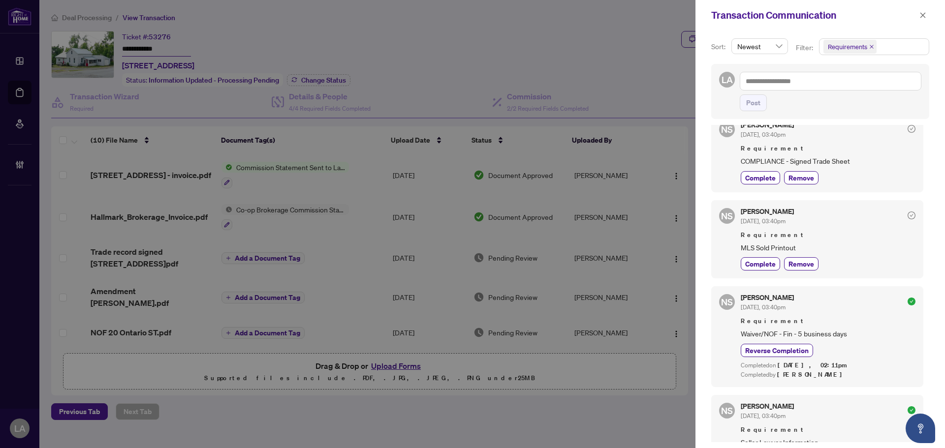
scroll to position [0, 0]
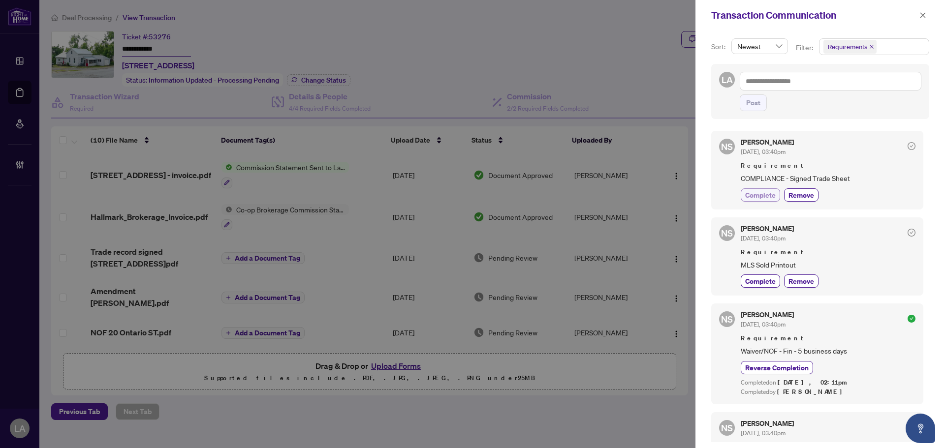
click at [753, 198] on span "Complete" at bounding box center [760, 195] width 31 height 10
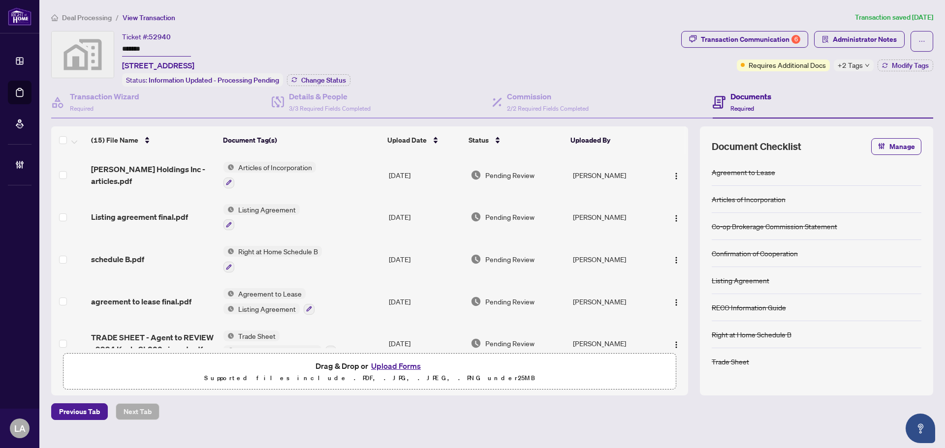
click at [165, 54] on input "*******" at bounding box center [156, 49] width 69 height 14
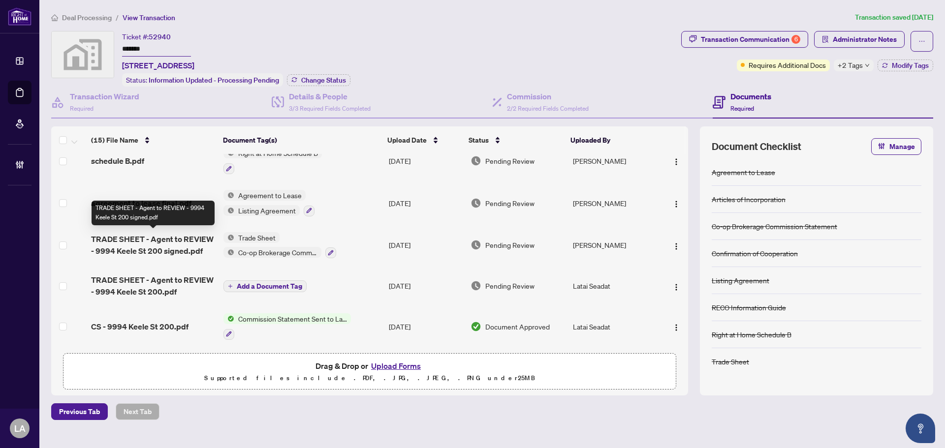
click at [153, 247] on span "TRADE SHEET - Agent to REVIEW - 9994 Keele St 200 signed.pdf" at bounding box center [153, 245] width 125 height 24
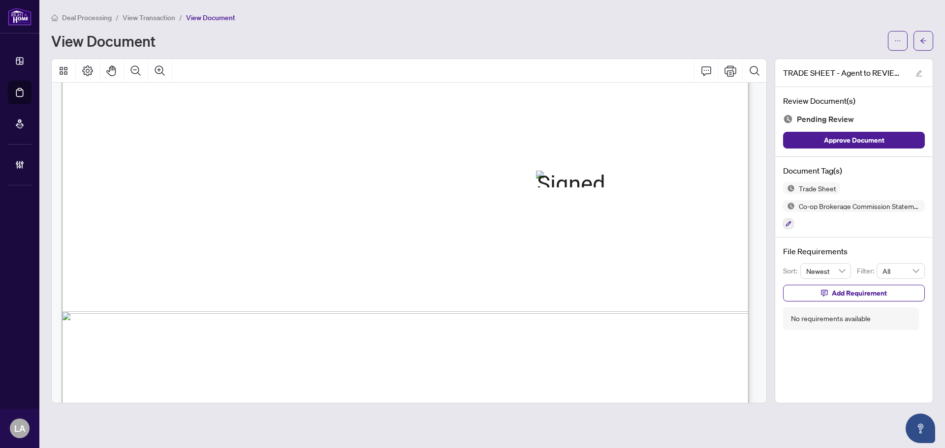
scroll to position [541, 0]
click at [756, 221] on icon "button" at bounding box center [789, 224] width 6 height 6
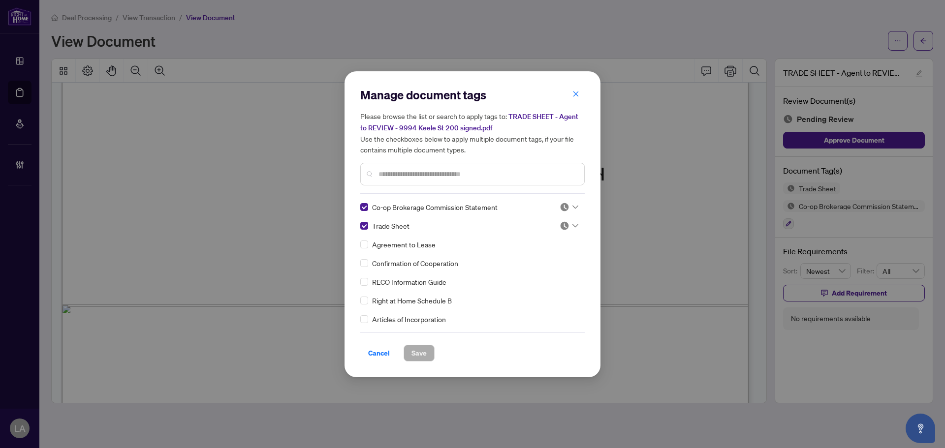
click at [577, 108] on div "Manage document tags Please browse the list or search to apply tags to: TRADE S…" at bounding box center [472, 140] width 224 height 107
click at [571, 104] on div "Manage document tags Please browse the list or search to apply tags to: TRADE S…" at bounding box center [472, 140] width 224 height 107
click at [582, 98] on button "button" at bounding box center [576, 94] width 20 height 17
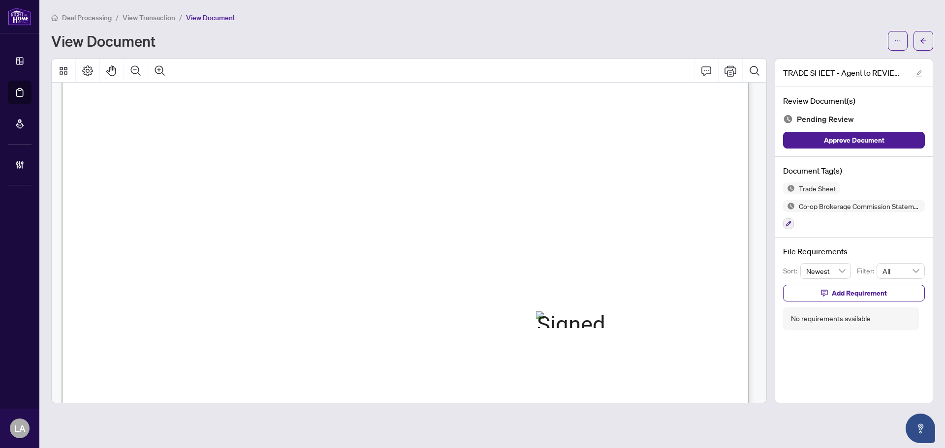
scroll to position [443, 0]
click at [756, 222] on icon "button" at bounding box center [788, 223] width 5 height 5
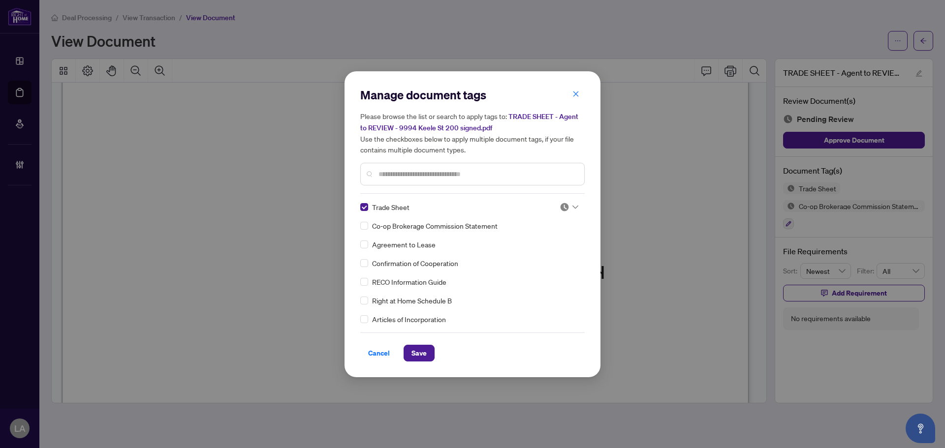
click at [565, 206] on img at bounding box center [565, 207] width 10 height 10
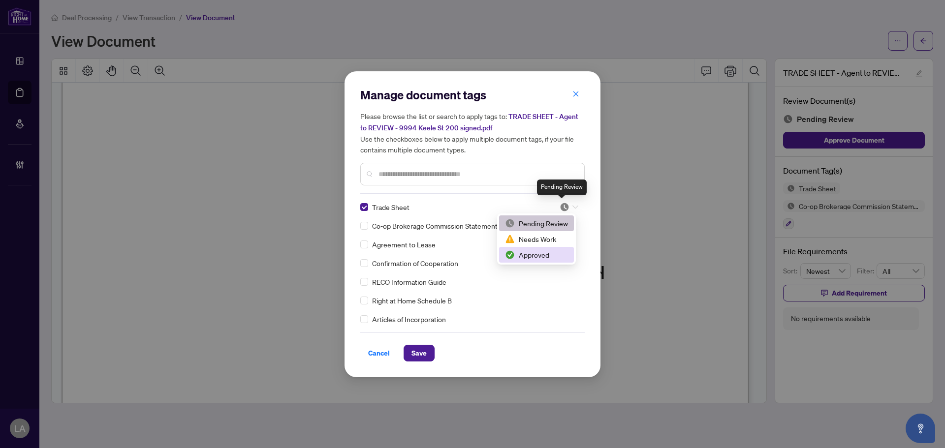
click at [537, 257] on div "Approved" at bounding box center [536, 255] width 63 height 11
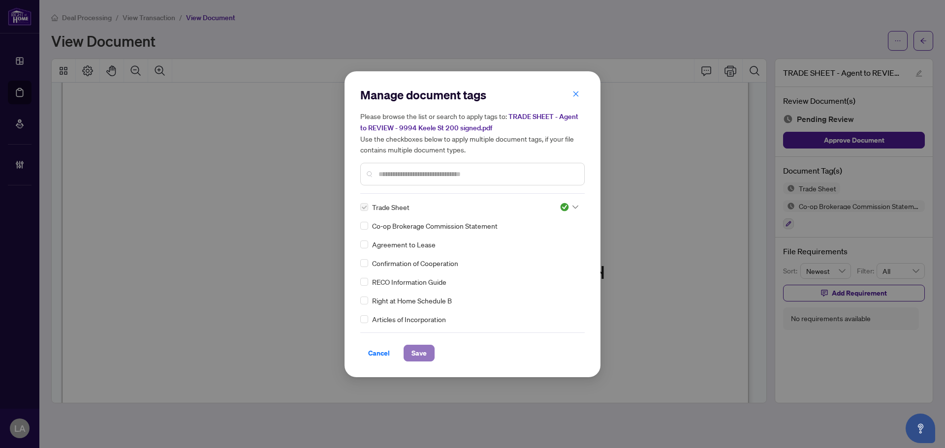
click at [423, 342] on span "Save" at bounding box center [418, 354] width 15 height 16
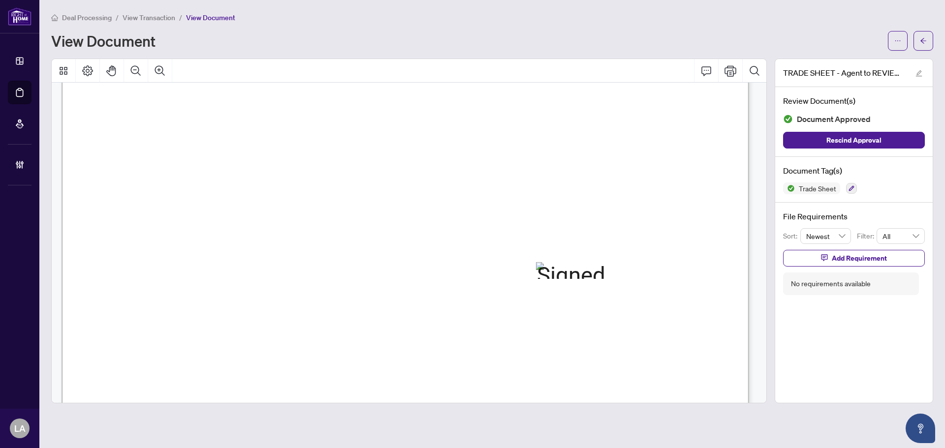
click at [159, 18] on span "View Transaction" at bounding box center [149, 17] width 53 height 9
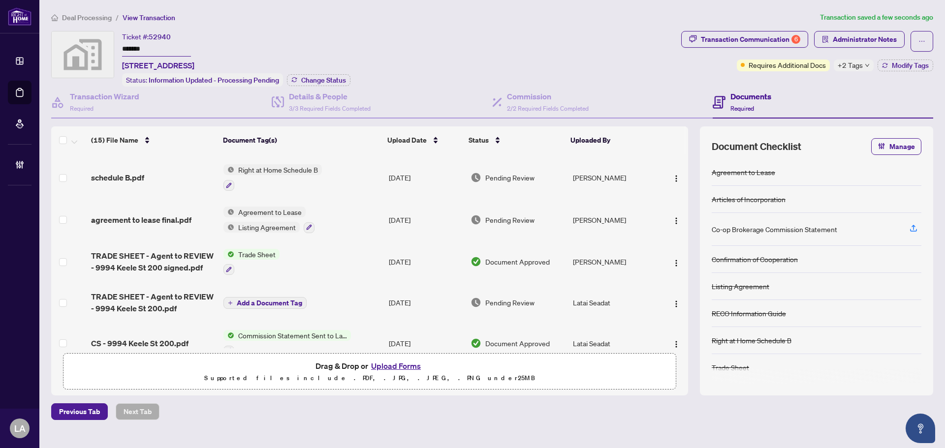
scroll to position [98, 0]
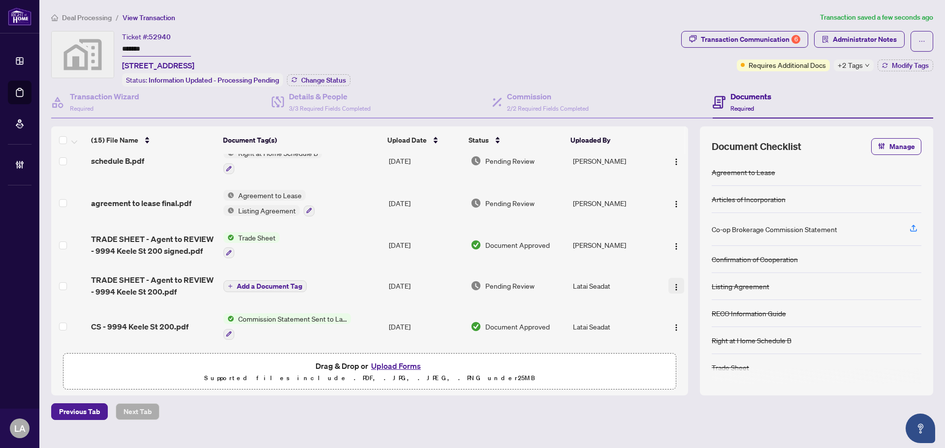
click at [673, 278] on button "button" at bounding box center [676, 286] width 16 height 16
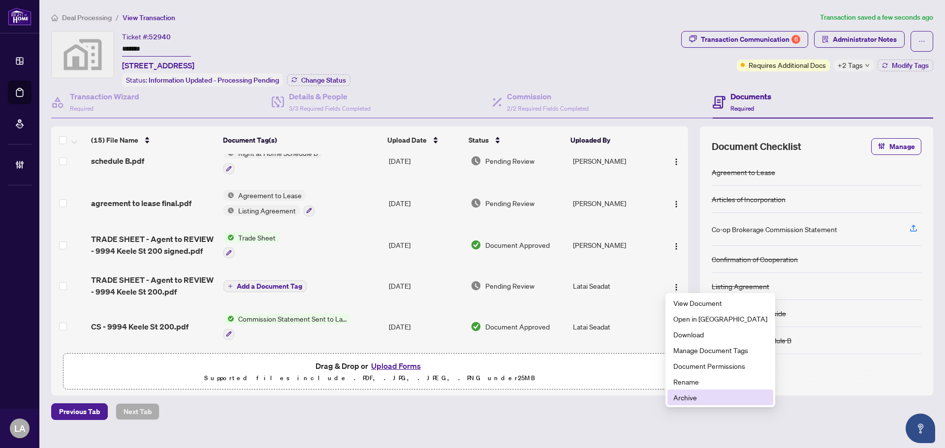
click at [676, 342] on span "Archive" at bounding box center [720, 397] width 94 height 11
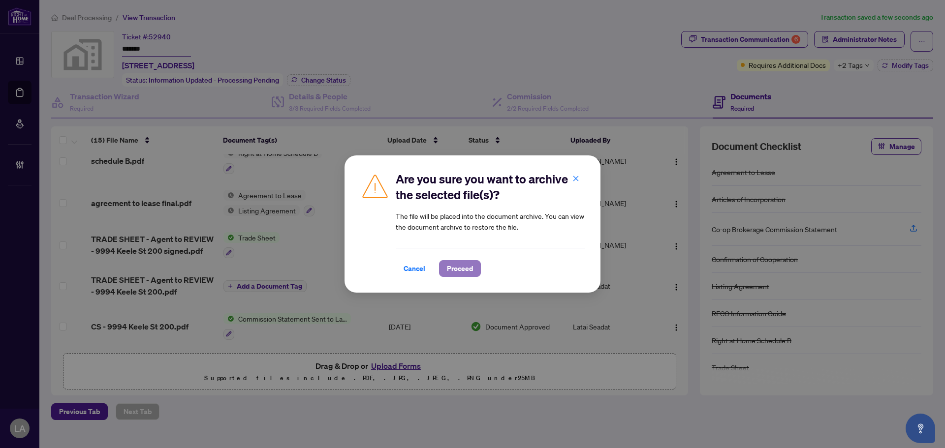
click at [470, 261] on span "Proceed" at bounding box center [460, 269] width 26 height 16
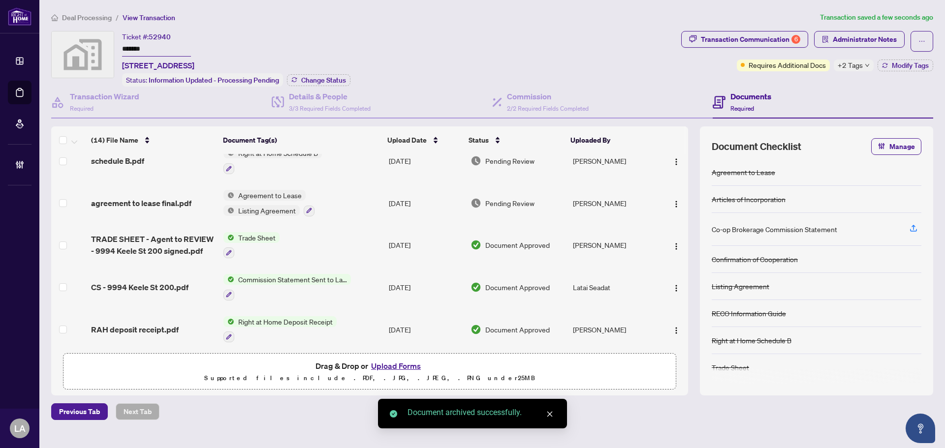
click at [157, 210] on td "agreement to lease final.pdf" at bounding box center [153, 203] width 132 height 42
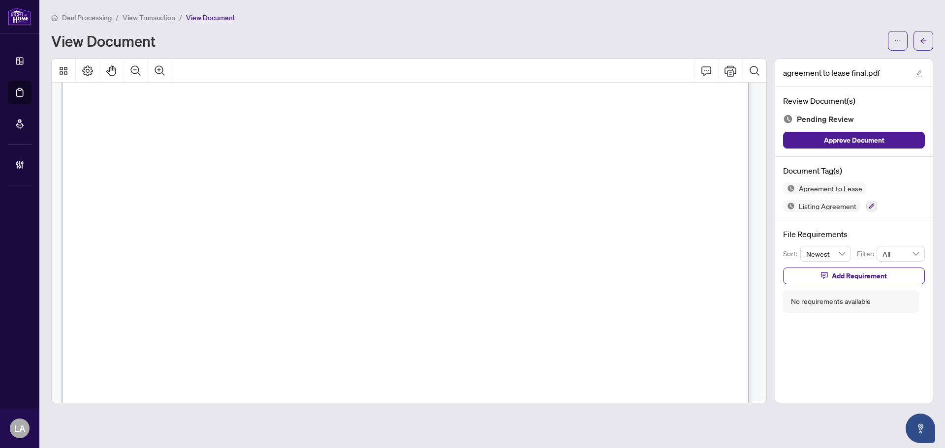
scroll to position [2264, 0]
click at [756, 207] on button "button" at bounding box center [871, 206] width 11 height 11
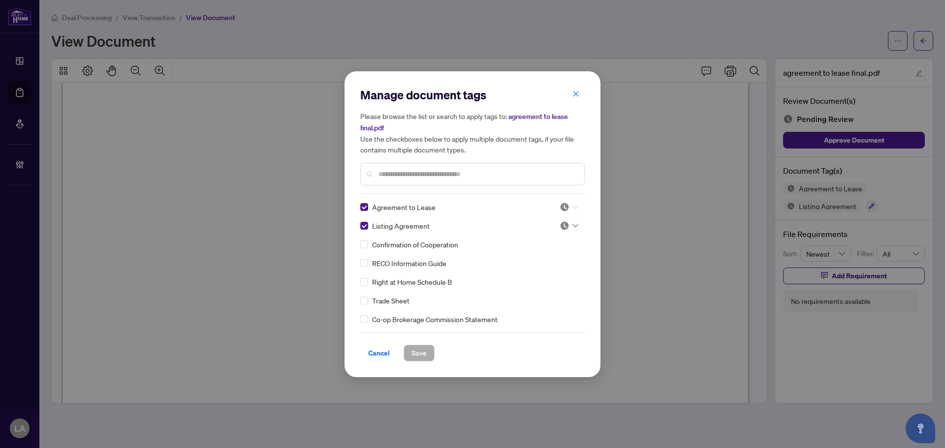
drag, startPoint x: 558, startPoint y: 206, endPoint x: 538, endPoint y: 257, distance: 55.0
click at [560, 209] on img at bounding box center [565, 207] width 10 height 10
drag, startPoint x: 528, startPoint y: 257, endPoint x: 482, endPoint y: 297, distance: 61.0
click at [528, 257] on div "Approved" at bounding box center [536, 255] width 63 height 11
drag, startPoint x: 417, startPoint y: 360, endPoint x: 421, endPoint y: 345, distance: 15.4
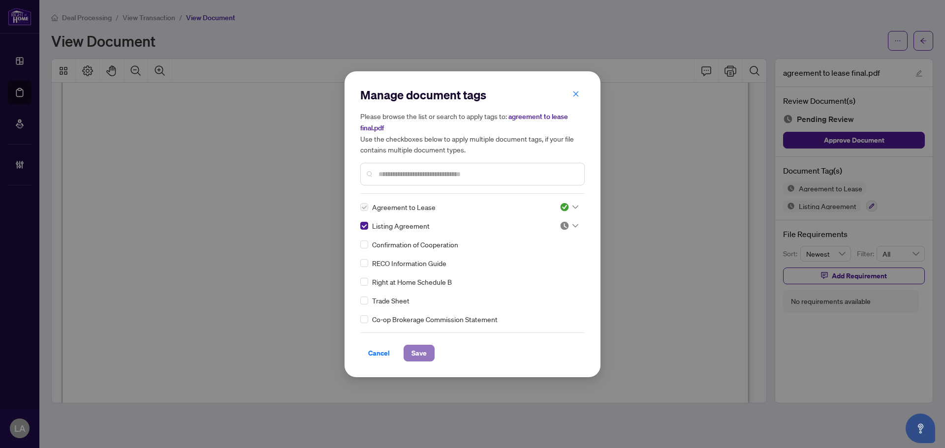
click at [417, 342] on span "Save" at bounding box center [418, 354] width 15 height 16
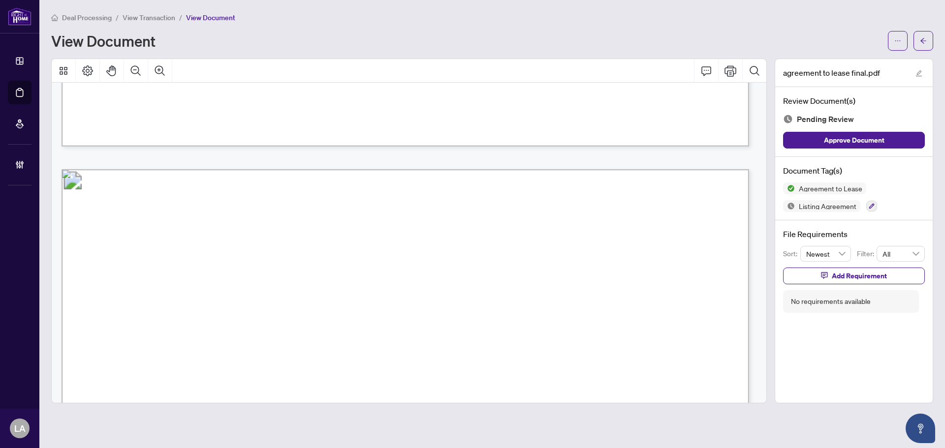
scroll to position [2588, 0]
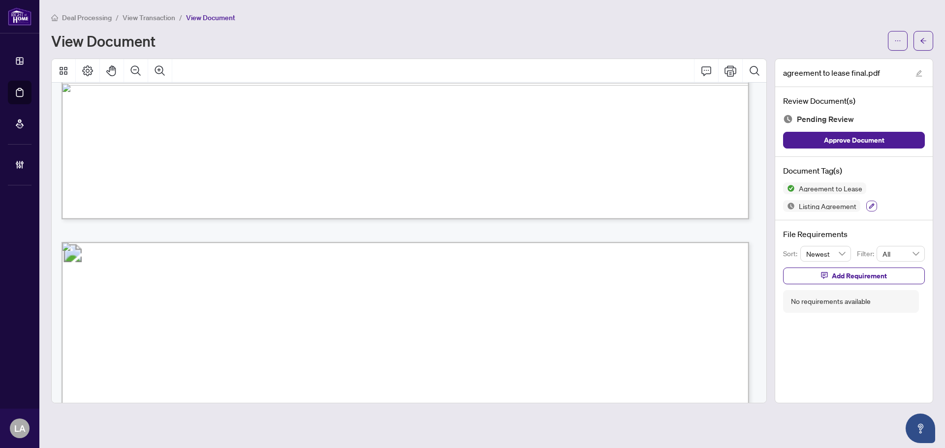
click at [756, 205] on button "button" at bounding box center [871, 206] width 11 height 11
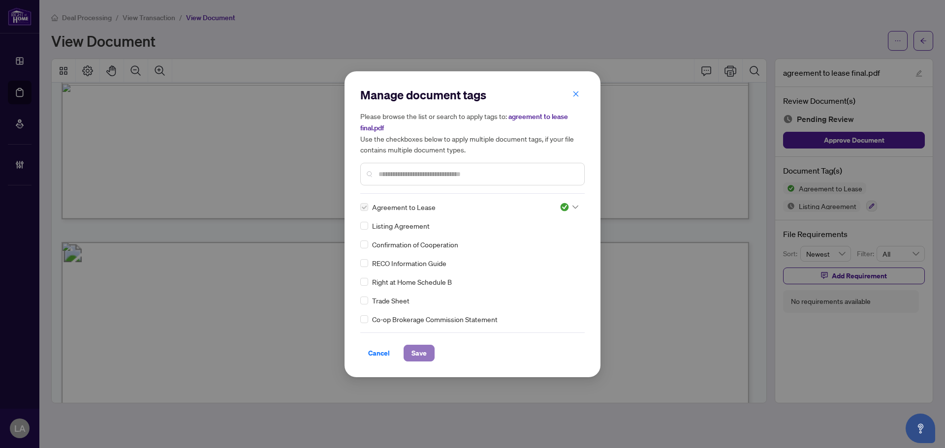
click at [420, 342] on span "Save" at bounding box center [418, 354] width 15 height 16
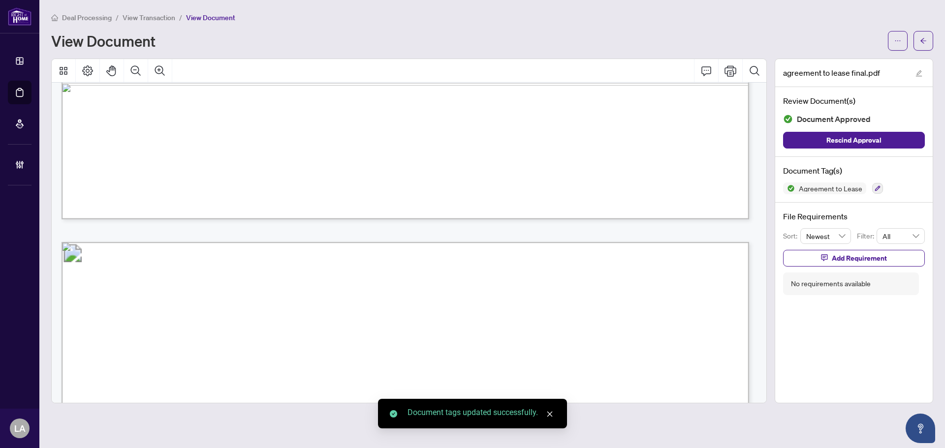
click at [137, 19] on span "View Transaction" at bounding box center [149, 17] width 53 height 9
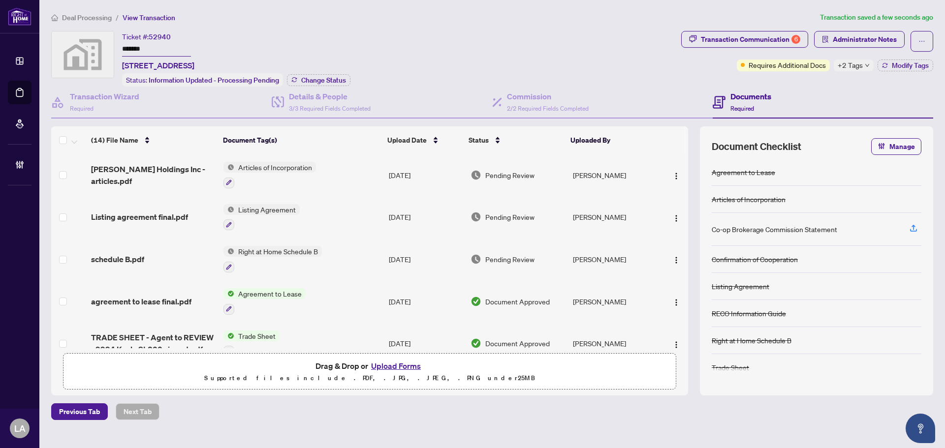
click at [156, 260] on div "schedule B.pdf" at bounding box center [153, 259] width 125 height 12
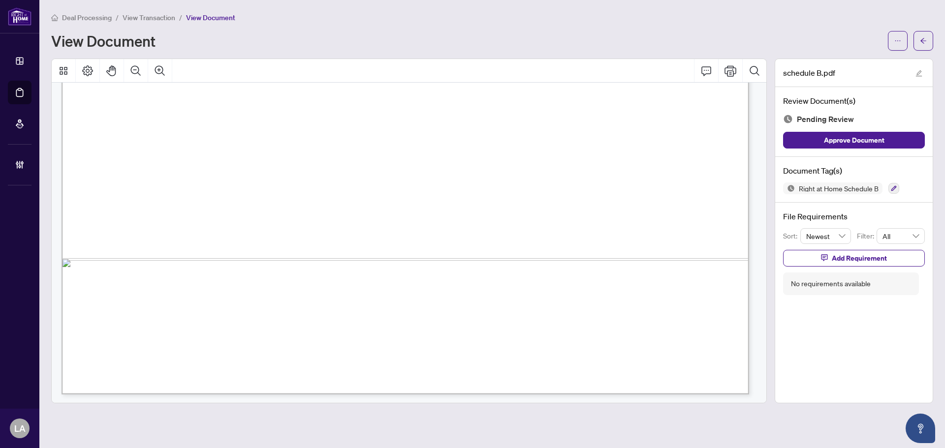
scroll to position [589, 0]
click at [756, 187] on icon "button" at bounding box center [893, 188] width 5 height 5
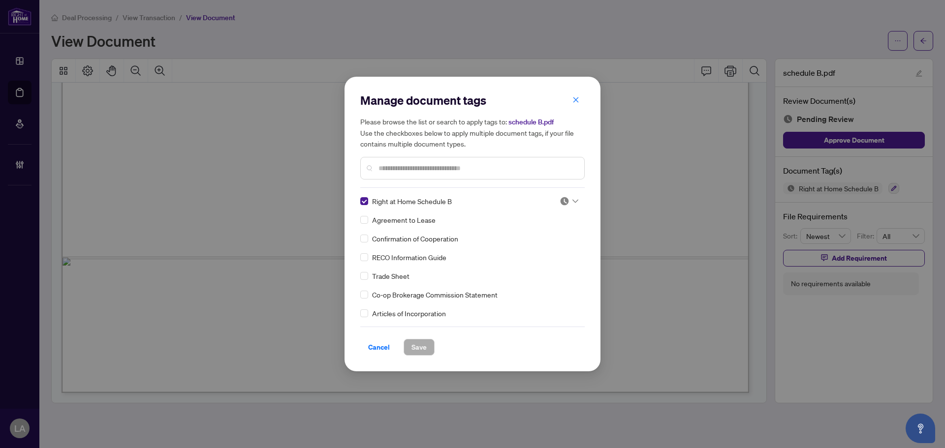
click at [562, 204] on img at bounding box center [565, 201] width 10 height 10
click at [524, 252] on div "Approved" at bounding box center [536, 249] width 63 height 11
click at [414, 342] on span "Save" at bounding box center [418, 348] width 15 height 16
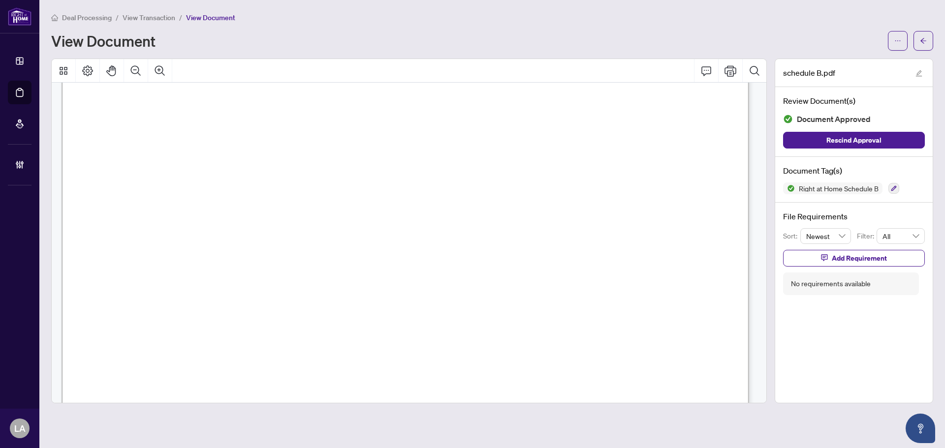
scroll to position [148, 0]
drag, startPoint x: 323, startPoint y: 225, endPoint x: 563, endPoint y: 267, distance: 243.8
click at [525, 267] on span "agree that the Deposit Holder shall be entitled to retain any interest earned o…" at bounding box center [317, 273] width 415 height 12
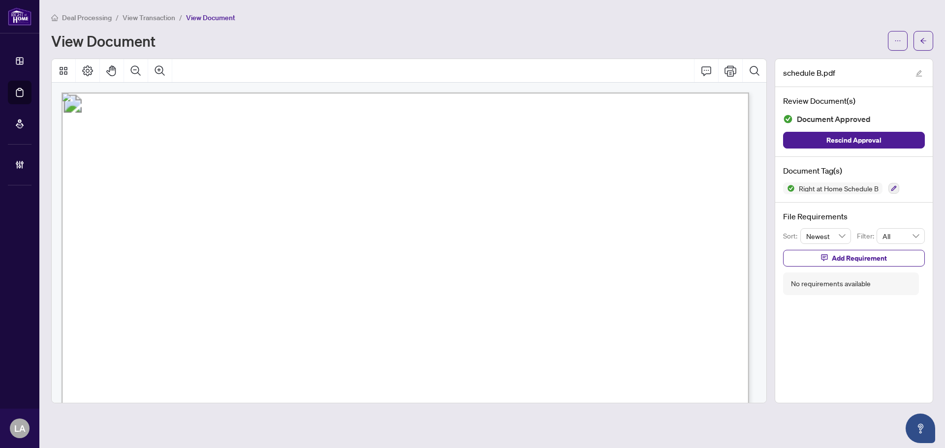
click at [166, 18] on span "View Transaction" at bounding box center [149, 17] width 53 height 9
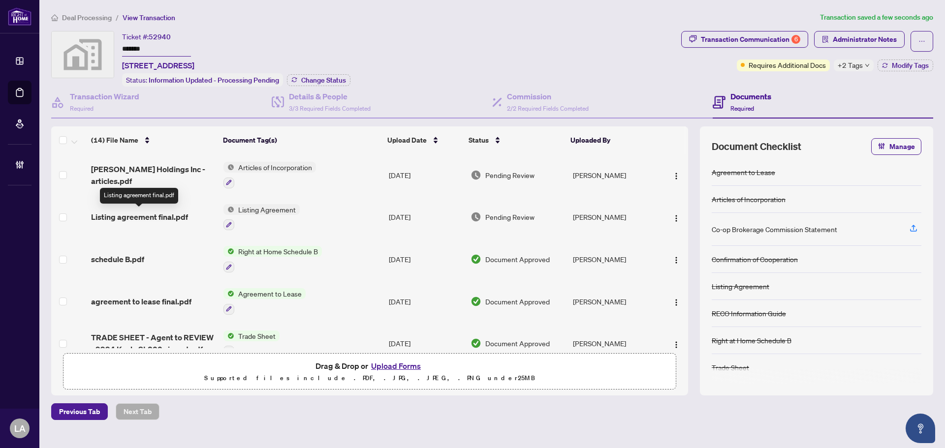
click at [152, 212] on span "Listing agreement final.pdf" at bounding box center [139, 217] width 97 height 12
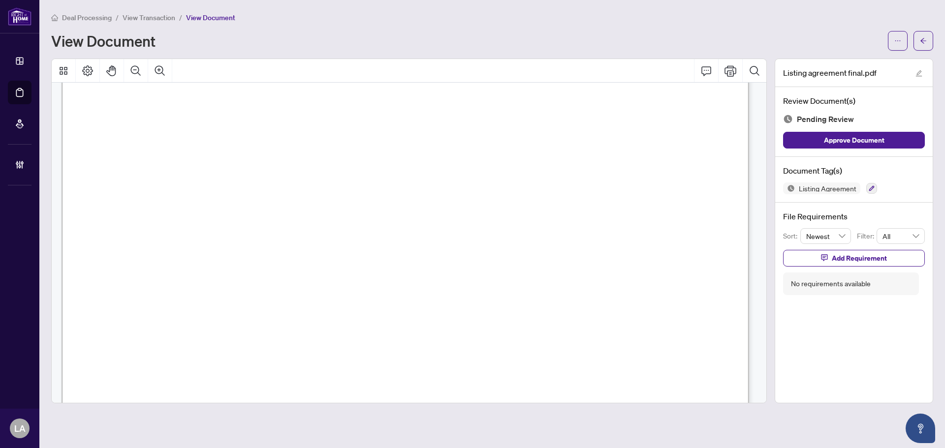
scroll to position [246, 0]
click at [756, 189] on icon "button" at bounding box center [872, 189] width 6 height 6
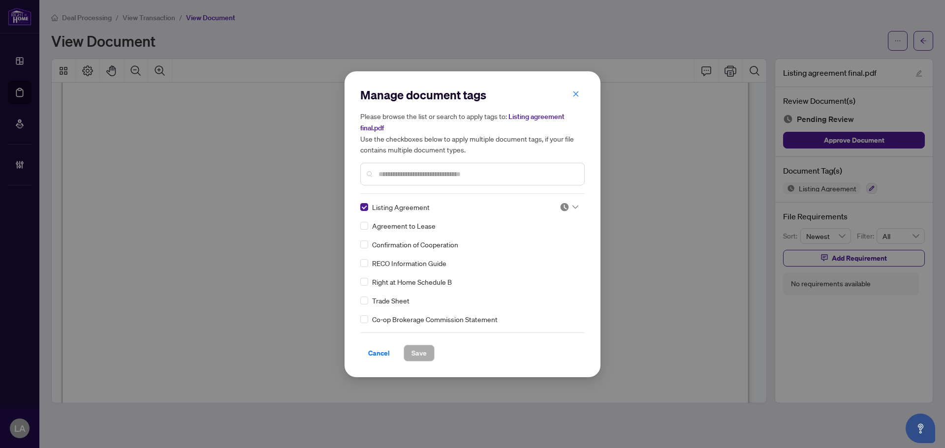
click at [566, 207] on img at bounding box center [565, 207] width 10 height 10
click at [510, 259] on img at bounding box center [510, 255] width 10 height 10
click at [410, 342] on div "Manage document tags Please browse the list or search to apply tags to: Listing…" at bounding box center [473, 224] width 256 height 306
click at [411, 342] on span "Save" at bounding box center [418, 354] width 15 height 16
click at [141, 17] on div "Manage document tags Please browse the list or search to apply tags to: Listing…" at bounding box center [472, 224] width 945 height 448
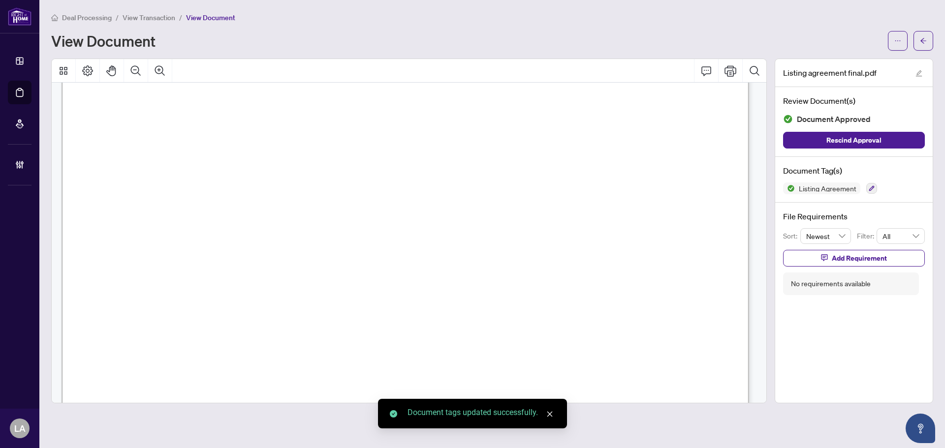
click at [141, 17] on body "Dashboard Deal Processing Mortgage Referrals Brokerage Management LA Luna Almuh…" at bounding box center [472, 224] width 945 height 448
click at [141, 17] on span "View Transaction" at bounding box center [149, 17] width 53 height 9
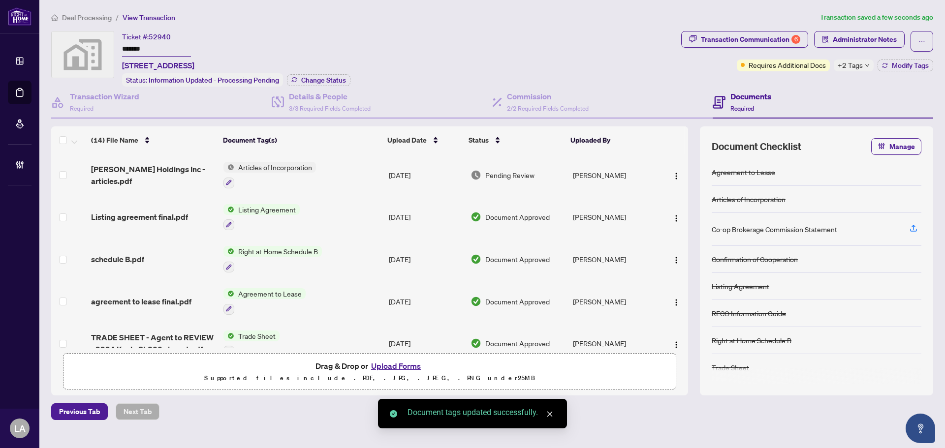
click at [158, 174] on span "[PERSON_NAME] Holdings Inc - articles.pdf" at bounding box center [153, 175] width 125 height 24
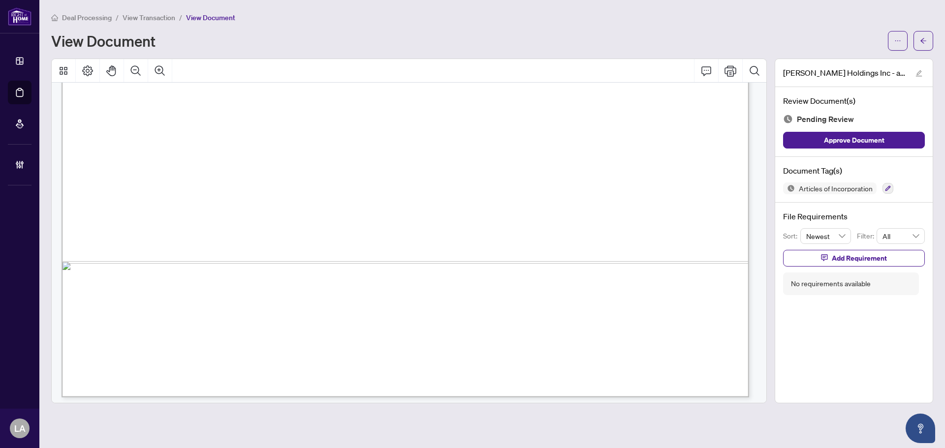
scroll to position [6976, 0]
click at [756, 190] on button "button" at bounding box center [888, 188] width 11 height 11
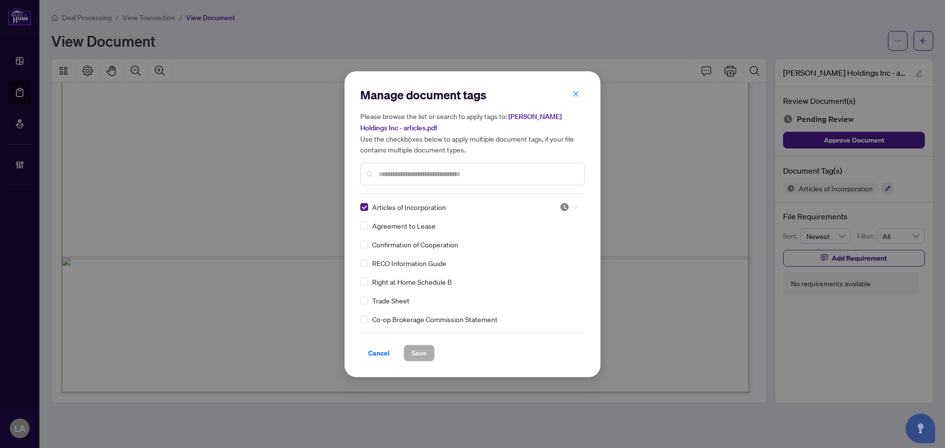
click at [560, 213] on input "search" at bounding box center [565, 207] width 10 height 15
click at [511, 268] on div "Articles of Incorporation Agreement to Lease Confirmation of Cooperation RECO I…" at bounding box center [472, 263] width 224 height 123
drag, startPoint x: 563, startPoint y: 208, endPoint x: 531, endPoint y: 231, distance: 39.1
click at [562, 208] on img at bounding box center [565, 207] width 10 height 10
click at [510, 254] on img at bounding box center [510, 255] width 10 height 10
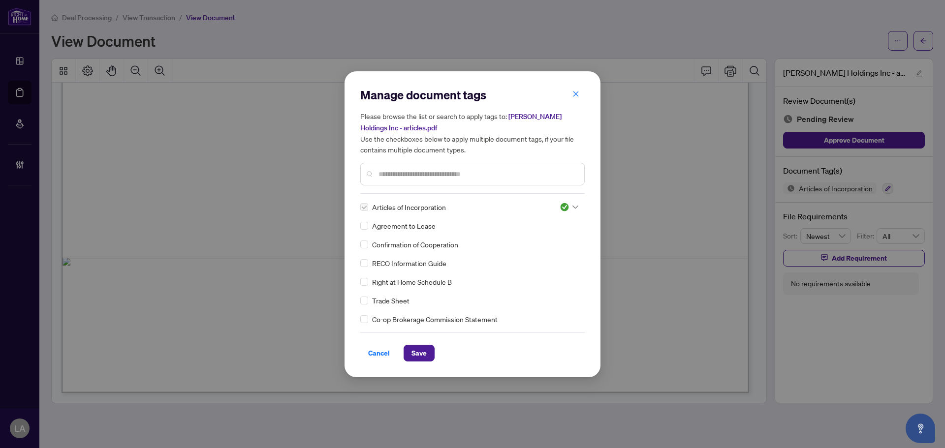
drag, startPoint x: 417, startPoint y: 354, endPoint x: 427, endPoint y: 334, distance: 22.7
click at [418, 342] on span "Save" at bounding box center [418, 354] width 15 height 16
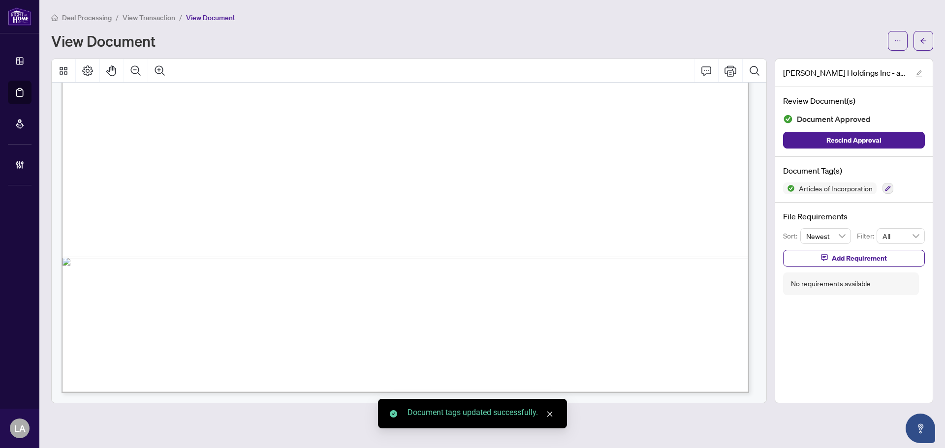
click at [162, 19] on span "View Transaction" at bounding box center [149, 17] width 53 height 9
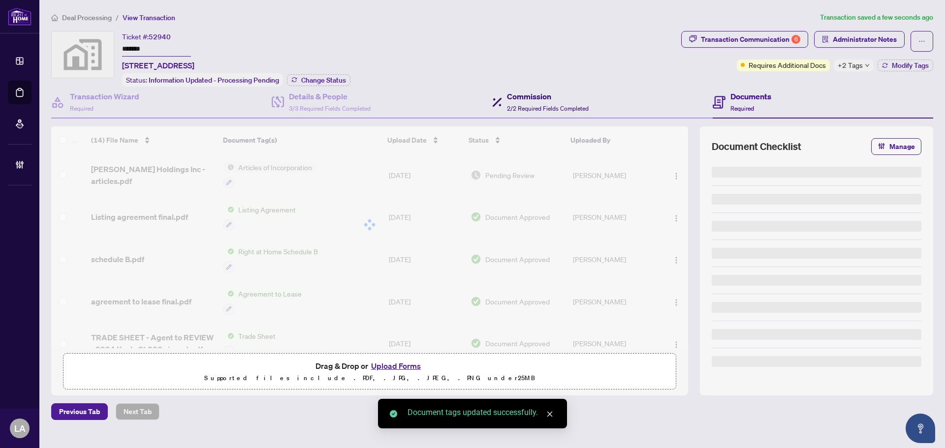
click at [517, 96] on h4 "Commission" at bounding box center [548, 97] width 82 height 12
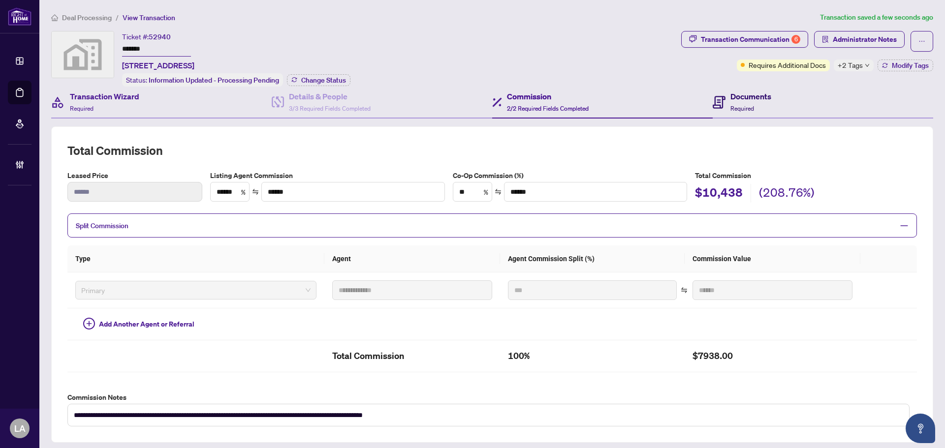
drag, startPoint x: 726, startPoint y: 101, endPoint x: 179, endPoint y: 103, distance: 546.9
click at [730, 101] on div "Documents Required" at bounding box center [750, 102] width 41 height 23
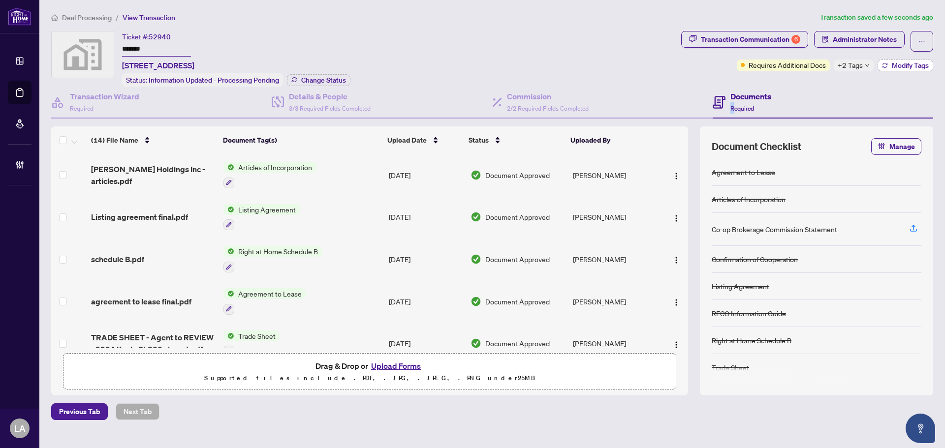
click at [756, 65] on span "Modify Tags" at bounding box center [910, 65] width 37 height 7
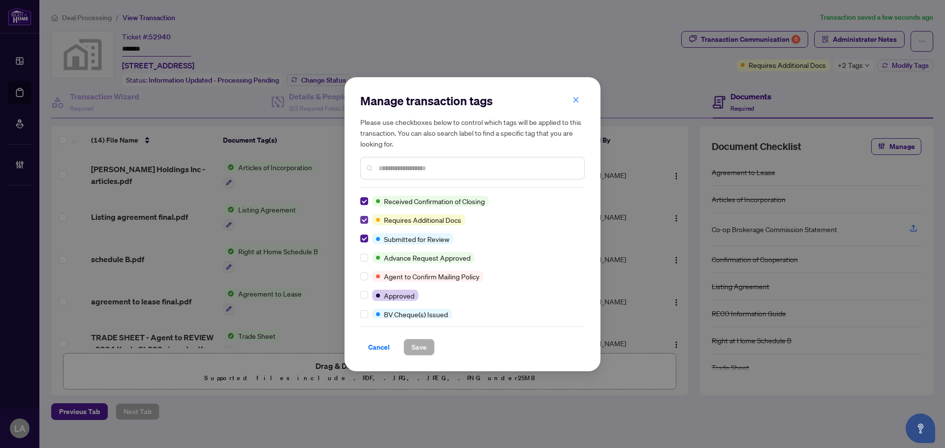
click at [364, 215] on label at bounding box center [364, 220] width 8 height 11
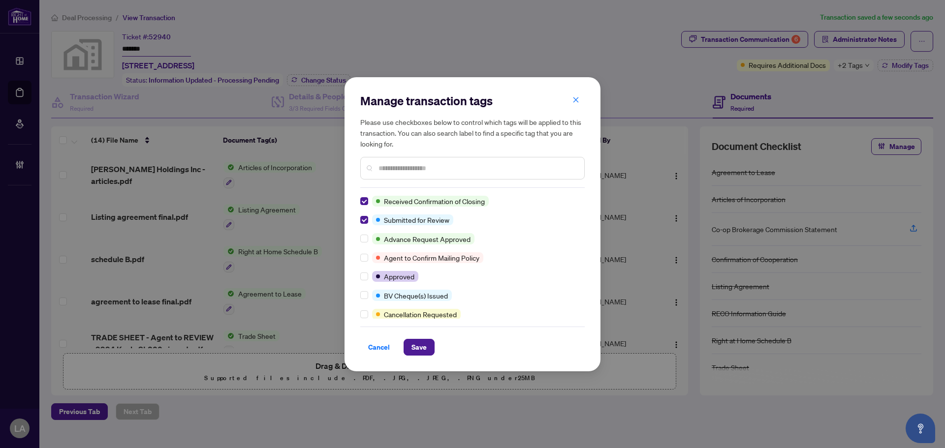
click at [364, 215] on label at bounding box center [364, 220] width 8 height 11
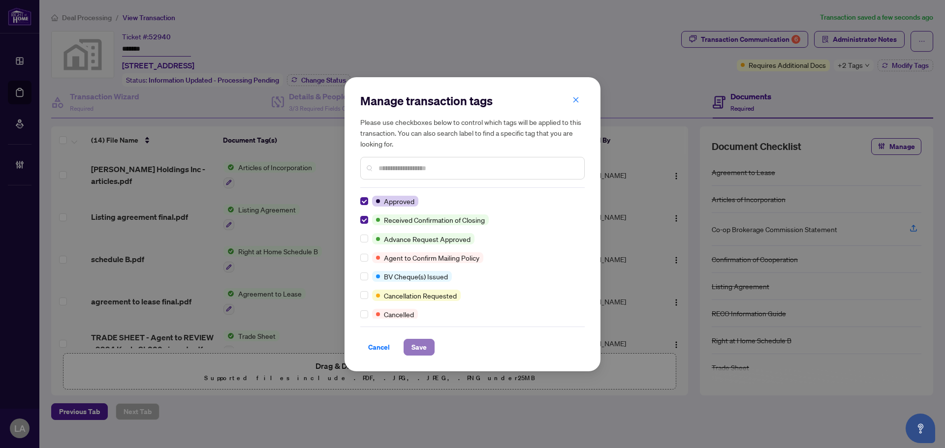
click at [418, 342] on span "Save" at bounding box center [418, 348] width 15 height 16
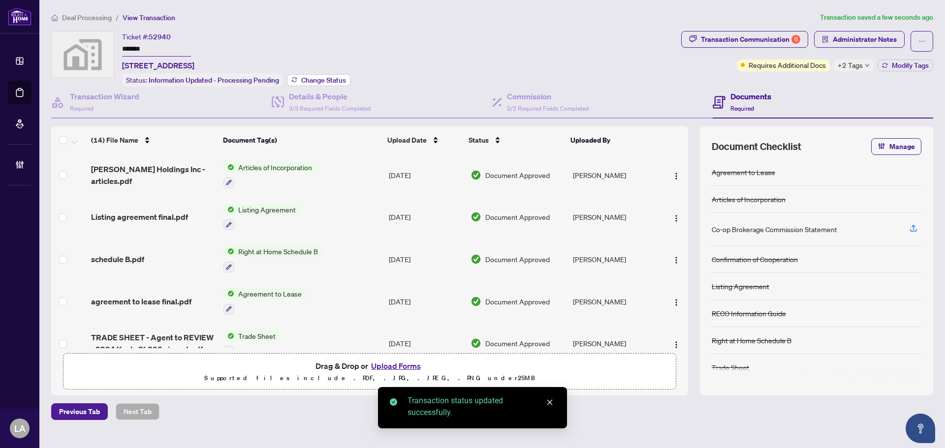
click at [319, 81] on span "Change Status" at bounding box center [323, 80] width 45 height 7
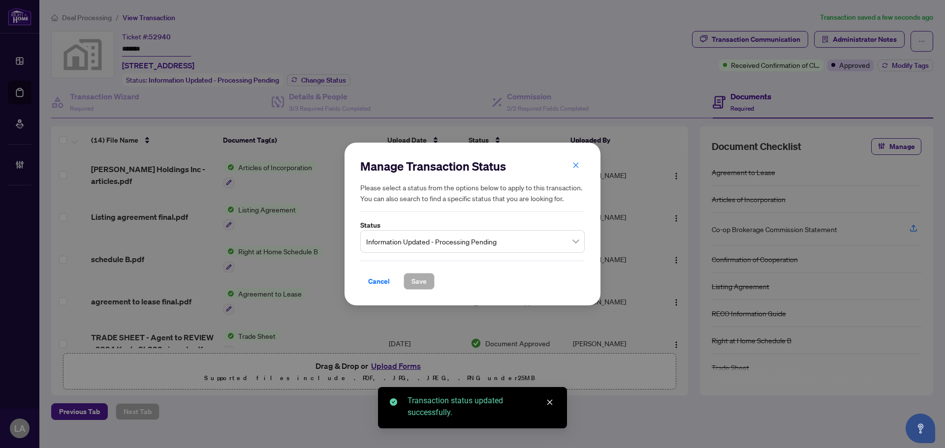
click at [411, 243] on span "Information Updated - Processing Pending" at bounding box center [472, 241] width 213 height 19
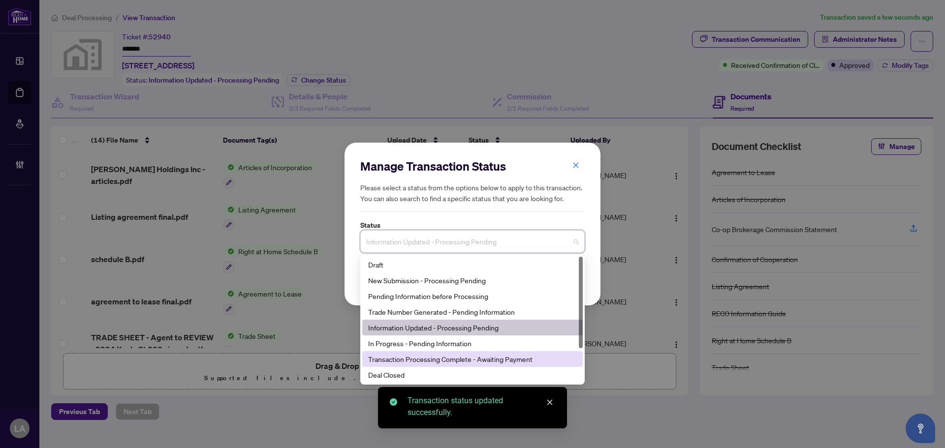
click at [443, 342] on div "Transaction Processing Complete - Awaiting Payment" at bounding box center [472, 359] width 209 height 11
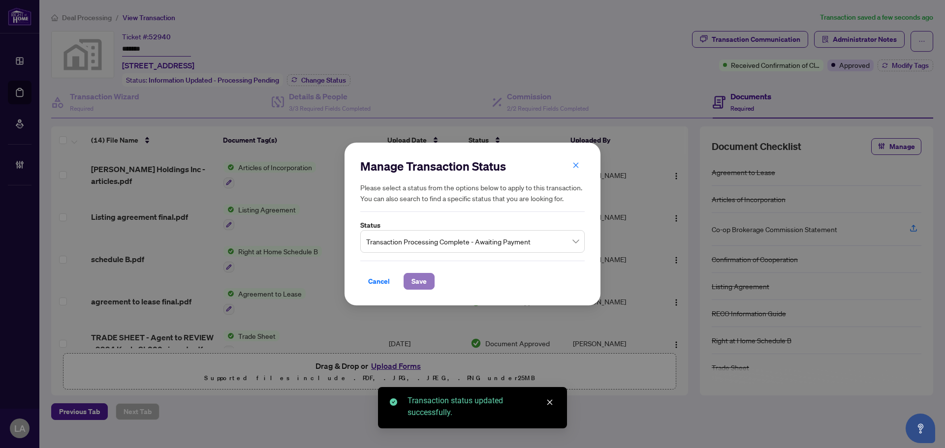
click at [428, 285] on button "Save" at bounding box center [419, 281] width 31 height 17
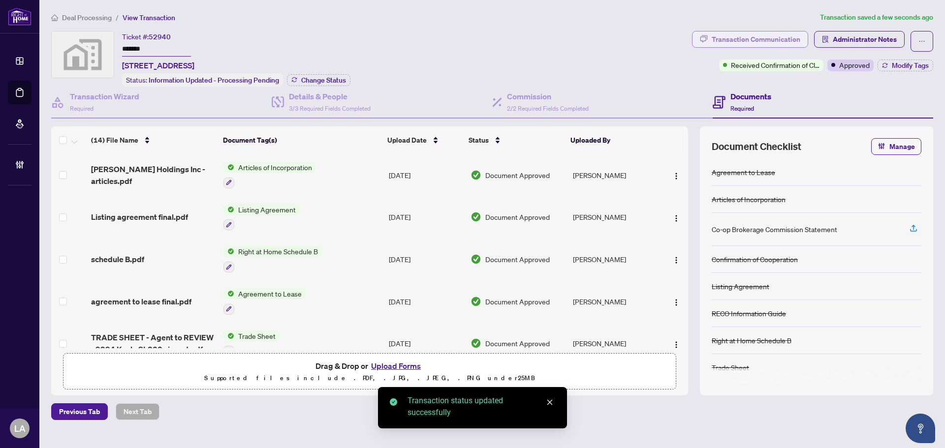
click at [753, 36] on div "Transaction Communication" at bounding box center [756, 40] width 89 height 16
type textarea "**********"
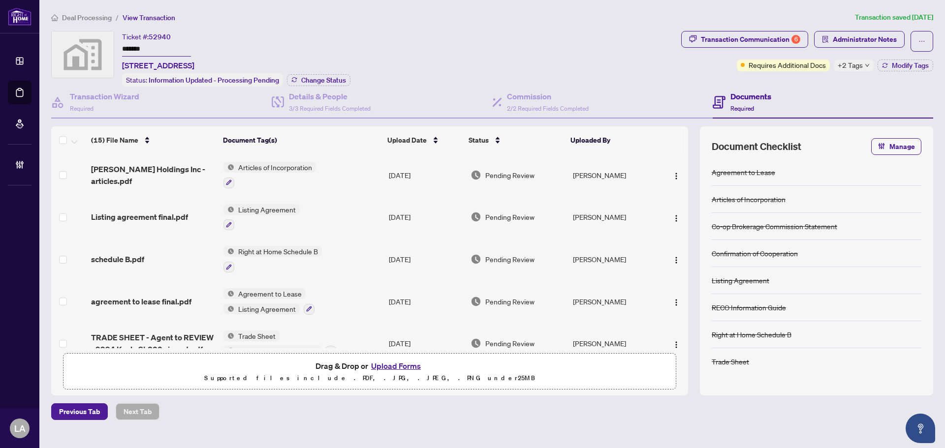
click at [732, 22] on ol "Deal Processing / View Transaction" at bounding box center [451, 17] width 800 height 11
click at [738, 43] on div "Transaction Communication 6" at bounding box center [750, 40] width 99 height 16
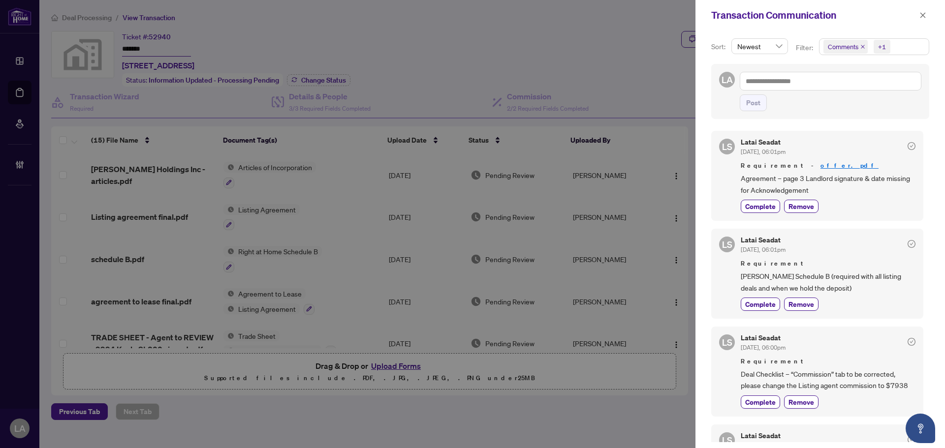
click at [756, 68] on div "LA Post" at bounding box center [820, 91] width 218 height 55
click at [756, 46] on span "Comments" at bounding box center [843, 47] width 31 height 10
click at [756, 86] on span "Comments" at bounding box center [856, 87] width 34 height 9
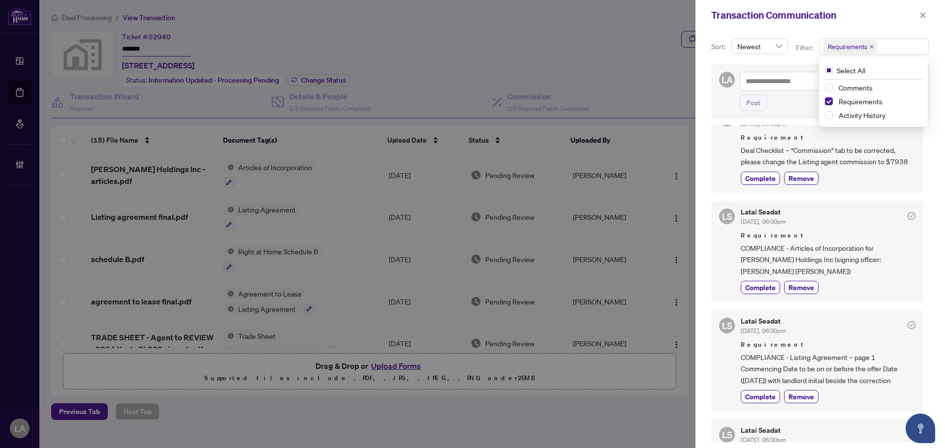
scroll to position [279, 0]
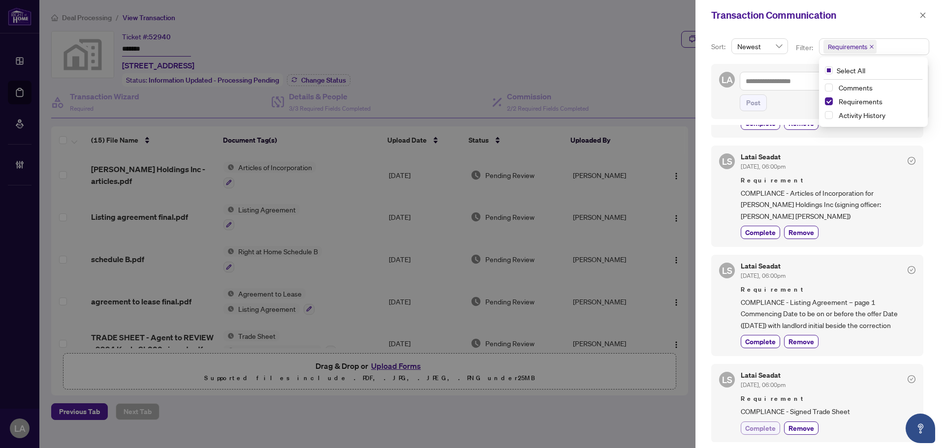
click at [756, 342] on span "Complete" at bounding box center [760, 428] width 31 height 10
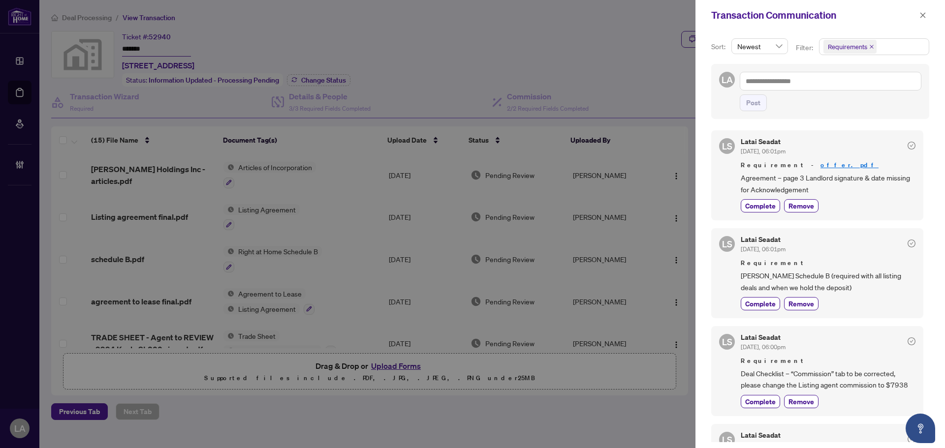
scroll to position [0, 0]
click at [748, 207] on span "Complete" at bounding box center [760, 206] width 31 height 10
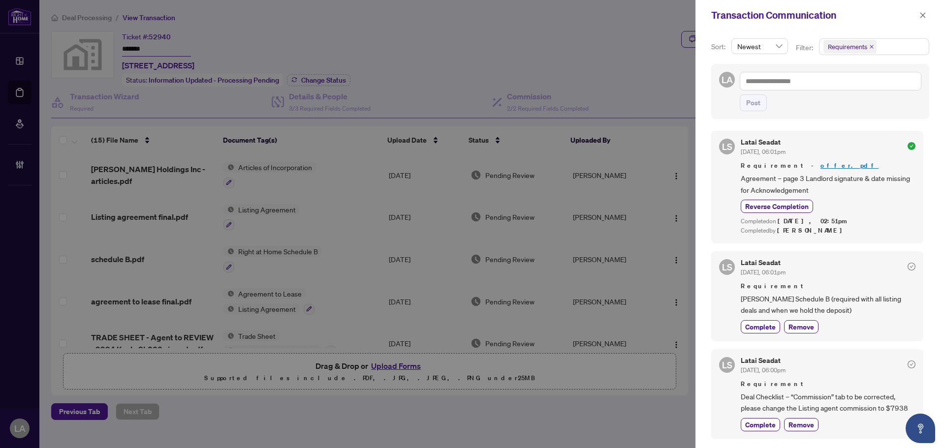
click at [756, 342] on div "Latai Seadat [DATE], 06:00pm Requirement Deal Checklist – “Commission” tab to b…" at bounding box center [828, 394] width 175 height 74
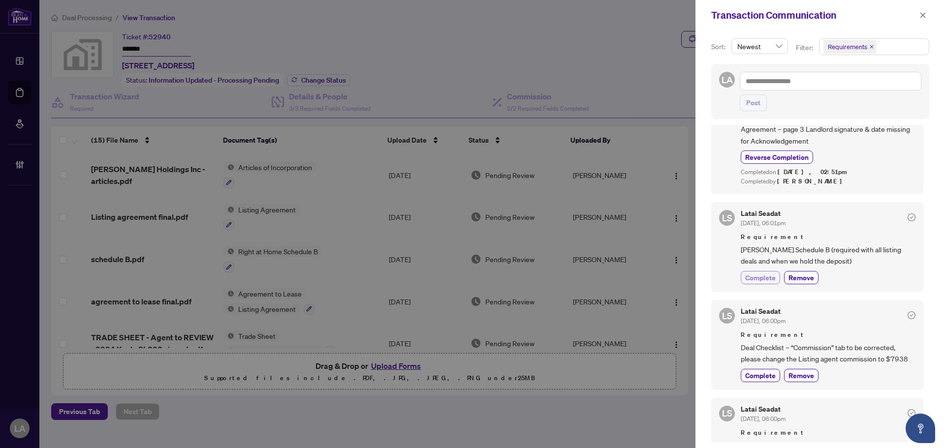
click at [756, 279] on span "Complete" at bounding box center [760, 278] width 31 height 10
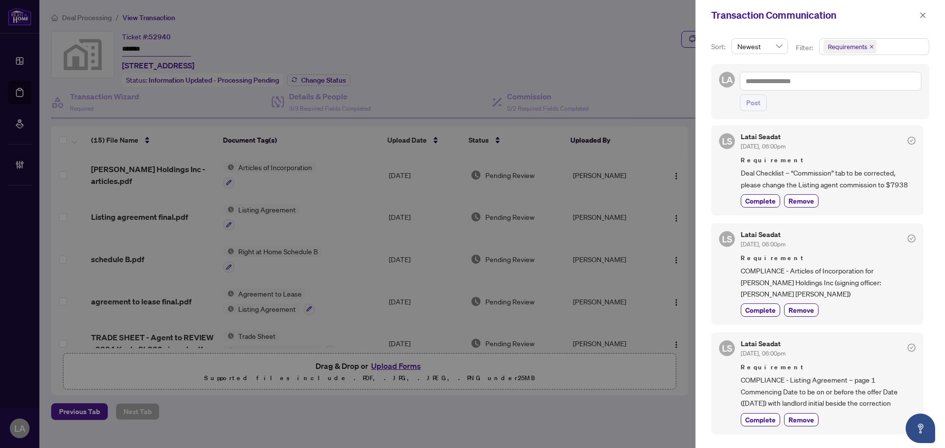
scroll to position [295, 0]
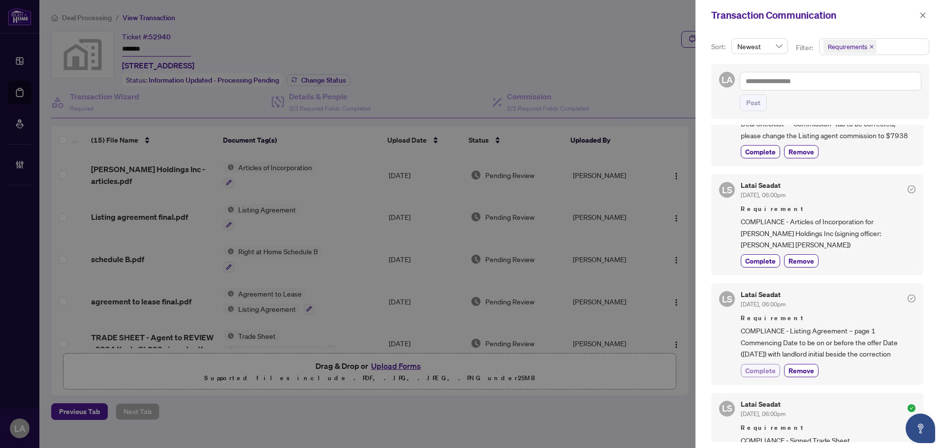
click at [756, 342] on span "Complete" at bounding box center [760, 371] width 31 height 10
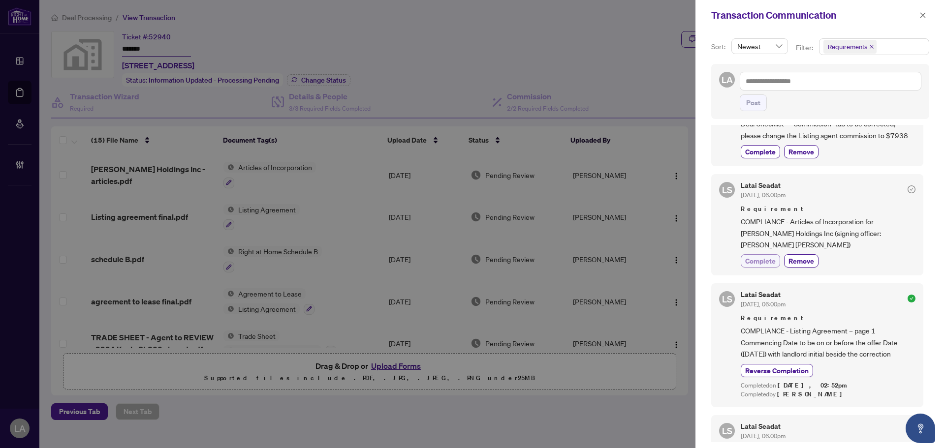
click at [756, 254] on button "Complete" at bounding box center [760, 260] width 39 height 13
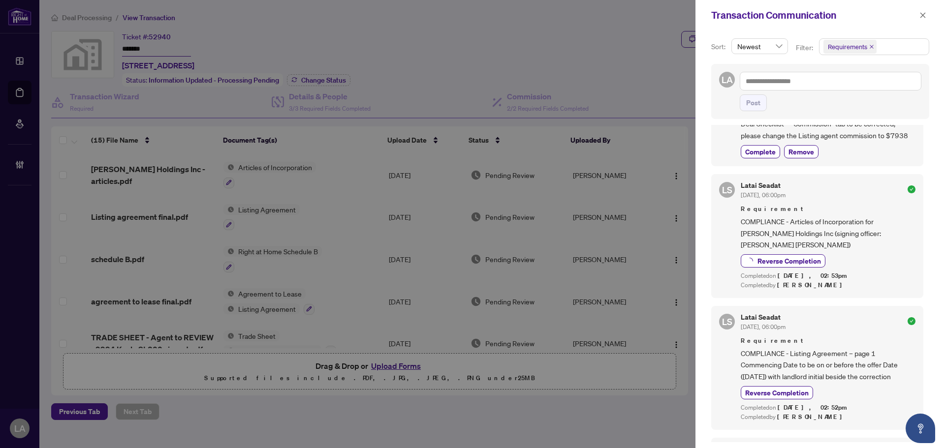
scroll to position [98, 0]
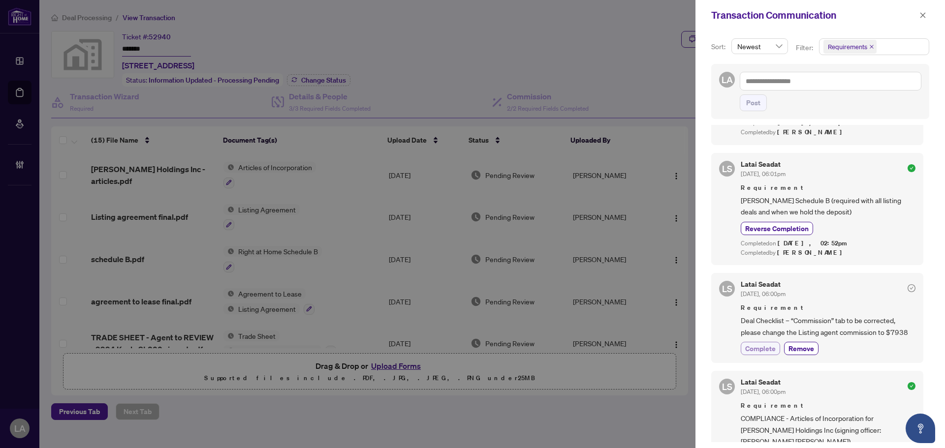
click at [756, 342] on span "Complete" at bounding box center [760, 349] width 31 height 10
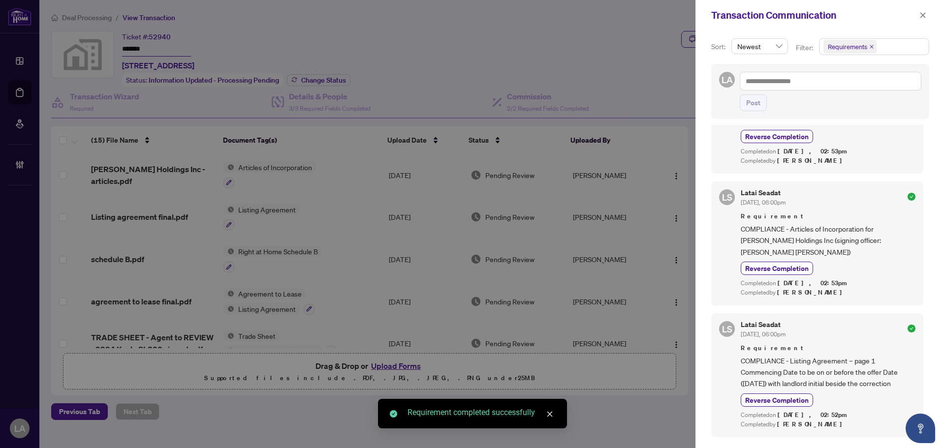
scroll to position [414, 0]
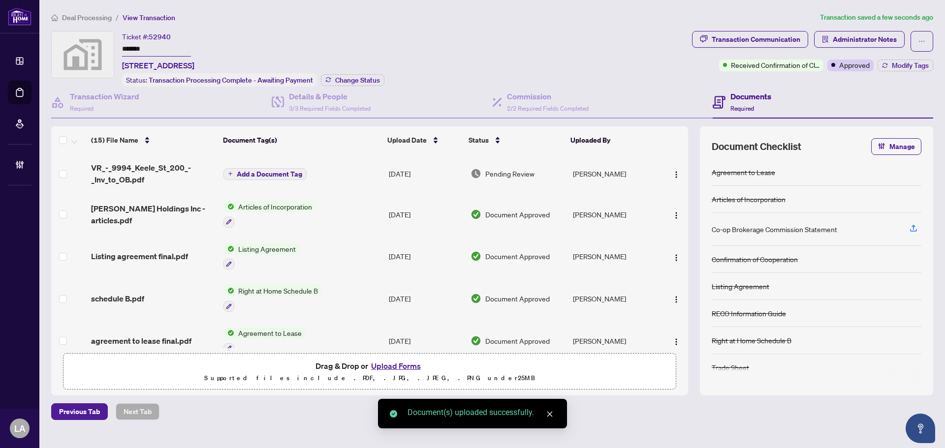
click at [289, 172] on span "Add a Document Tag" at bounding box center [269, 174] width 65 height 7
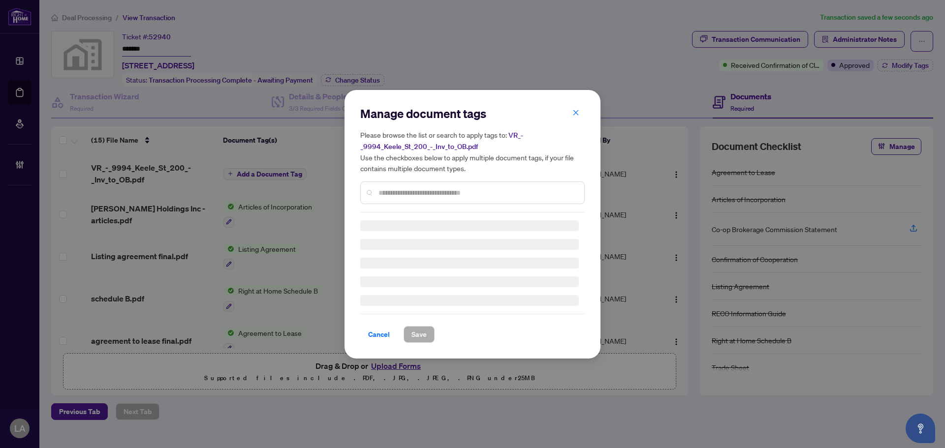
drag, startPoint x: 446, startPoint y: 198, endPoint x: 408, endPoint y: 178, distance: 43.2
click at [446, 197] on div at bounding box center [472, 193] width 224 height 23
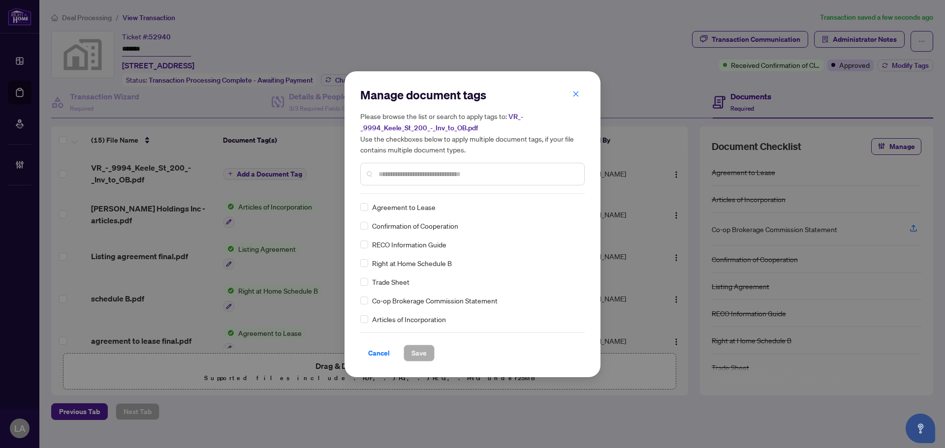
click at [408, 174] on input "text" at bounding box center [478, 174] width 198 height 11
type input "*******"
click at [560, 211] on span at bounding box center [569, 207] width 19 height 15
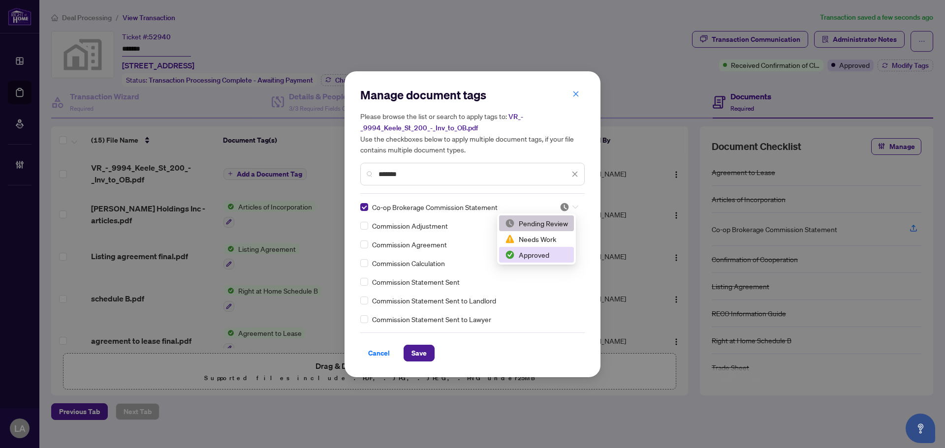
click at [540, 260] on div "Approved" at bounding box center [536, 255] width 63 height 11
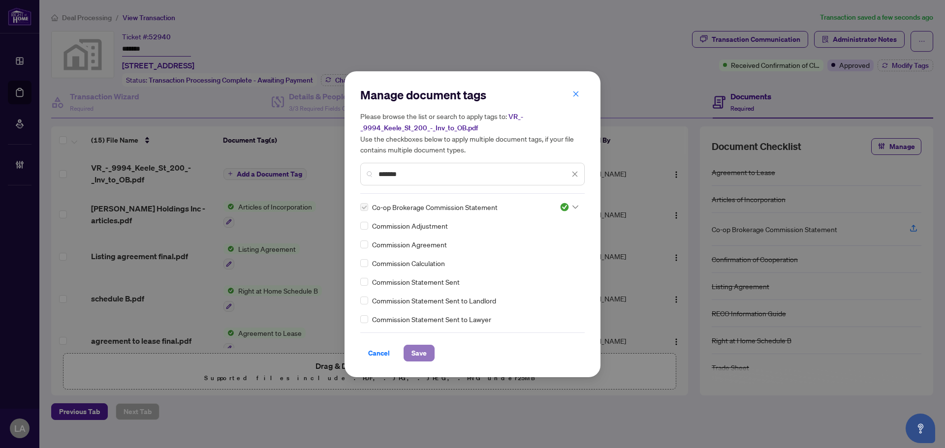
click at [427, 349] on button "Save" at bounding box center [419, 353] width 31 height 17
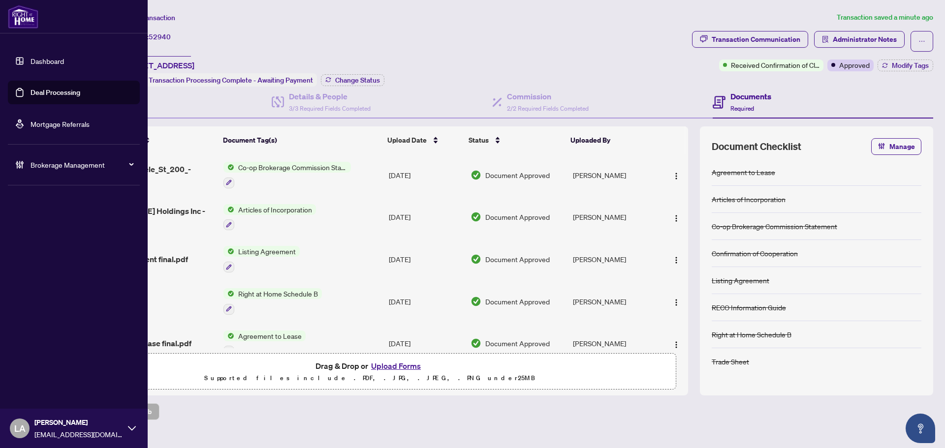
click at [45, 91] on link "Deal Processing" at bounding box center [56, 92] width 50 height 9
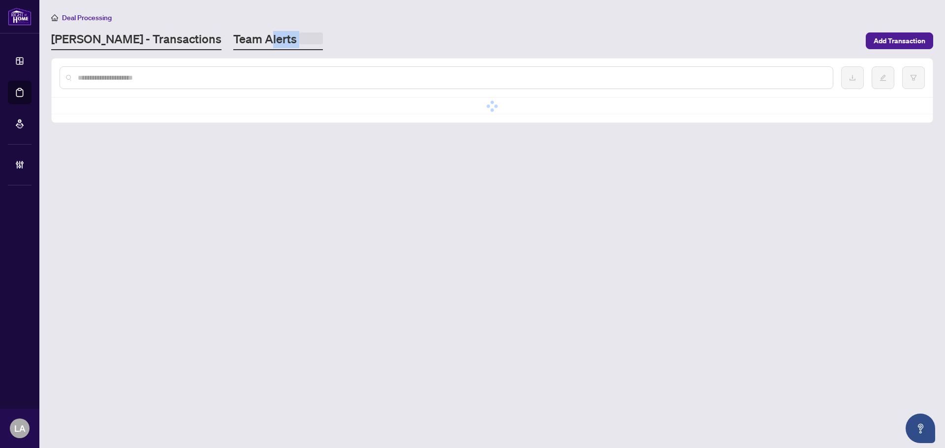
click at [209, 47] on main "Deal Processing [PERSON_NAME] - Transactions Team Alerts Add Transaction No dat…" at bounding box center [492, 224] width 906 height 448
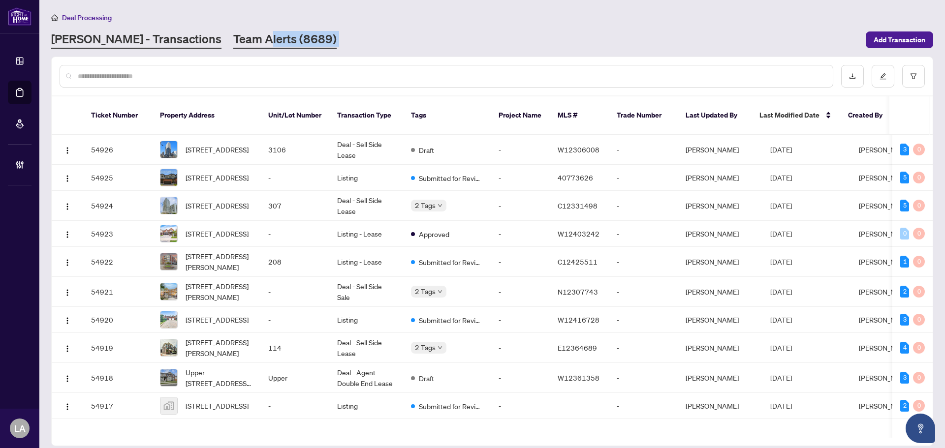
click at [233, 44] on link "Team Alerts (8689)" at bounding box center [284, 40] width 103 height 18
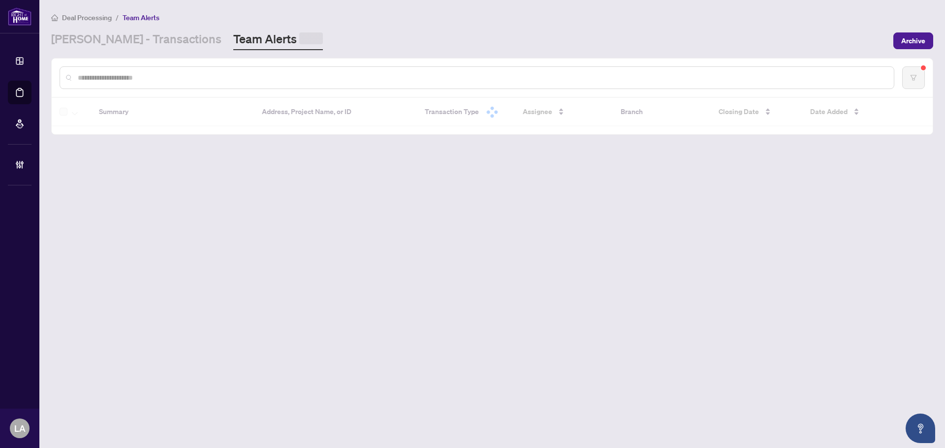
click at [99, 78] on input "text" at bounding box center [482, 77] width 808 height 11
paste input "*******"
type input "*******"
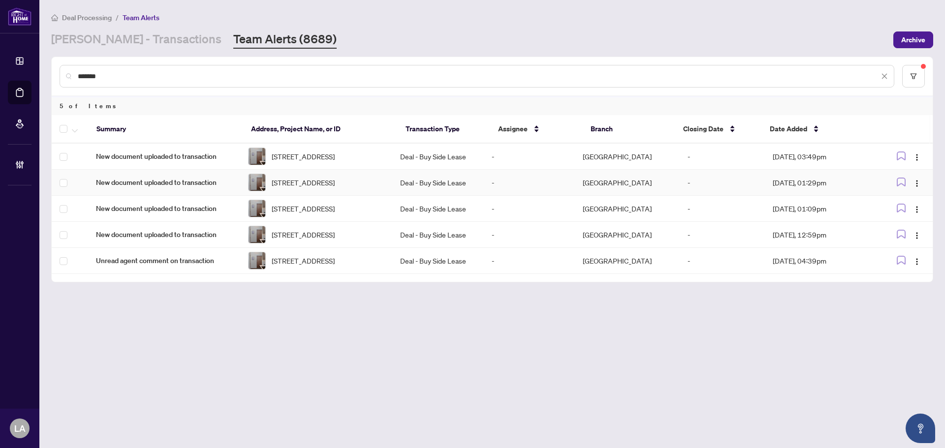
click at [471, 174] on td "Deal - Buy Side Lease" at bounding box center [437, 183] width 91 height 26
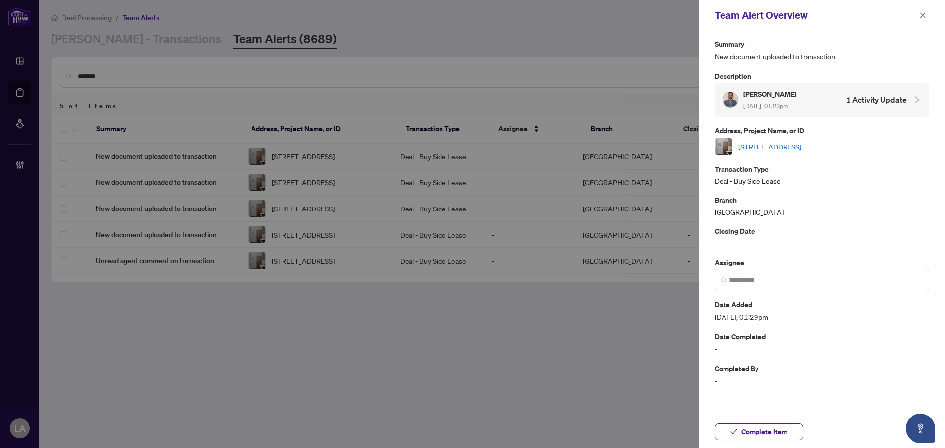
drag, startPoint x: 759, startPoint y: 146, endPoint x: 753, endPoint y: 142, distance: 7.3
click at [759, 146] on link "[STREET_ADDRESS]" at bounding box center [769, 146] width 63 height 11
click at [569, 21] on div at bounding box center [472, 224] width 945 height 448
drag, startPoint x: 917, startPoint y: 9, endPoint x: 904, endPoint y: 20, distance: 17.2
click at [919, 9] on span at bounding box center [923, 15] width 13 height 12
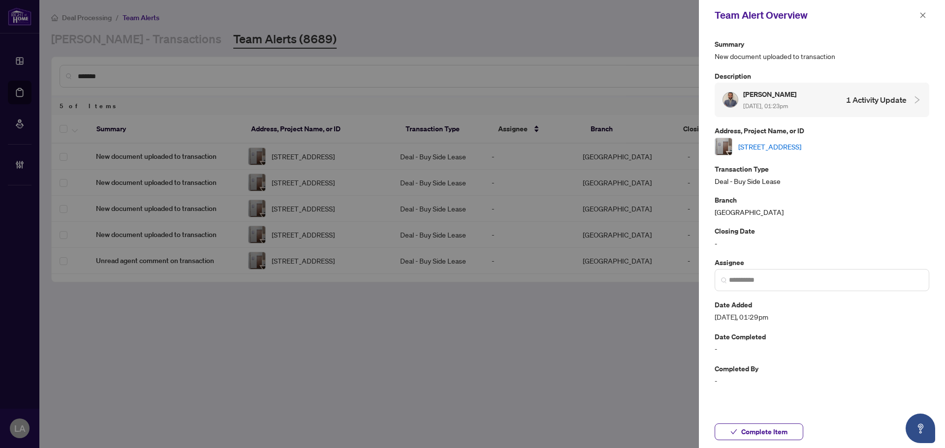
drag, startPoint x: 918, startPoint y: 18, endPoint x: 875, endPoint y: 23, distance: 43.7
click at [919, 17] on button "button" at bounding box center [923, 15] width 13 height 12
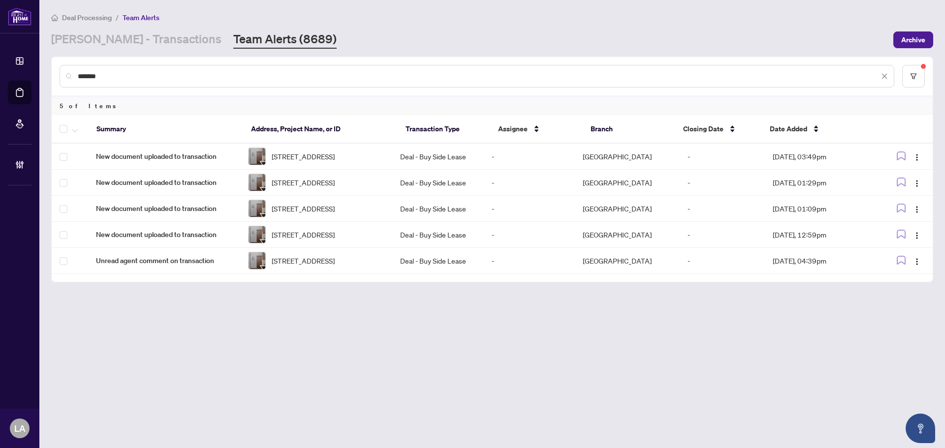
click at [60, 128] on th at bounding box center [70, 129] width 37 height 29
drag, startPoint x: 78, startPoint y: 126, endPoint x: 79, endPoint y: 134, distance: 8.4
click at [79, 126] on button "button" at bounding box center [74, 129] width 11 height 12
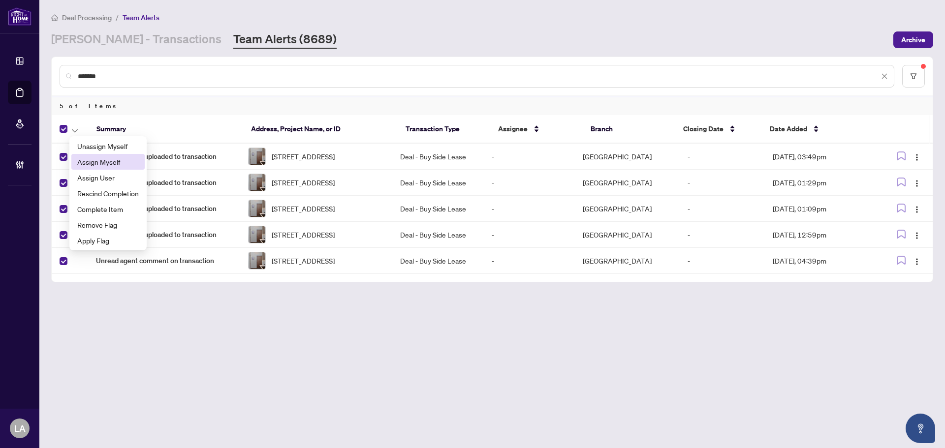
click at [89, 160] on span "Assign Myself" at bounding box center [108, 162] width 62 height 11
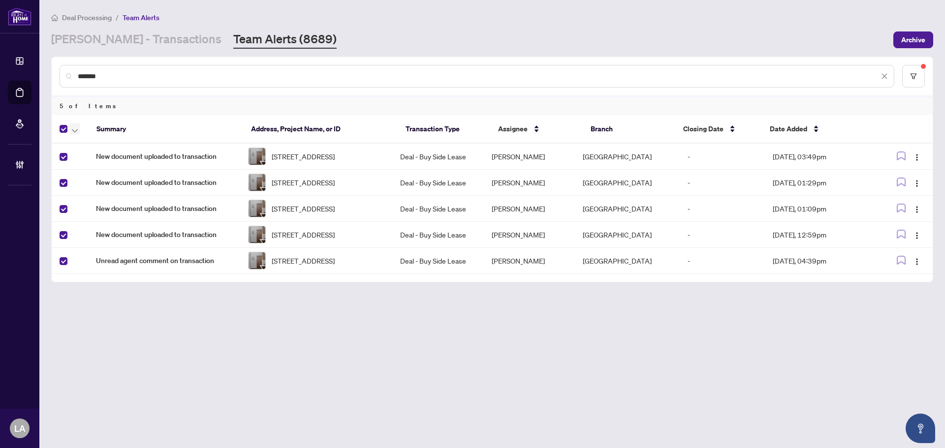
click at [77, 127] on span "button" at bounding box center [75, 129] width 6 height 11
click at [98, 215] on li "Complete Item" at bounding box center [107, 209] width 73 height 16
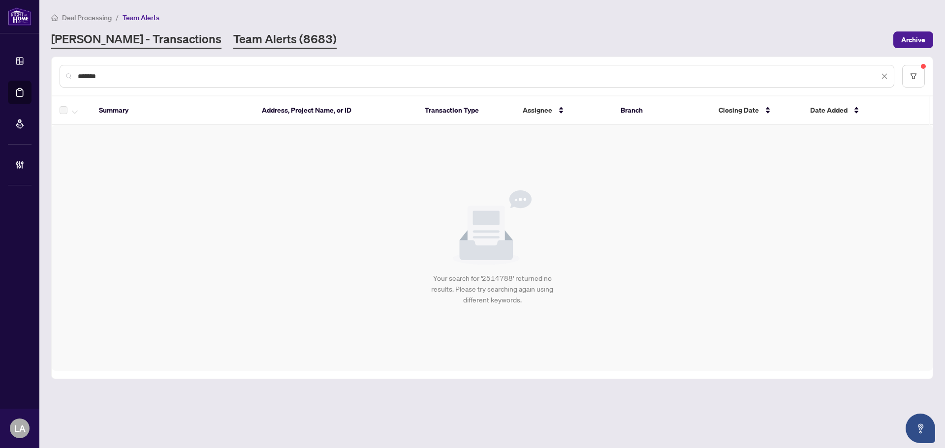
click at [133, 42] on link "[PERSON_NAME] - Transactions" at bounding box center [136, 40] width 170 height 18
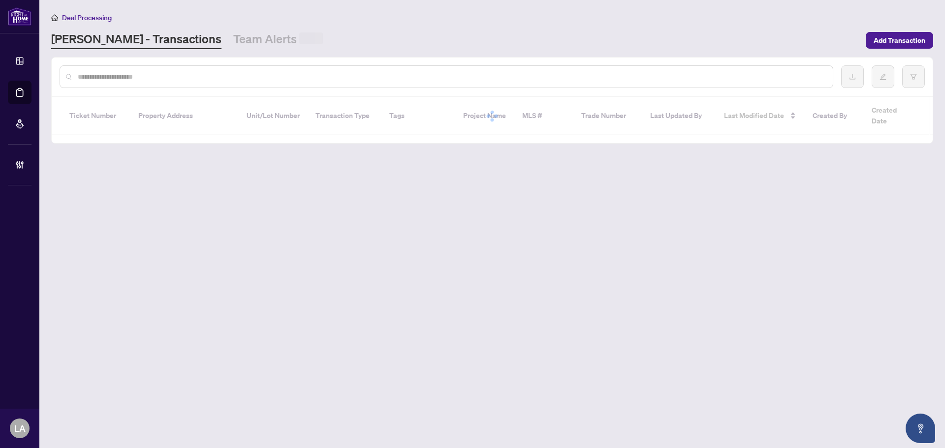
click at [125, 78] on input "text" at bounding box center [451, 76] width 747 height 11
paste input "**********"
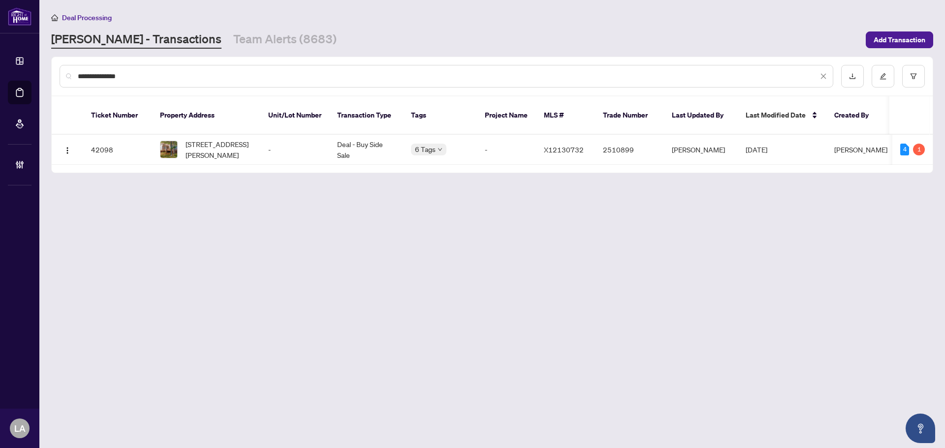
type input "**********"
click at [248, 121] on th "Property Address" at bounding box center [206, 115] width 108 height 38
click at [248, 139] on span "[STREET_ADDRESS][PERSON_NAME]" at bounding box center [219, 150] width 67 height 22
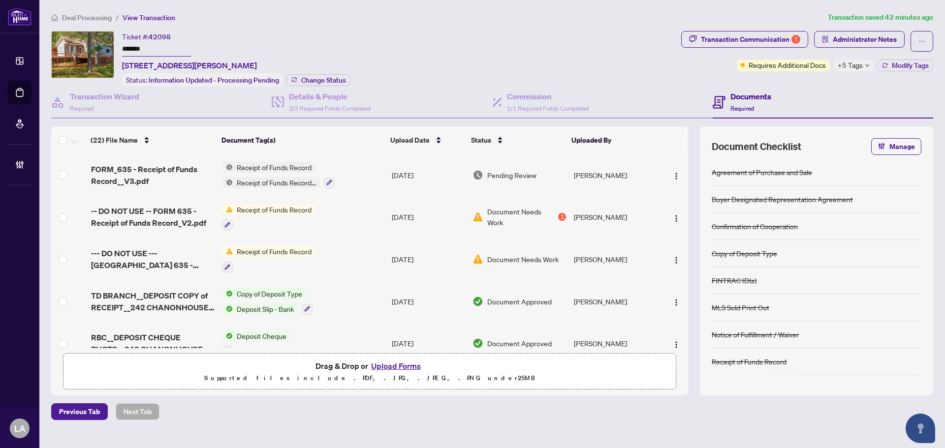
click at [131, 48] on input "*******" at bounding box center [156, 49] width 69 height 14
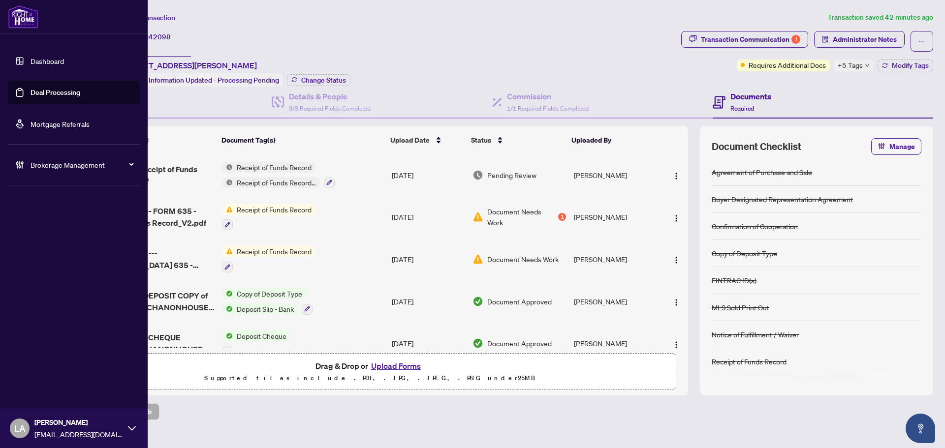
drag, startPoint x: 24, startPoint y: 93, endPoint x: 130, endPoint y: 87, distance: 106.5
click at [31, 93] on link "Deal Processing" at bounding box center [56, 92] width 50 height 9
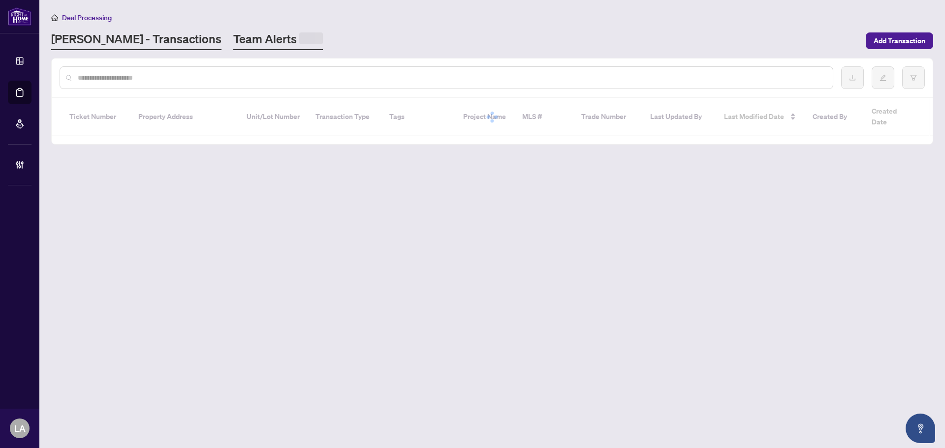
click at [233, 39] on link "Team Alerts" at bounding box center [278, 40] width 90 height 19
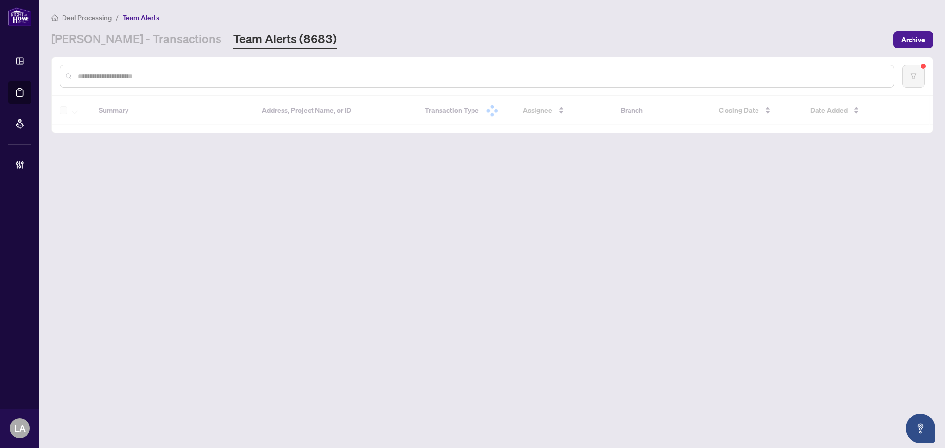
click at [144, 84] on div at bounding box center [477, 76] width 835 height 23
click at [143, 81] on div at bounding box center [477, 76] width 835 height 23
click at [148, 75] on input "text" at bounding box center [482, 76] width 808 height 11
paste input "*******"
type input "*******"
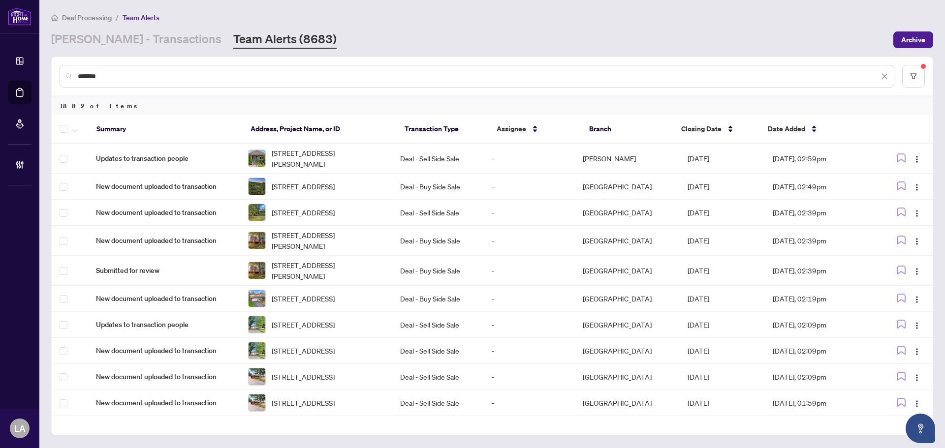
click at [165, 79] on input "*******" at bounding box center [478, 76] width 801 height 11
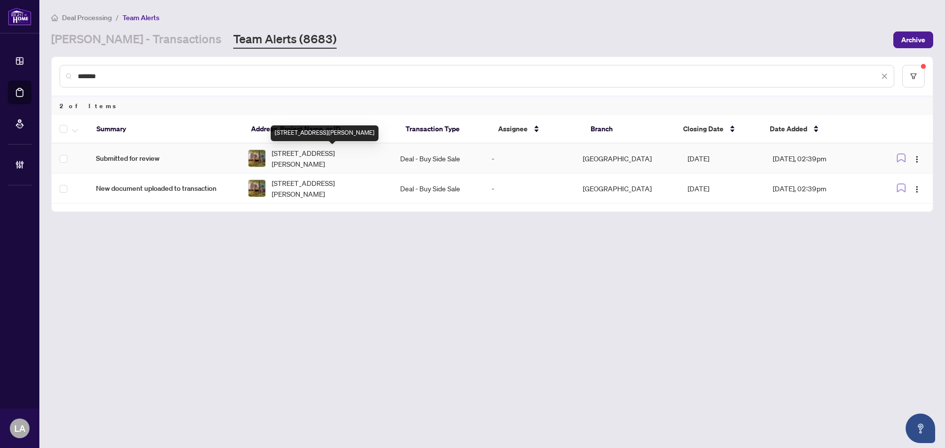
click at [343, 151] on span "[STREET_ADDRESS][PERSON_NAME]" at bounding box center [328, 159] width 113 height 22
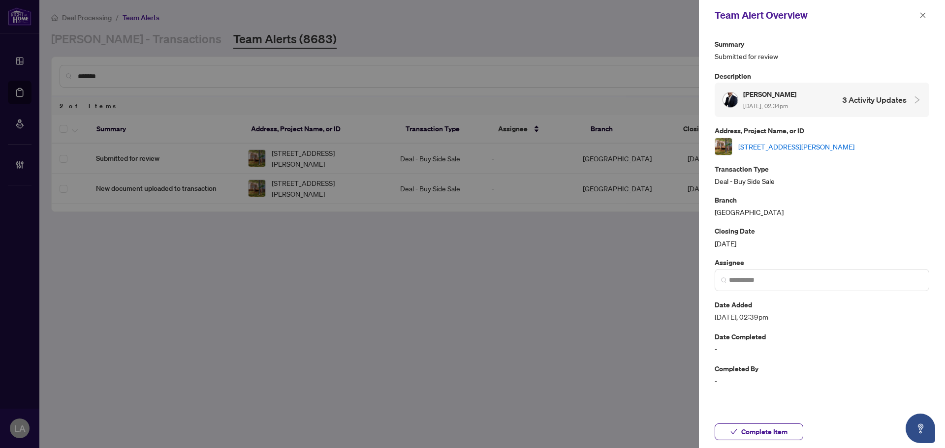
click at [769, 148] on link "[STREET_ADDRESS][PERSON_NAME]" at bounding box center [796, 146] width 116 height 11
click at [919, 18] on icon "close" at bounding box center [922, 15] width 7 height 7
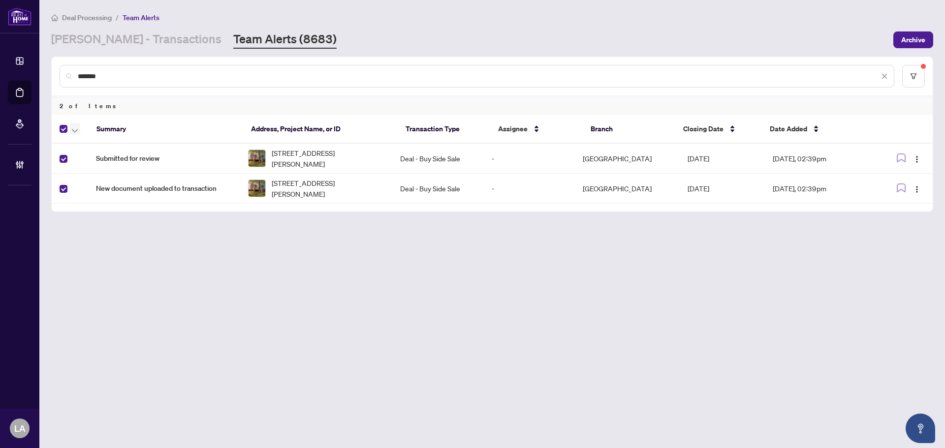
click at [78, 128] on button "button" at bounding box center [74, 129] width 11 height 12
click at [92, 162] on span "Assign Myself" at bounding box center [108, 162] width 62 height 11
click at [80, 130] on div at bounding box center [72, 129] width 25 height 12
click at [71, 130] on button "button" at bounding box center [74, 129] width 11 height 12
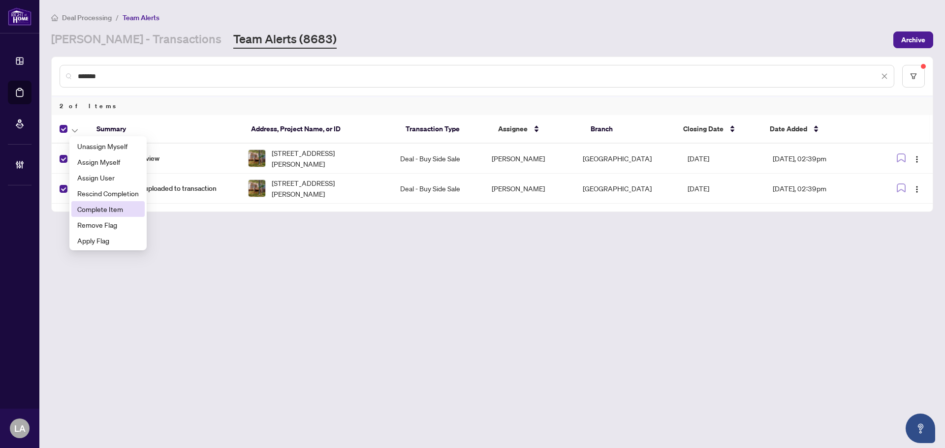
click at [102, 209] on span "Complete Item" at bounding box center [108, 209] width 62 height 11
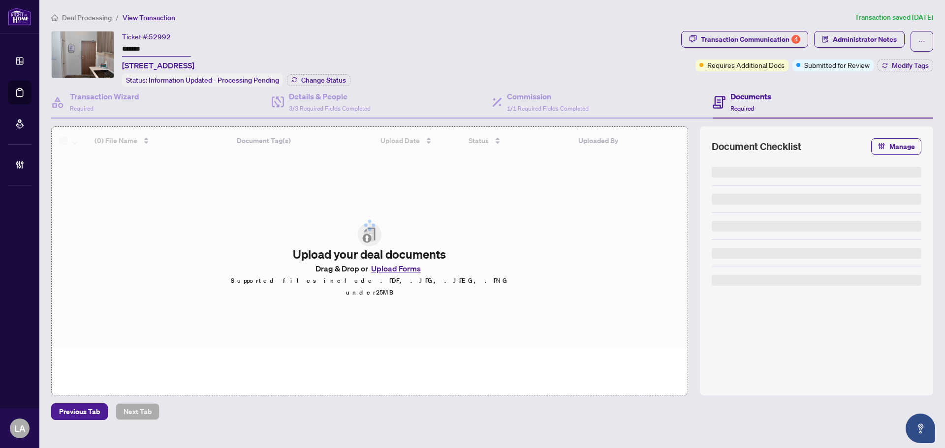
click at [150, 48] on input "*******" at bounding box center [156, 49] width 69 height 14
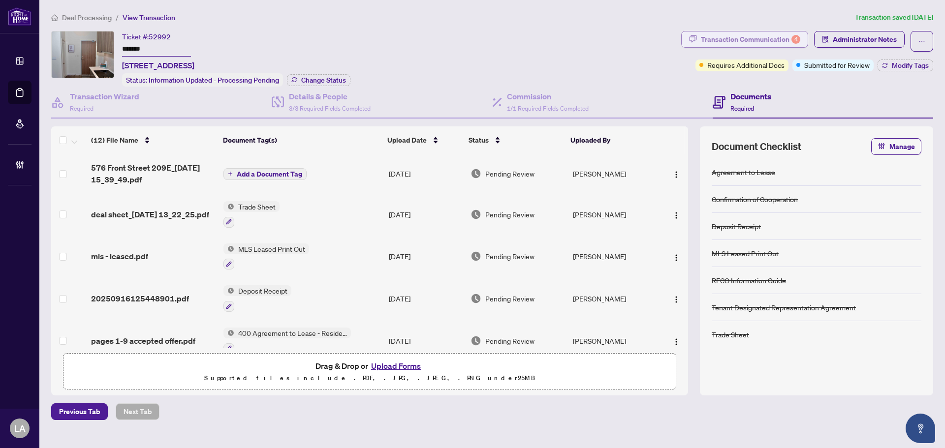
click at [759, 40] on div "Transaction Communication 4" at bounding box center [750, 40] width 99 height 16
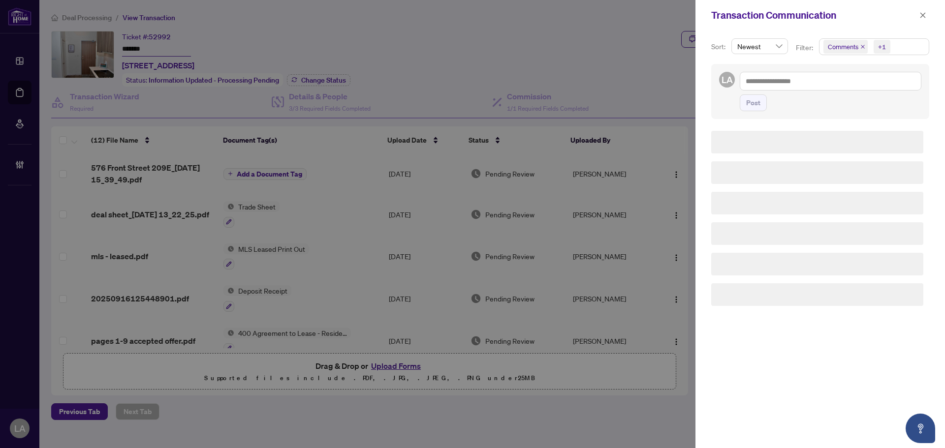
drag, startPoint x: 826, startPoint y: 43, endPoint x: 834, endPoint y: 56, distance: 14.8
click at [828, 43] on span "Comments" at bounding box center [843, 47] width 31 height 10
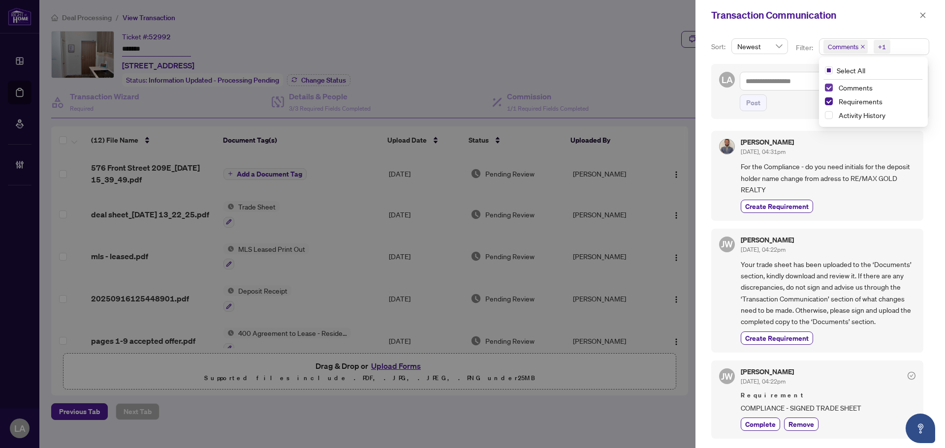
click at [828, 90] on span "Select Comments" at bounding box center [829, 88] width 8 height 8
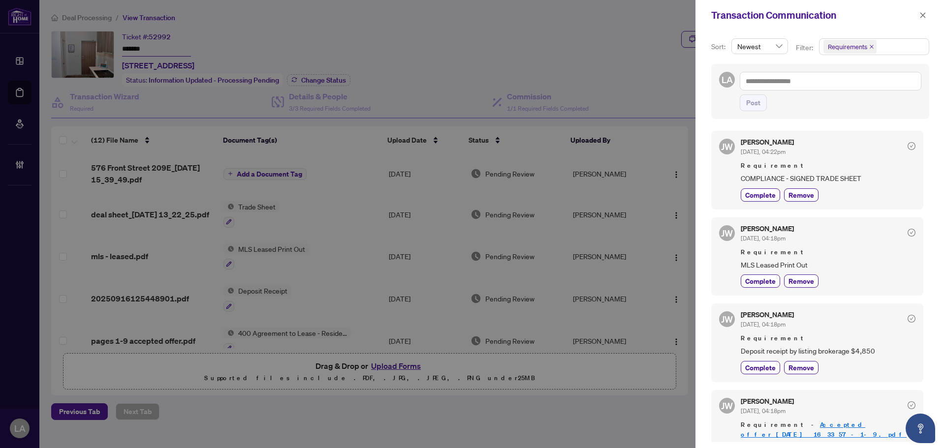
click at [787, 22] on div "Transaction Communication" at bounding box center [813, 15] width 205 height 15
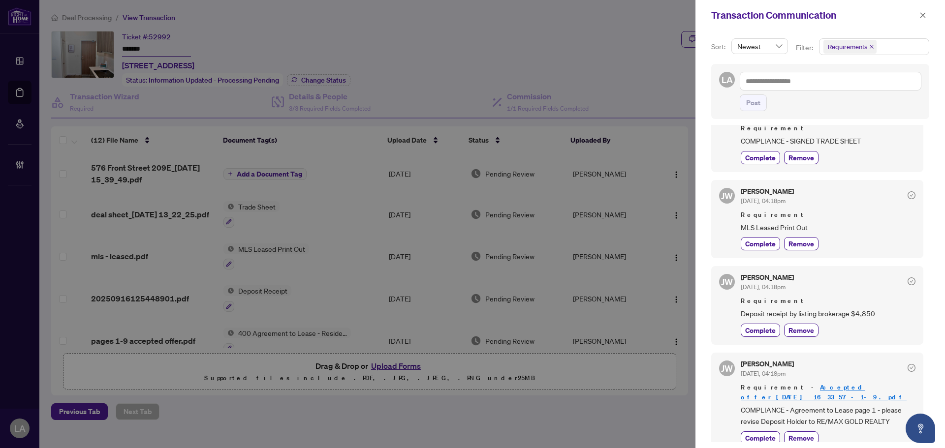
scroll to position [2, 0]
click at [765, 431] on span "Complete" at bounding box center [760, 436] width 31 height 10
click at [763, 329] on span "Complete" at bounding box center [760, 328] width 31 height 10
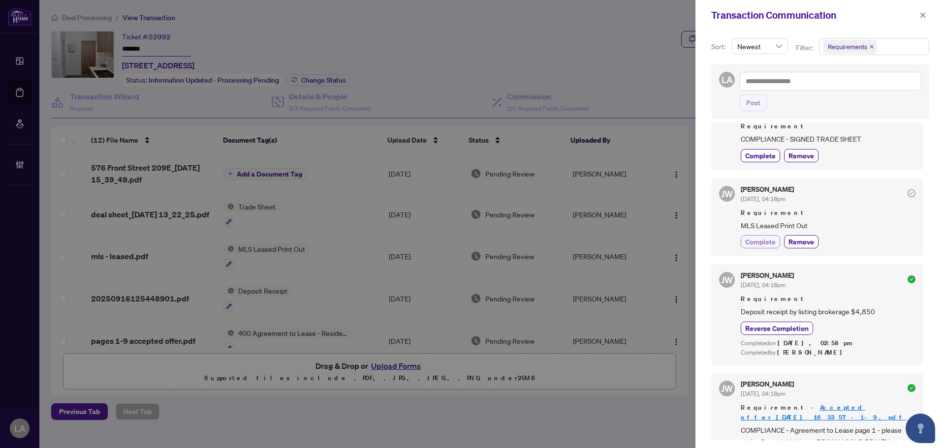
click at [759, 236] on button "Complete" at bounding box center [760, 241] width 39 height 13
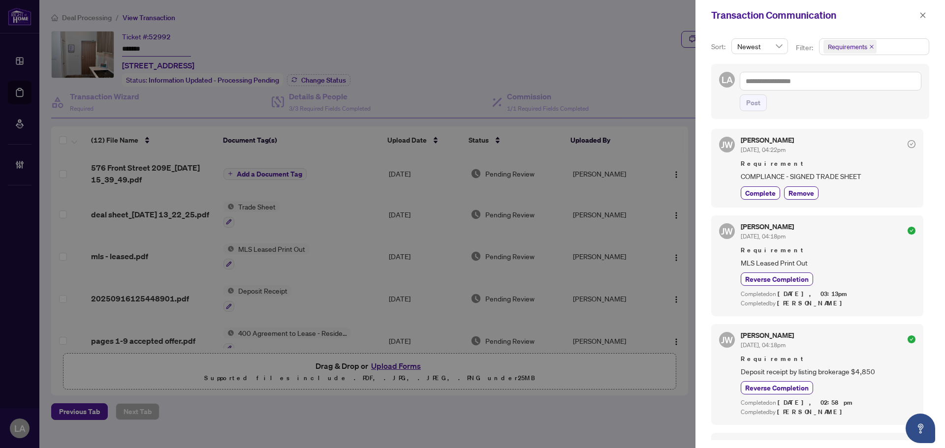
scroll to position [0, 0]
click at [764, 201] on button "Complete" at bounding box center [760, 195] width 39 height 13
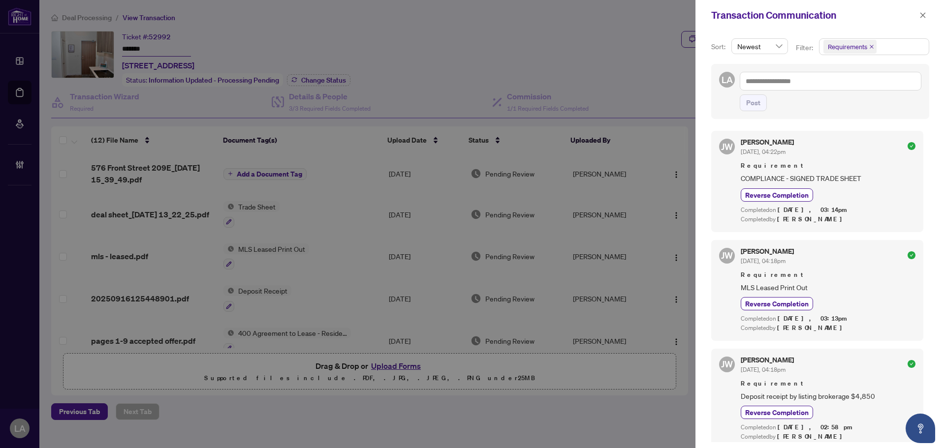
scroll to position [127, 0]
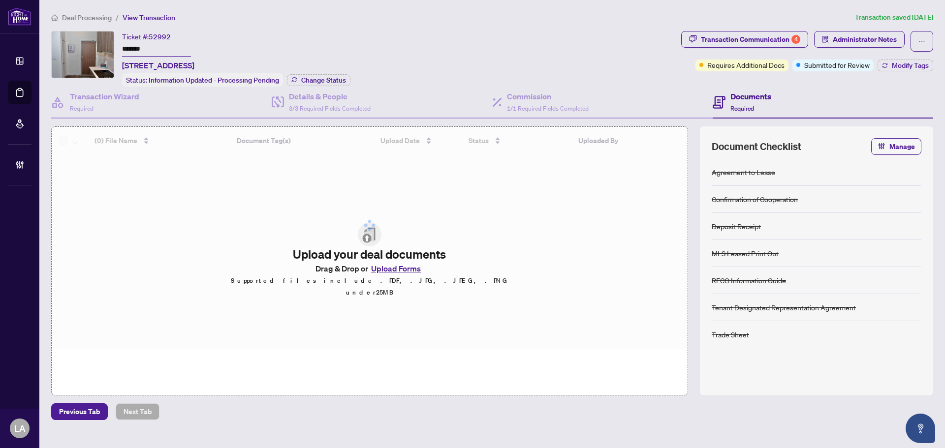
click at [142, 44] on input "*******" at bounding box center [156, 49] width 69 height 14
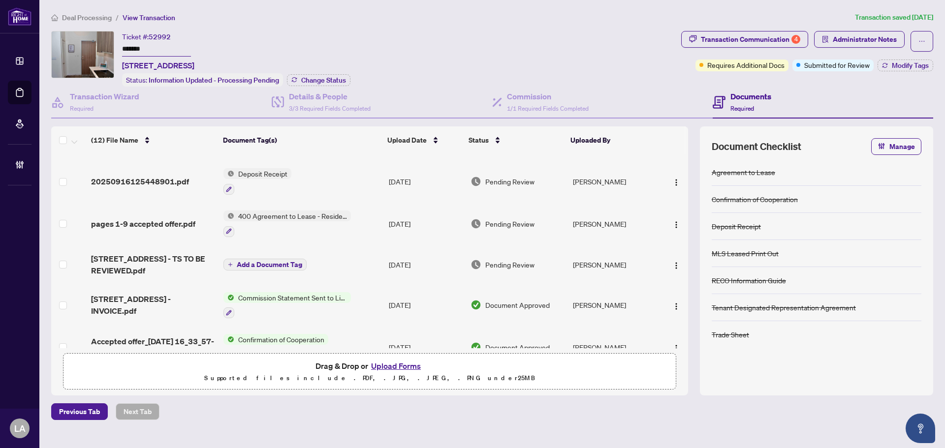
scroll to position [98, 0]
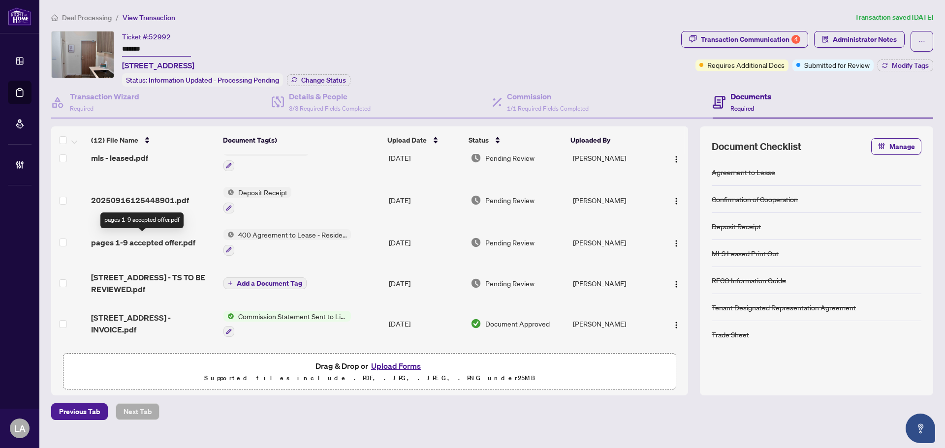
click at [113, 239] on span "pages 1-9 accepted offer.pdf" at bounding box center [143, 243] width 104 height 12
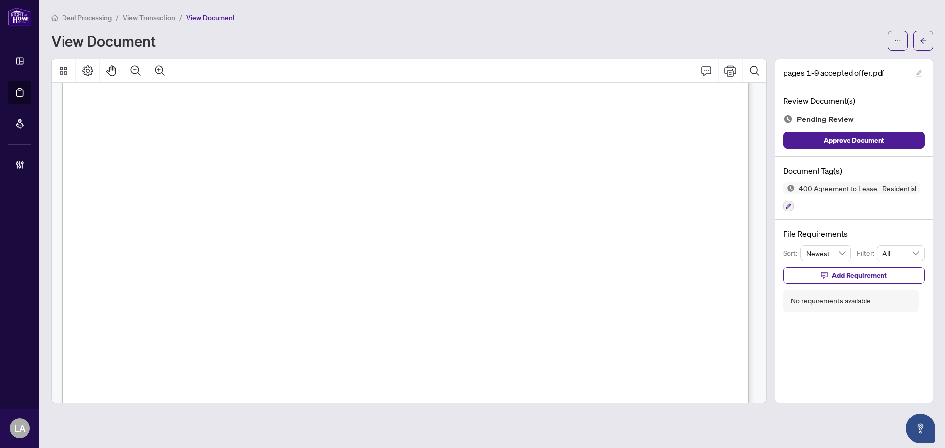
scroll to position [295, 0]
drag, startPoint x: 778, startPoint y: 204, endPoint x: 790, endPoint y: 203, distance: 11.9
click at [779, 204] on div "Document Tag(s) 400 Agreement to Lease - Residential" at bounding box center [854, 188] width 158 height 63
click at [792, 203] on button "button" at bounding box center [788, 206] width 11 height 11
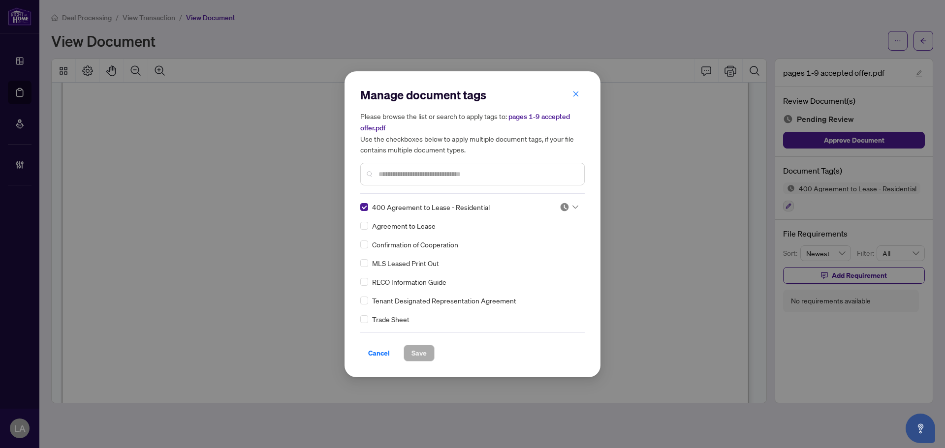
click at [556, 203] on div at bounding box center [566, 207] width 25 height 10
click at [524, 247] on div "Approved" at bounding box center [536, 255] width 75 height 16
click at [429, 348] on button "Save" at bounding box center [419, 353] width 31 height 17
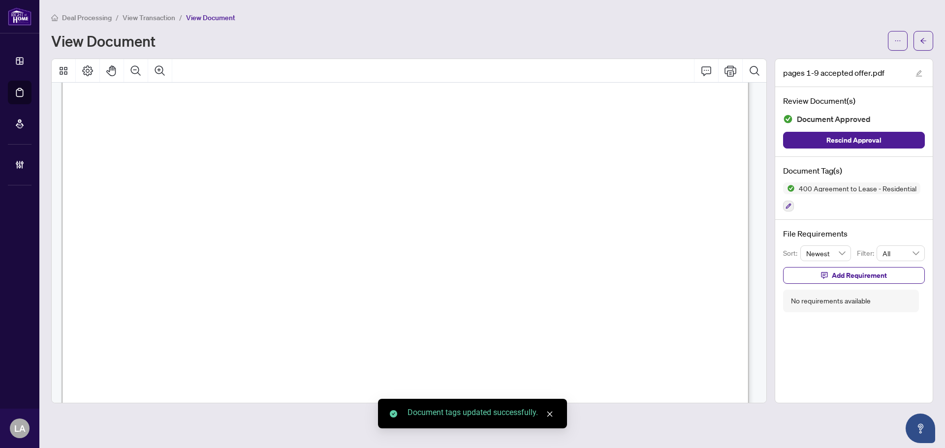
click at [138, 15] on span "View Transaction" at bounding box center [149, 17] width 53 height 9
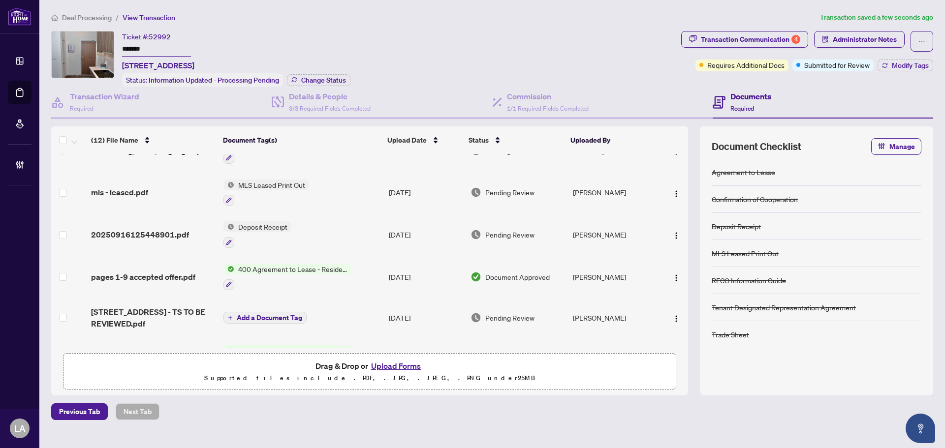
scroll to position [49, 0]
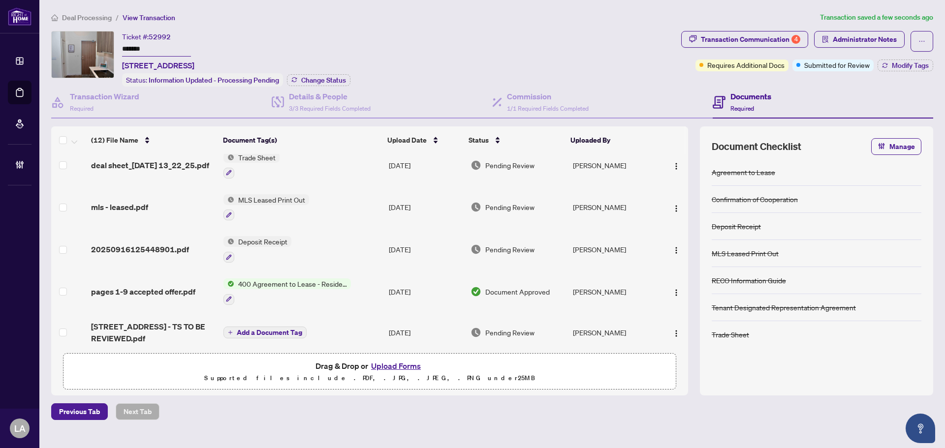
click at [152, 252] on span "20250916125448901.pdf" at bounding box center [140, 250] width 98 height 12
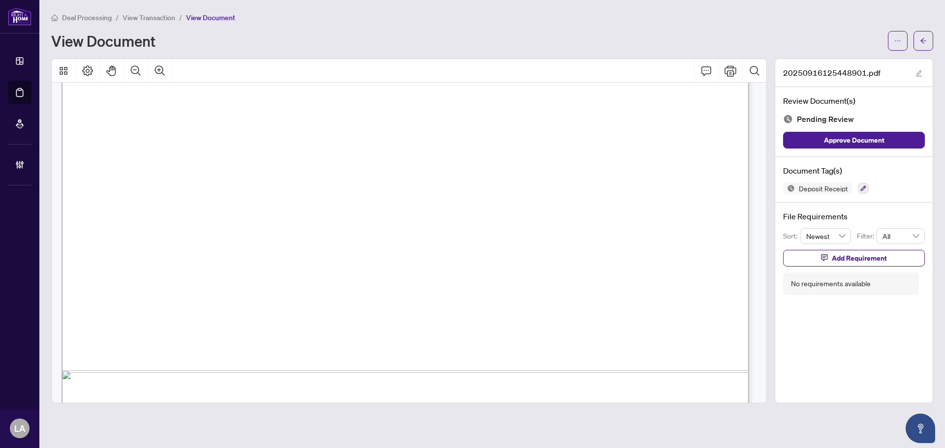
scroll to position [492, 0]
click at [864, 186] on icon "button" at bounding box center [863, 189] width 6 height 6
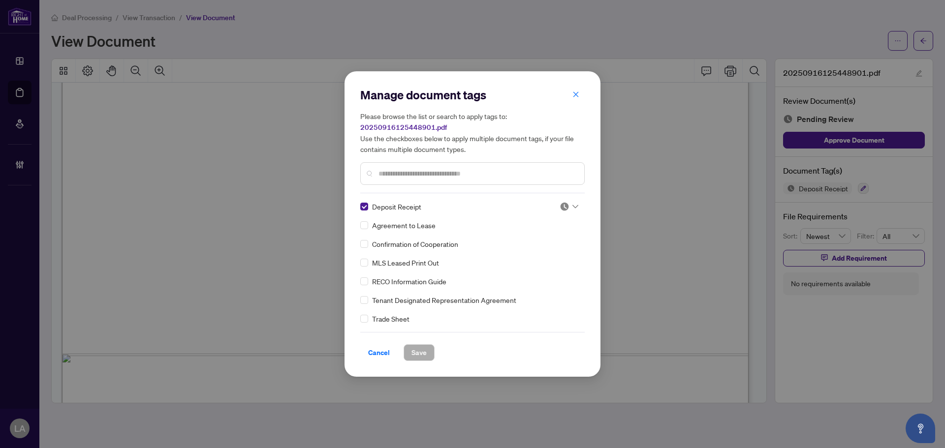
click at [400, 159] on div "Please browse the list or search to apply tags to: 20250916125448901.pdf Use th…" at bounding box center [472, 148] width 224 height 74
click at [400, 162] on div at bounding box center [472, 173] width 224 height 23
click at [428, 194] on div "Manage document tags Please browse the list or search to apply tags to: 2025091…" at bounding box center [472, 224] width 224 height 274
click at [443, 164] on div at bounding box center [472, 173] width 224 height 23
click at [447, 183] on div at bounding box center [472, 173] width 224 height 23
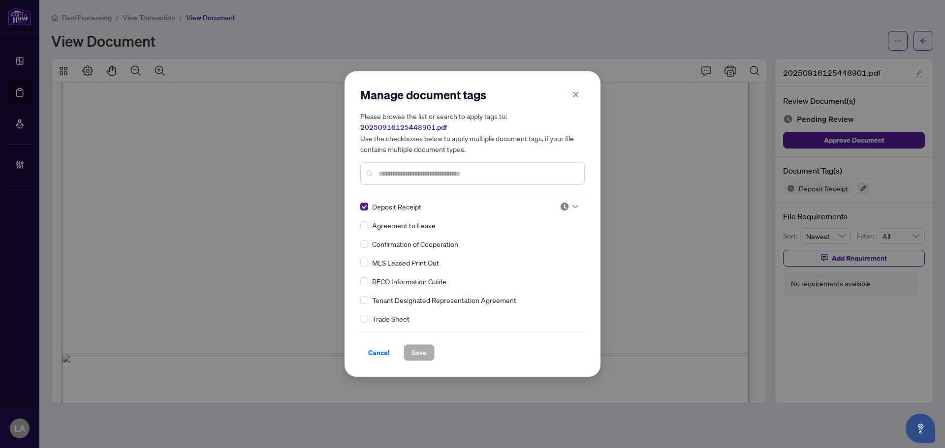
click at [448, 171] on input "text" at bounding box center [478, 173] width 198 height 11
type input "*******"
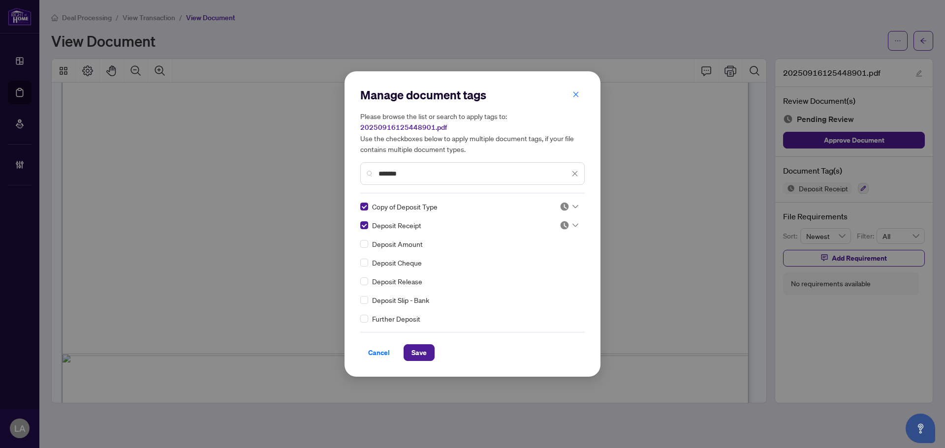
drag, startPoint x: 561, startPoint y: 203, endPoint x: 562, endPoint y: 208, distance: 4.9
click at [562, 203] on img at bounding box center [565, 207] width 10 height 10
click at [537, 252] on div "Approved" at bounding box center [536, 255] width 63 height 11
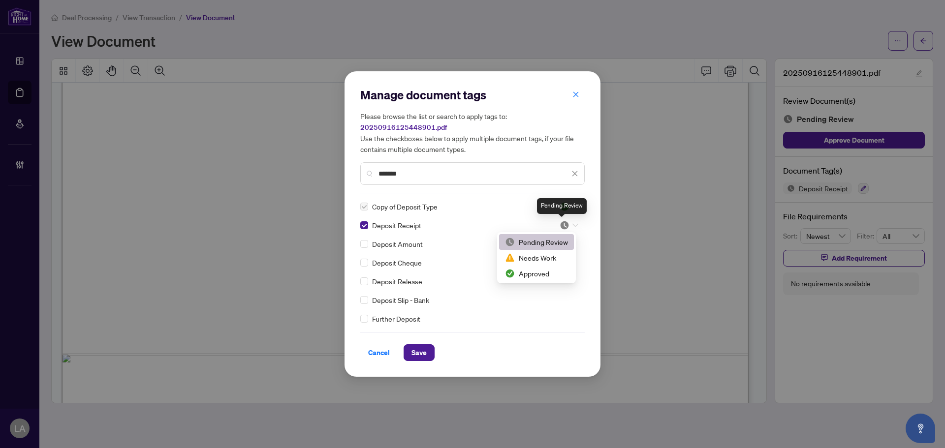
drag, startPoint x: 559, startPoint y: 225, endPoint x: 539, endPoint y: 256, distance: 36.7
click at [560, 225] on img at bounding box center [565, 226] width 10 height 10
click at [524, 269] on div "Approved" at bounding box center [536, 273] width 63 height 11
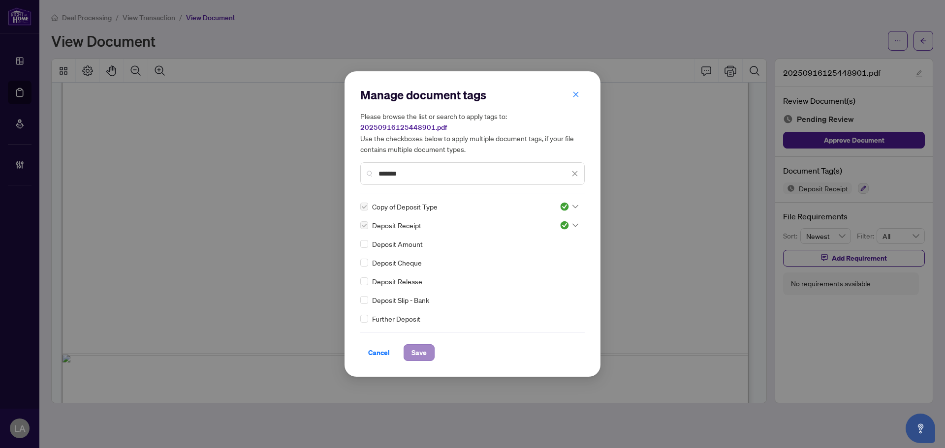
drag, startPoint x: 405, startPoint y: 338, endPoint x: 412, endPoint y: 348, distance: 12.0
click at [405, 342] on div "Cancel Save" at bounding box center [472, 346] width 224 height 29
click at [412, 348] on span "Save" at bounding box center [418, 353] width 15 height 16
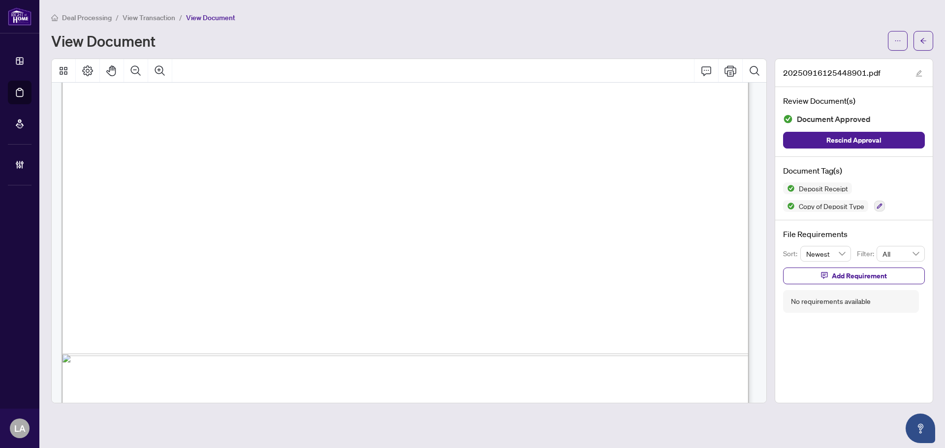
click at [129, 14] on span "View Transaction" at bounding box center [149, 17] width 53 height 9
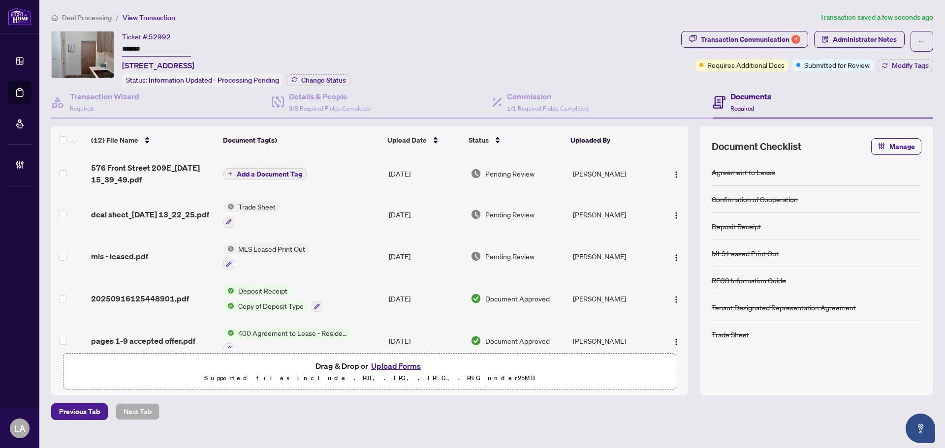
click at [133, 251] on span "mls - leased.pdf" at bounding box center [119, 257] width 57 height 12
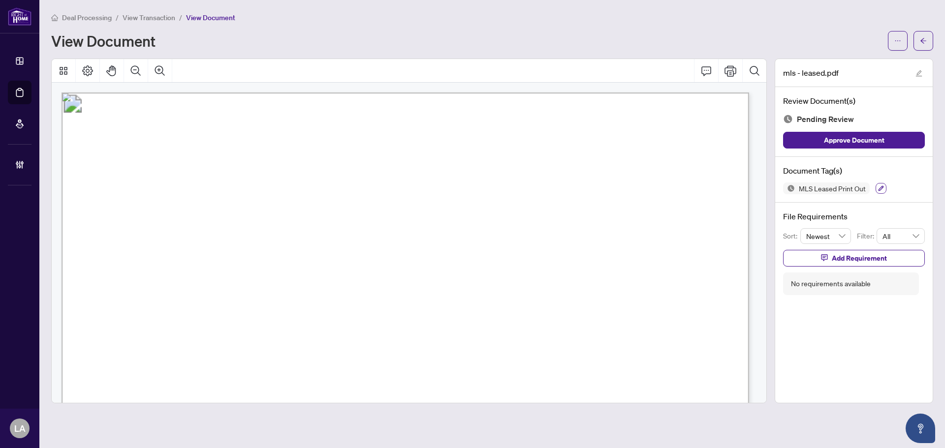
click at [876, 188] on button "button" at bounding box center [881, 188] width 11 height 11
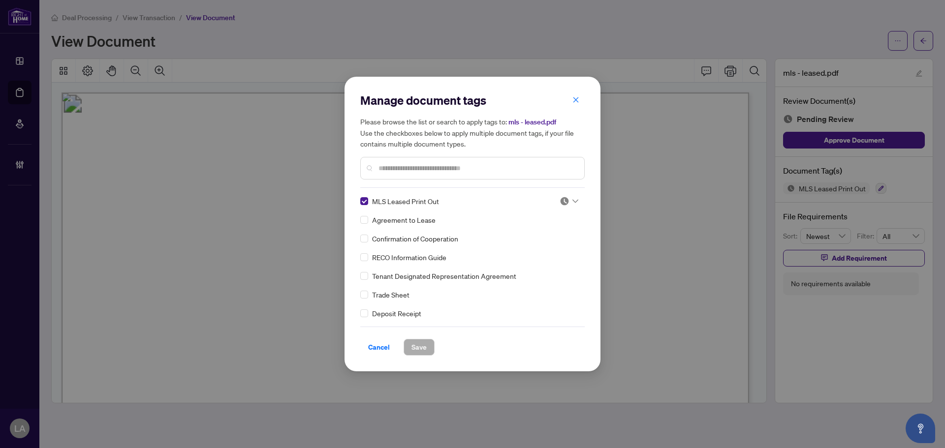
click at [567, 203] on div at bounding box center [569, 201] width 19 height 10
click at [533, 252] on div "Approved" at bounding box center [536, 249] width 63 height 11
click at [428, 351] on button "Save" at bounding box center [419, 347] width 31 height 17
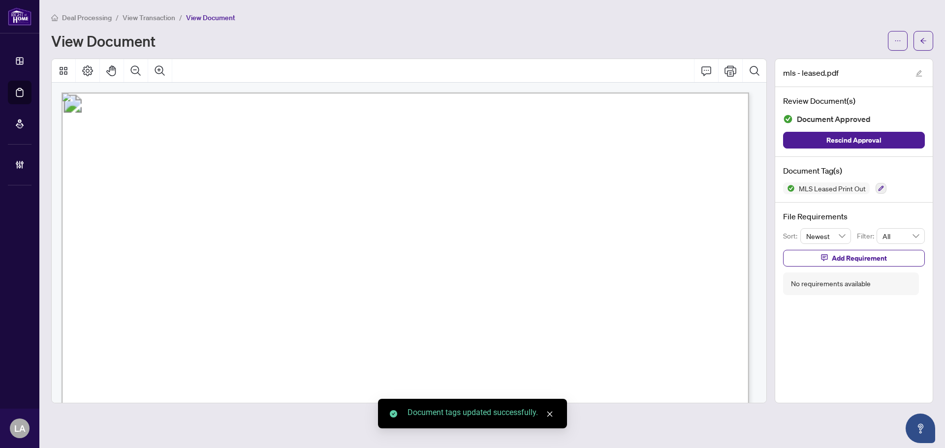
click at [135, 16] on span "View Transaction" at bounding box center [149, 17] width 53 height 9
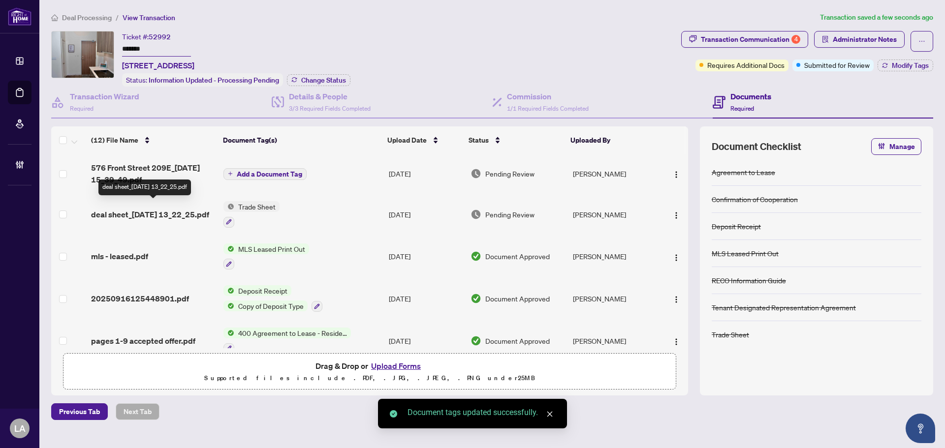
click at [163, 216] on span "deal sheet_2025-09-16 13_22_25.pdf" at bounding box center [150, 215] width 118 height 12
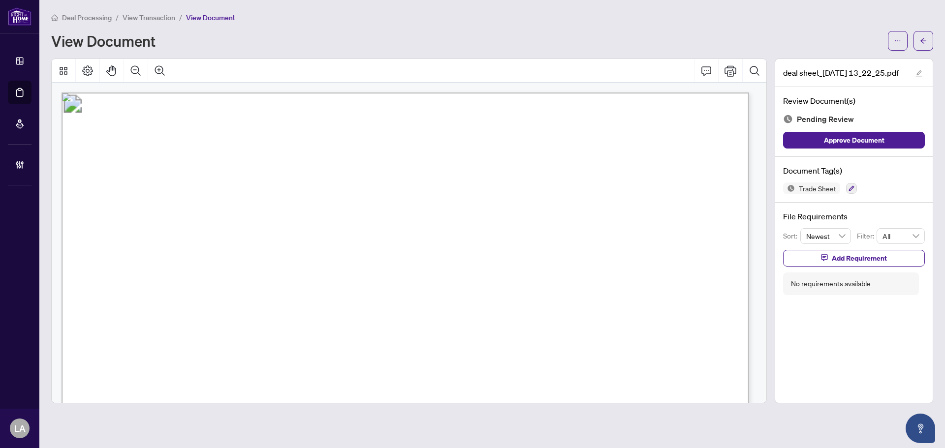
drag, startPoint x: 105, startPoint y: 228, endPoint x: 282, endPoint y: 308, distance: 194.1
click at [255, 308] on span "576 Front Street W, Unit #209E, Toronto, ON M5V 1C1" at bounding box center [206, 306] width 97 height 11
click at [129, 13] on span "View Transaction" at bounding box center [149, 17] width 53 height 9
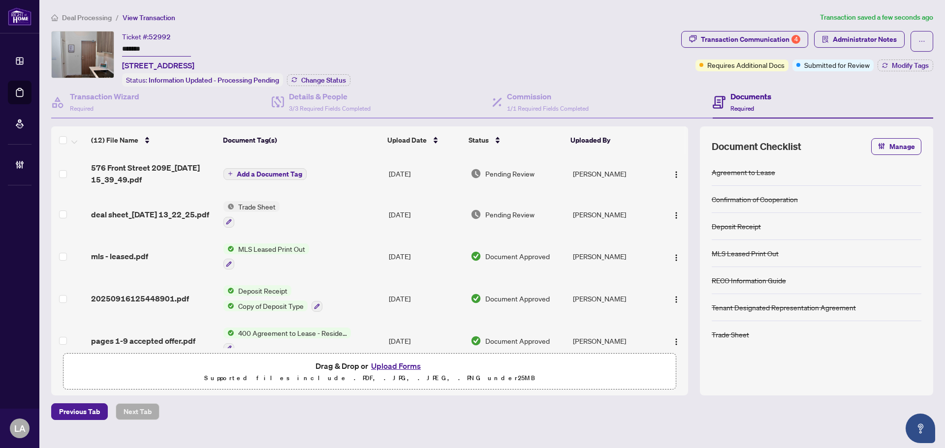
click at [364, 165] on td "Add a Document Tag" at bounding box center [302, 173] width 165 height 39
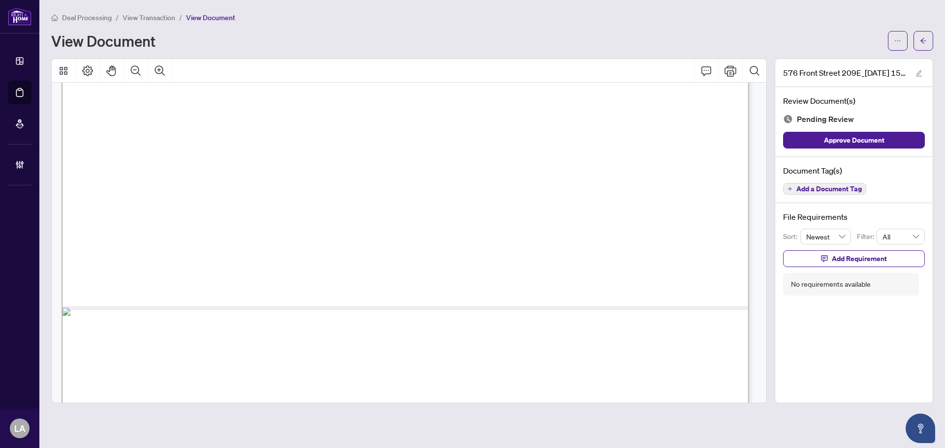
scroll to position [589, 0]
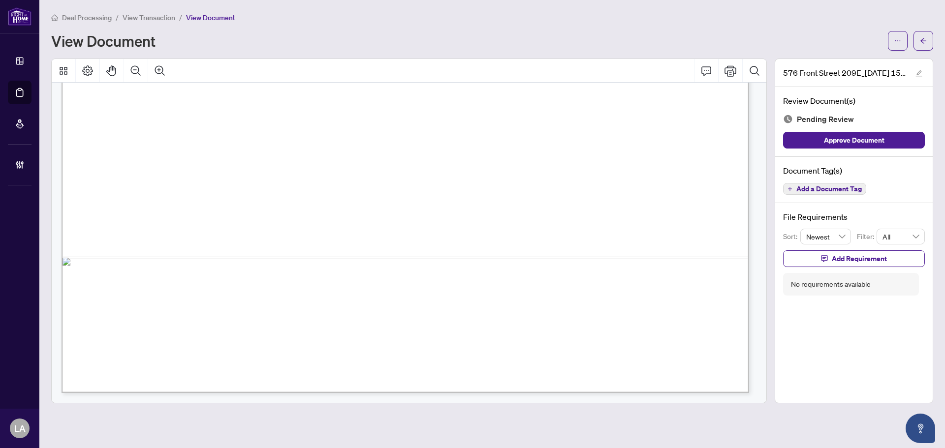
click at [803, 186] on span "Add a Document Tag" at bounding box center [828, 189] width 65 height 7
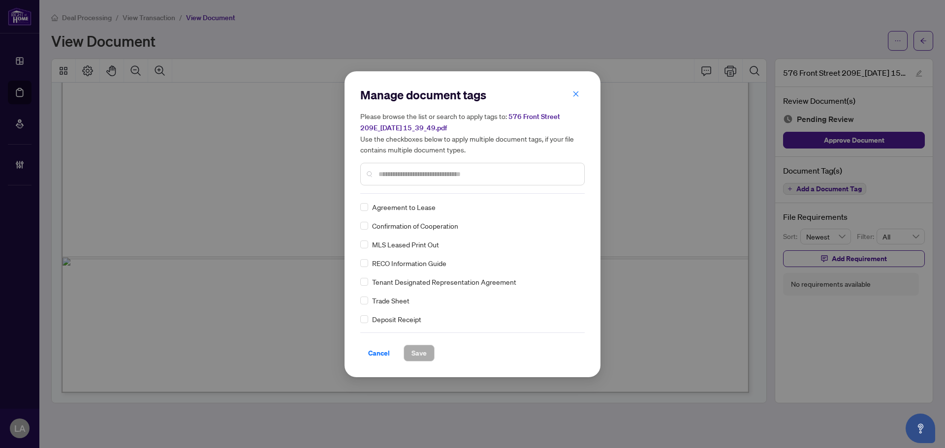
click at [402, 182] on div at bounding box center [472, 174] width 224 height 23
click at [398, 177] on input "text" at bounding box center [478, 174] width 198 height 11
type input "*****"
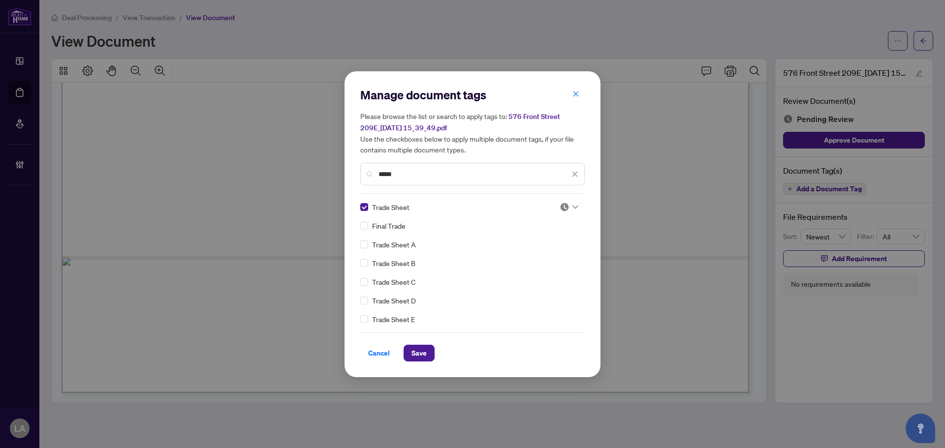
drag, startPoint x: 564, startPoint y: 206, endPoint x: 564, endPoint y: 211, distance: 4.9
click at [564, 206] on img at bounding box center [565, 207] width 10 height 10
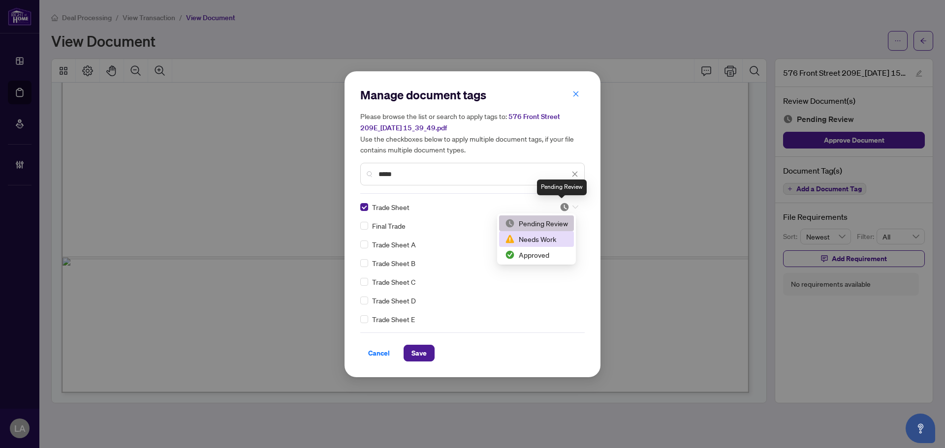
click at [538, 247] on div "Needs Work" at bounding box center [536, 239] width 75 height 16
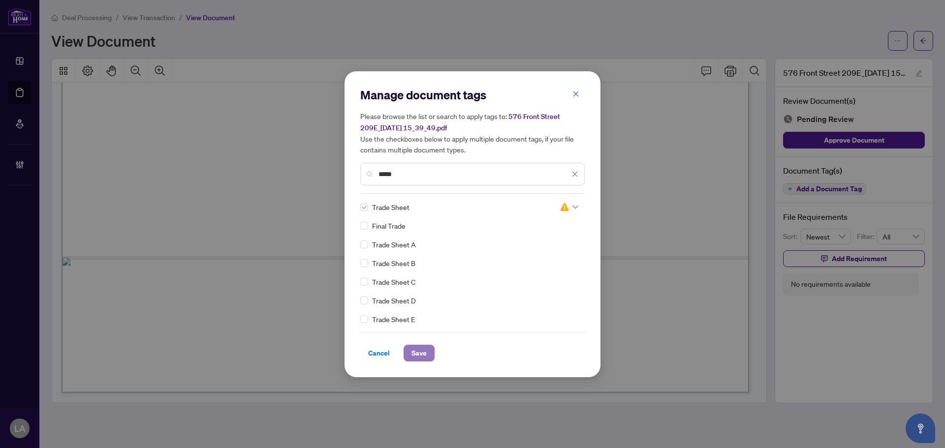
click at [418, 361] on button "Save" at bounding box center [419, 353] width 31 height 17
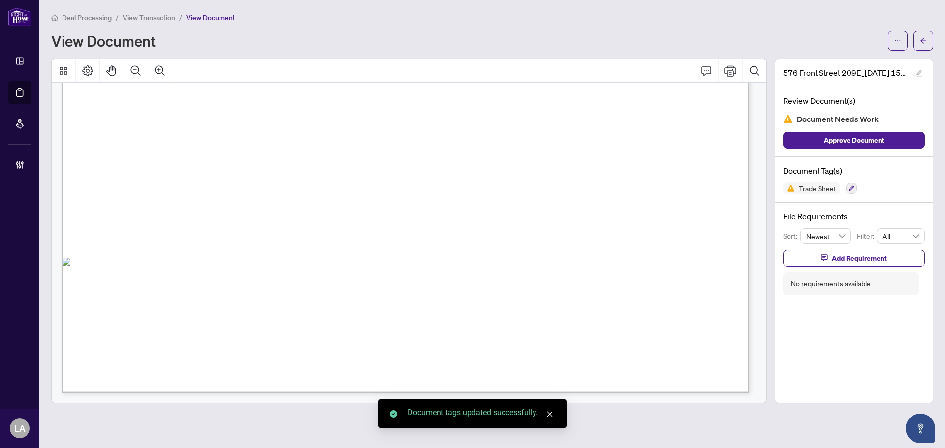
click at [159, 14] on span "View Transaction" at bounding box center [149, 17] width 53 height 9
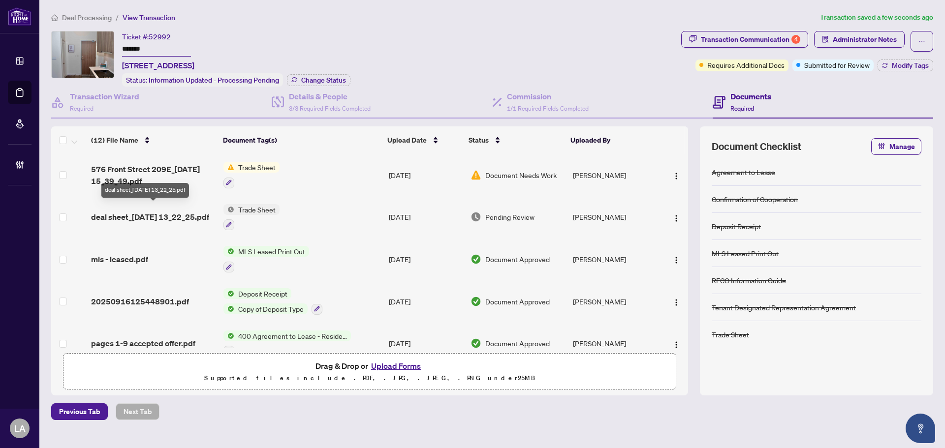
click at [218, 224] on td "deal sheet_2025-09-16 13_22_25.pdf" at bounding box center [153, 217] width 132 height 42
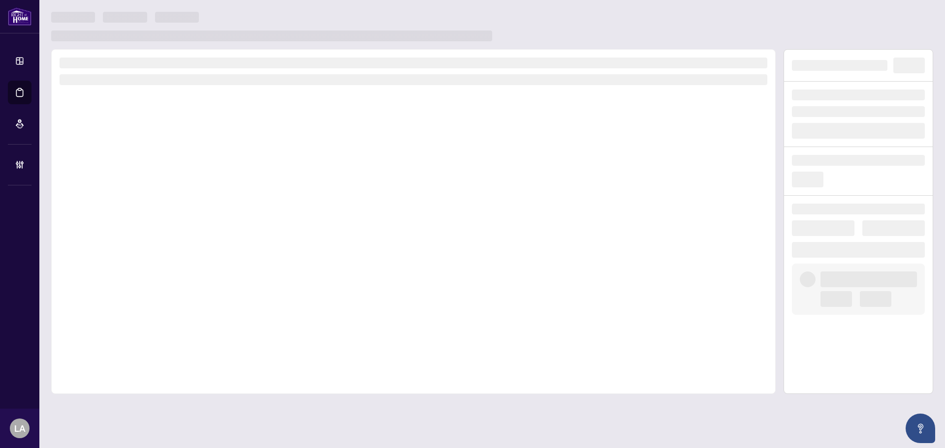
click at [122, 14] on h3 at bounding box center [125, 17] width 44 height 11
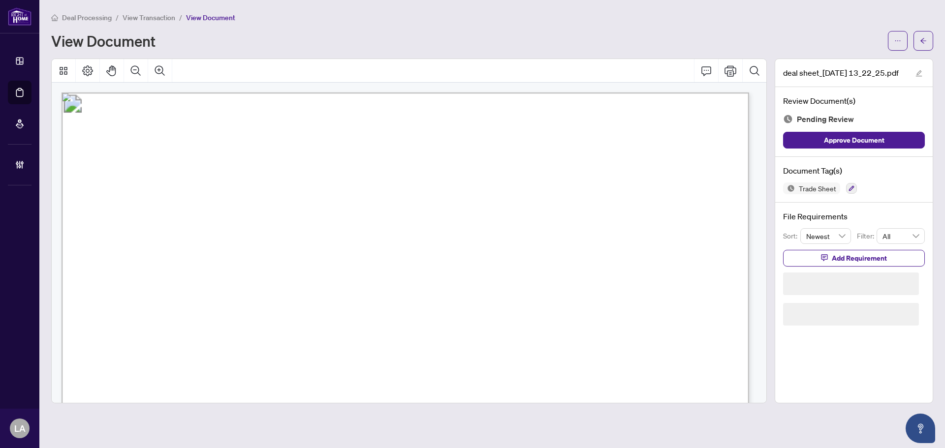
click at [124, 16] on span "View Transaction" at bounding box center [149, 17] width 53 height 9
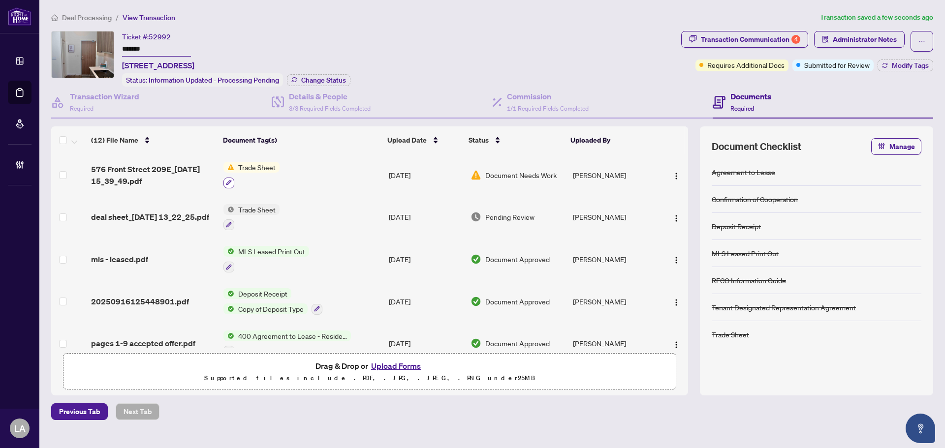
click at [229, 181] on icon "button" at bounding box center [229, 183] width 6 height 6
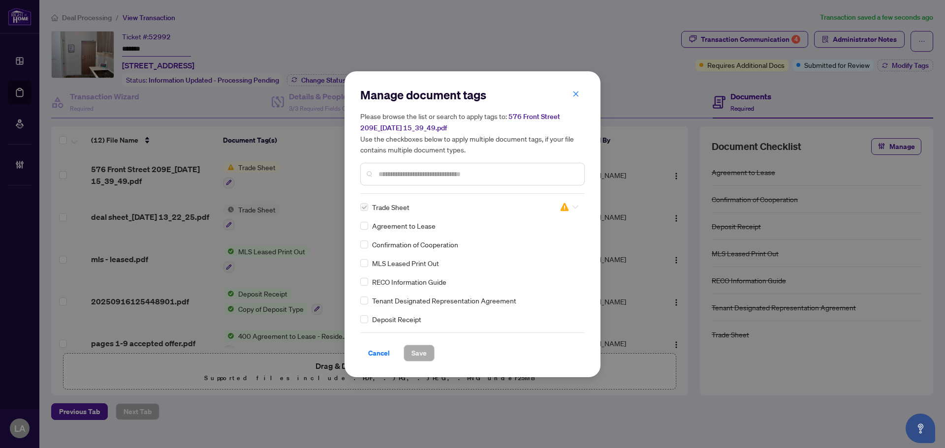
click at [569, 209] on div at bounding box center [569, 207] width 19 height 10
click at [553, 221] on div "Pending Review" at bounding box center [536, 223] width 63 height 11
click at [562, 205] on img at bounding box center [565, 207] width 10 height 10
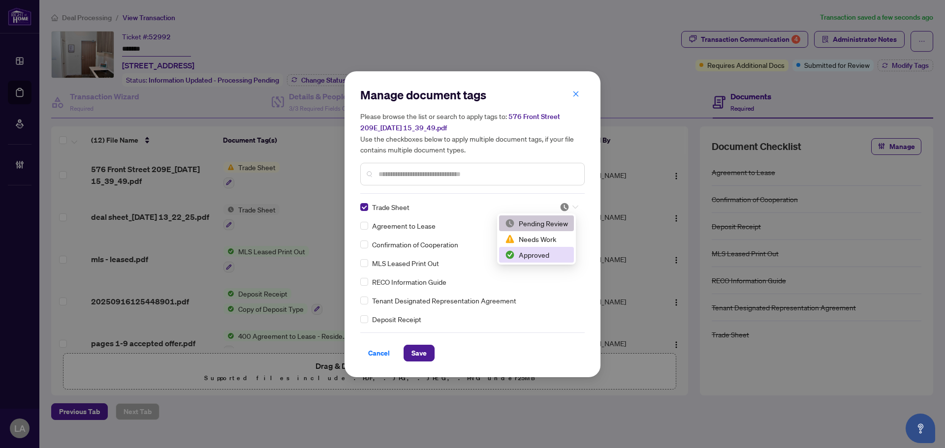
click at [520, 253] on div "Approved" at bounding box center [536, 255] width 63 height 11
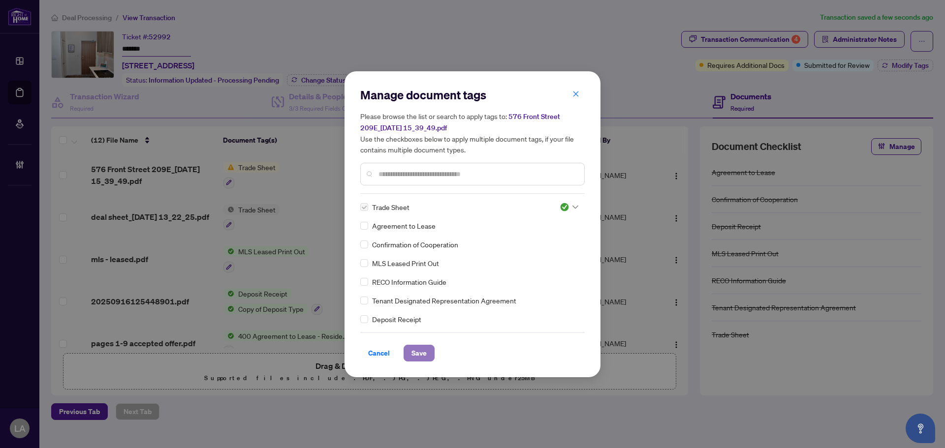
click at [428, 353] on button "Save" at bounding box center [419, 353] width 31 height 17
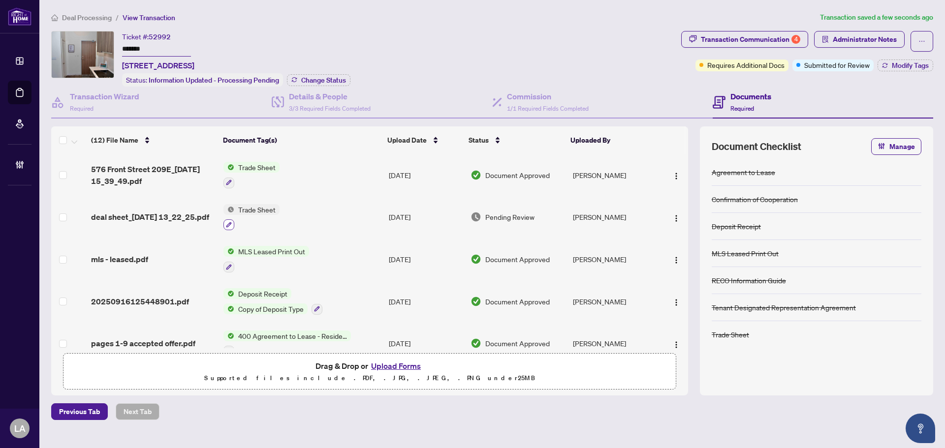
click at [227, 226] on button "button" at bounding box center [228, 225] width 11 height 11
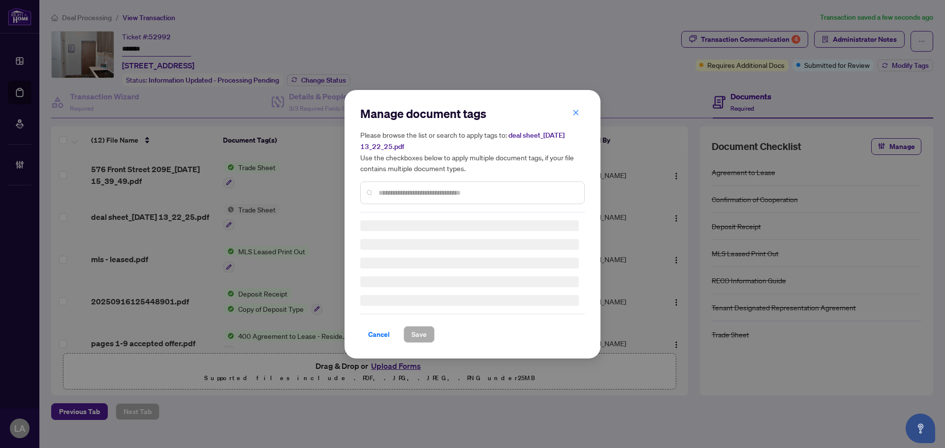
click at [408, 192] on input "text" at bounding box center [478, 193] width 198 height 11
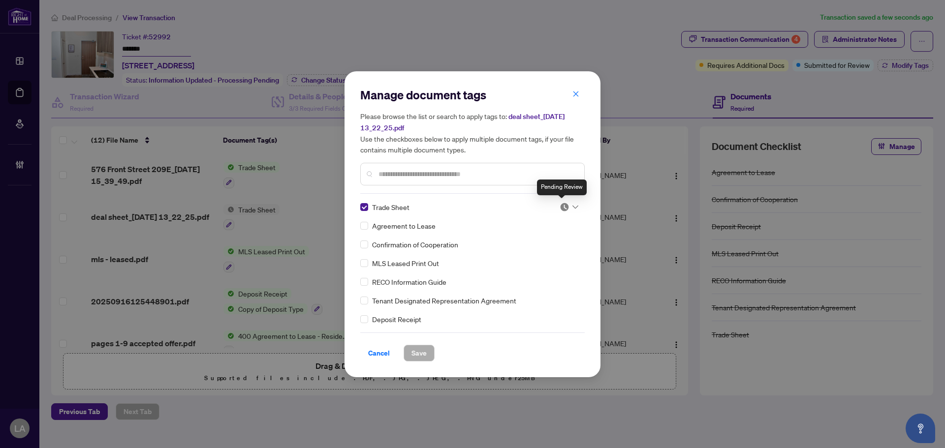
click at [562, 207] on img at bounding box center [565, 207] width 10 height 10
click at [391, 169] on input "text" at bounding box center [478, 174] width 198 height 11
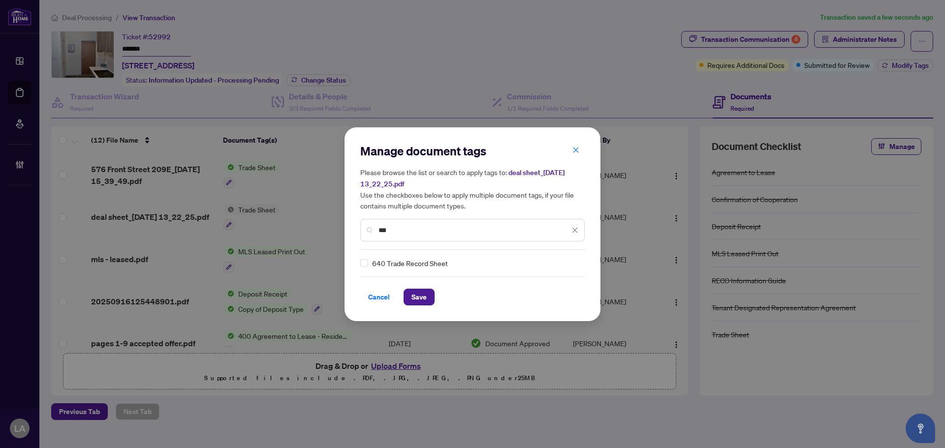
type input "***"
click at [565, 262] on img at bounding box center [565, 263] width 10 height 10
click at [543, 312] on div "Approved" at bounding box center [536, 311] width 63 height 11
click at [424, 293] on span "Save" at bounding box center [418, 297] width 15 height 16
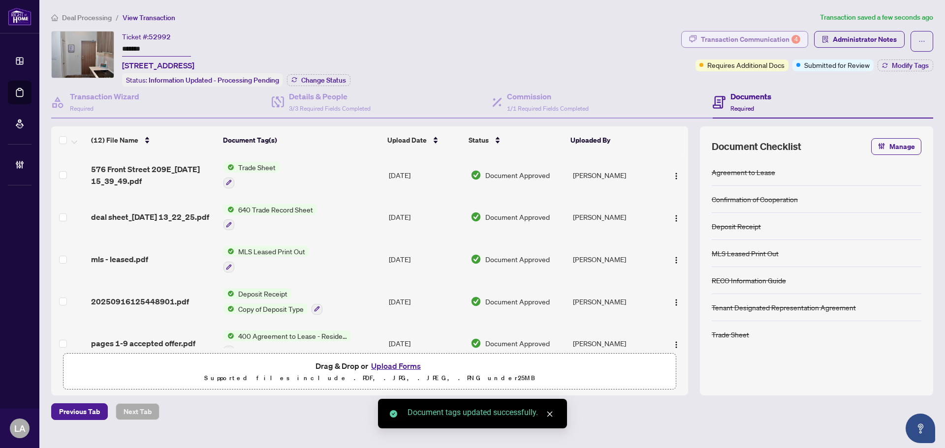
click at [749, 47] on button "Transaction Communication 4" at bounding box center [744, 39] width 127 height 17
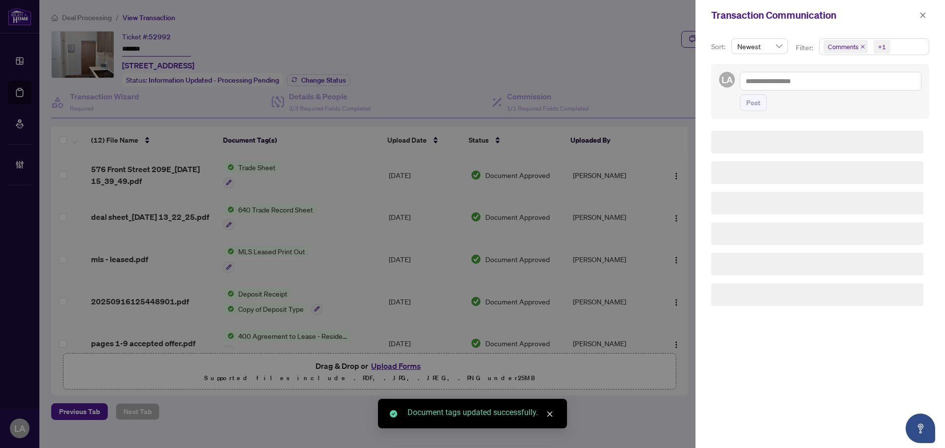
click at [833, 51] on span "Comments" at bounding box center [843, 47] width 31 height 10
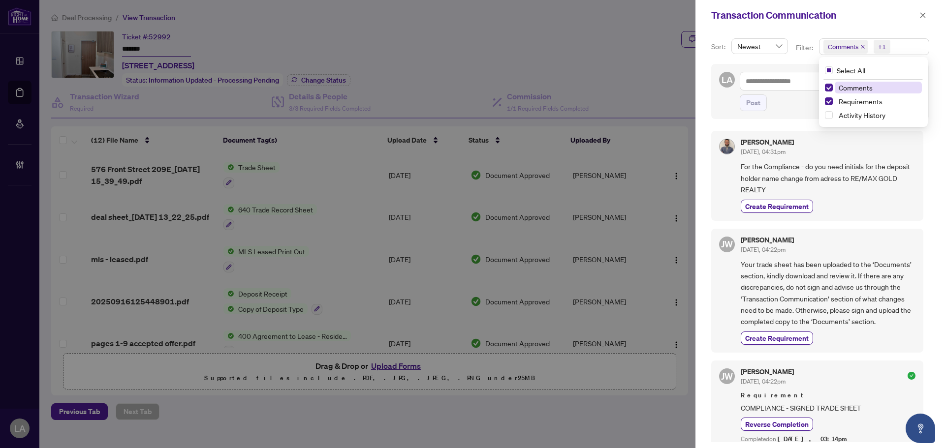
click at [849, 91] on span "Comments" at bounding box center [856, 87] width 34 height 9
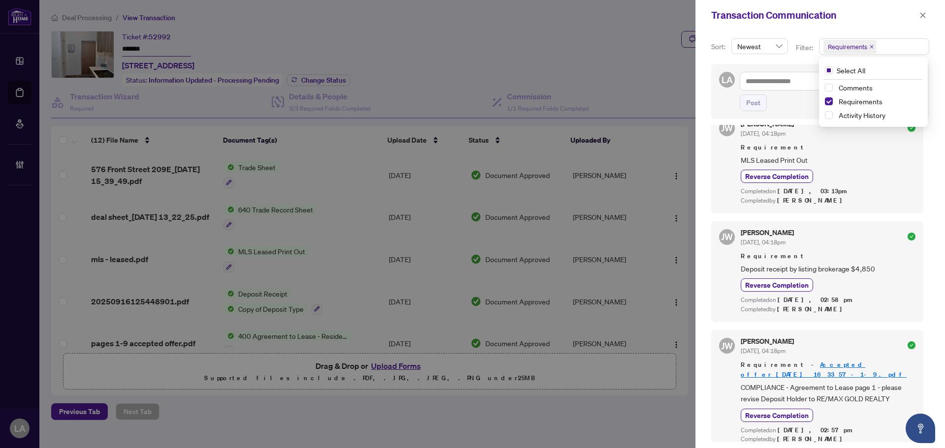
scroll to position [2, 0]
click at [921, 17] on icon "close" at bounding box center [922, 14] width 5 height 5
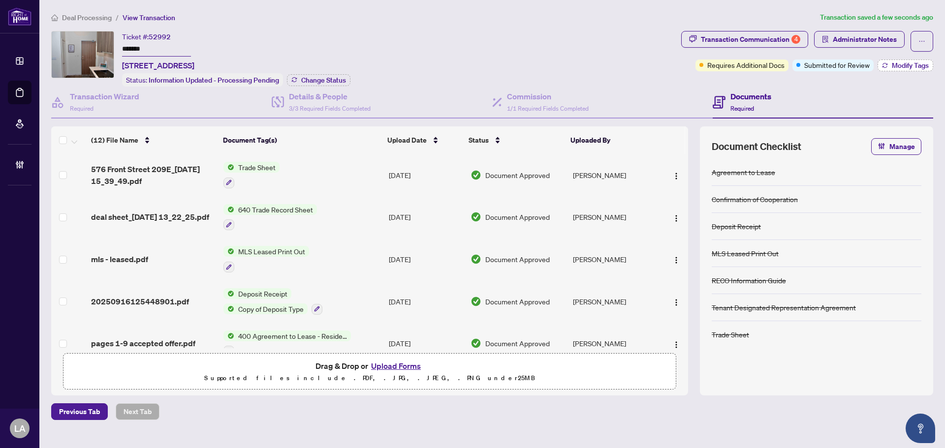
click at [889, 66] on button "Modify Tags" at bounding box center [906, 66] width 56 height 12
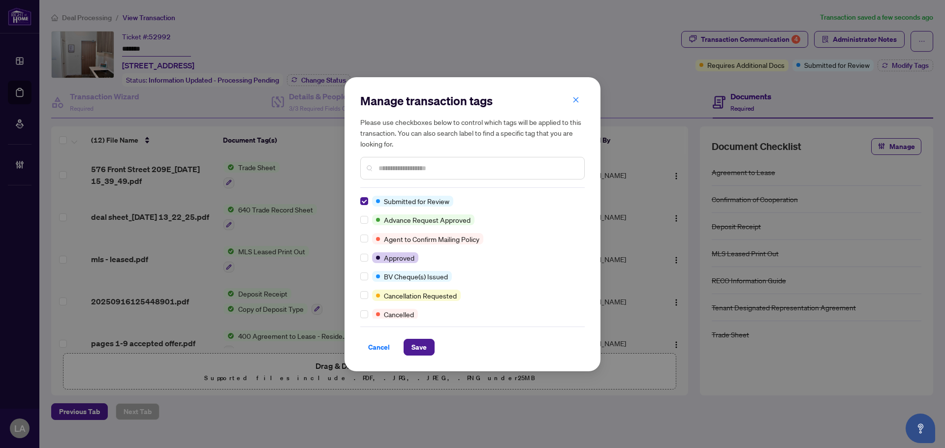
scroll to position [0, 0]
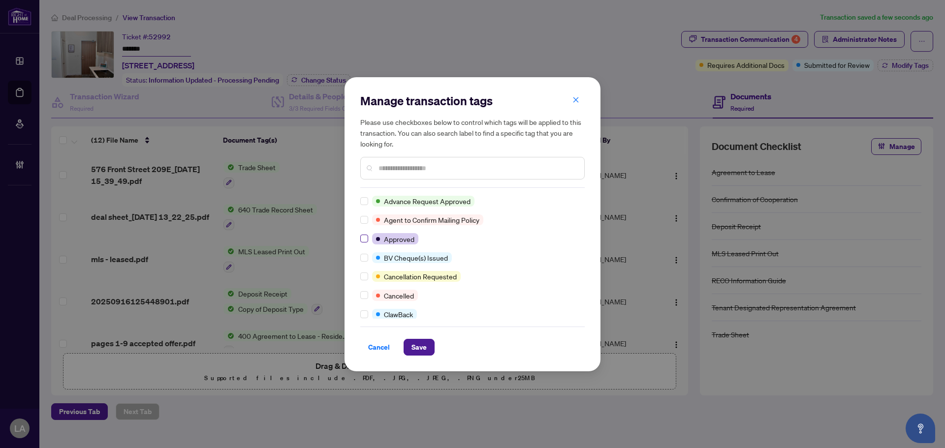
click at [365, 234] on label at bounding box center [364, 238] width 8 height 11
click at [403, 160] on div at bounding box center [472, 168] width 224 height 23
click at [405, 165] on input "text" at bounding box center [478, 168] width 198 height 11
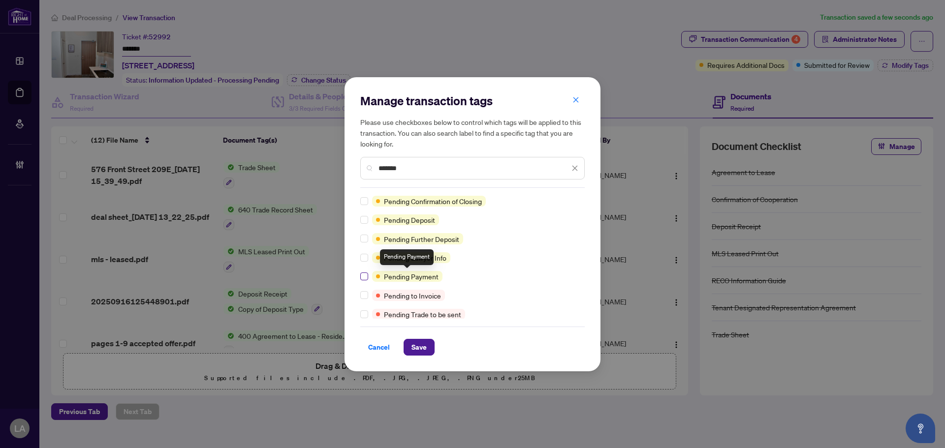
type input "*******"
click at [362, 281] on label at bounding box center [364, 276] width 8 height 11
click at [426, 342] on span "Save" at bounding box center [418, 348] width 15 height 16
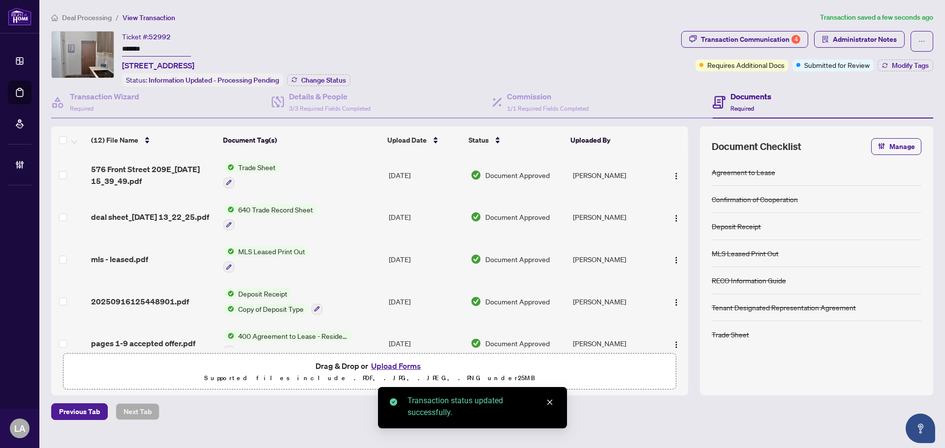
click at [307, 80] on span "Change Status" at bounding box center [323, 80] width 45 height 7
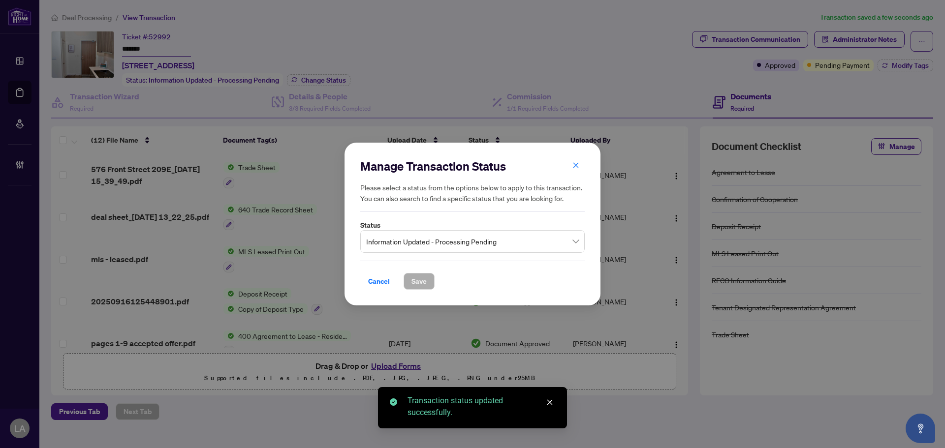
click at [401, 237] on span "Information Updated - Processing Pending" at bounding box center [472, 241] width 213 height 19
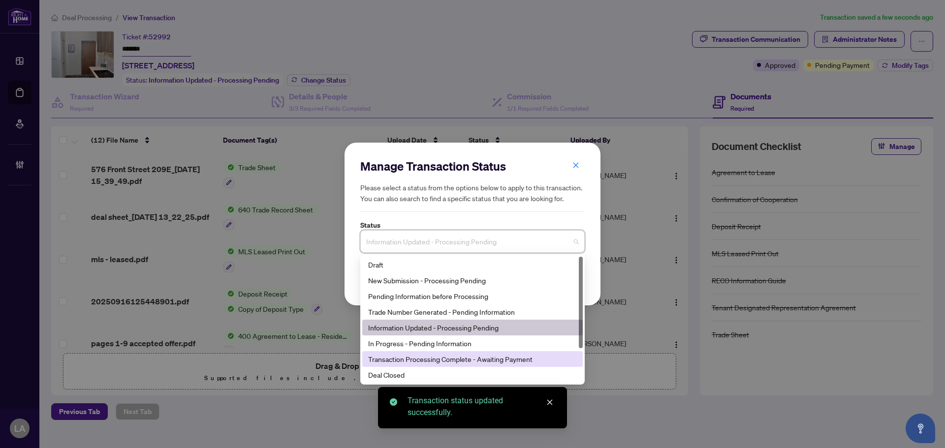
click at [395, 363] on div "Transaction Processing Complete - Awaiting Payment" at bounding box center [472, 359] width 209 height 11
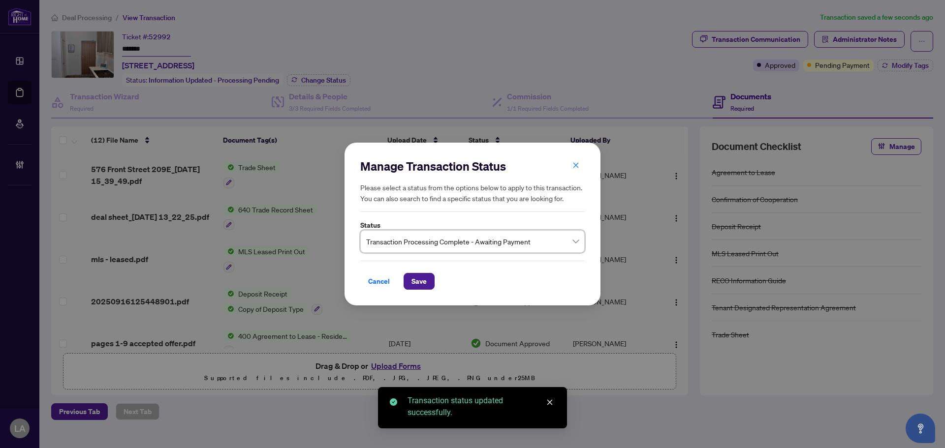
click at [415, 272] on div "Cancel Save" at bounding box center [472, 275] width 224 height 29
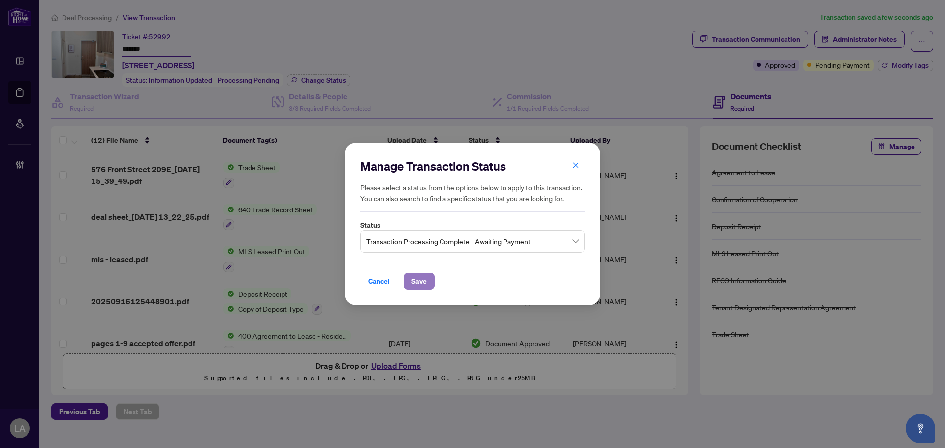
click at [425, 277] on span "Save" at bounding box center [418, 282] width 15 height 16
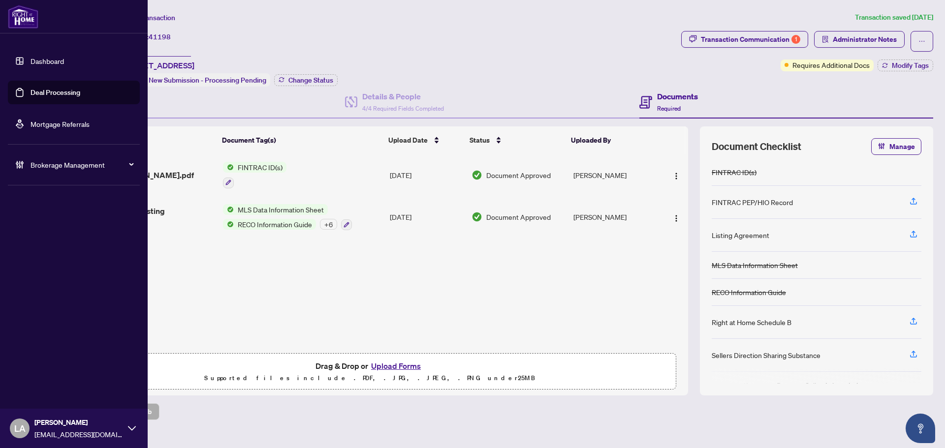
click at [31, 88] on link "Deal Processing" at bounding box center [56, 92] width 50 height 9
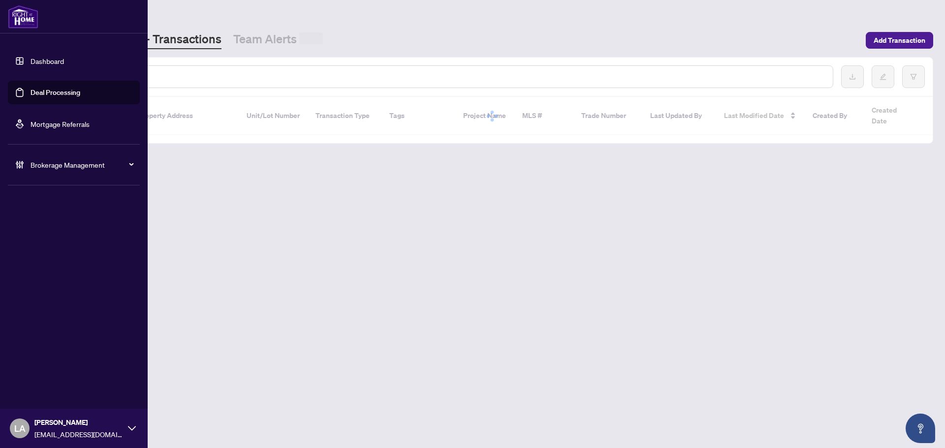
click at [166, 76] on input "text" at bounding box center [451, 76] width 747 height 11
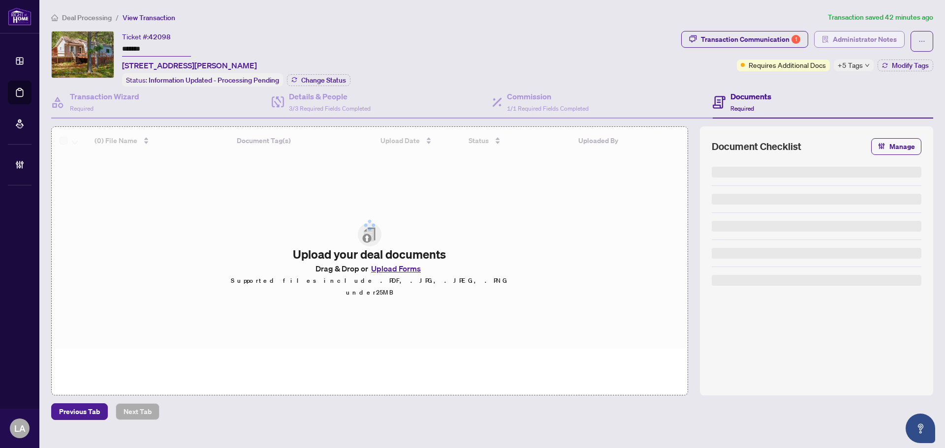
click at [874, 35] on span "Administrator Notes" at bounding box center [865, 40] width 64 height 16
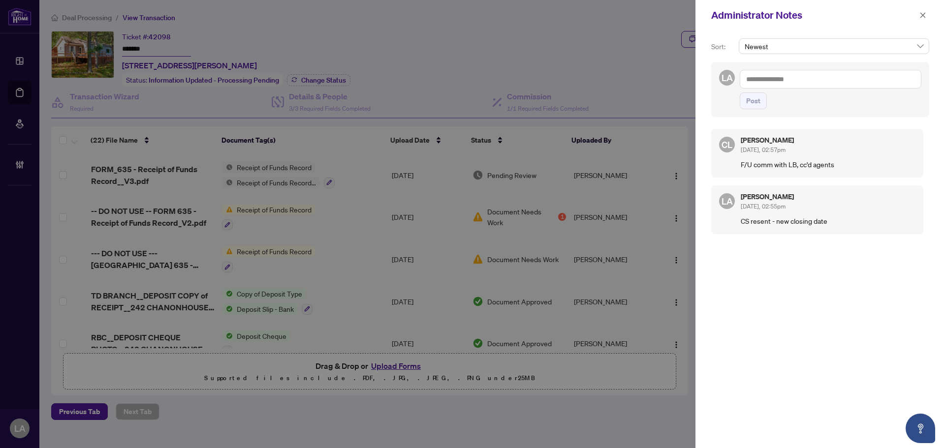
drag, startPoint x: 808, startPoint y: 60, endPoint x: 808, endPoint y: 72, distance: 11.8
click at [808, 61] on div "Newest" at bounding box center [834, 50] width 194 height 24
click at [808, 72] on textarea at bounding box center [831, 79] width 182 height 19
paste textarea "**********"
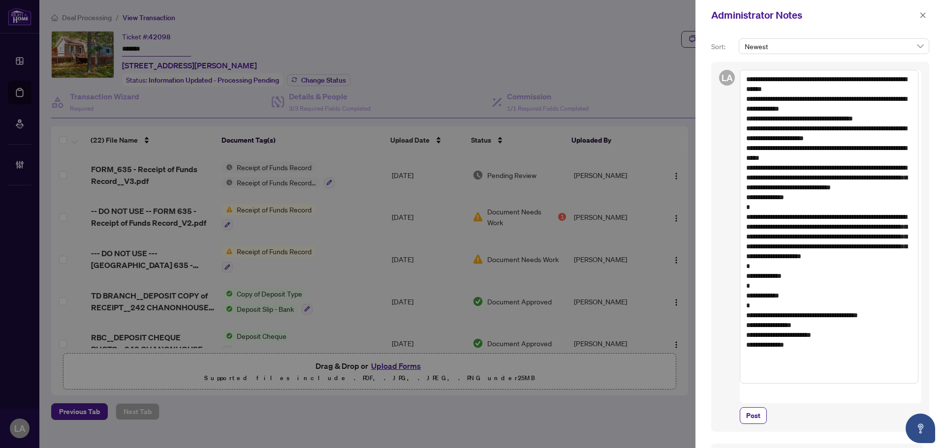
drag, startPoint x: 749, startPoint y: 166, endPoint x: 792, endPoint y: 199, distance: 54.4
click at [792, 199] on textarea "**********" at bounding box center [829, 227] width 179 height 314
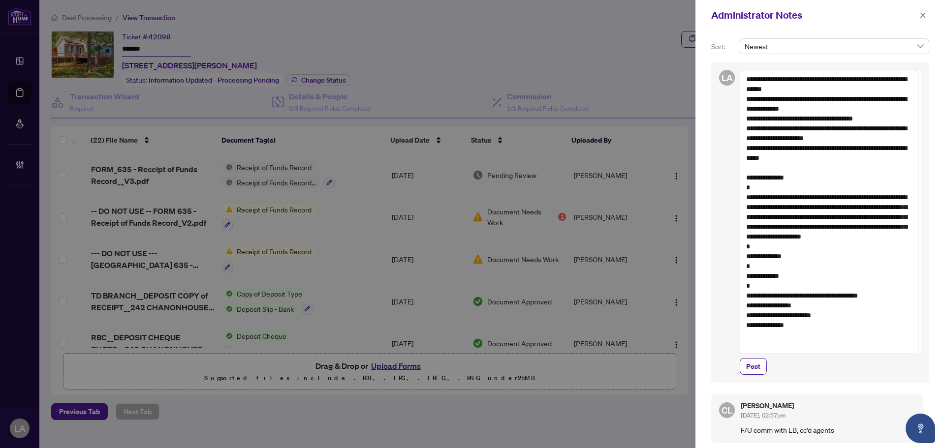
click at [749, 82] on textarea "**********" at bounding box center [829, 212] width 179 height 285
click at [747, 81] on textarea "**********" at bounding box center [829, 212] width 179 height 285
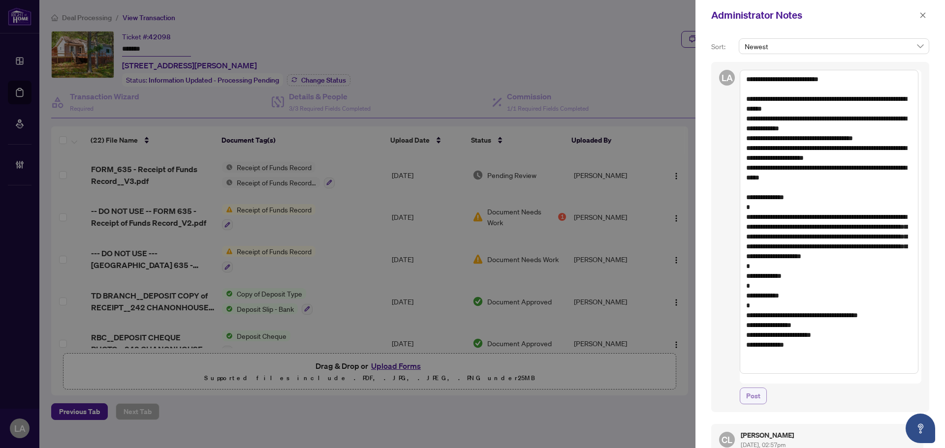
type textarea "**********"
click at [756, 388] on span "Post" at bounding box center [753, 396] width 14 height 16
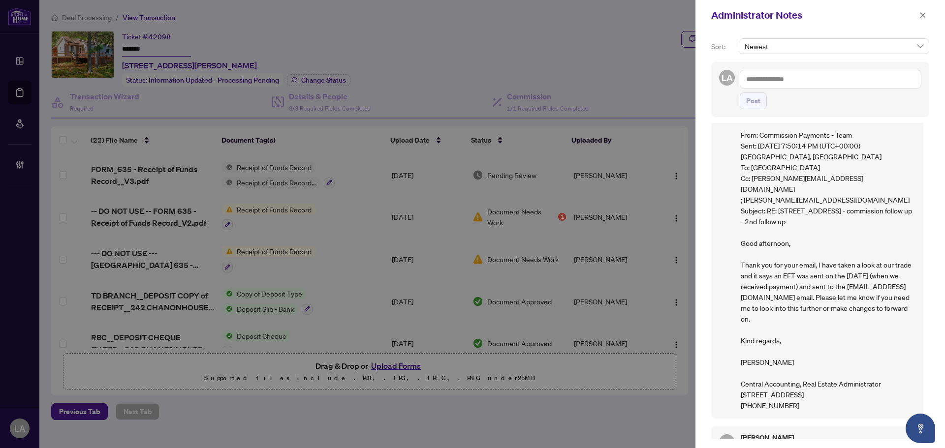
scroll to position [133, 0]
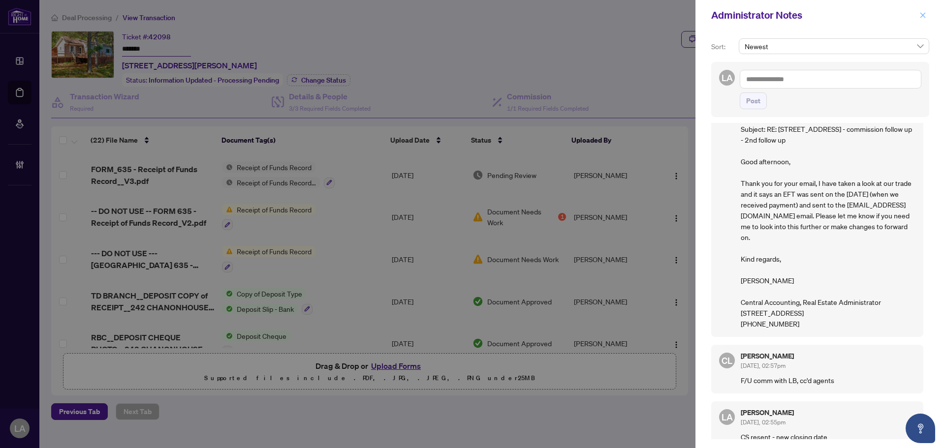
drag, startPoint x: 929, startPoint y: 4, endPoint x: 925, endPoint y: 12, distance: 9.0
click at [929, 5] on div "Administrator Notes" at bounding box center [821, 15] width 250 height 31
click at [925, 12] on icon "close" at bounding box center [922, 15] width 7 height 7
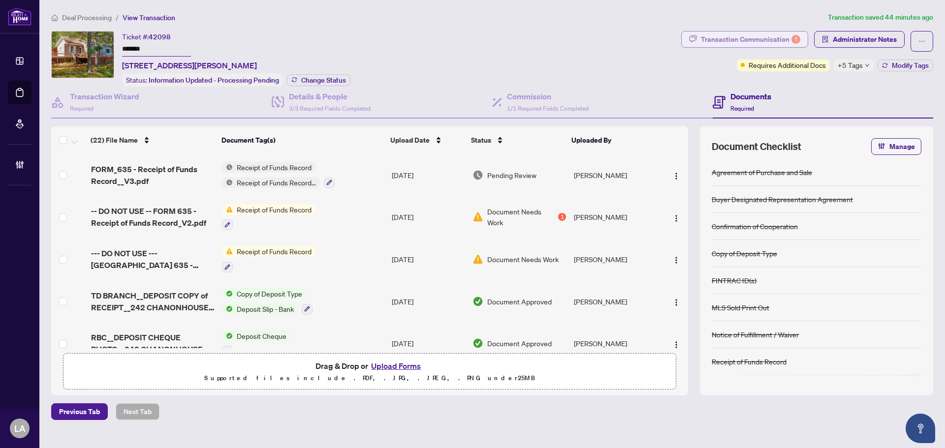
click at [750, 37] on div "Transaction Communication 1" at bounding box center [750, 40] width 99 height 16
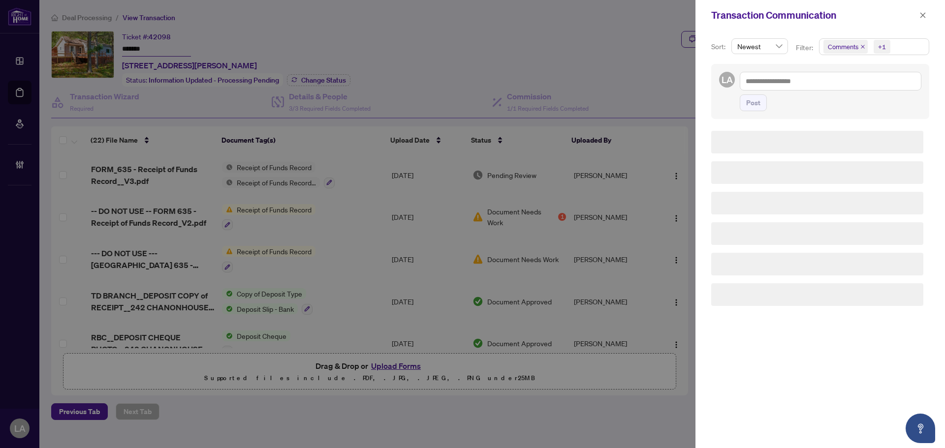
click at [844, 40] on span "Comments" at bounding box center [845, 47] width 44 height 14
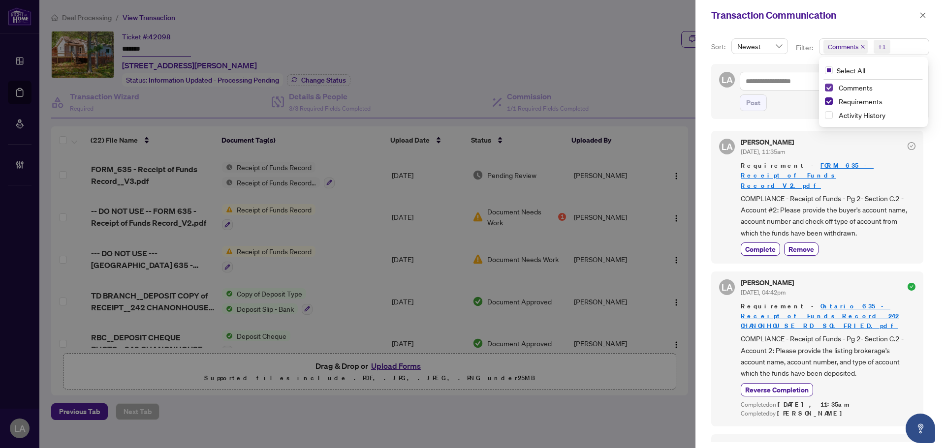
click at [826, 89] on span "Select Comments" at bounding box center [829, 88] width 8 height 8
click at [757, 243] on button "Complete" at bounding box center [760, 249] width 39 height 13
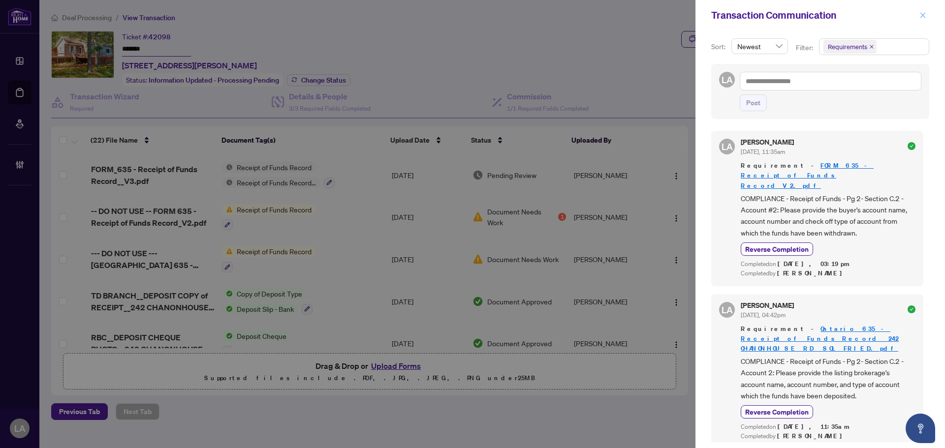
click at [927, 14] on button "button" at bounding box center [923, 15] width 13 height 12
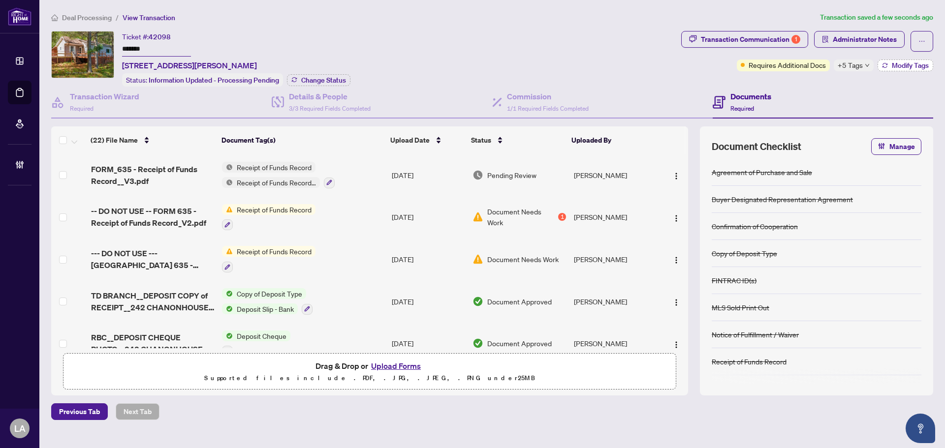
click at [898, 66] on span "Modify Tags" at bounding box center [910, 65] width 37 height 7
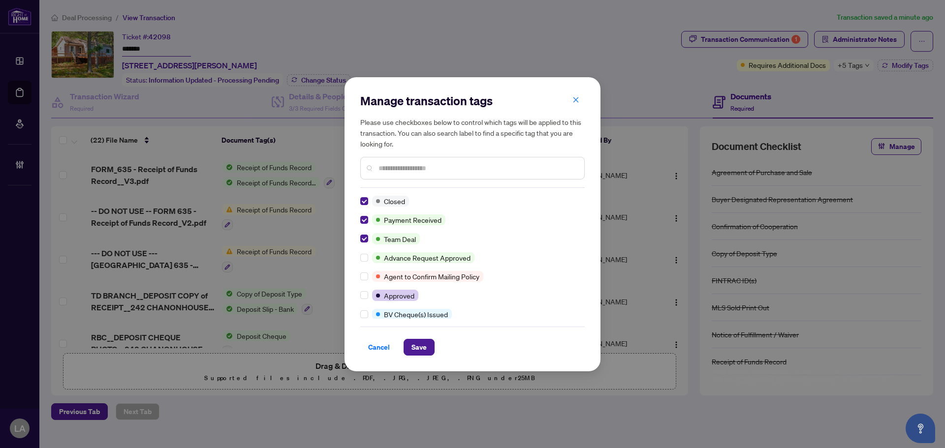
scroll to position [0, 0]
click at [403, 174] on div at bounding box center [472, 168] width 224 height 23
click at [403, 171] on input "text" at bounding box center [478, 168] width 198 height 11
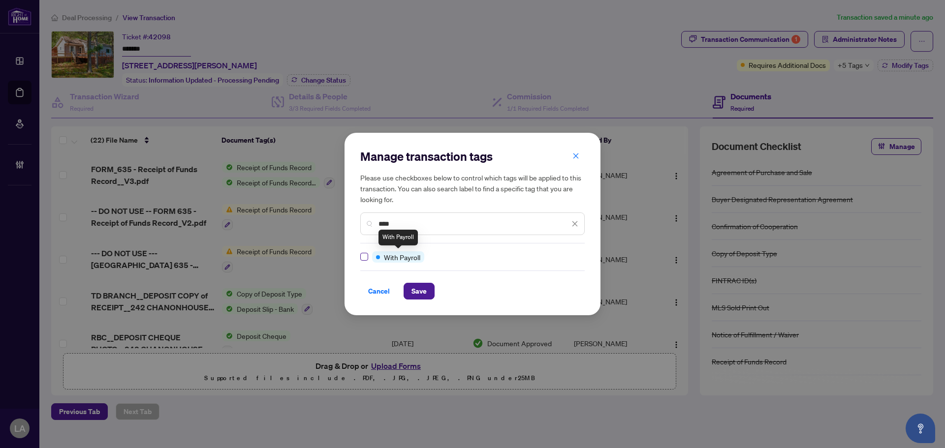
type input "****"
click at [416, 288] on span "Save" at bounding box center [418, 292] width 15 height 16
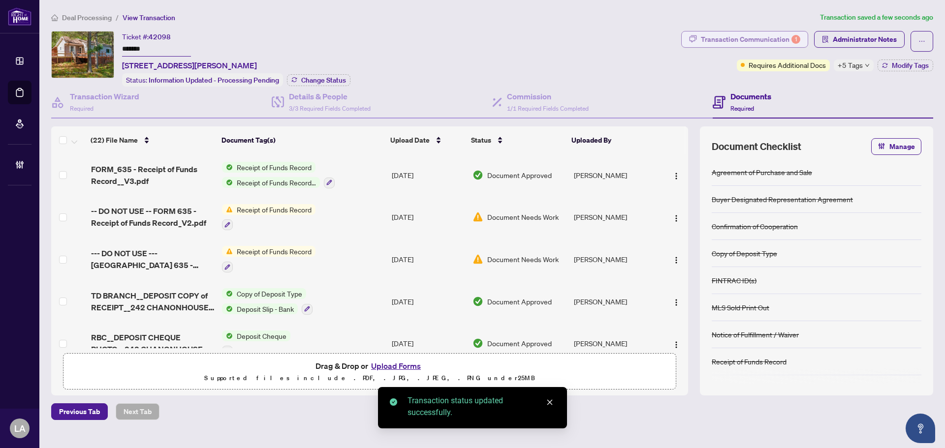
click at [766, 38] on div "Transaction Communication 1" at bounding box center [750, 40] width 99 height 16
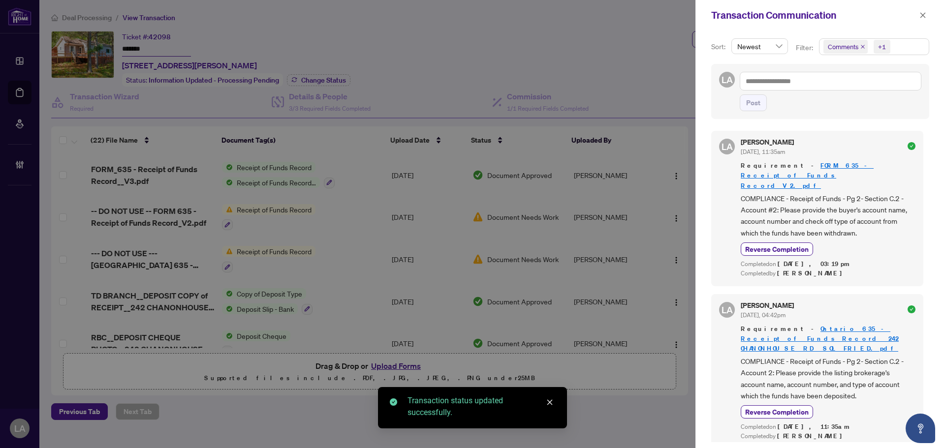
click at [929, 10] on span at bounding box center [923, 15] width 13 height 12
click at [922, 17] on icon "close" at bounding box center [922, 15] width 7 height 7
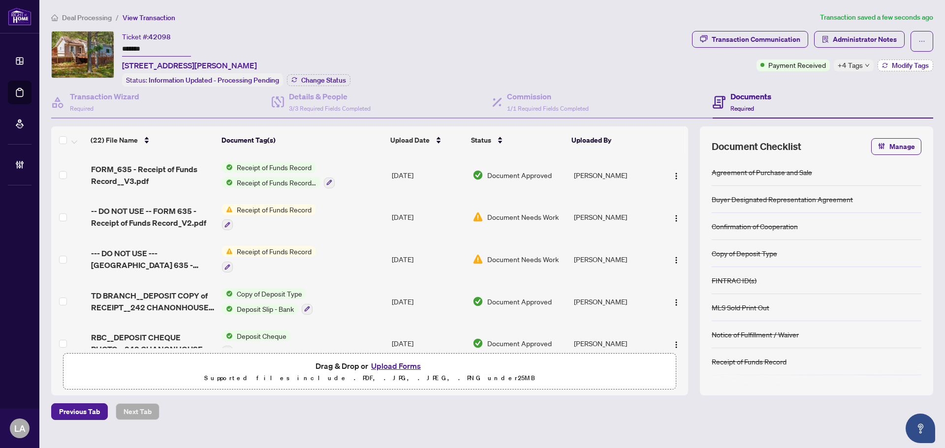
click at [897, 64] on span "Modify Tags" at bounding box center [910, 65] width 37 height 7
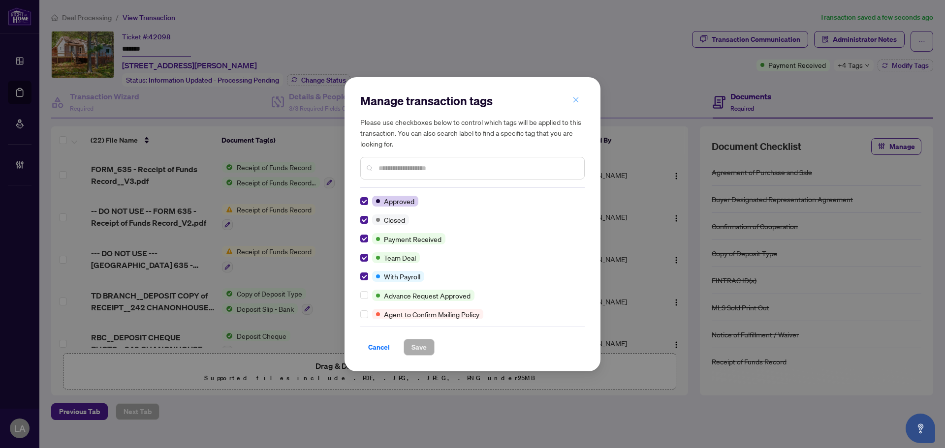
click at [571, 105] on button "button" at bounding box center [576, 100] width 20 height 17
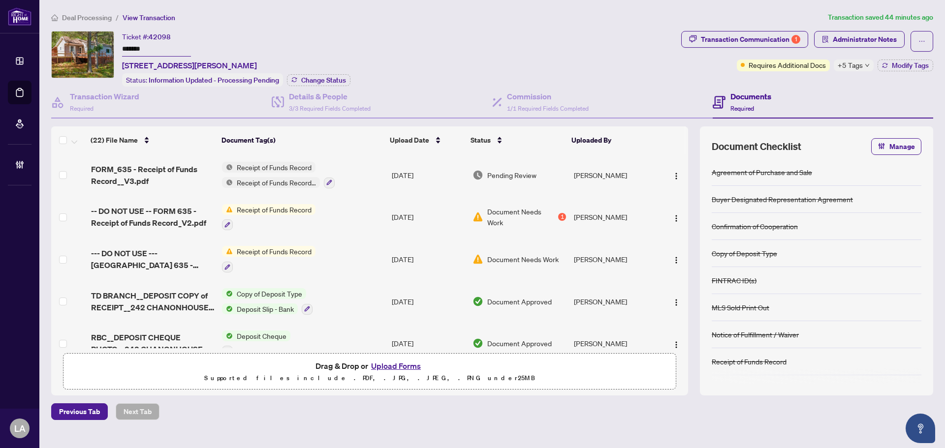
click at [189, 58] on div "Ticket #: 42098 ******* [STREET_ADDRESS][PERSON_NAME]" at bounding box center [189, 51] width 135 height 40
click at [389, 18] on ol "Deal Processing / View Transaction" at bounding box center [437, 17] width 773 height 11
click at [158, 51] on input "*******" at bounding box center [156, 49] width 69 height 14
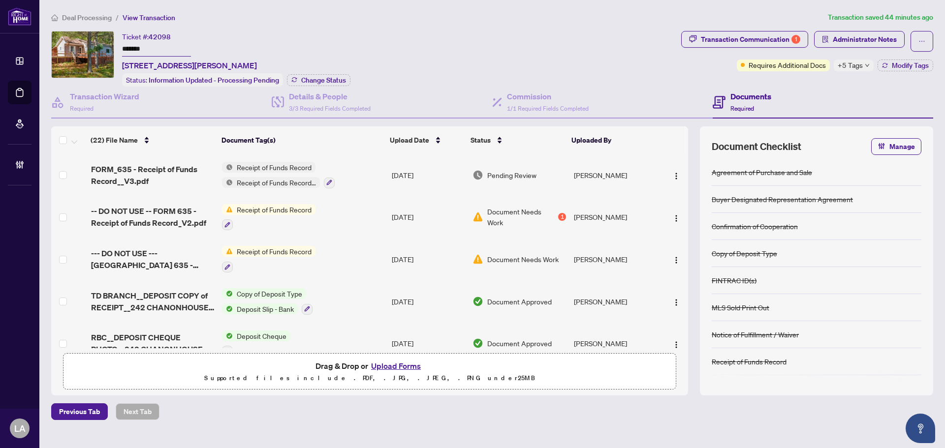
drag, startPoint x: 170, startPoint y: 174, endPoint x: 527, endPoint y: 2, distance: 395.6
click at [170, 174] on span "FORM_635 - Receipt of Funds Record__V3.pdf" at bounding box center [152, 175] width 123 height 24
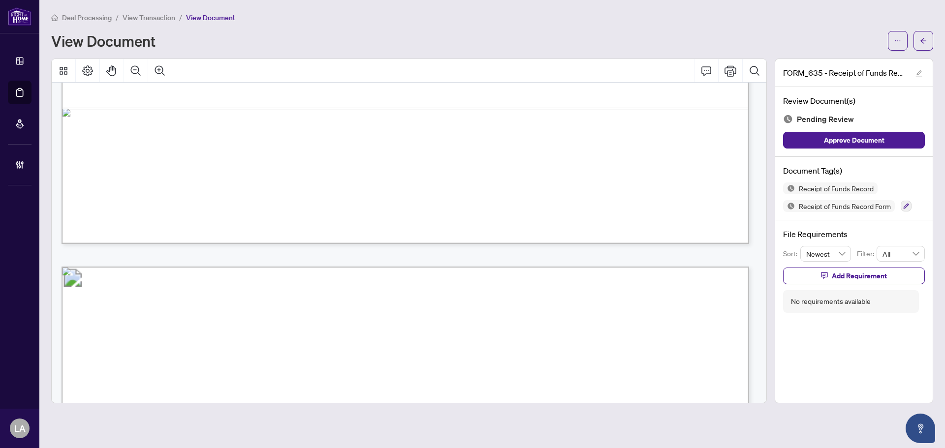
scroll to position [984, 0]
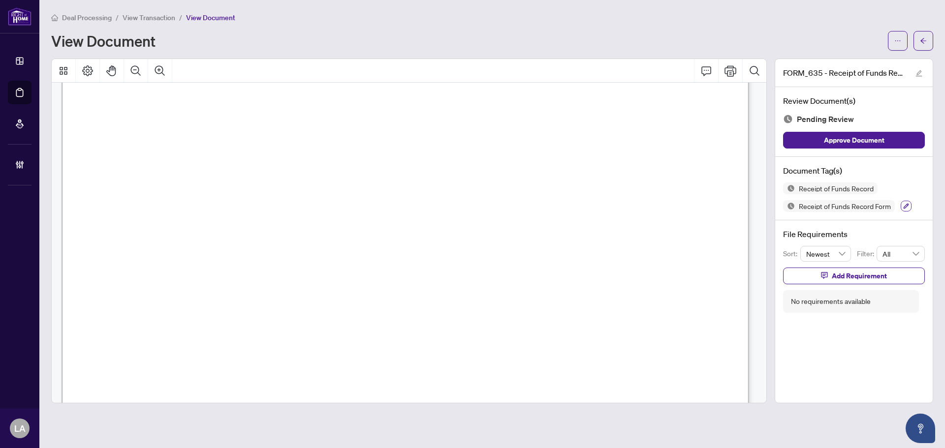
click at [907, 203] on icon "button" at bounding box center [906, 206] width 6 height 6
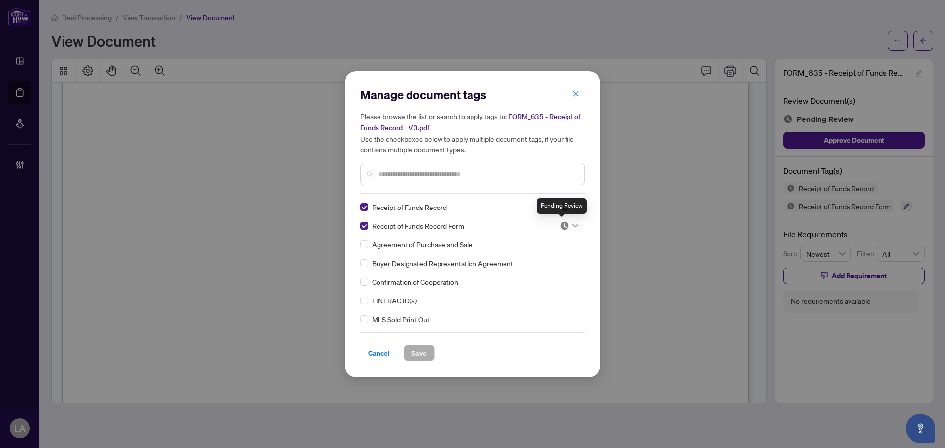
click at [569, 207] on div "Pending Review" at bounding box center [562, 206] width 50 height 16
drag, startPoint x: 565, startPoint y: 225, endPoint x: 548, endPoint y: 256, distance: 35.0
click at [564, 226] on img at bounding box center [565, 226] width 10 height 10
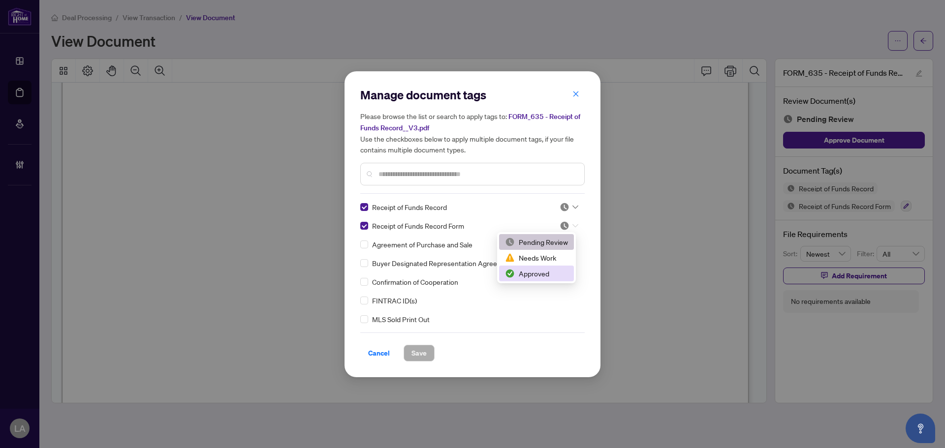
drag, startPoint x: 539, startPoint y: 276, endPoint x: 564, endPoint y: 236, distance: 47.1
click at [539, 277] on div "Approved" at bounding box center [536, 273] width 63 height 11
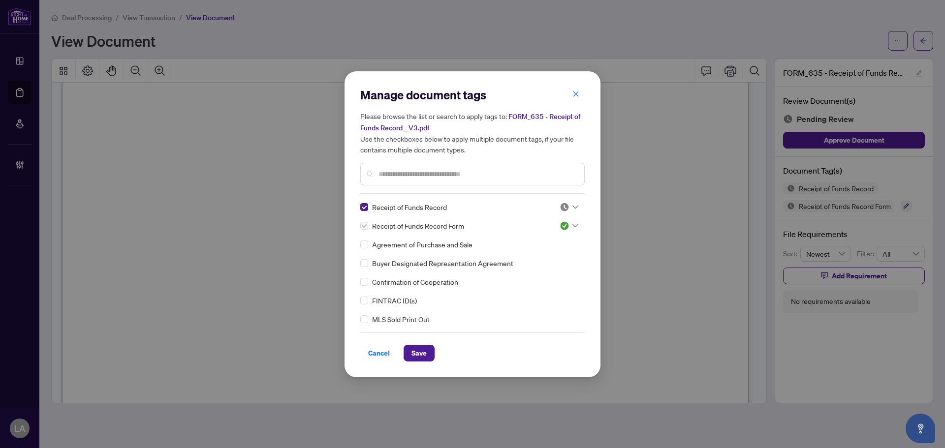
click at [565, 206] on img at bounding box center [565, 207] width 10 height 10
click at [537, 259] on div "Approved" at bounding box center [536, 255] width 63 height 11
click at [421, 356] on span "Save" at bounding box center [418, 354] width 15 height 16
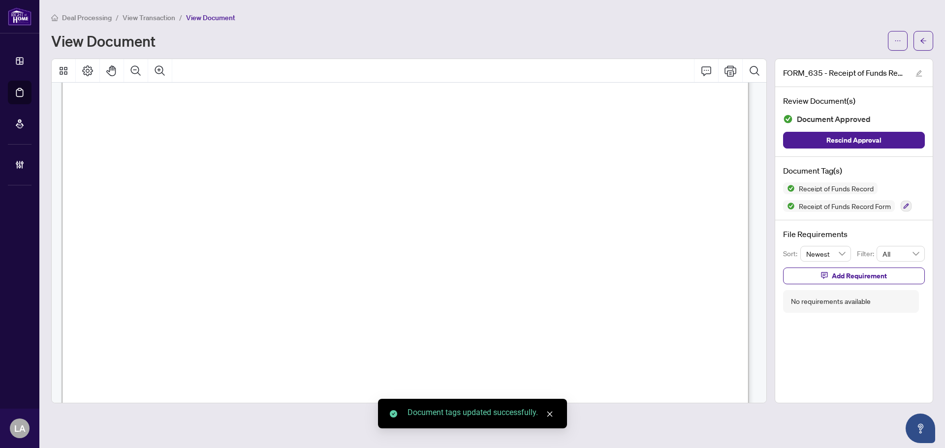
click at [147, 16] on span "View Transaction" at bounding box center [149, 17] width 53 height 9
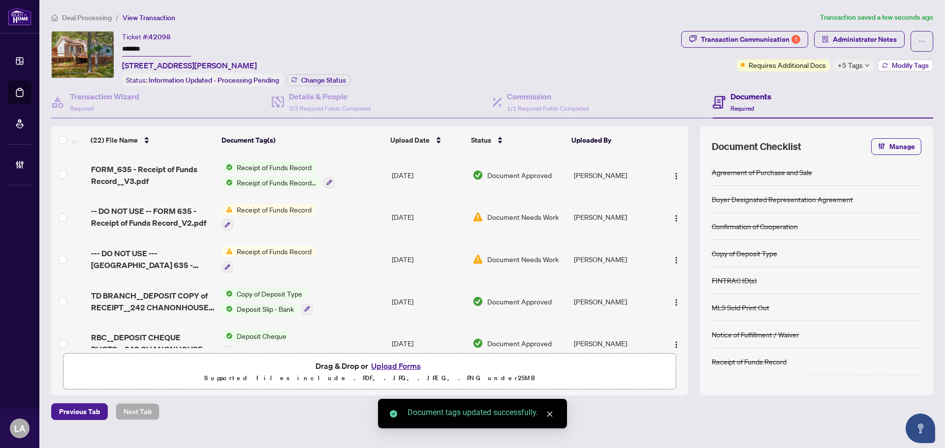
click at [895, 60] on button "Modify Tags" at bounding box center [906, 66] width 56 height 12
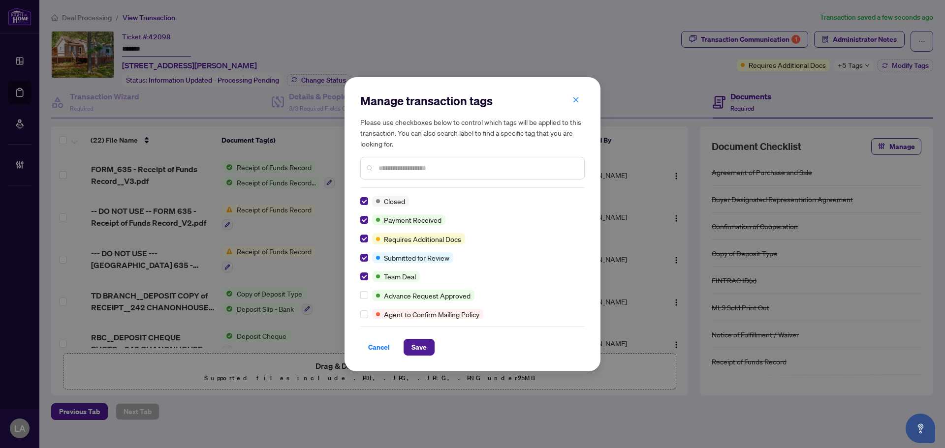
click at [380, 351] on span "Cancel" at bounding box center [379, 348] width 22 height 16
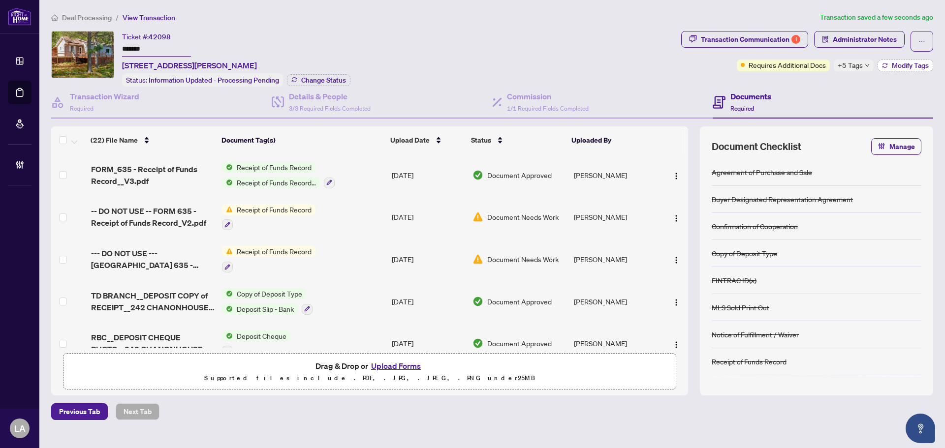
click at [896, 62] on span "Modify Tags" at bounding box center [910, 65] width 37 height 7
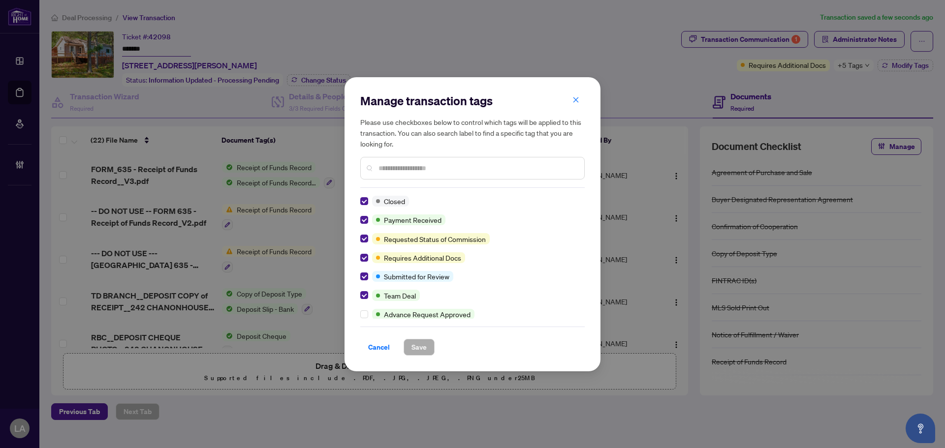
click at [587, 103] on div "Manage transaction tags Please use checkboxes below to control which tags will …" at bounding box center [473, 224] width 256 height 294
drag, startPoint x: 582, startPoint y: 95, endPoint x: 696, endPoint y: 79, distance: 114.9
click at [581, 95] on button "button" at bounding box center [576, 100] width 20 height 17
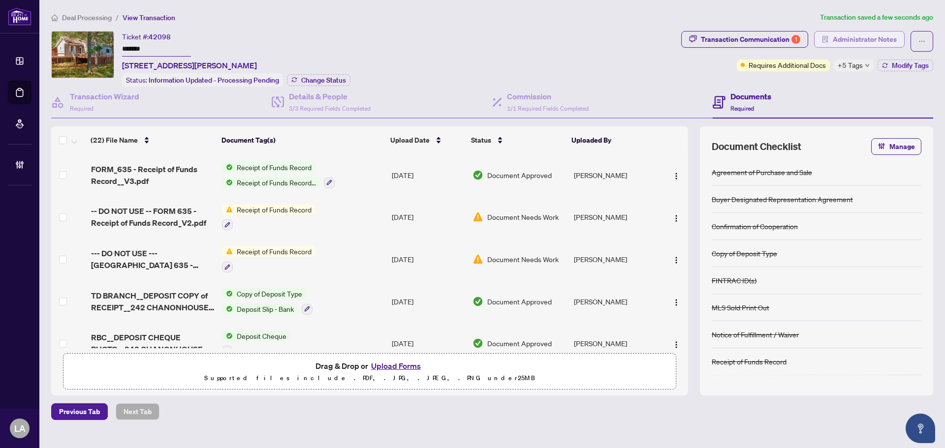
click at [879, 32] on span "Administrator Notes" at bounding box center [865, 40] width 64 height 16
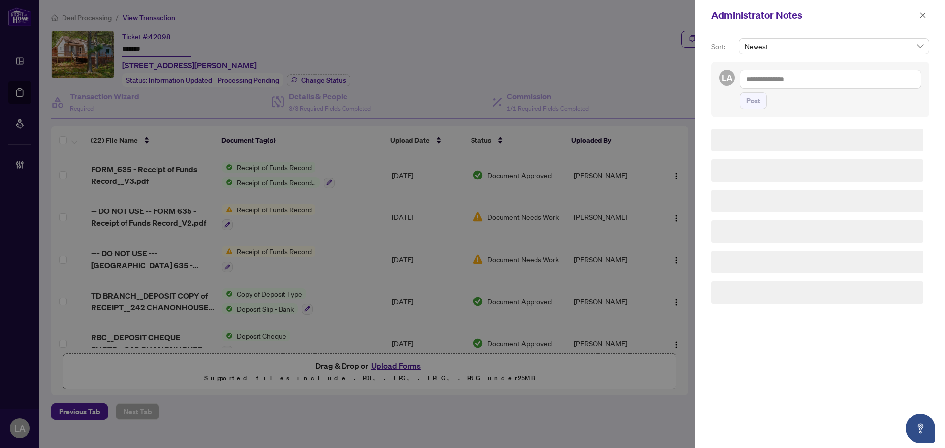
click at [847, 84] on textarea at bounding box center [831, 79] width 182 height 19
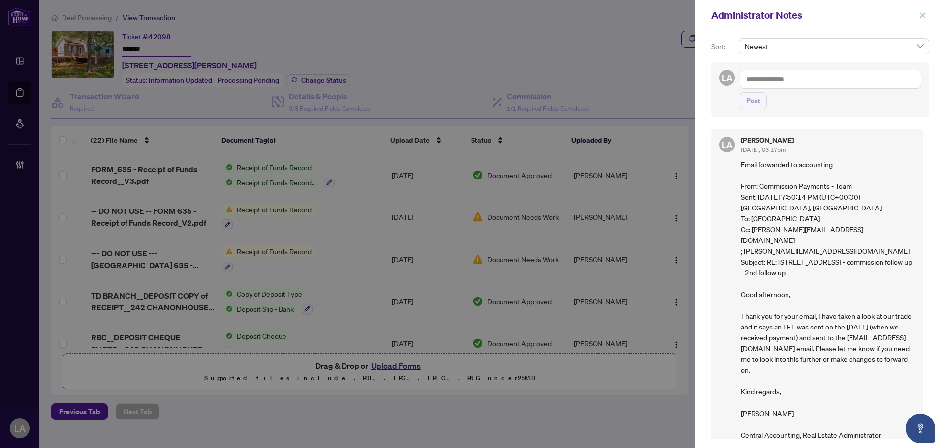
click at [924, 16] on icon "close" at bounding box center [922, 14] width 5 height 5
